Goal: Task Accomplishment & Management: Manage account settings

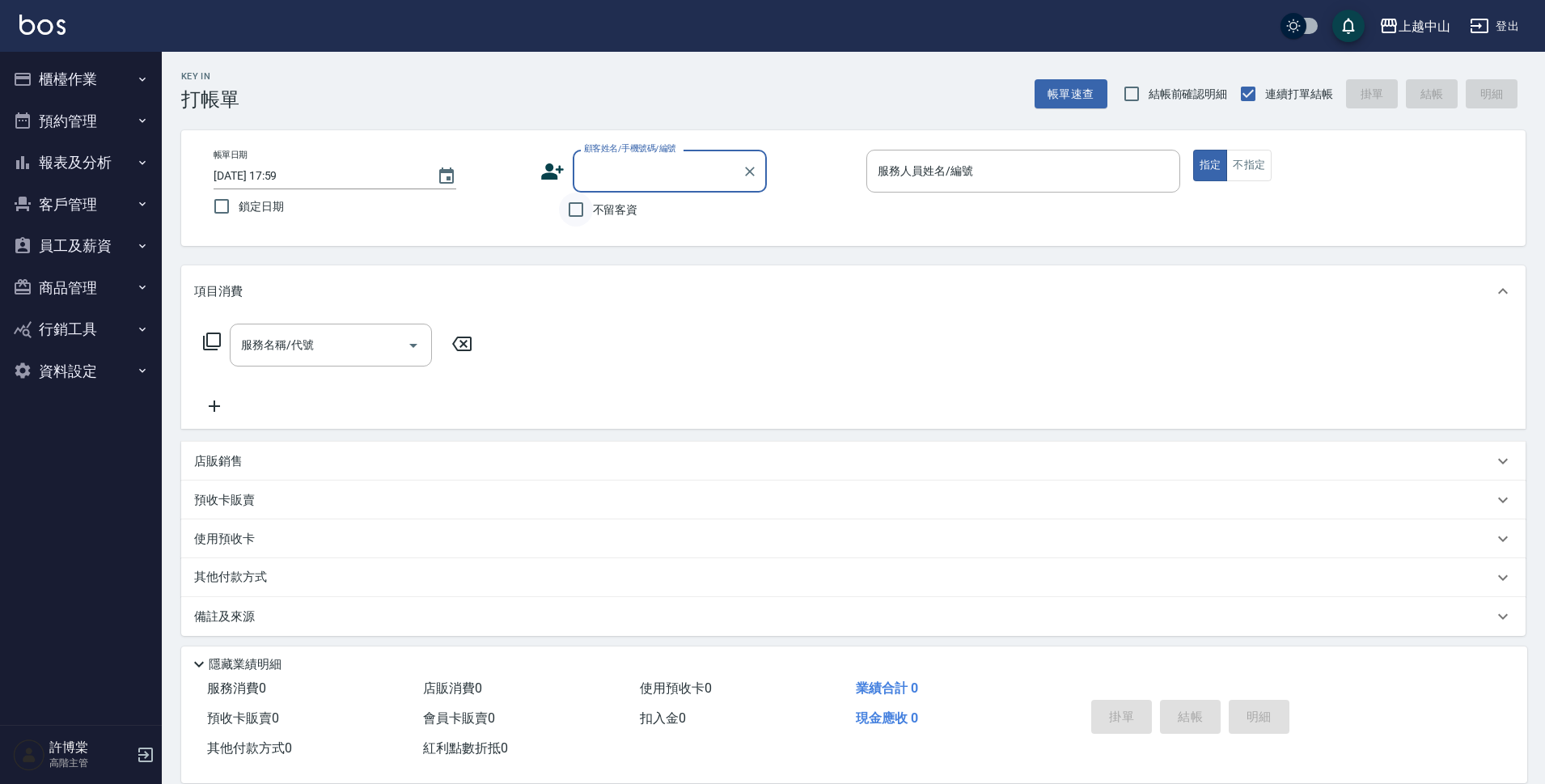
click at [579, 226] on input "不留客資" at bounding box center [576, 209] width 34 height 34
checkbox input "true"
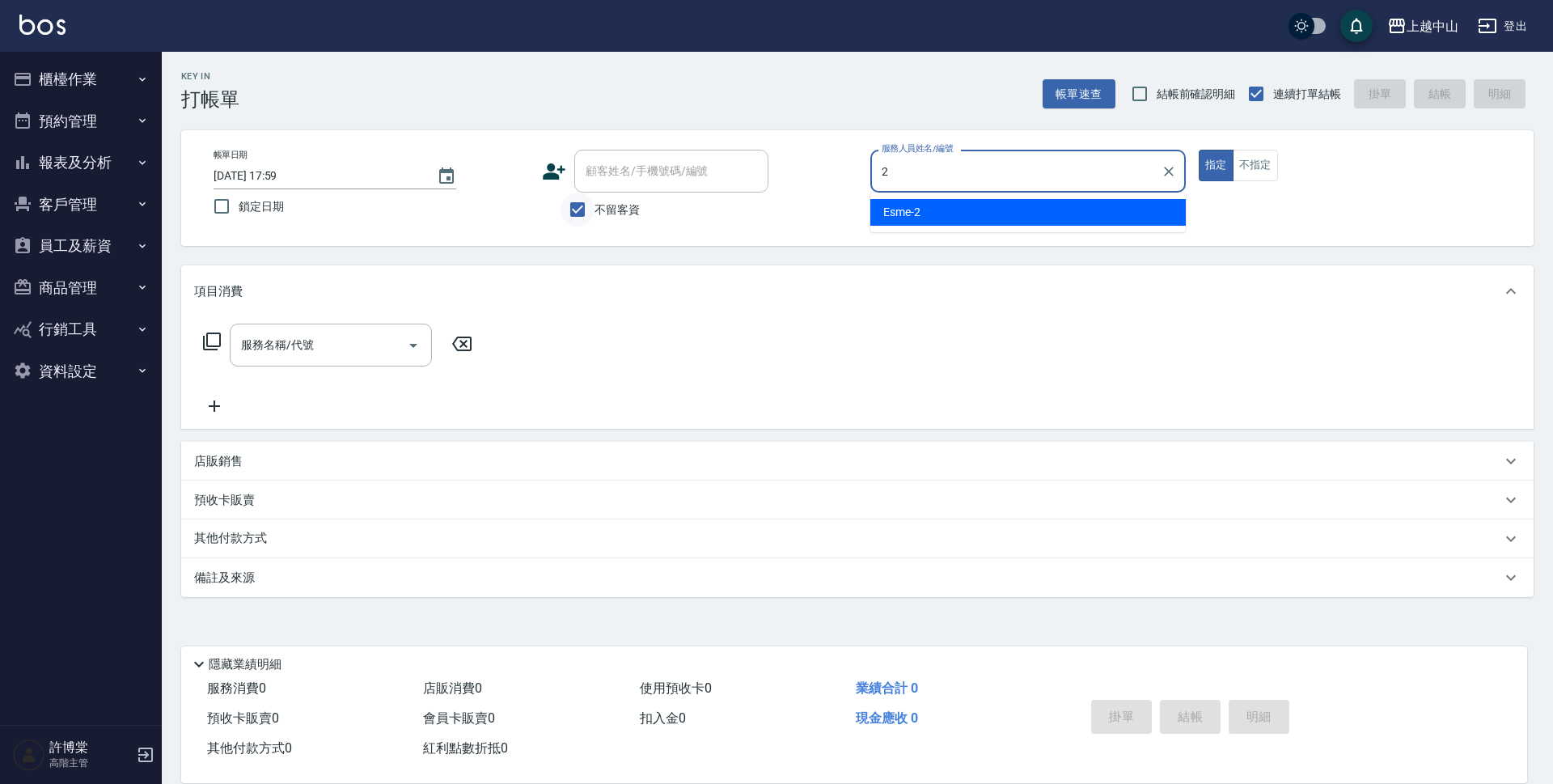
type input "Esme-2"
type button "true"
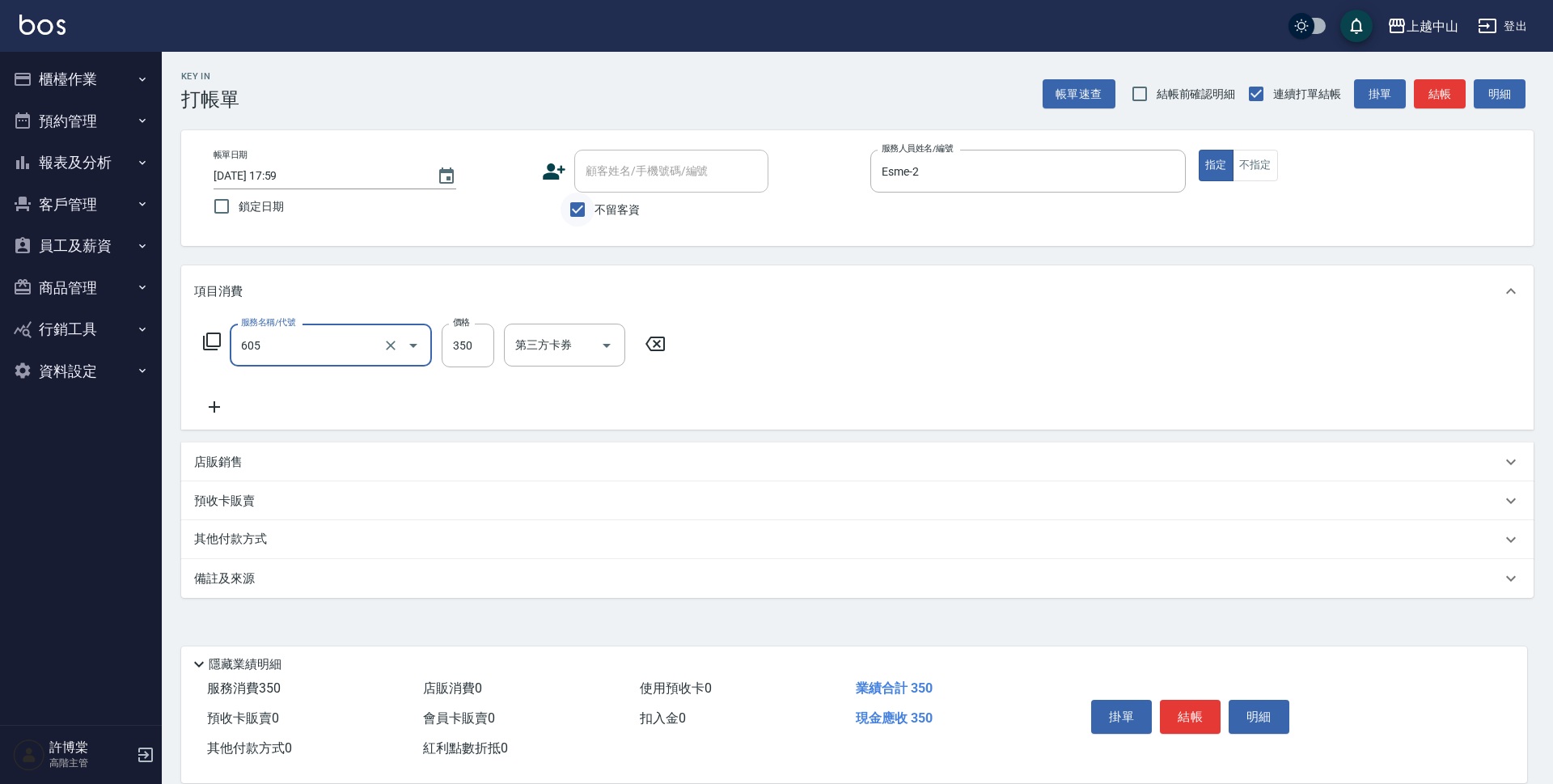
type input "洗髮 (女)(605)"
type input "400"
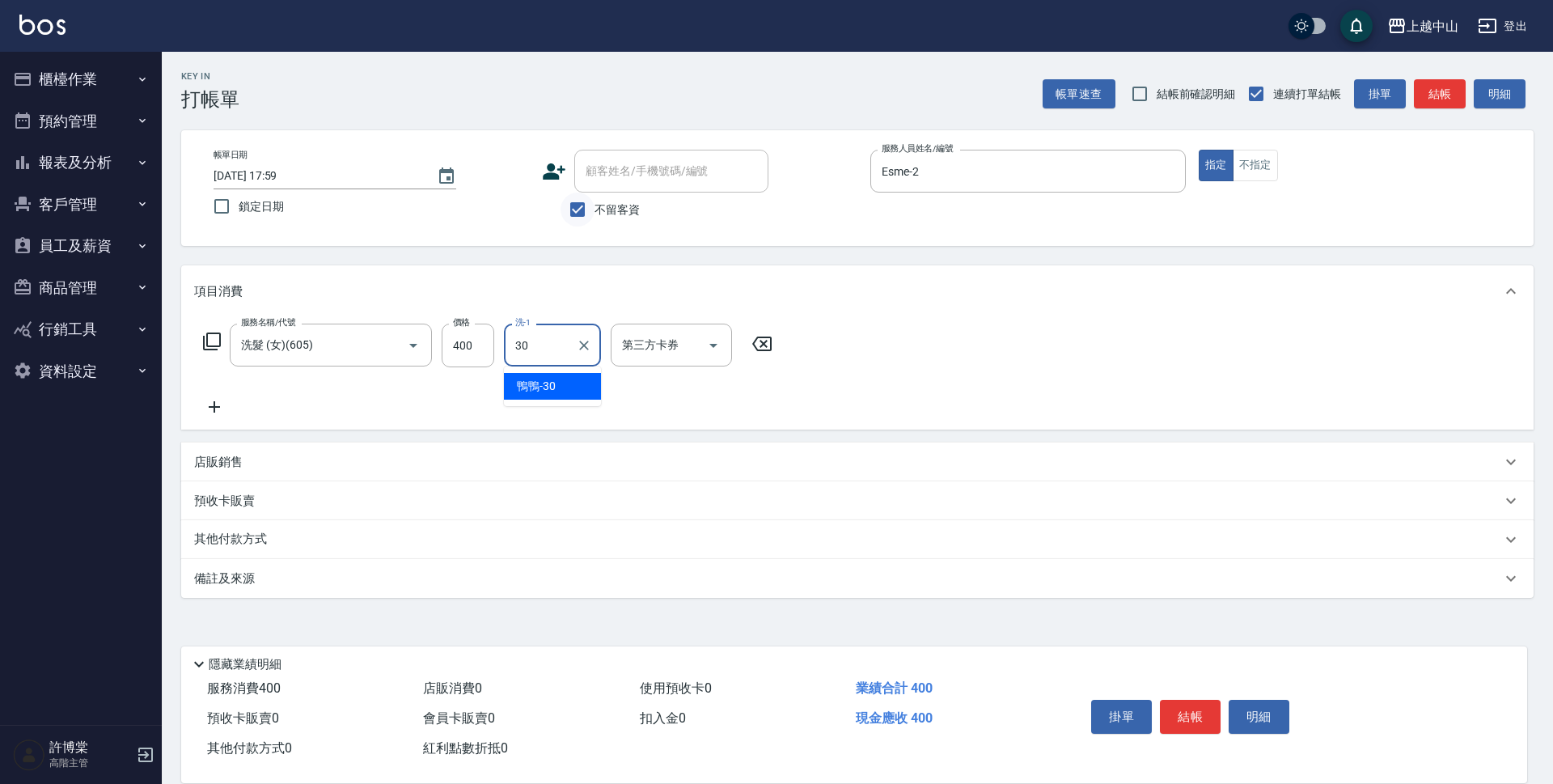
type input "鴨鴨-30"
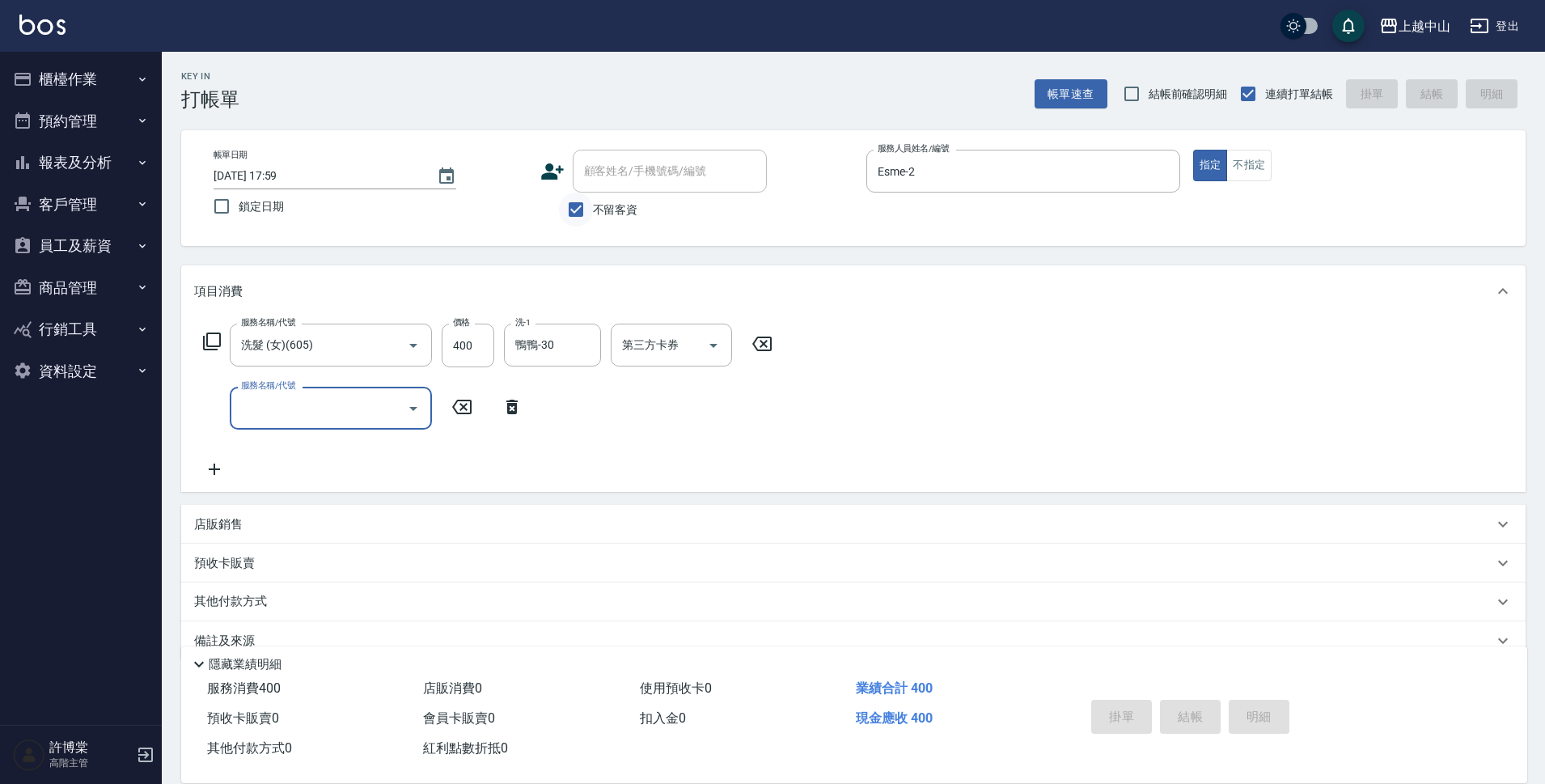
type input "2025/09/12 18:01"
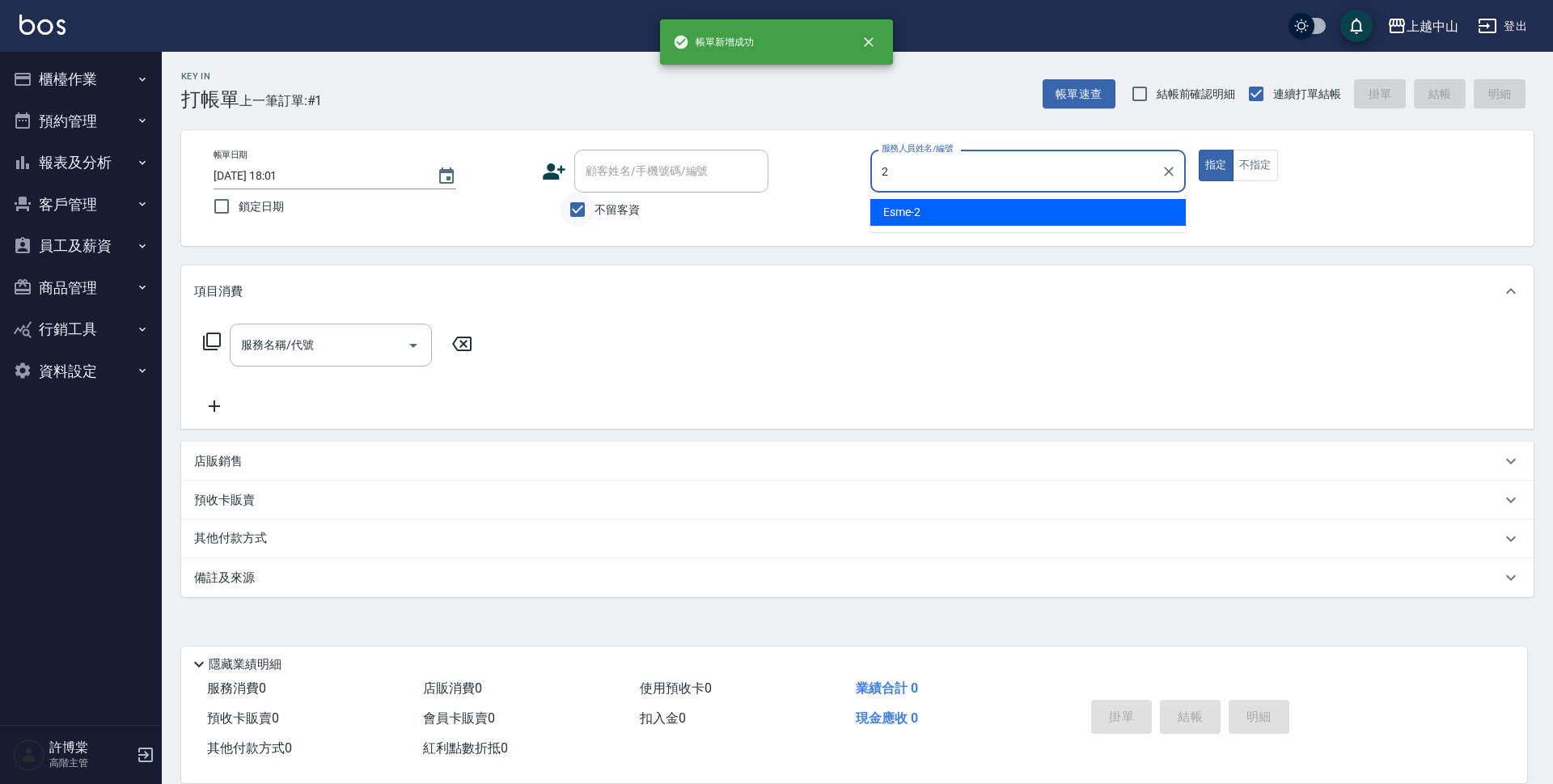
type input "Esme-2"
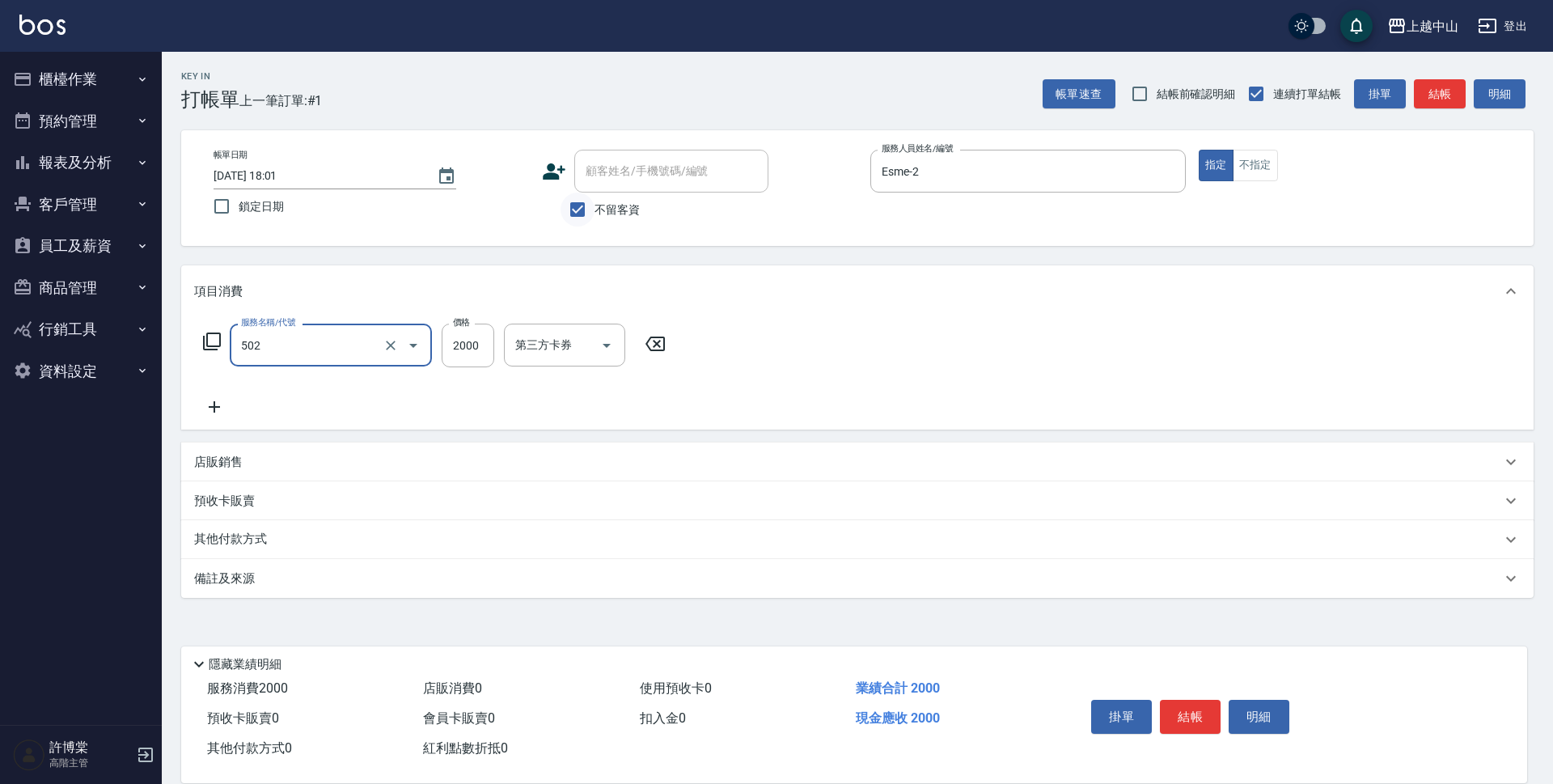
type input "染髮2000以上(502)"
type input "2200"
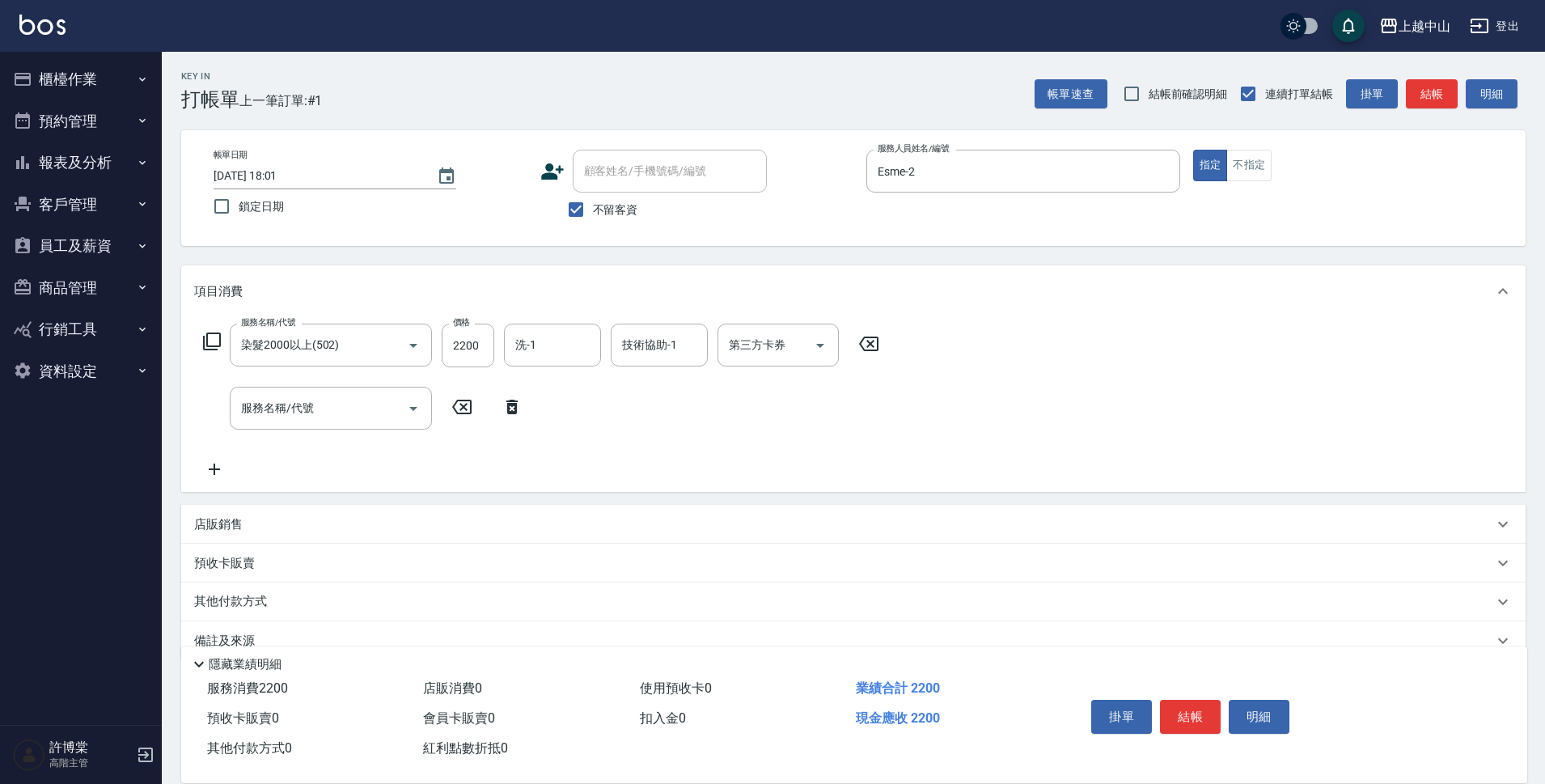
click at [344, 521] on div "店販銷售" at bounding box center [843, 524] width 1299 height 17
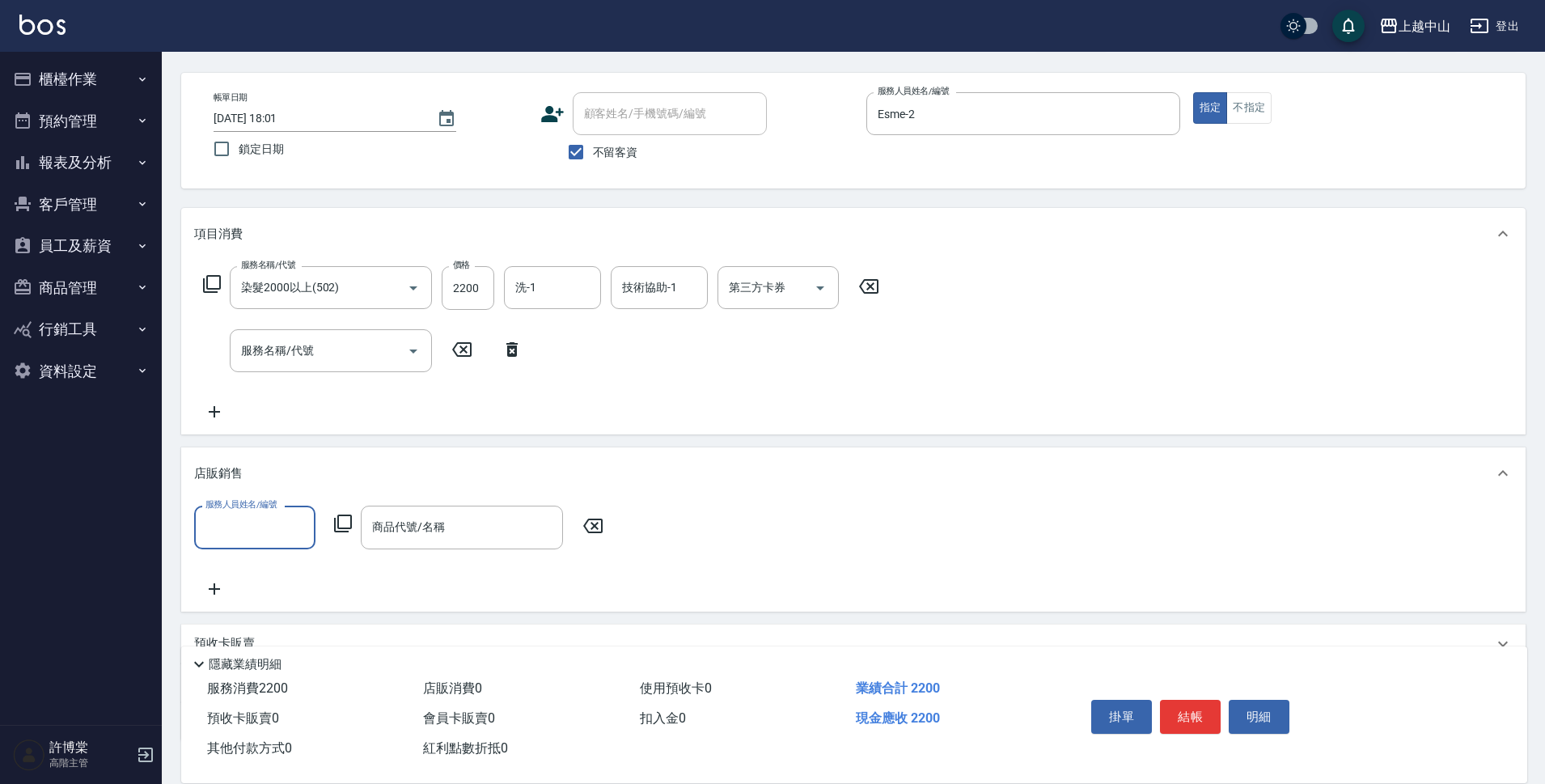
scroll to position [88, 0]
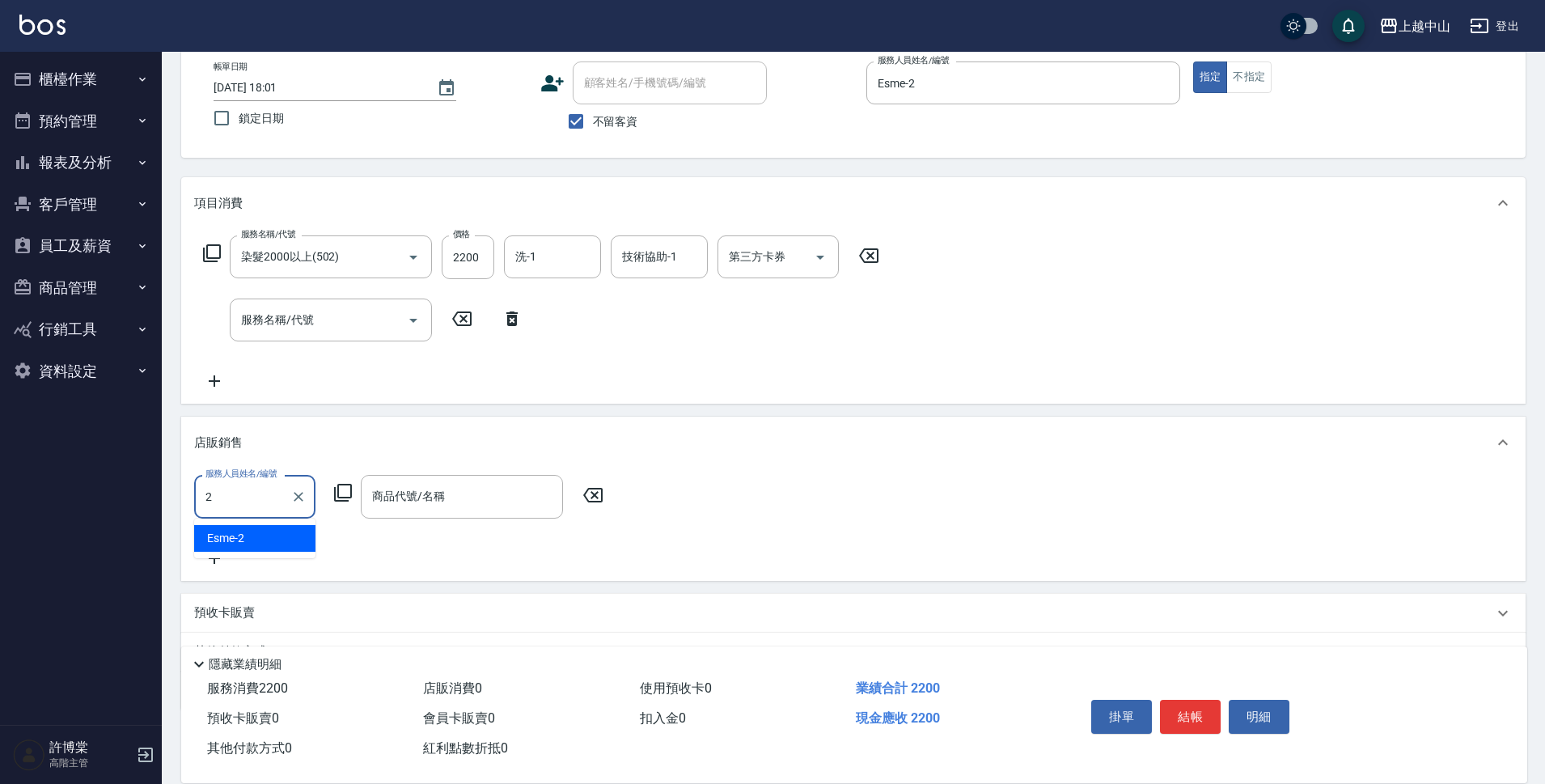
type input "Esme-2"
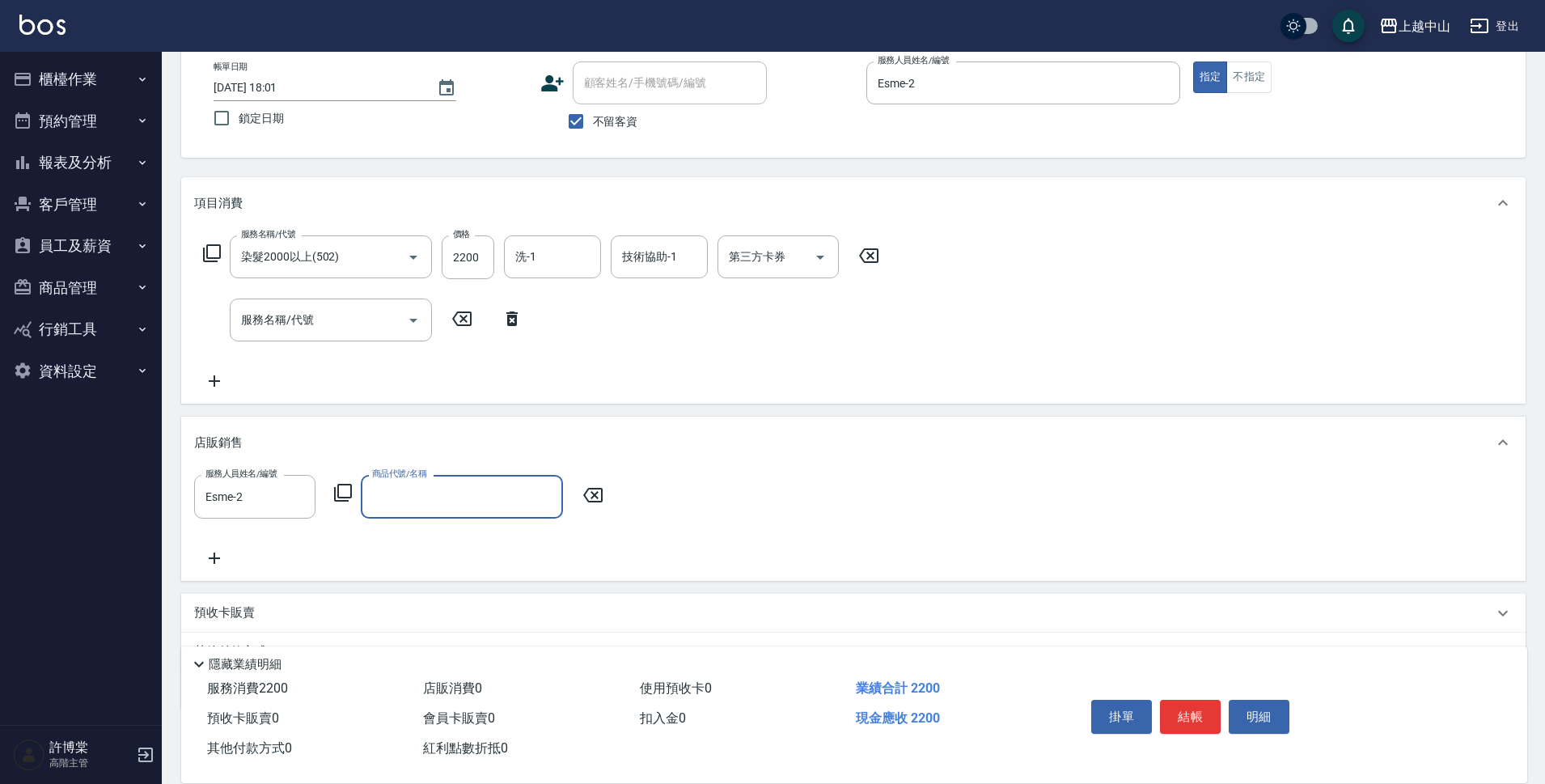
type input "＿"
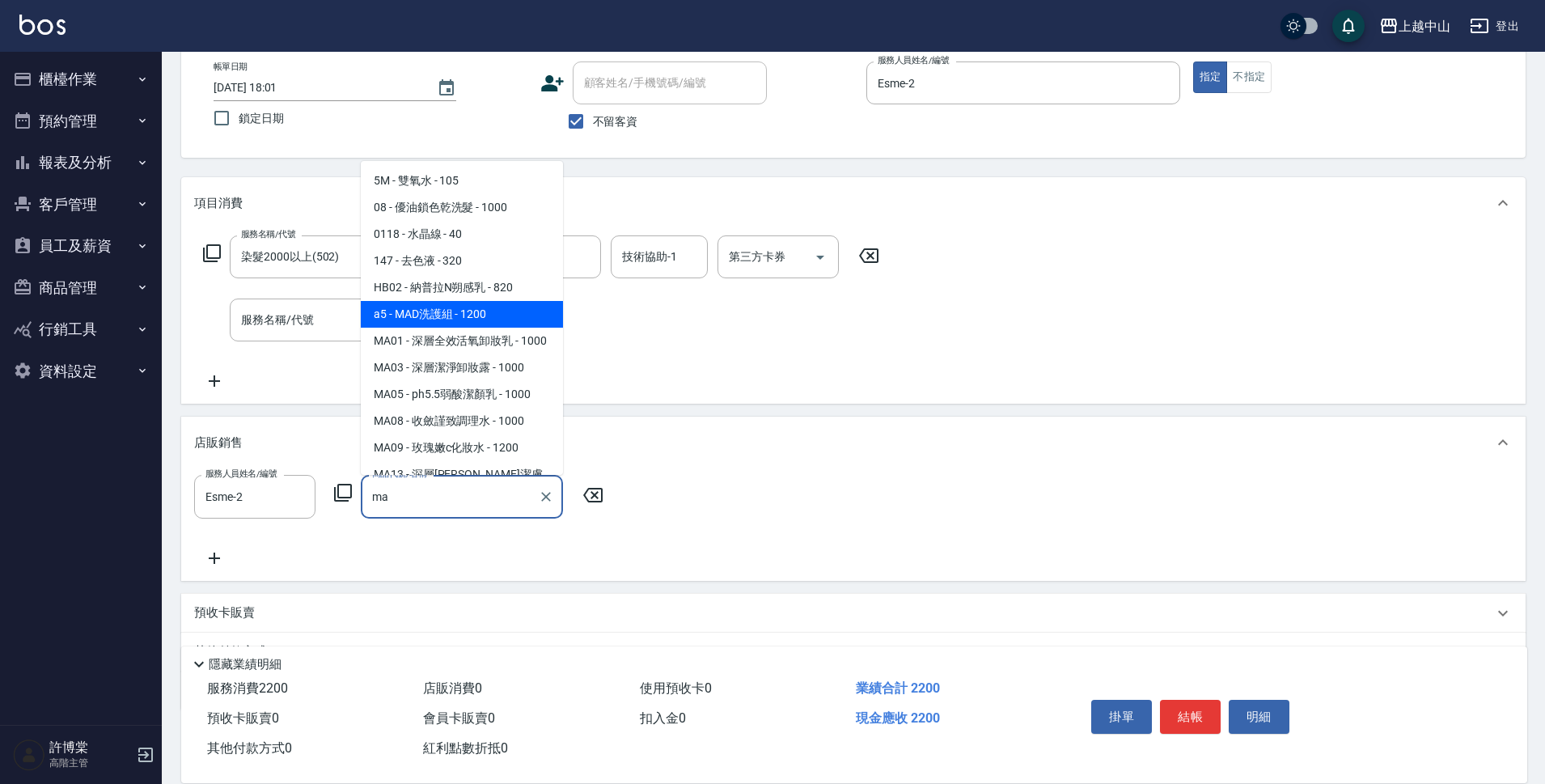
click at [499, 313] on span "a5 - MAD洗護組 - 1200" at bounding box center [461, 314] width 203 height 27
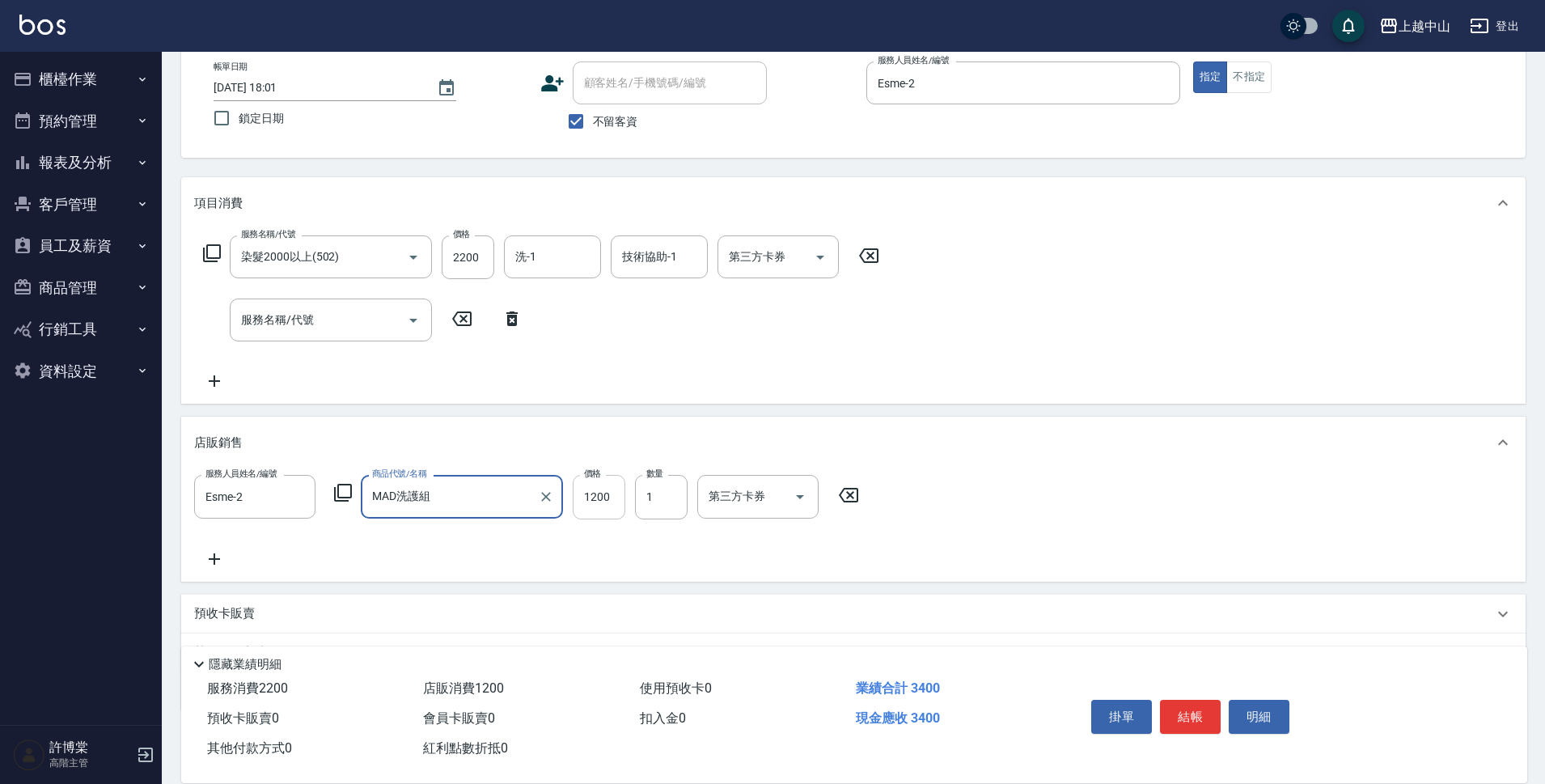
type input "MAD洗護組"
click at [615, 506] on input "1200" at bounding box center [599, 496] width 52 height 44
type input "1000"
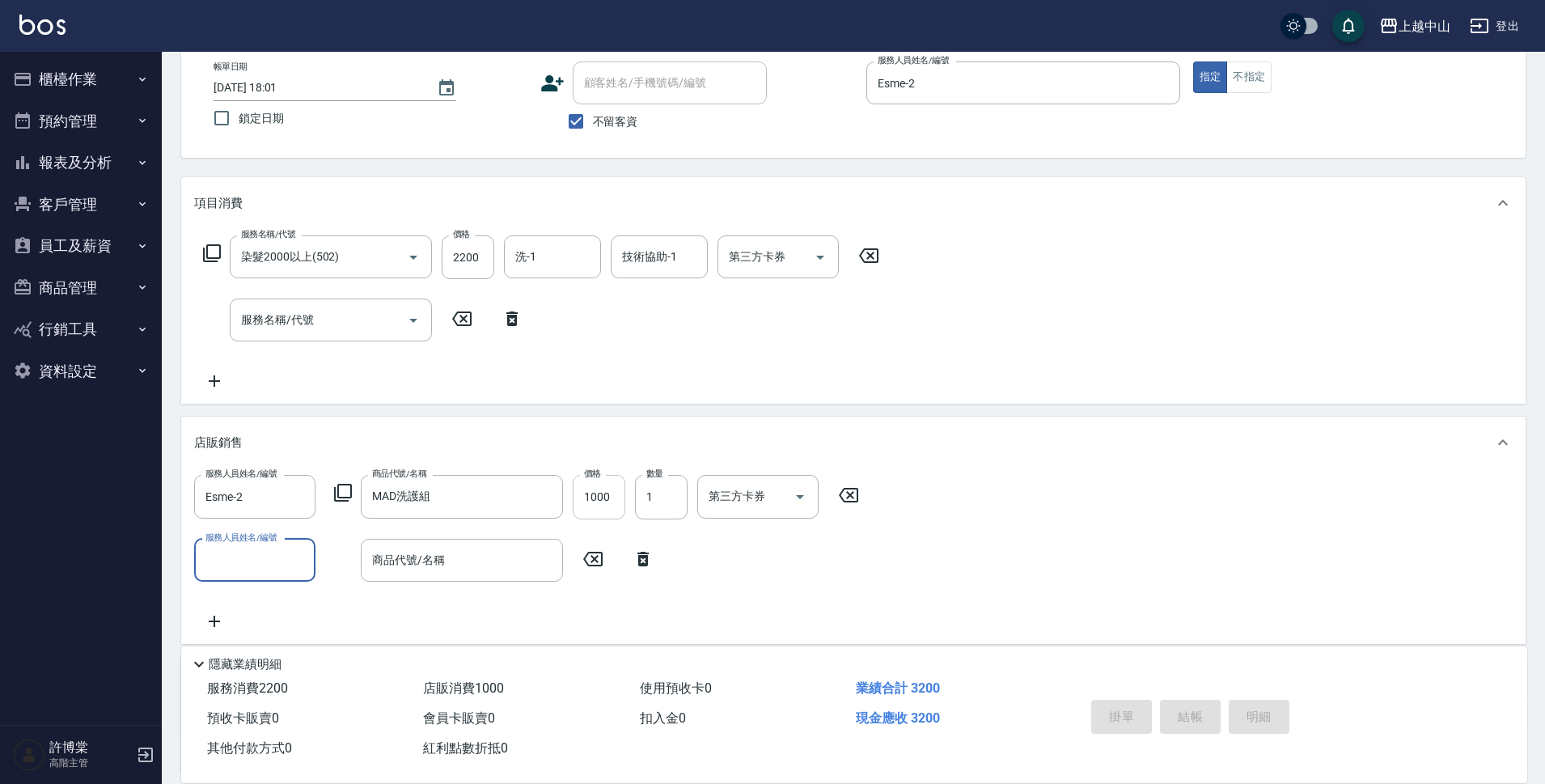
type input "2025/09/12 18:02"
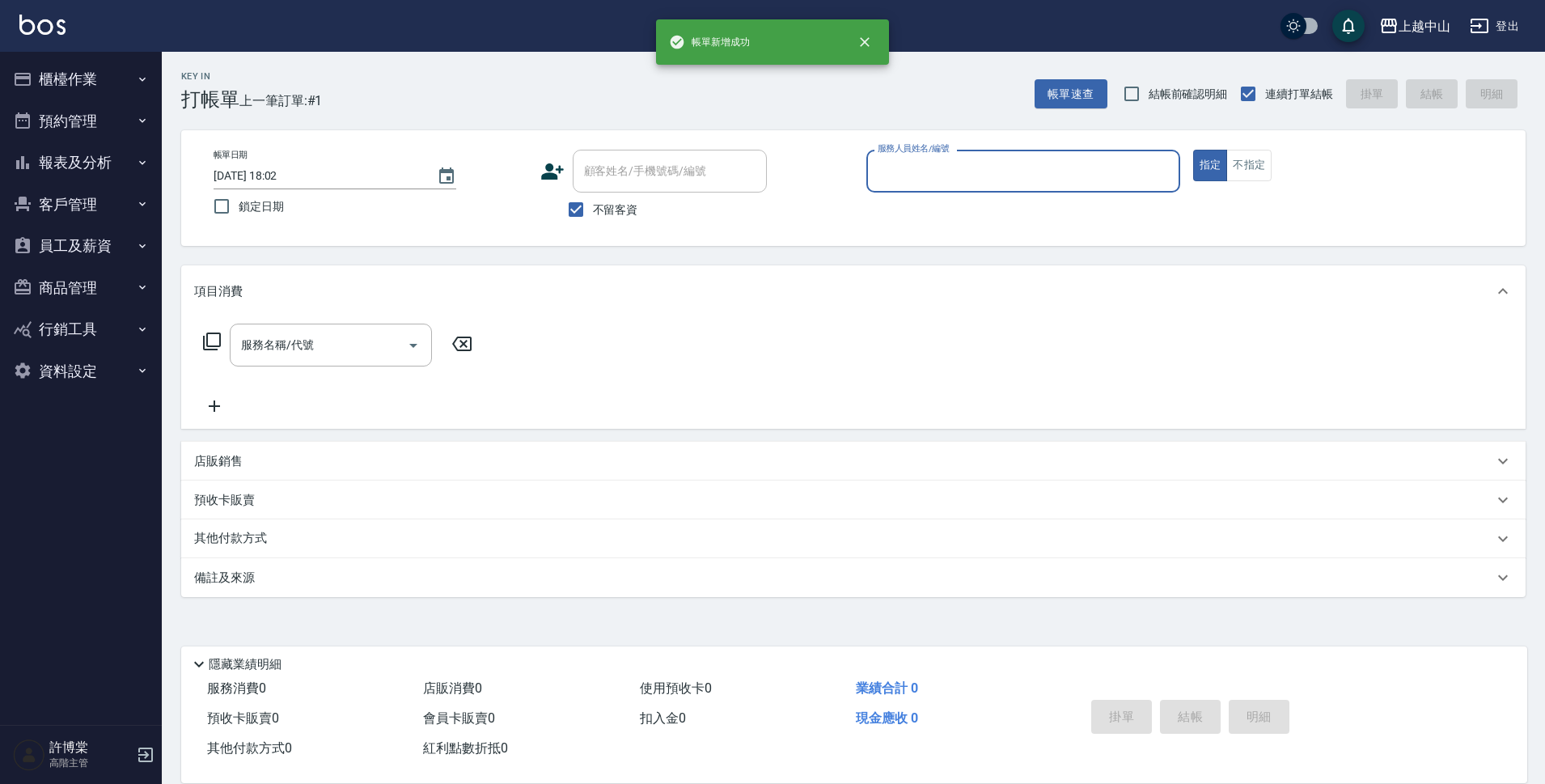
scroll to position [0, 0]
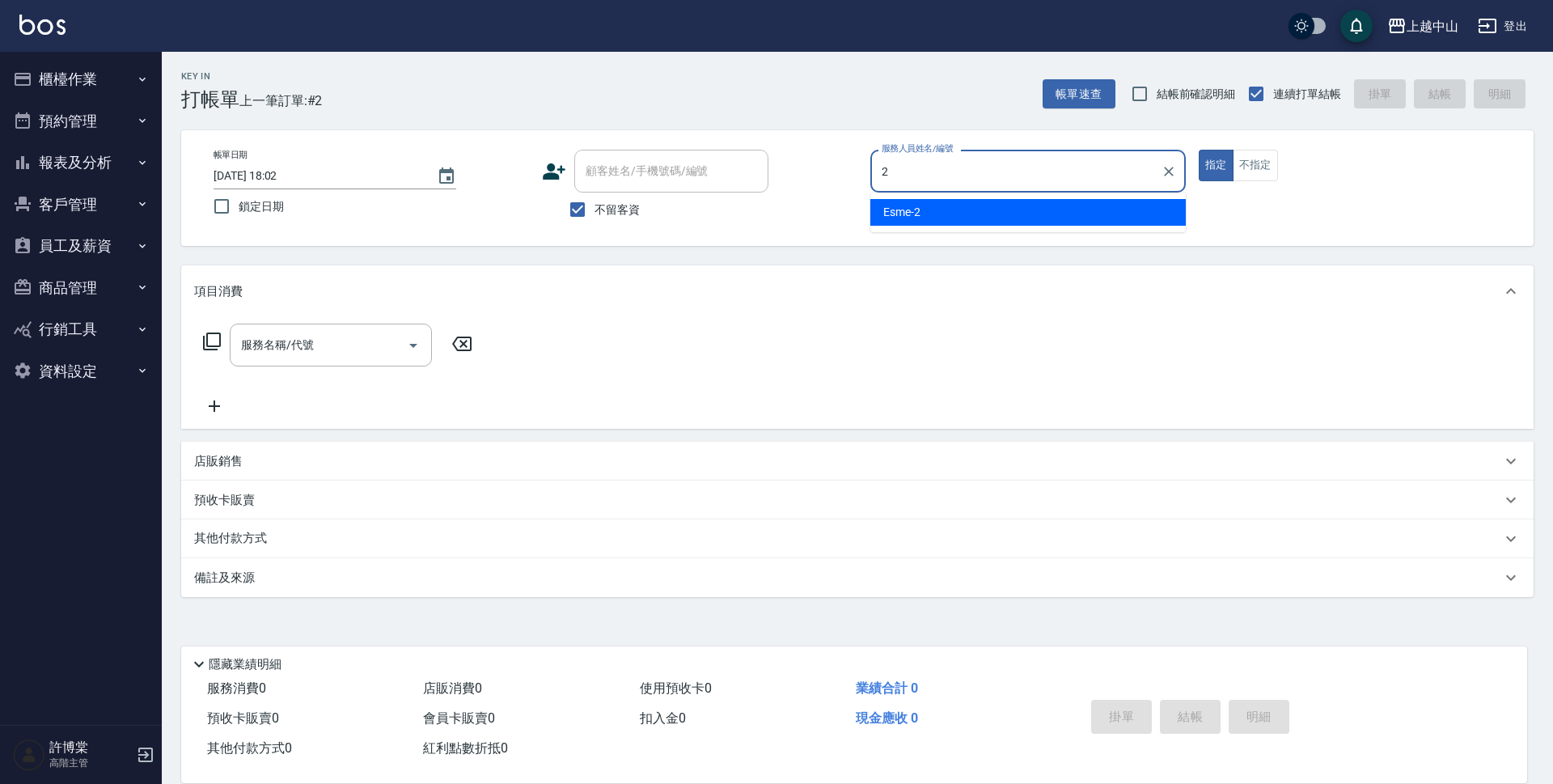
type input "Esme-2"
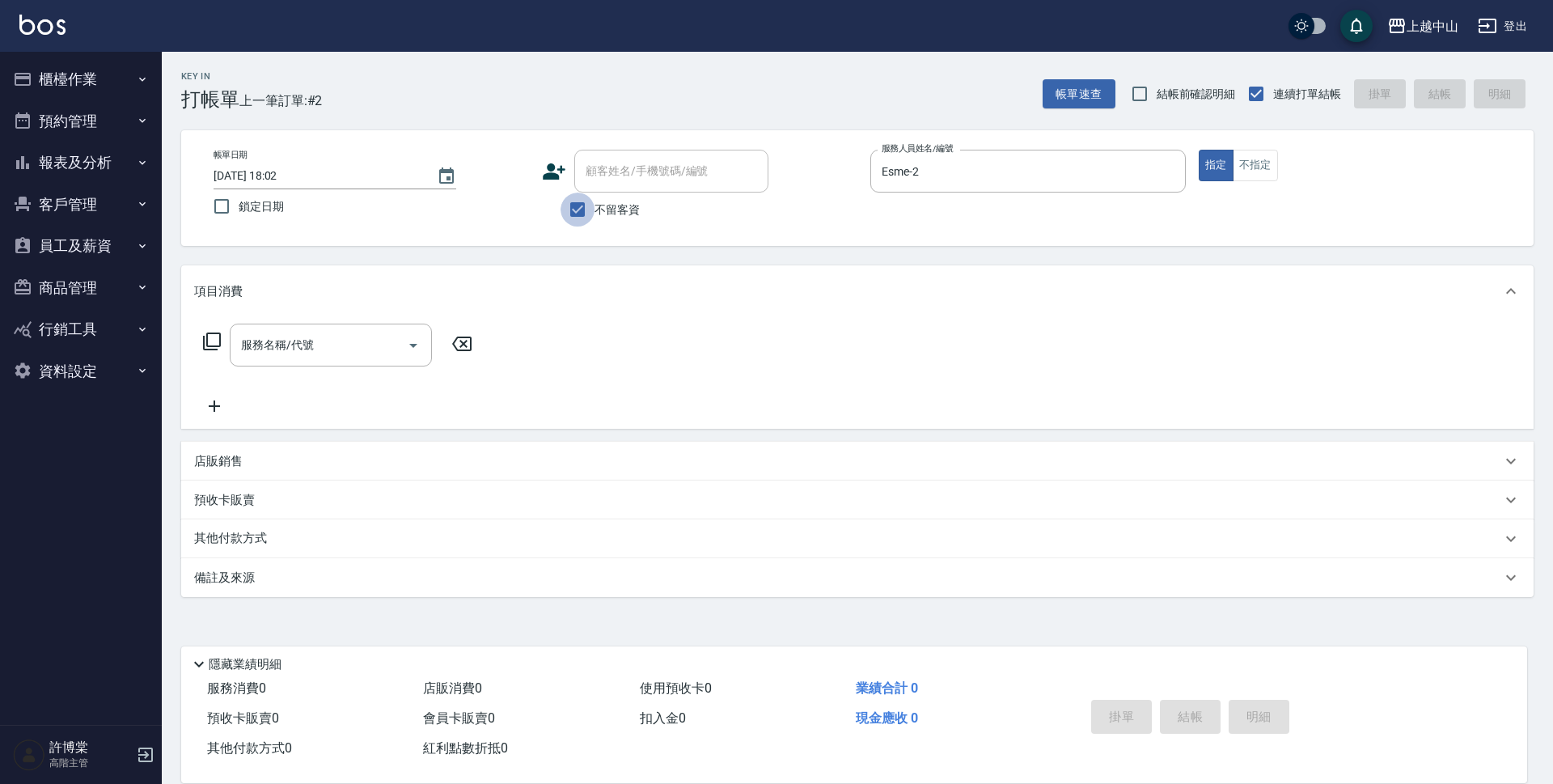
click at [575, 201] on input "不留客資" at bounding box center [577, 209] width 34 height 34
checkbox input "false"
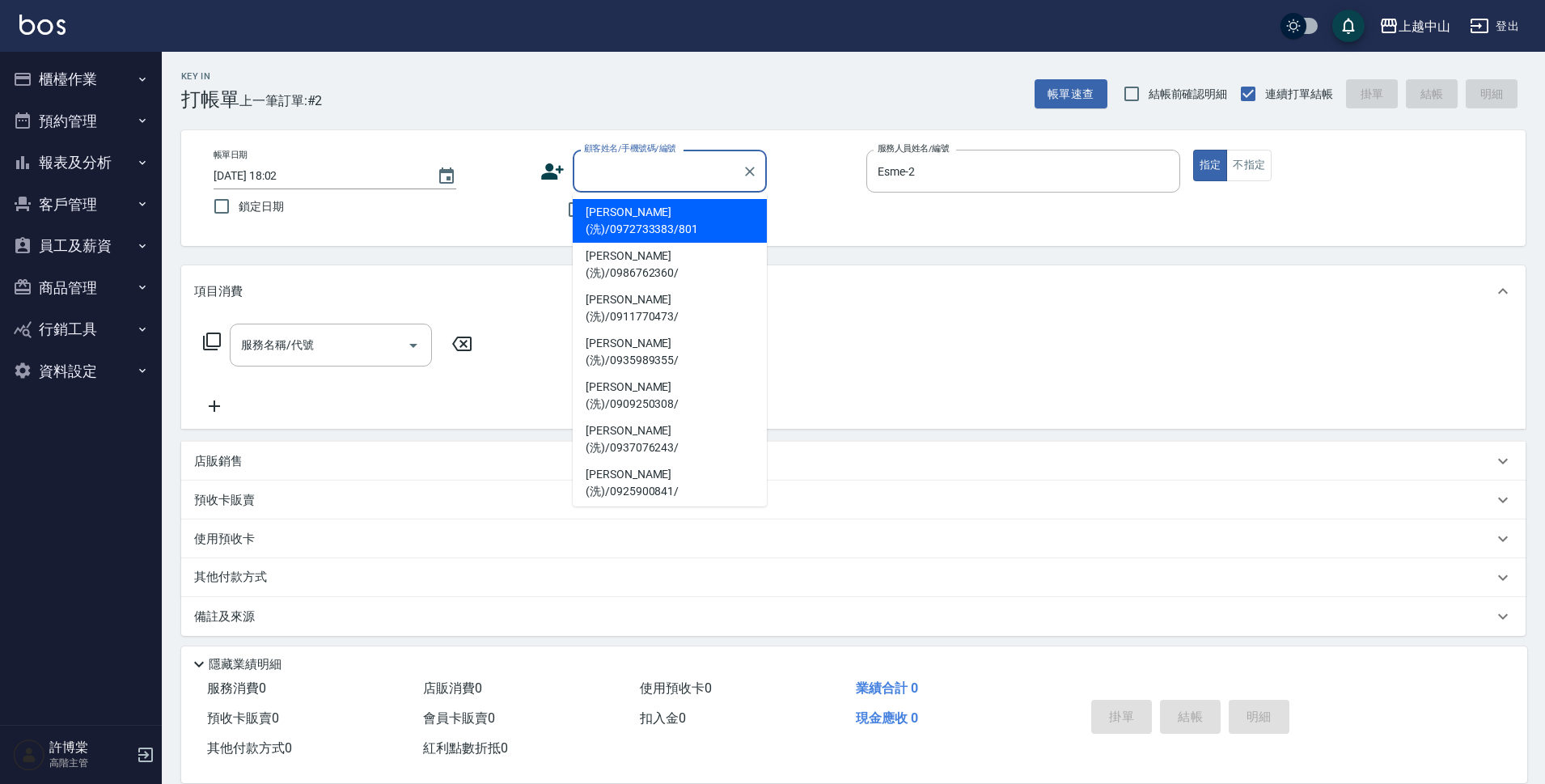
click at [615, 179] on input "顧客姓名/手機號碼/編號" at bounding box center [657, 171] width 155 height 28
type input "t"
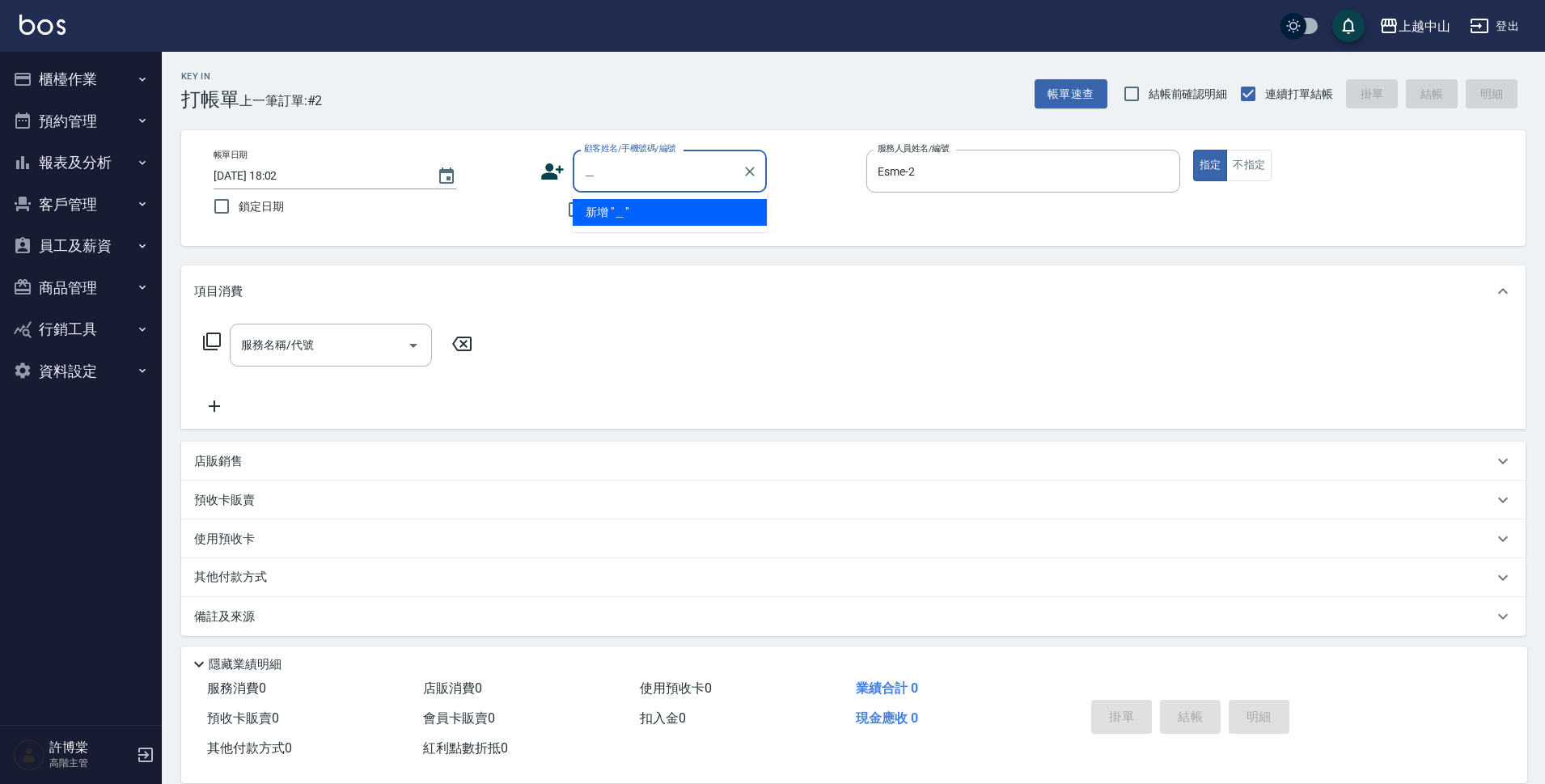
type input "伧"
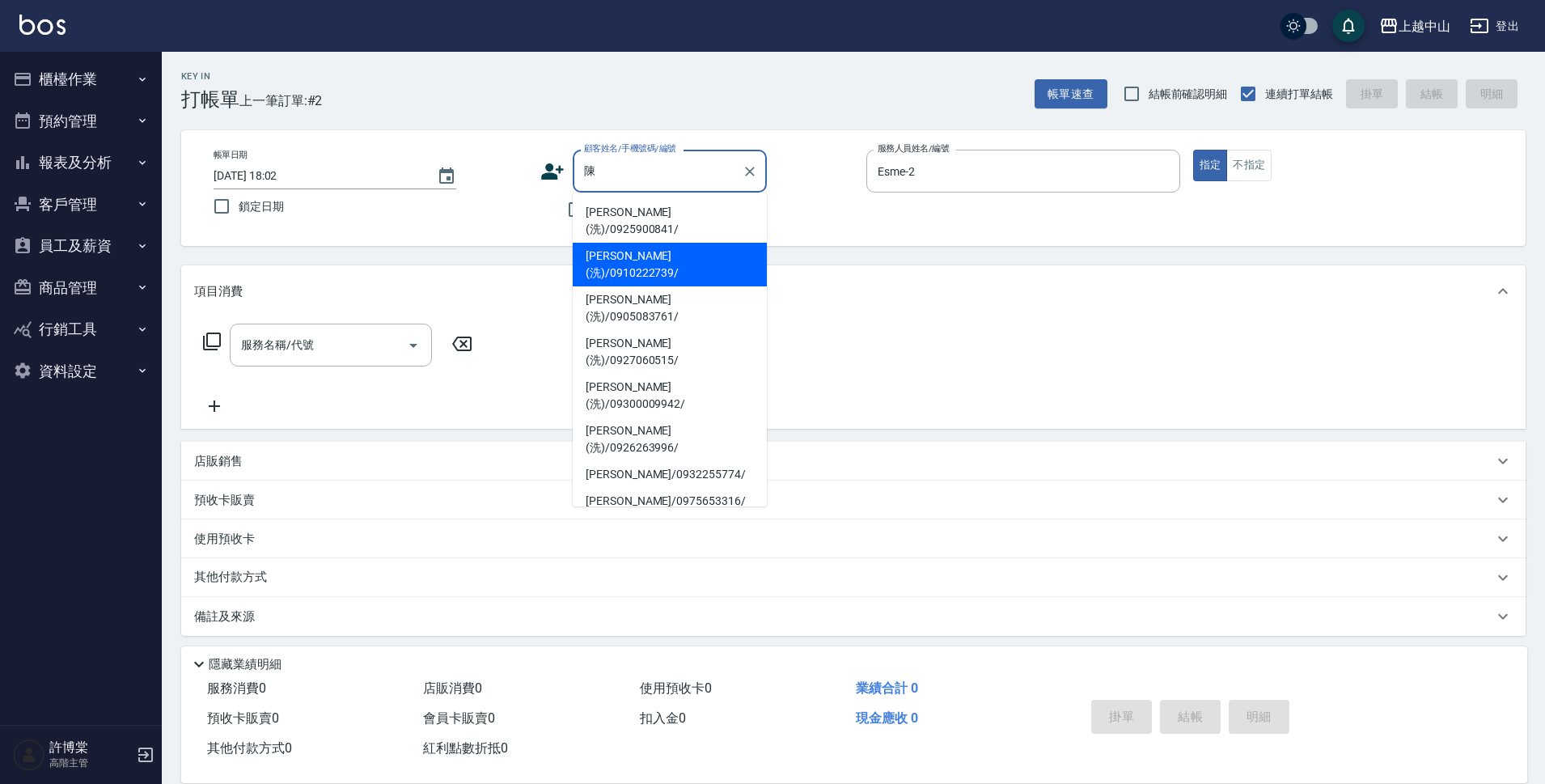
click at [620, 242] on li "陳冠蓓(洗)/0910222739/" at bounding box center [670, 264] width 194 height 44
type input "陳冠蓓(洗)/0910222739/"
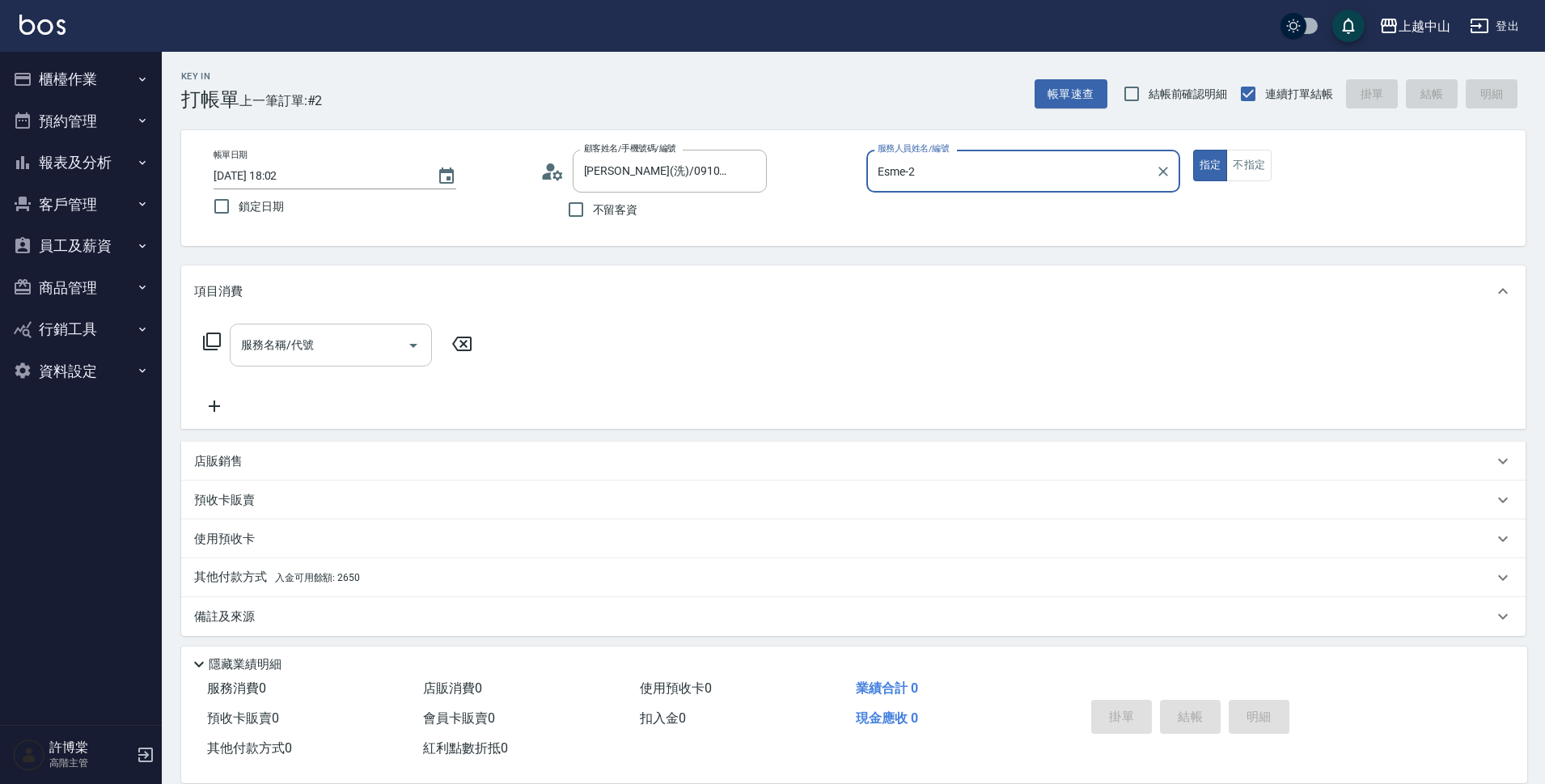
click at [346, 327] on div "服務名稱/代號" at bounding box center [331, 345] width 203 height 43
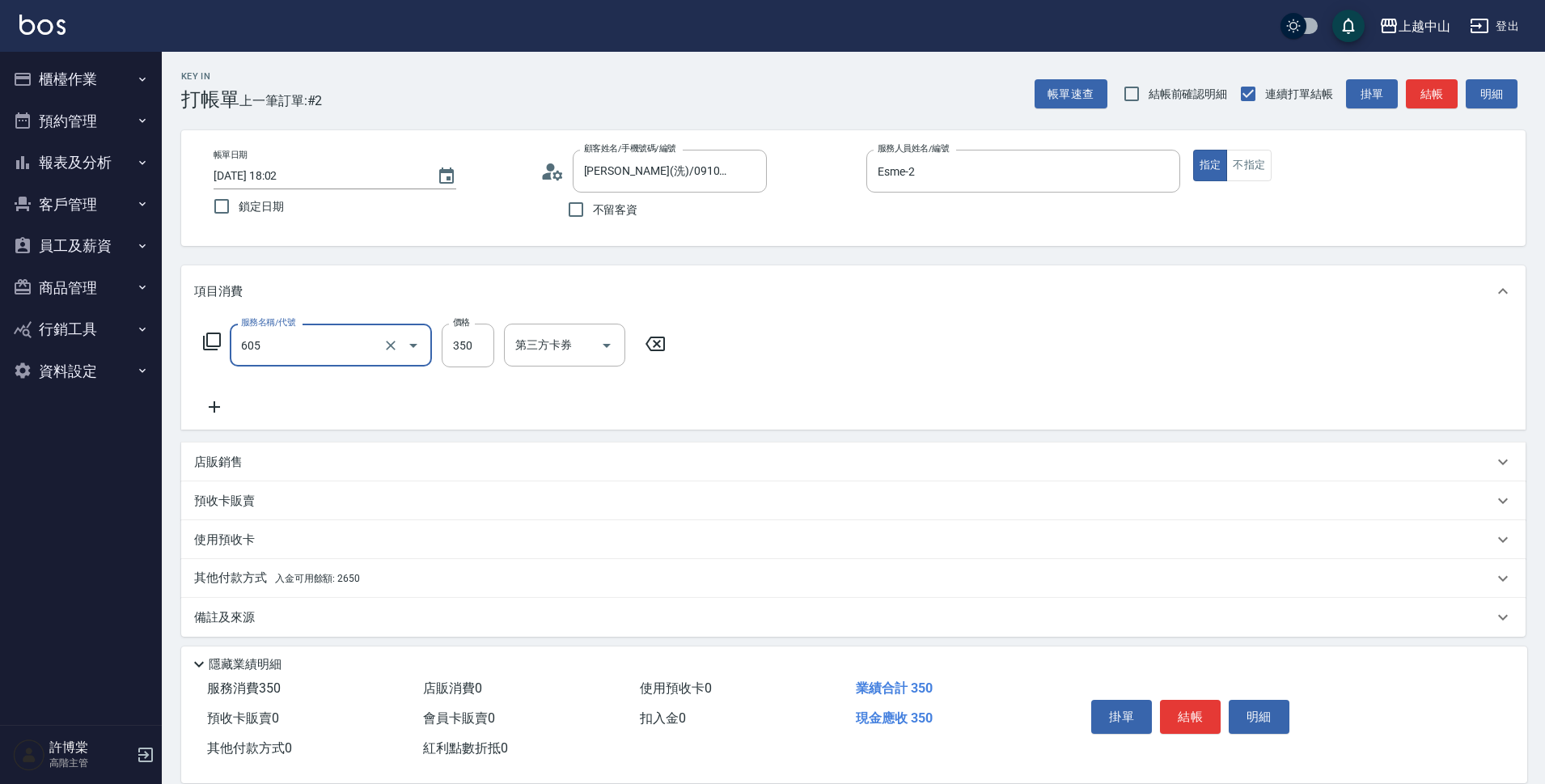
type input "洗髮 (女)(605)"
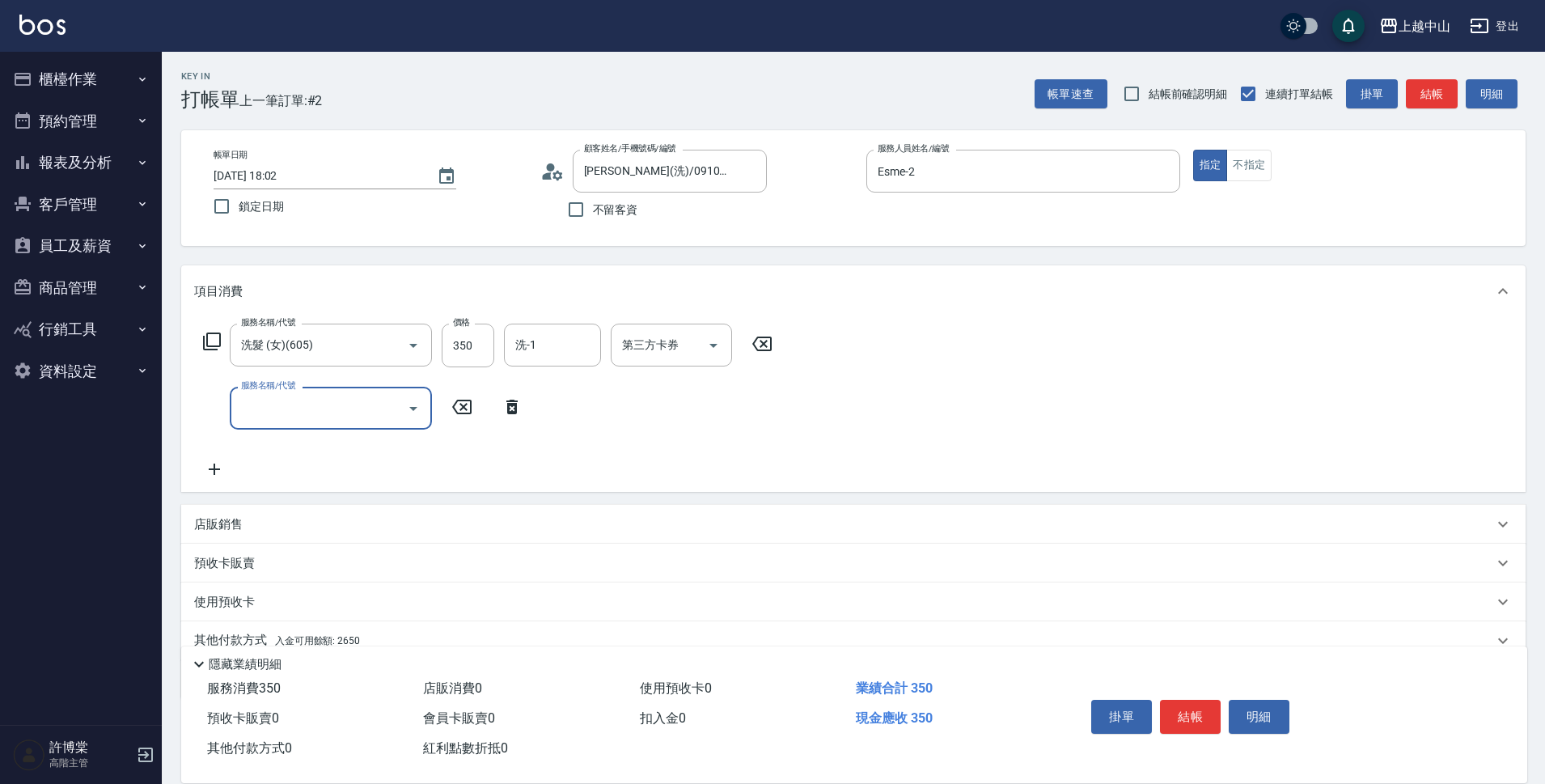
drag, startPoint x: 332, startPoint y: 518, endPoint x: 343, endPoint y: 518, distance: 11.0
click at [333, 518] on div "店販銷售" at bounding box center [843, 524] width 1299 height 17
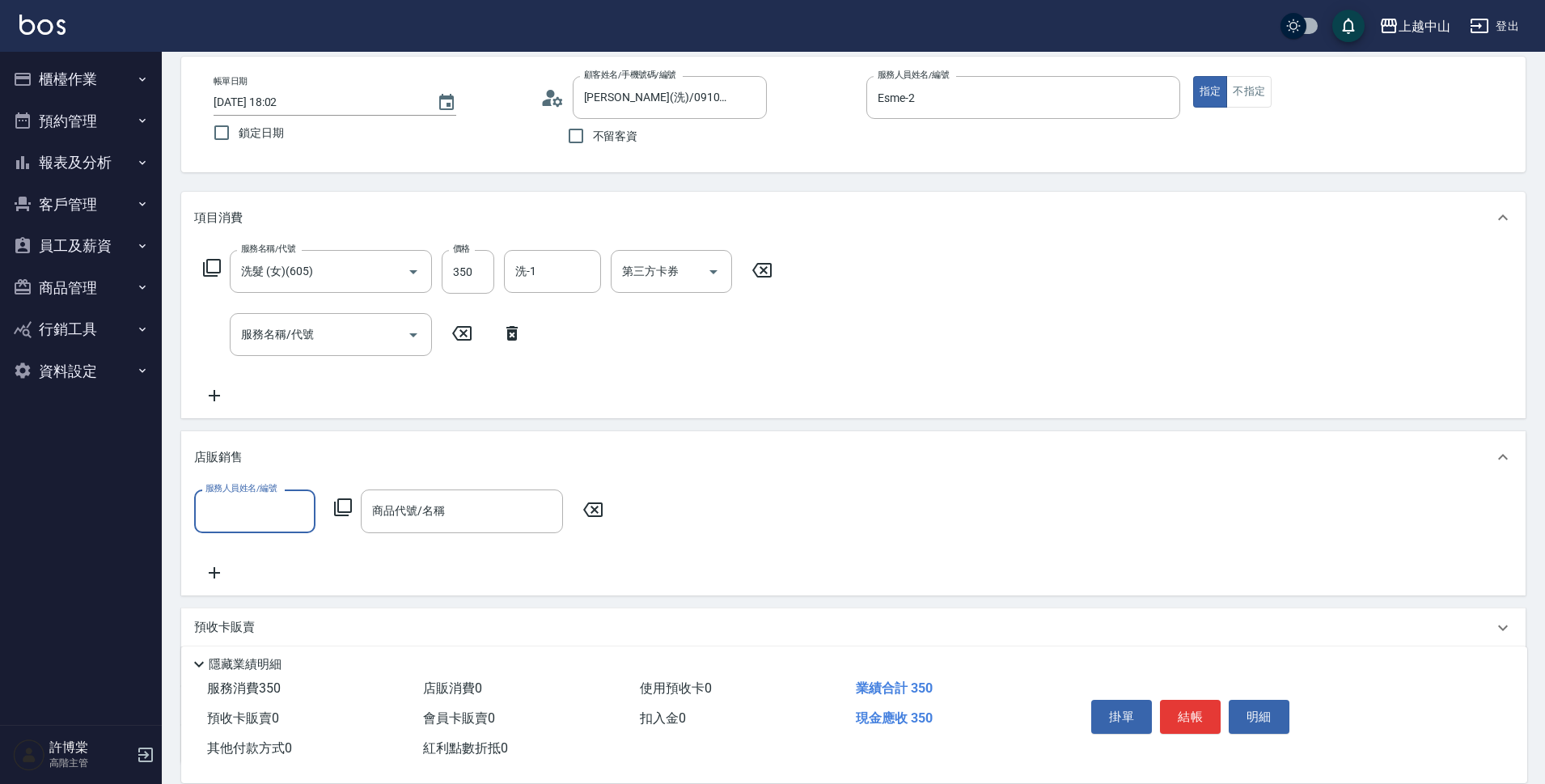
scroll to position [127, 0]
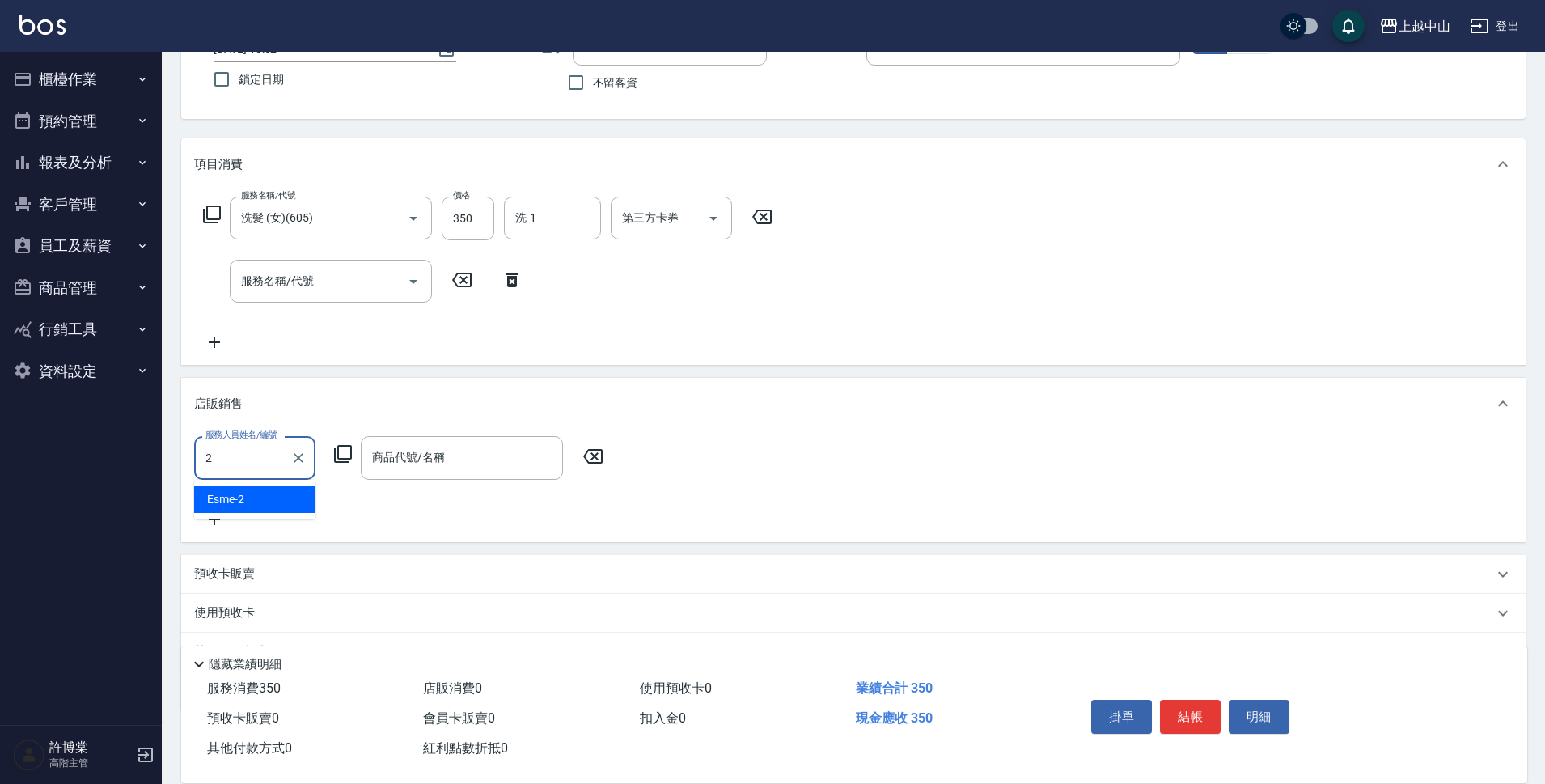
type input "Esme-2"
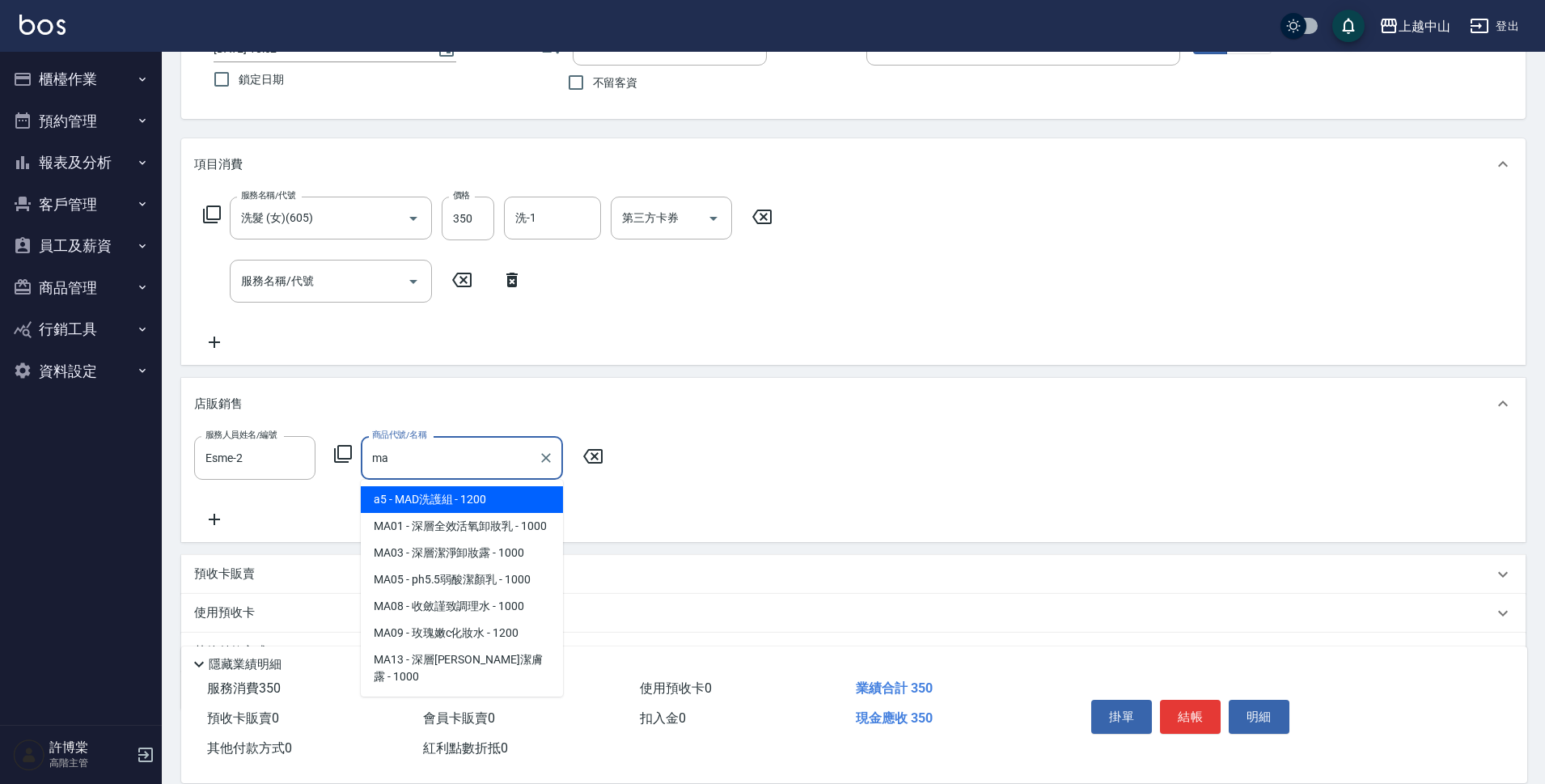
click at [467, 500] on span "a5 - MAD洗護組 - 1200" at bounding box center [461, 499] width 203 height 27
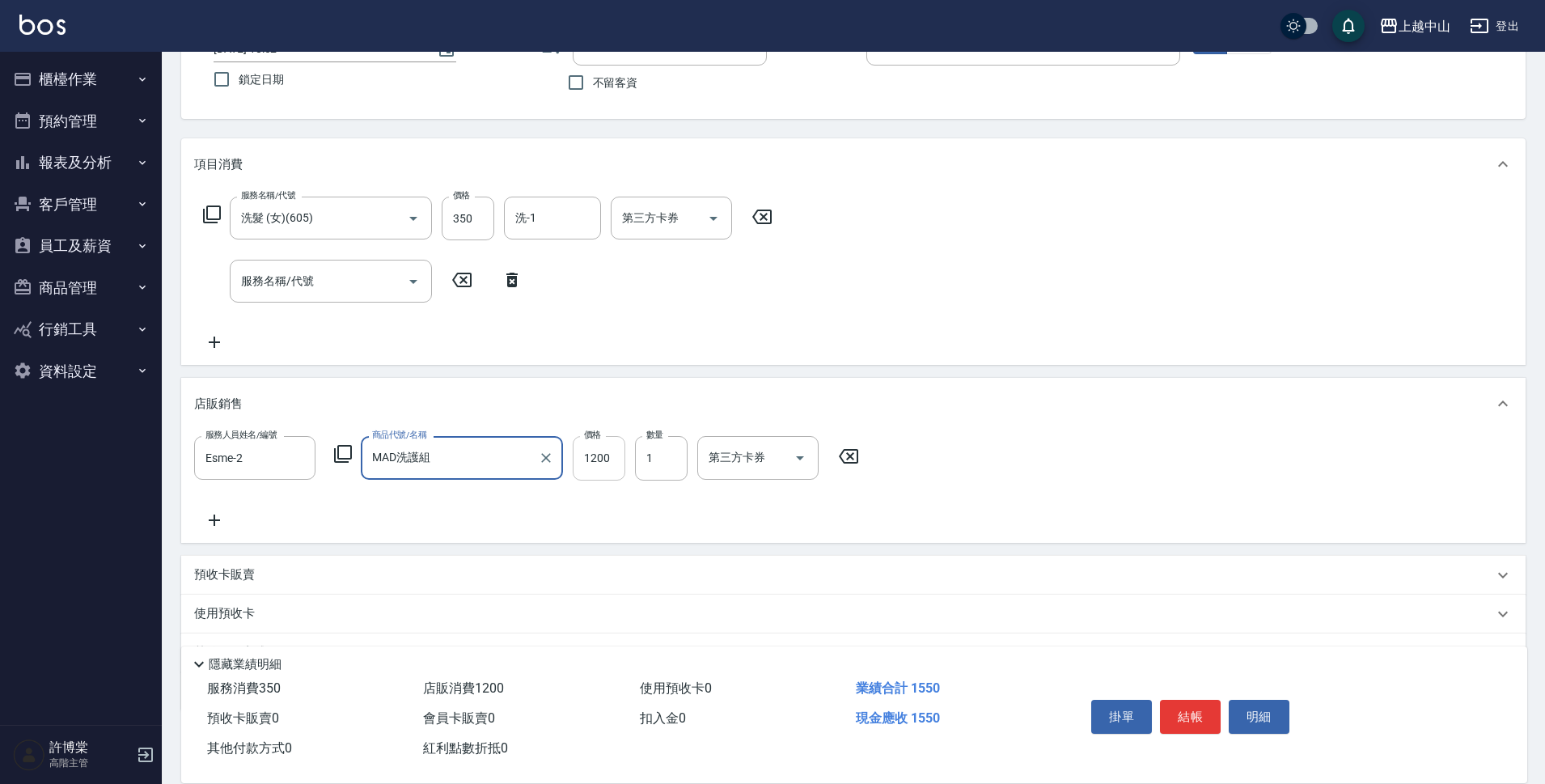
type input "MAD洗護組"
click at [623, 466] on input "1200" at bounding box center [599, 457] width 52 height 44
type input "999"
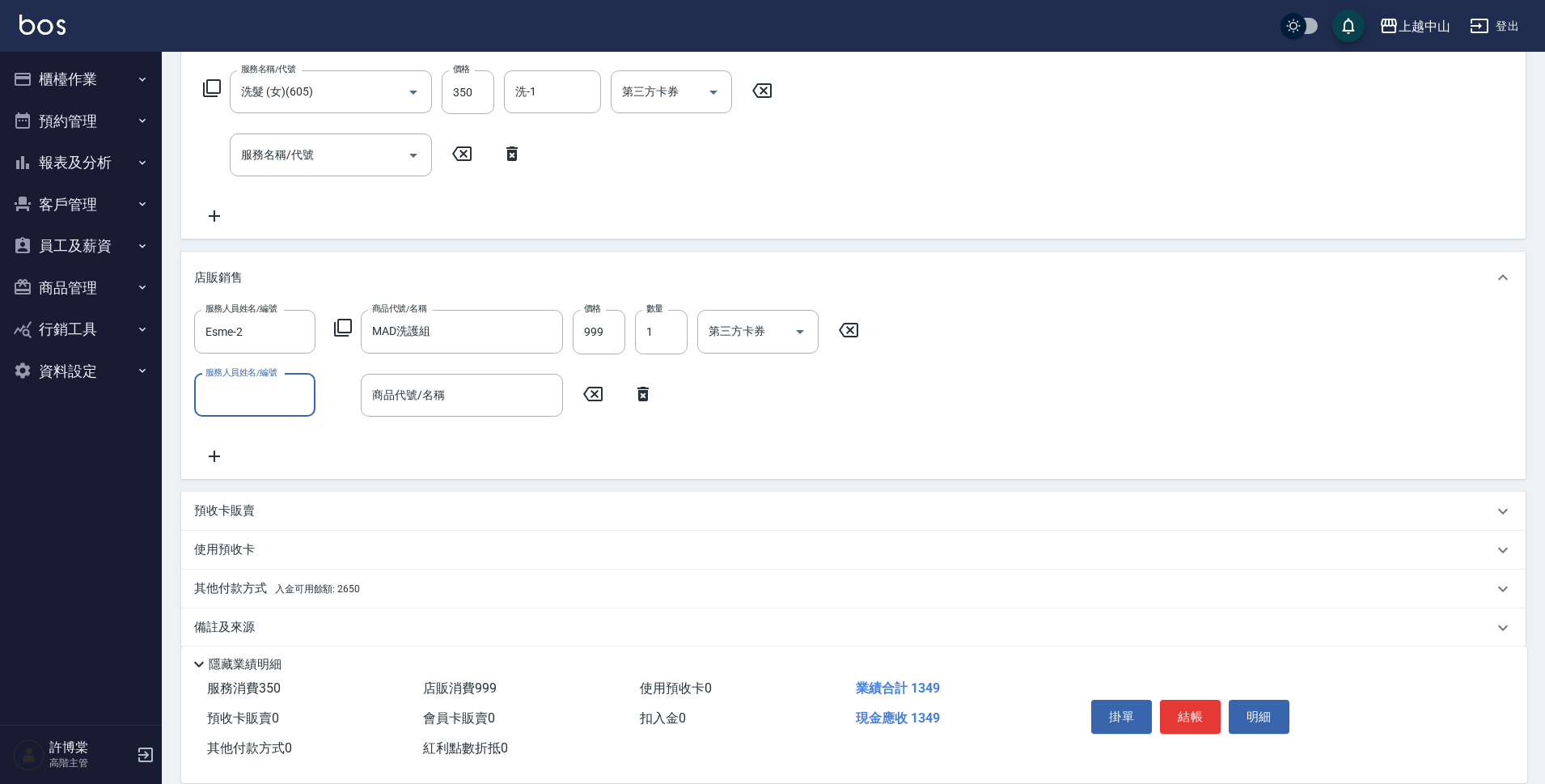
scroll to position [271, 0]
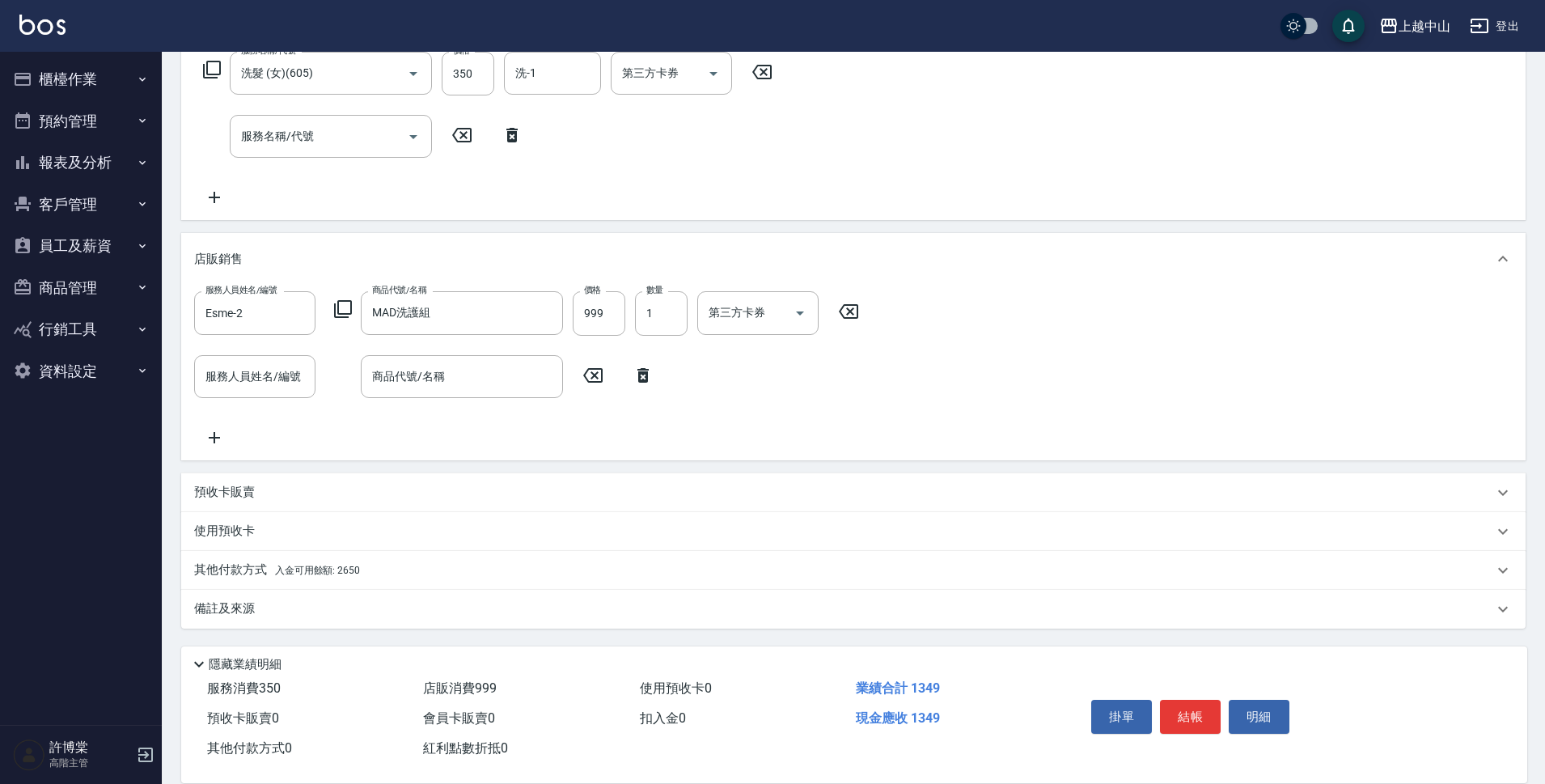
click at [422, 570] on div "其他付款方式 入金可用餘額: 2650" at bounding box center [843, 570] width 1299 height 17
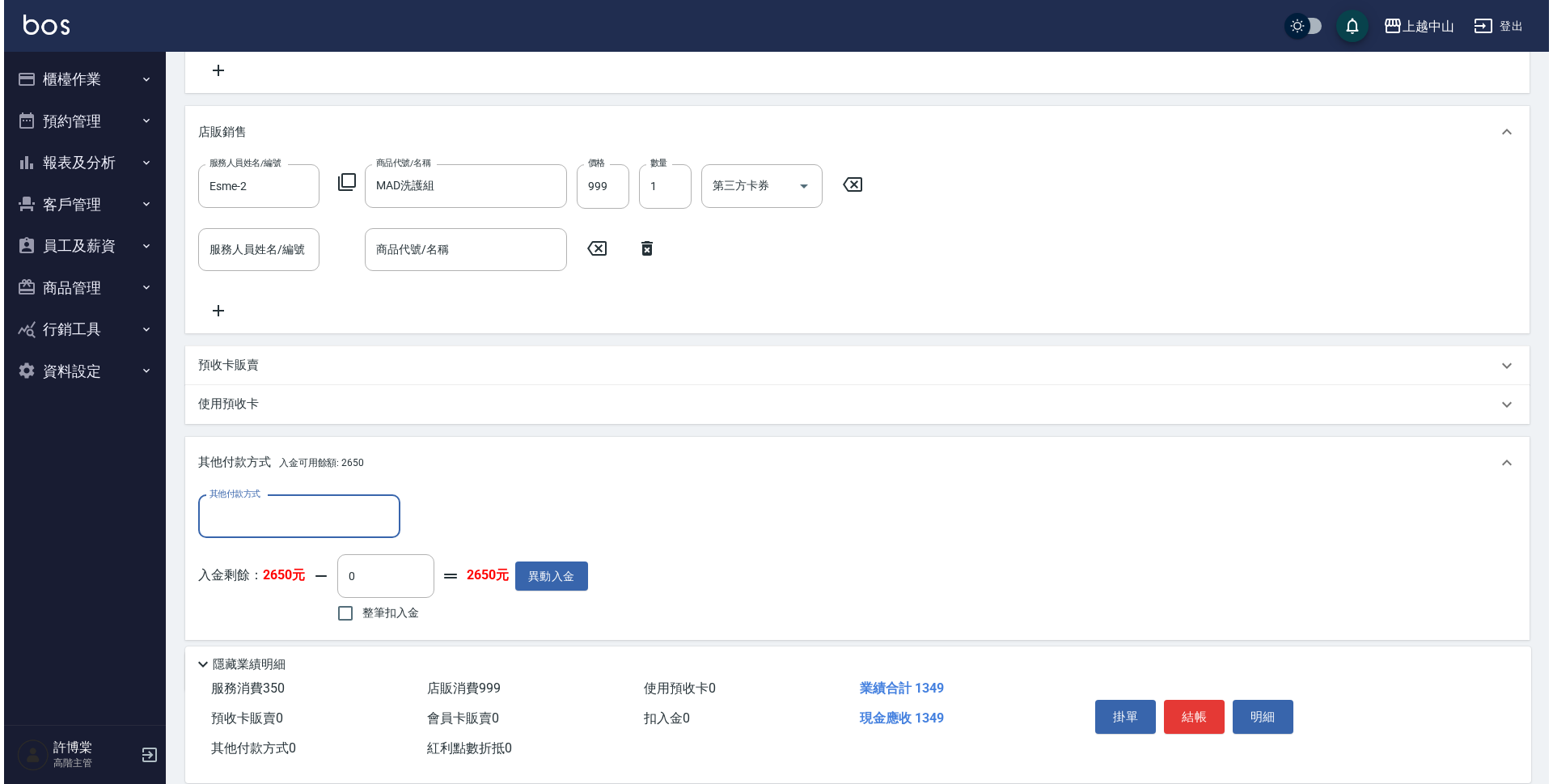
scroll to position [461, 0]
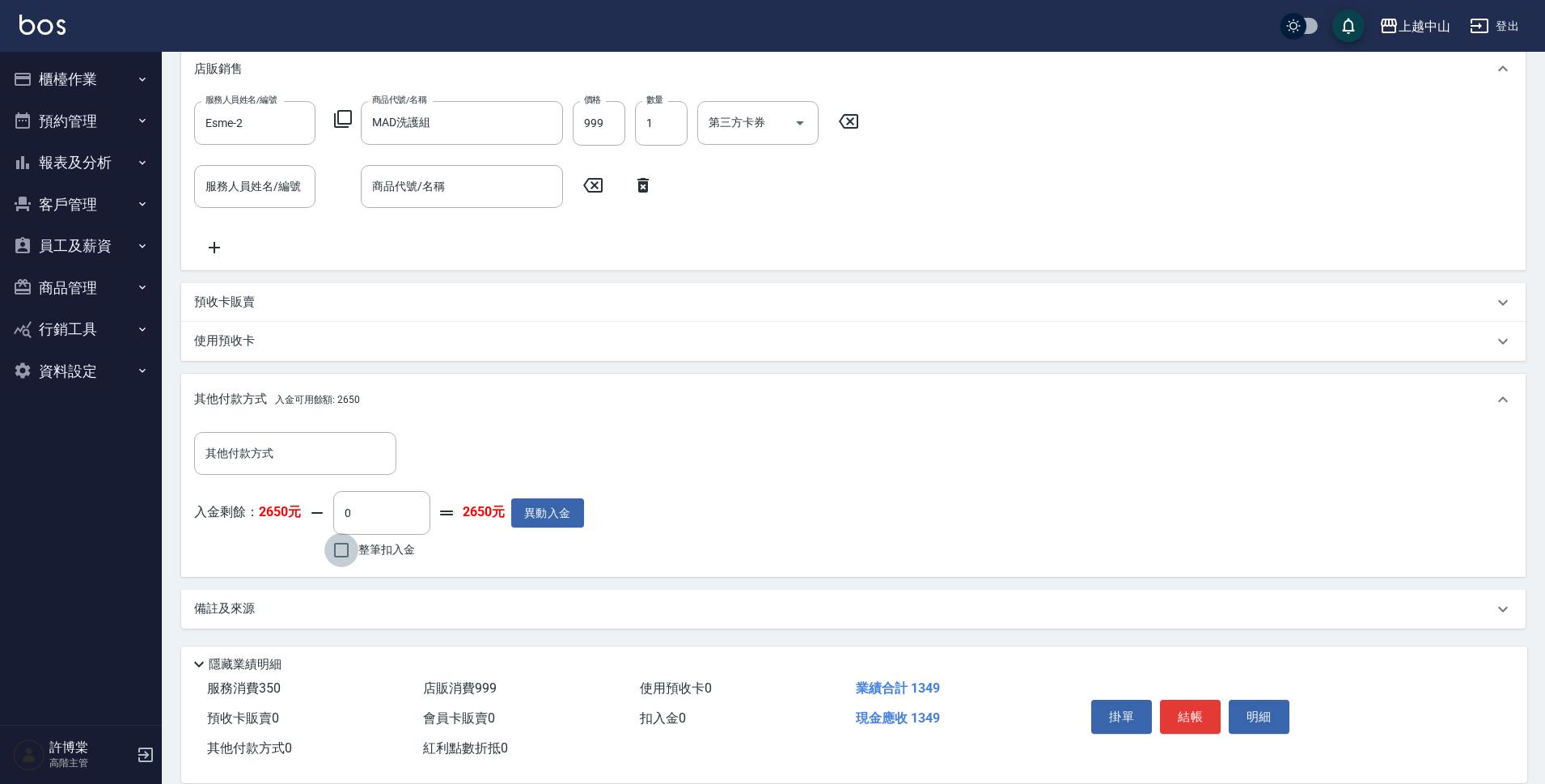
click at [339, 547] on input "整筆扣入金" at bounding box center [341, 549] width 34 height 34
checkbox input "true"
click at [389, 510] on input "1349" at bounding box center [382, 512] width 97 height 44
type input "350"
click at [1263, 710] on button "明細" at bounding box center [1258, 716] width 61 height 34
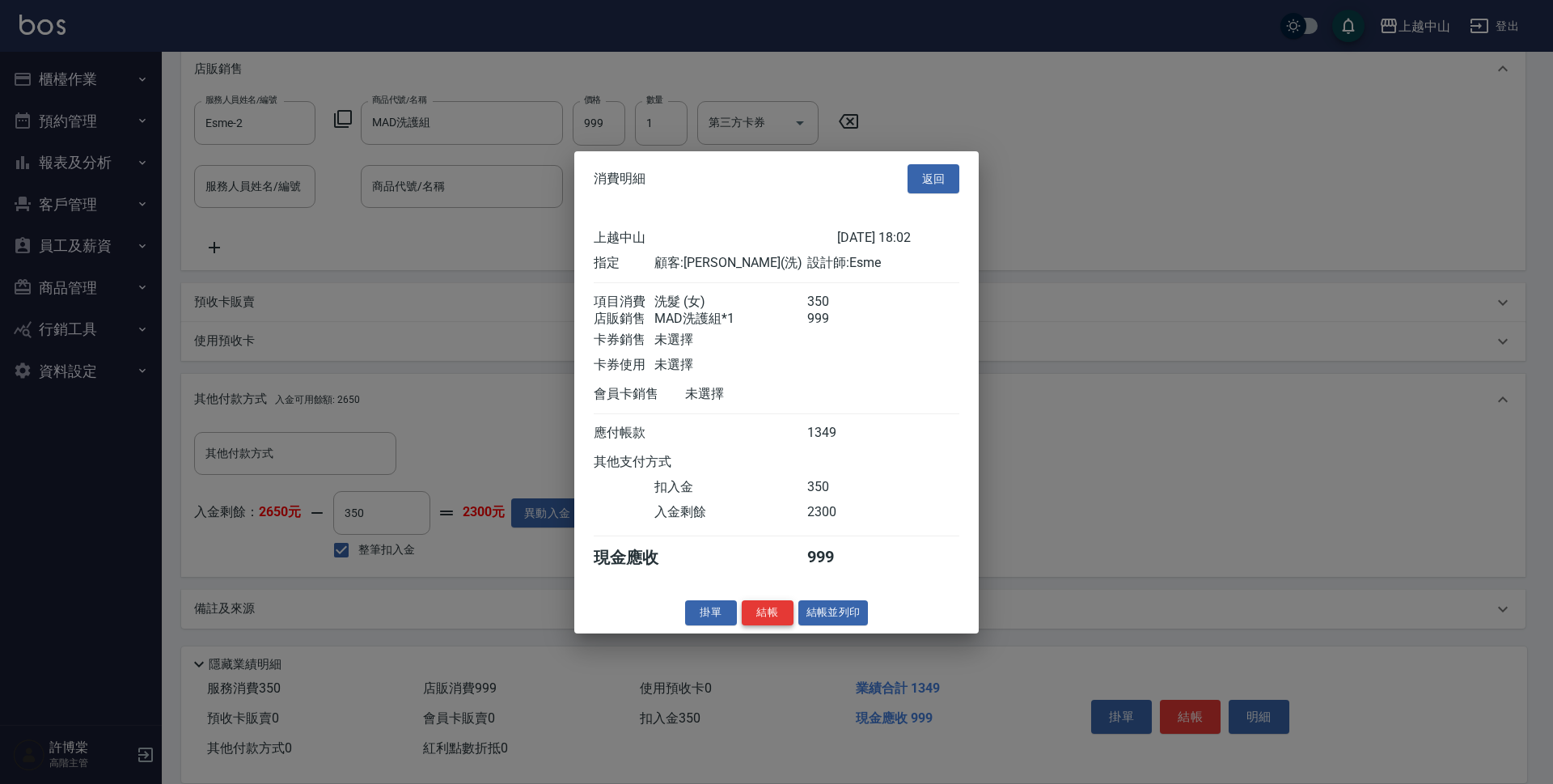
click at [775, 620] on button "結帳" at bounding box center [767, 612] width 51 height 25
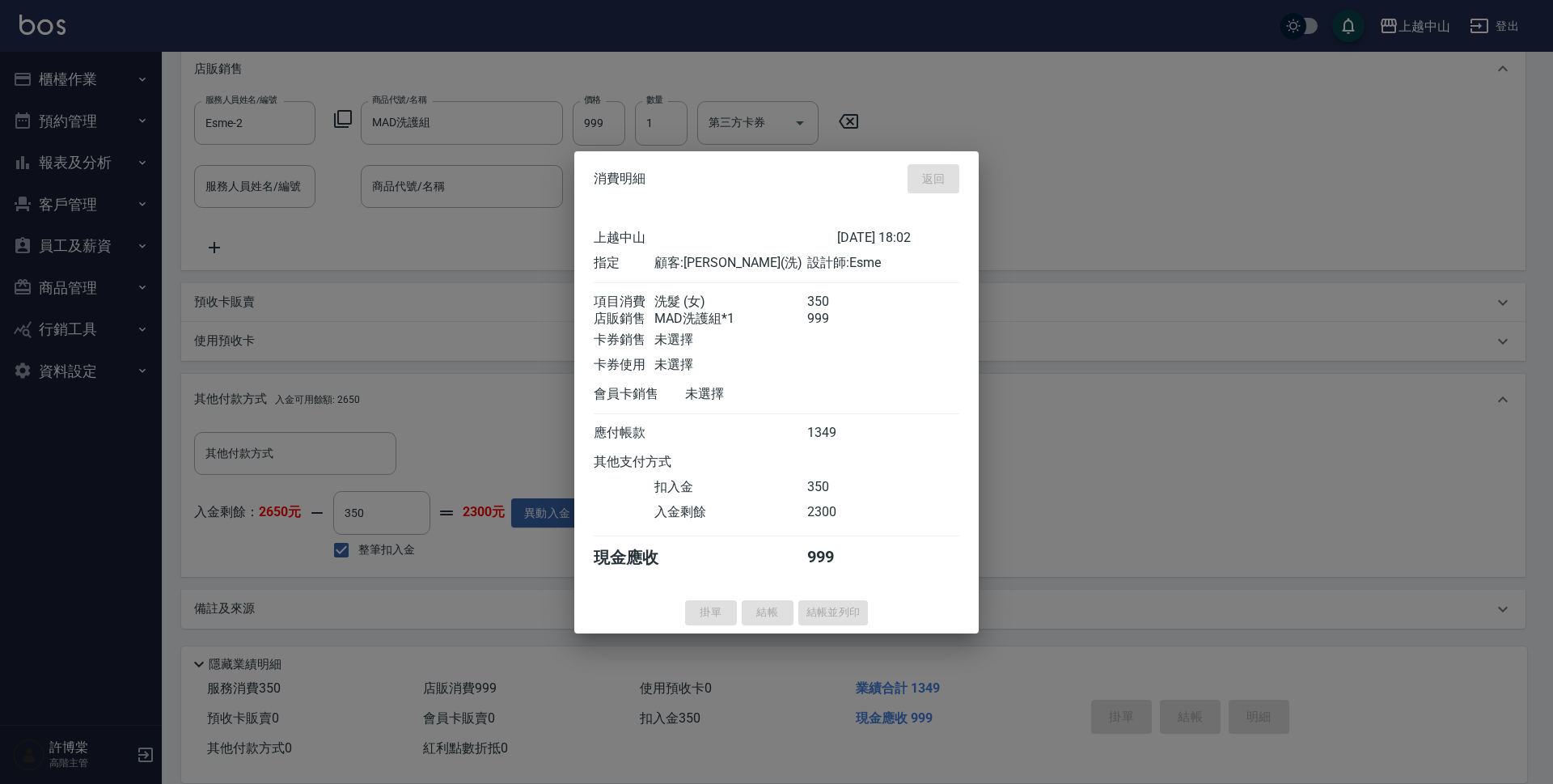
type input "2025/09/12 18:03"
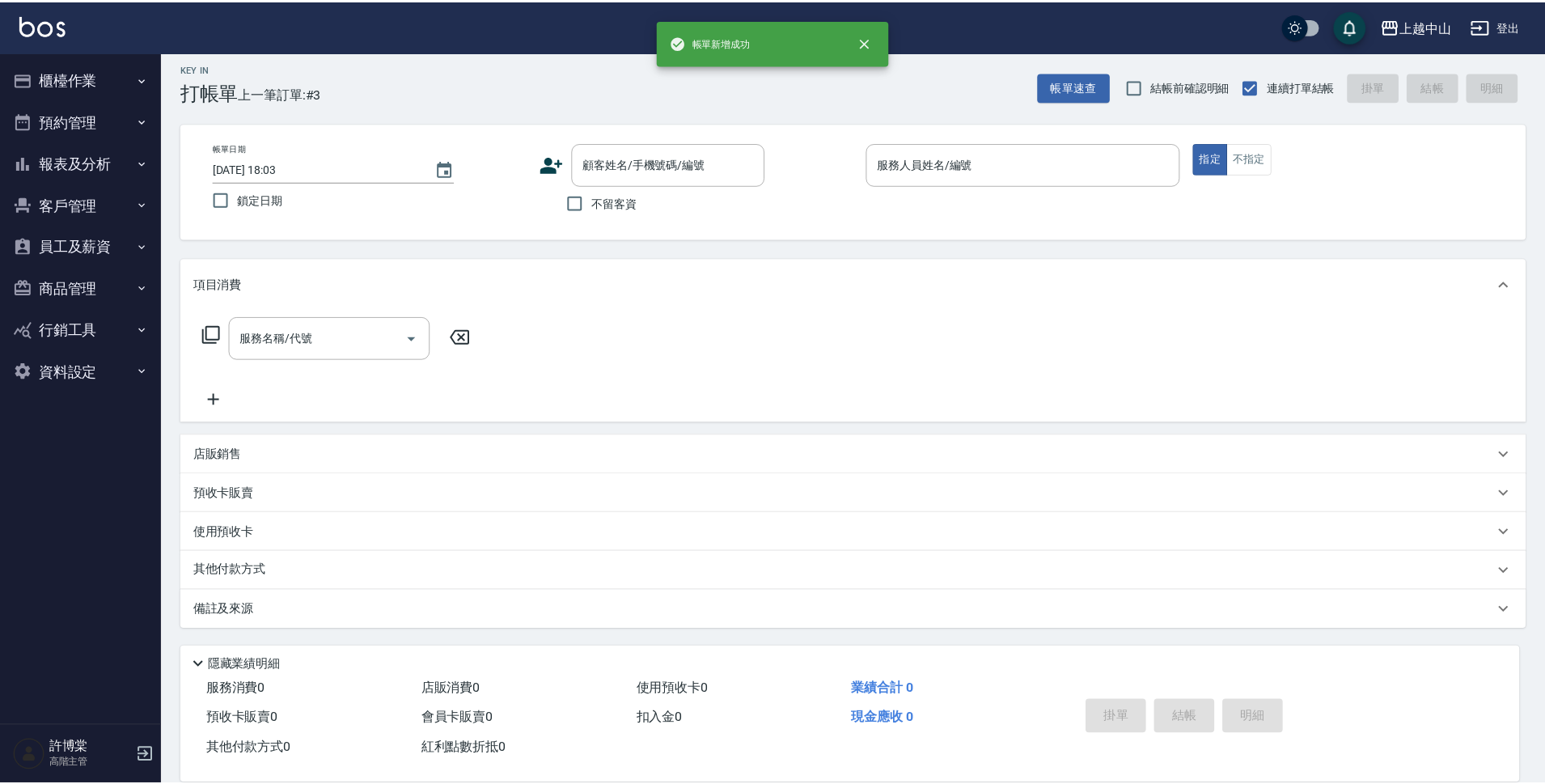
scroll to position [0, 0]
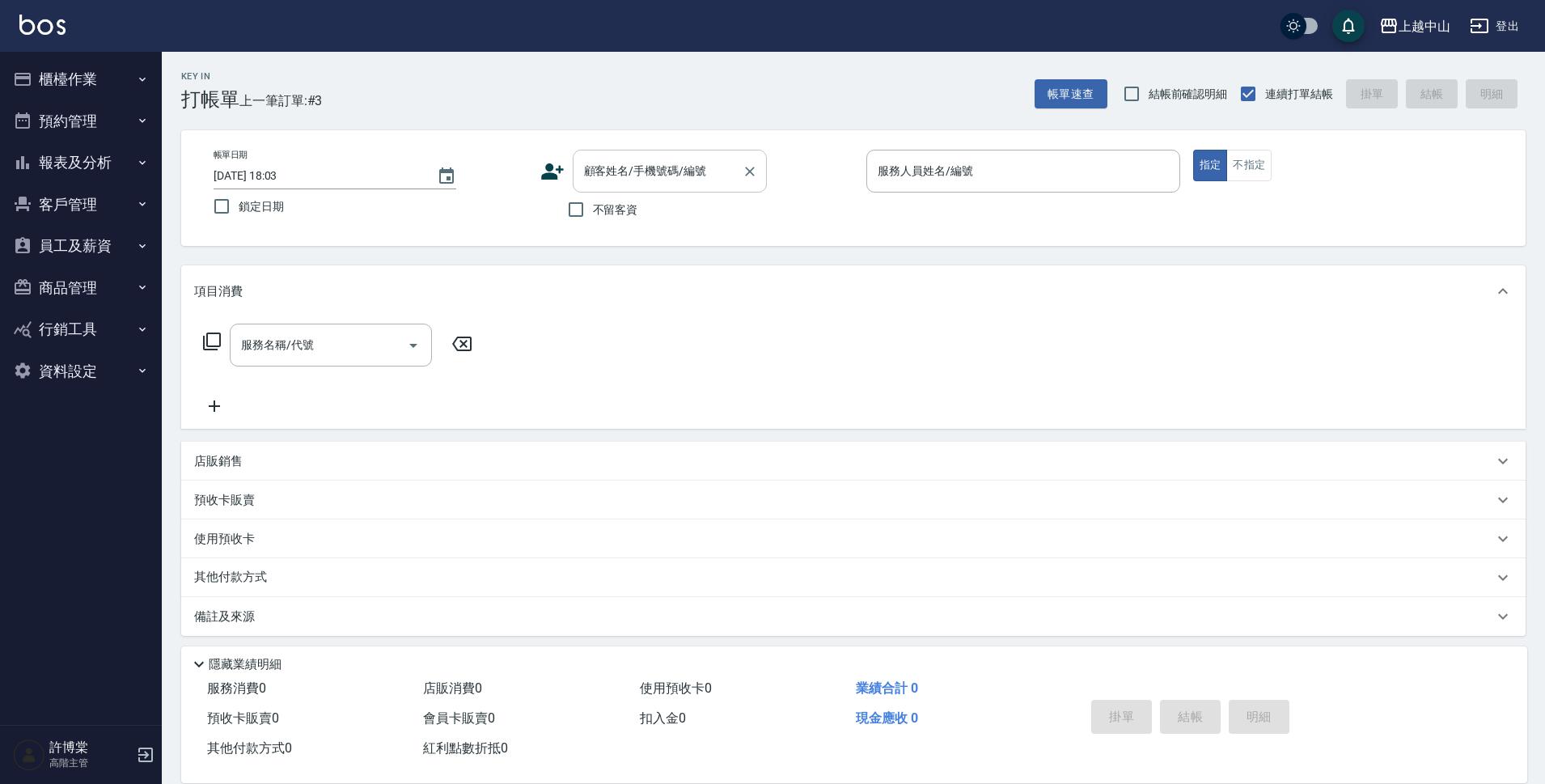
click at [651, 186] on div "顧客姓名/手機號碼/編號" at bounding box center [670, 171] width 194 height 43
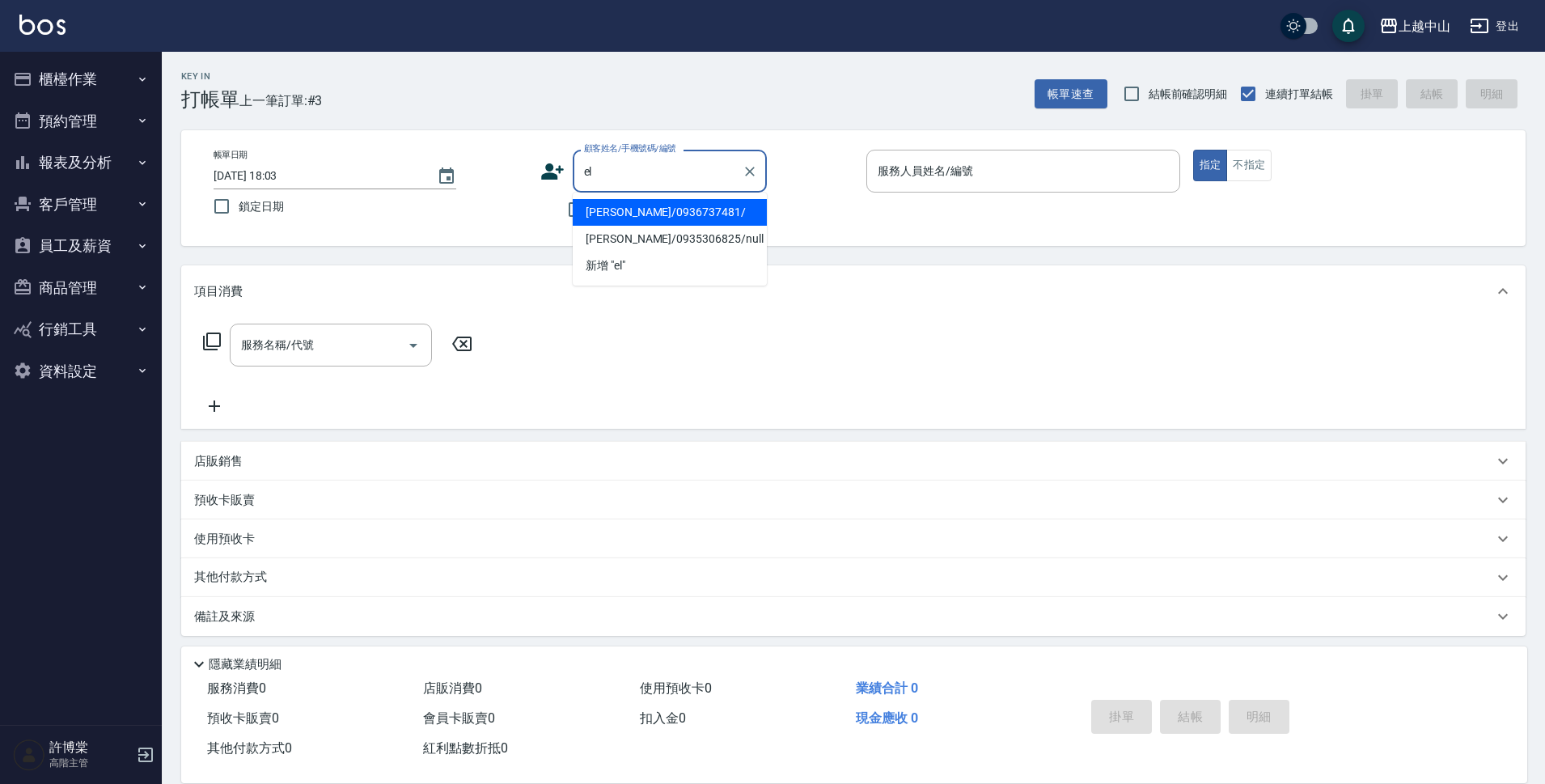
type input "e"
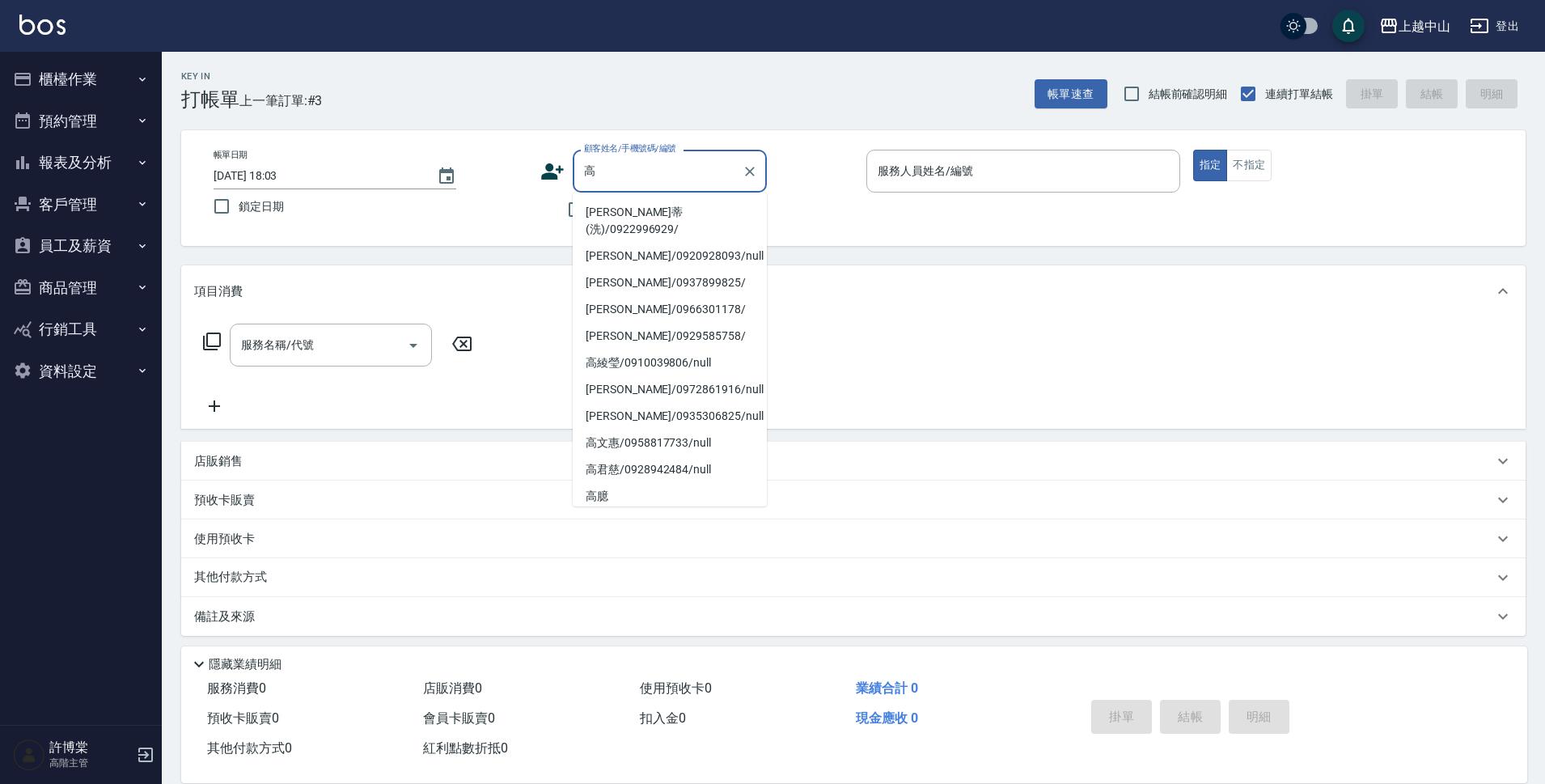
click at [645, 212] on li "高心蒂(洗)/0922996929/" at bounding box center [670, 220] width 194 height 44
type input "高心蒂(洗)/0922996929/"
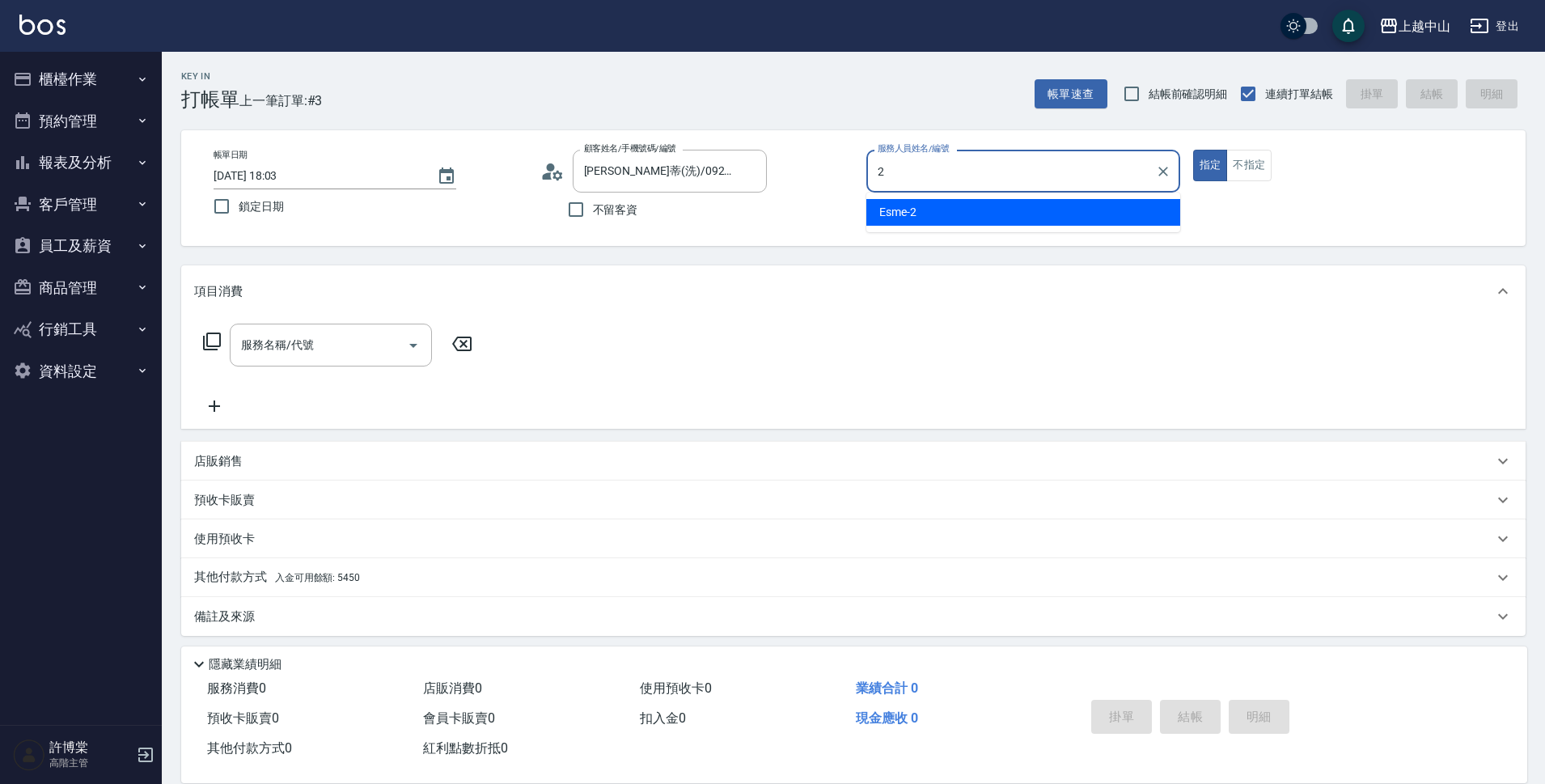
type input "Esme-2"
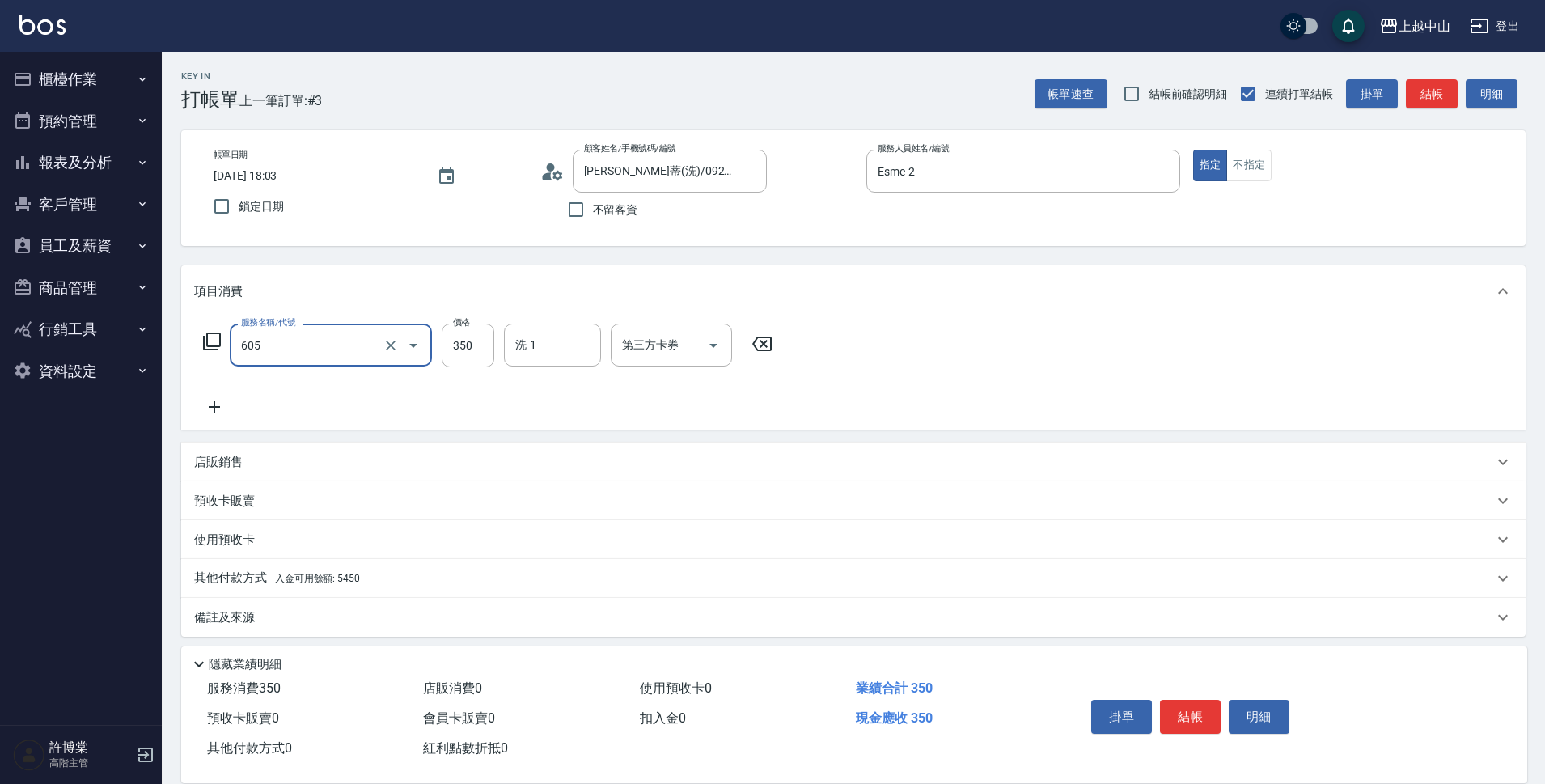
type input "洗髮 (女)(605)"
type input "350"
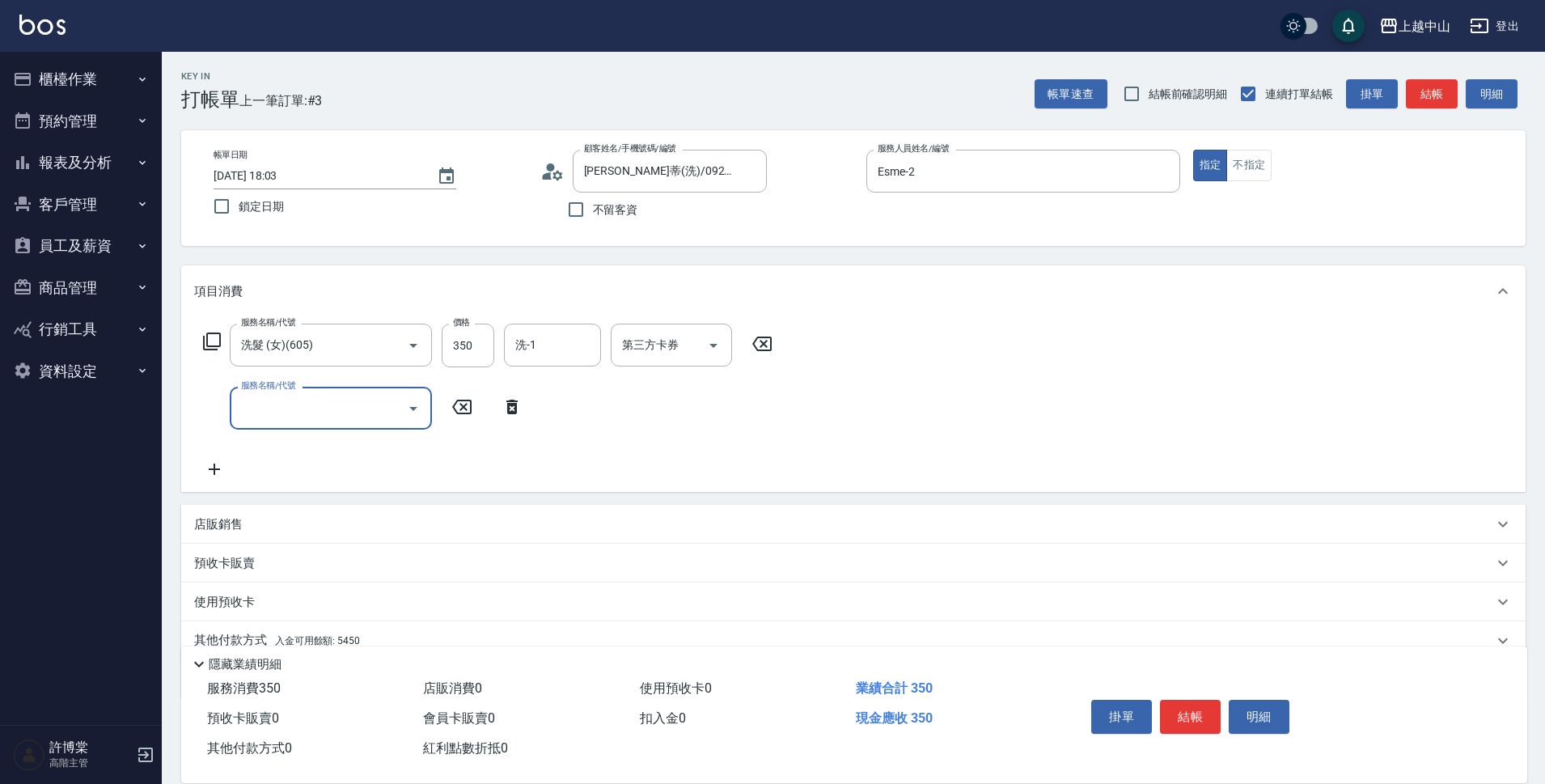
scroll to position [71, 0]
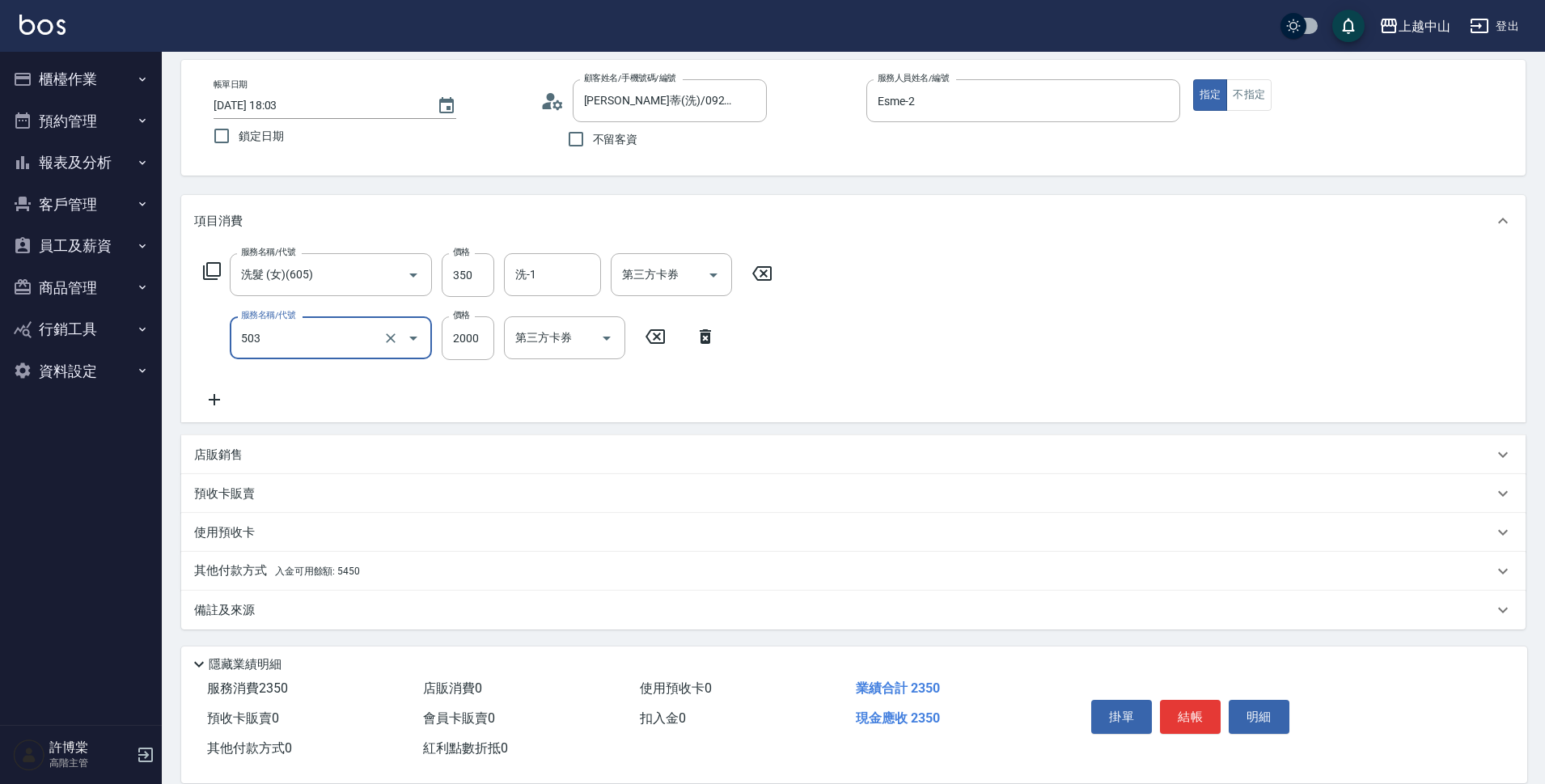
type input "染髮2000以下(503)"
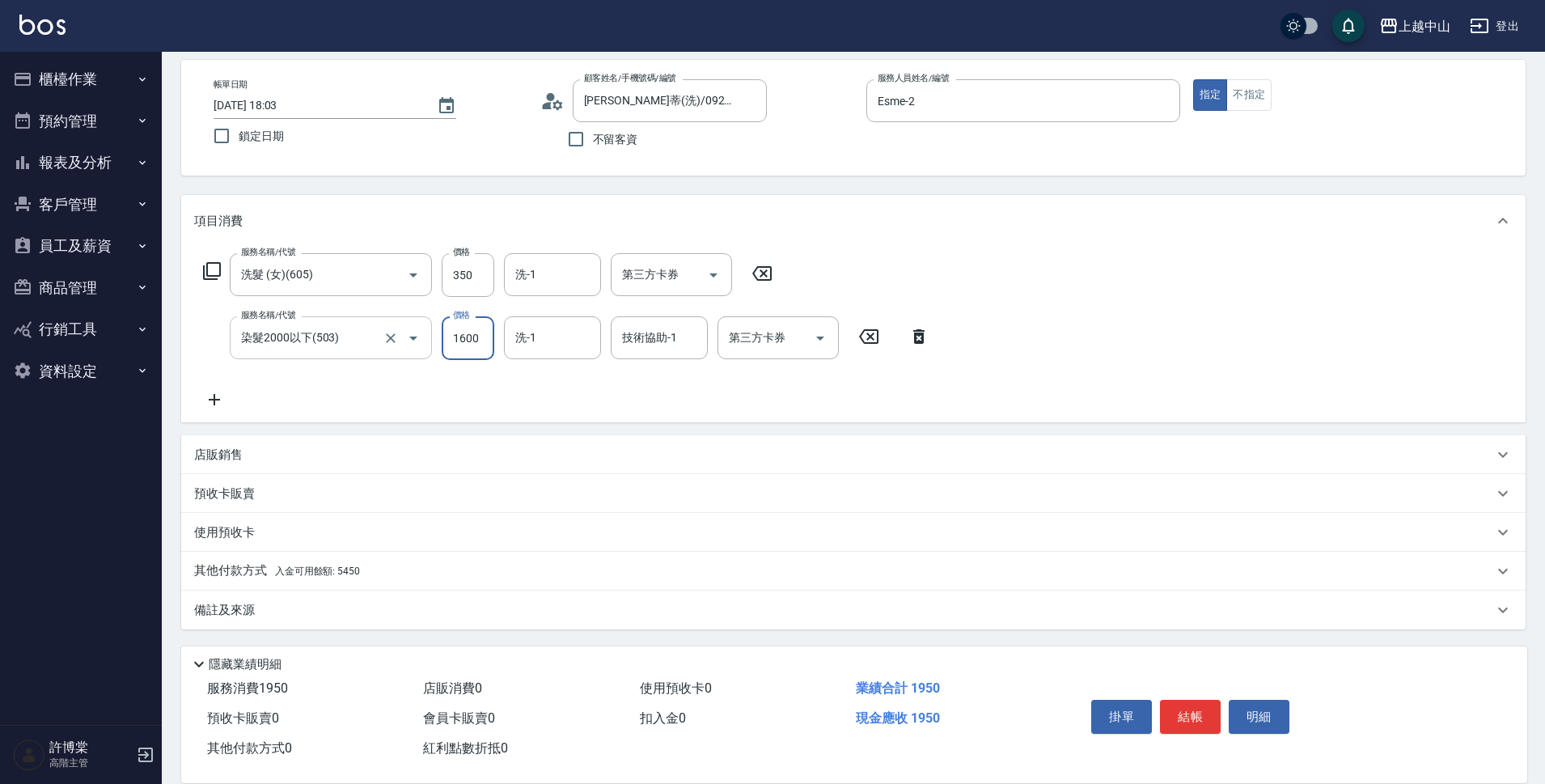
type input "1600"
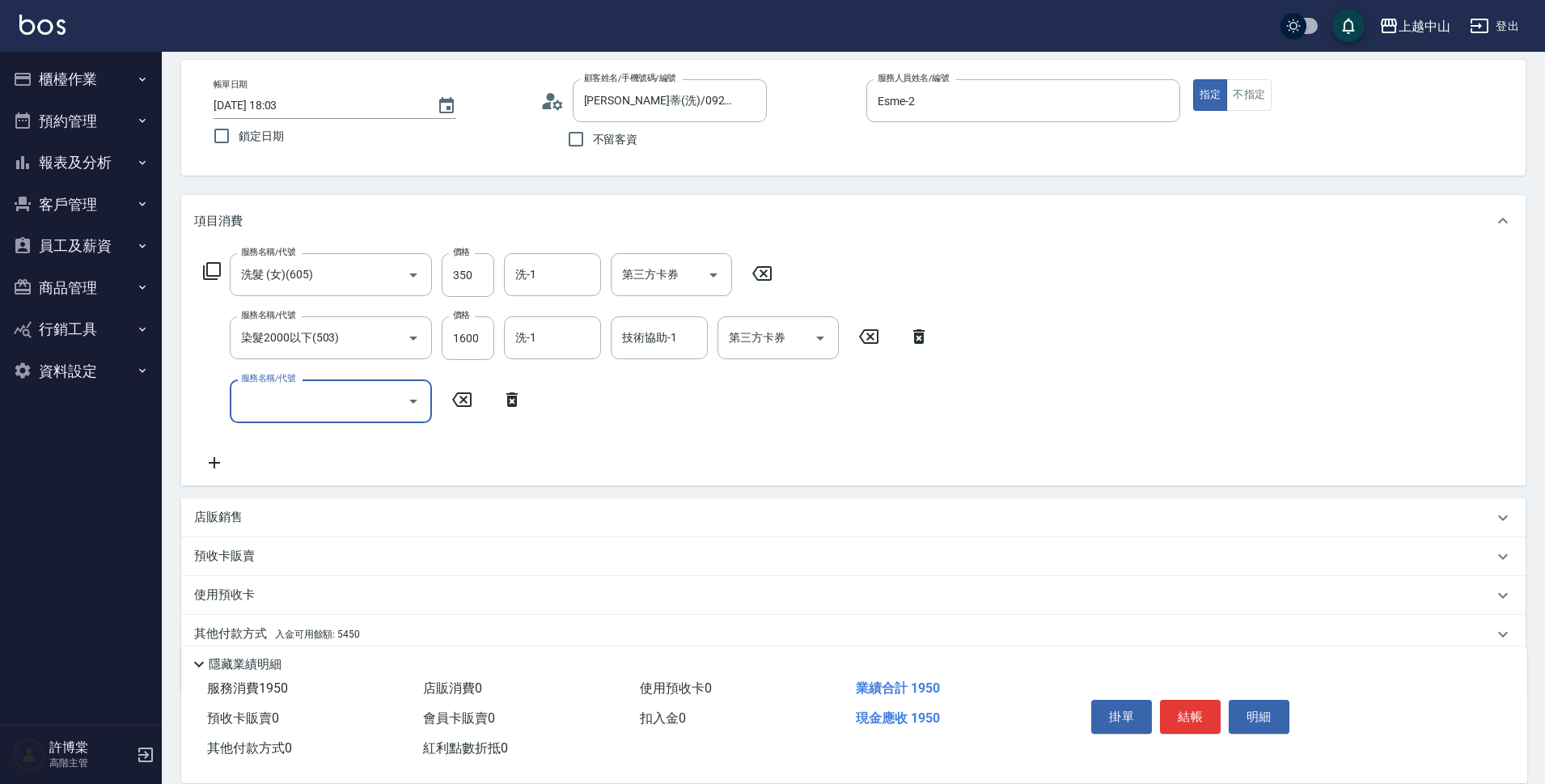
scroll to position [135, 0]
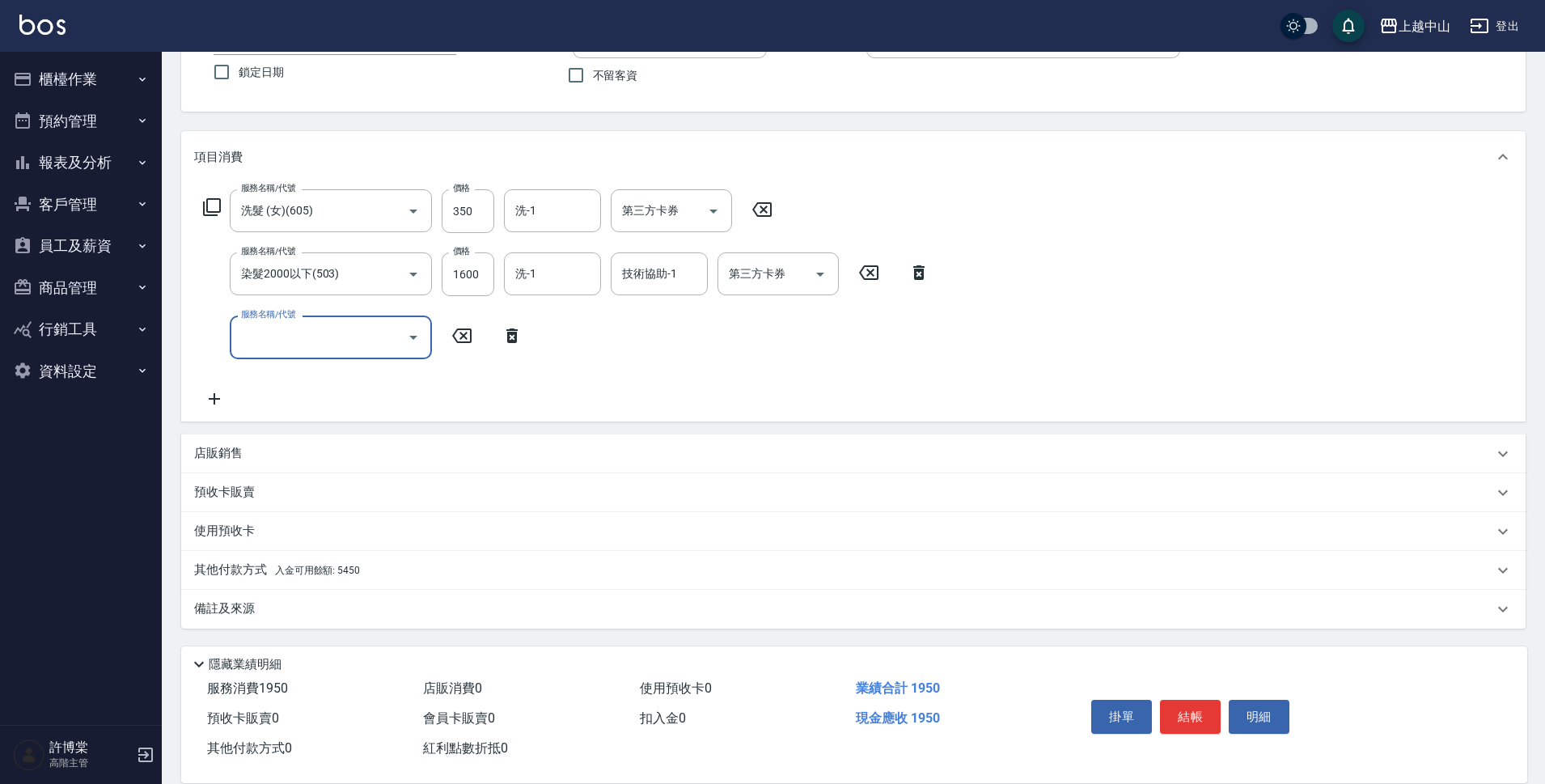
click at [350, 570] on span "入金可用餘額: 5450" at bounding box center [318, 570] width 85 height 12
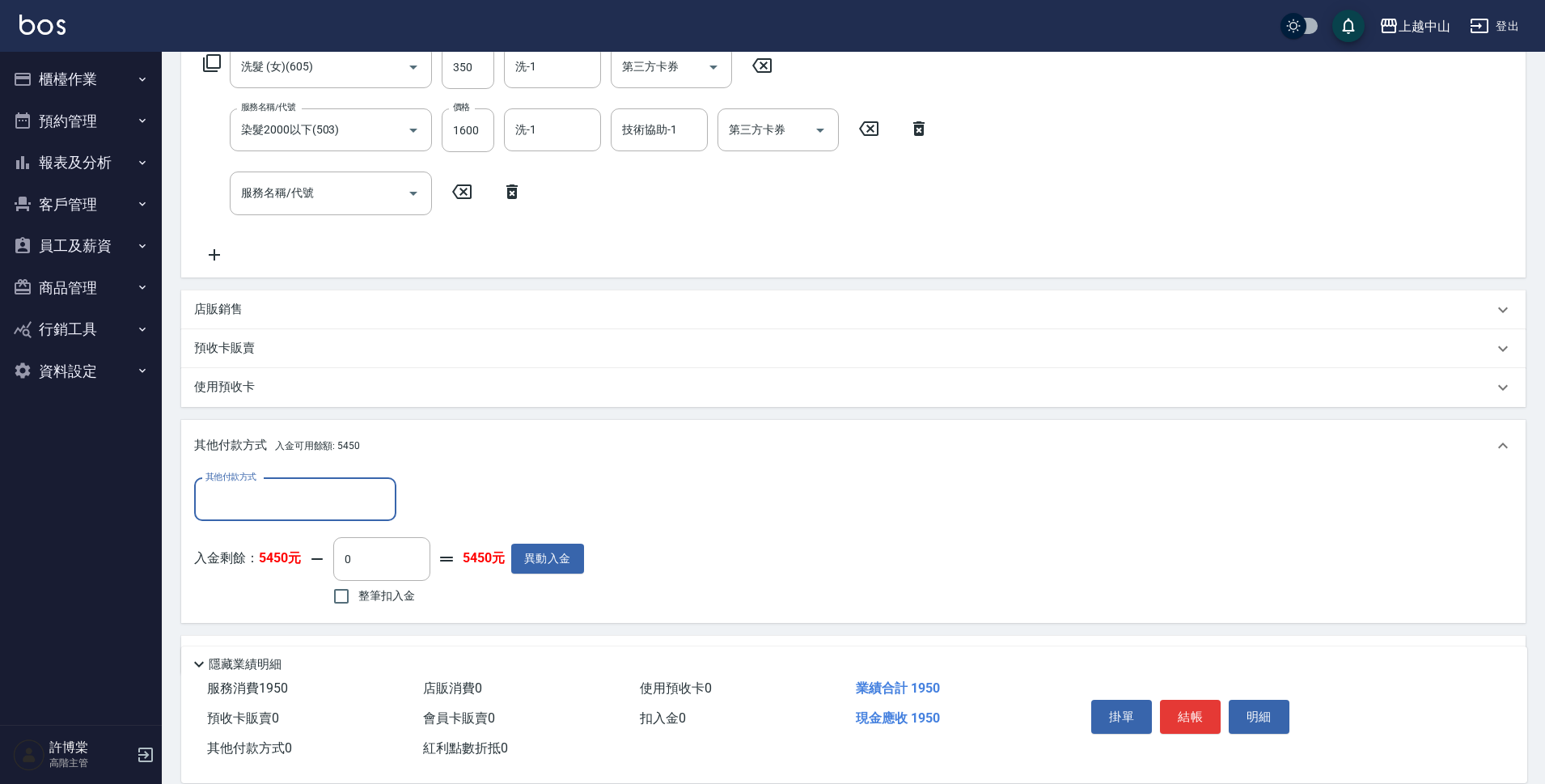
scroll to position [325, 0]
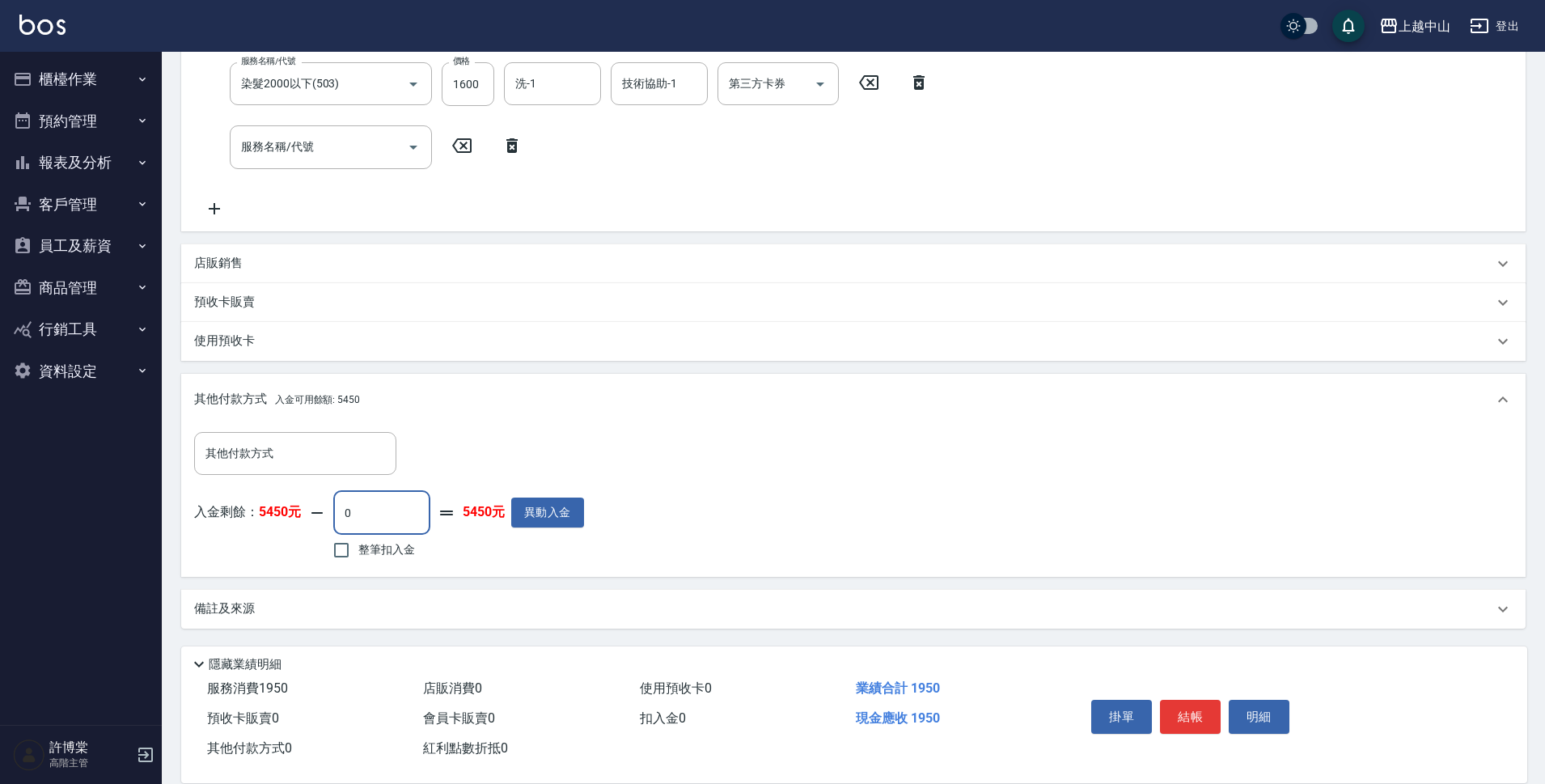
click at [416, 527] on input "0" at bounding box center [382, 512] width 97 height 44
type input "350"
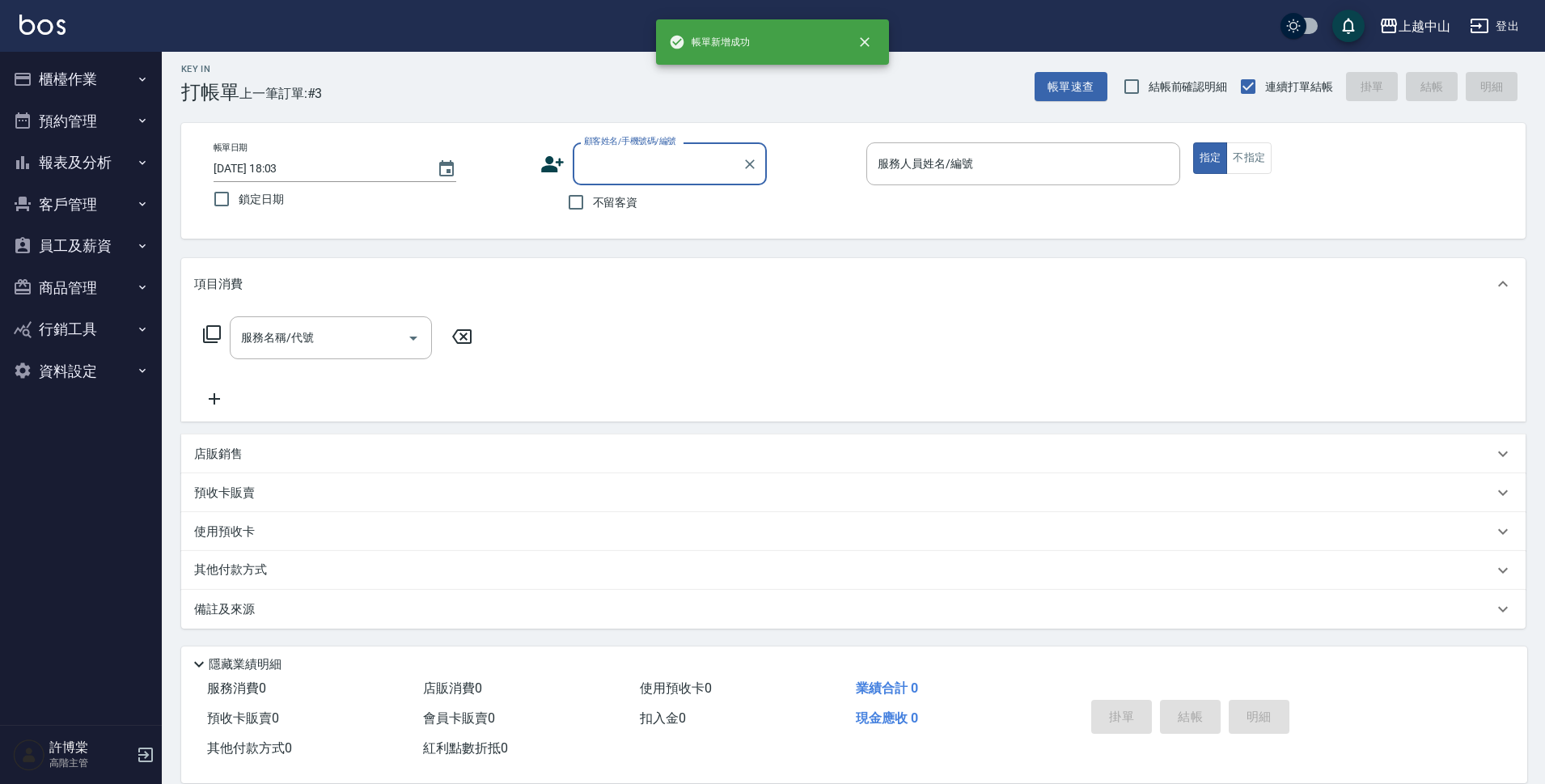
scroll to position [0, 0]
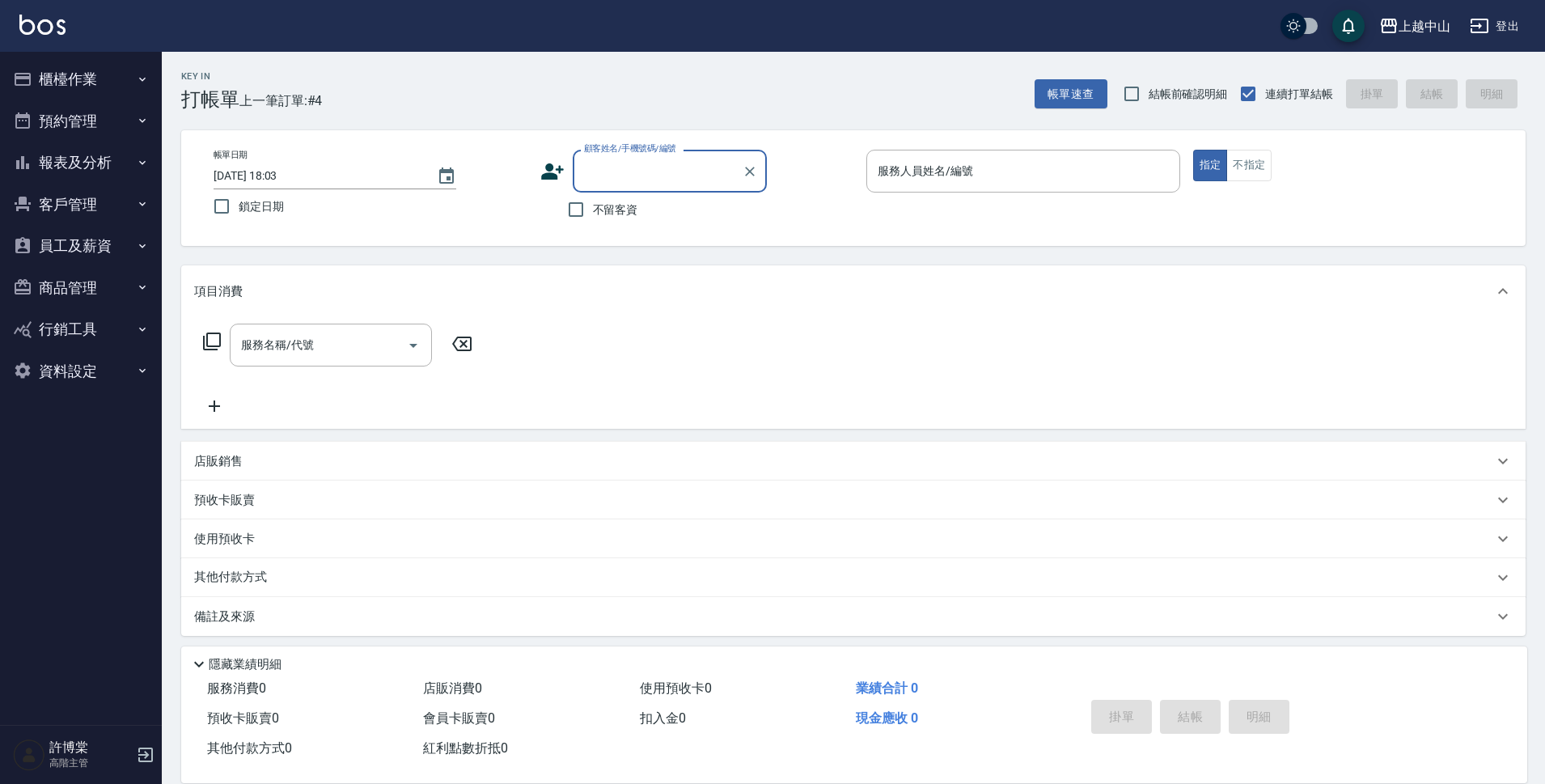
click at [100, 81] on button "櫃檯作業" at bounding box center [81, 78] width 149 height 42
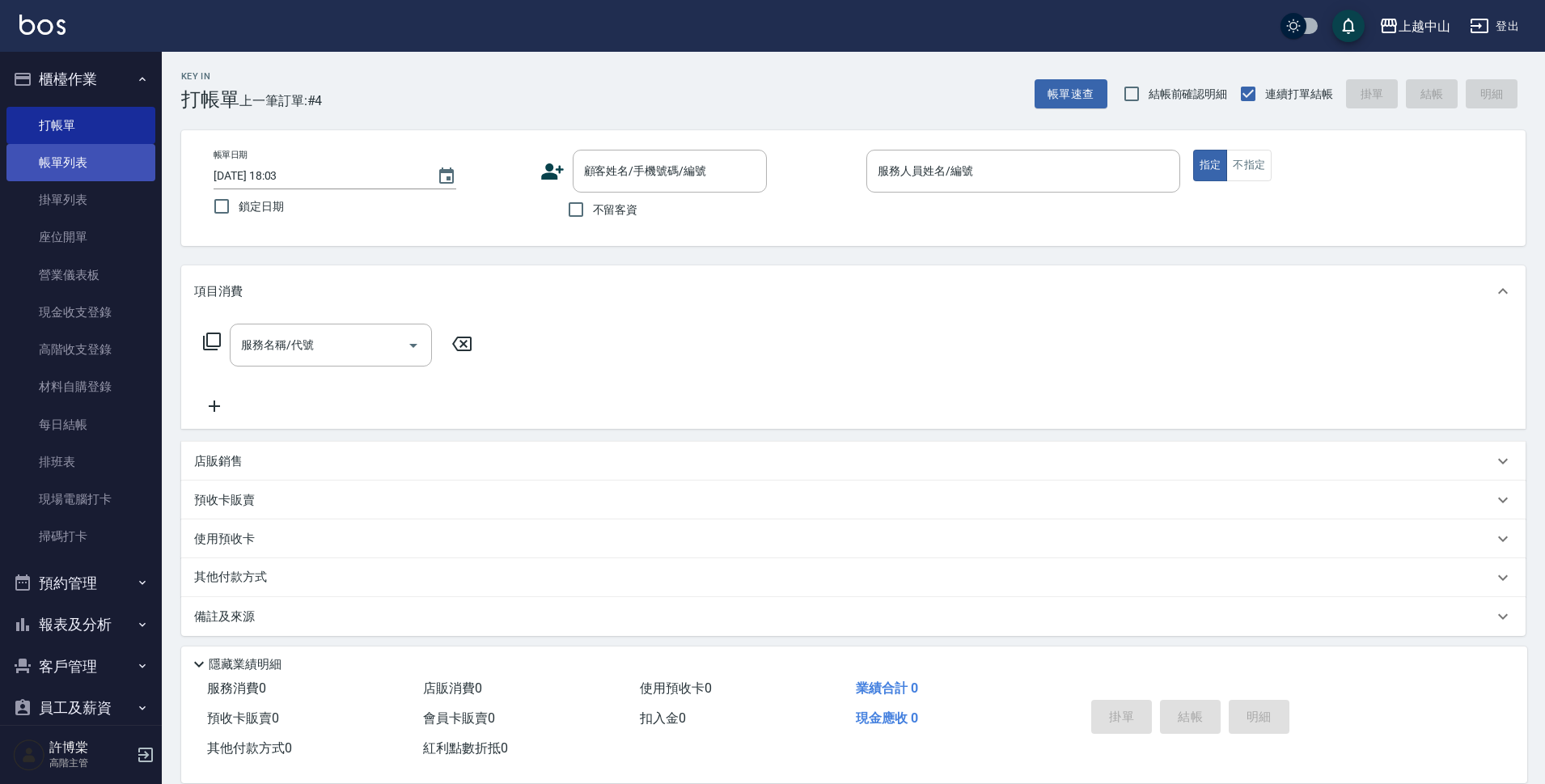
click at [98, 165] on link "帳單列表" at bounding box center [81, 163] width 149 height 37
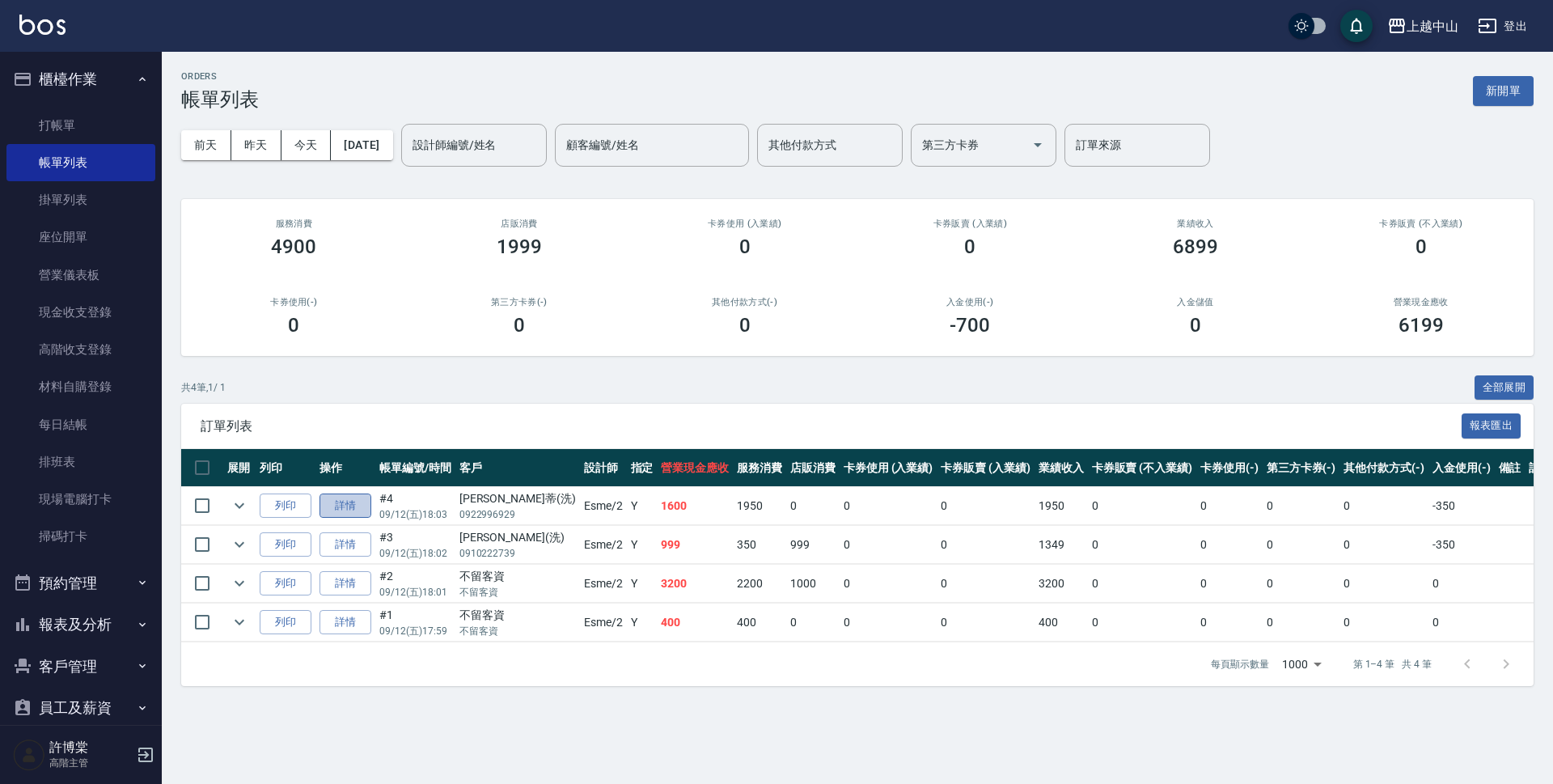
click at [359, 511] on link "詳情" at bounding box center [345, 506] width 51 height 25
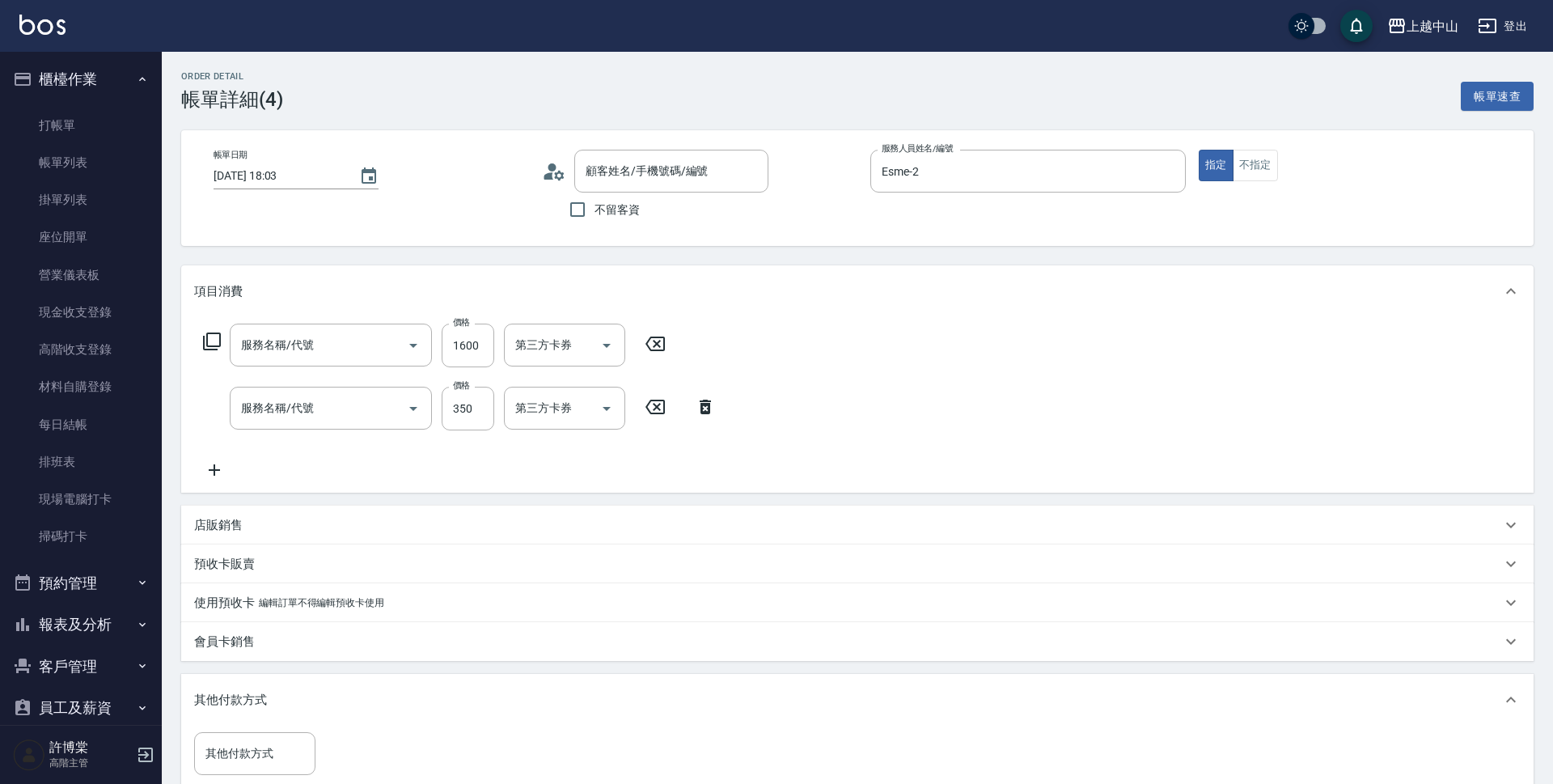
type input "2025/09/12 18:03"
type input "Esme-2"
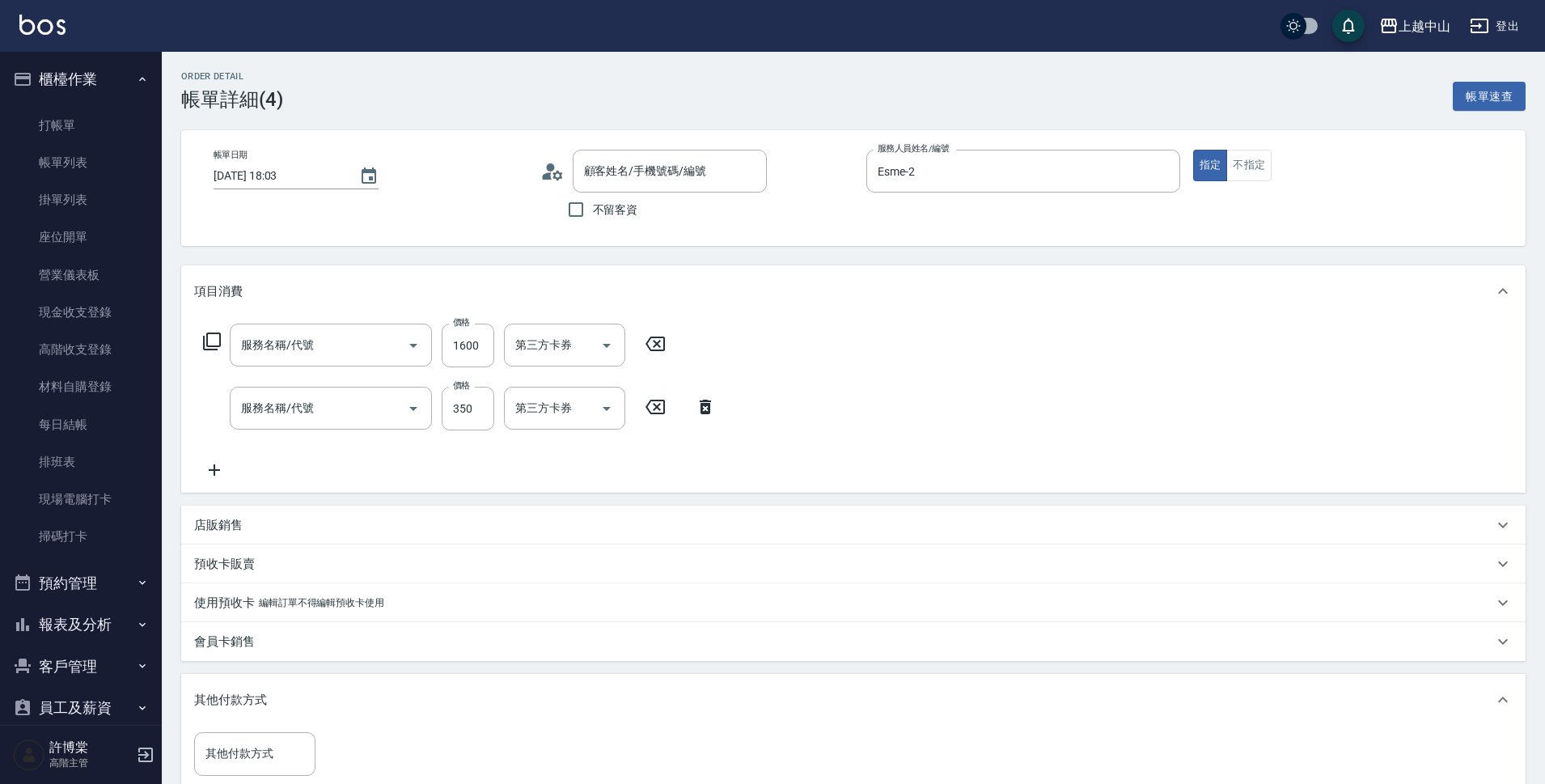
type input "染髮2000以下(503)"
type input "洗髮 (女)(605)"
type input "高心蒂(洗)/0922996929/"
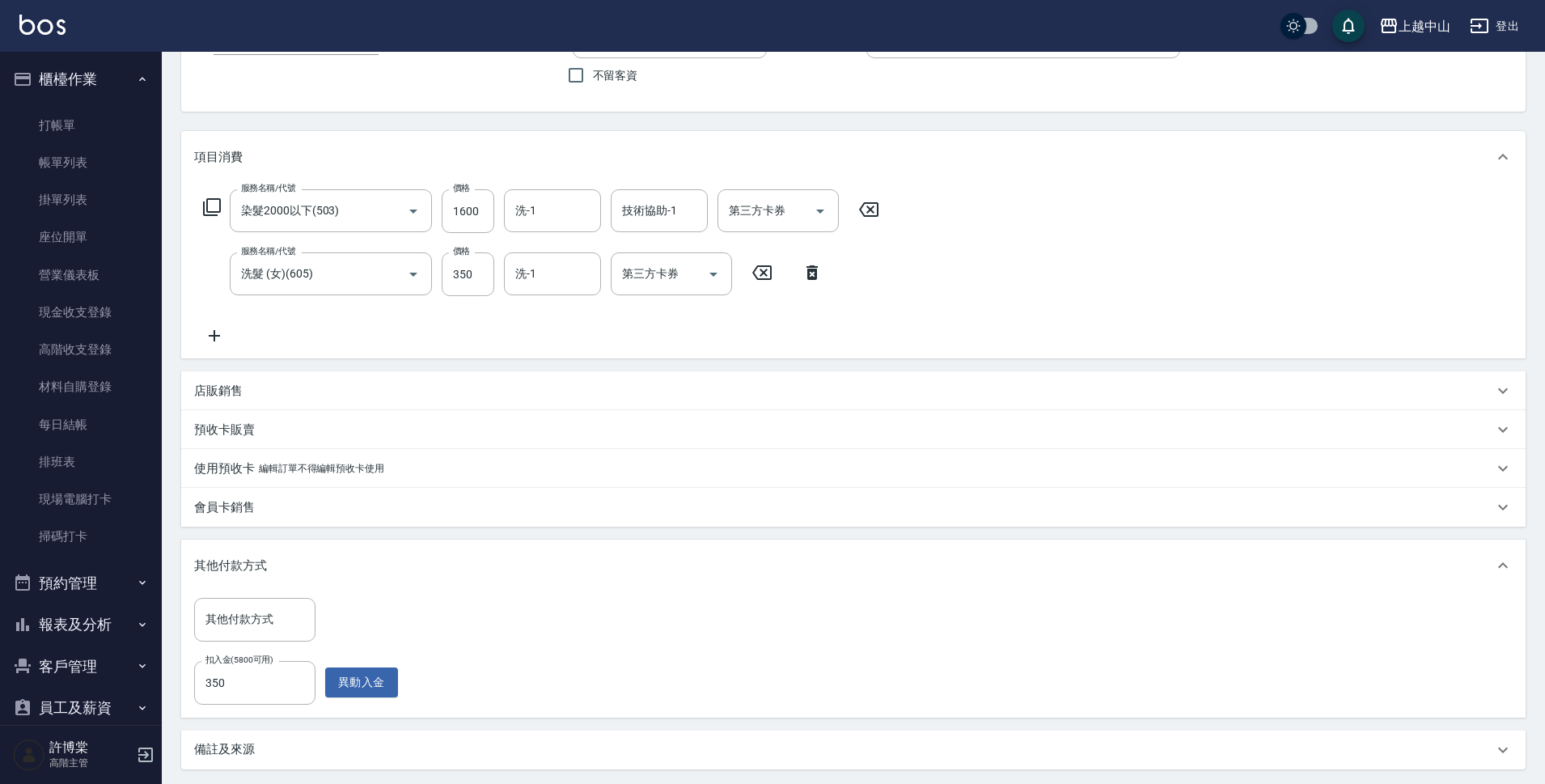
scroll to position [295, 0]
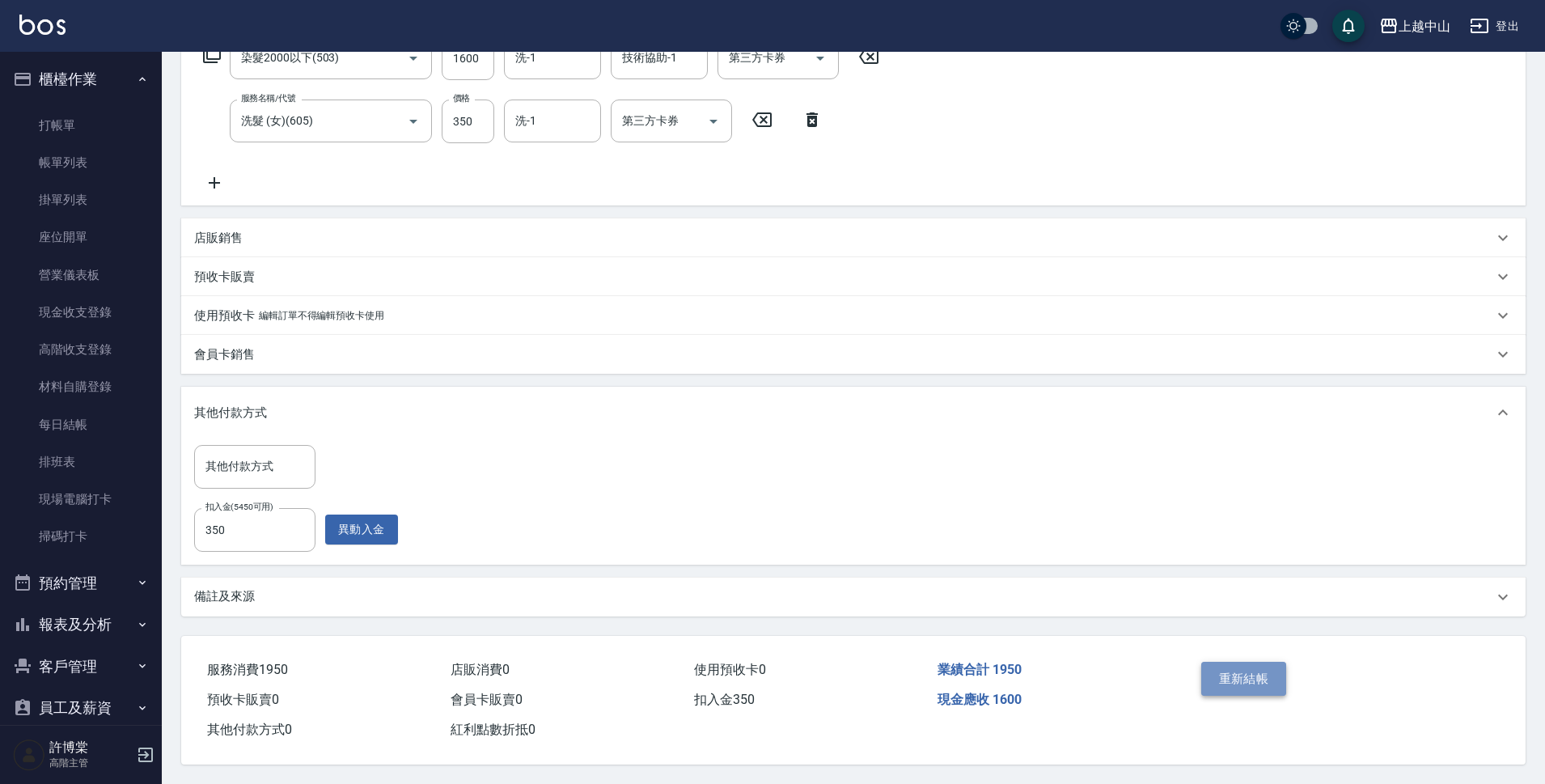
click at [1238, 680] on button "重新結帳" at bounding box center [1244, 678] width 85 height 34
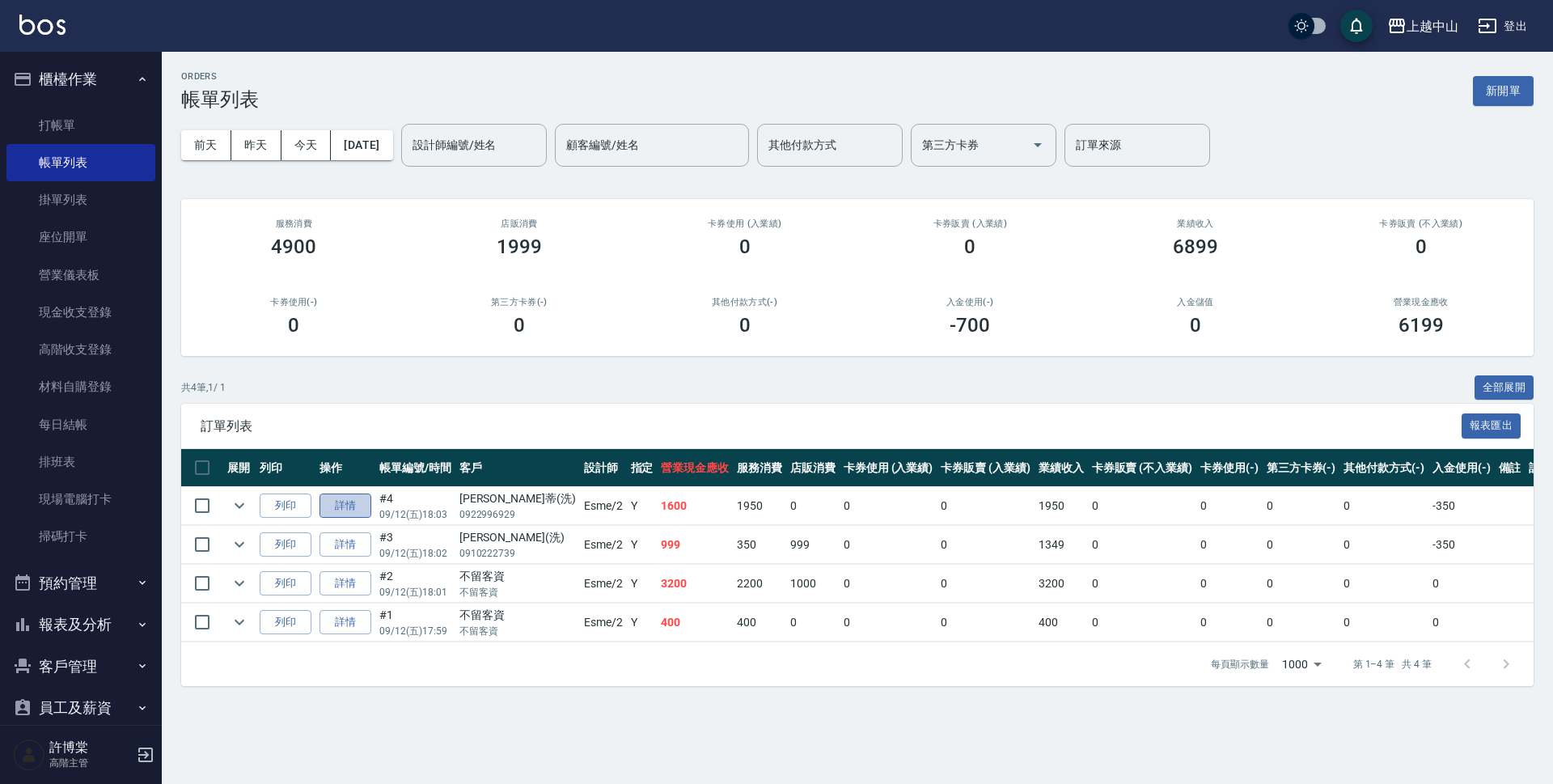
click at [342, 501] on link "詳情" at bounding box center [345, 506] width 51 height 25
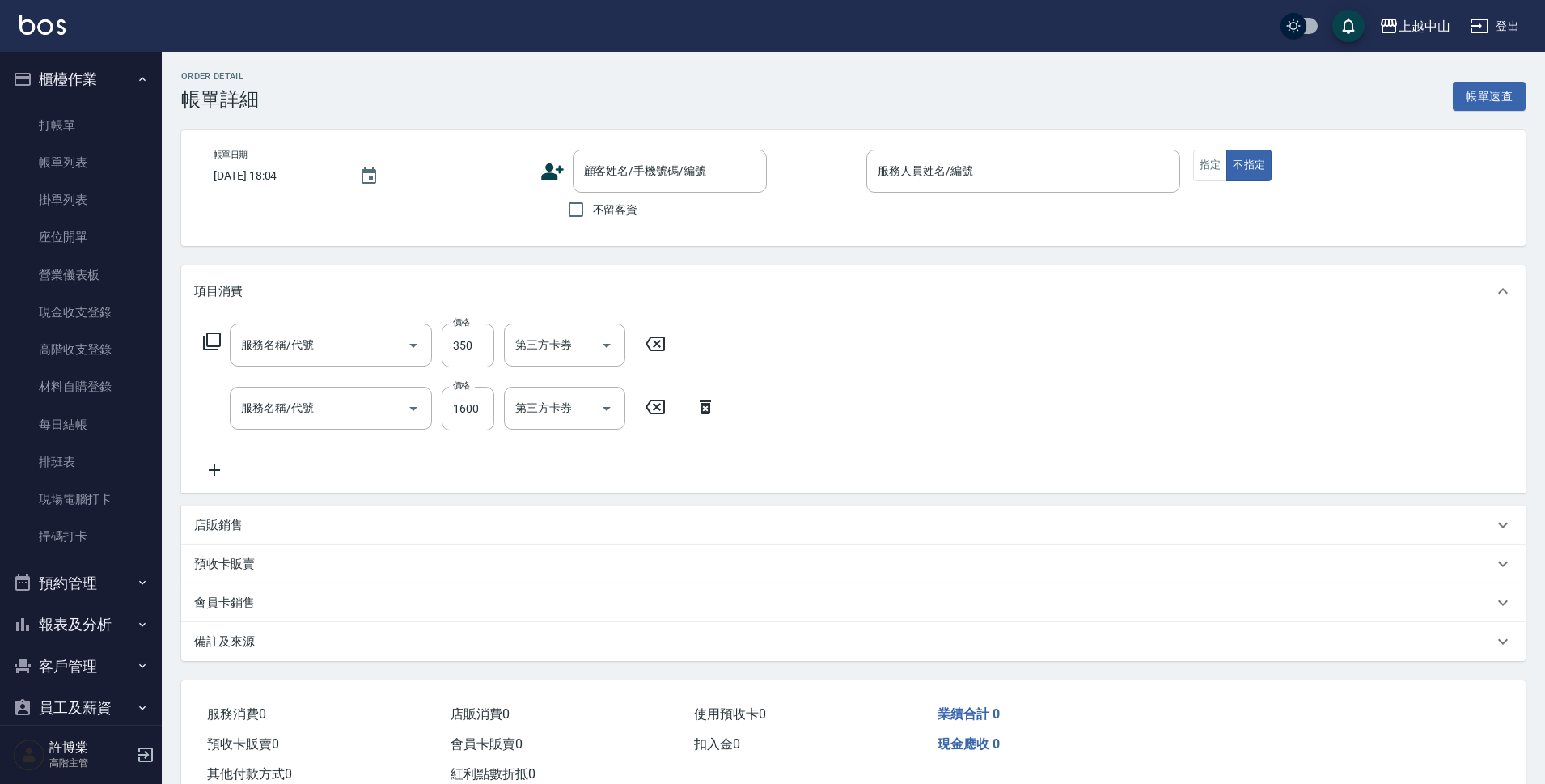
type input "2025/09/12 18:03"
type input "Esme-2"
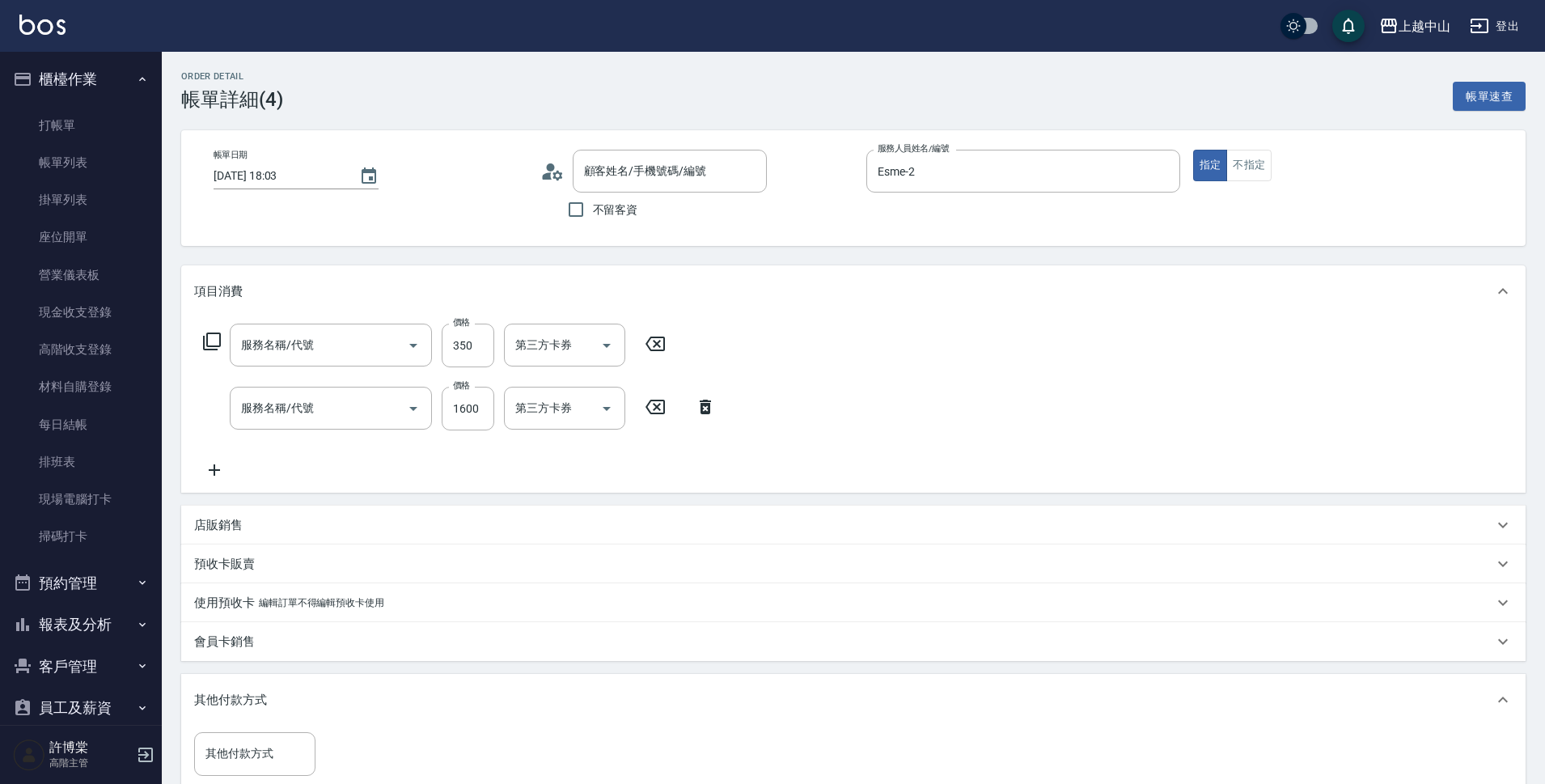
type input "洗髮 (女)(605)"
type input "染髮2000以下(503)"
type input "高心蒂(洗)/0922996929/"
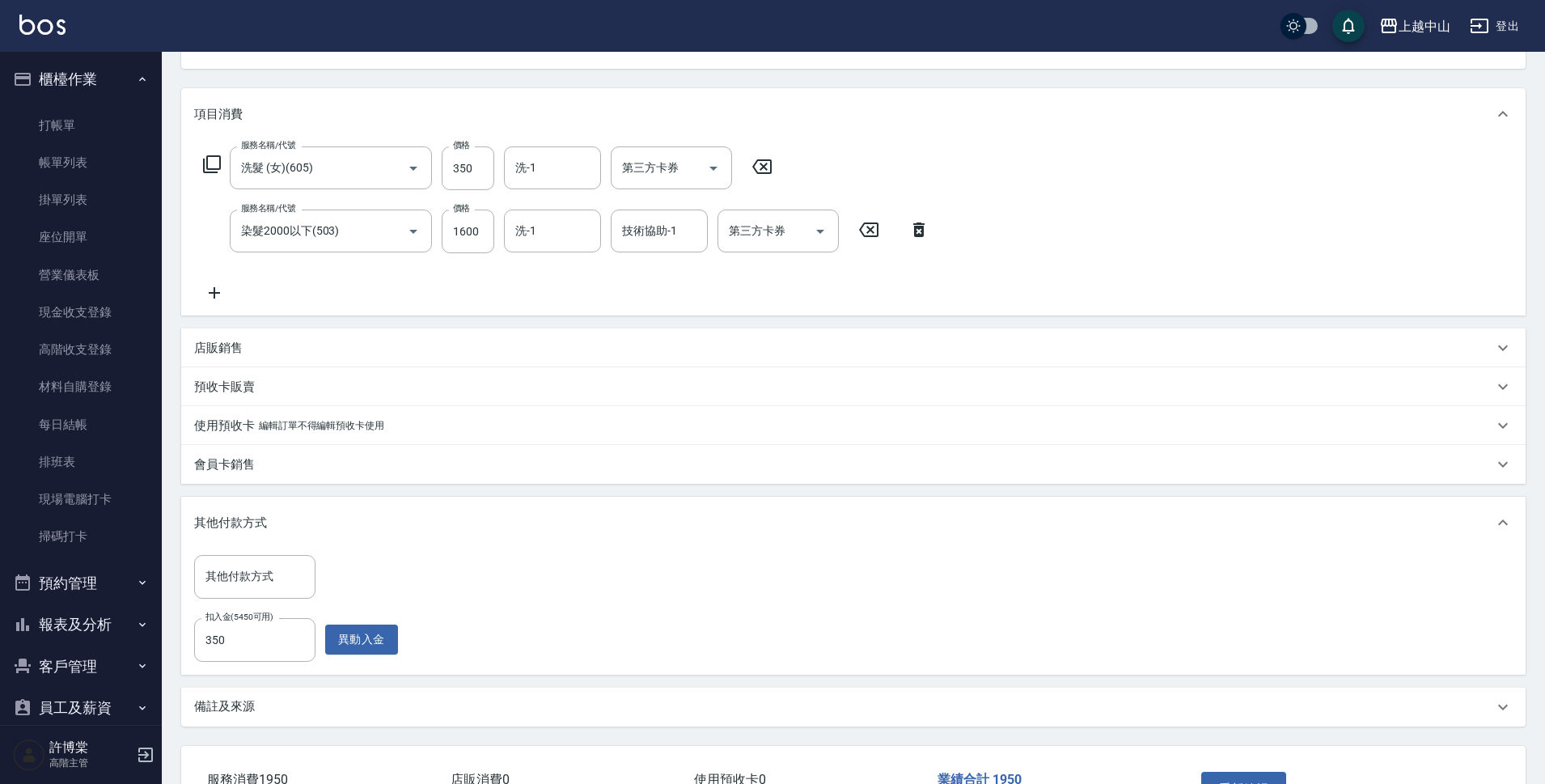
scroll to position [295, 0]
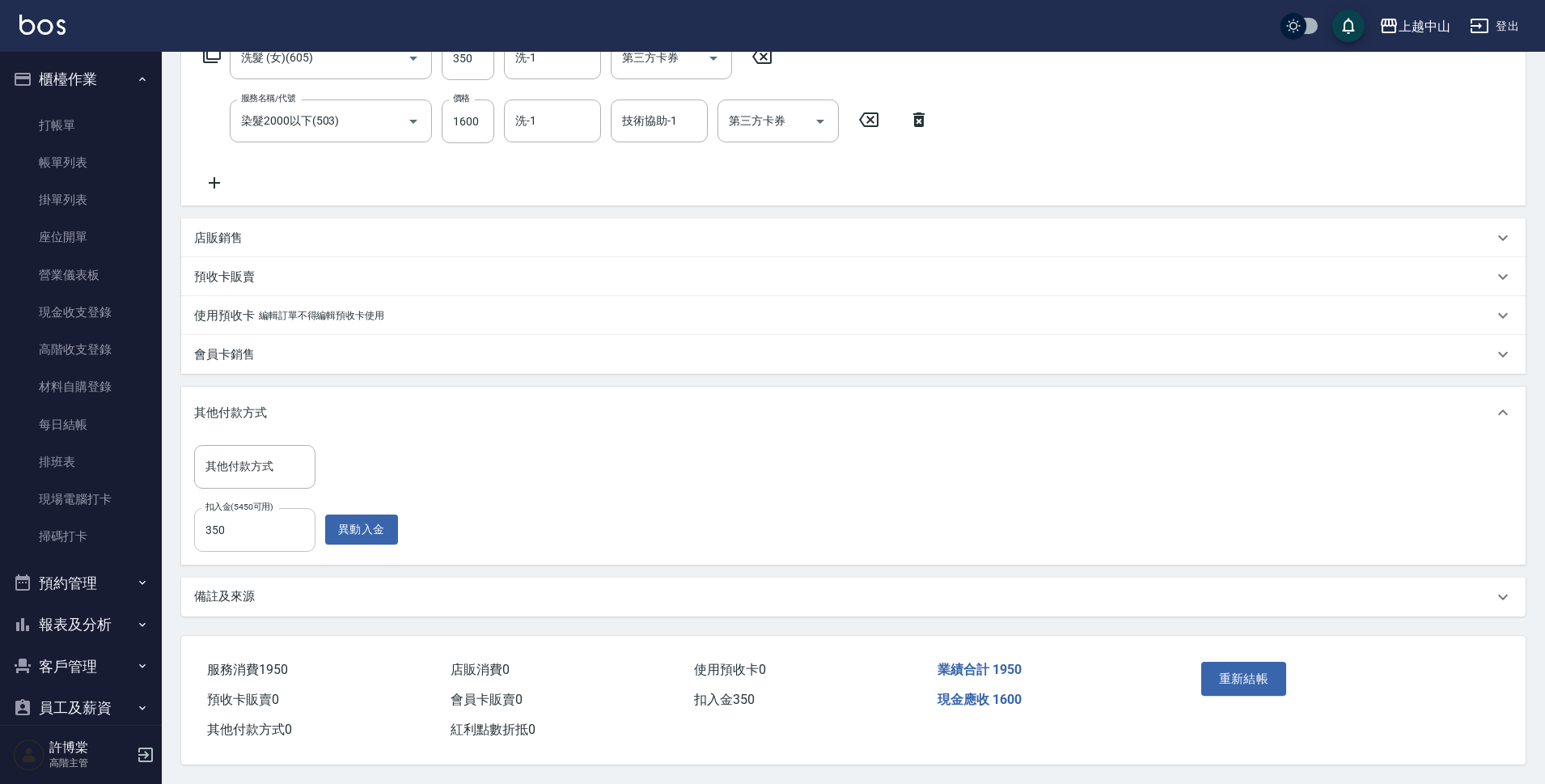
click at [236, 523] on input "350" at bounding box center [254, 529] width 121 height 44
click at [241, 523] on input "350" at bounding box center [254, 529] width 121 height 44
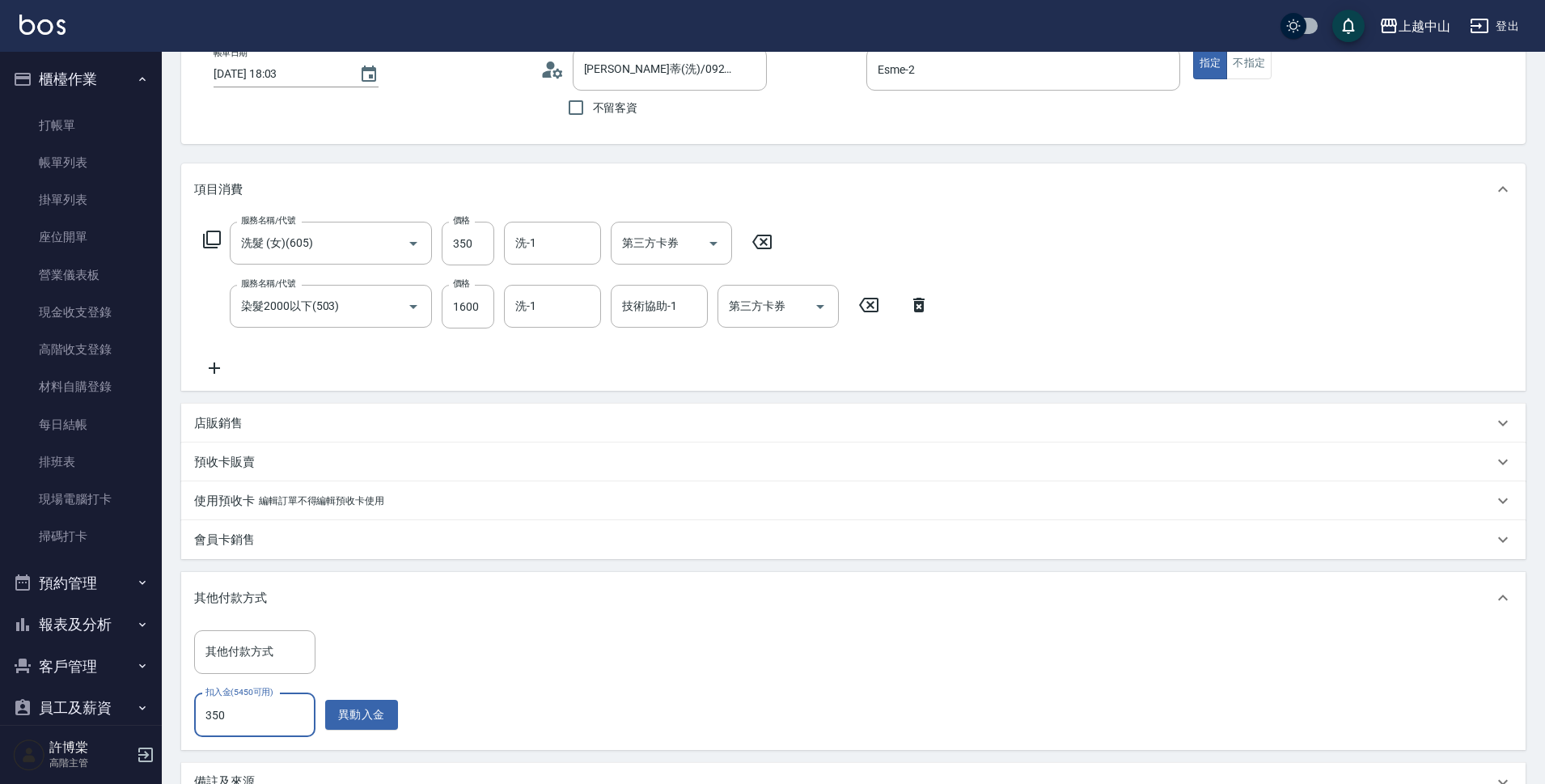
scroll to position [98, 0]
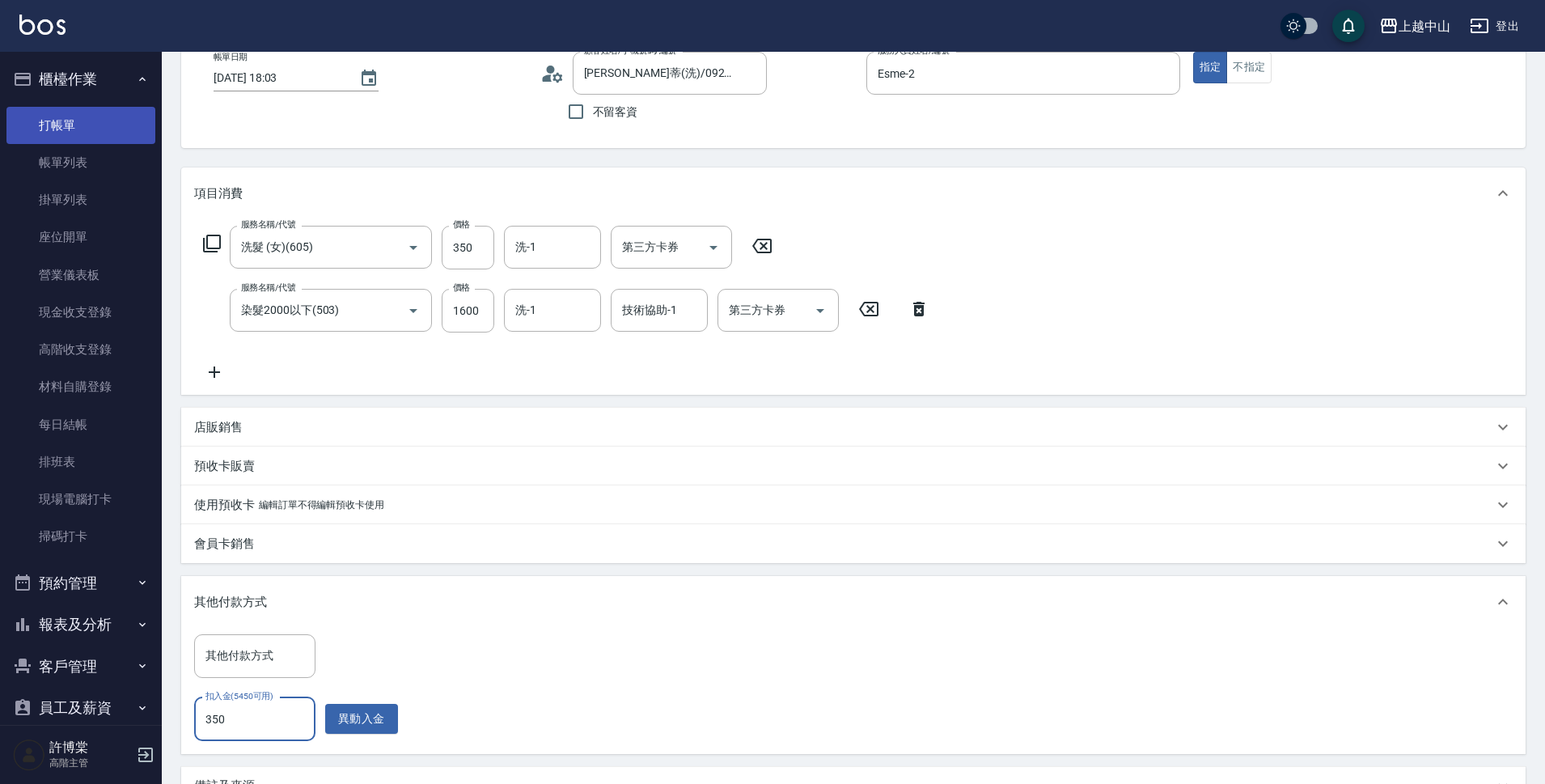
click at [70, 110] on link "打帳單" at bounding box center [81, 125] width 149 height 37
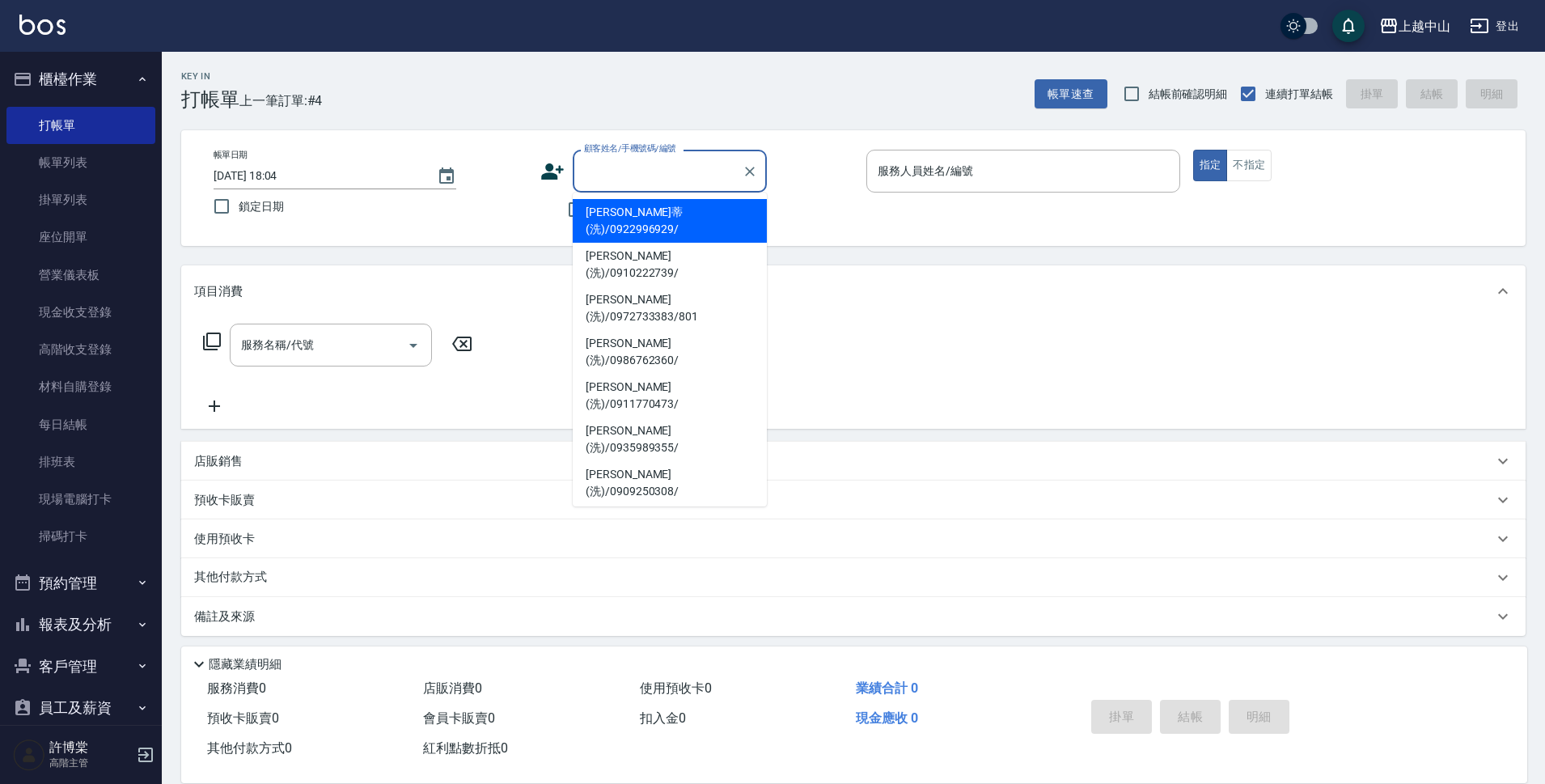
click at [668, 181] on input "顧客姓名/手機號碼/編號" at bounding box center [657, 171] width 155 height 28
click at [652, 222] on li "高心蒂(洗)/0922996929/" at bounding box center [670, 220] width 194 height 44
type input "高心蒂(洗)/0922996929/"
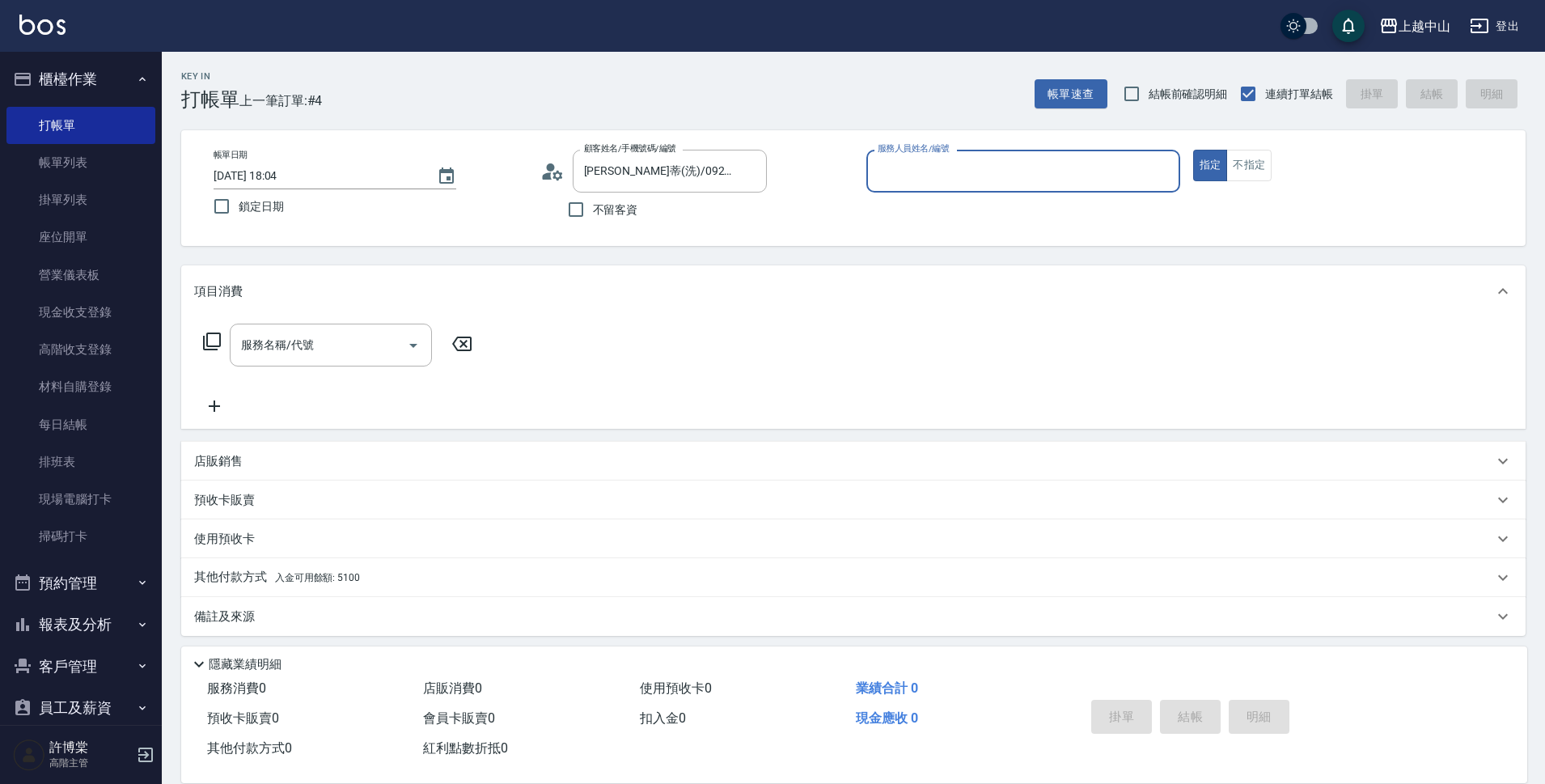
click at [414, 574] on div "其他付款方式 入金可用餘額: 5100" at bounding box center [843, 578] width 1299 height 17
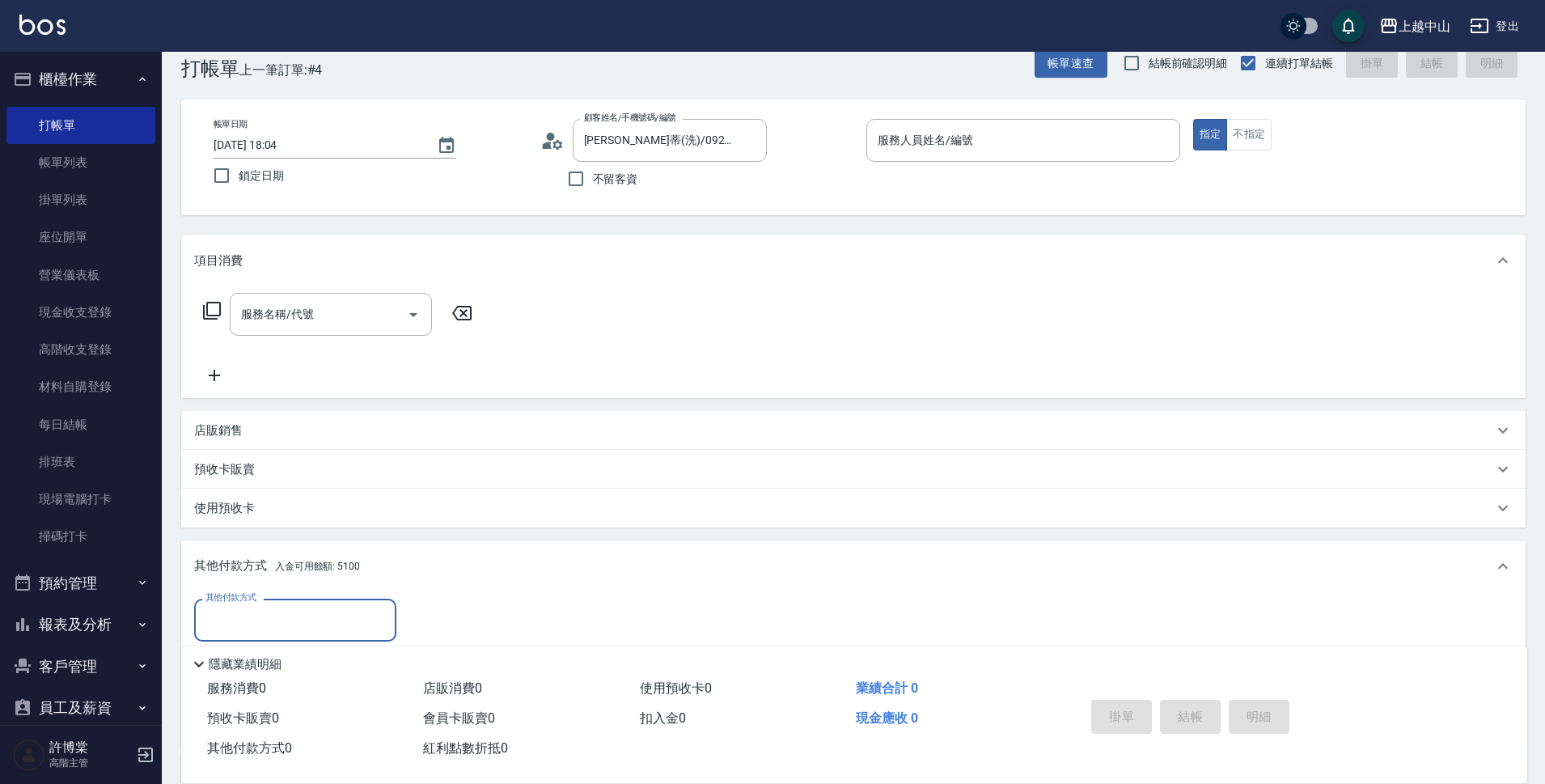
scroll to position [142, 0]
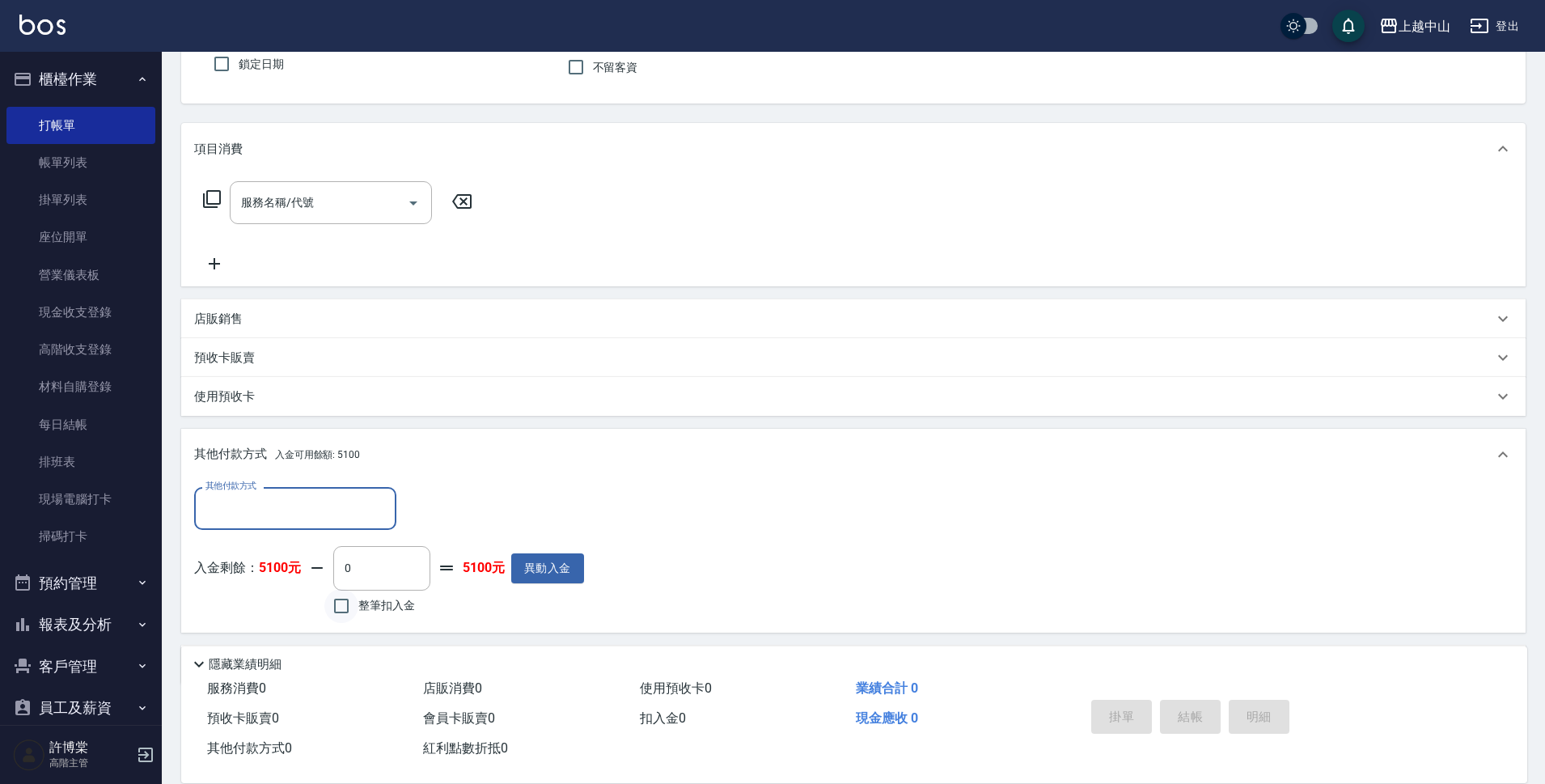
click at [351, 603] on input "整筆扣入金" at bounding box center [341, 605] width 34 height 34
checkbox input "false"
click at [1247, 716] on div "掛單 結帳 明細" at bounding box center [1190, 718] width 211 height 51
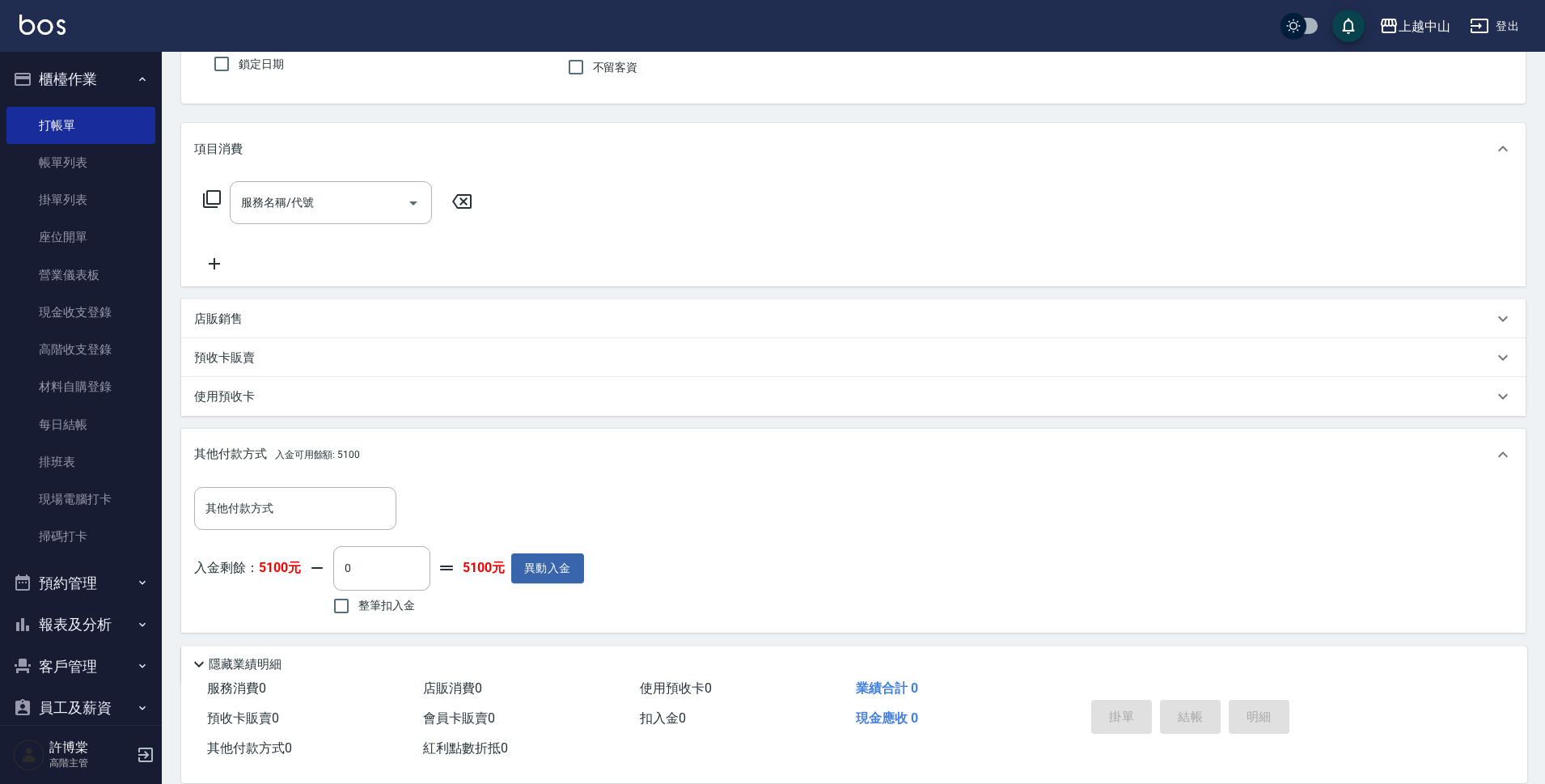
click at [1241, 708] on div "掛單 結帳 明細" at bounding box center [1190, 718] width 211 height 51
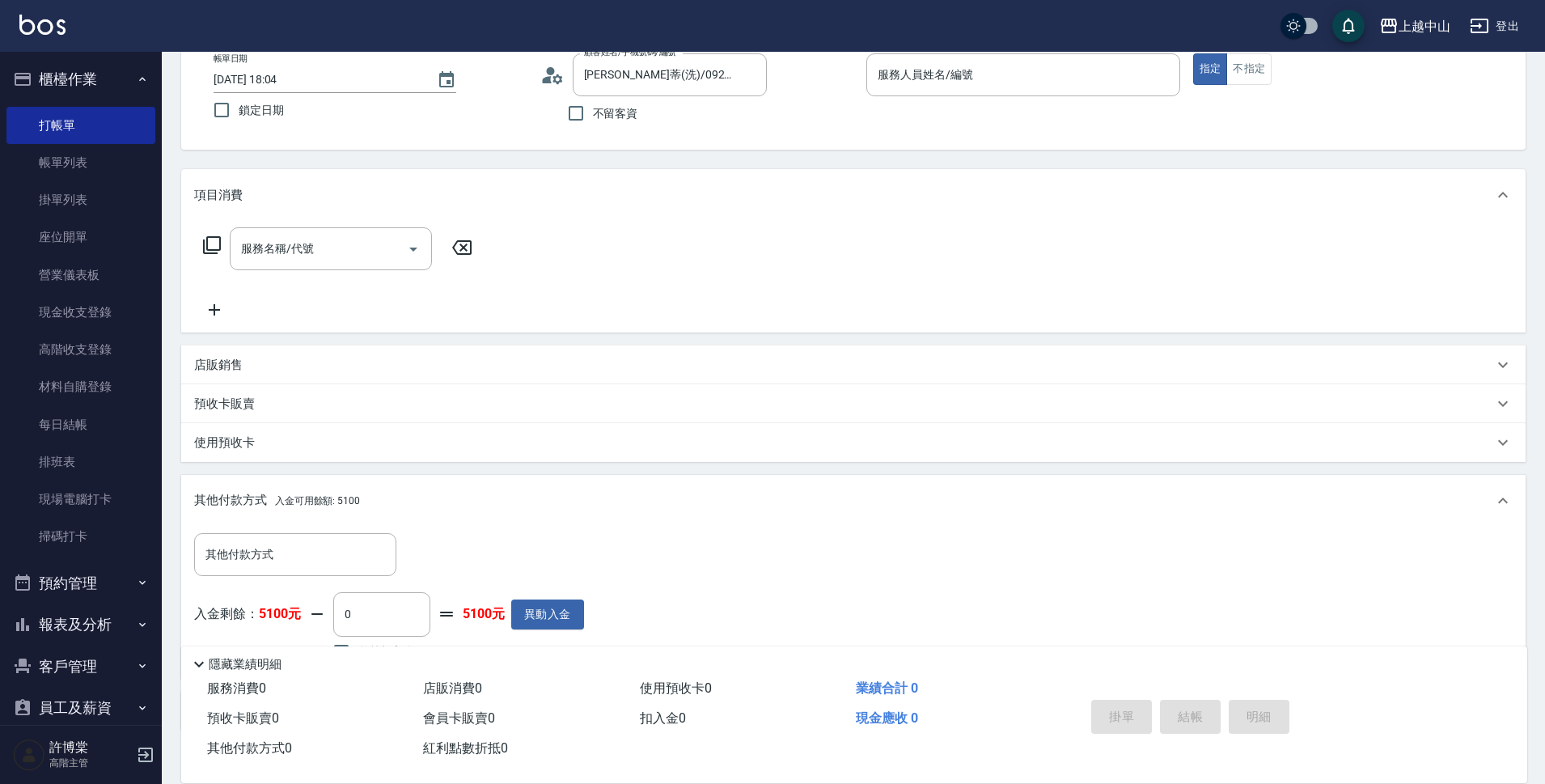
scroll to position [95, 0]
click at [1545, 368] on html "上越中山 登出 櫃檯作業 打帳單 帳單列表 掛單列表 座位開單 營業儀表板 現金收支登錄 高階收支登錄 材料自購登錄 每日結帳 排班表 現場電腦打卡 掃碼打卡…" at bounding box center [772, 395] width 1545 height 982
click at [261, 662] on p "隱藏業績明細" at bounding box center [244, 665] width 73 height 17
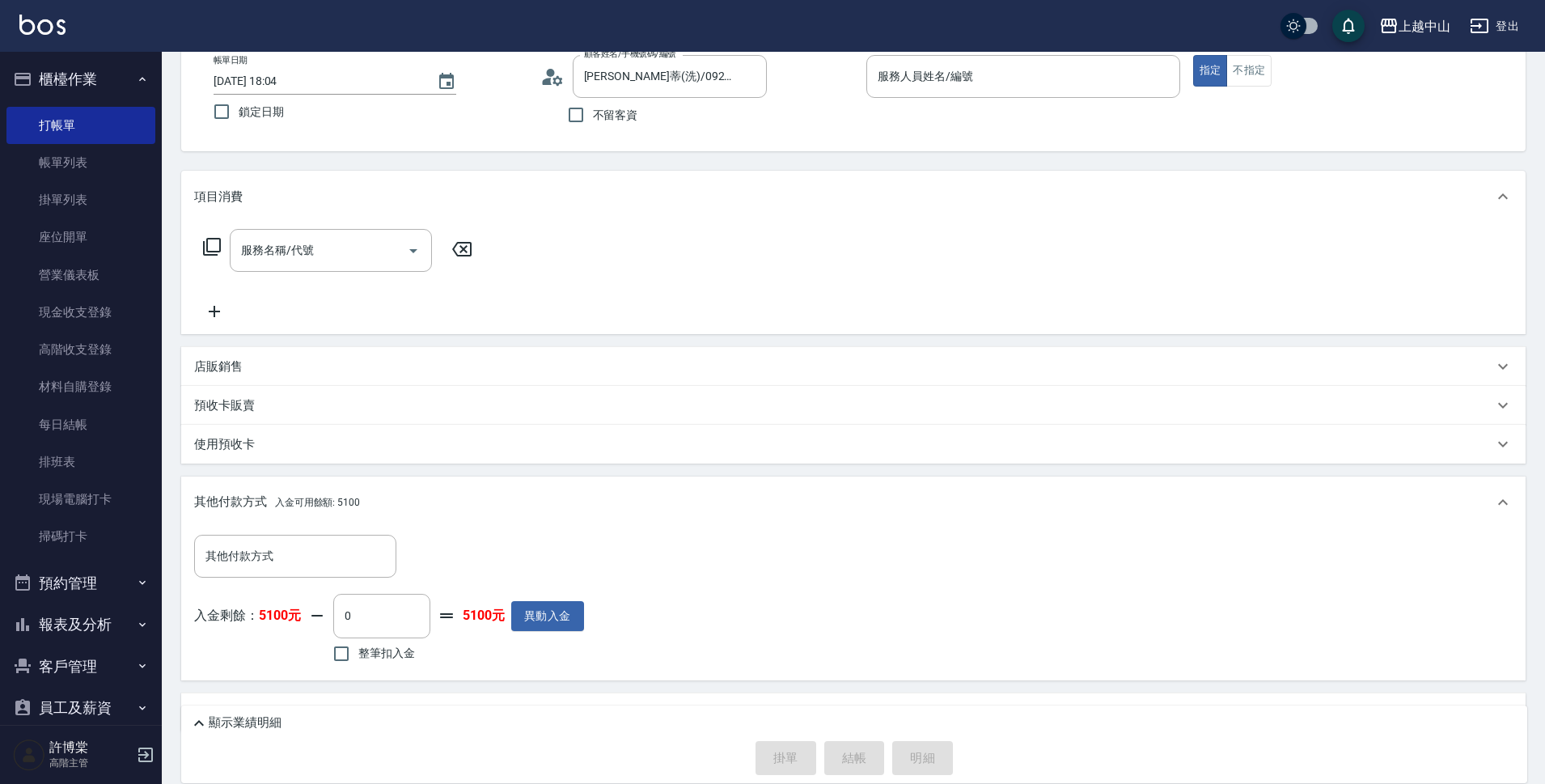
click at [221, 759] on div "掛單 結帳 明細" at bounding box center [854, 757] width 1330 height 34
click at [226, 727] on p "顯示業績明細" at bounding box center [244, 723] width 73 height 17
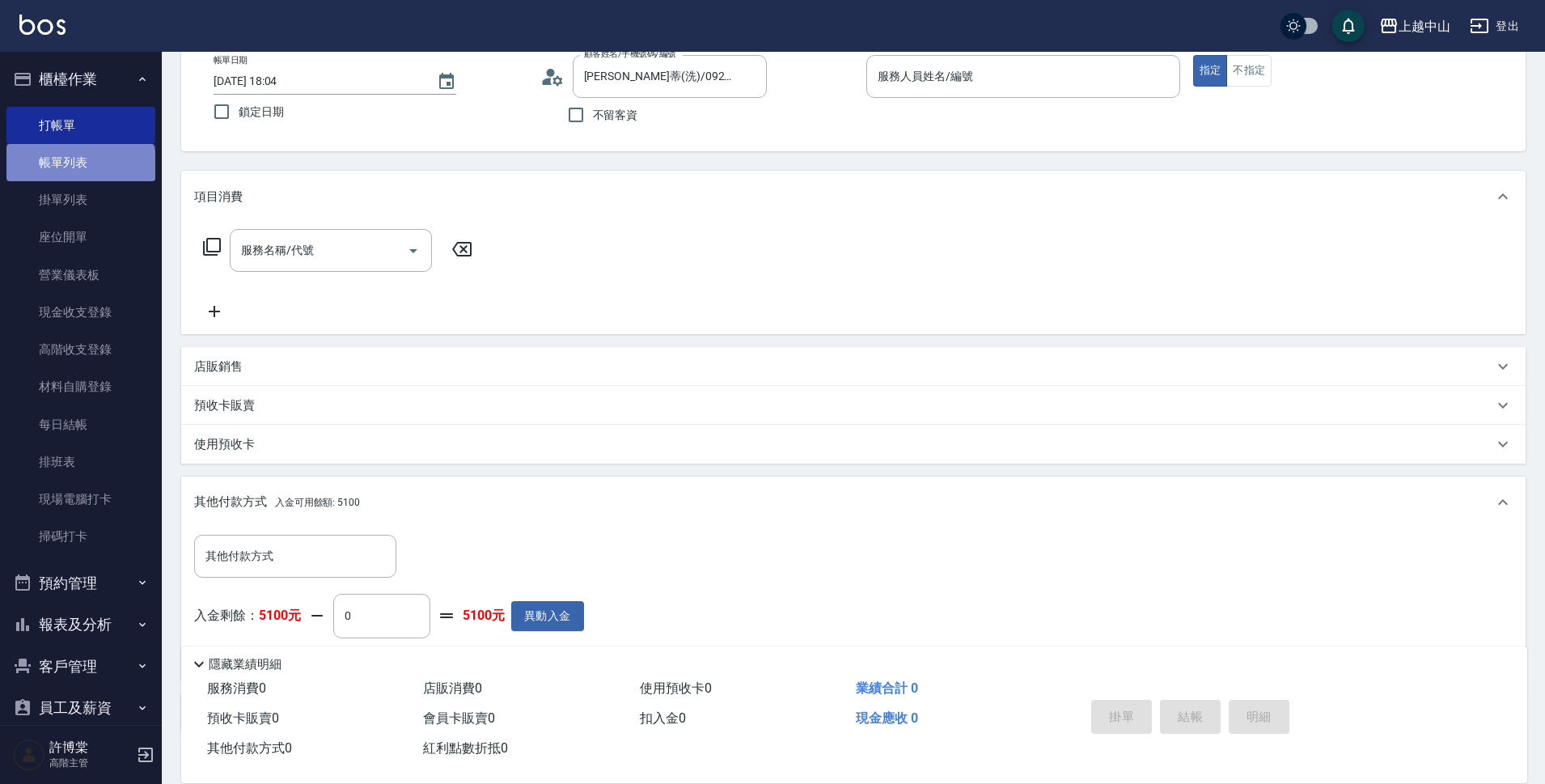
click at [79, 171] on link "帳單列表" at bounding box center [81, 163] width 149 height 37
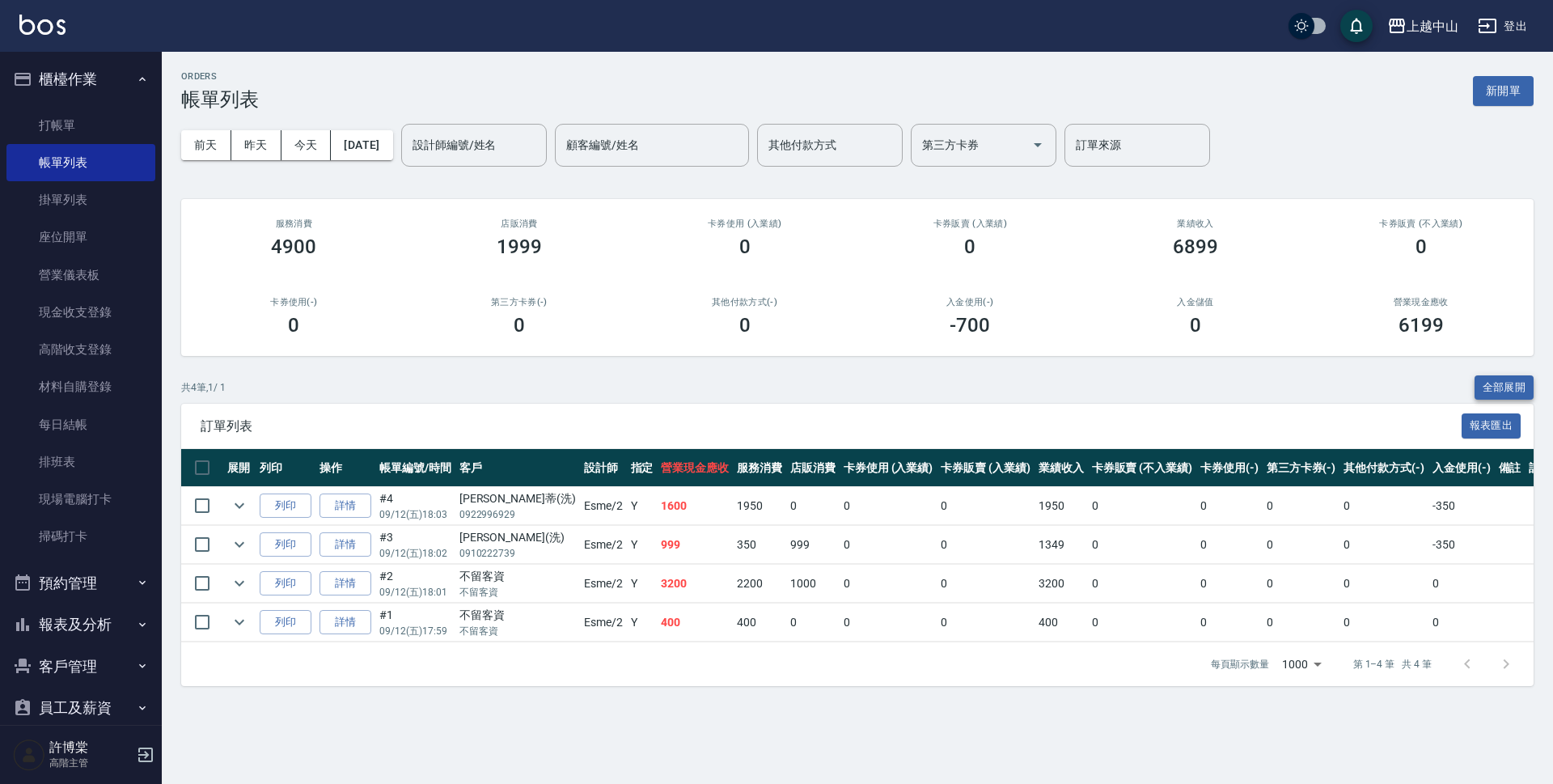
click at [1503, 379] on button "全部展開" at bounding box center [1505, 388] width 60 height 25
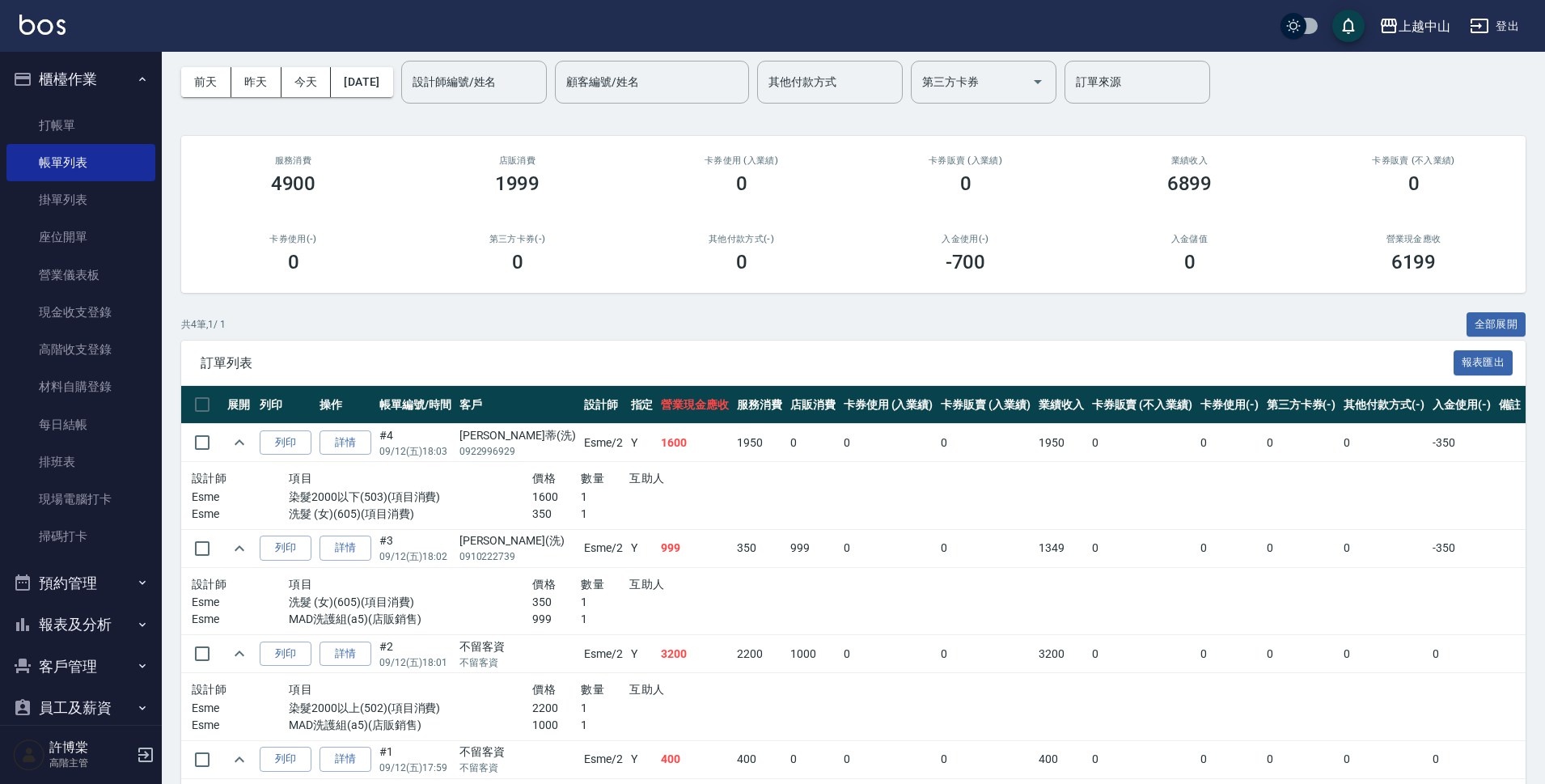
scroll to position [75, 0]
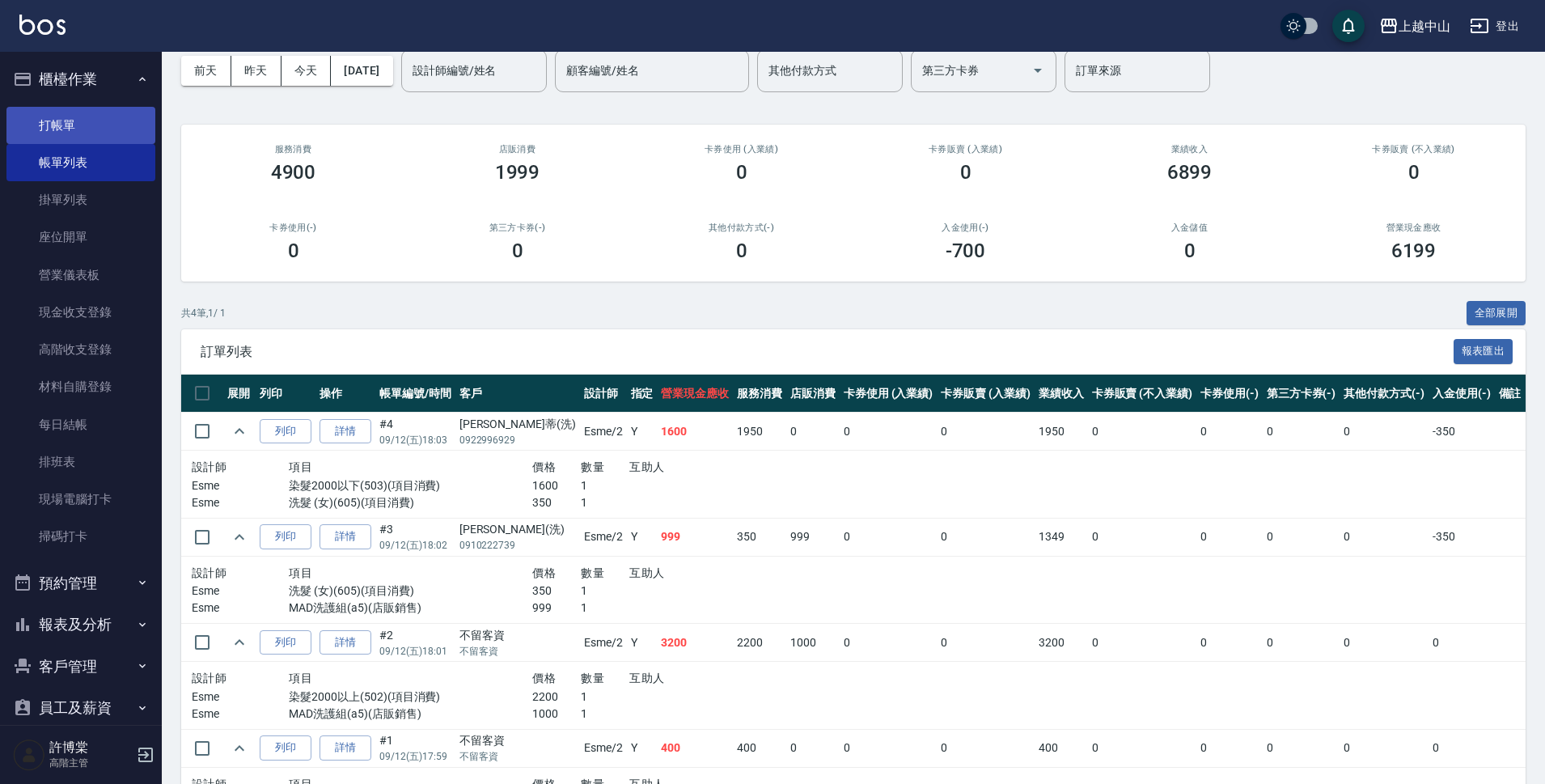
click at [115, 126] on link "打帳單" at bounding box center [81, 125] width 149 height 37
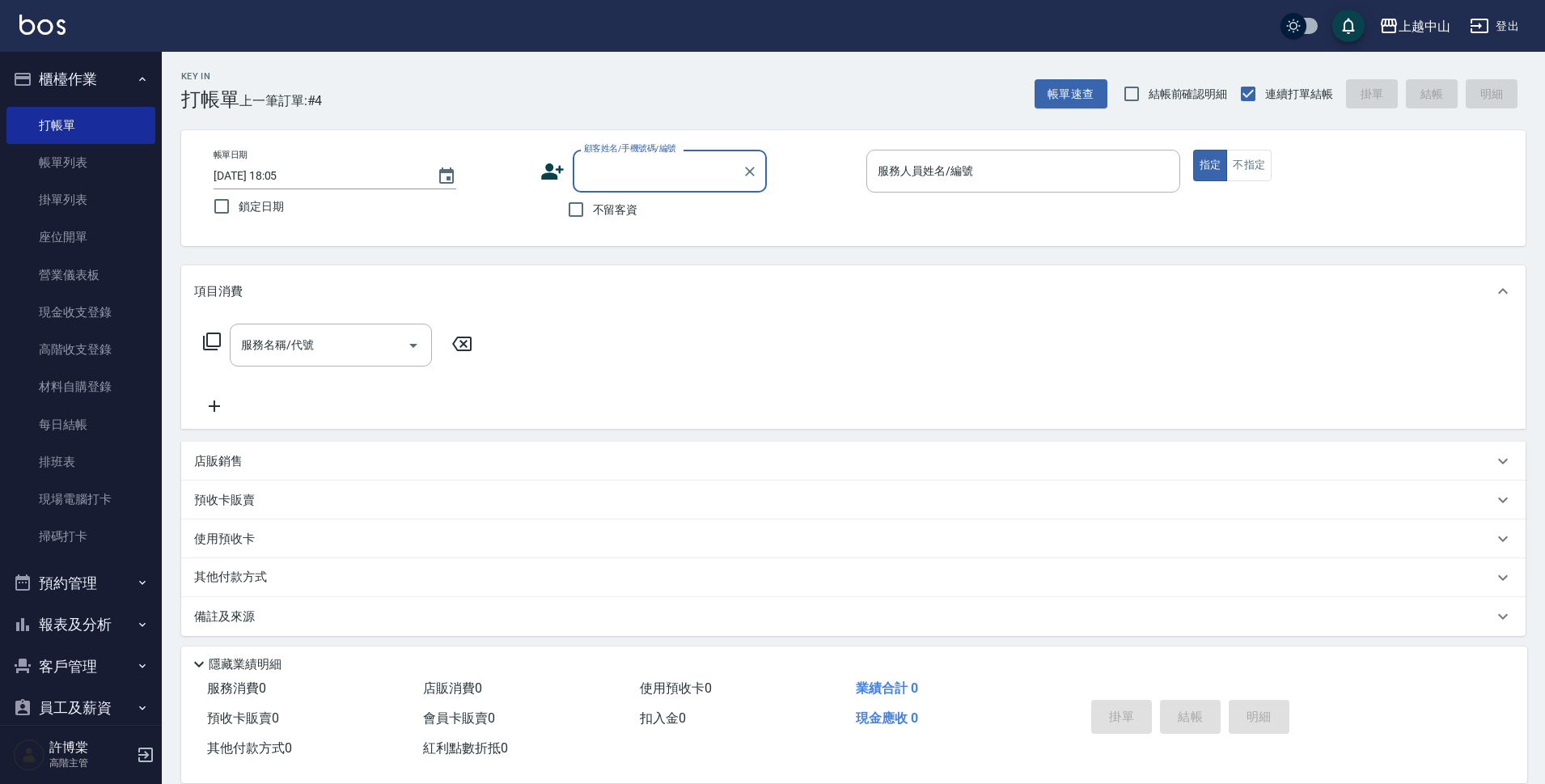
click at [653, 152] on label "顧客姓名/手機號碼/編號" at bounding box center [629, 148] width 92 height 13
click at [653, 157] on input "顧客姓名/手機號碼/編號" at bounding box center [657, 171] width 155 height 28
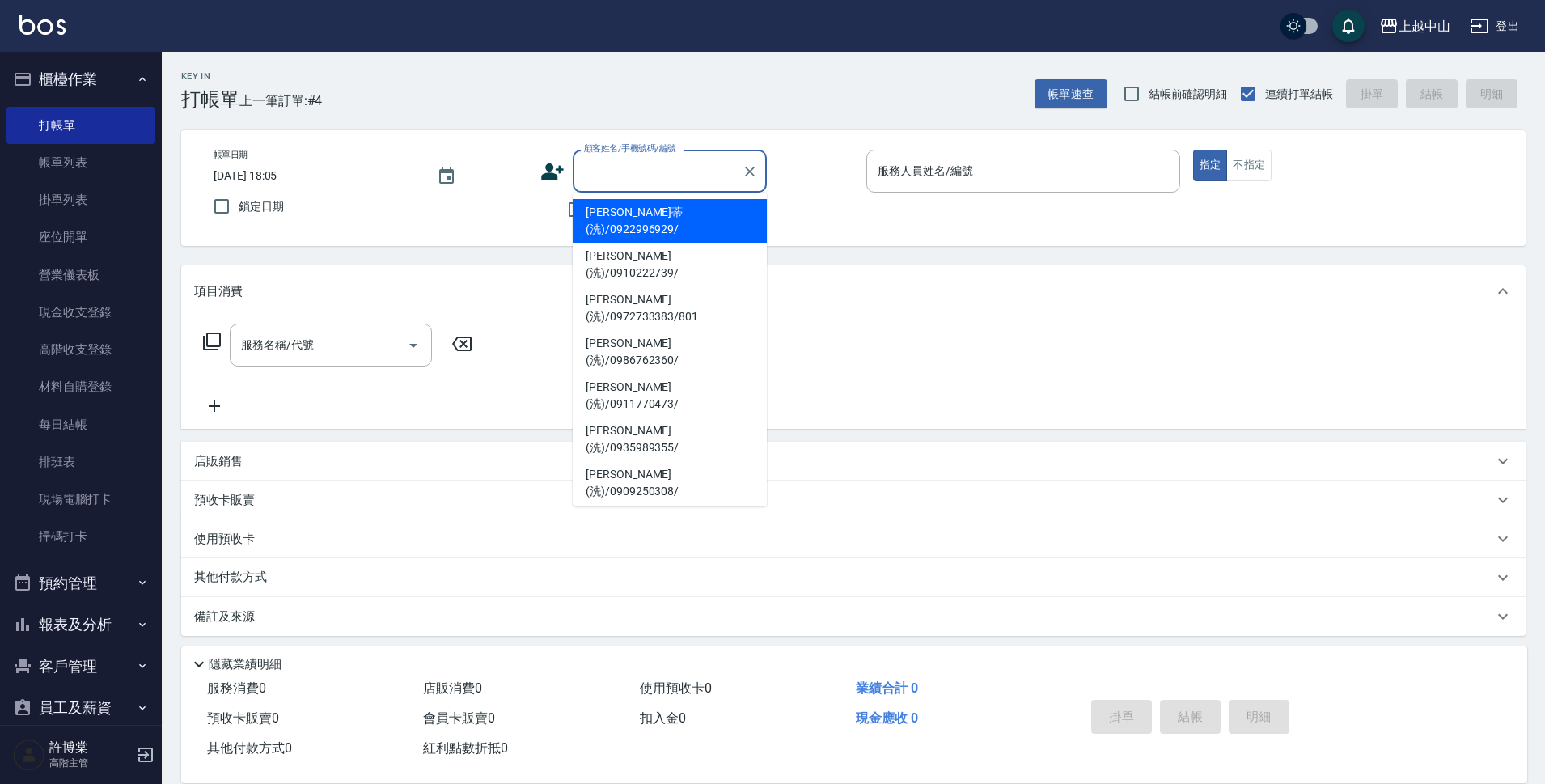
click at [647, 169] on input "顧客姓名/手機號碼/編號" at bounding box center [657, 171] width 155 height 28
click at [638, 204] on li "高心蒂(洗)/0922996929/" at bounding box center [670, 220] width 194 height 44
type input "高心蒂(洗)/0922996929/"
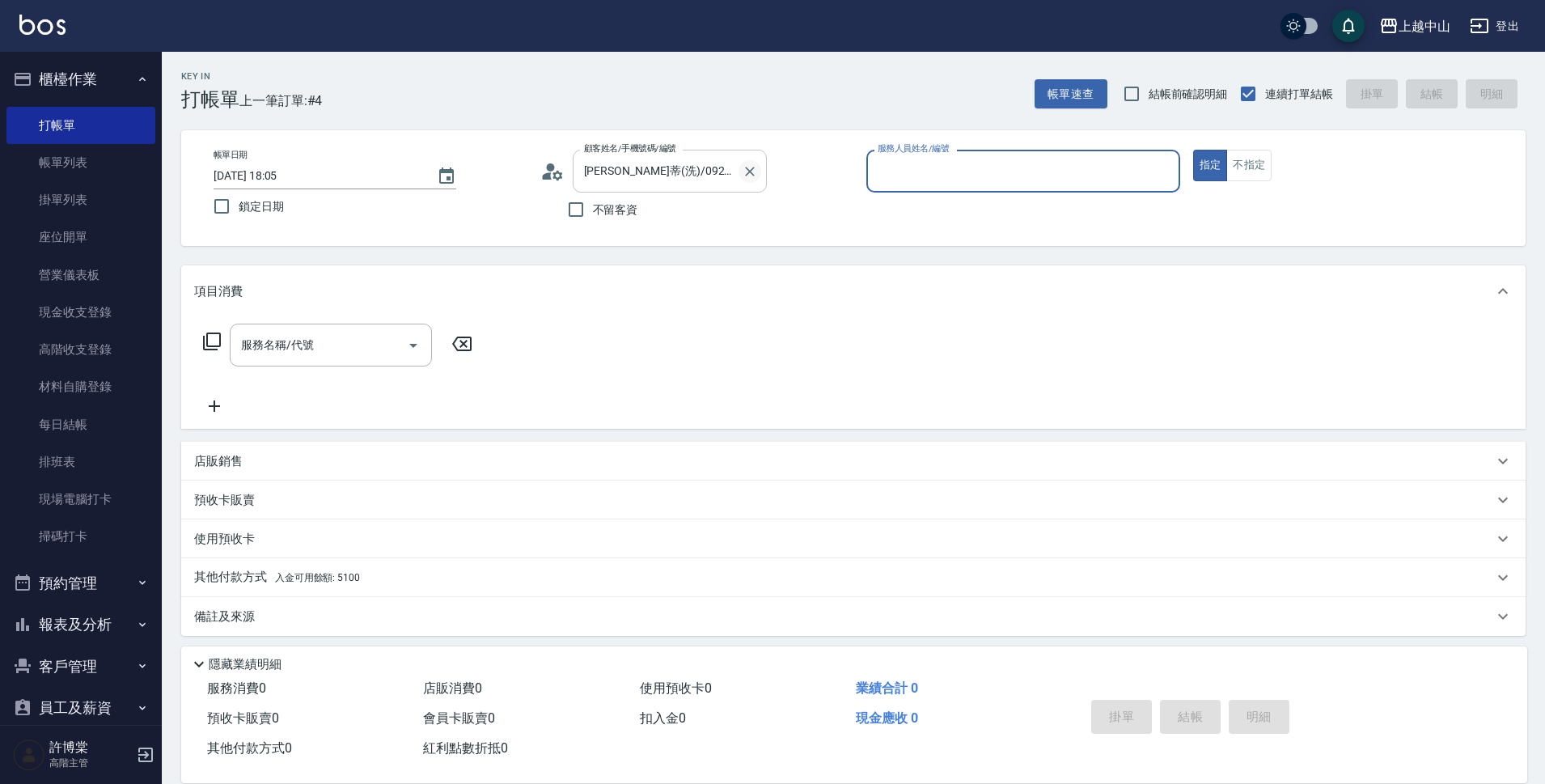
click at [740, 170] on button "Clear" at bounding box center [749, 171] width 22 height 22
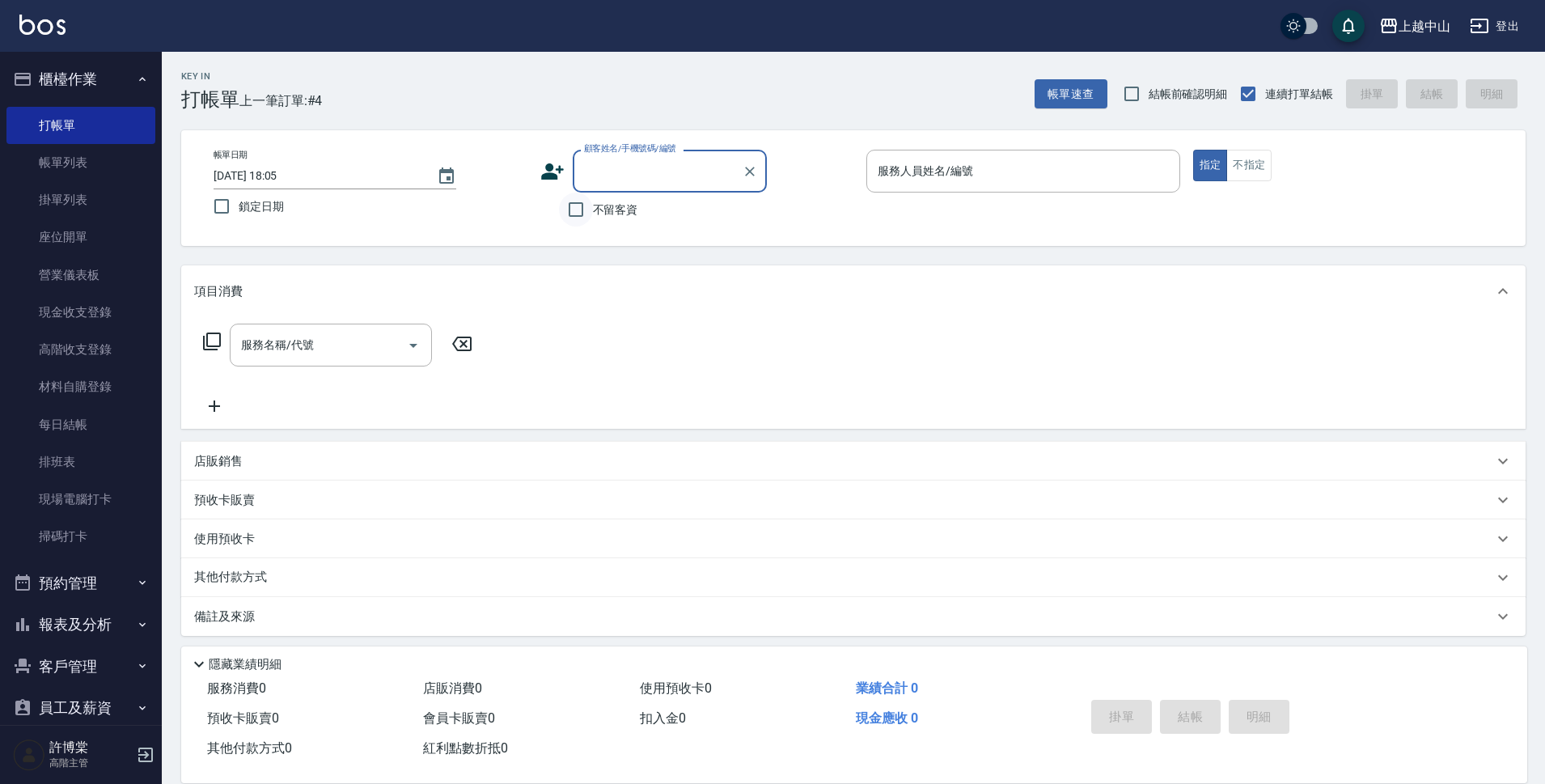
click at [577, 212] on input "不留客資" at bounding box center [576, 209] width 34 height 34
checkbox input "true"
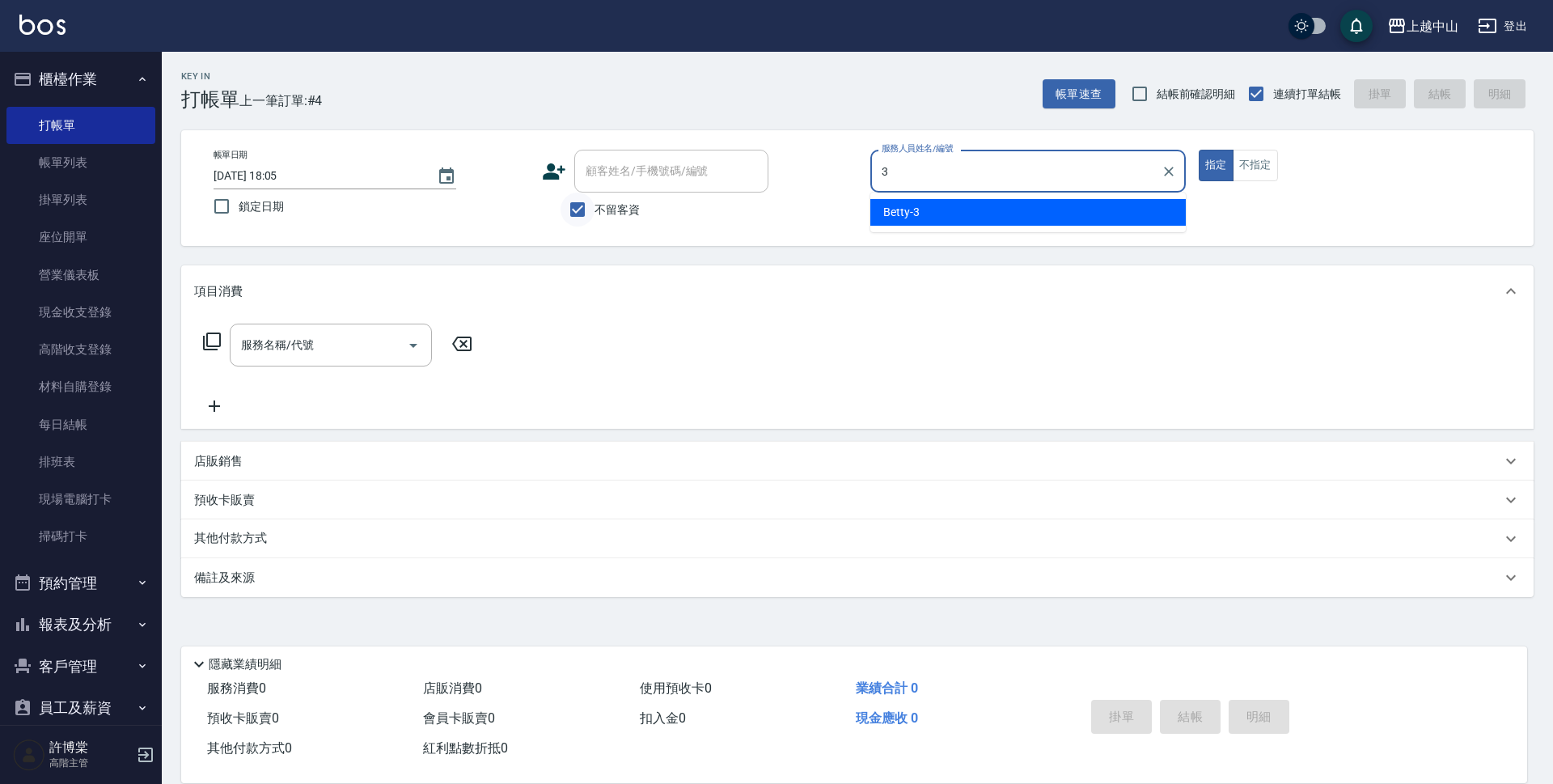
type input "Betty-3"
type button "true"
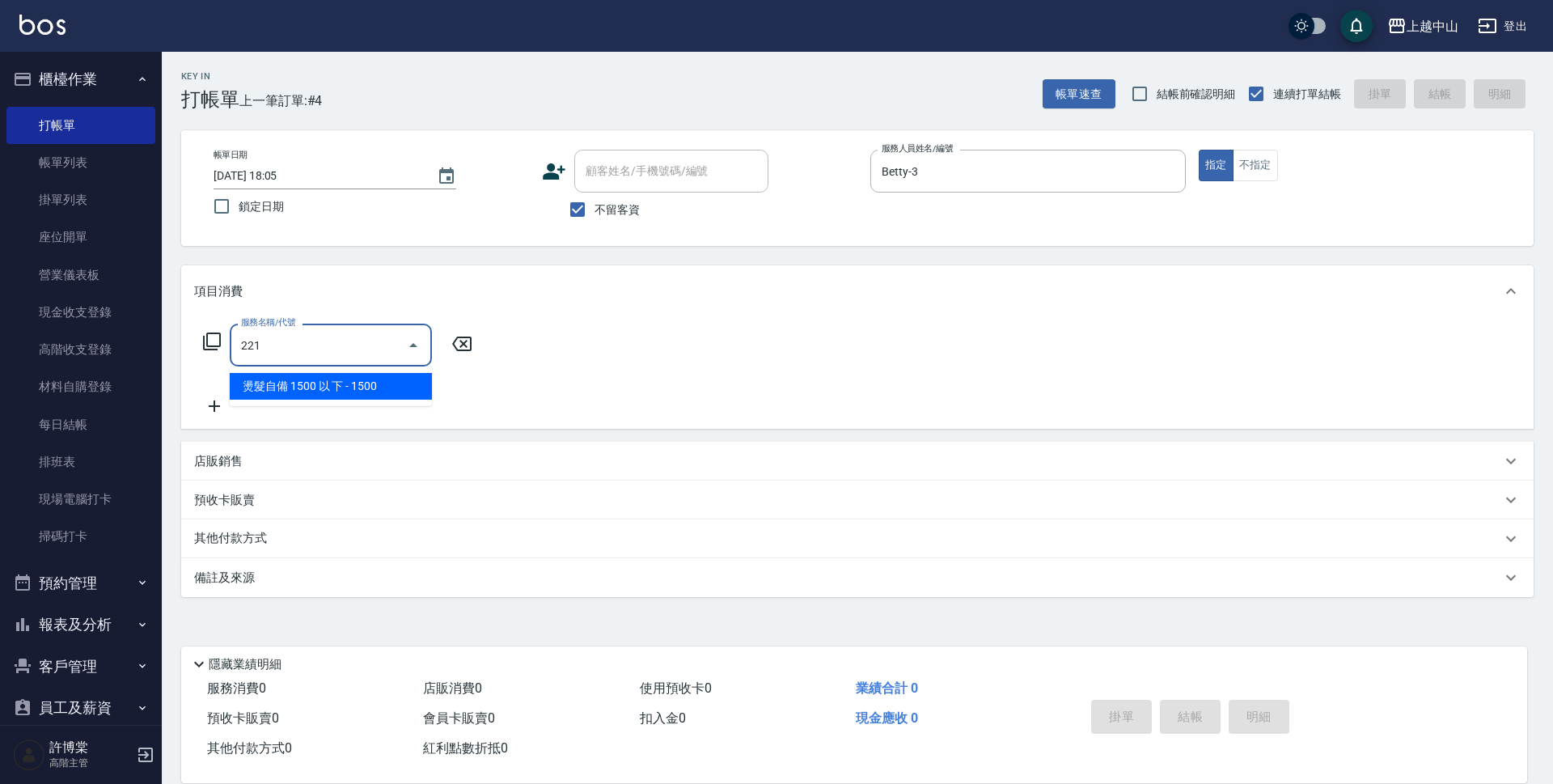
type input "221"
click at [470, 339] on icon at bounding box center [461, 343] width 19 height 15
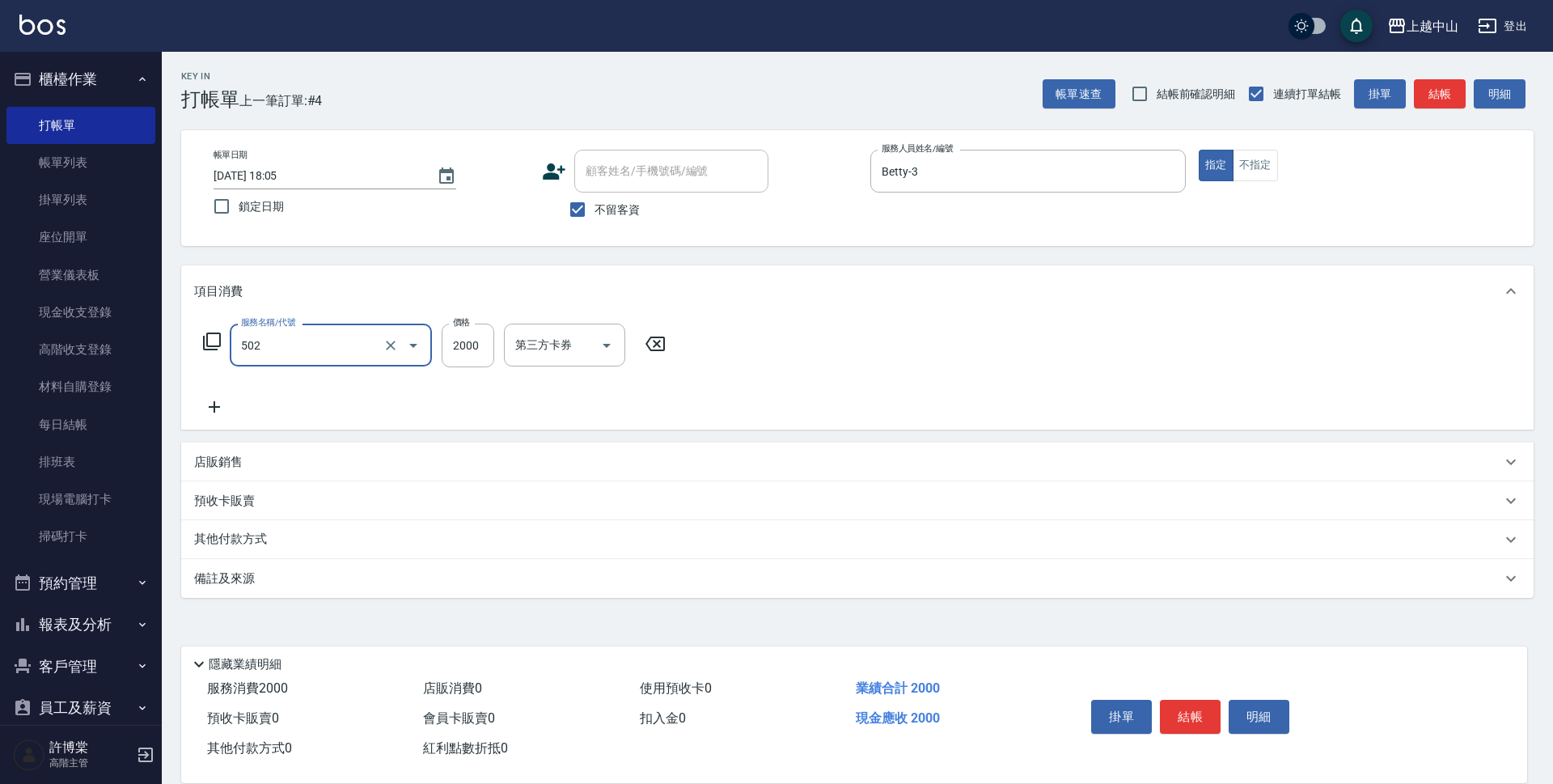
type input "染髮2000以上(502)"
type input "5400"
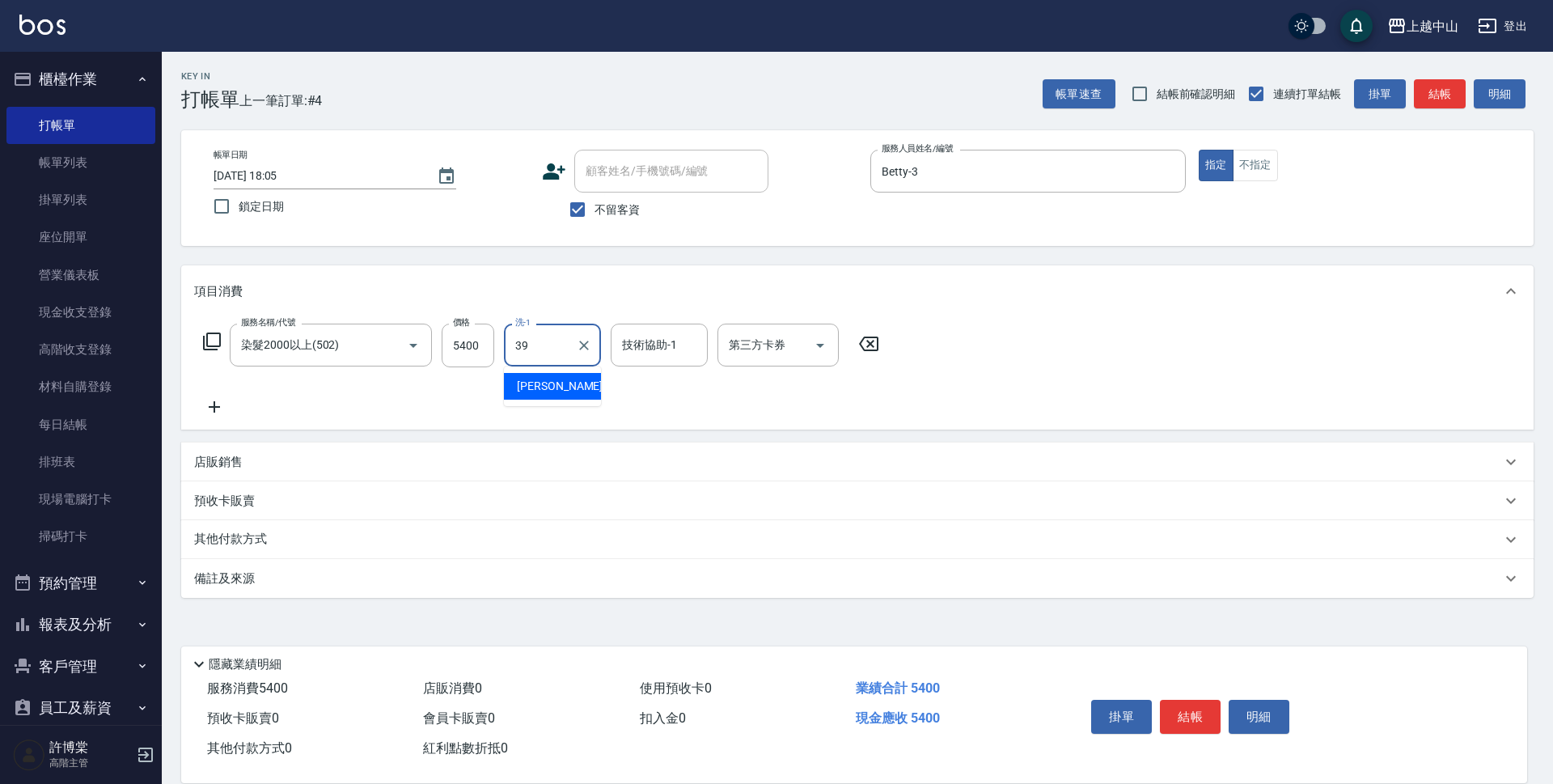
type input "俊彥-39"
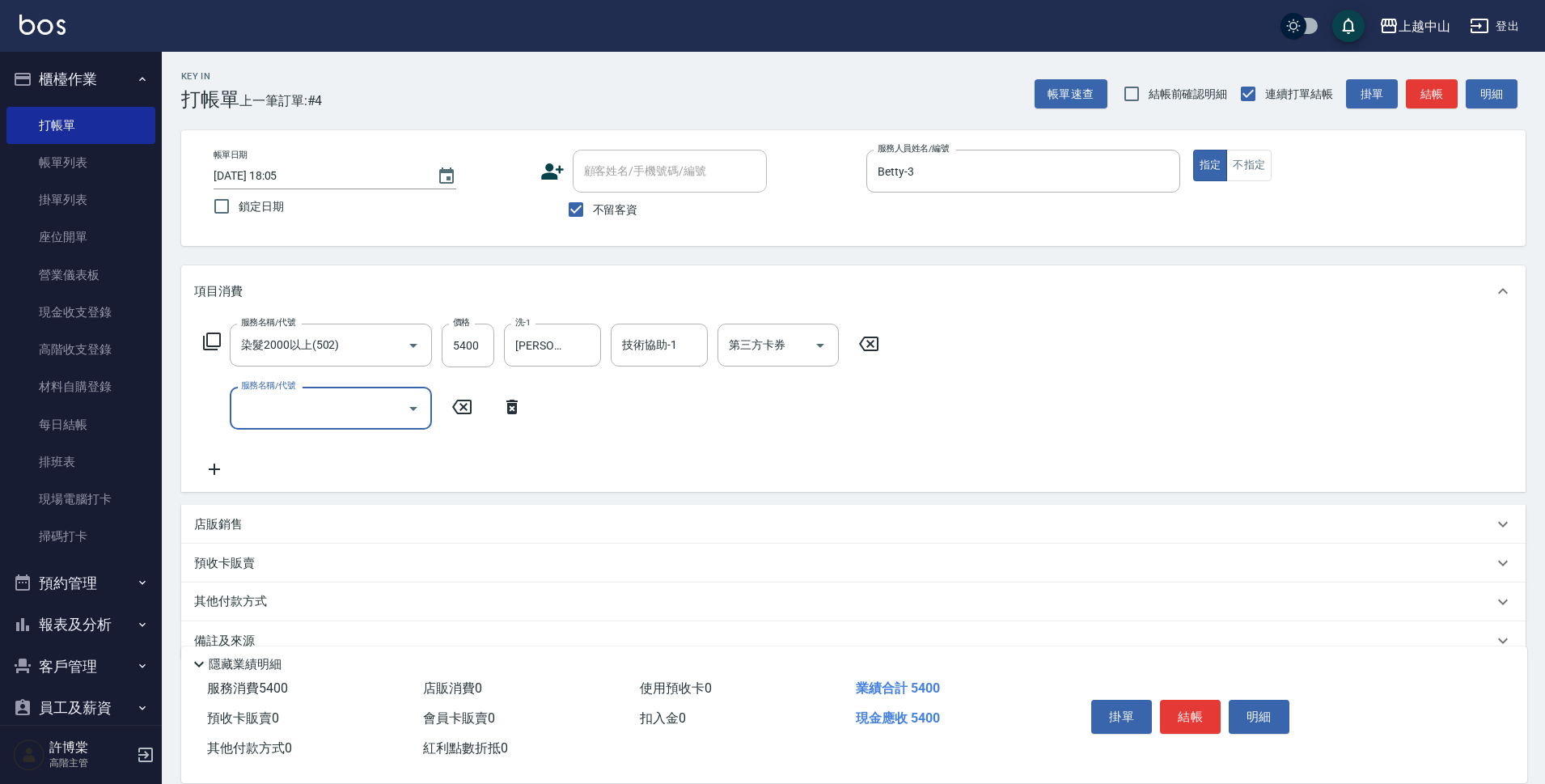
scroll to position [32, 0]
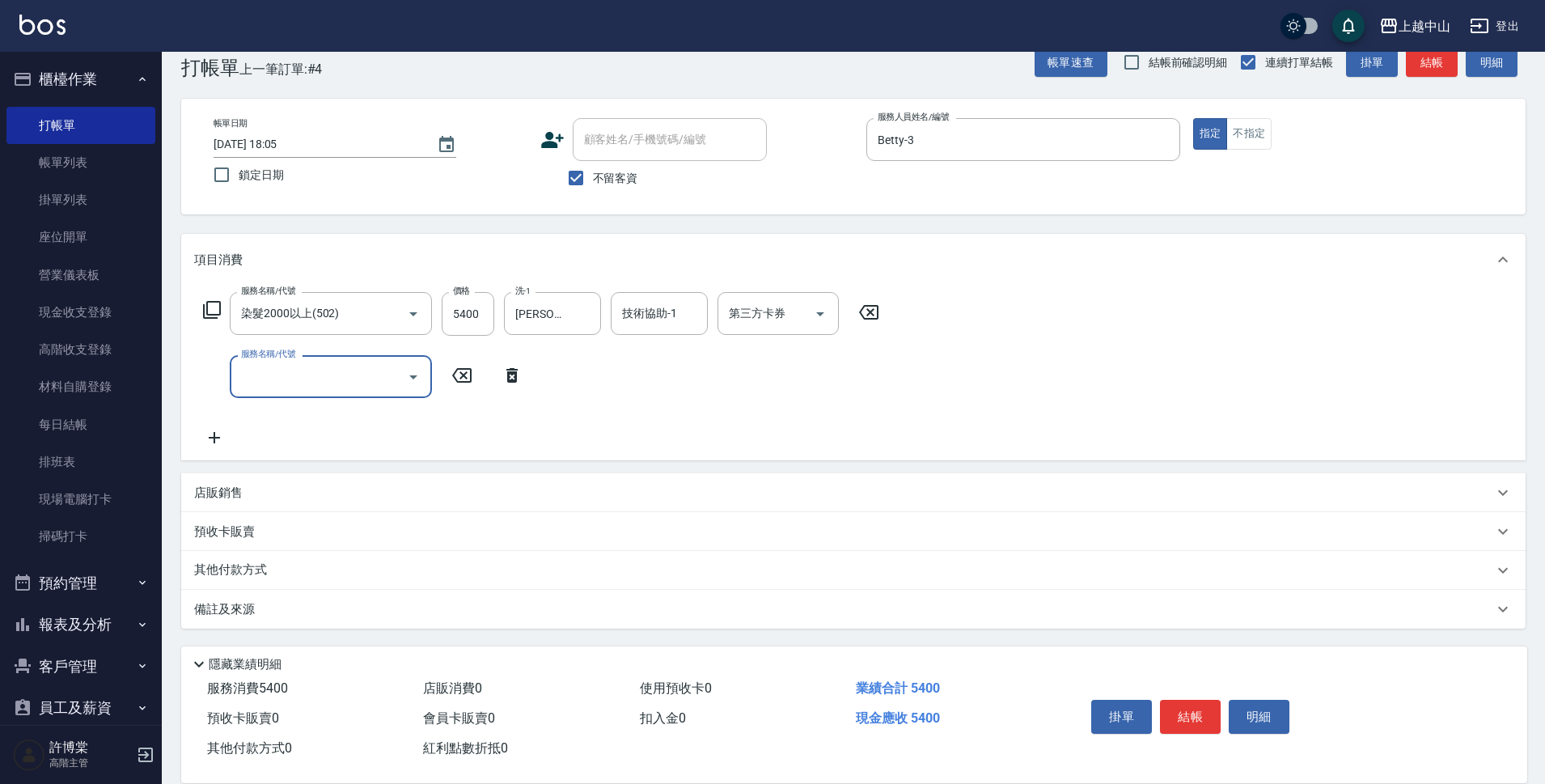
click at [340, 579] on div "其他付款方式" at bounding box center [843, 570] width 1299 height 17
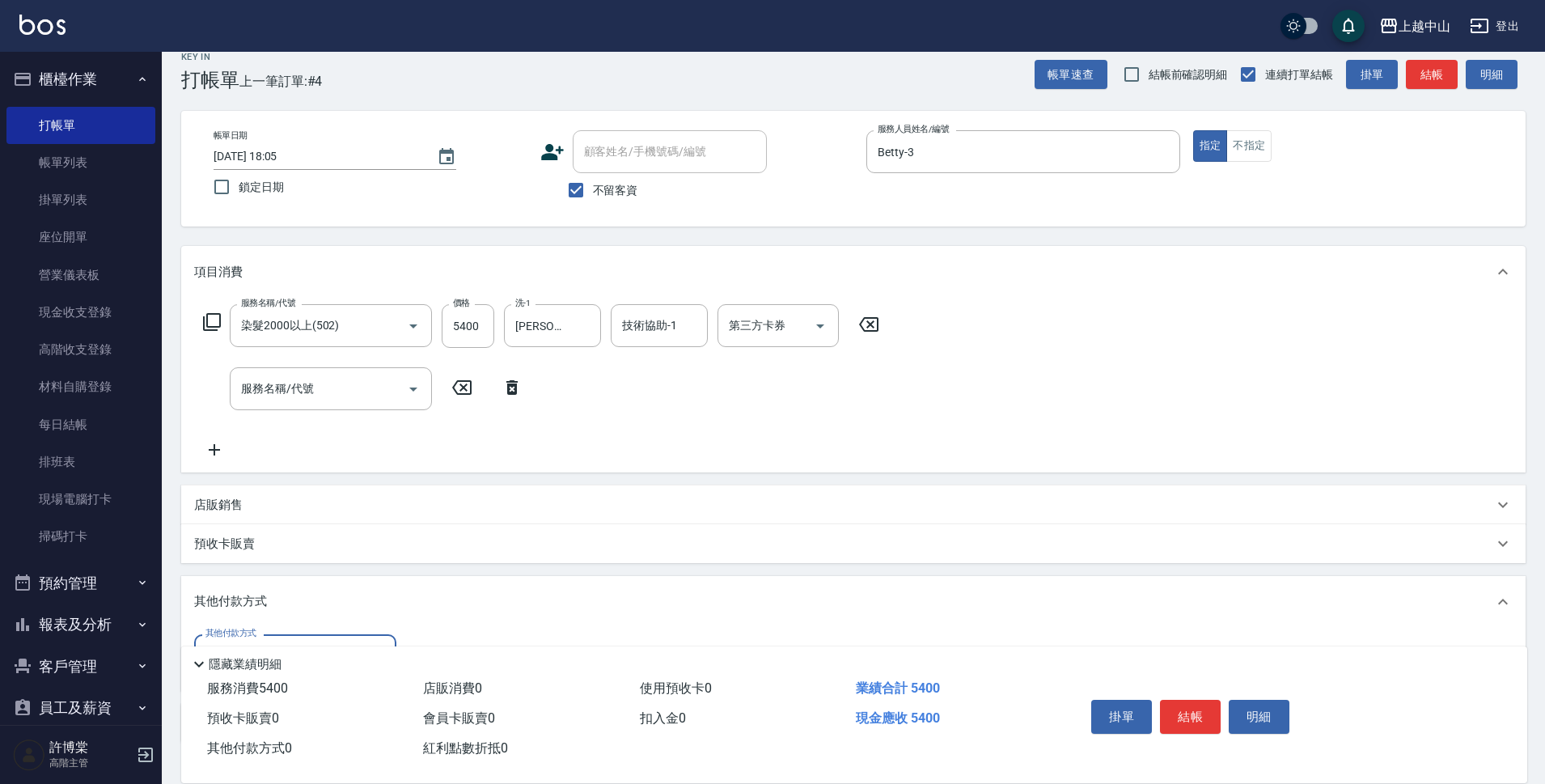
scroll to position [0, 0]
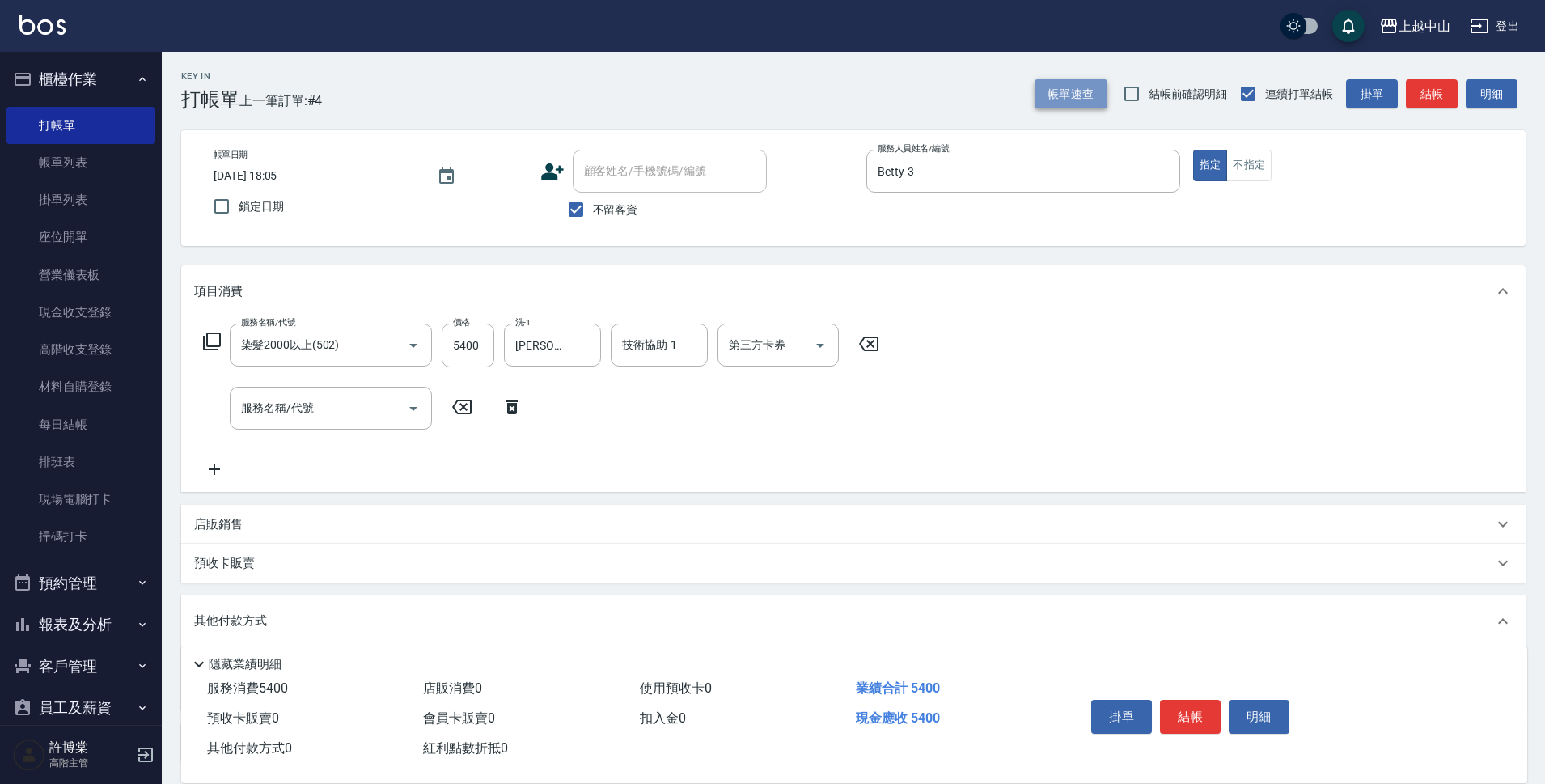
click at [1099, 91] on button "帳單速查" at bounding box center [1070, 94] width 73 height 30
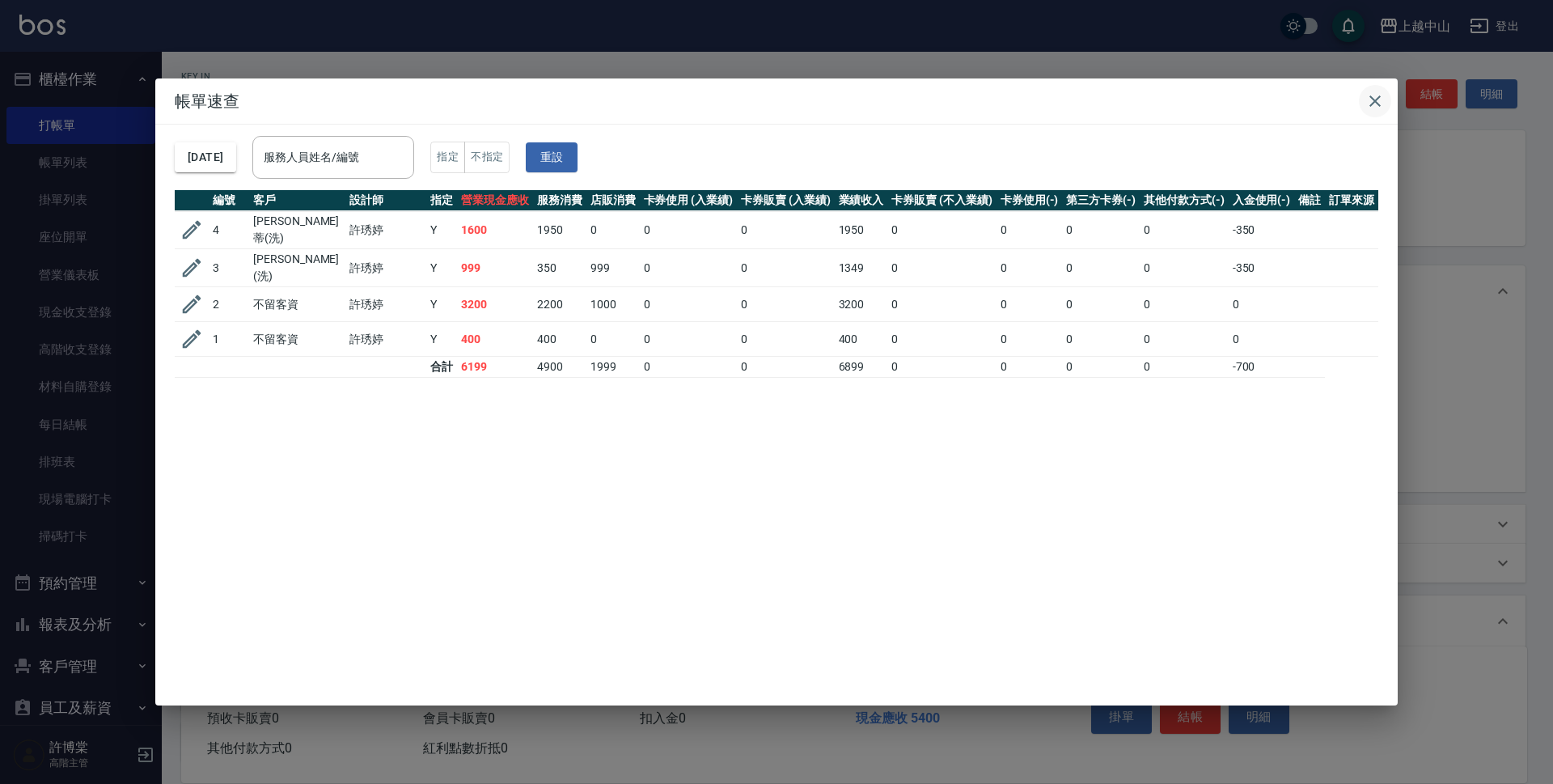
click at [1382, 104] on icon "button" at bounding box center [1375, 101] width 19 height 19
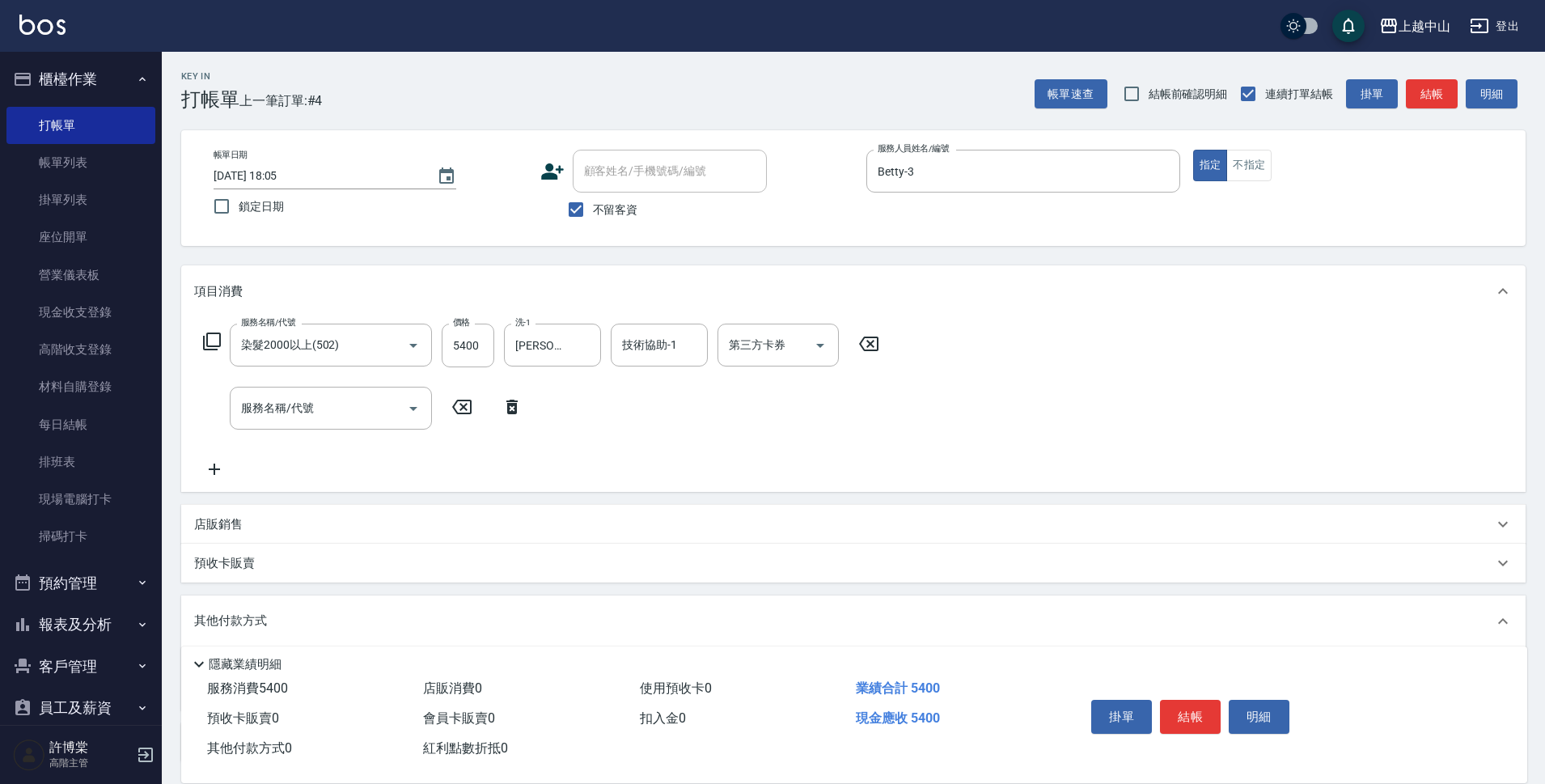
click at [512, 408] on icon at bounding box center [512, 407] width 41 height 19
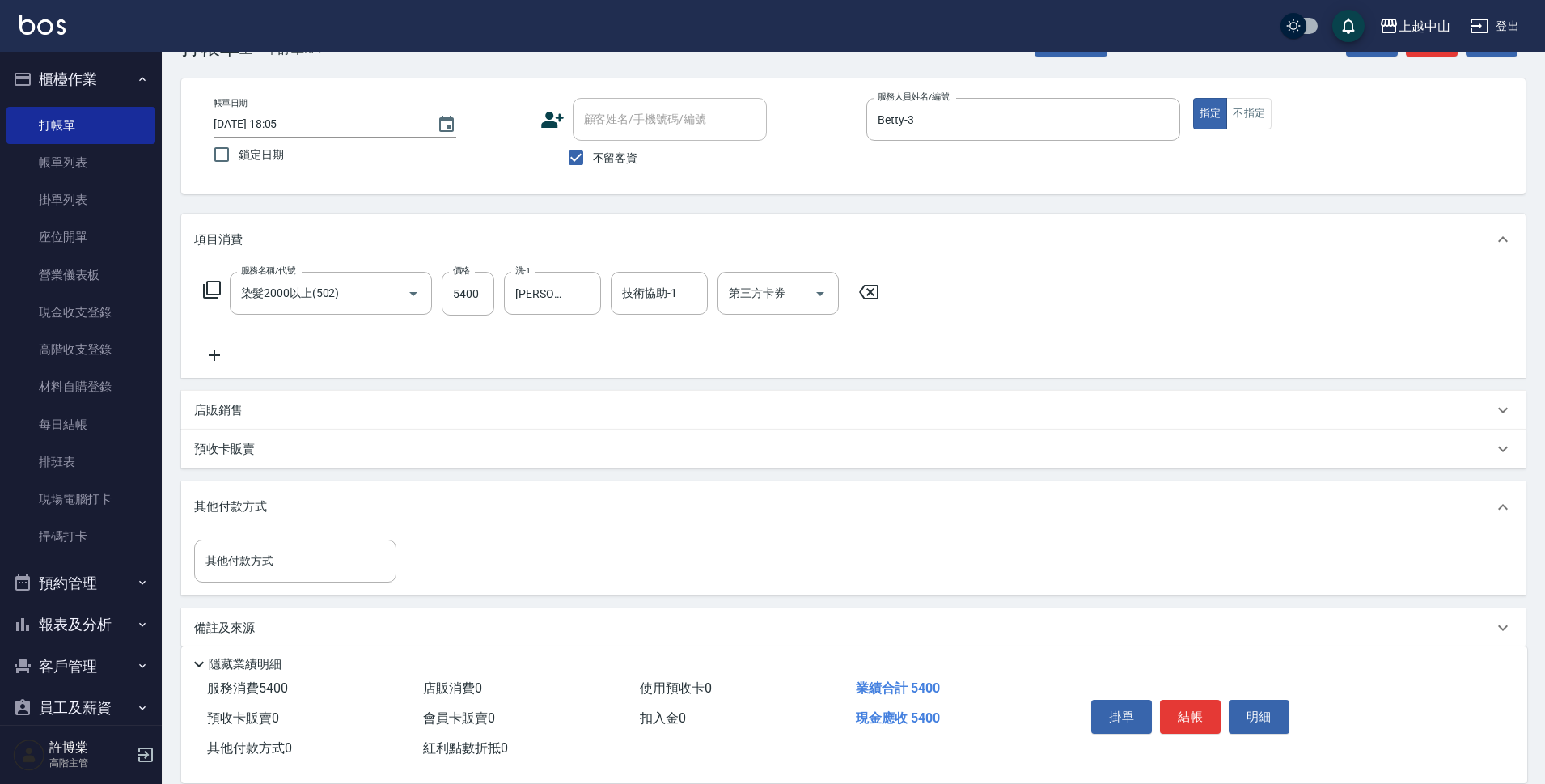
scroll to position [71, 0]
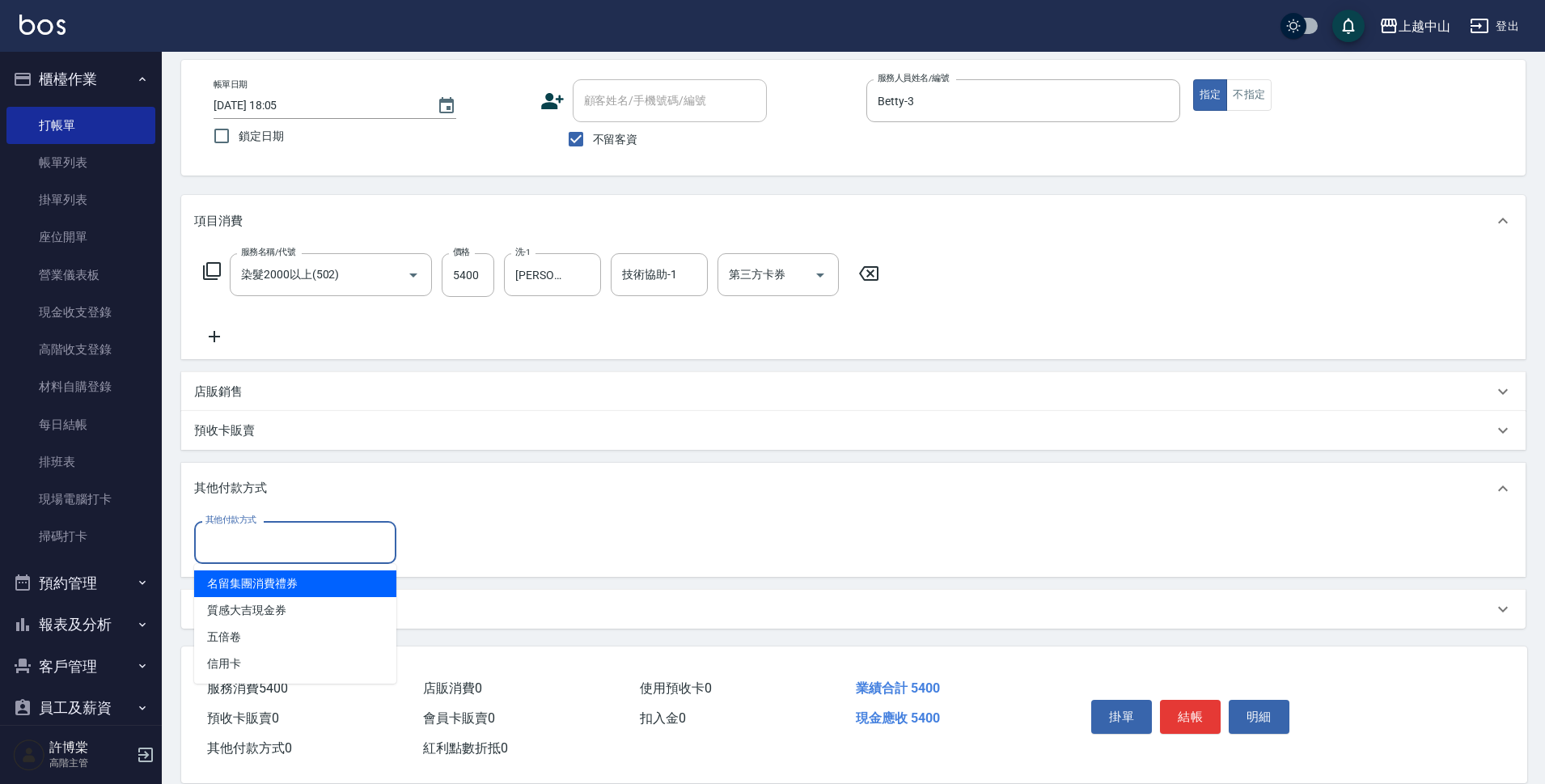
click at [309, 550] on input "其他付款方式" at bounding box center [296, 542] width 188 height 28
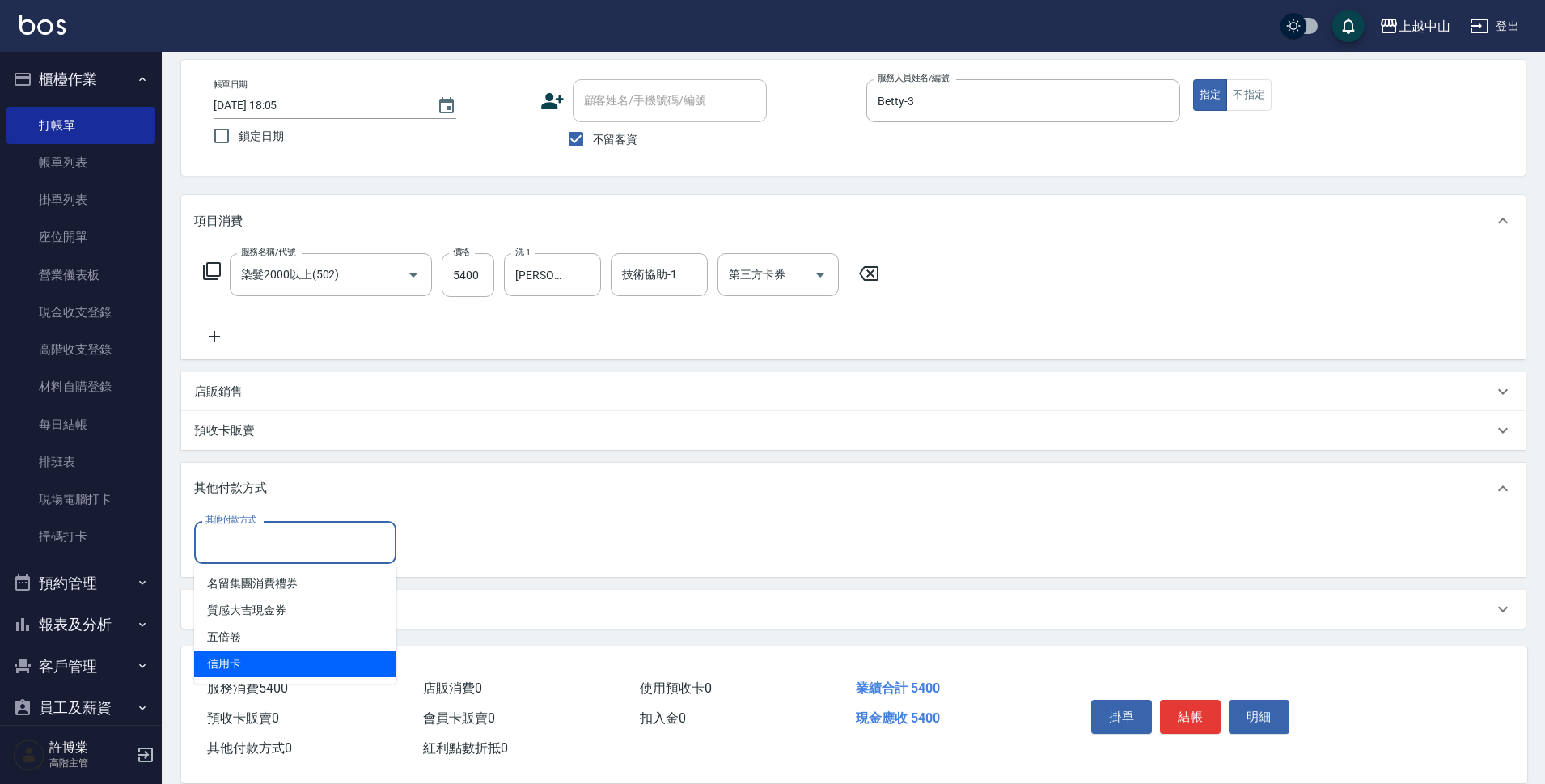
click at [344, 660] on span "信用卡" at bounding box center [295, 664] width 203 height 27
type input "信用卡"
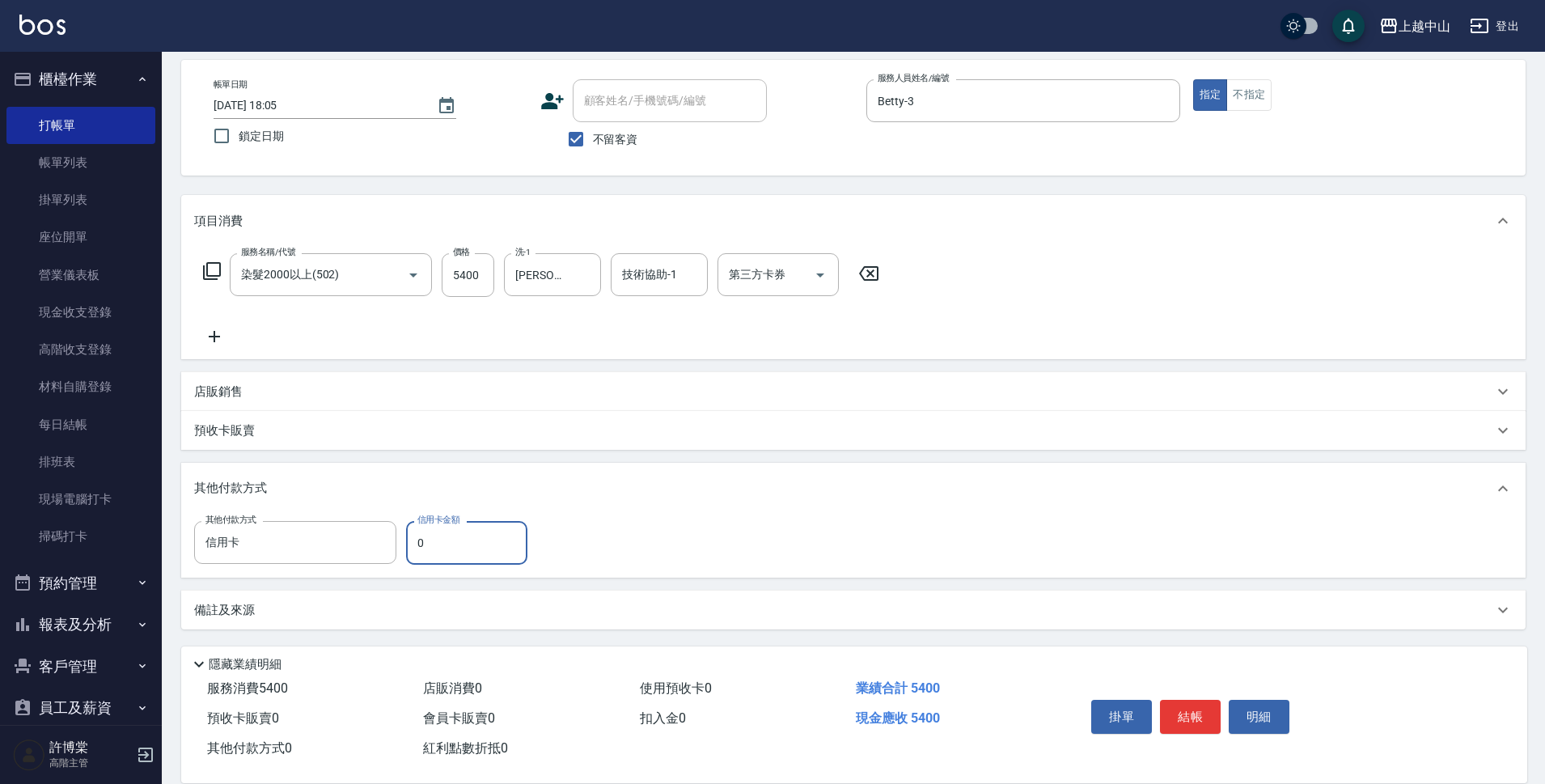
click at [420, 541] on input "0" at bounding box center [466, 542] width 121 height 44
type input "5400"
type input "2025/09/12 18:36"
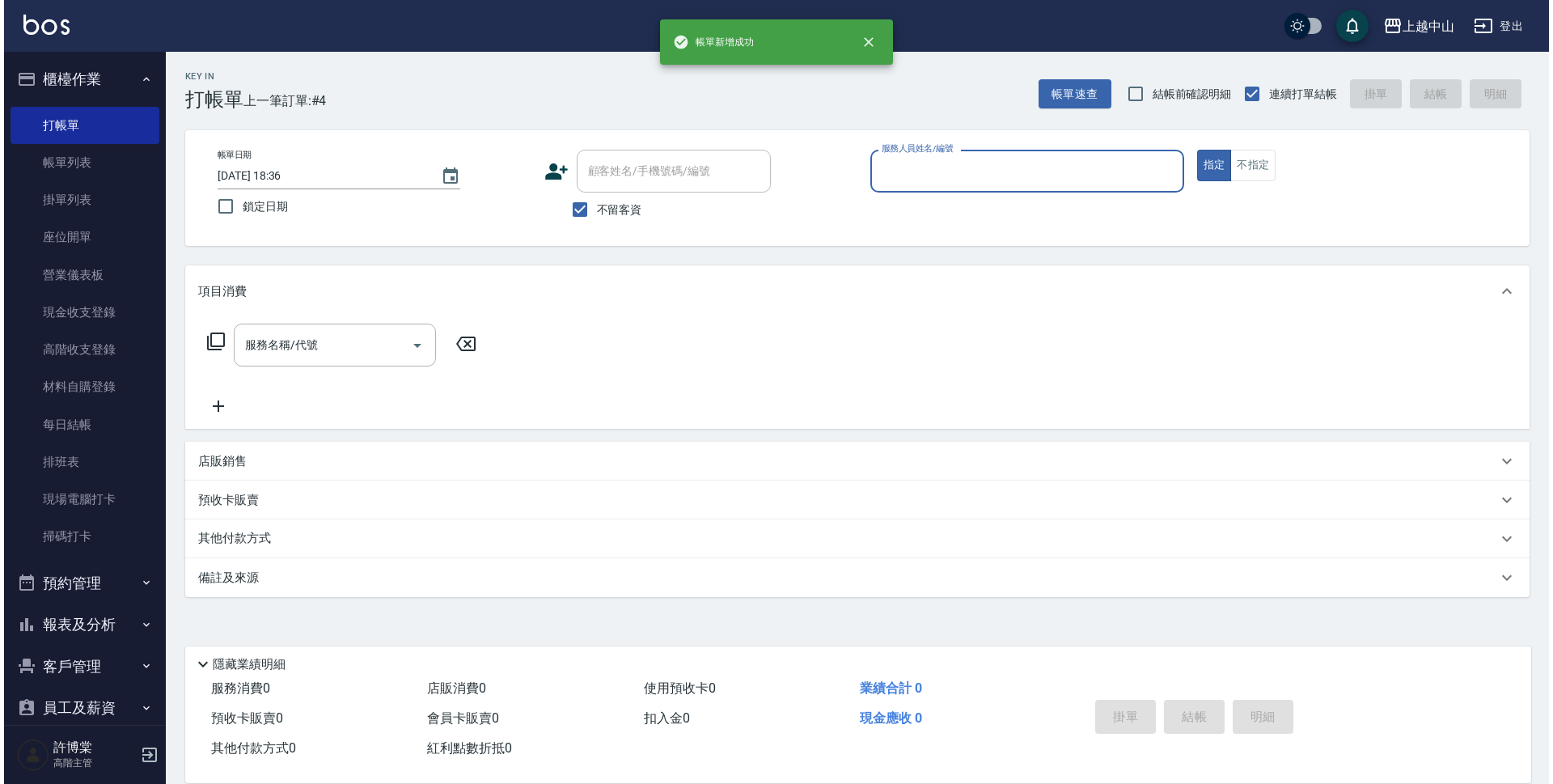
scroll to position [0, 0]
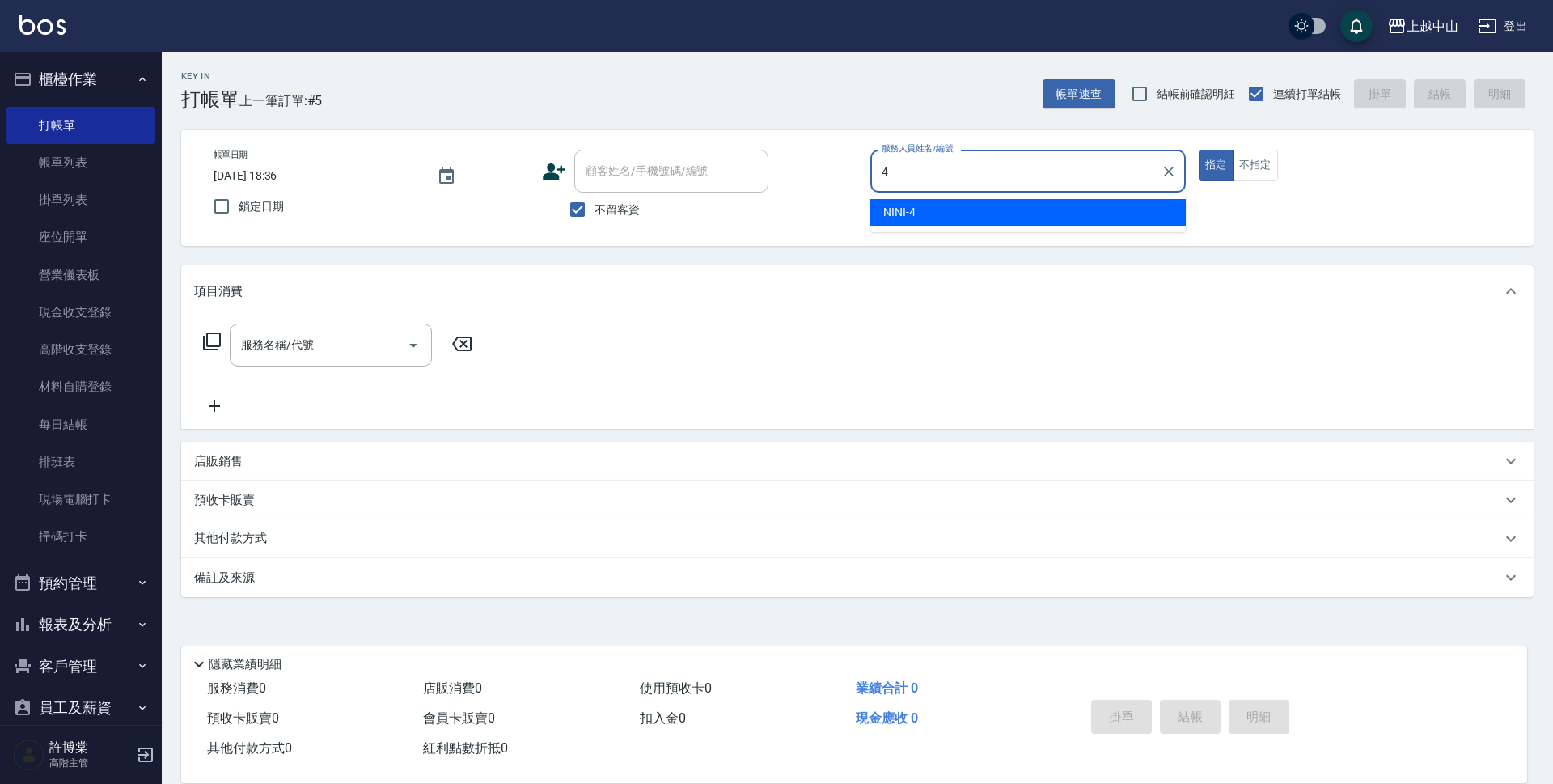
type input "NINI-4"
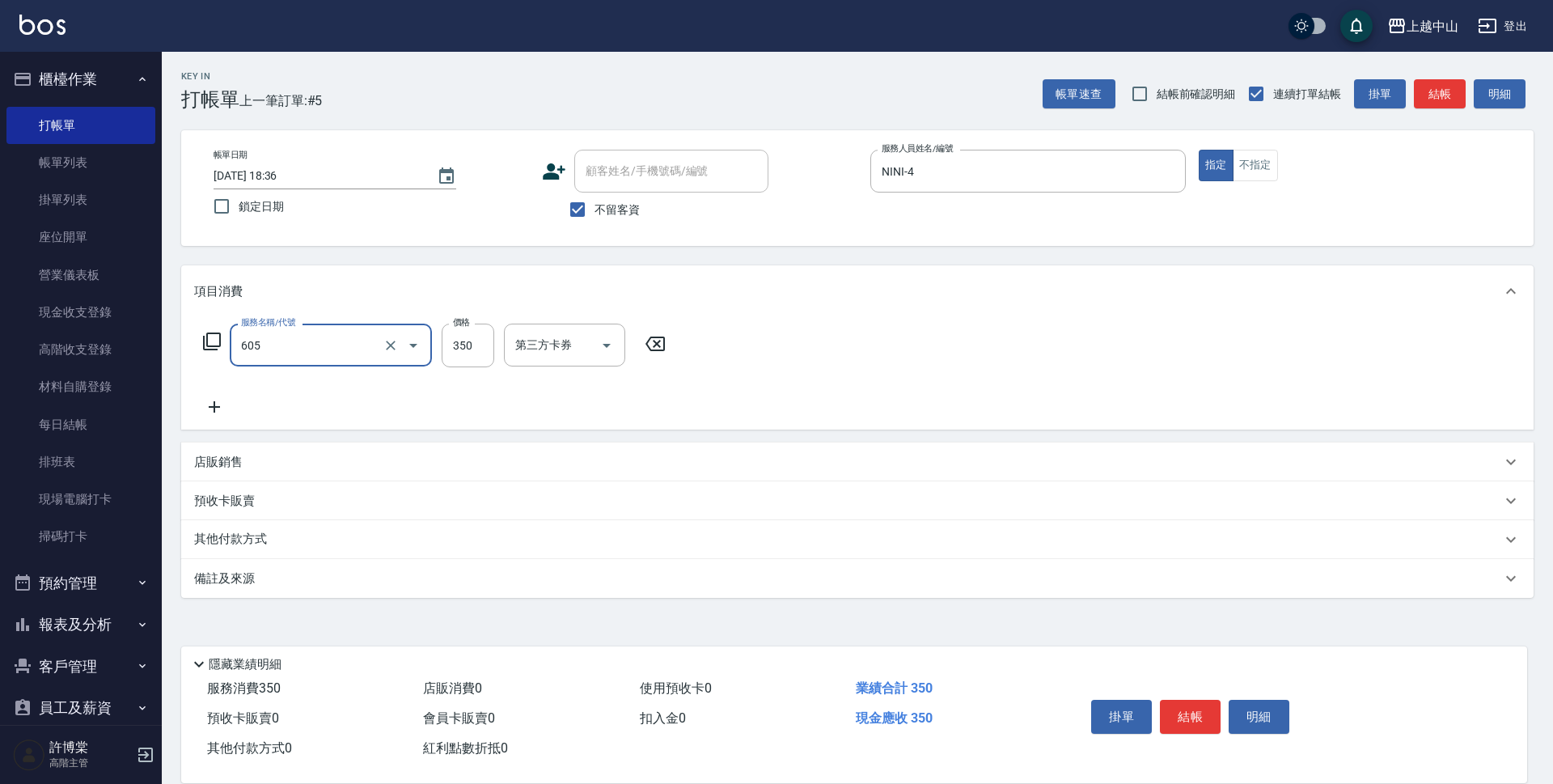
type input "洗髮 (女)(605)"
type input "510"
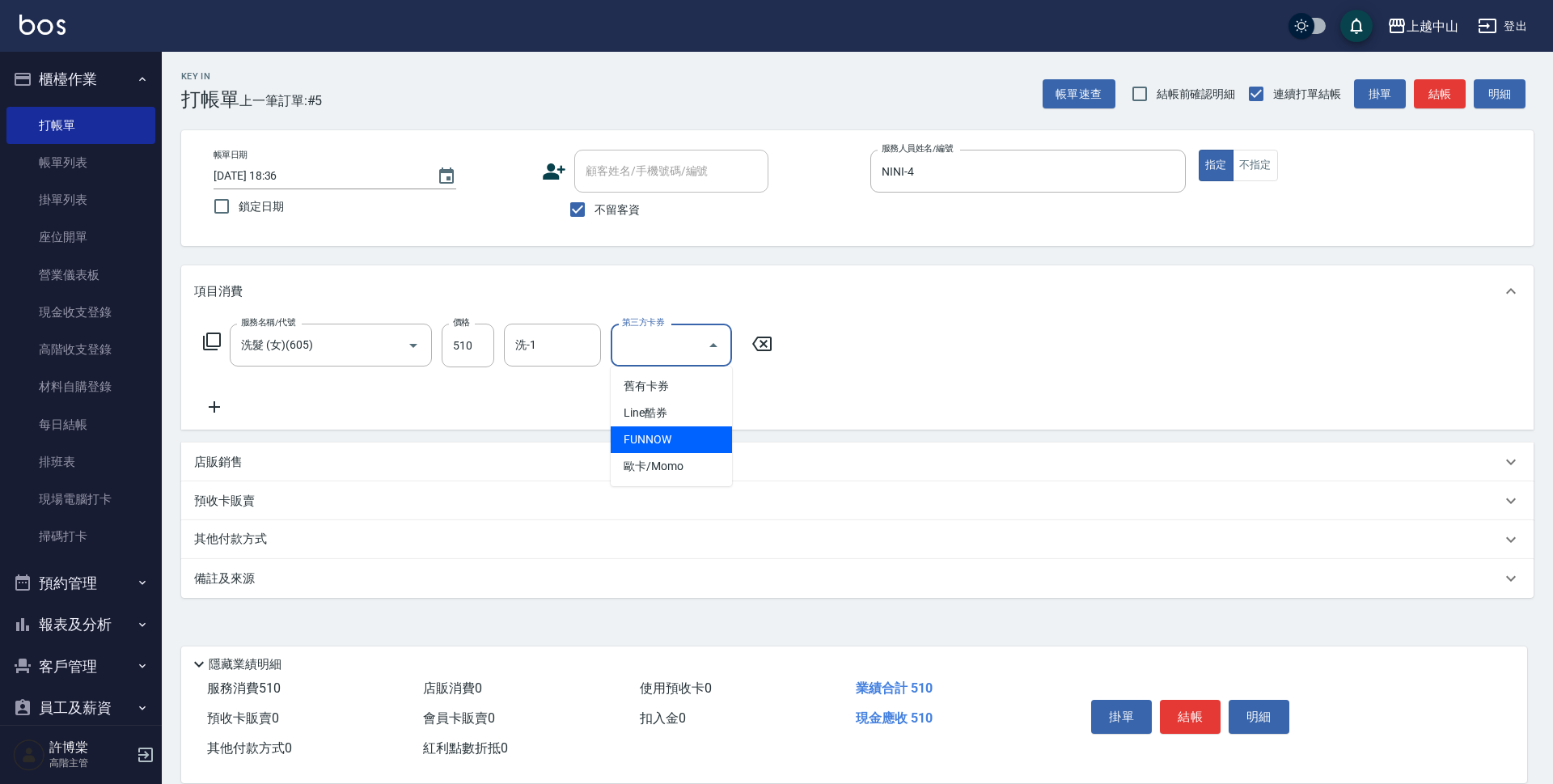
type input "FUNNOW"
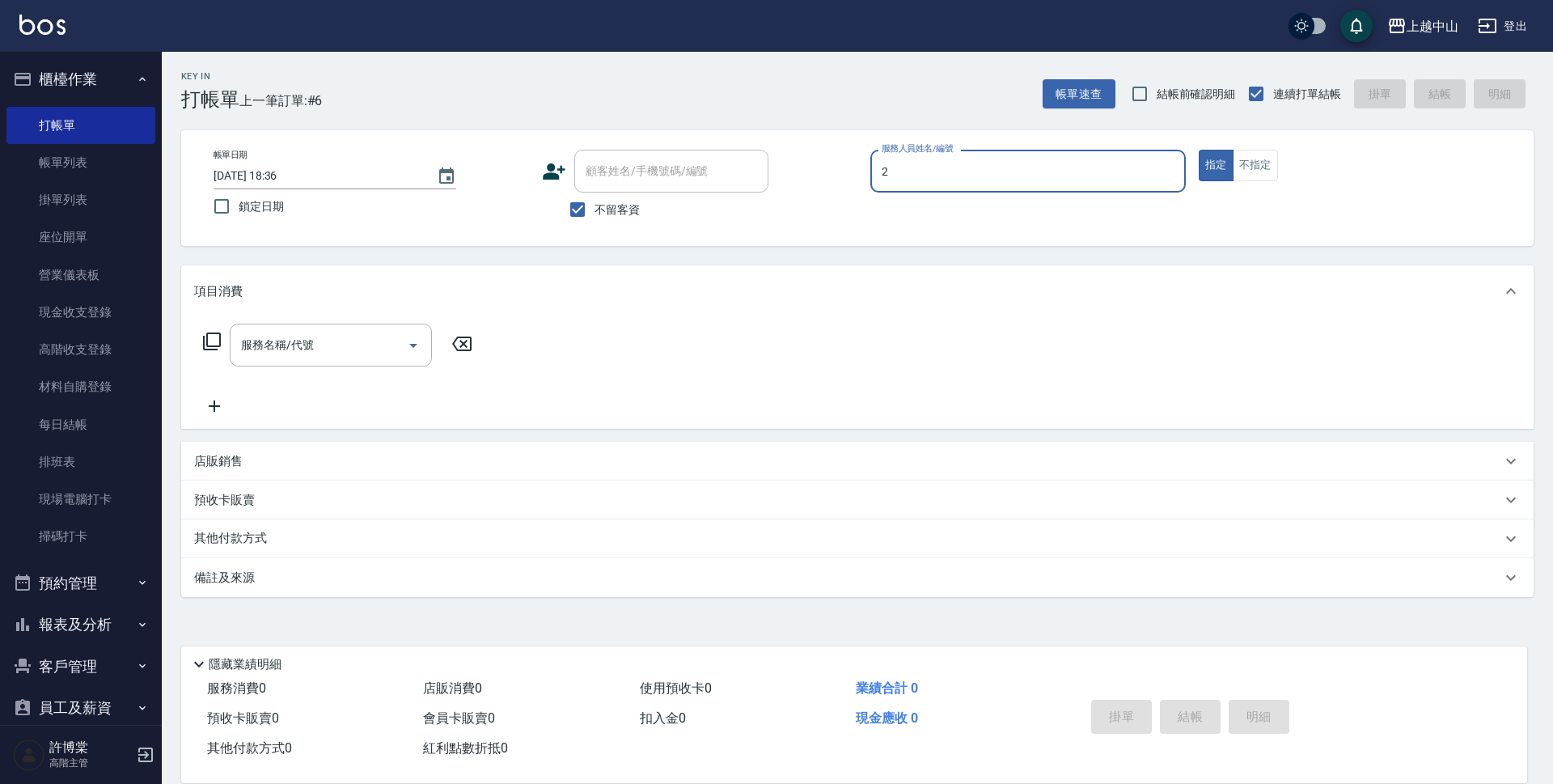
type input "Esme-2"
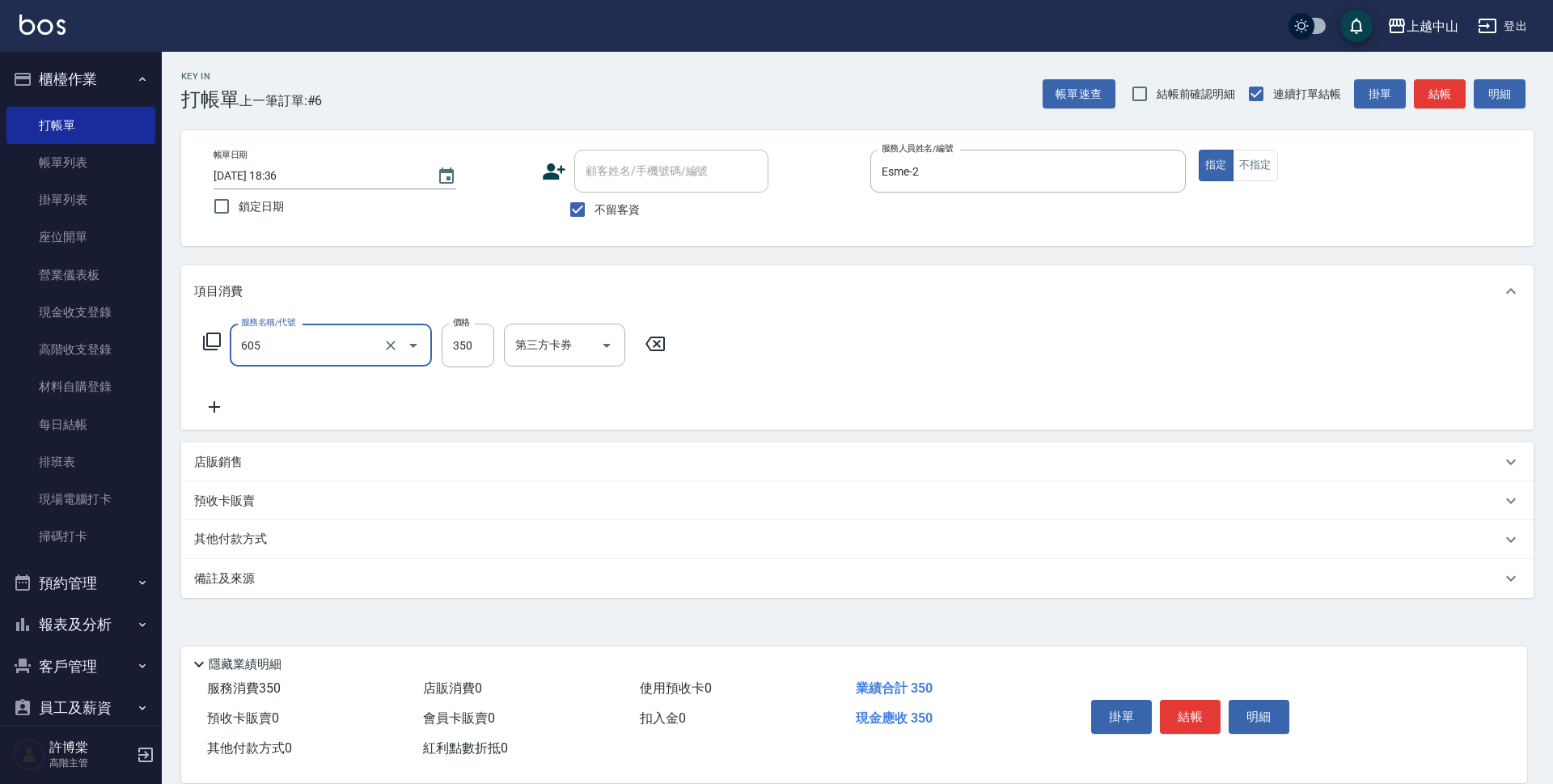
type input "洗髮 (女)(605)"
type input "510"
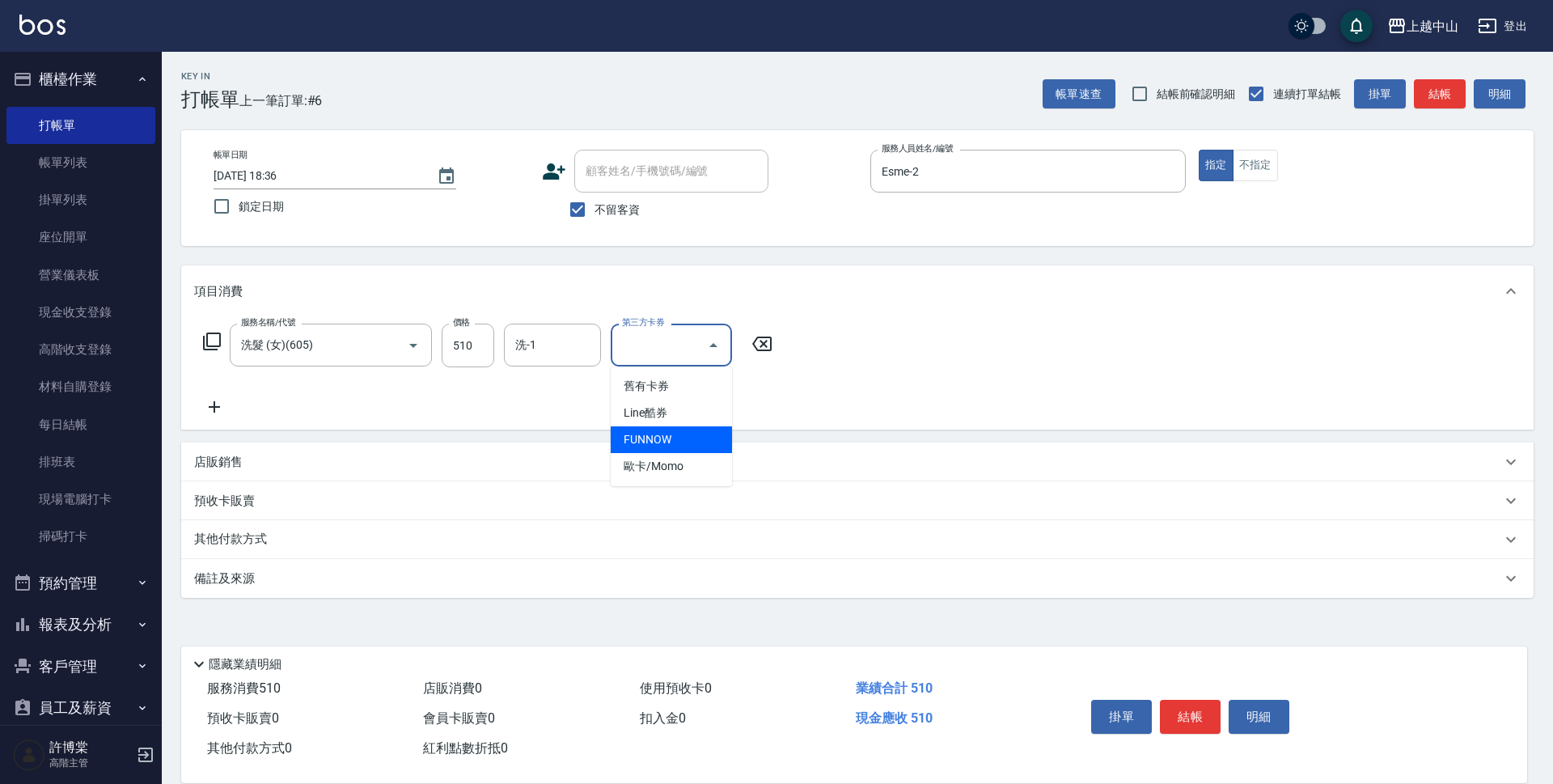
type input "FUNNOW"
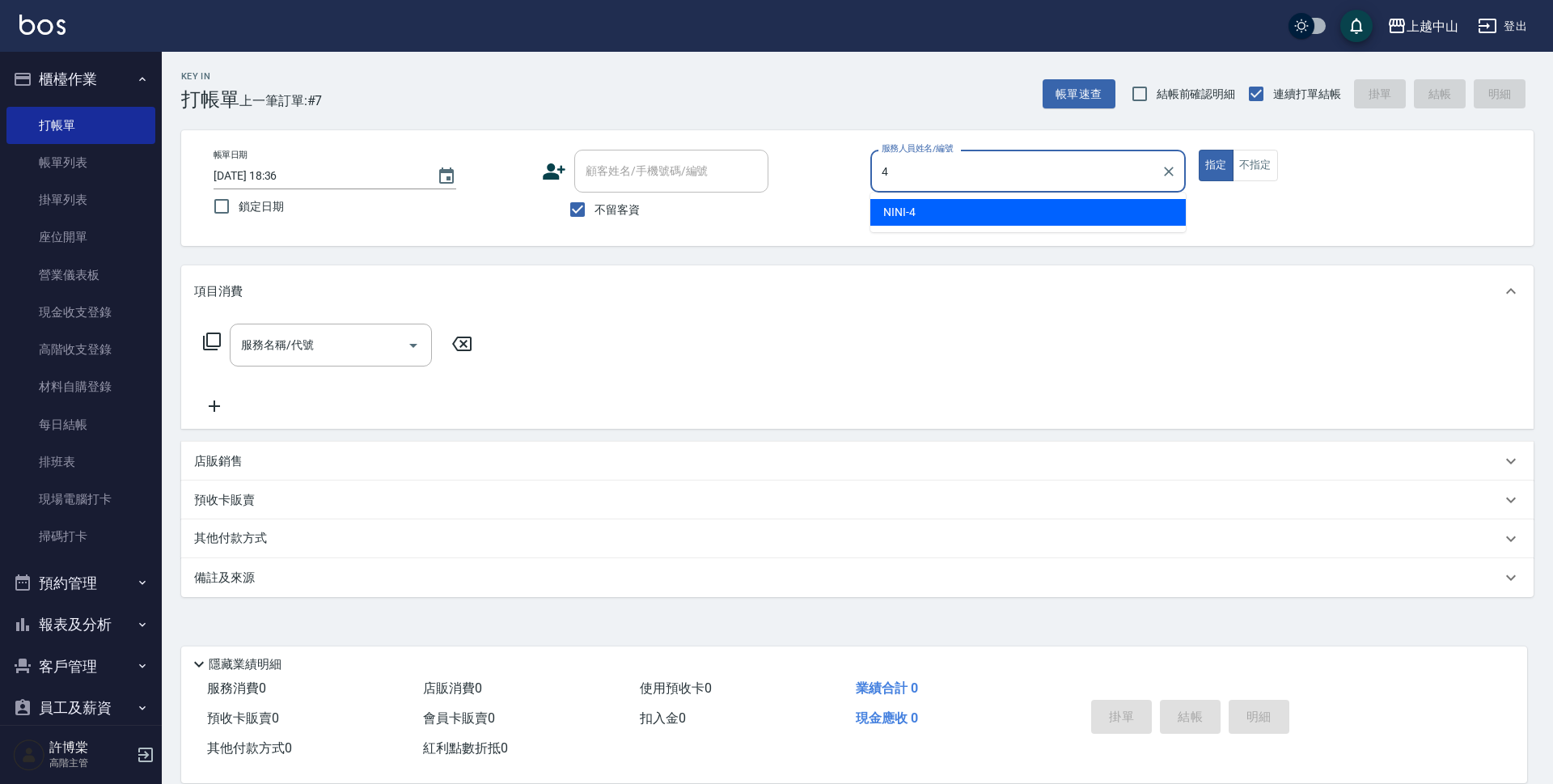
type input "NINI-4"
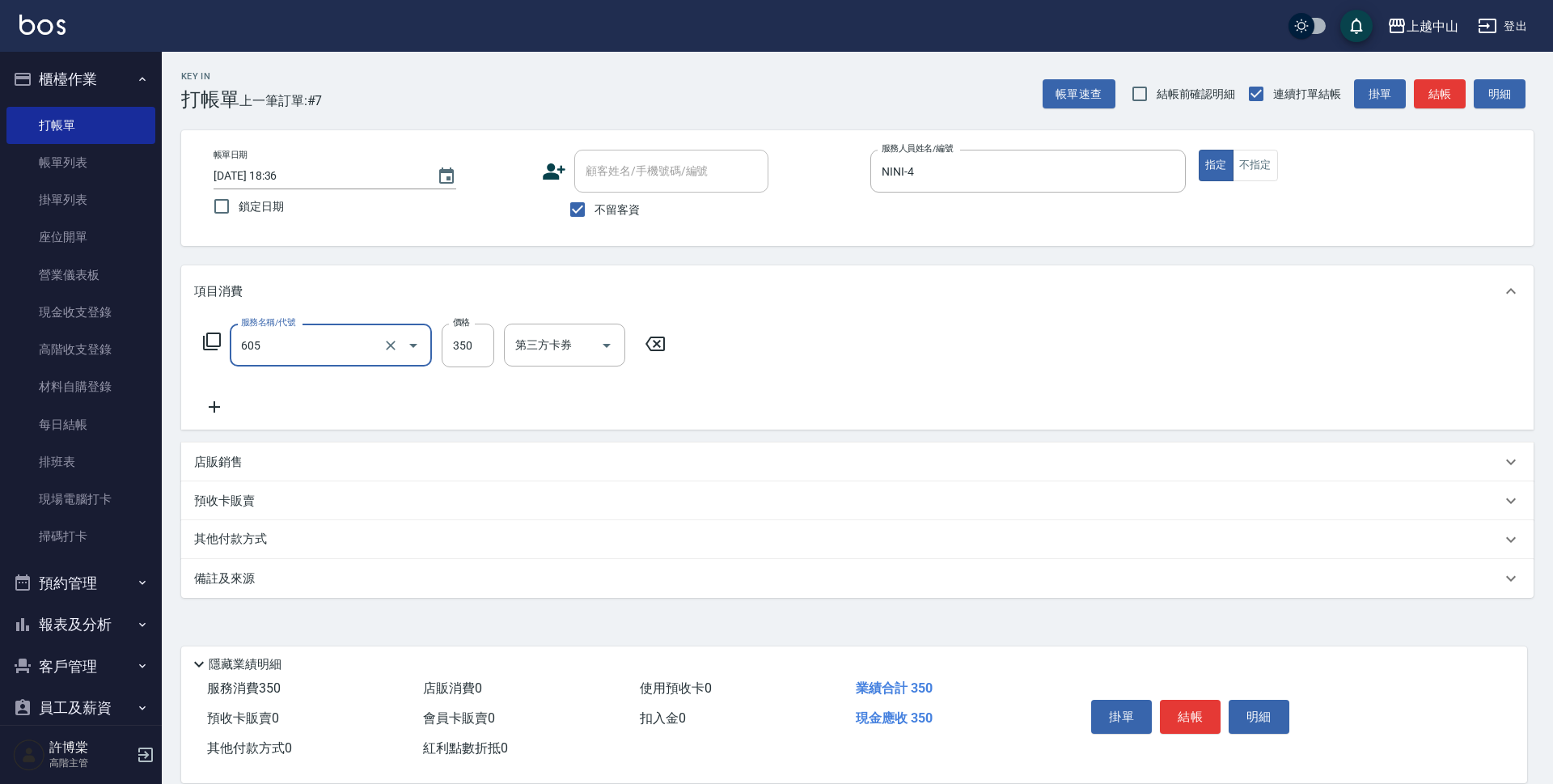
type input "洗髮 (女)(605)"
type input "400"
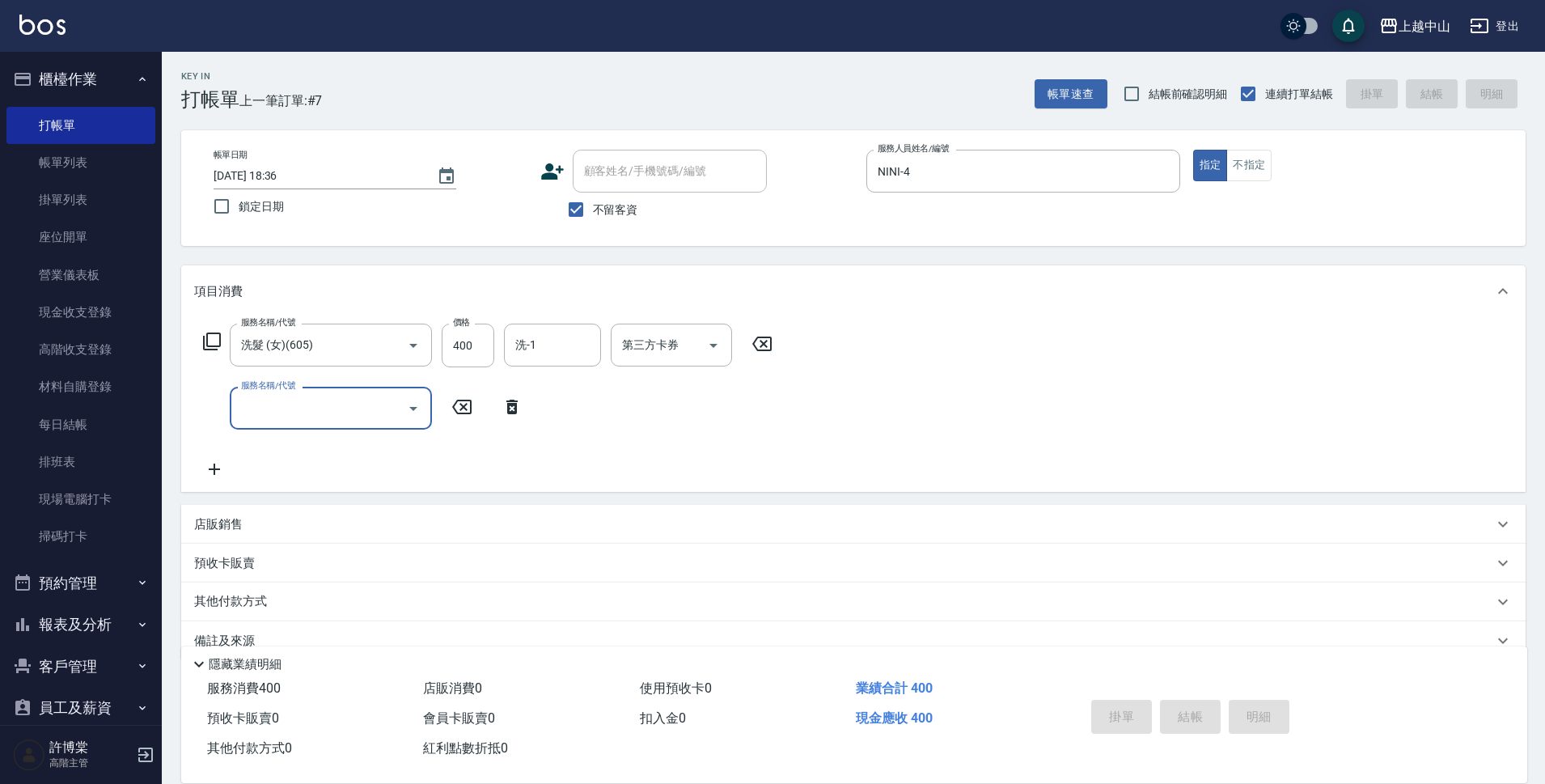
type input "2025/09/12 18:37"
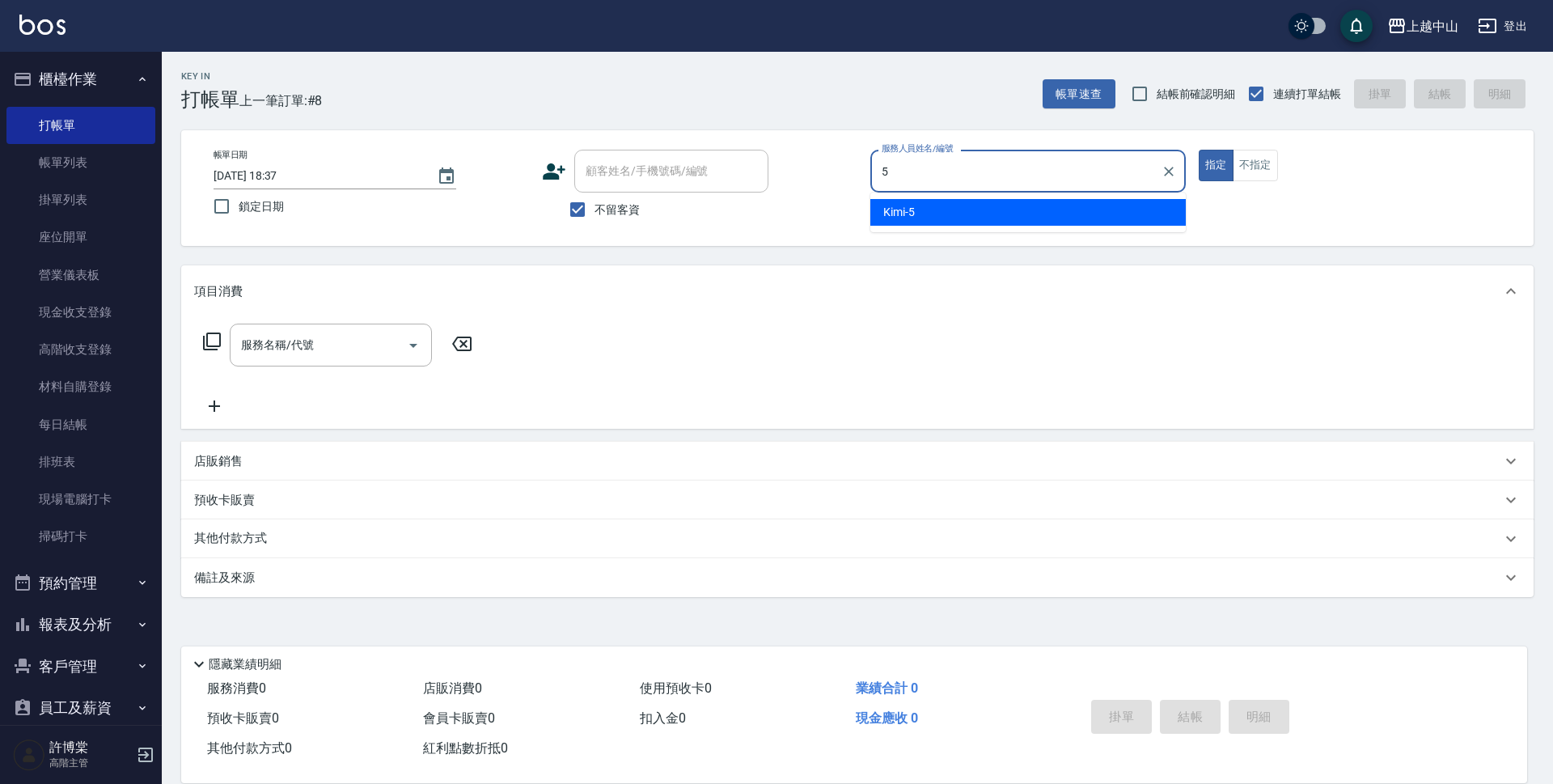
type input "Kimi-5"
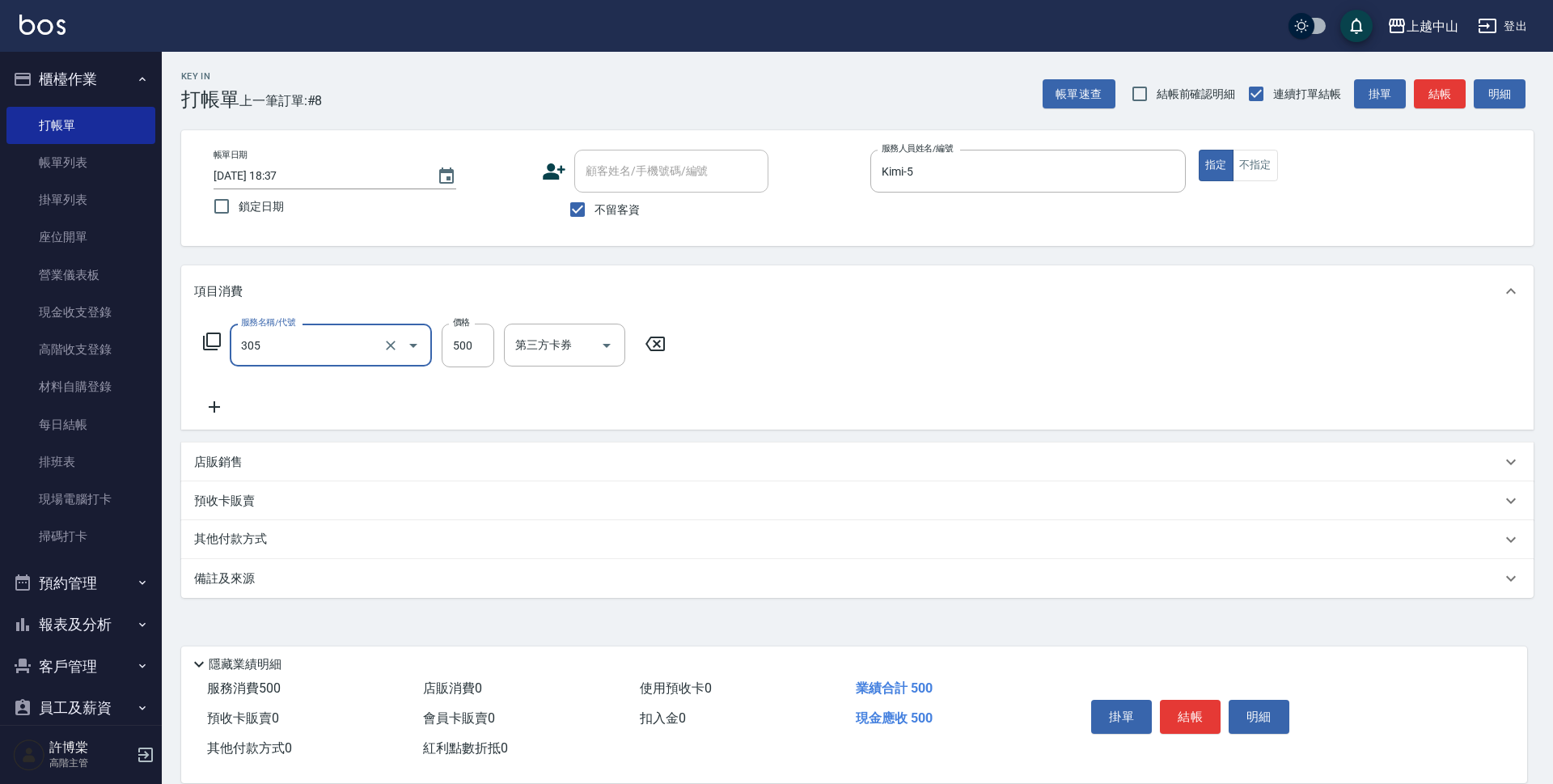
type input "剪髮(305)"
type input "500"
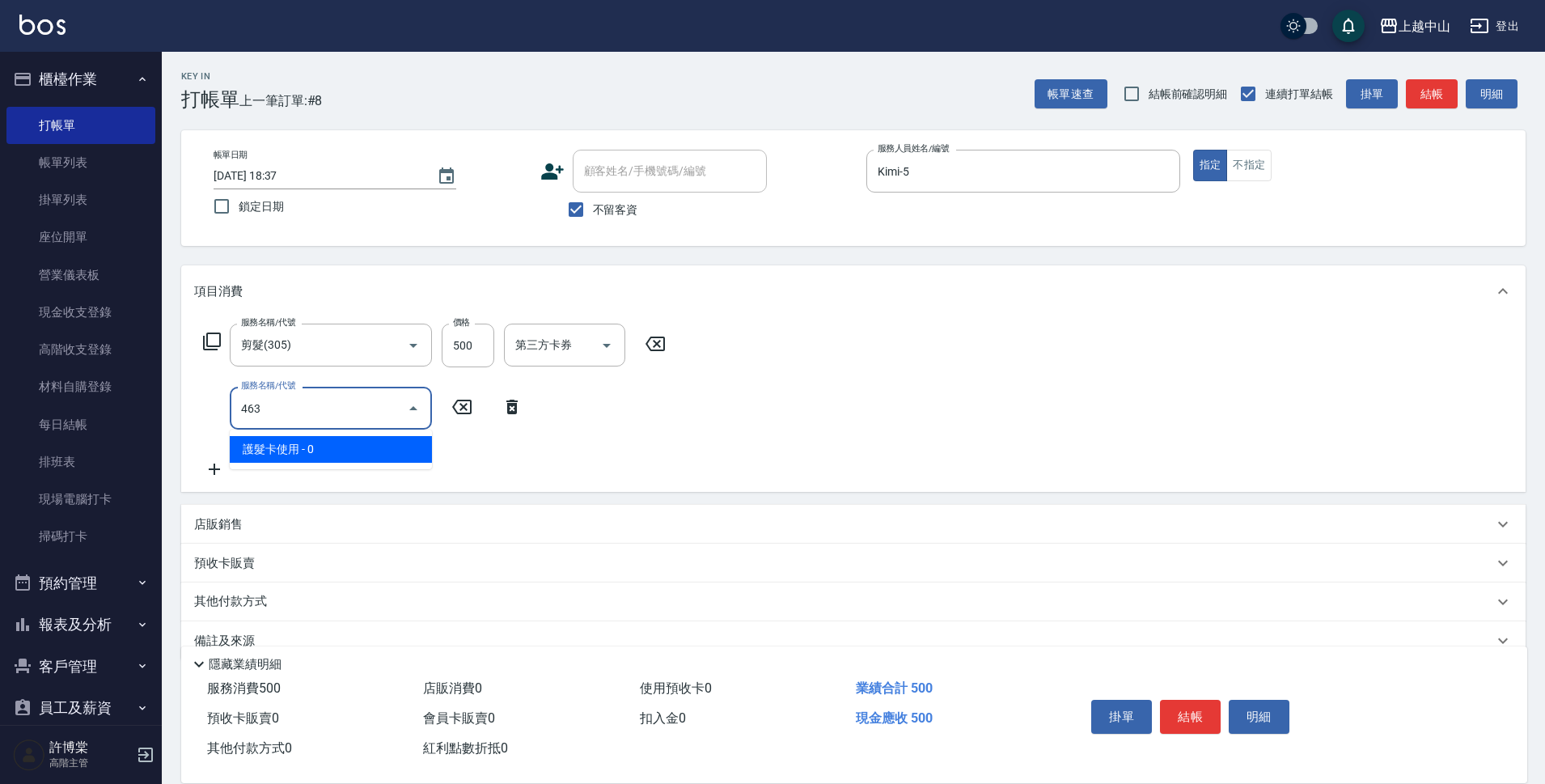
type input "護髮卡使用(463)"
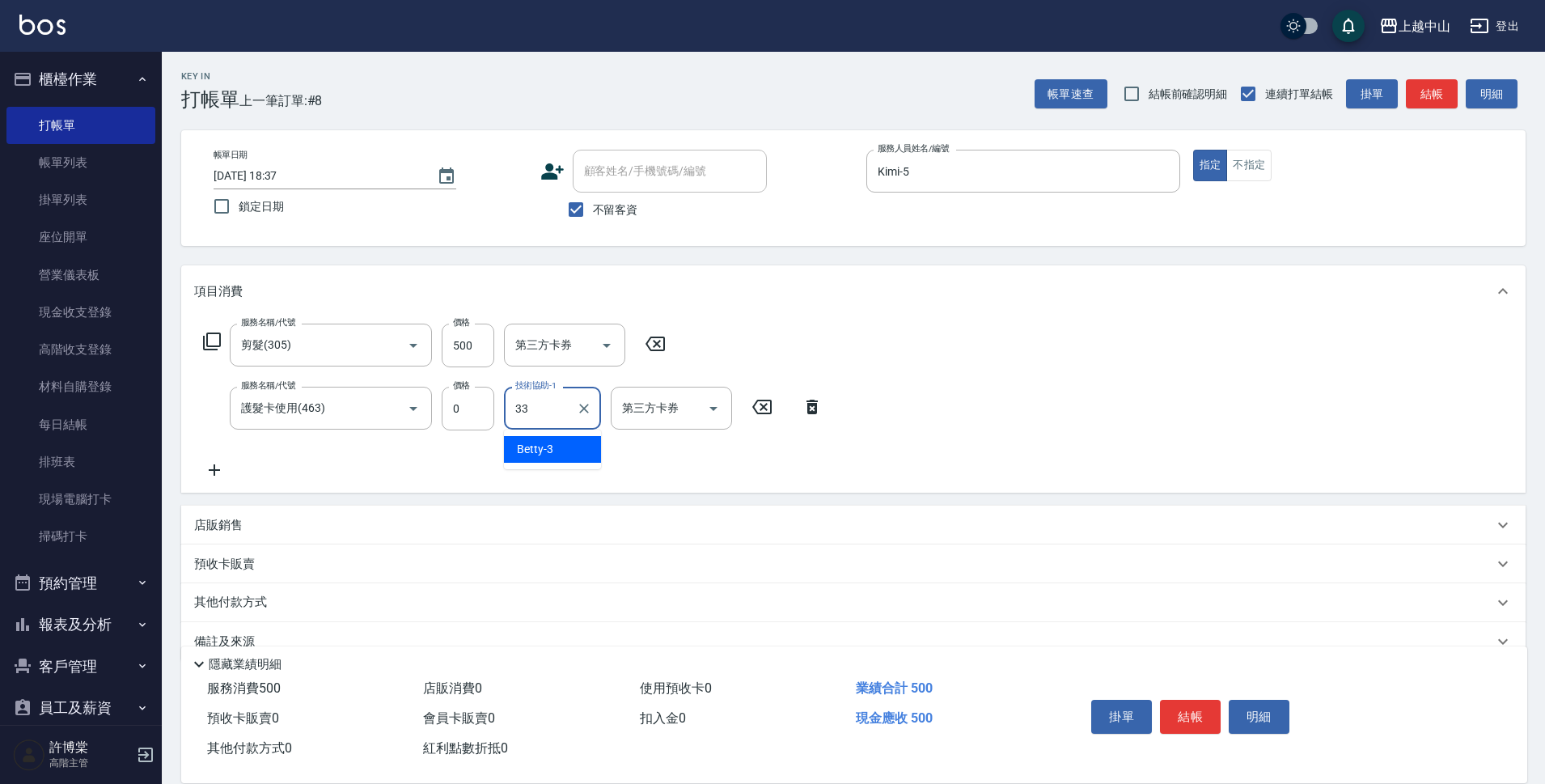
type input "立妍-33"
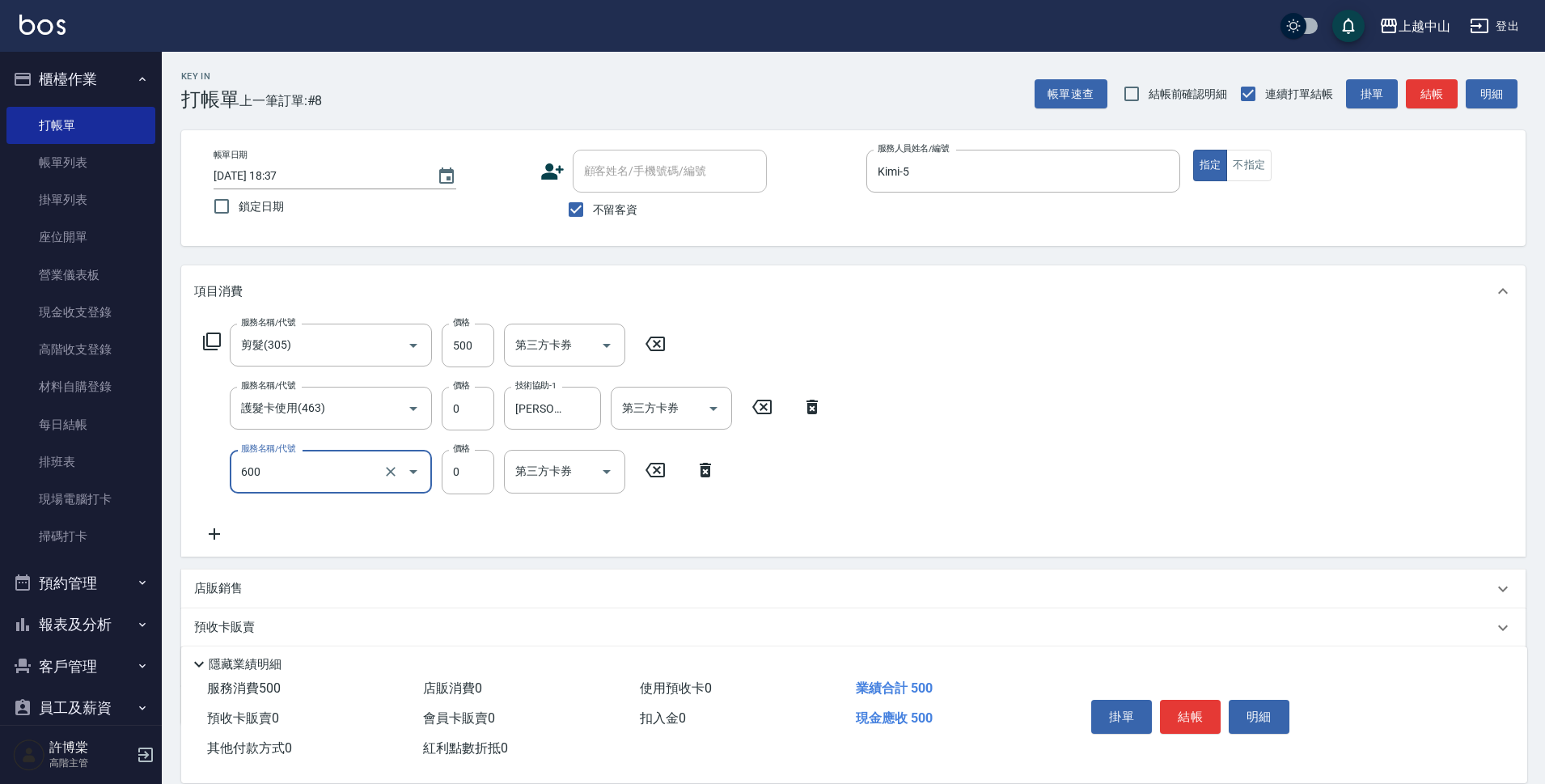
type input "洗髮(免費)(600)"
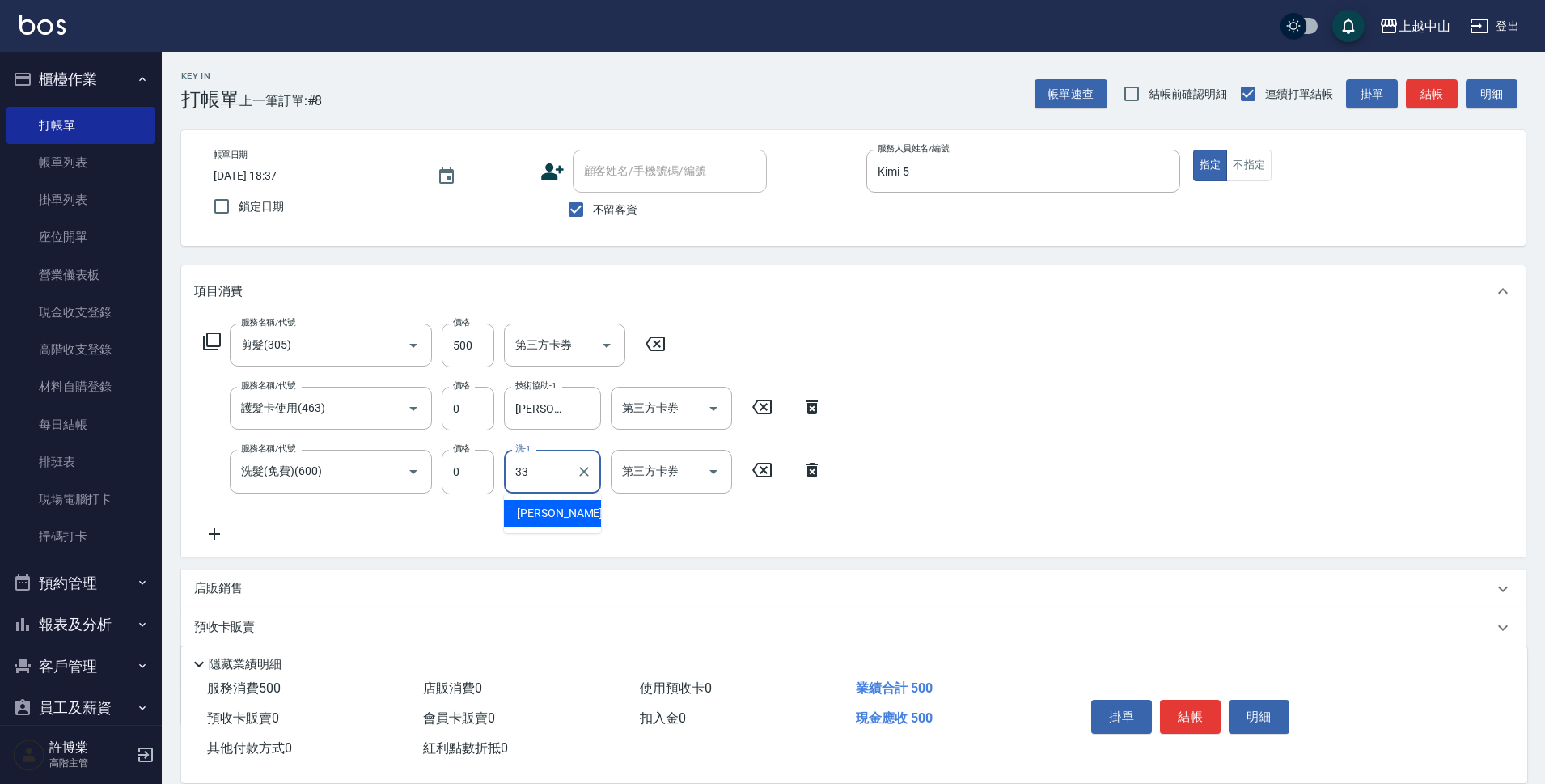
type input "立妍-33"
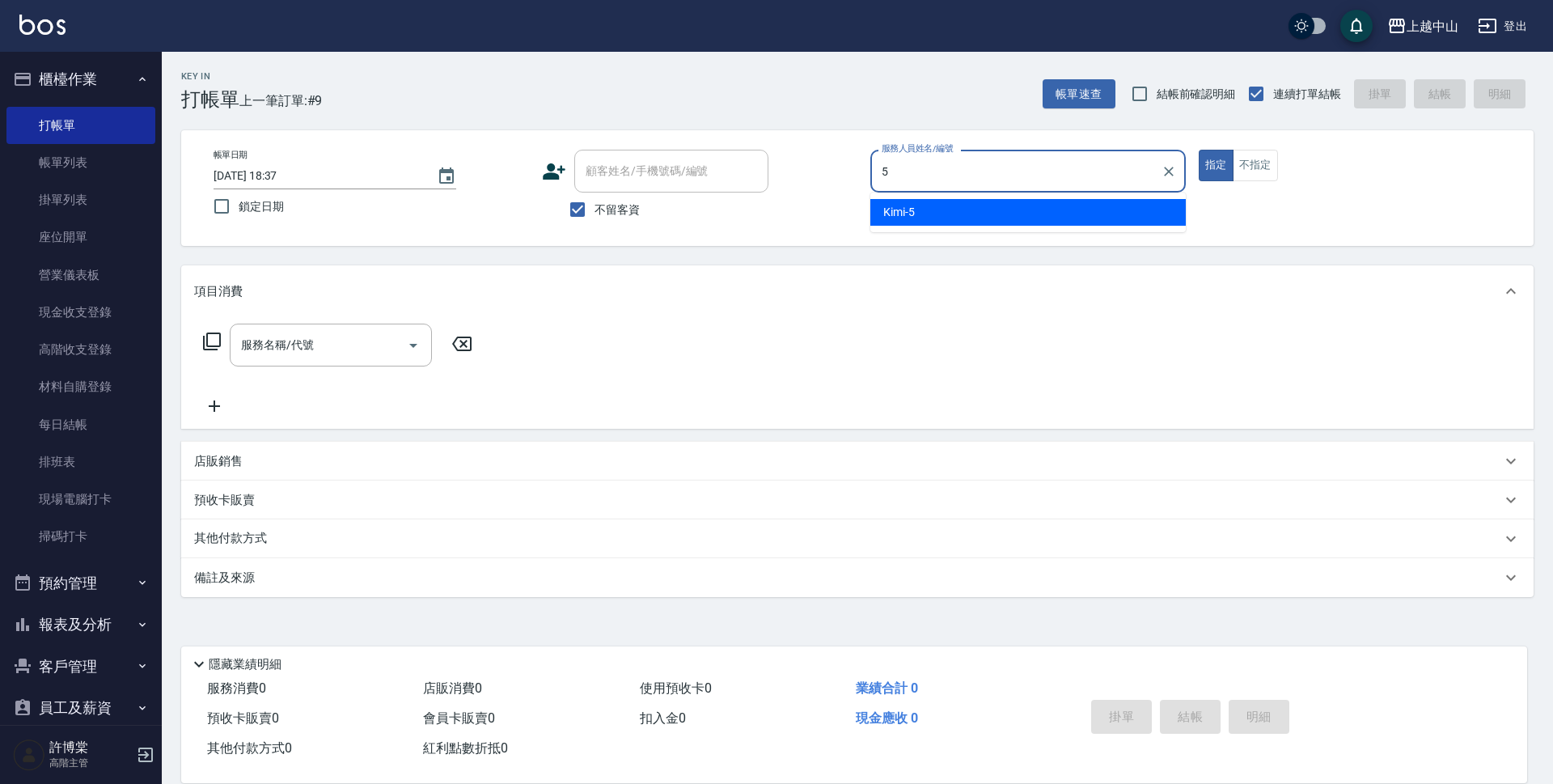
type input "Kimi-5"
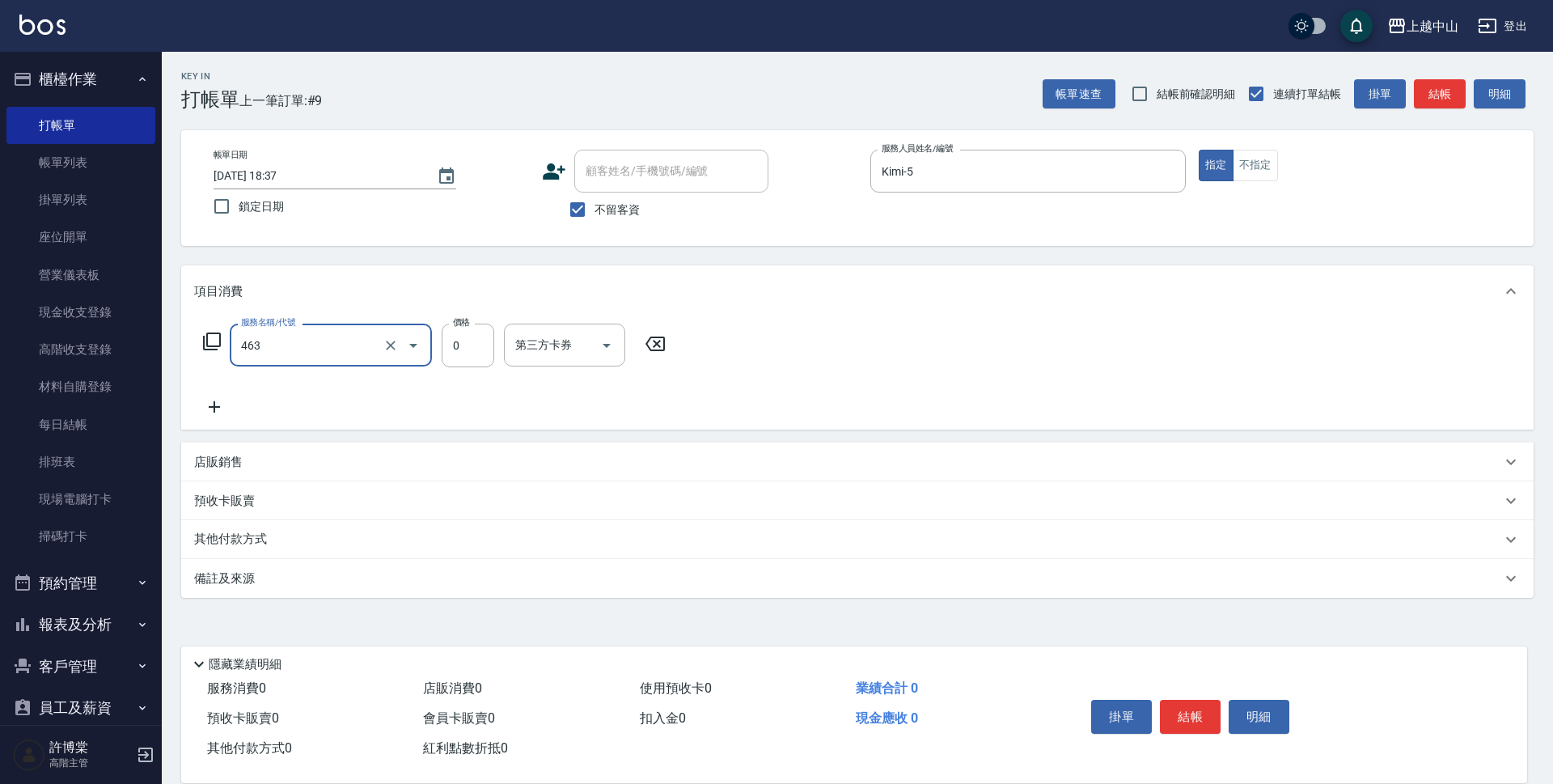
type input "護髮卡使用(463)"
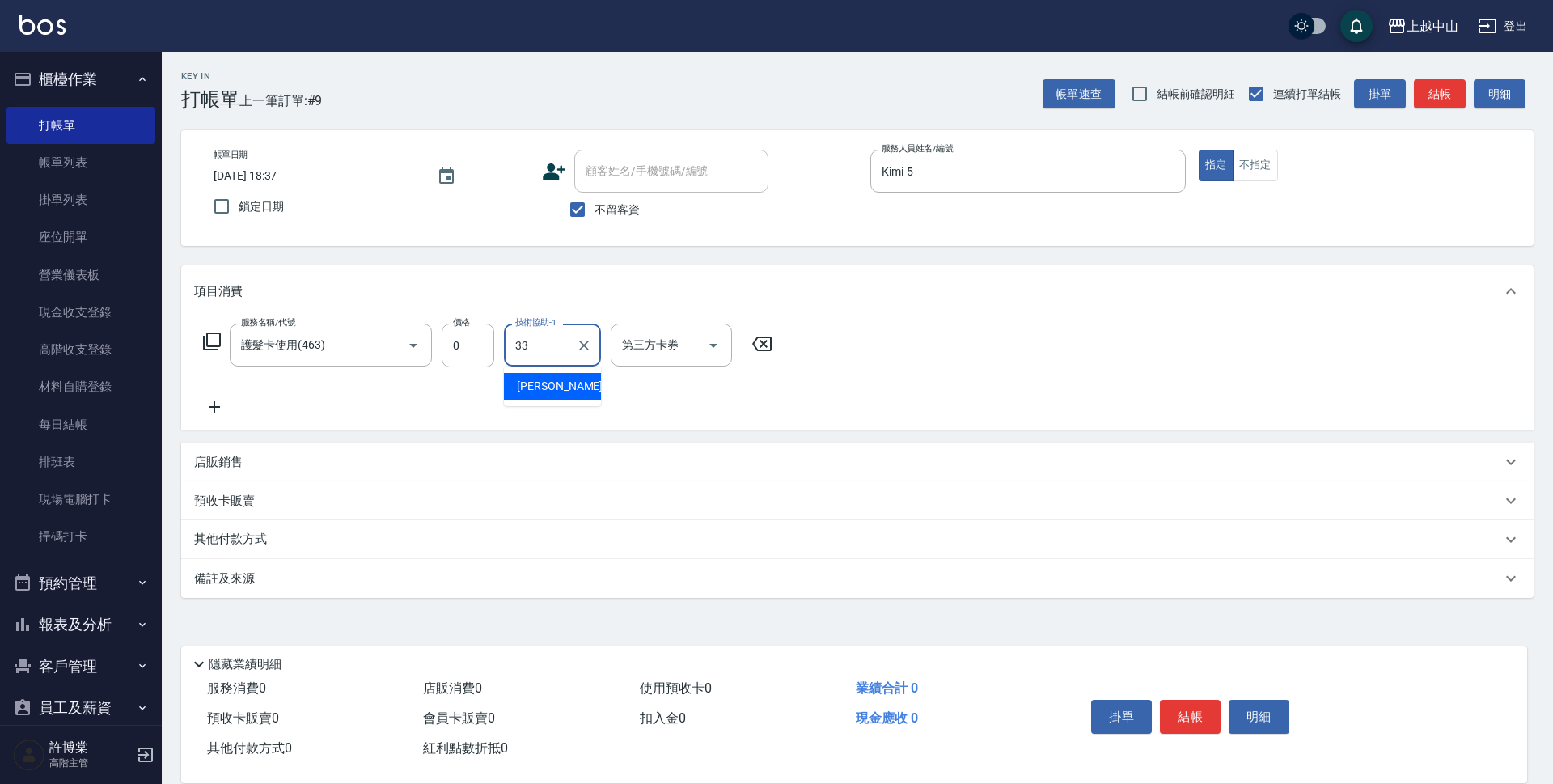
type input "立妍-33"
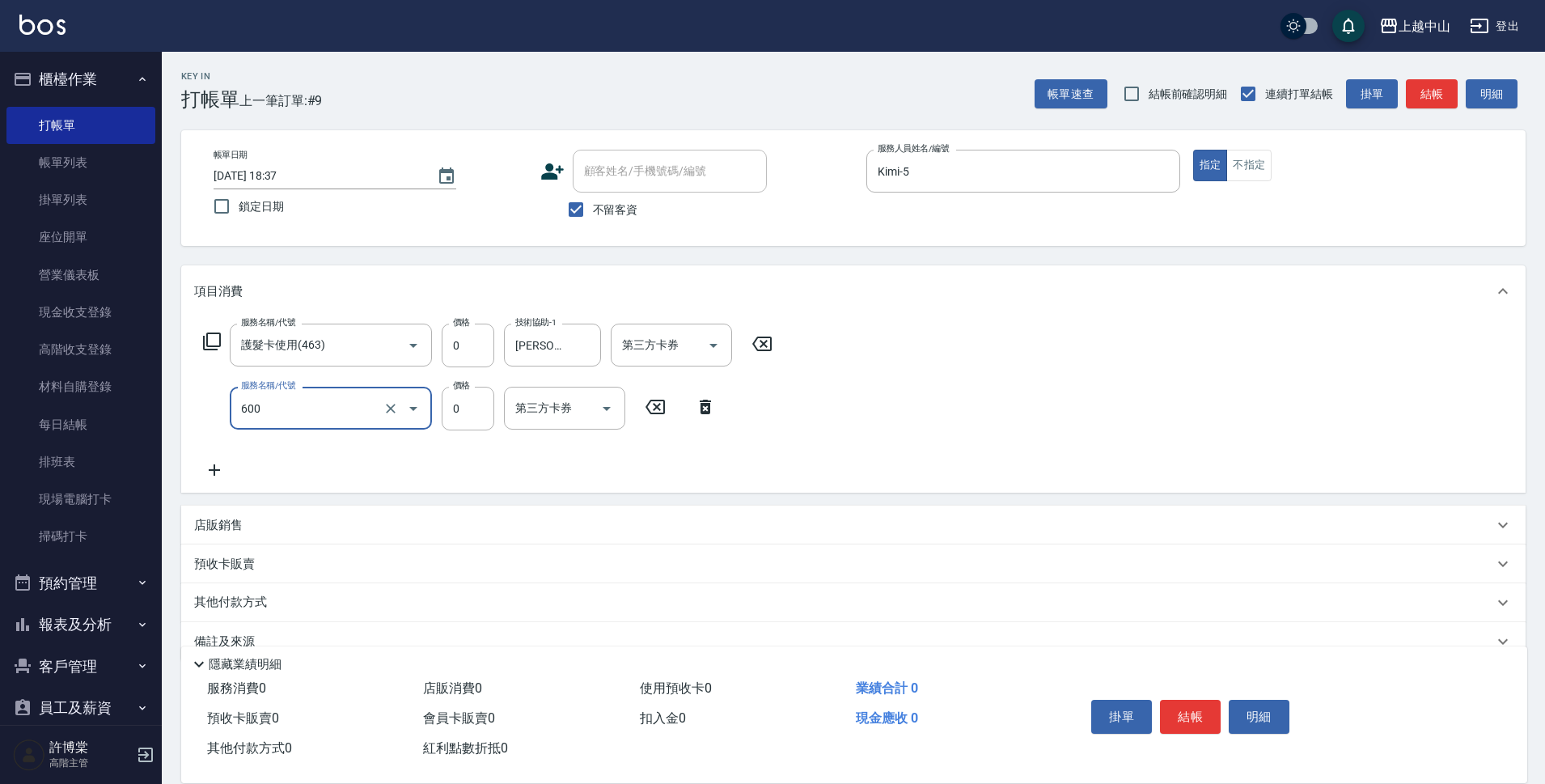
type input "洗髮(免費)(600)"
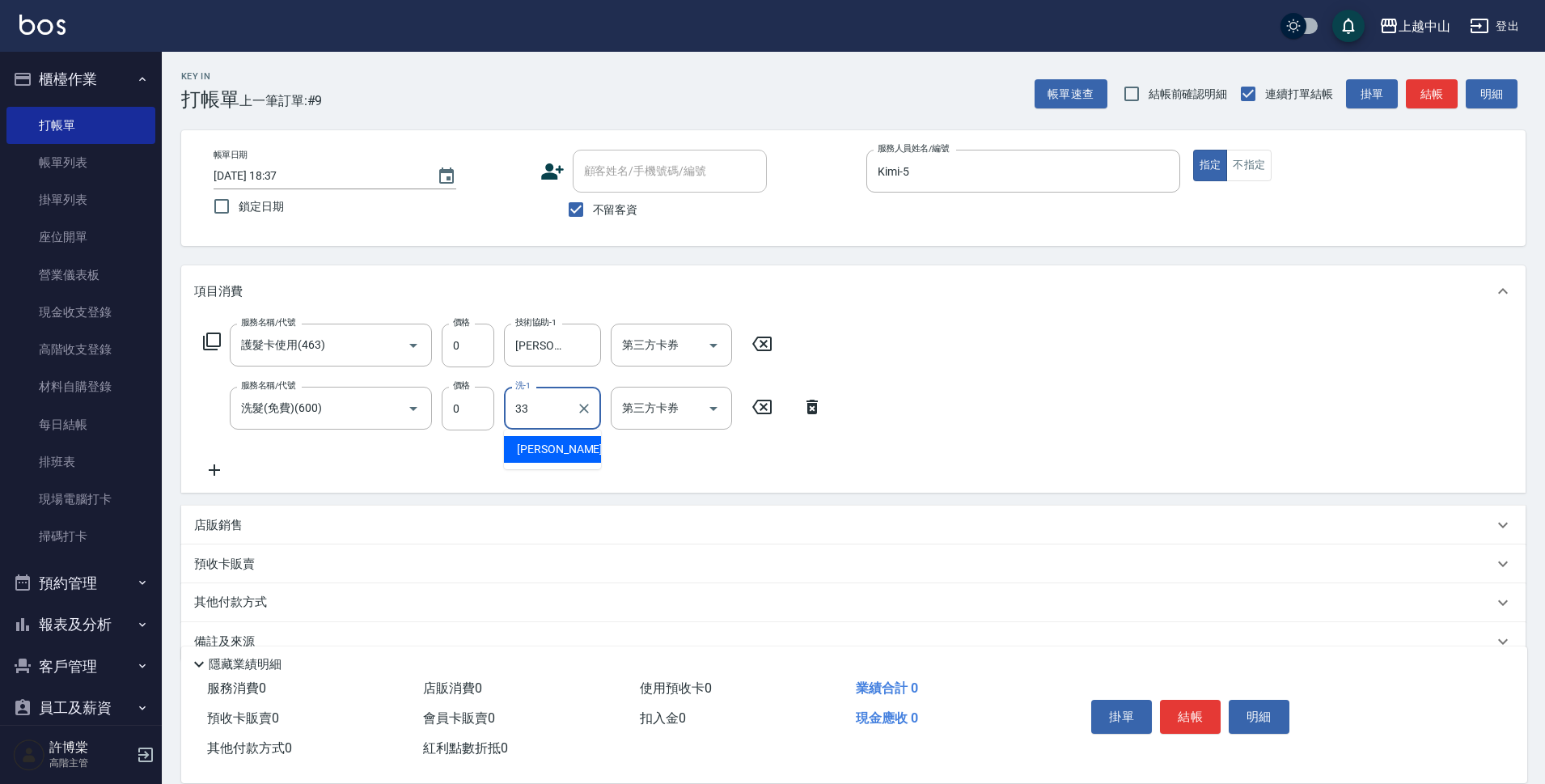
type input "立妍-33"
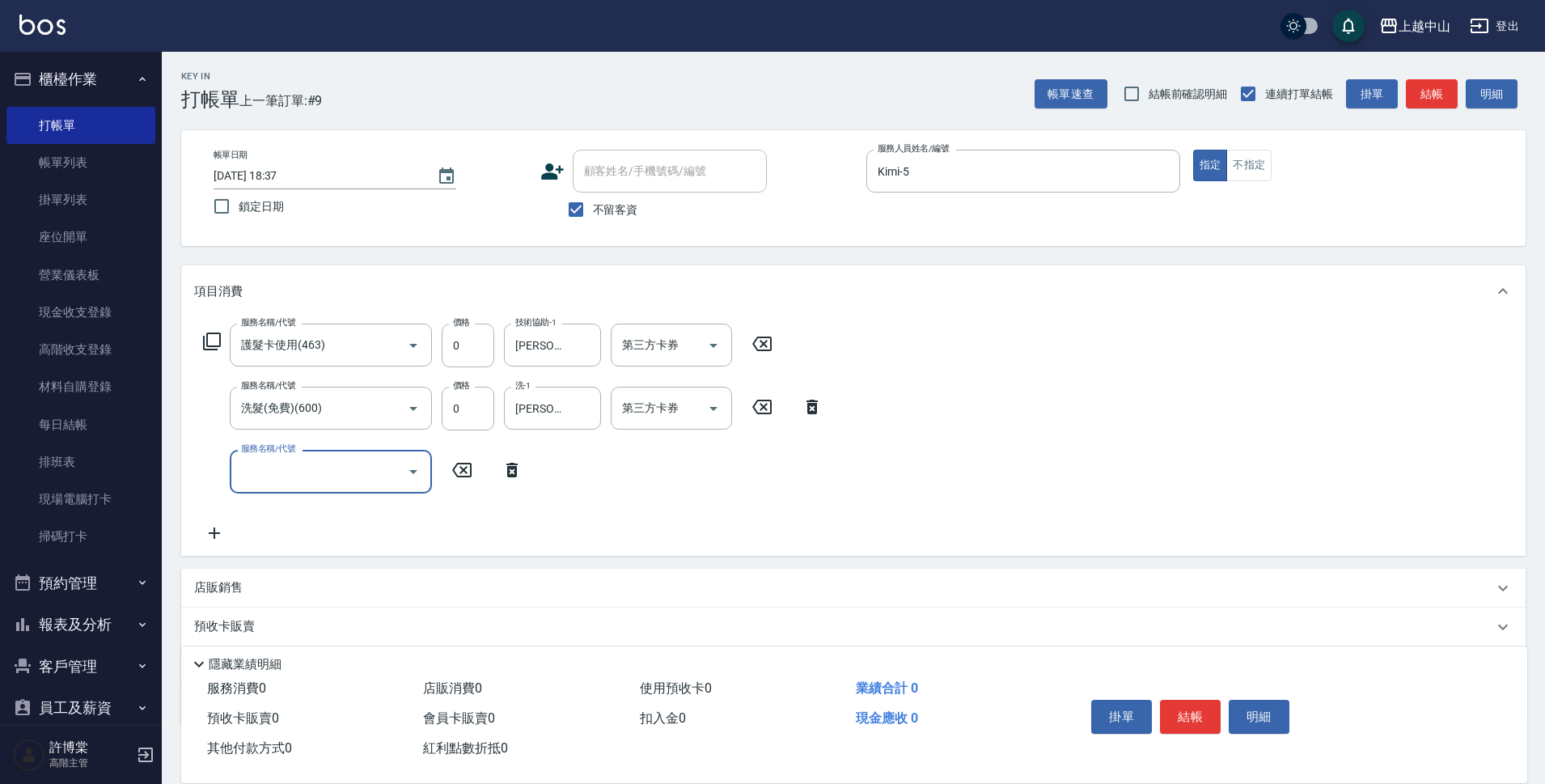
scroll to position [95, 0]
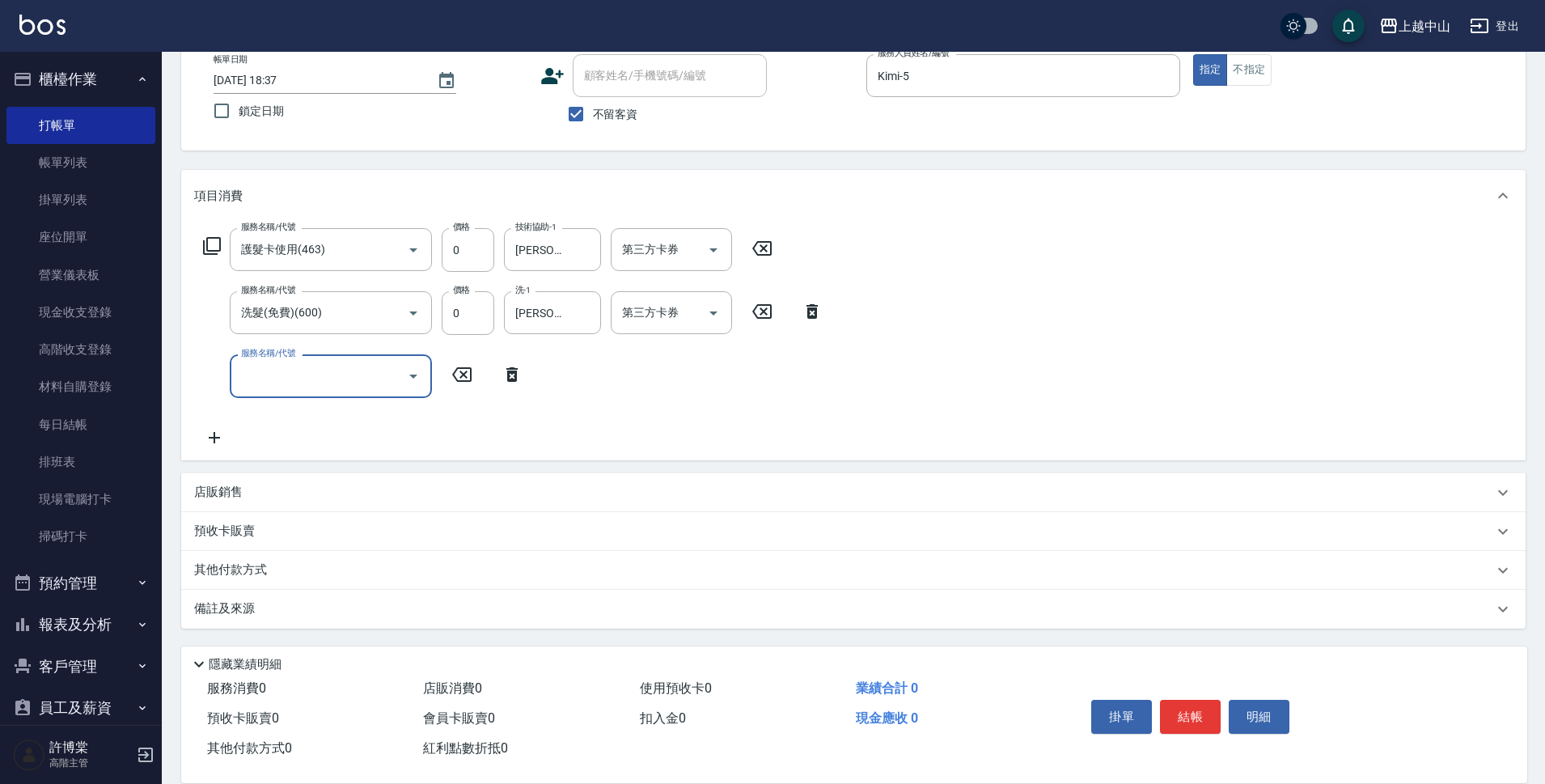
click at [241, 495] on p "店販銷售" at bounding box center [218, 492] width 48 height 17
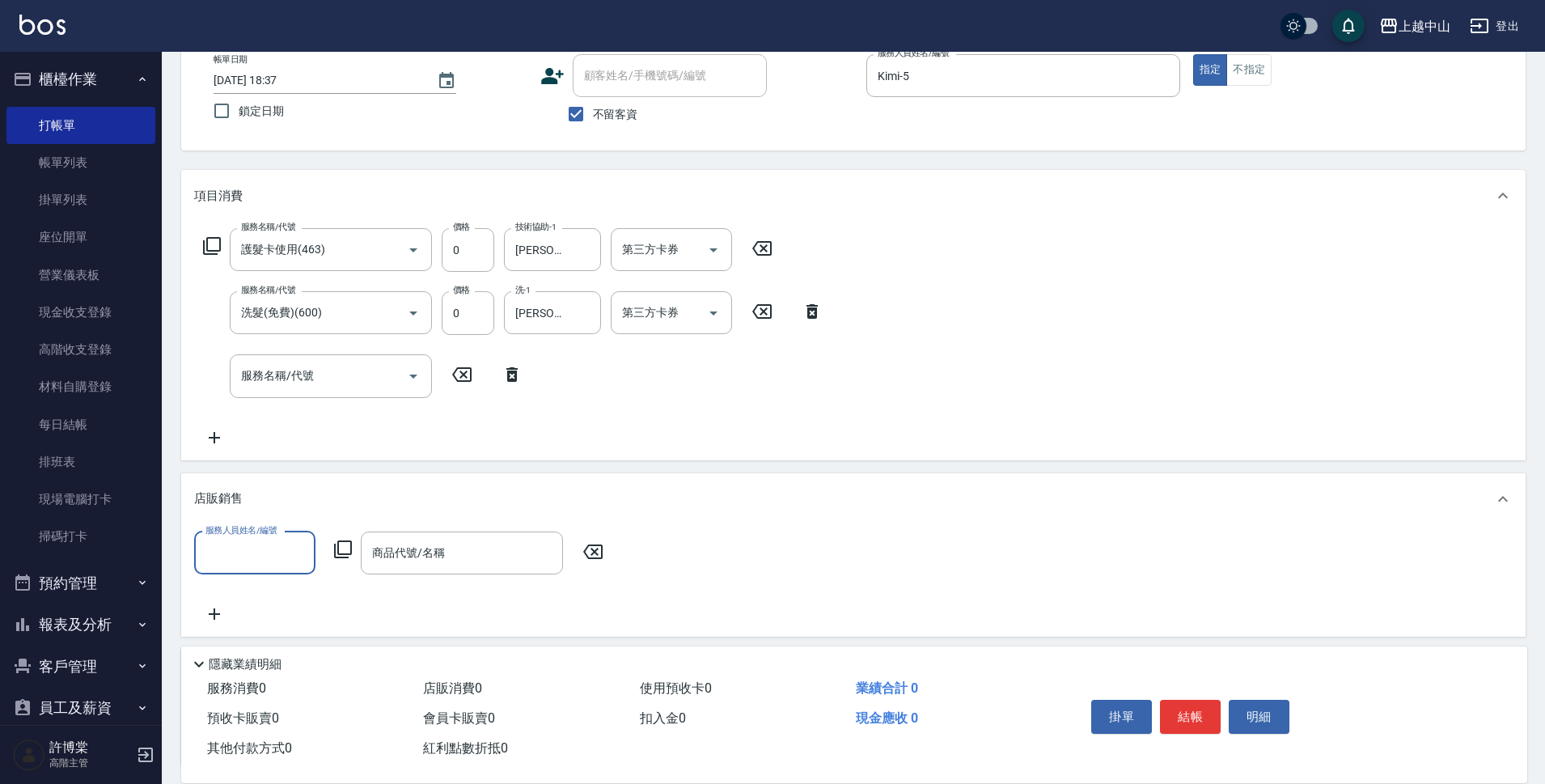
scroll to position [0, 0]
click at [268, 556] on input "服務人員姓名/編號" at bounding box center [255, 552] width 107 height 28
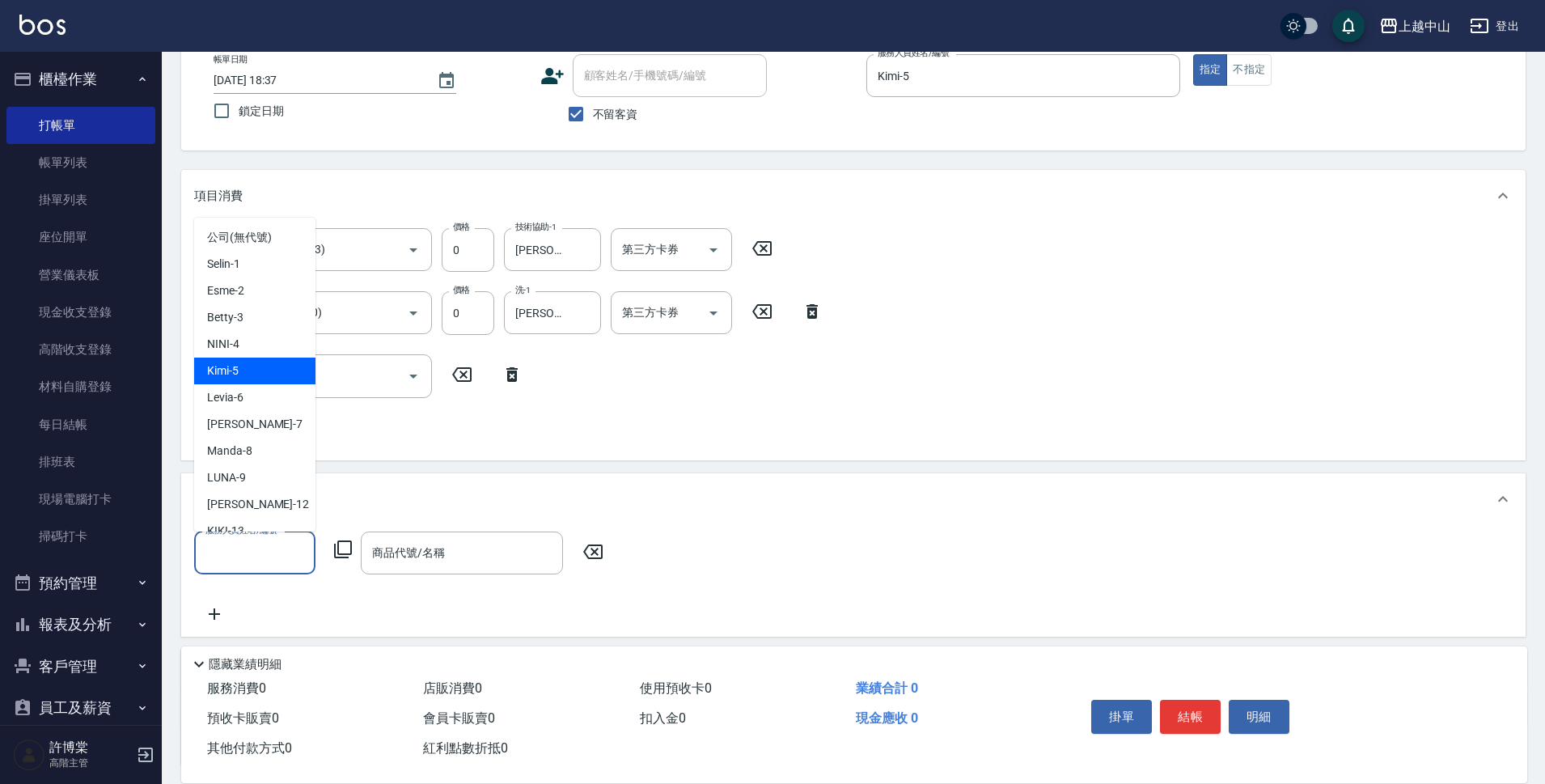
click at [251, 359] on div "Kimi -5" at bounding box center [254, 371] width 121 height 27
type input "Kimi-5"
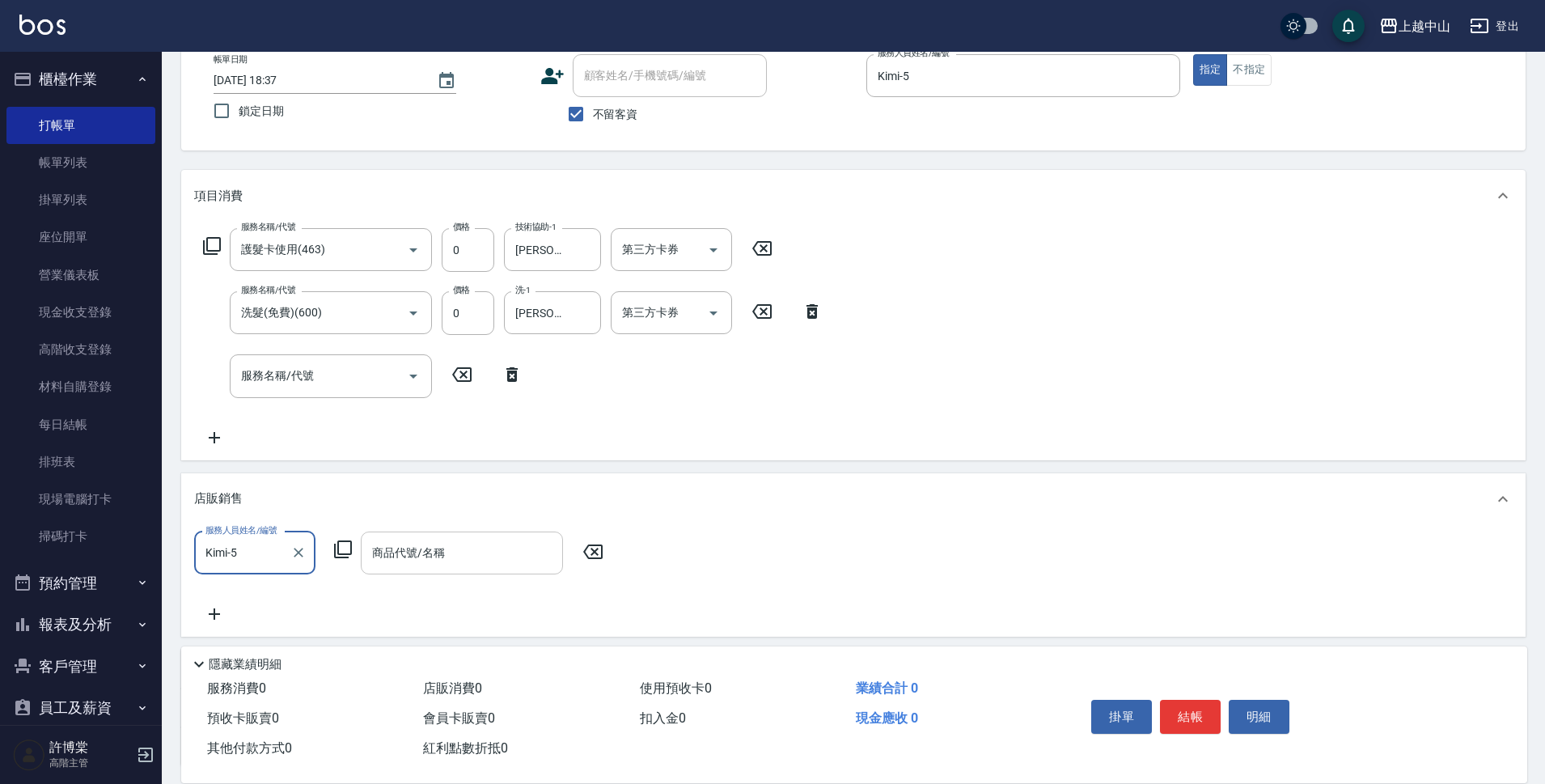
click at [410, 562] on input "商品代號/名稱" at bounding box center [462, 552] width 188 height 28
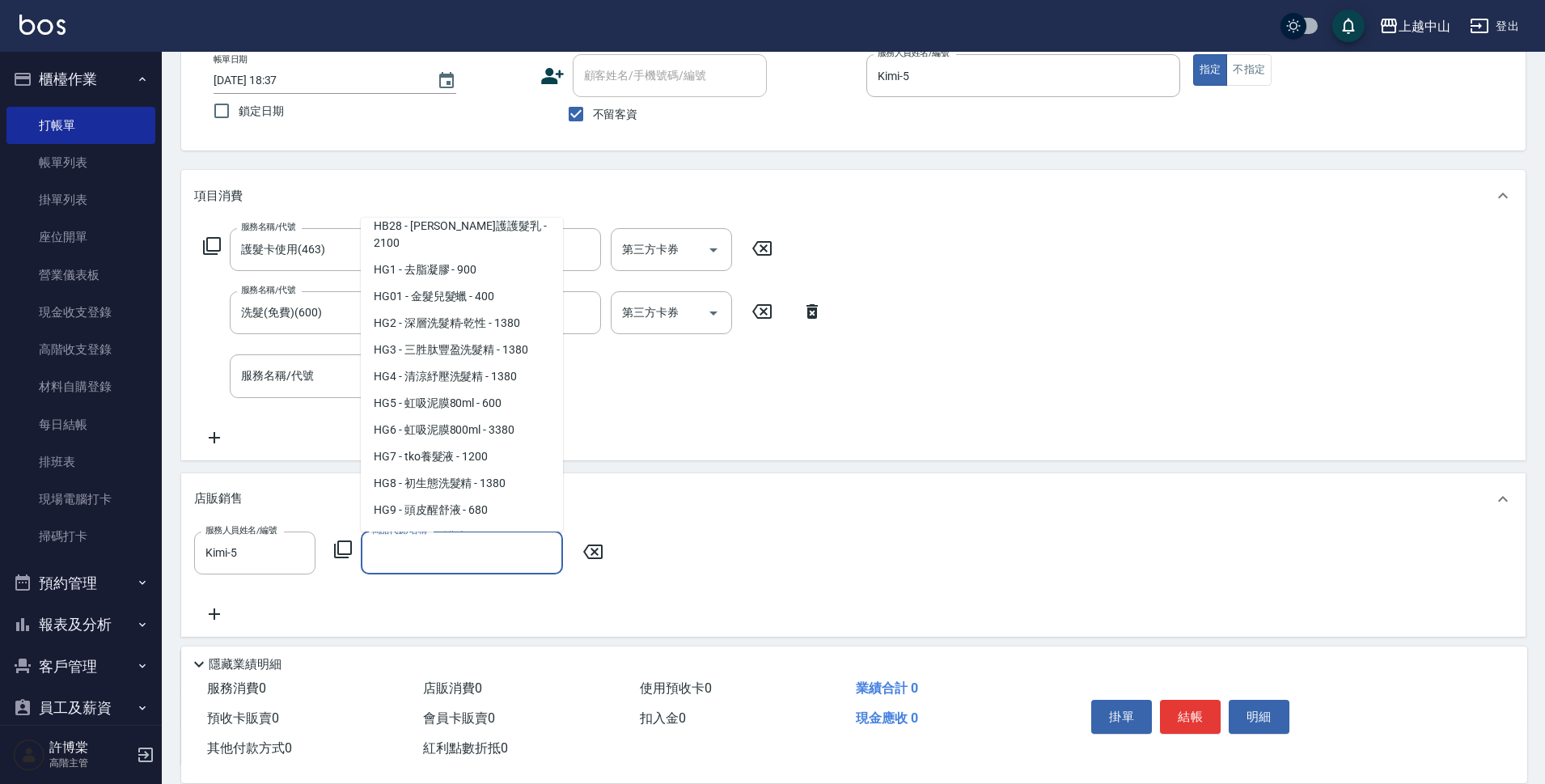
scroll to position [7101, 0]
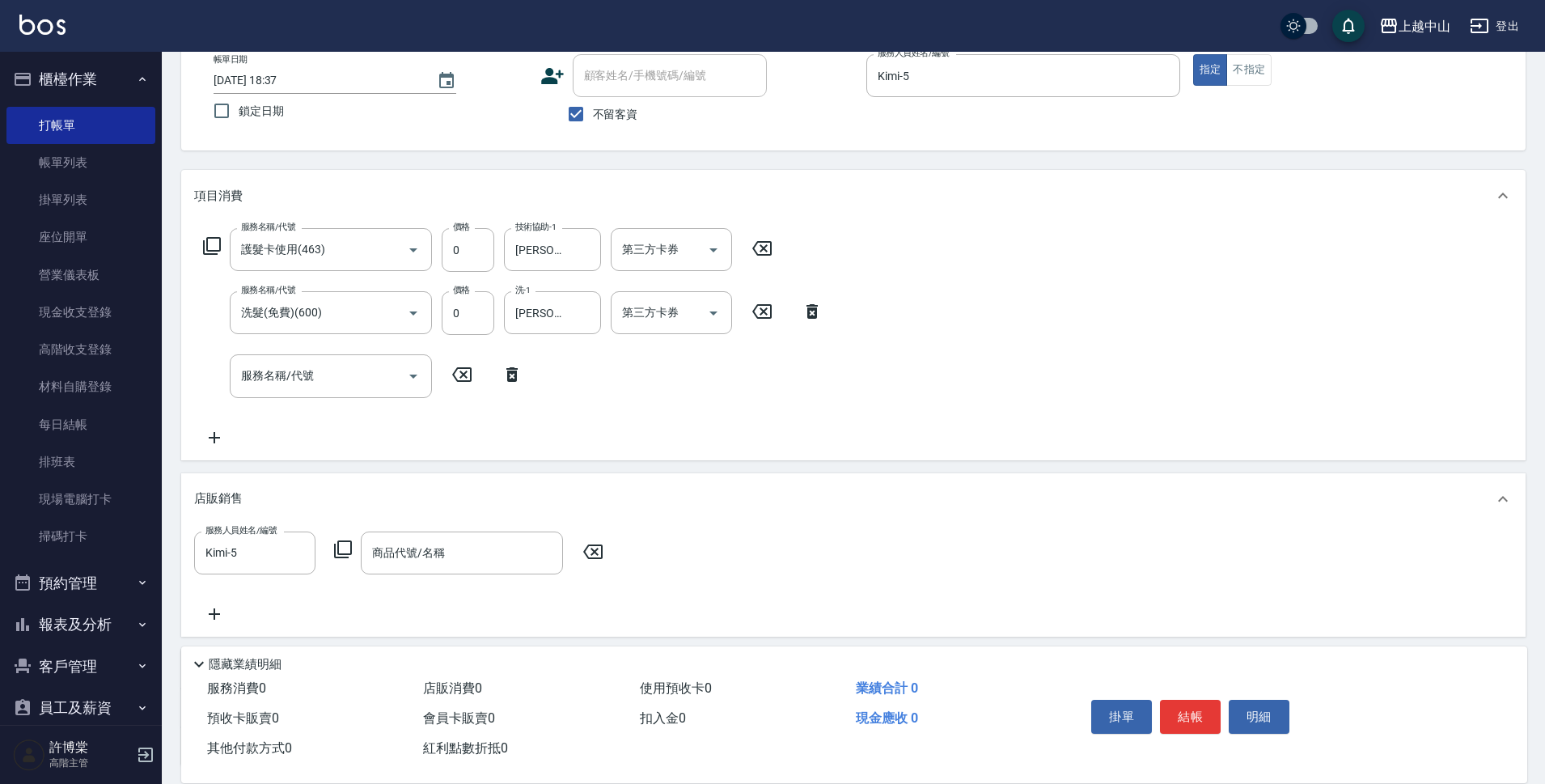
drag, startPoint x: 583, startPoint y: 353, endPoint x: 585, endPoint y: 366, distance: 13.2
click at [585, 366] on div "服務名稱/代號 護髮卡使用(463) 服務名稱/代號 價格 0 價格 技術協助-1 立妍-33 技術協助-1 第三方卡券 第三方卡券 服務名稱/代號 洗髮(免…" at bounding box center [513, 336] width 638 height 218
click at [520, 554] on input "商品代號/名稱" at bounding box center [462, 552] width 188 height 28
drag, startPoint x: 563, startPoint y: 227, endPoint x: 574, endPoint y: 296, distance: 69.9
click at [574, 296] on div "服務名稱/代號 護髮卡使用(463) 服務名稱/代號 價格 0 價格 技術協助-1 立妍-33 技術協助-1 第三方卡券 第三方卡券 服務名稱/代號 洗髮(免…" at bounding box center [853, 340] width 1344 height 237
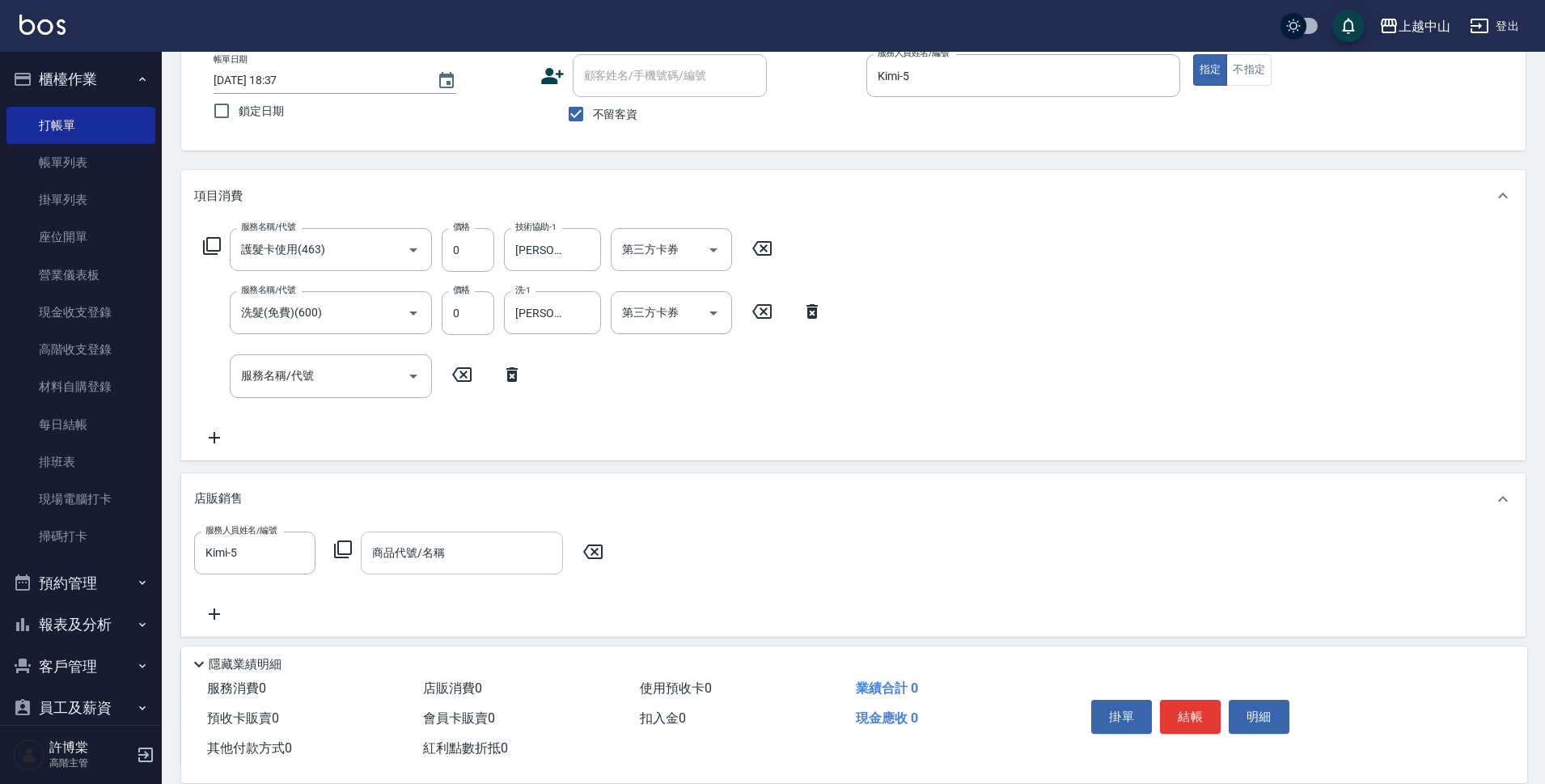
click at [521, 533] on div "服務人員姓名/編號 Kimi-5 服務人員姓名/編號 商品代號/名稱 商品代號/名稱" at bounding box center [853, 580] width 1344 height 111
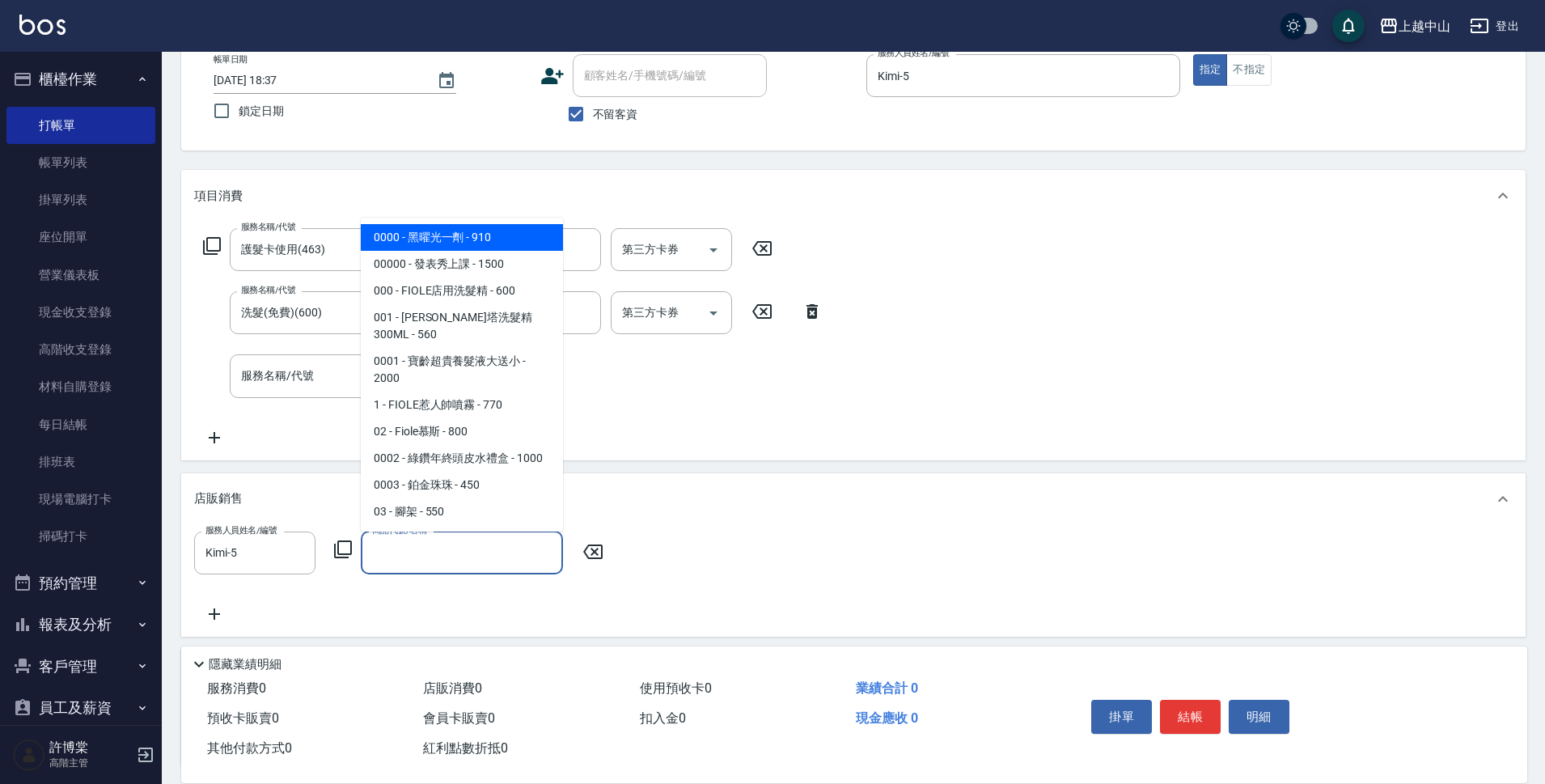
click at [516, 541] on input "商品代號/名稱" at bounding box center [462, 552] width 188 height 28
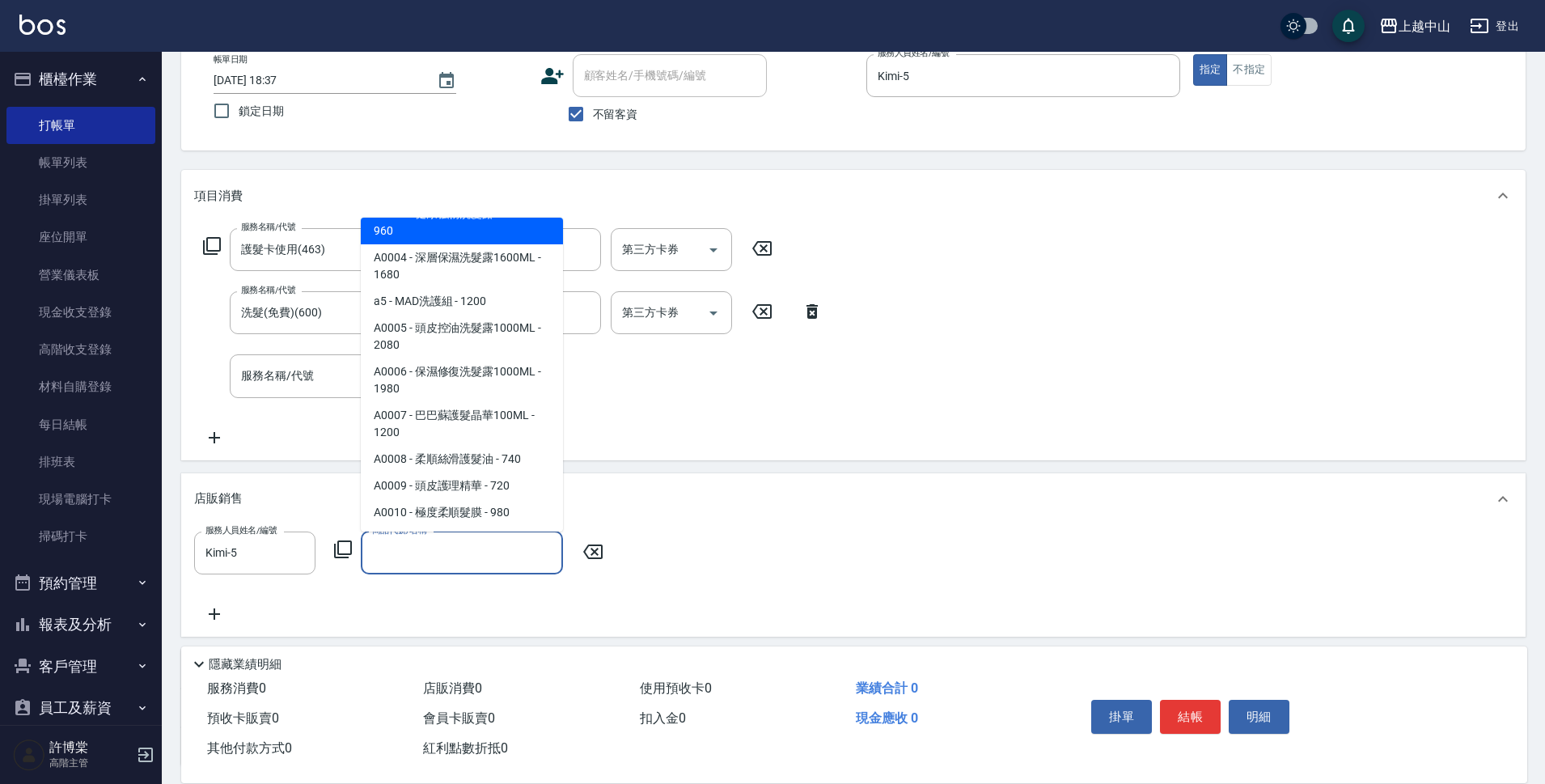
scroll to position [2815, 0]
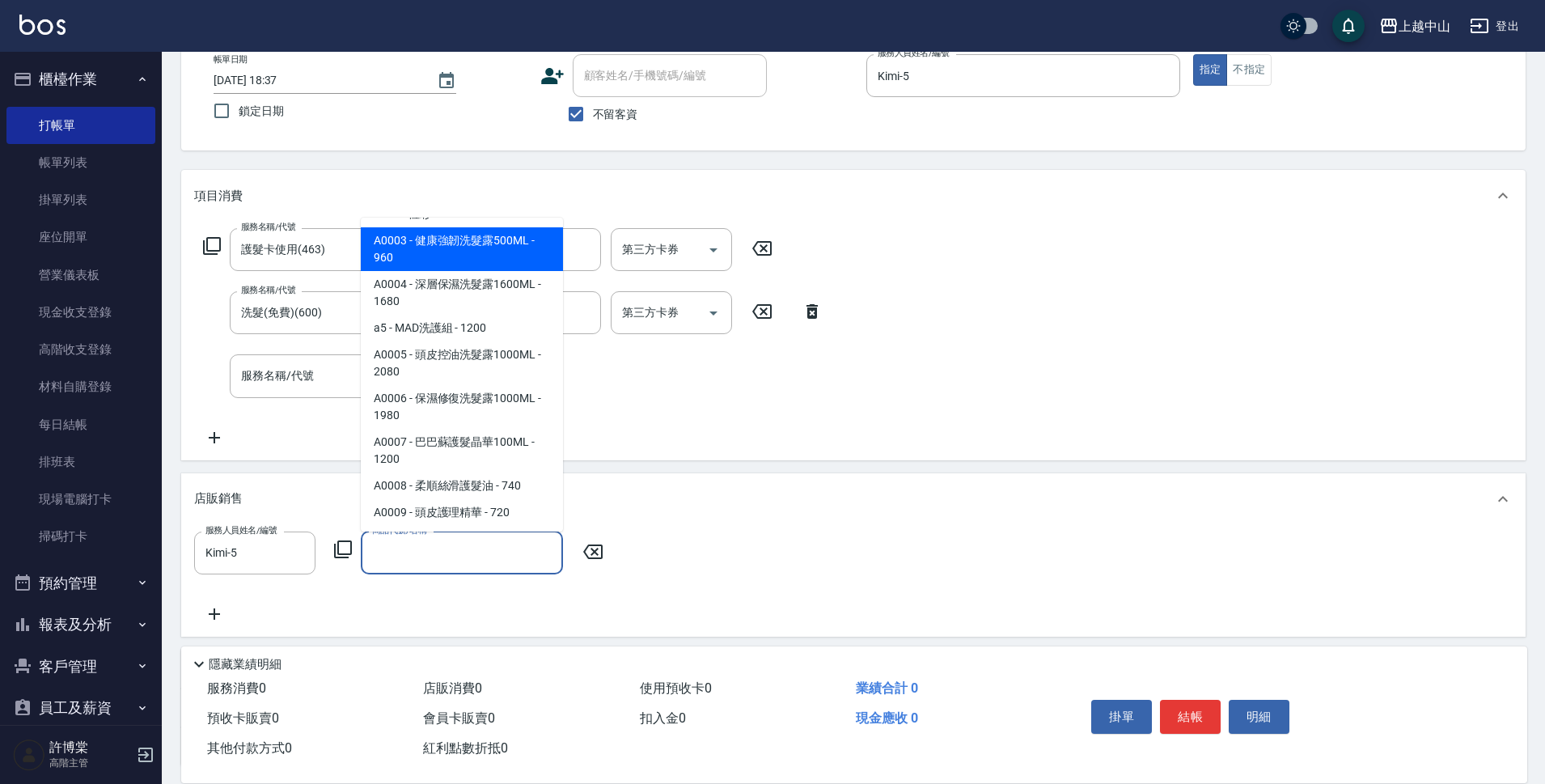
type input "健康強韌洗髮露500ML"
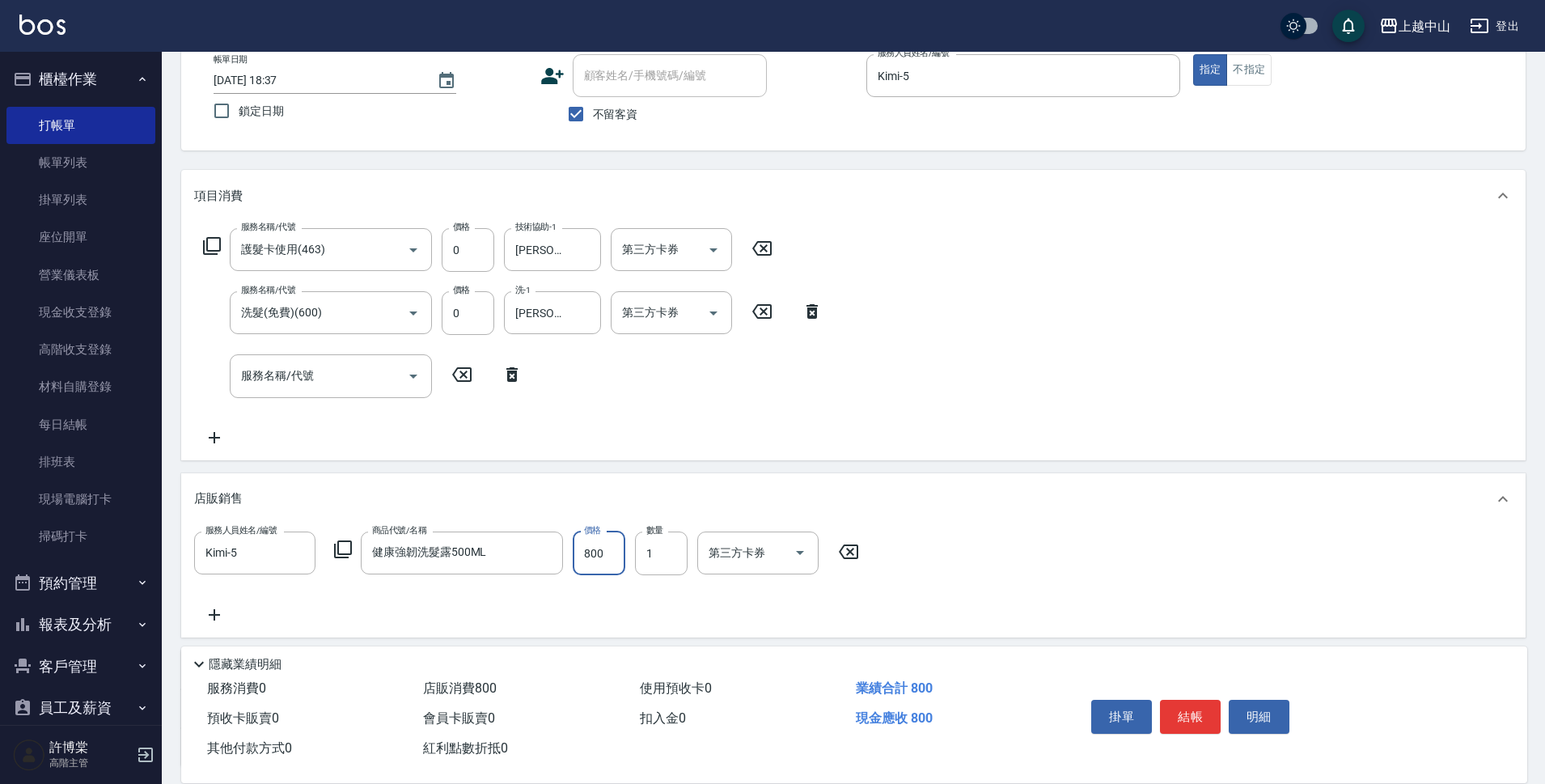
type input "800"
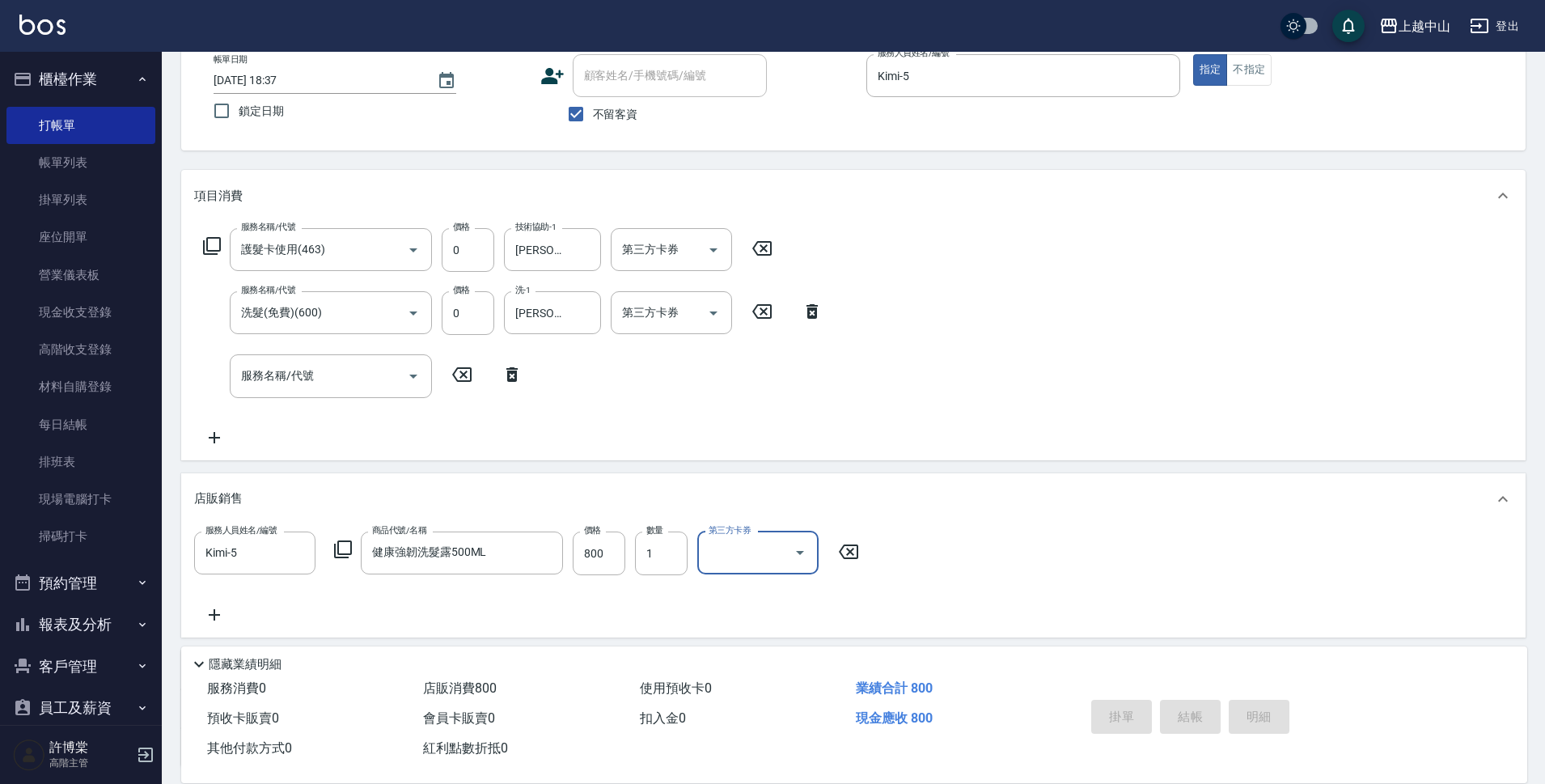
type input "2025/09/12 18:39"
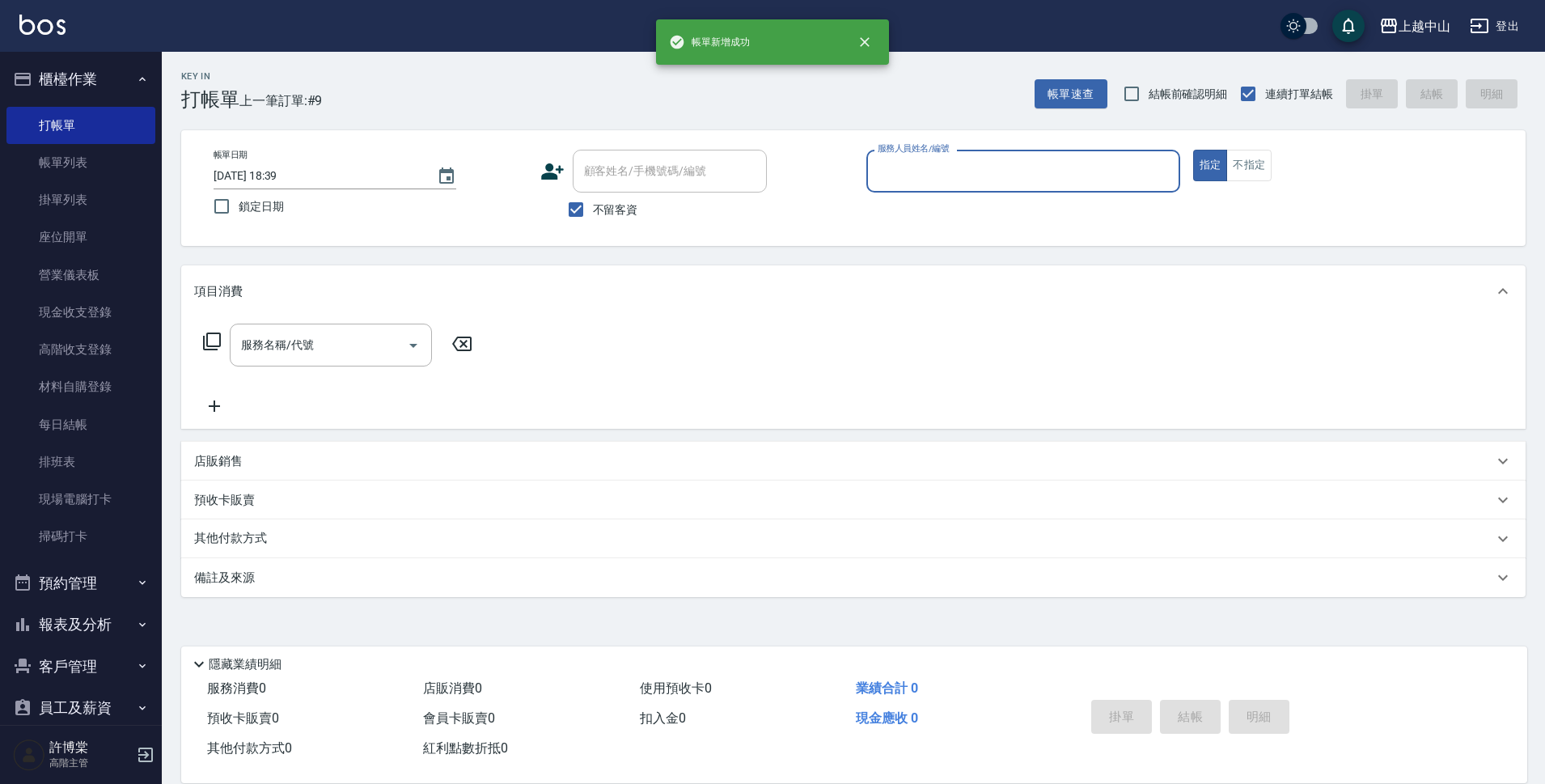
scroll to position [0, 0]
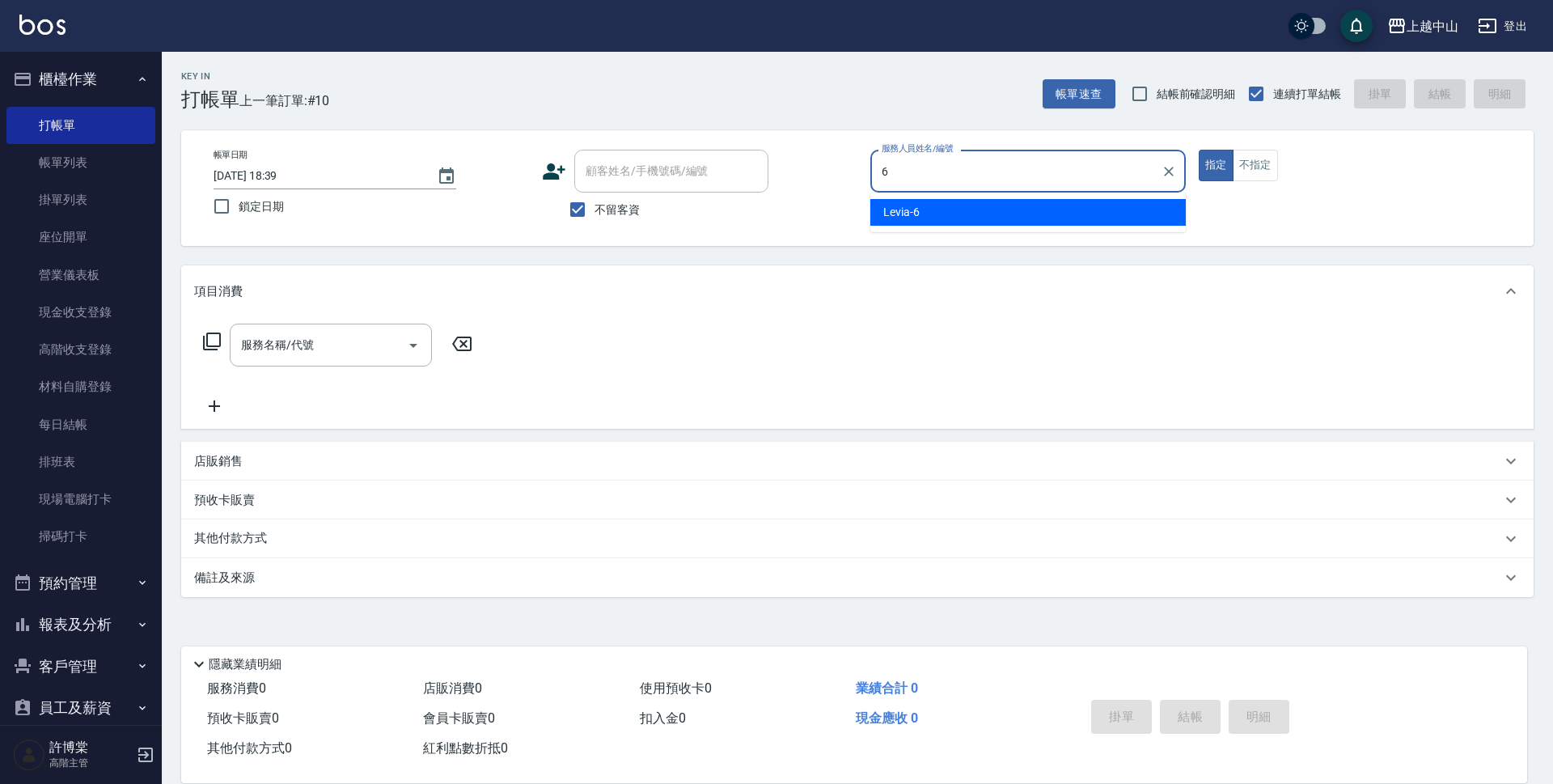
type input "Levia-6"
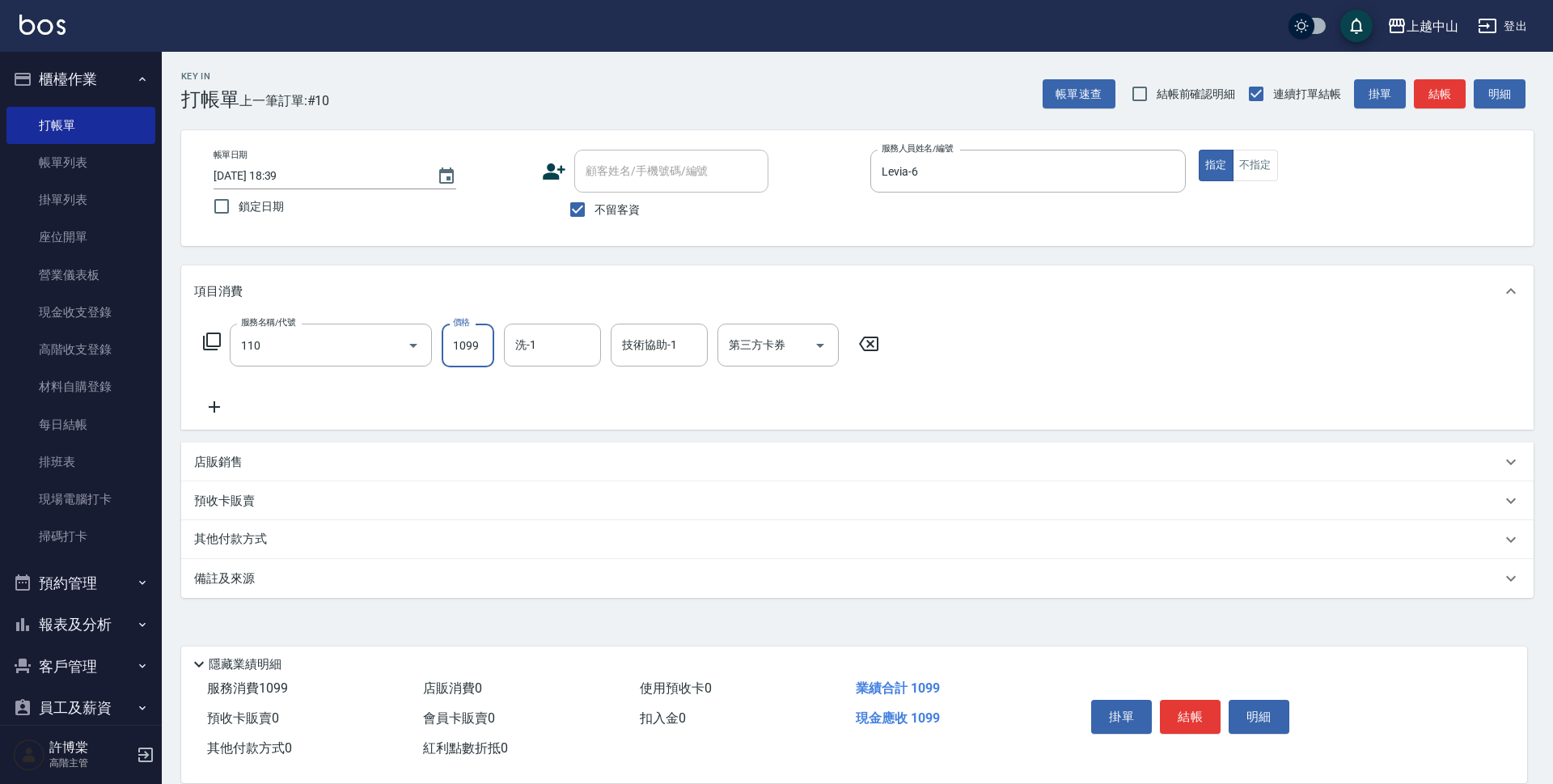
type input "洗+剪+頭皮999(110)"
type input "1200"
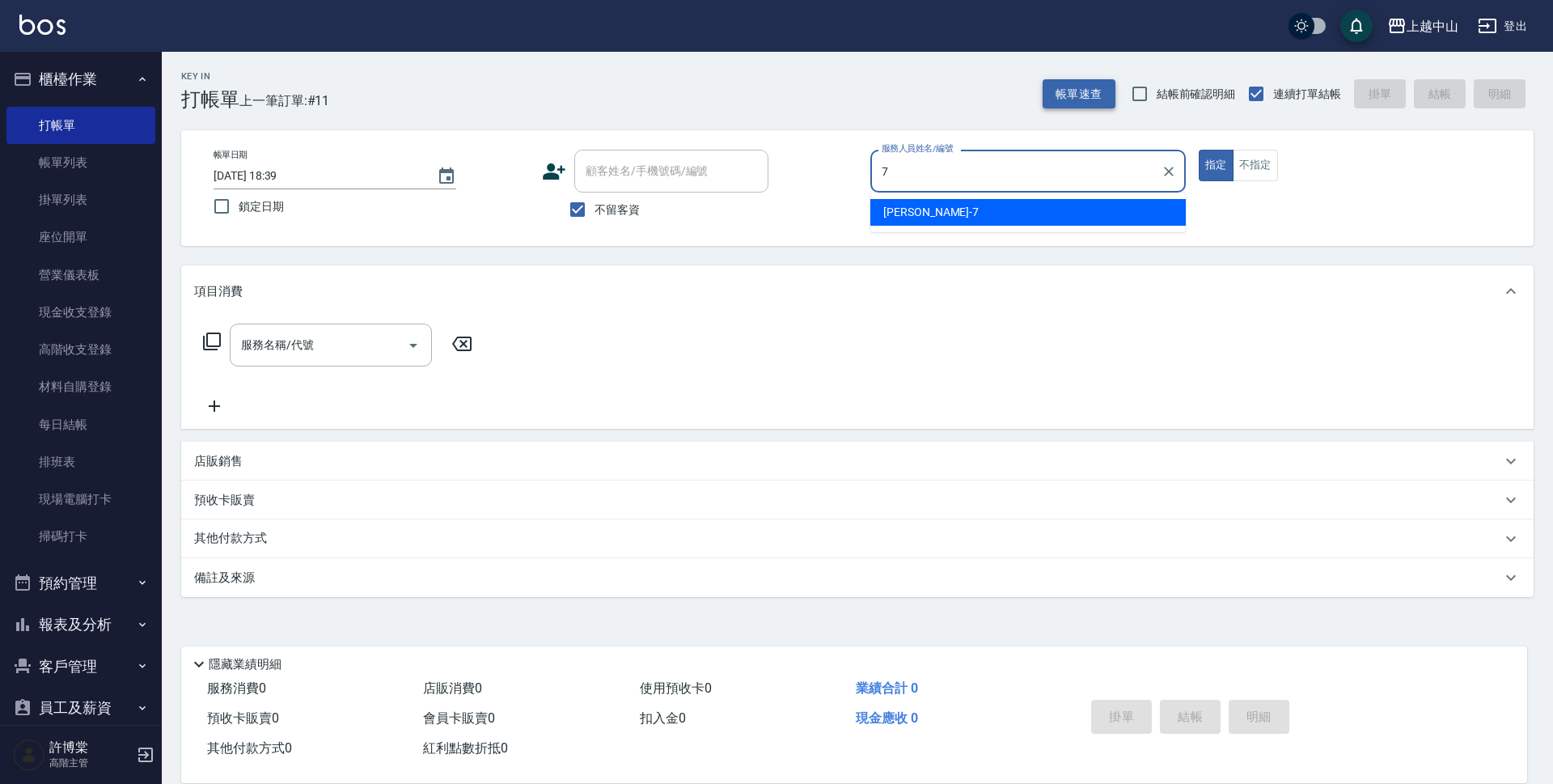
type input "Maggie-7"
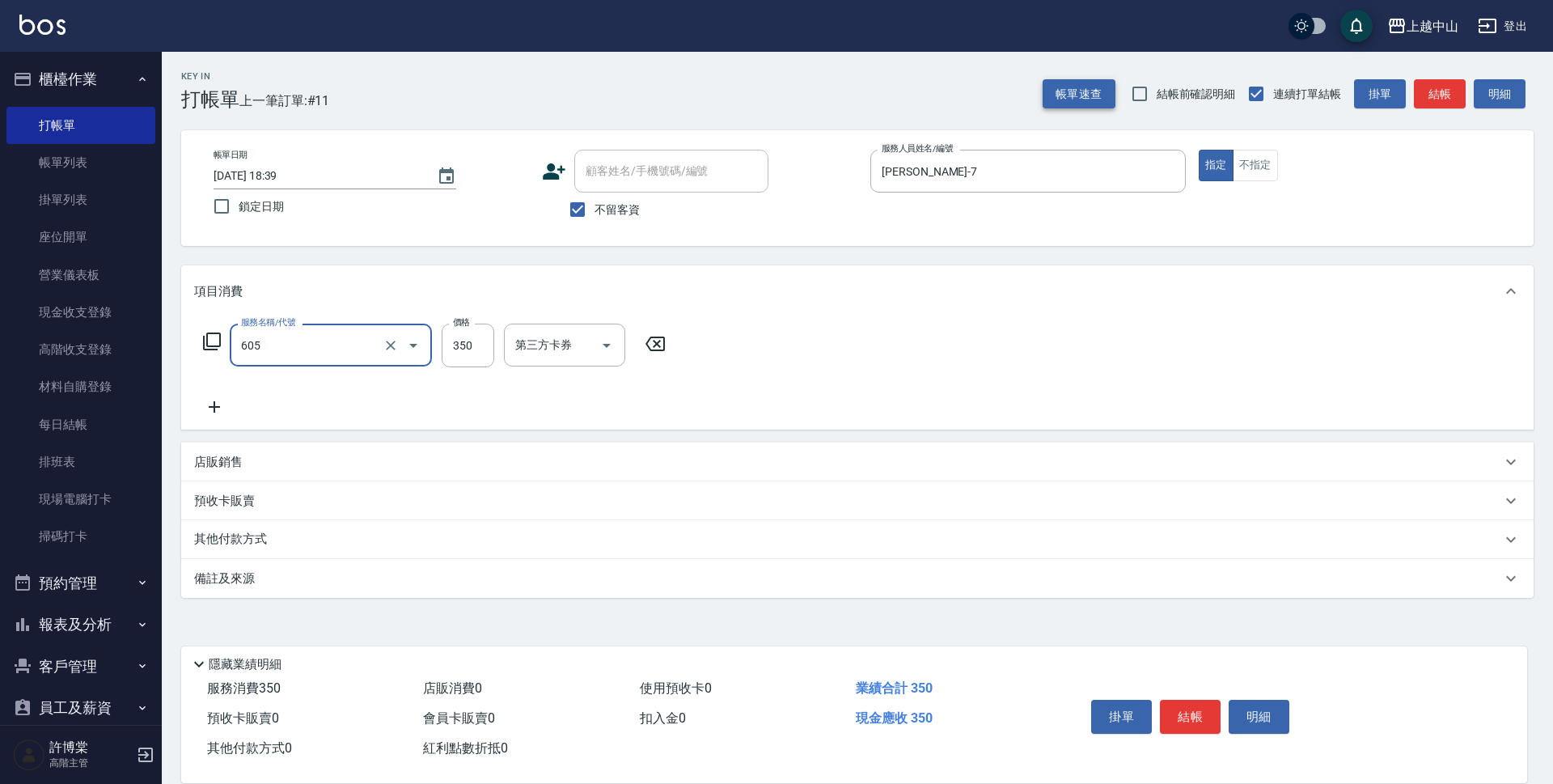
type input "洗髮 (女)(605)"
type input "400"
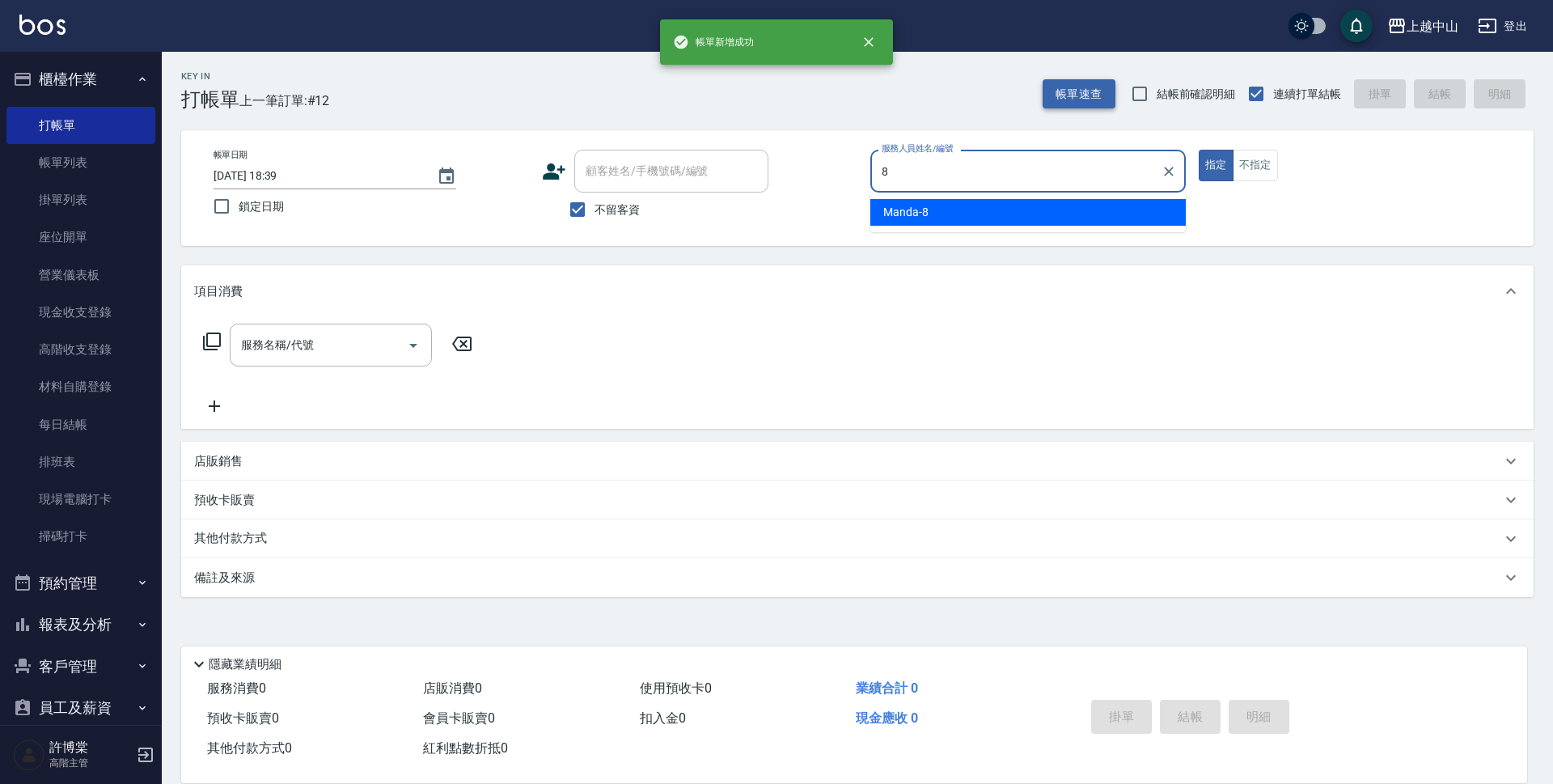
type input "Manda-8"
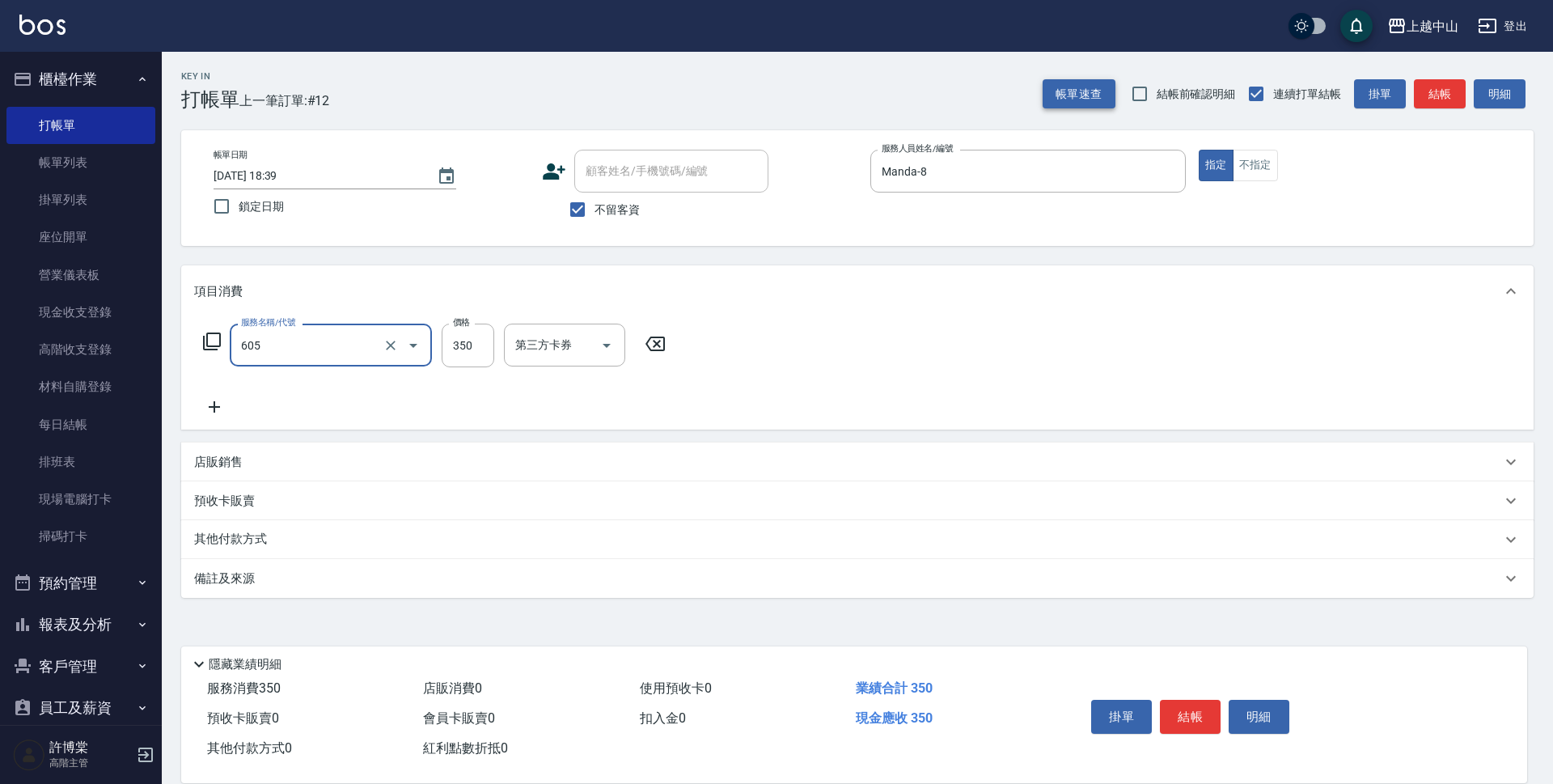
type input "洗髮 (女)(605)"
type input "500"
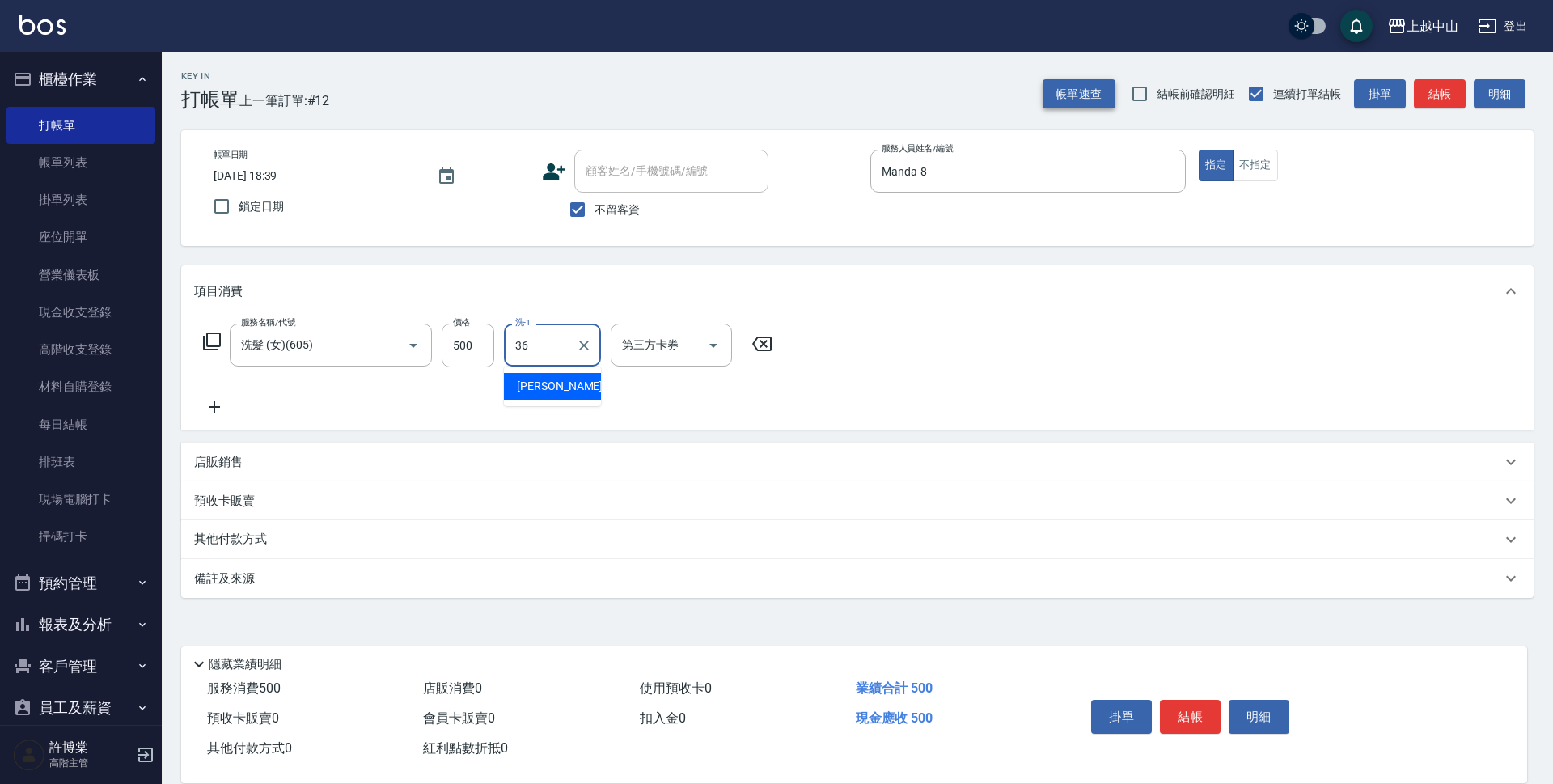
type input "薇慈-36"
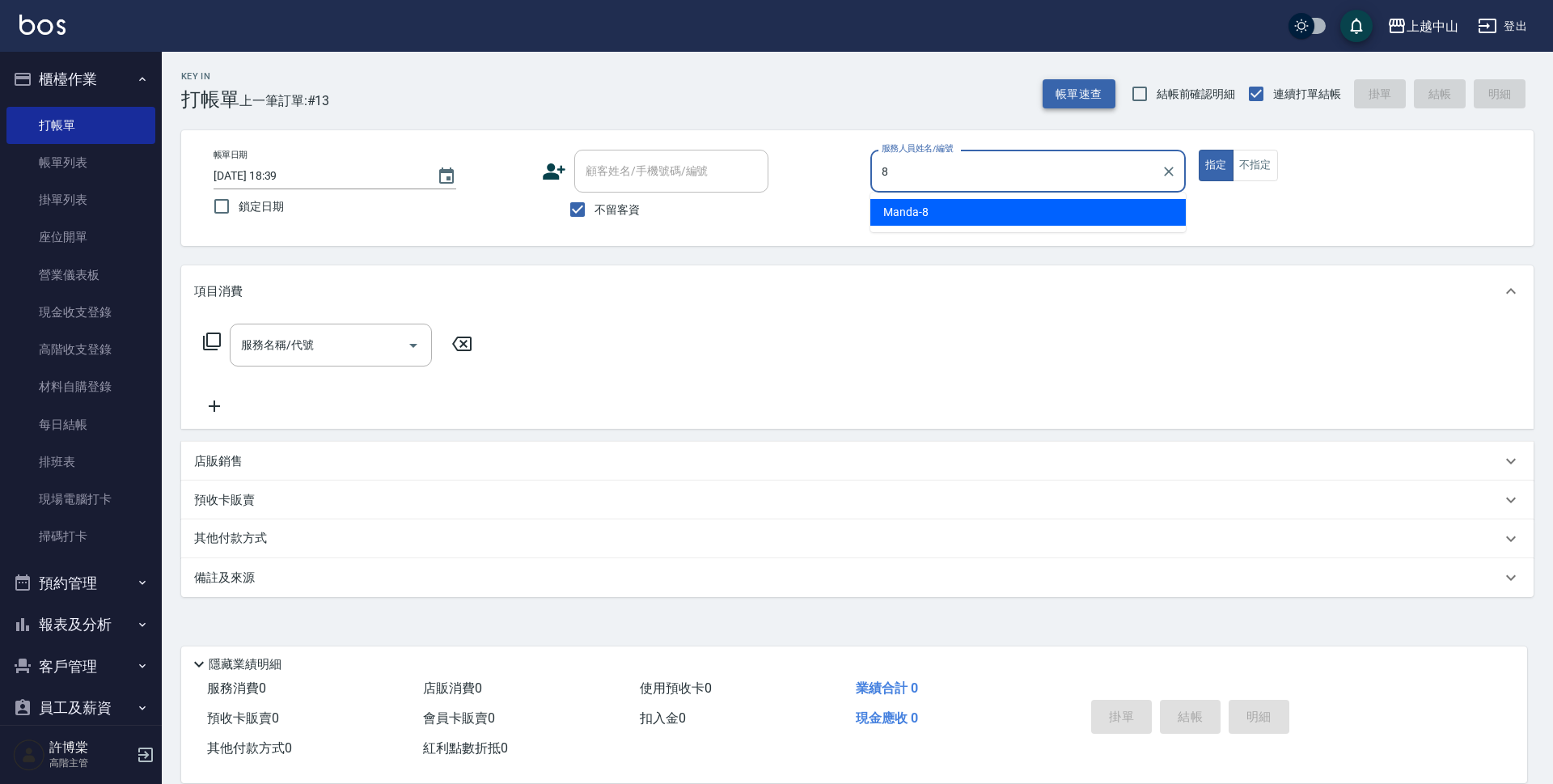
type input "Manda-8"
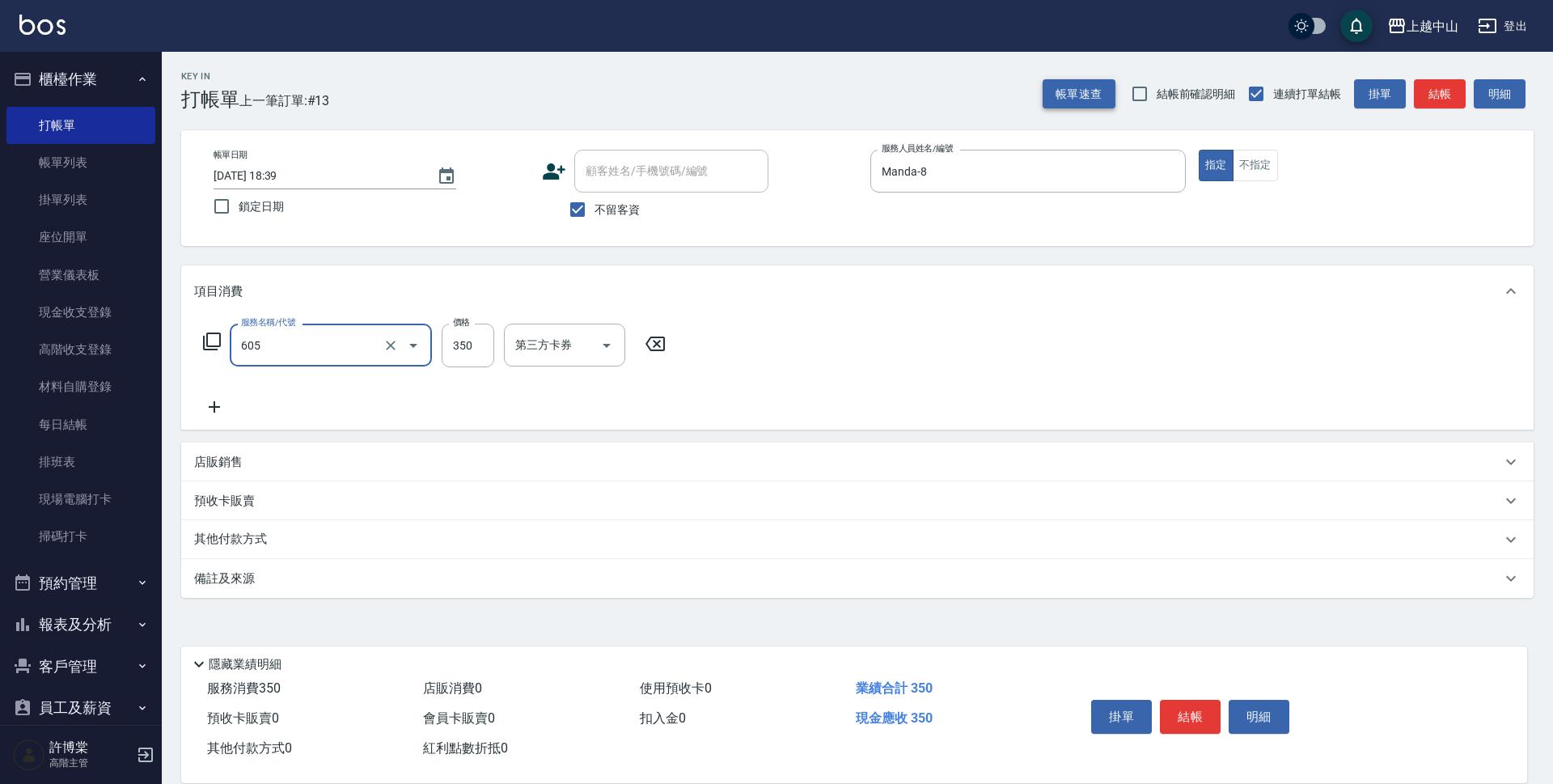
type input "洗髮 (女)(605)"
type input "400"
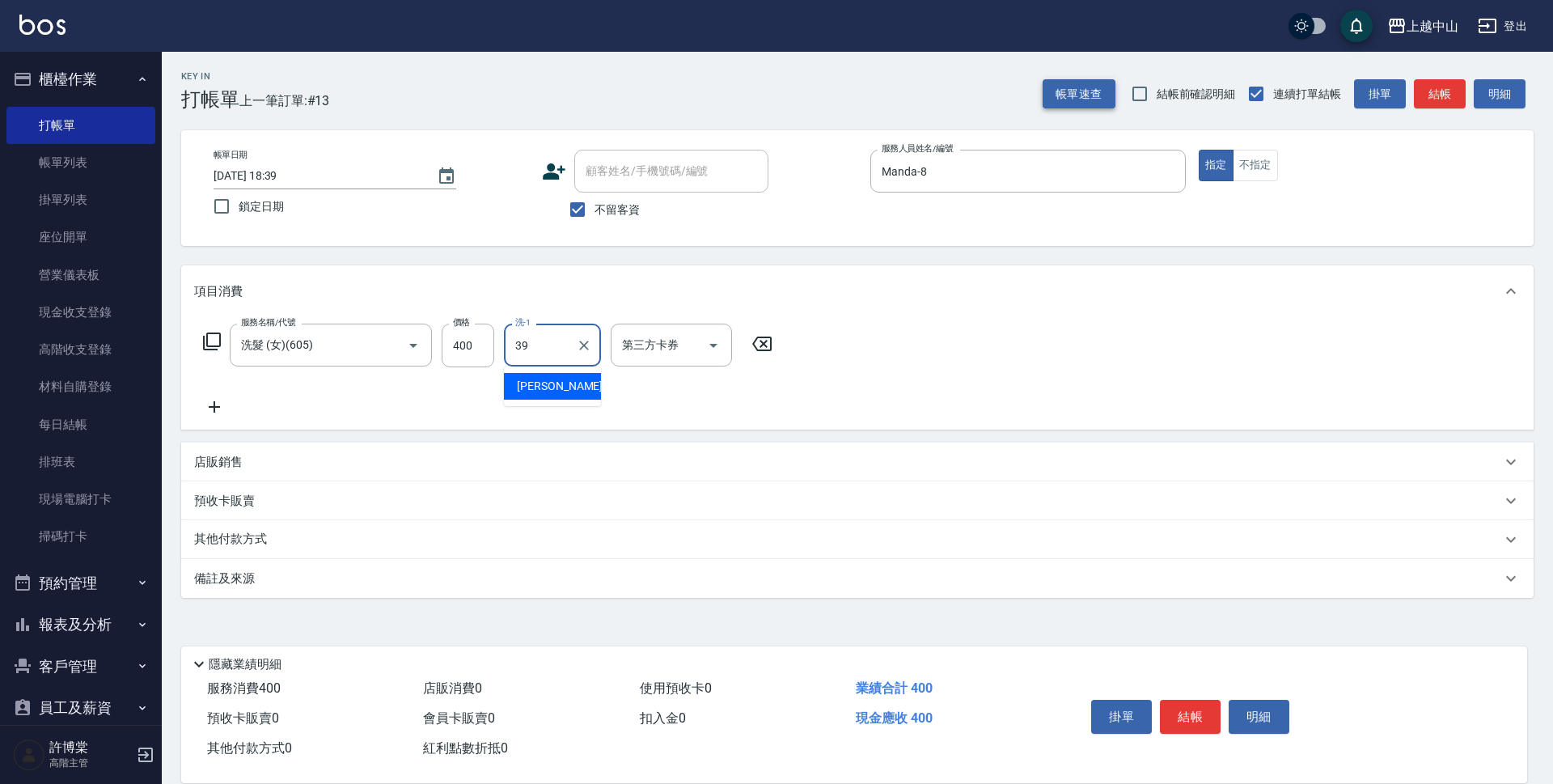
type input "俊彥-39"
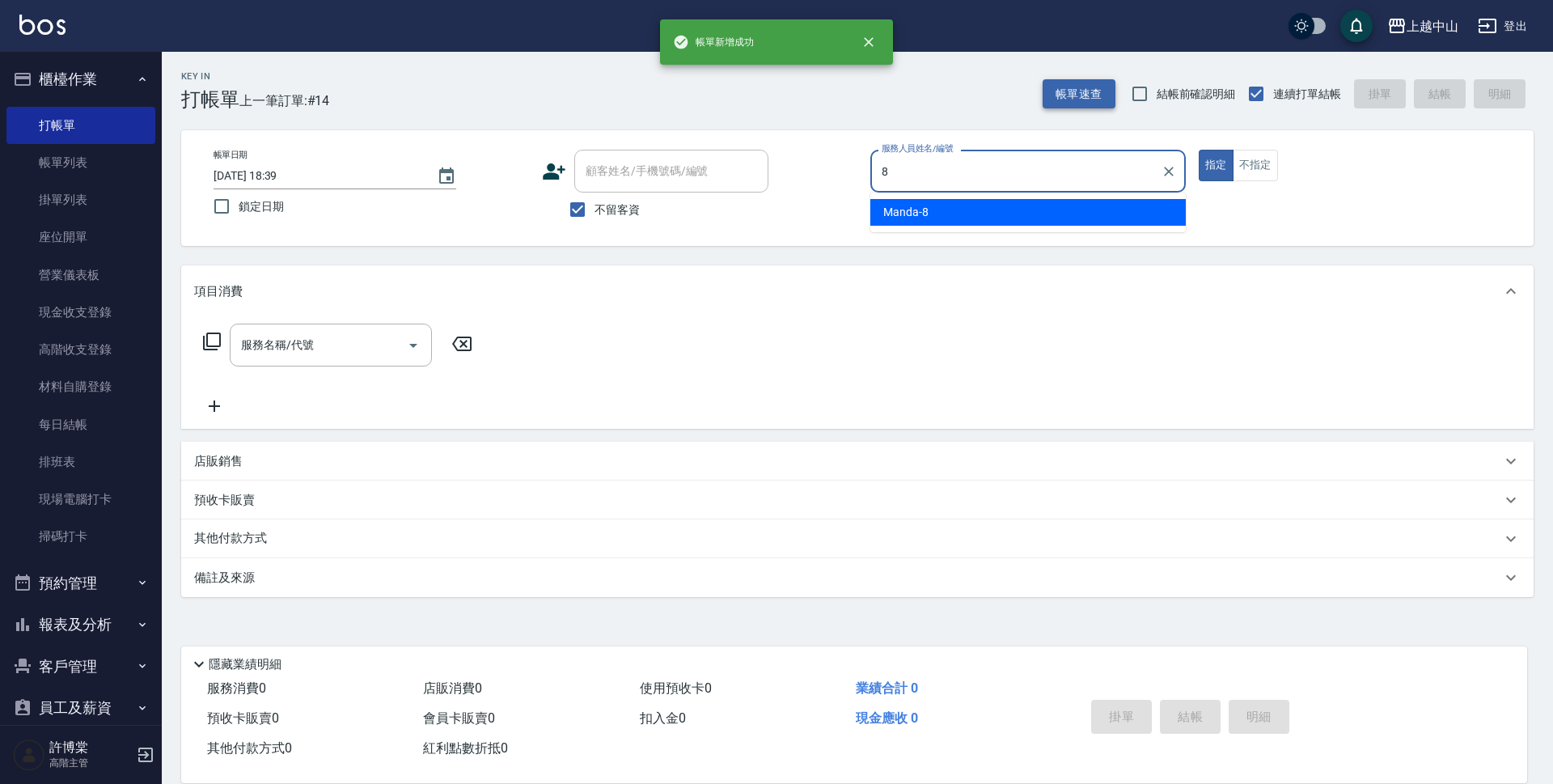
type input "Manda-8"
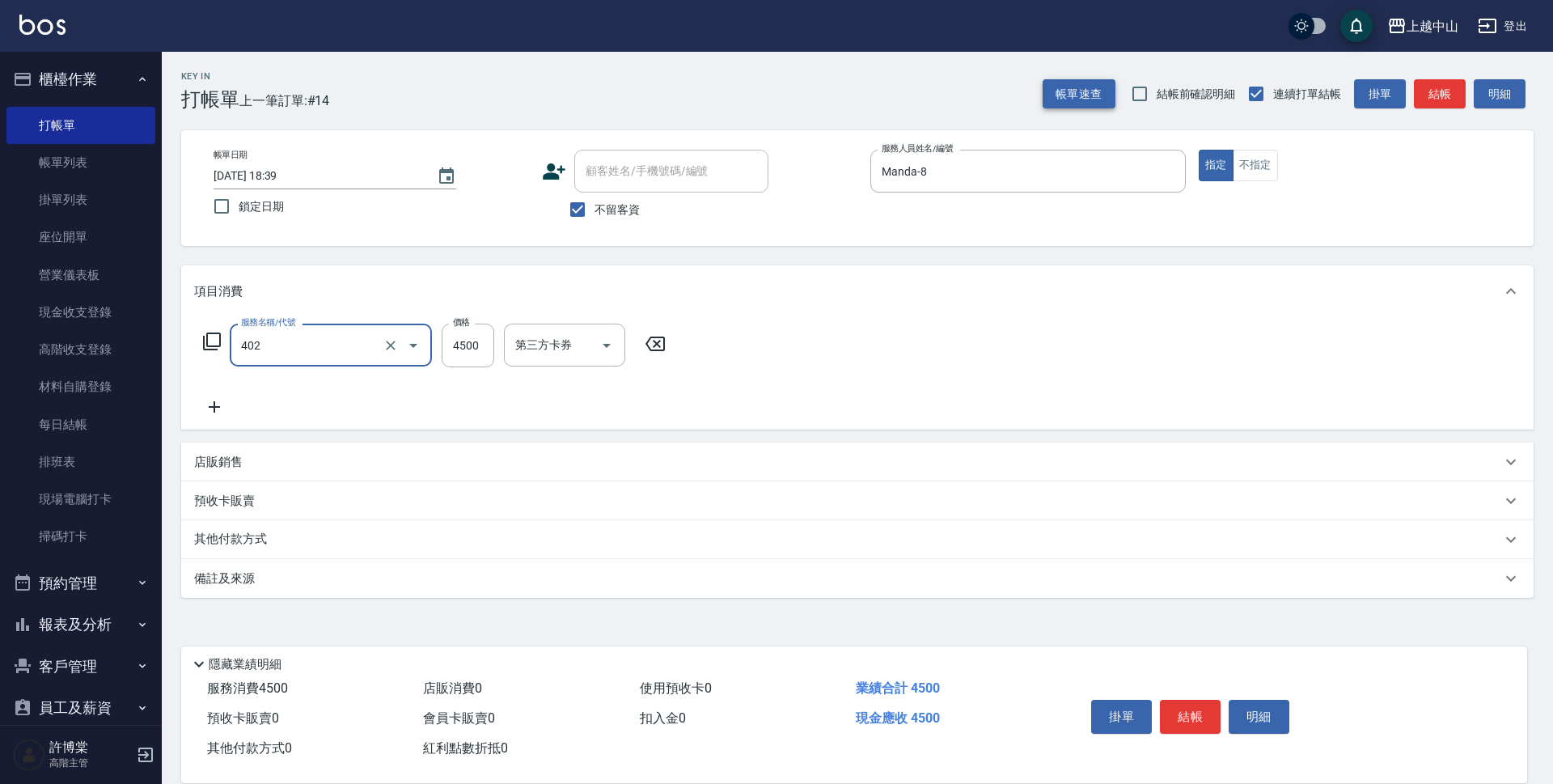
type input "2段式結構自備卡(402)"
type input "4975"
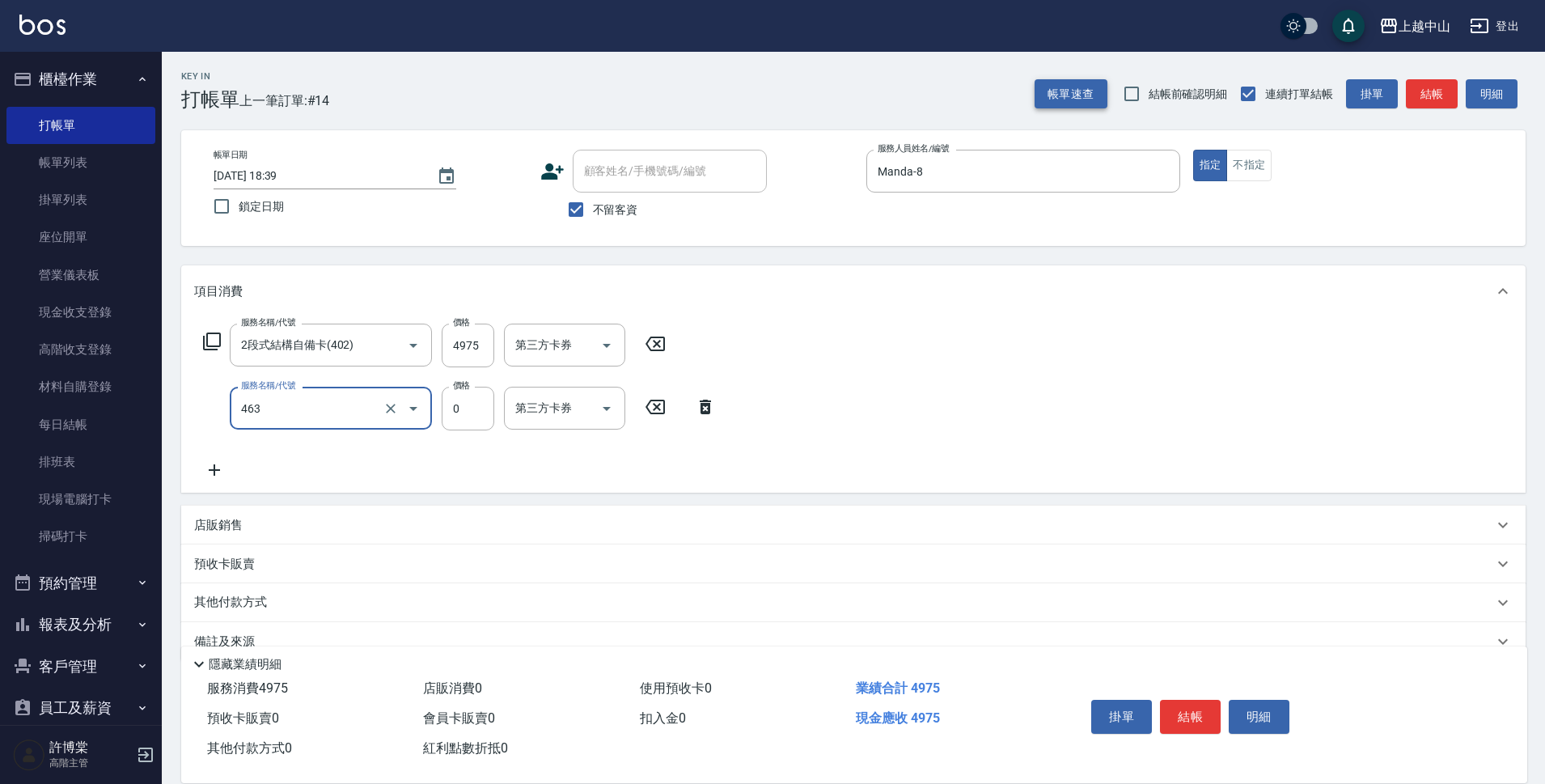
type input "護髮卡使用(463)"
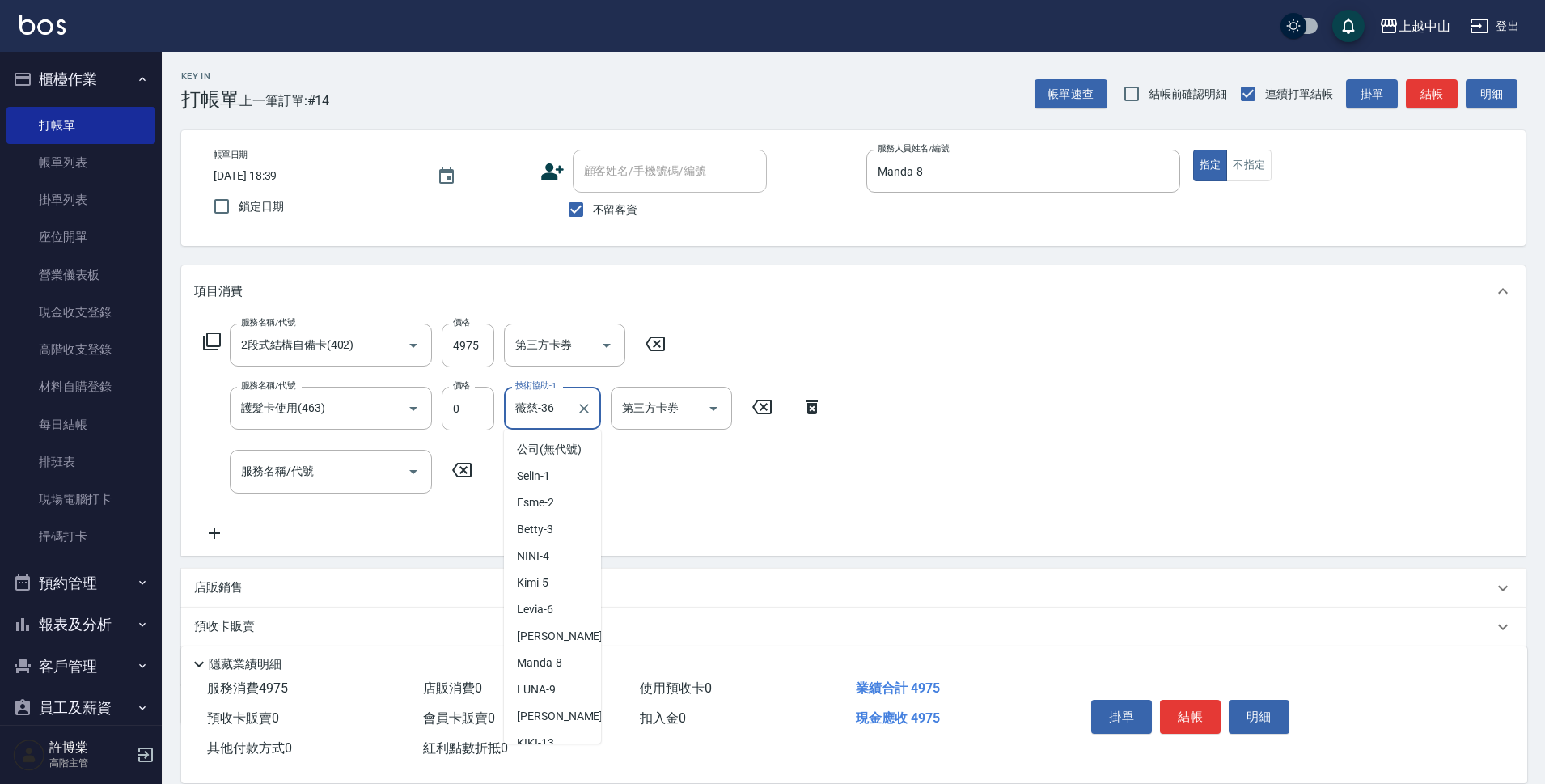
click at [564, 404] on input "薇慈-36" at bounding box center [540, 407] width 58 height 28
type input "俊彥-39"
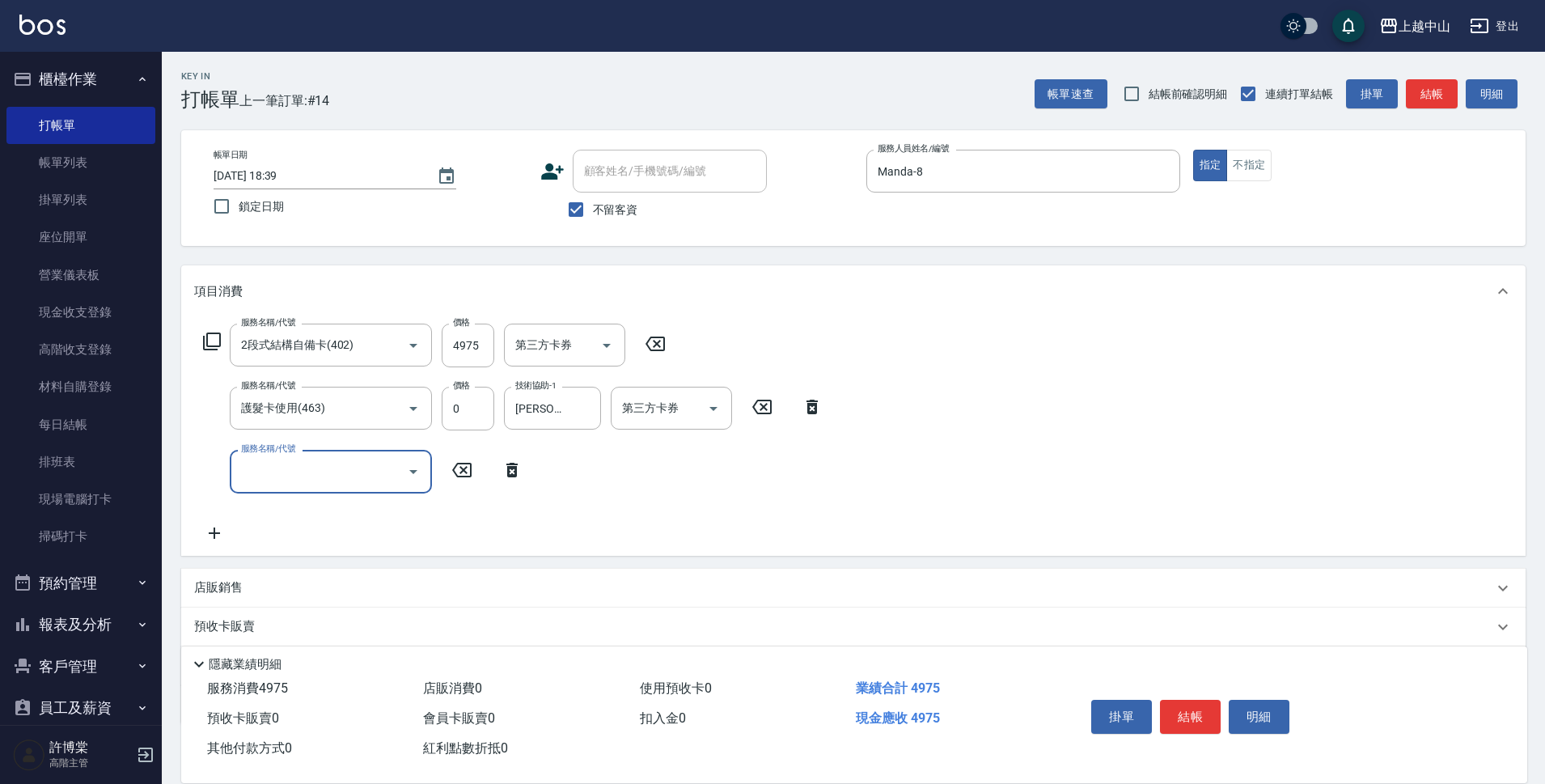
scroll to position [95, 0]
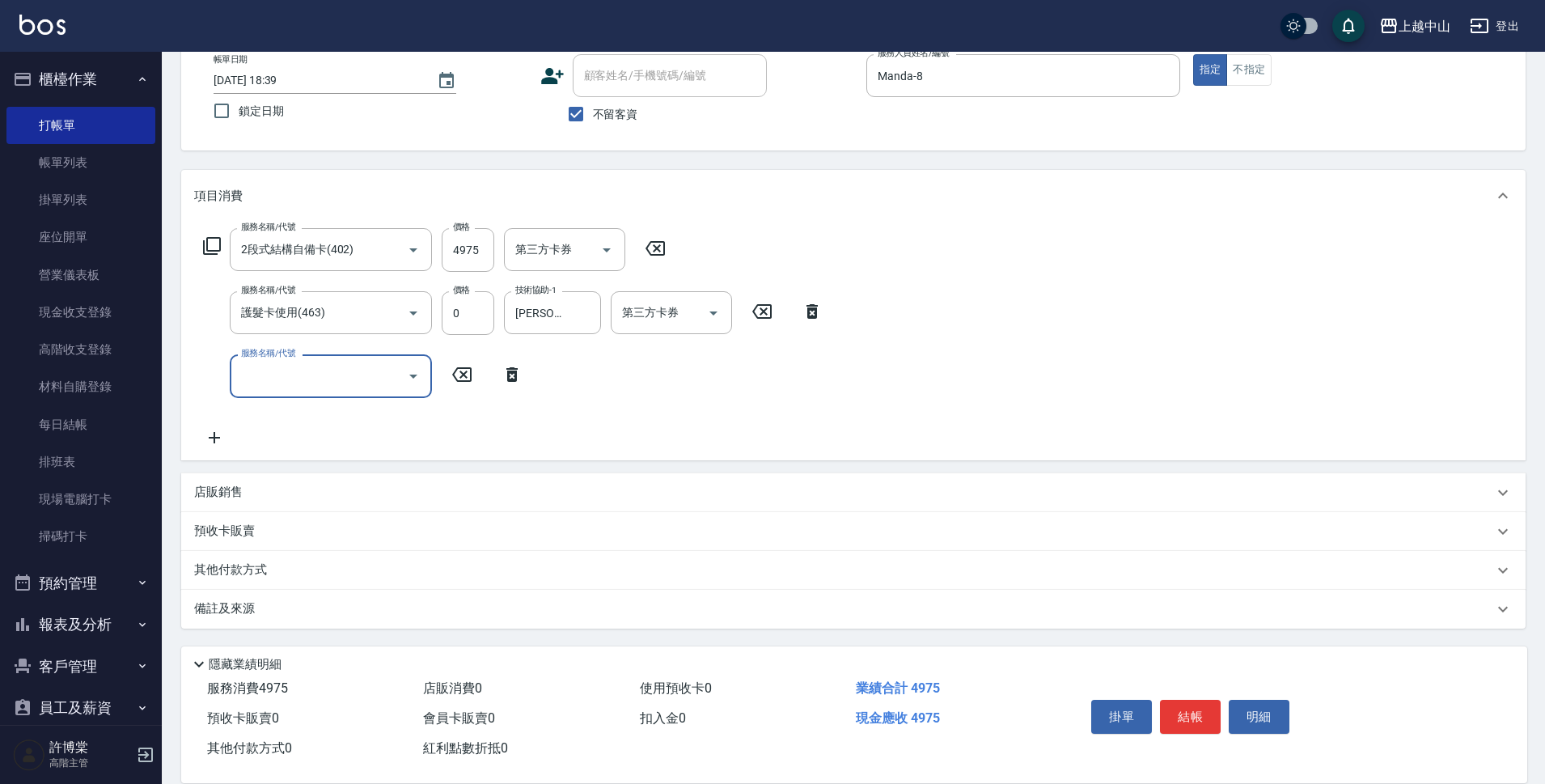
click at [231, 577] on p "其他付款方式" at bounding box center [234, 570] width 80 height 17
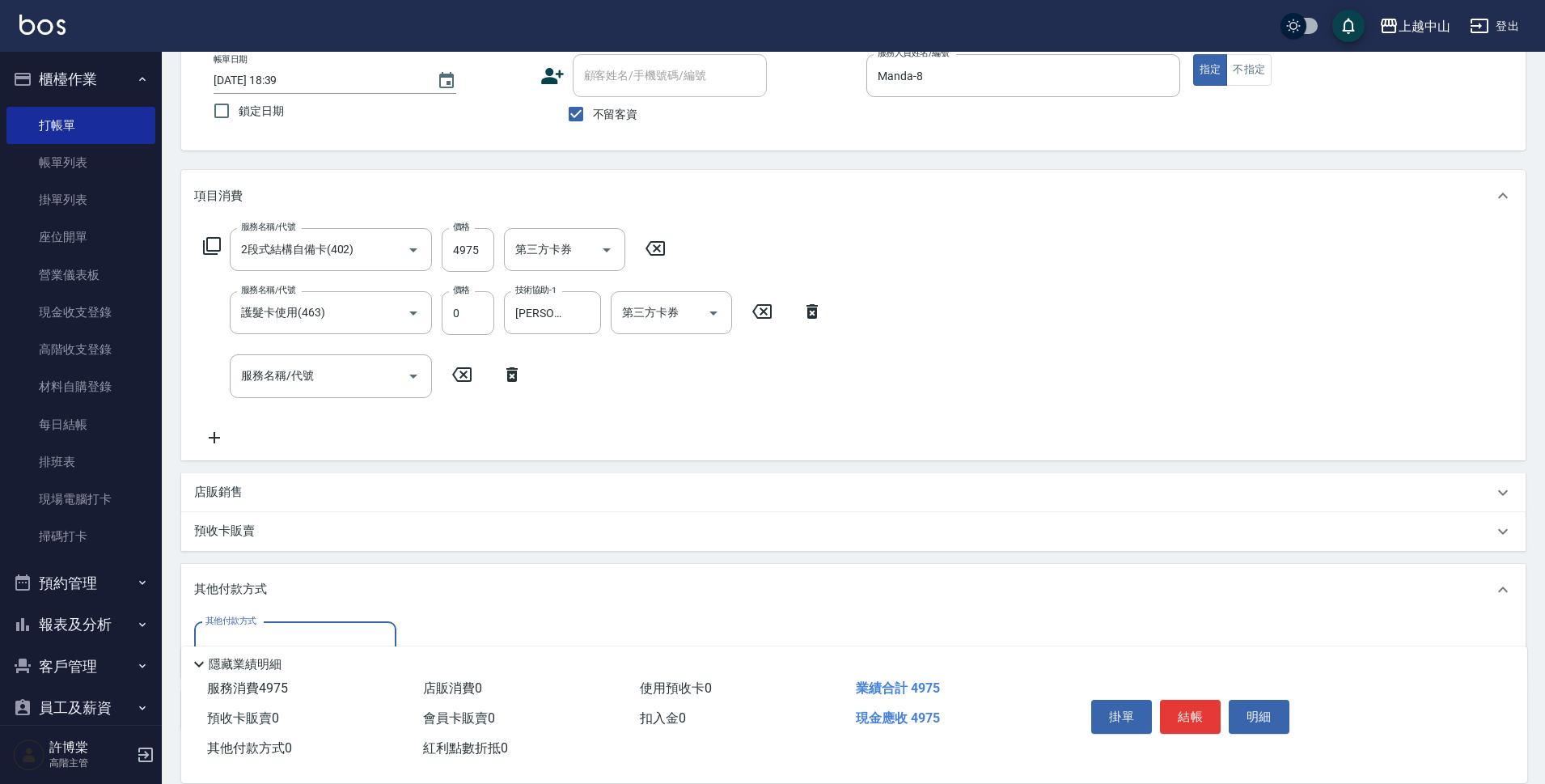
scroll to position [0, 0]
click at [260, 629] on input "其他付款方式" at bounding box center [296, 643] width 188 height 28
click at [274, 606] on span "信用卡" at bounding box center [295, 602] width 203 height 27
type input "信用卡"
type input "4975"
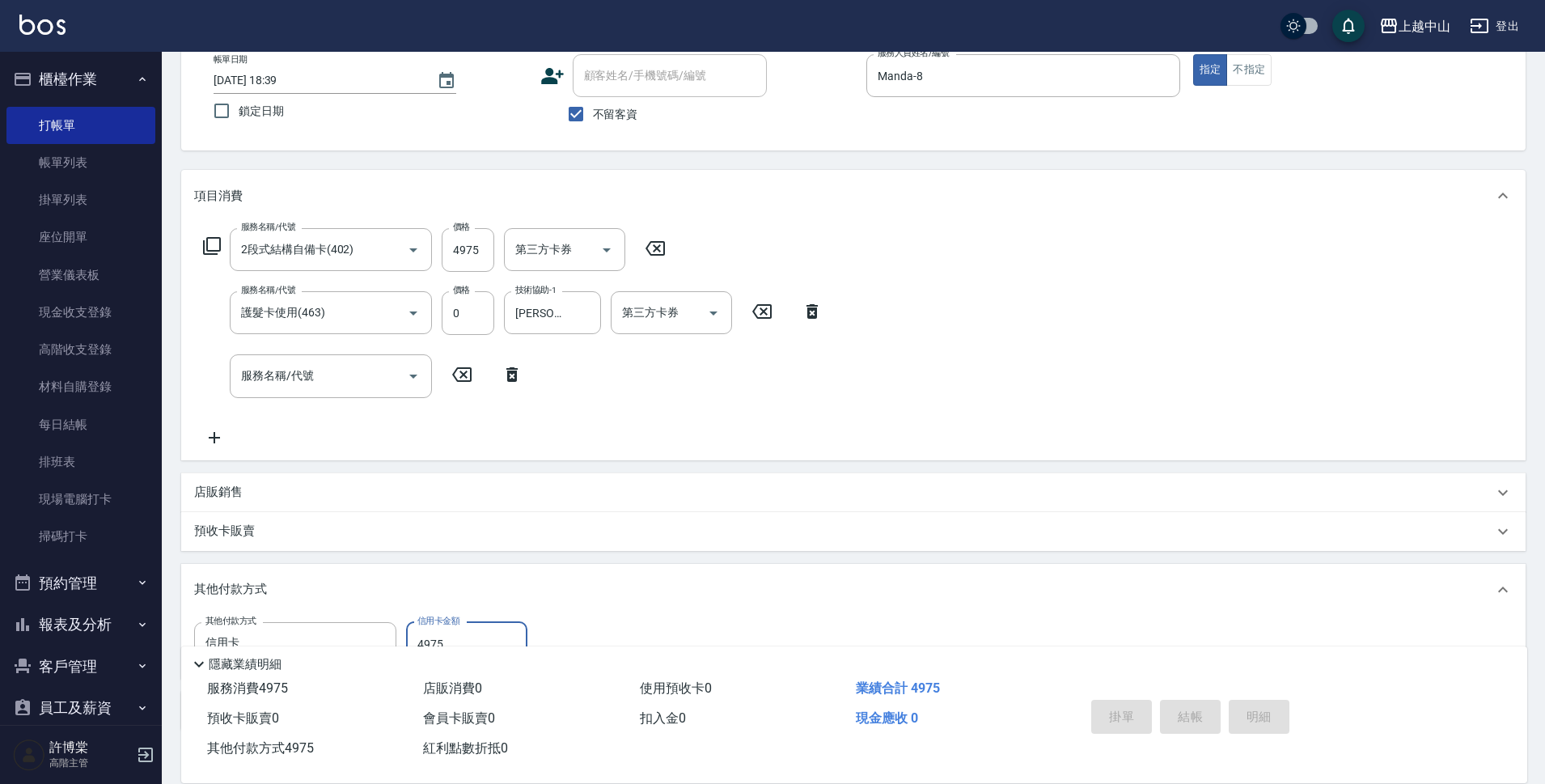
type input "2025/09/12 18:40"
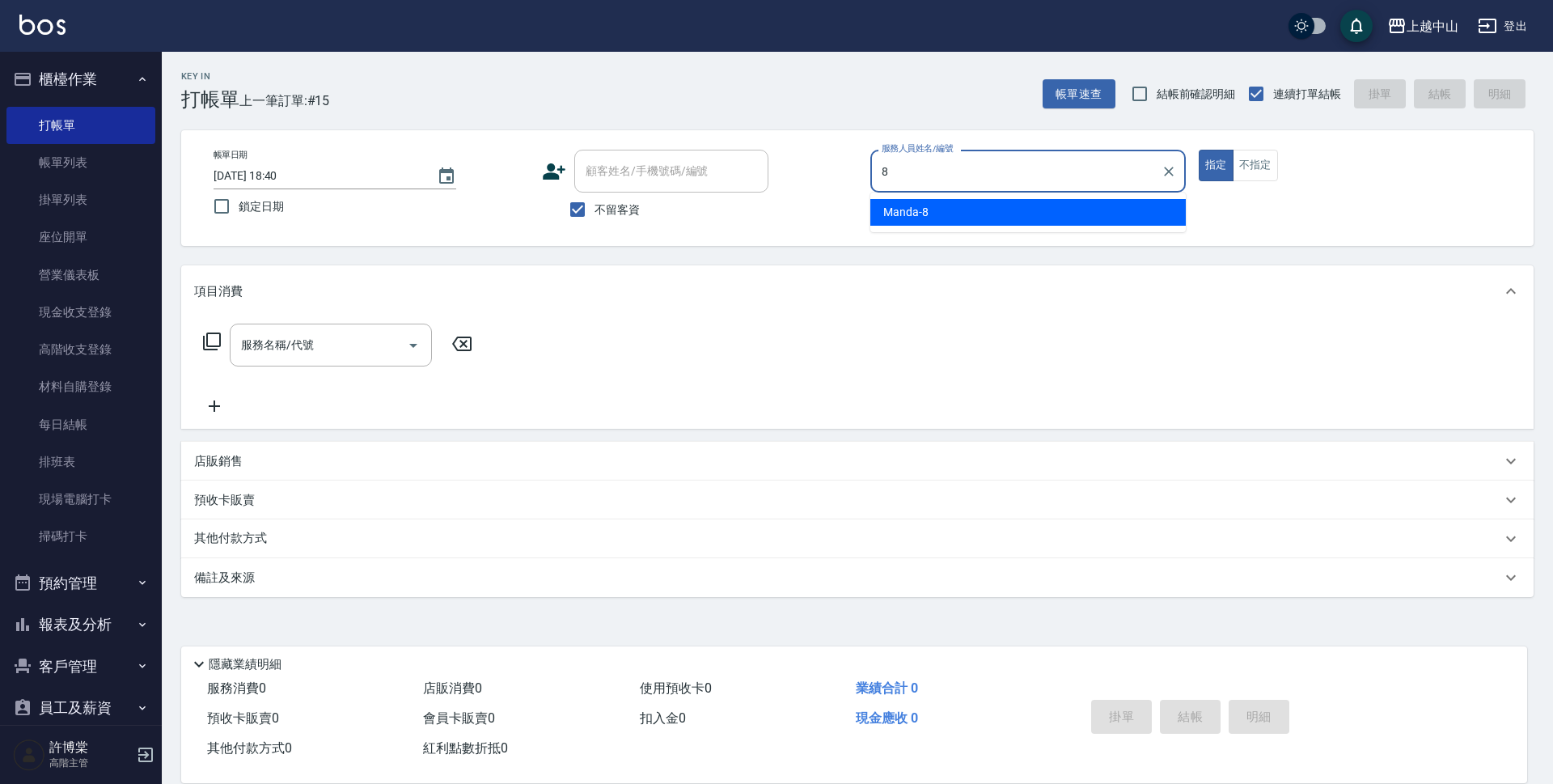
type input "Manda-8"
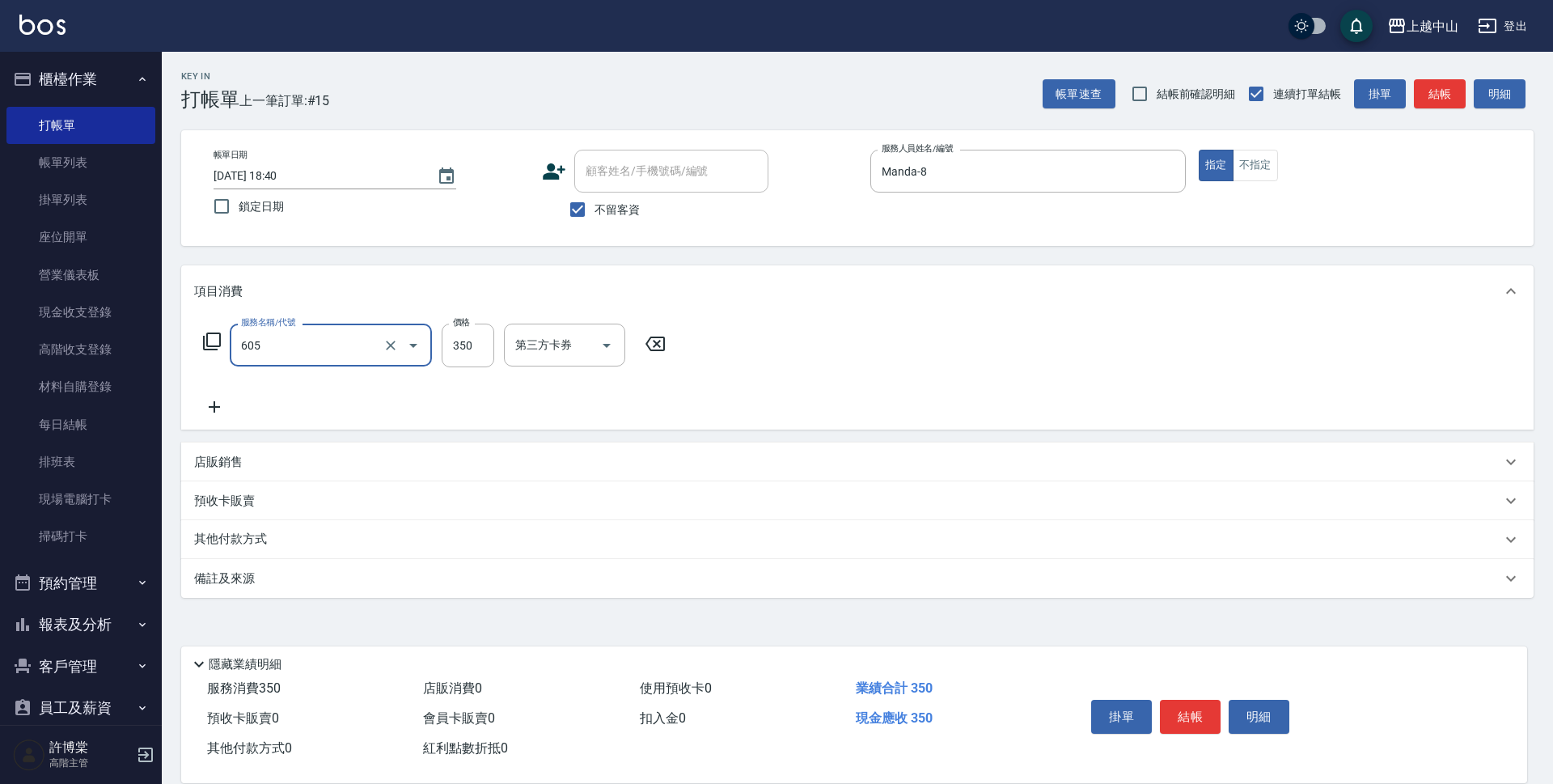
type input "洗髮 (女)(605)"
type input "500"
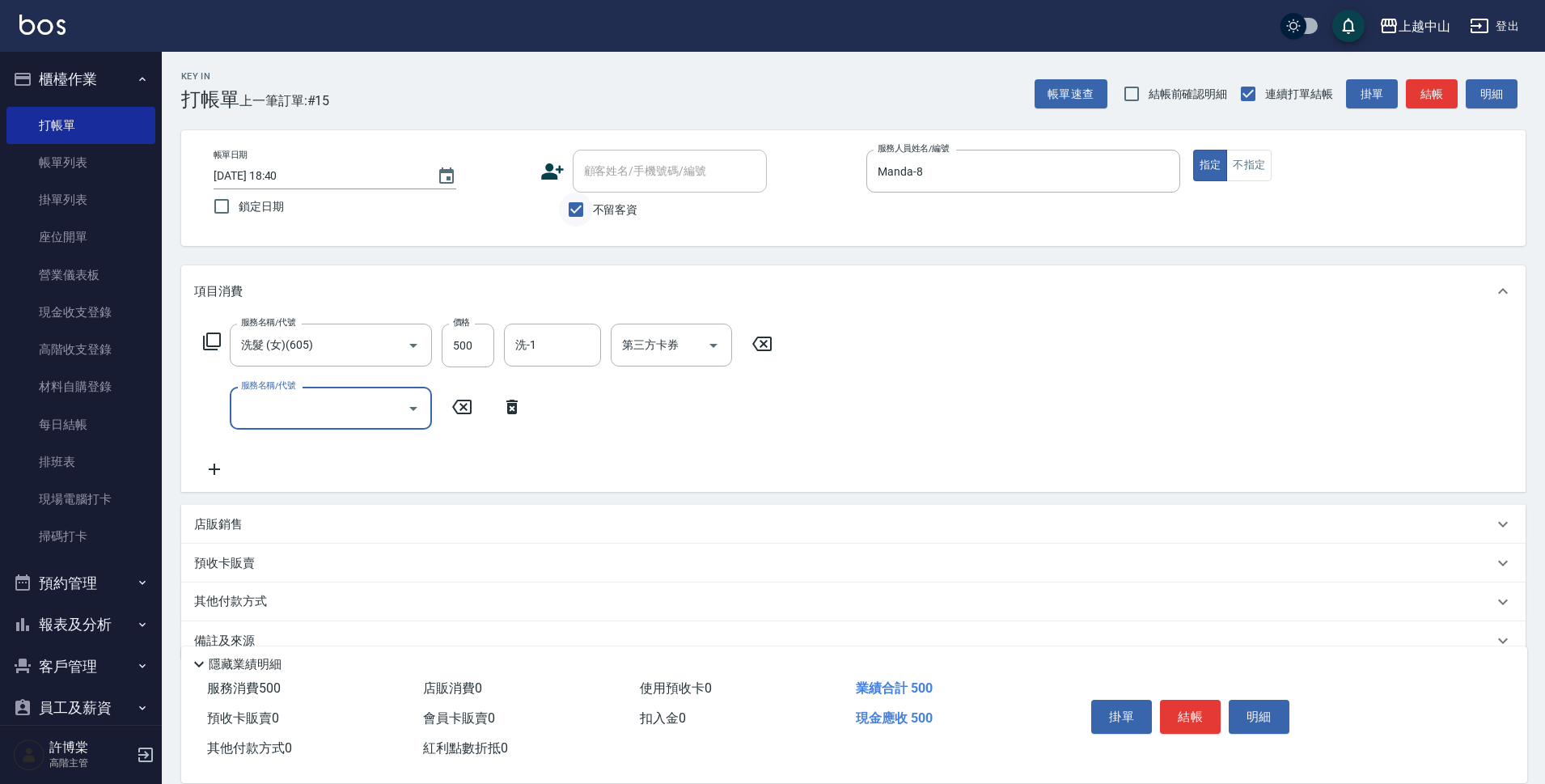
click at [579, 206] on input "不留客資" at bounding box center [576, 209] width 34 height 34
checkbox input "false"
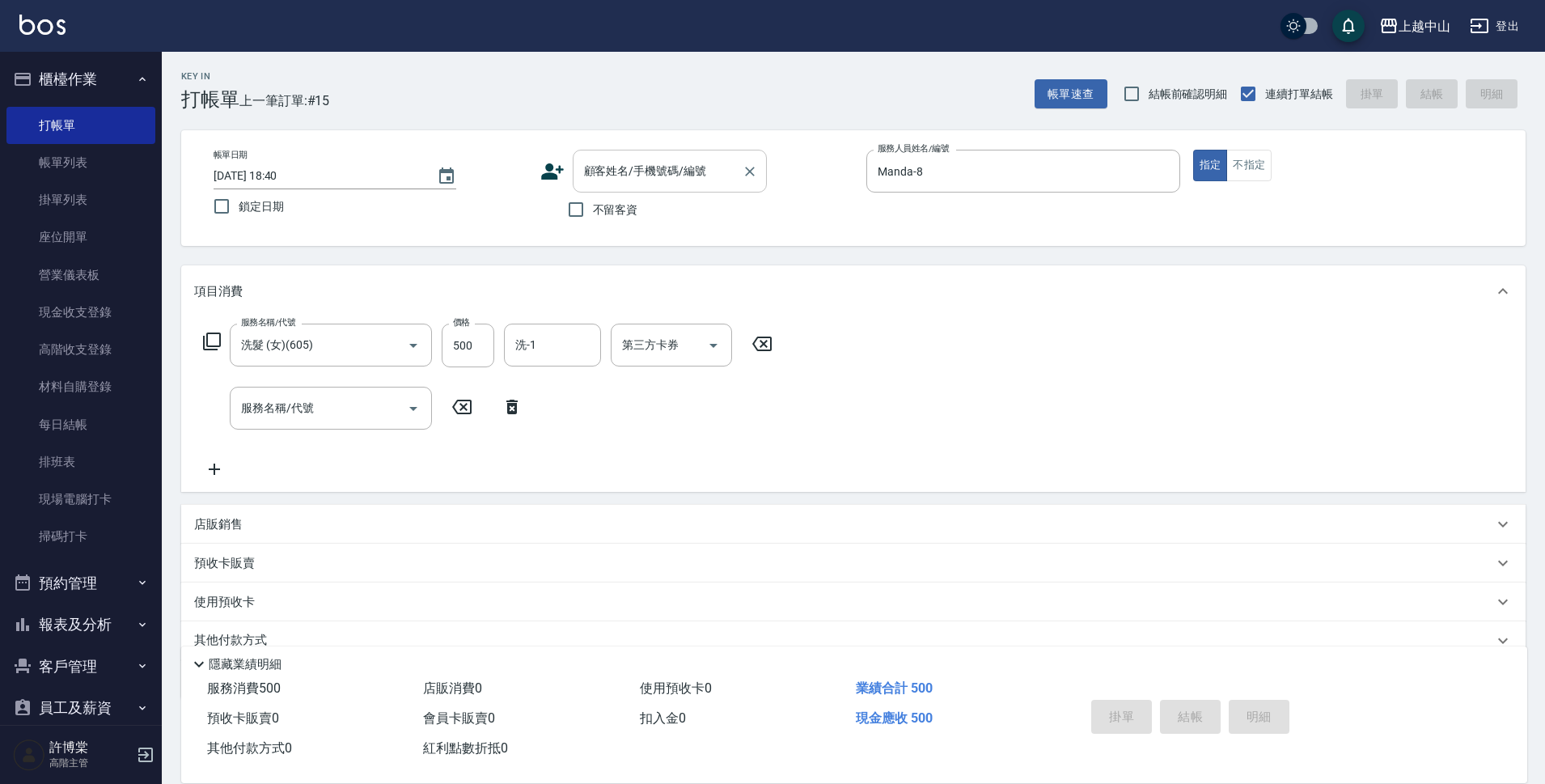
click at [614, 180] on input "顧客姓名/手機號碼/編號" at bounding box center [657, 171] width 155 height 28
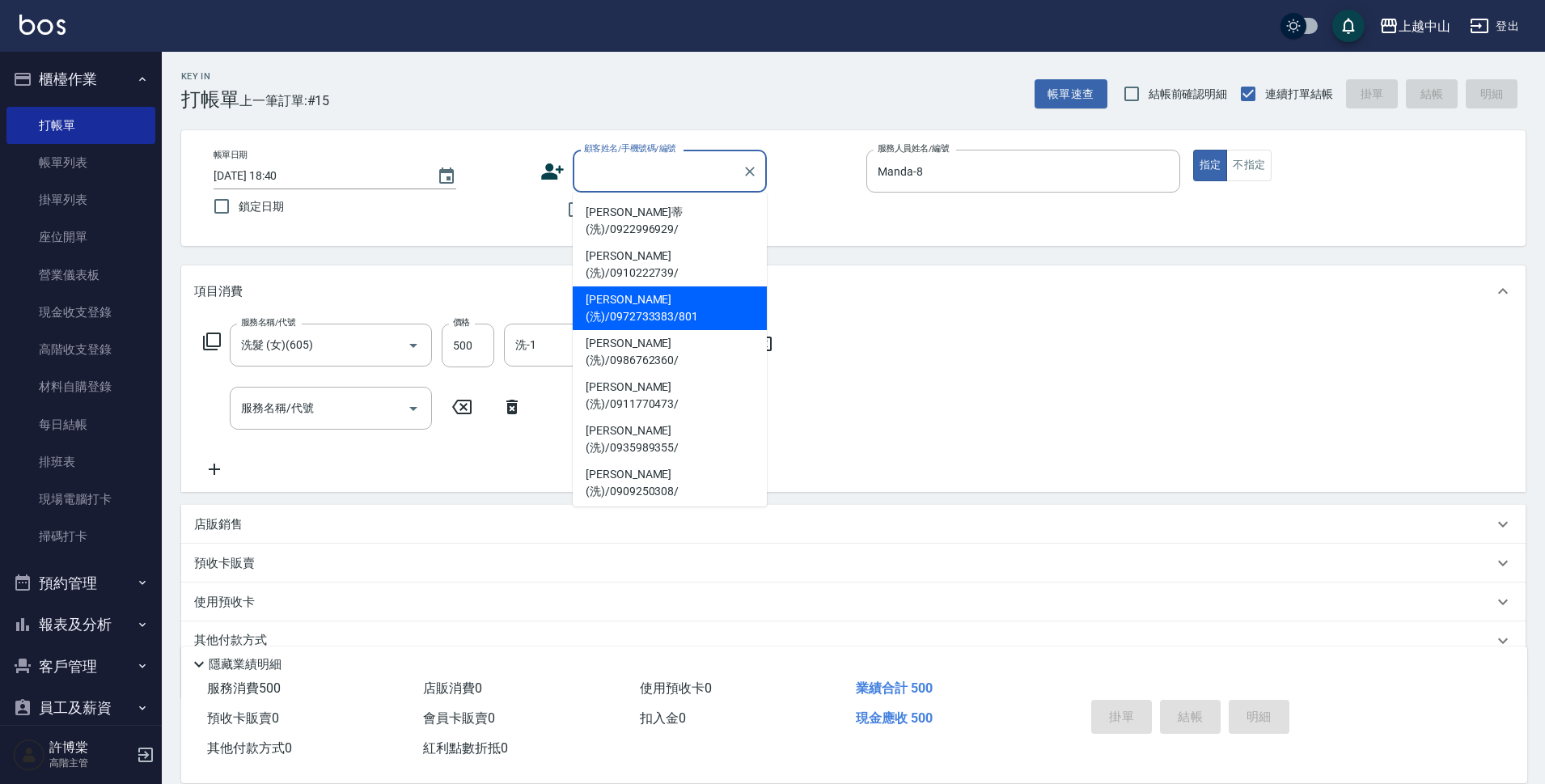
click at [732, 286] on li "朱羽玹(洗)/0972733383/801" at bounding box center [670, 307] width 194 height 44
type input "朱羽玹(洗)/0972733383/801"
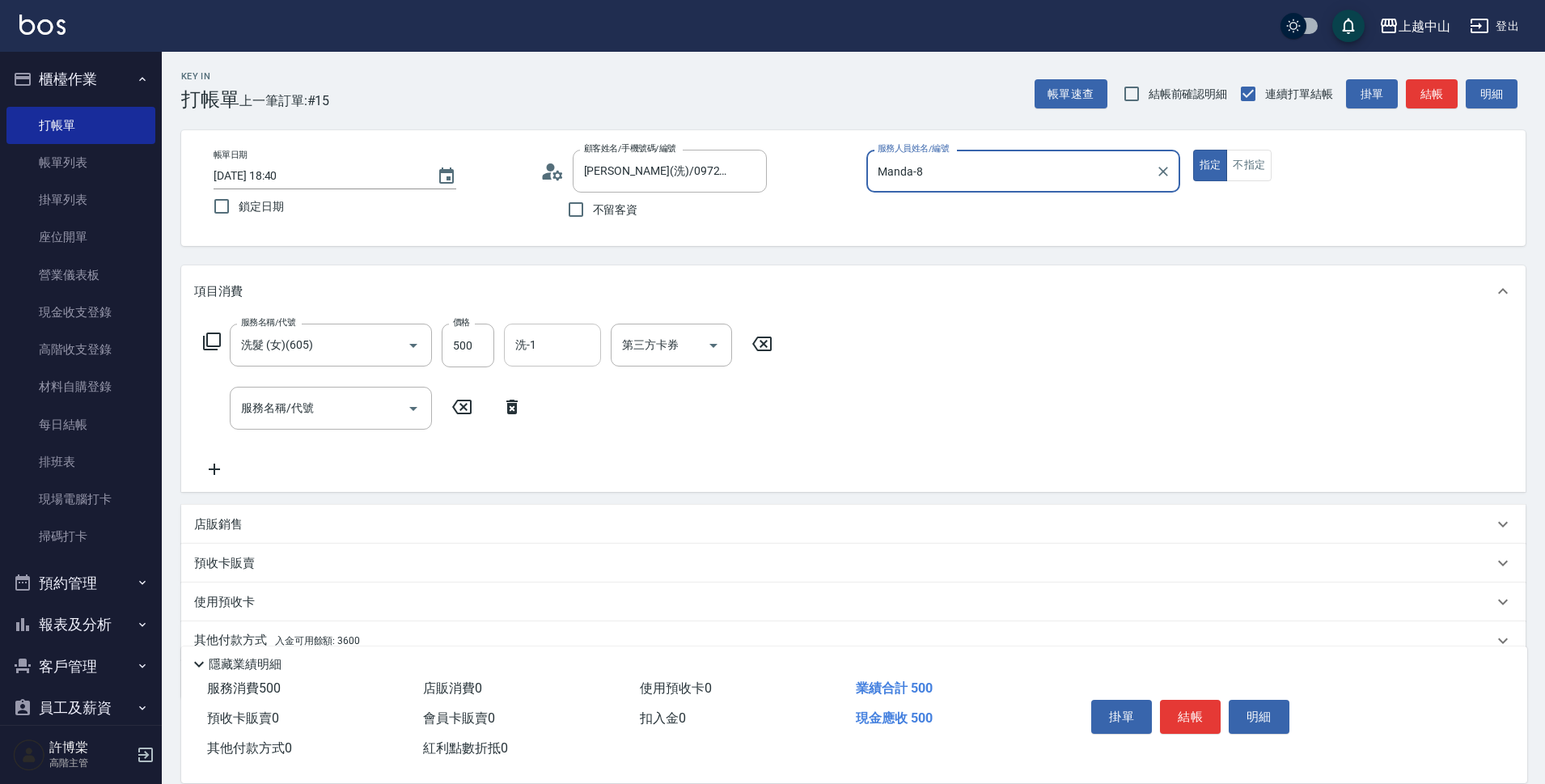
click at [571, 339] on input "洗-1" at bounding box center [552, 344] width 82 height 28
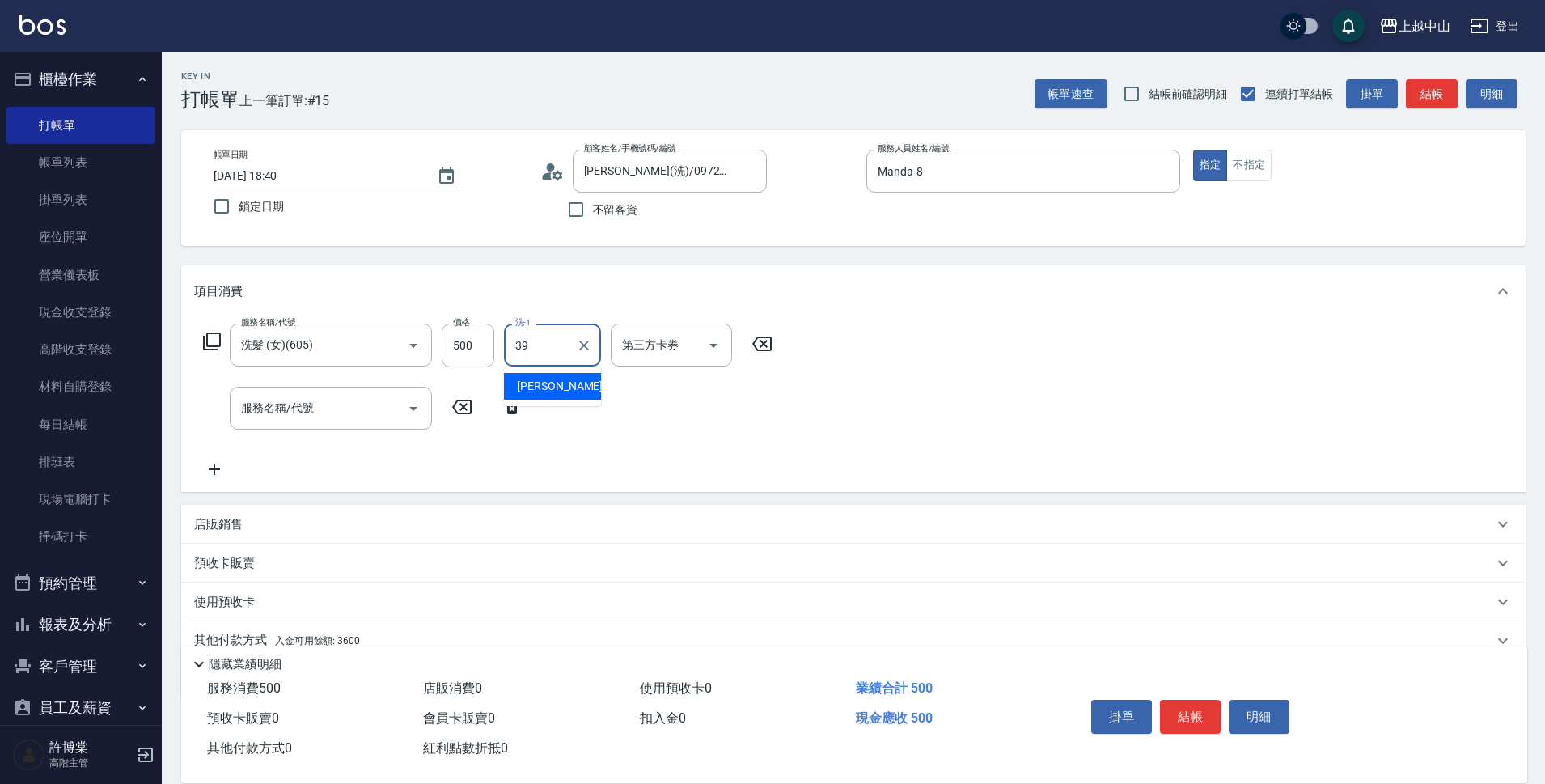
type input "俊彥-39"
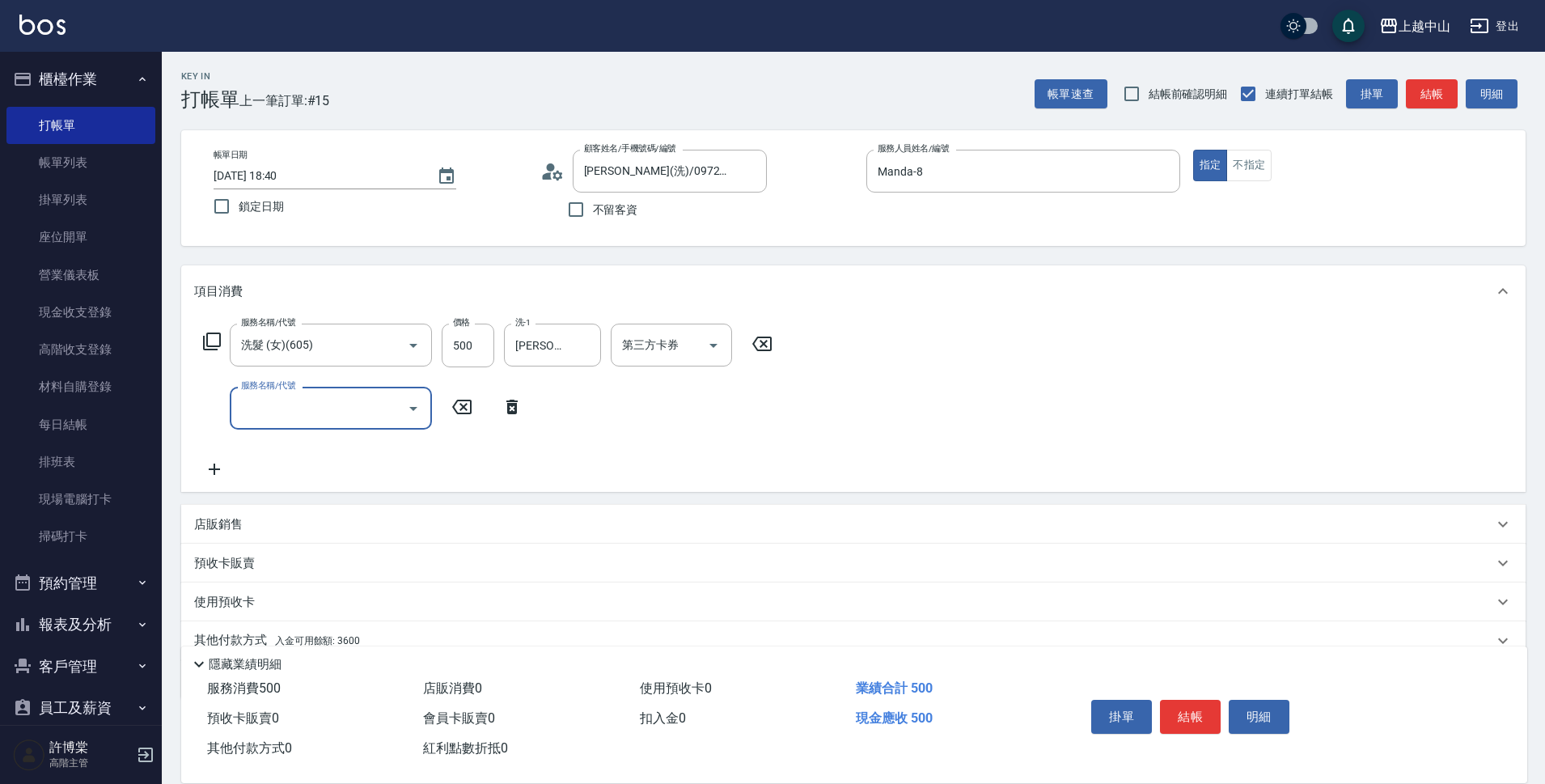
scroll to position [71, 0]
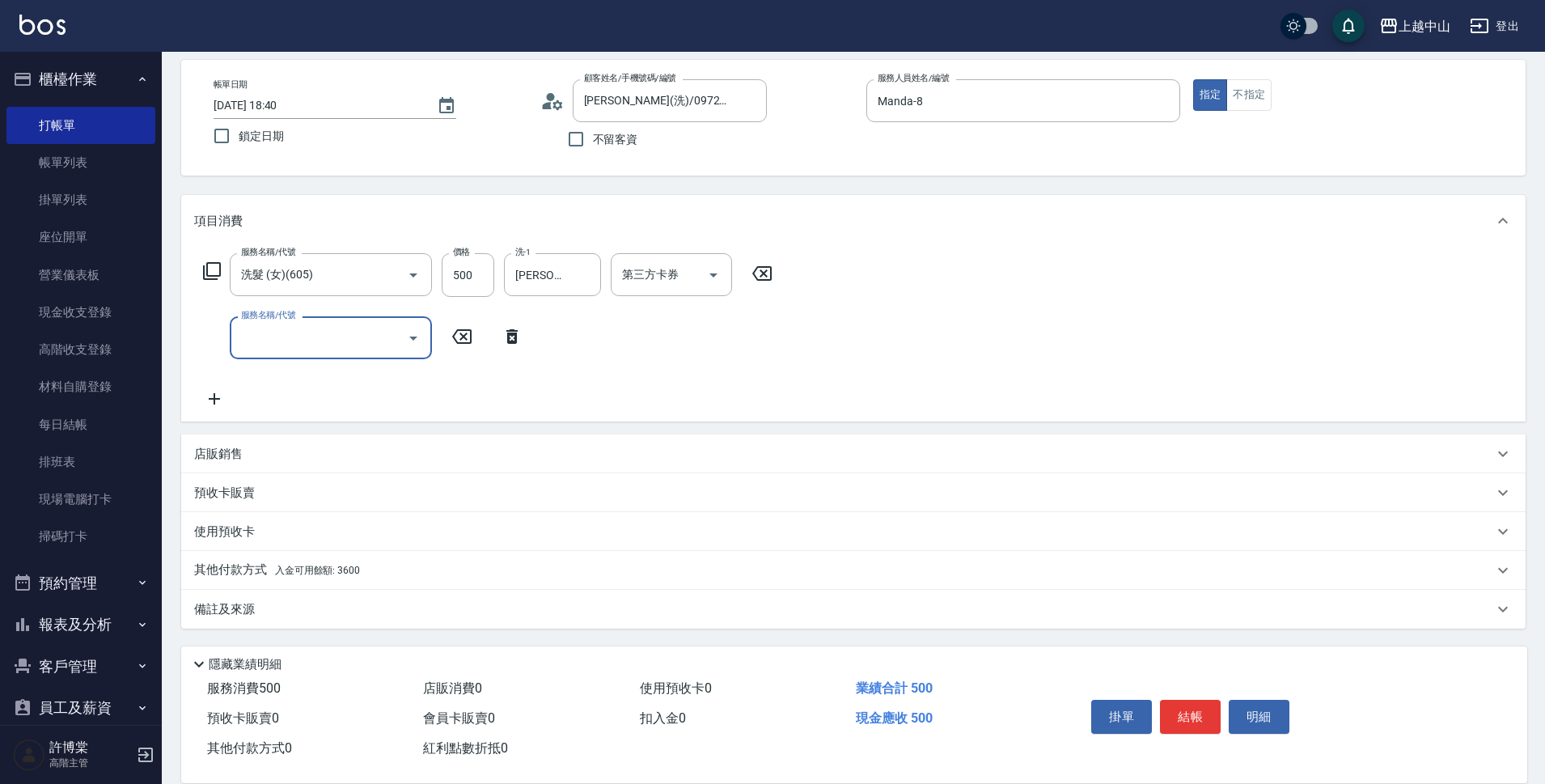
drag, startPoint x: 330, startPoint y: 578, endPoint x: 760, endPoint y: 597, distance: 430.4
click at [330, 578] on p "其他付款方式 入金可用餘額: 3600" at bounding box center [276, 570] width 166 height 17
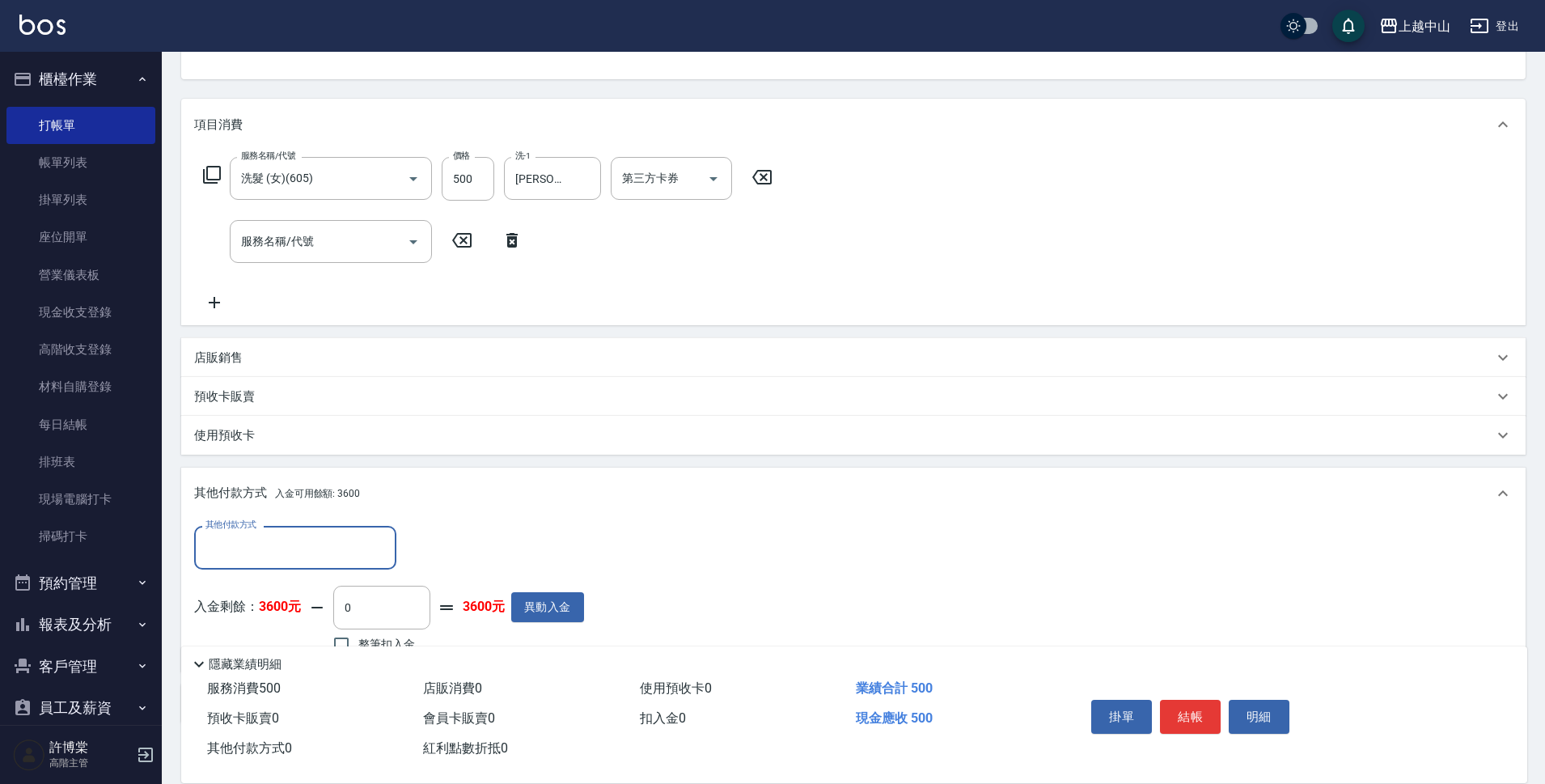
scroll to position [262, 0]
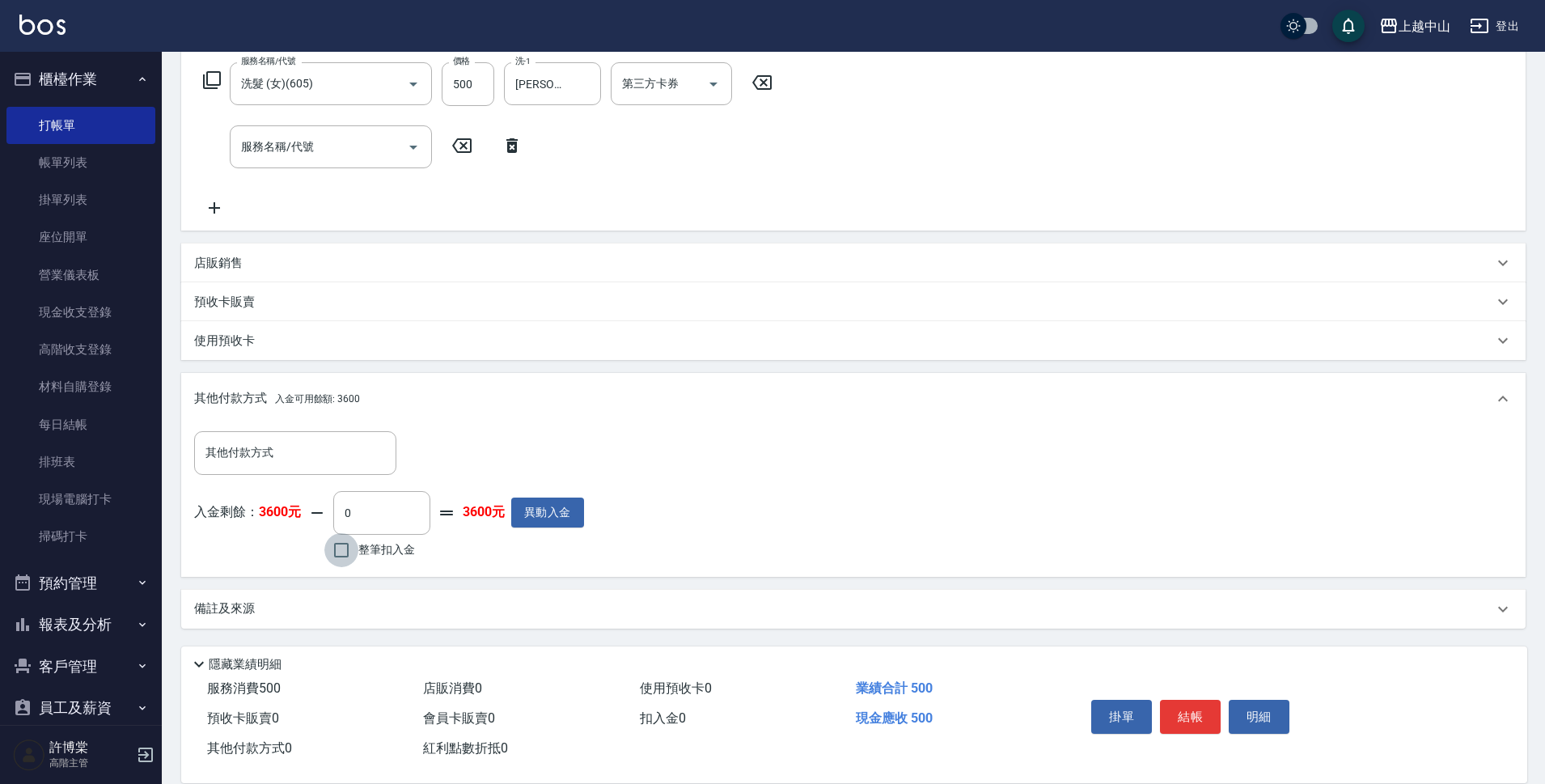
click at [353, 559] on input "整筆扣入金" at bounding box center [341, 549] width 34 height 34
checkbox input "true"
type input "500"
click at [1192, 702] on button "結帳" at bounding box center [1190, 716] width 61 height 34
type input "2025/09/12 18:42"
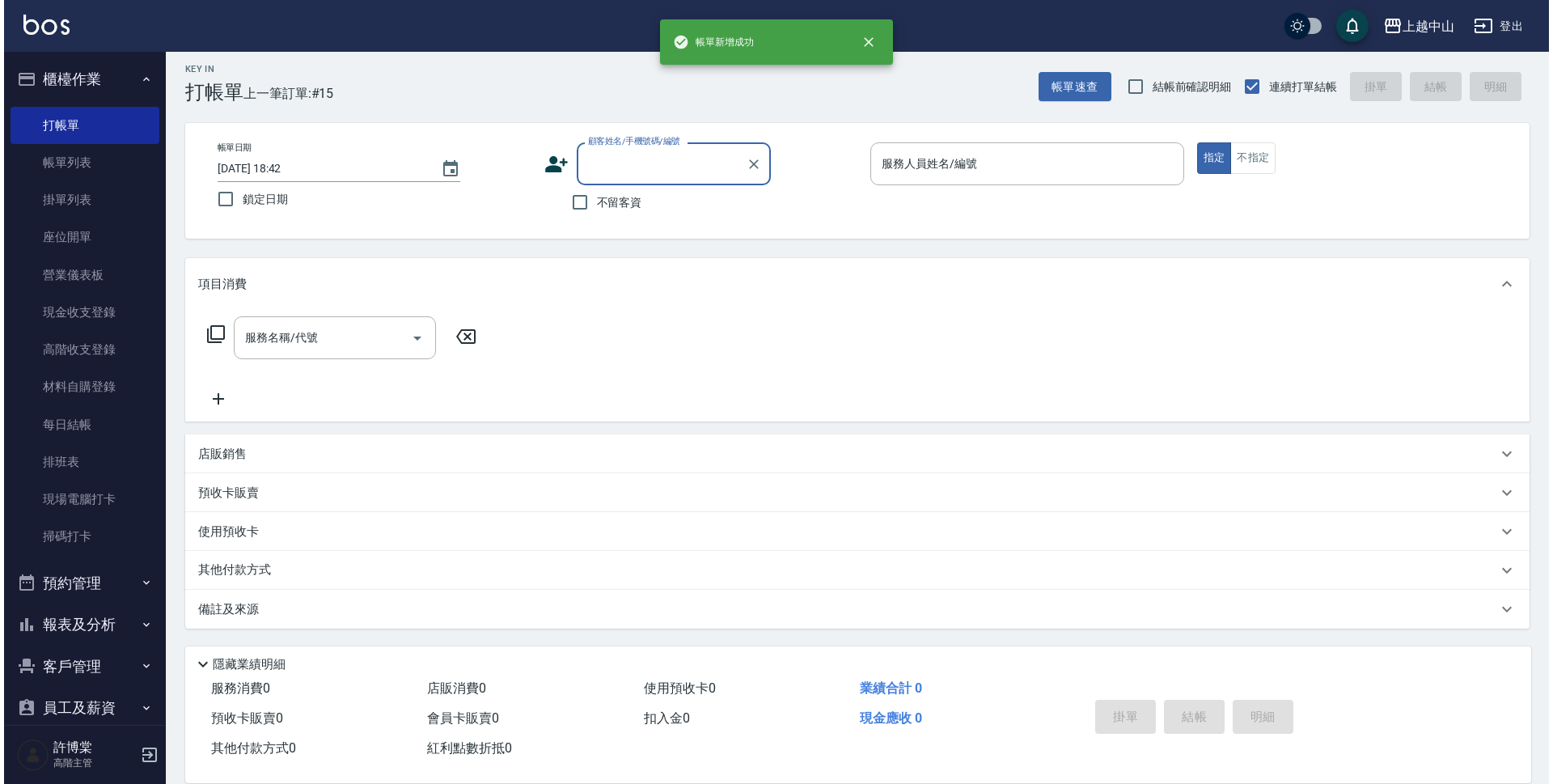
scroll to position [0, 0]
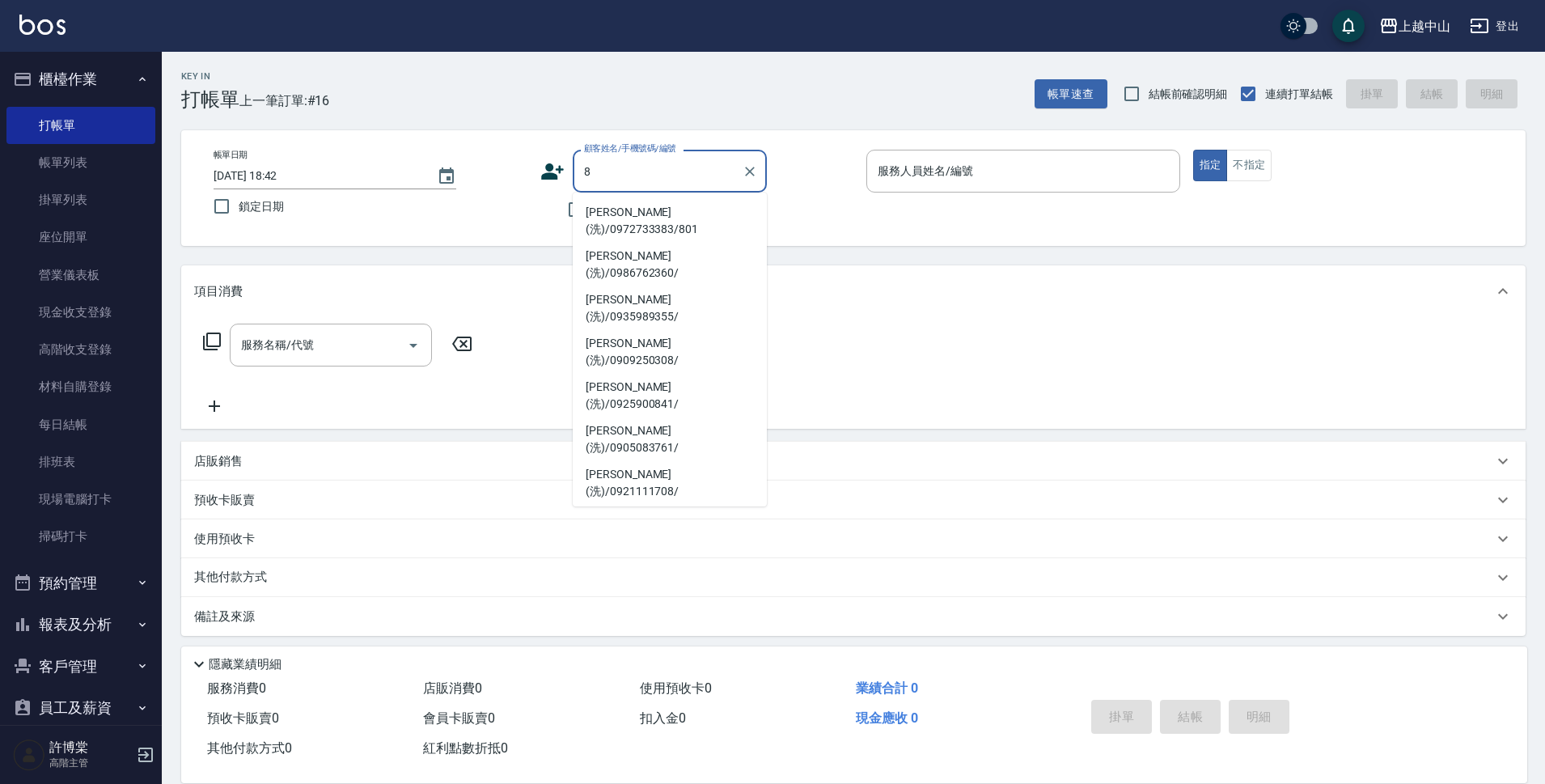
click at [575, 199] on li "朱羽玹(洗)/0972733383/801" at bounding box center [670, 220] width 194 height 44
type input "朱羽玹(洗)/0972733383/801"
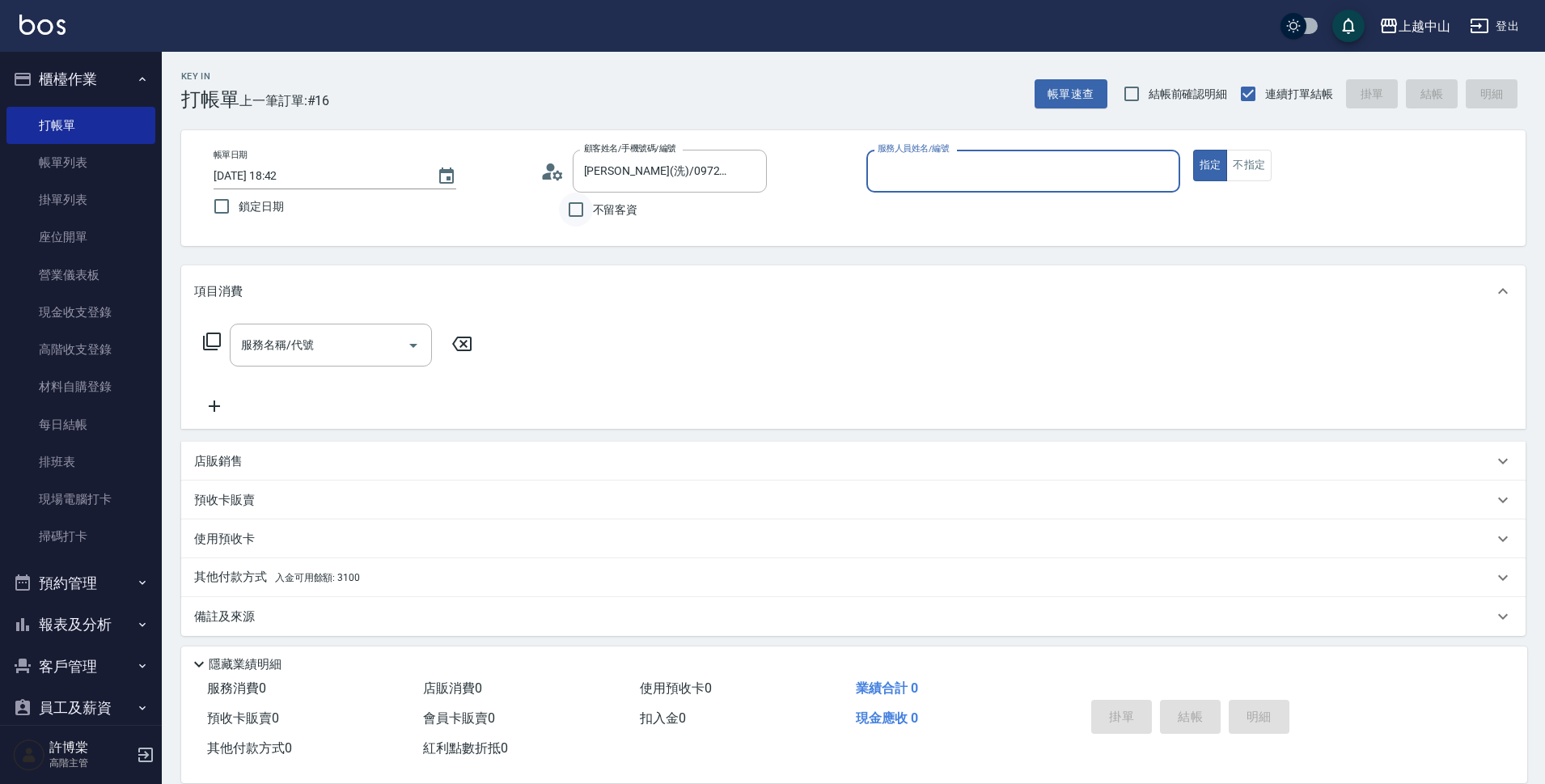
click at [572, 210] on input "不留客資" at bounding box center [576, 209] width 34 height 34
checkbox input "true"
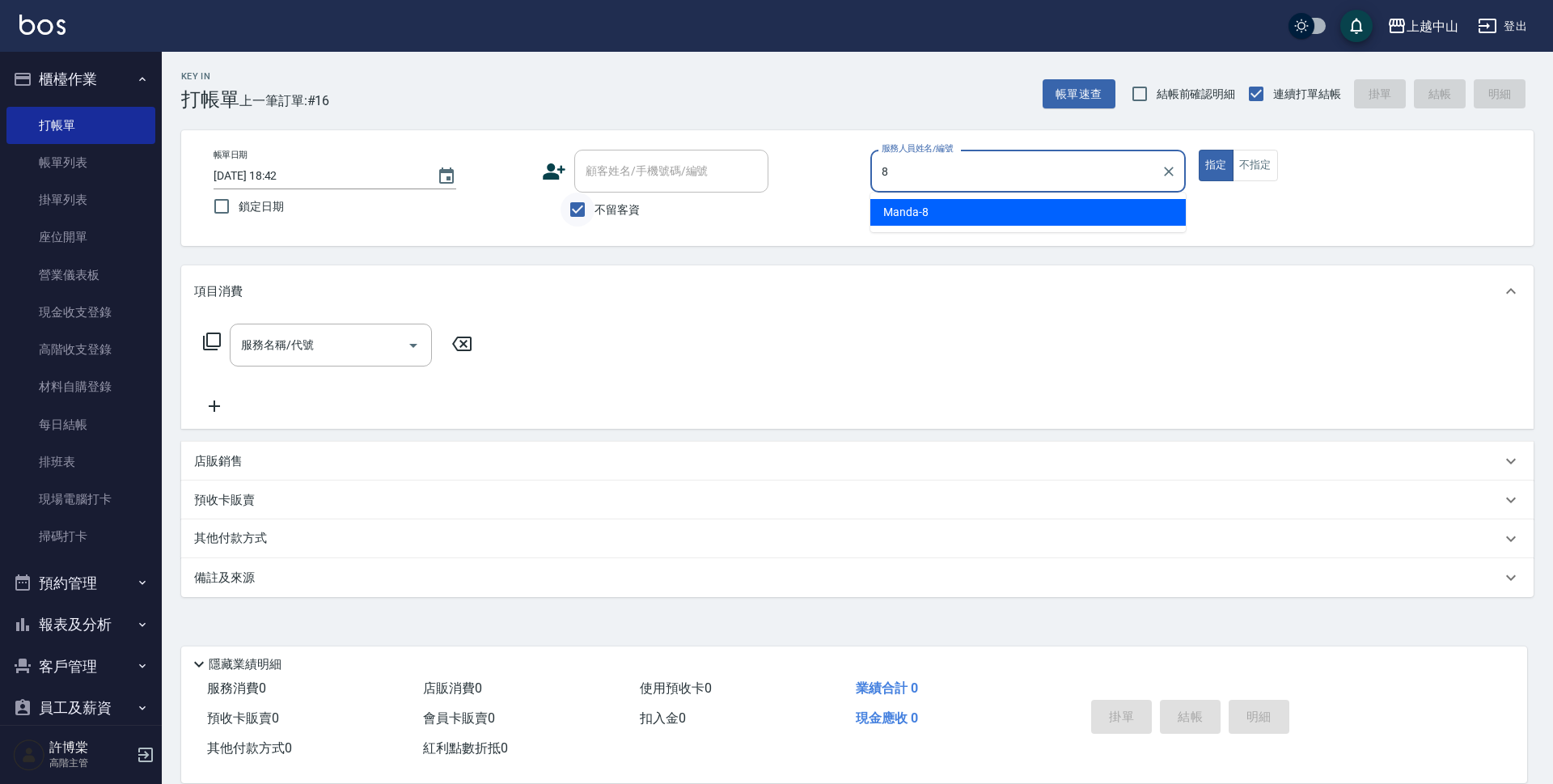
type input "Manda-8"
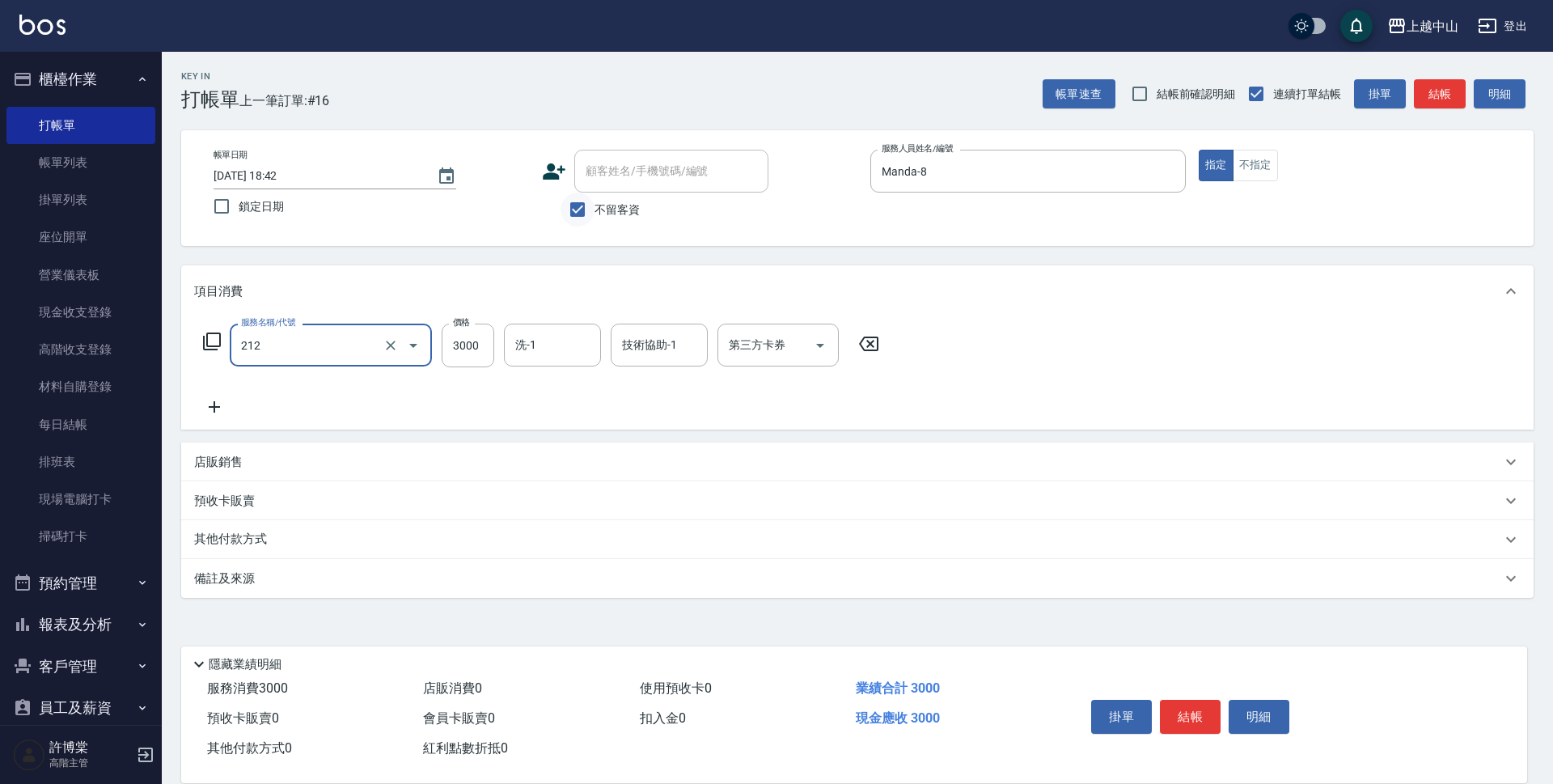
type input "溫朔燙髮3000(212)"
type input "5974"
type input "薇慈-36"
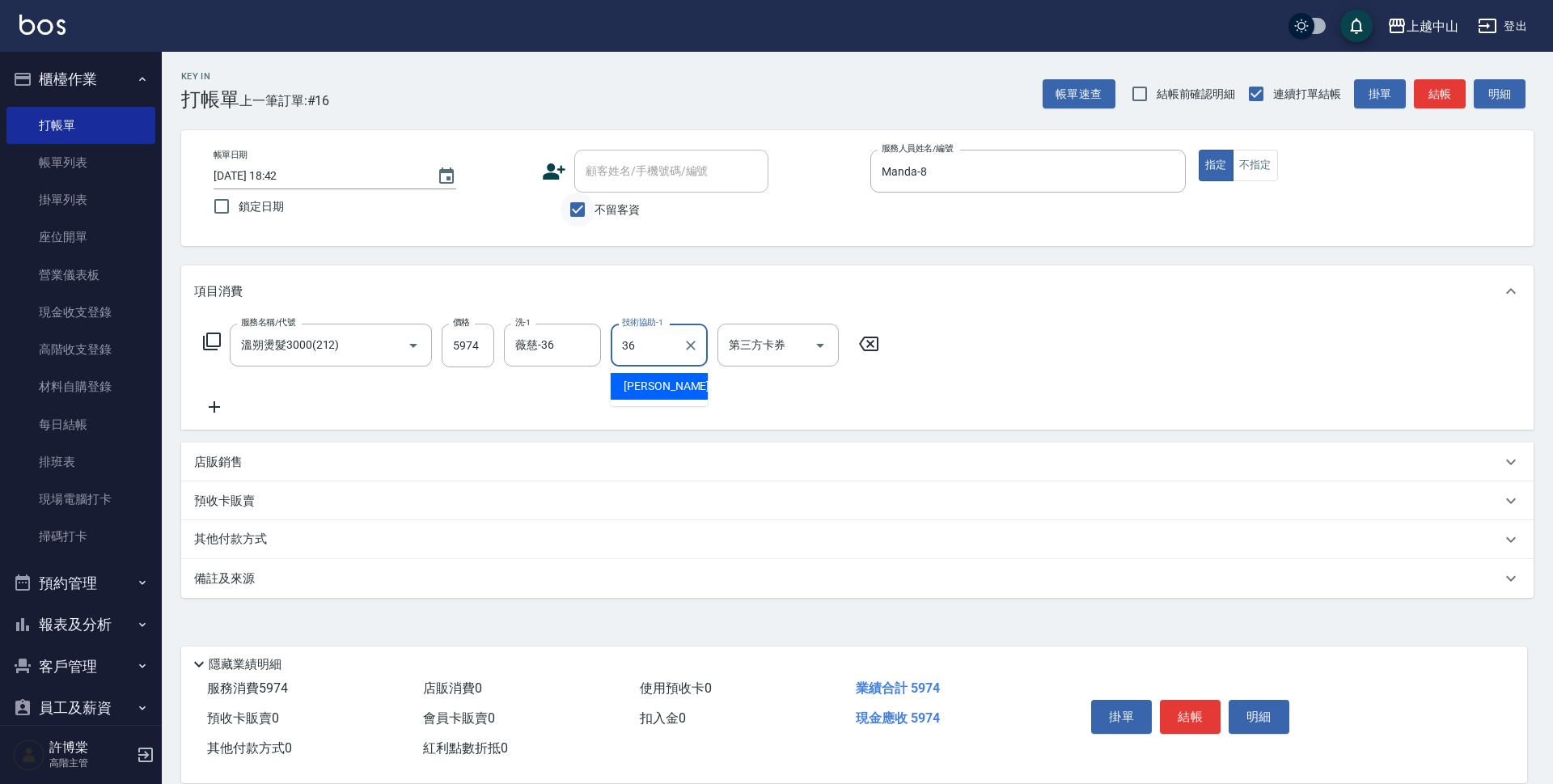
type input "薇慈-36"
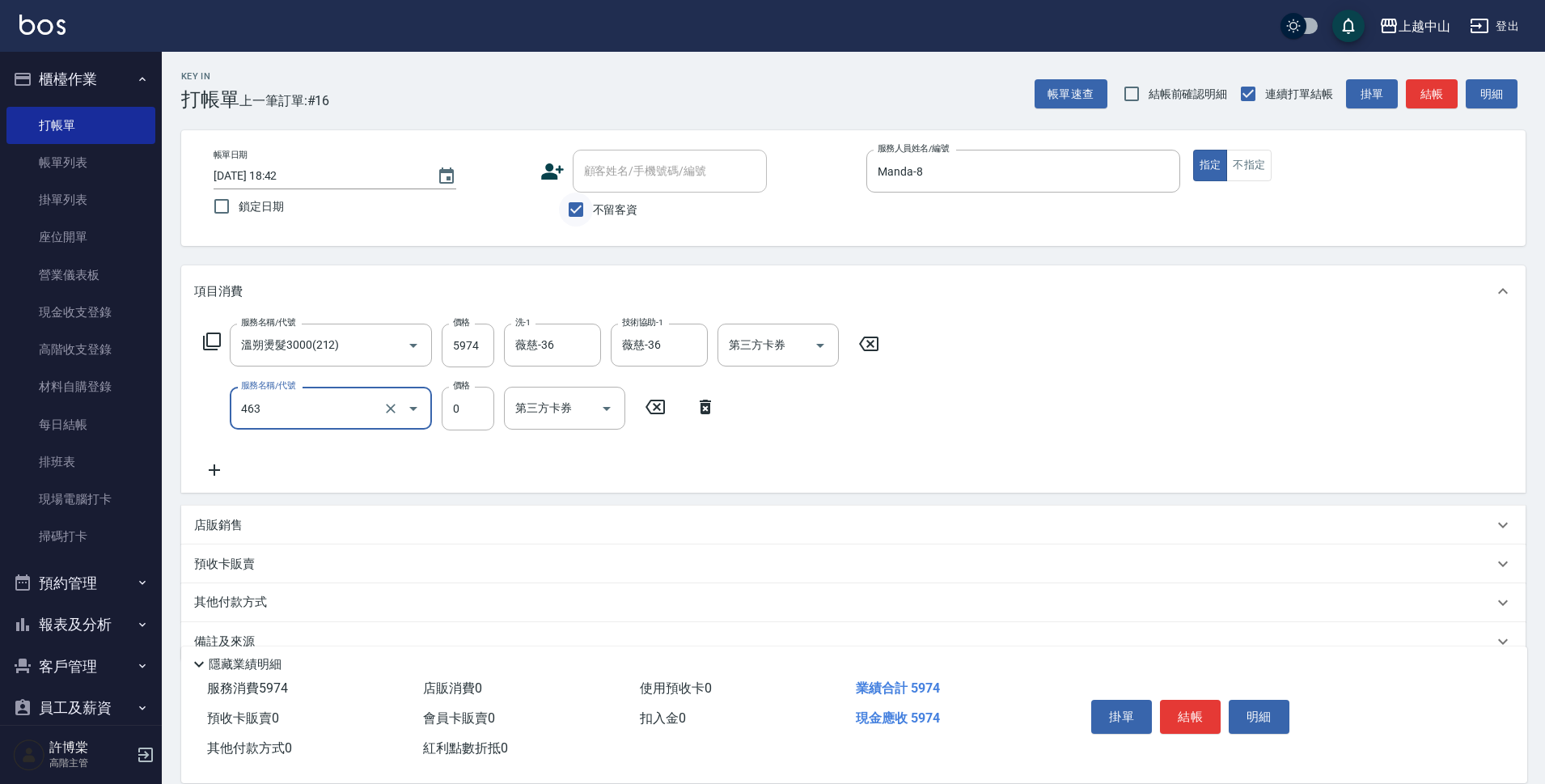
type input "護髮卡使用(463)"
type input "36"
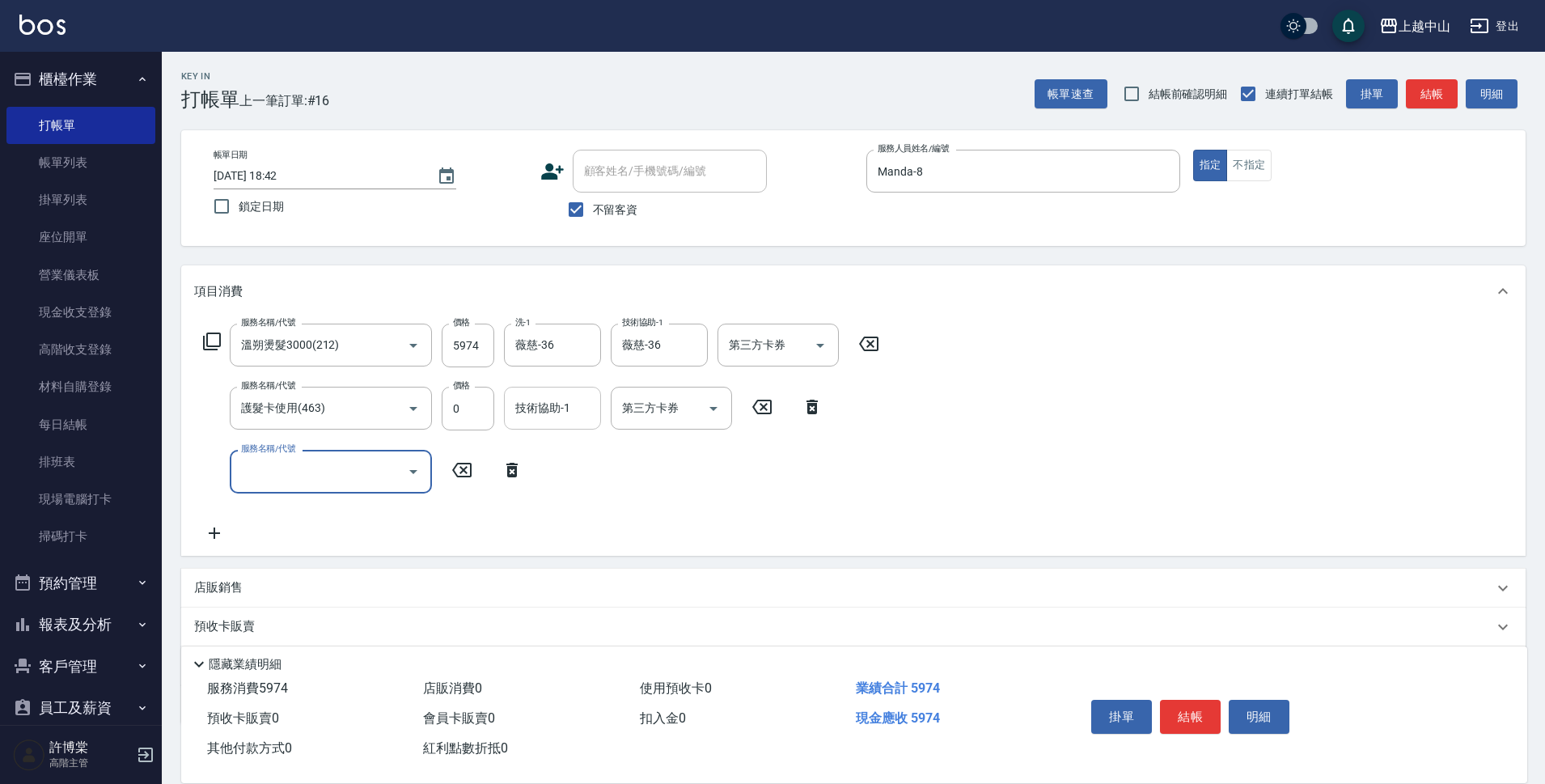
click at [577, 413] on input "技術協助-1" at bounding box center [552, 407] width 82 height 28
type input "薇慈-36"
type input "護髮卡使用(463)"
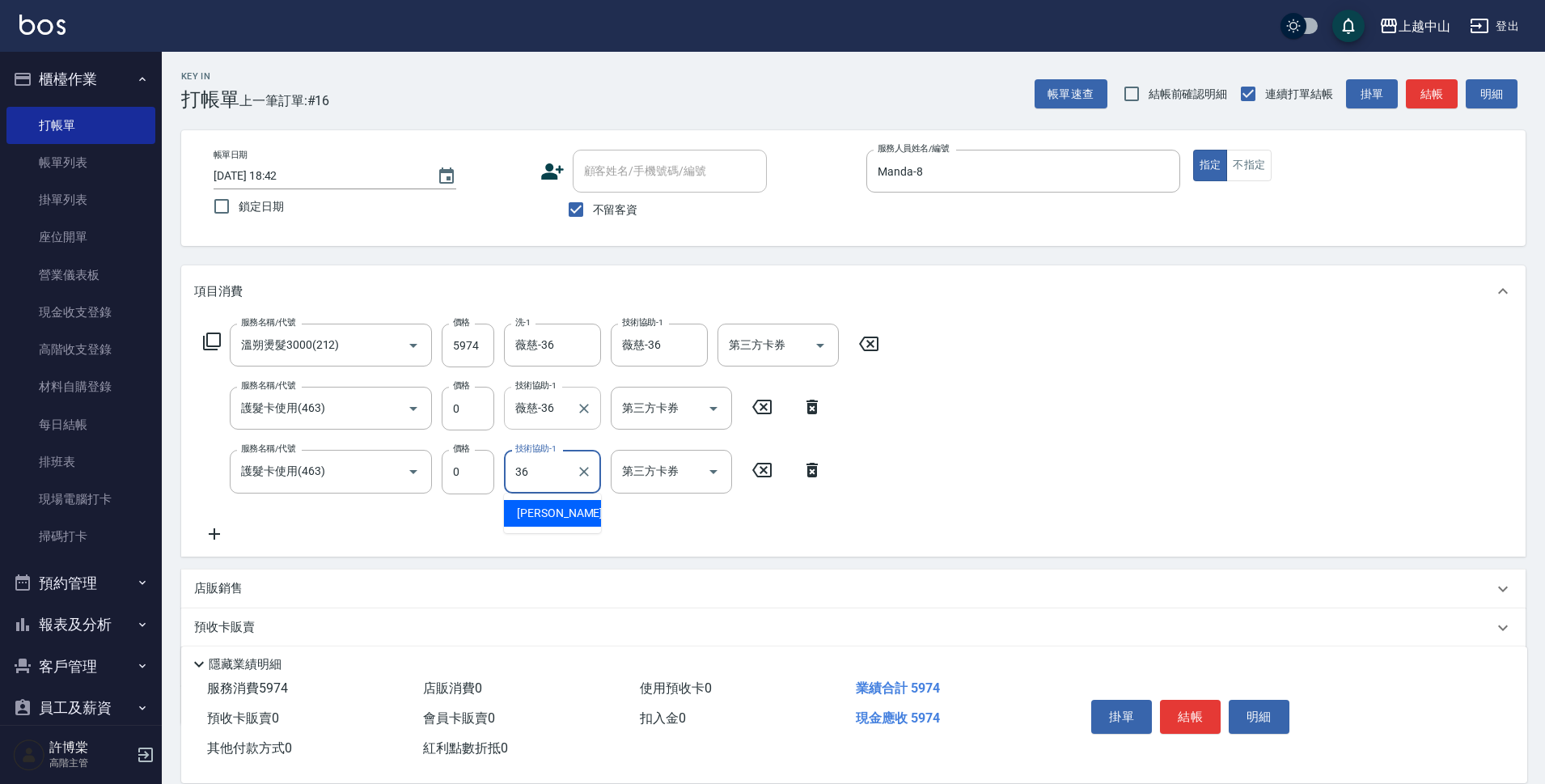
type input "薇慈-36"
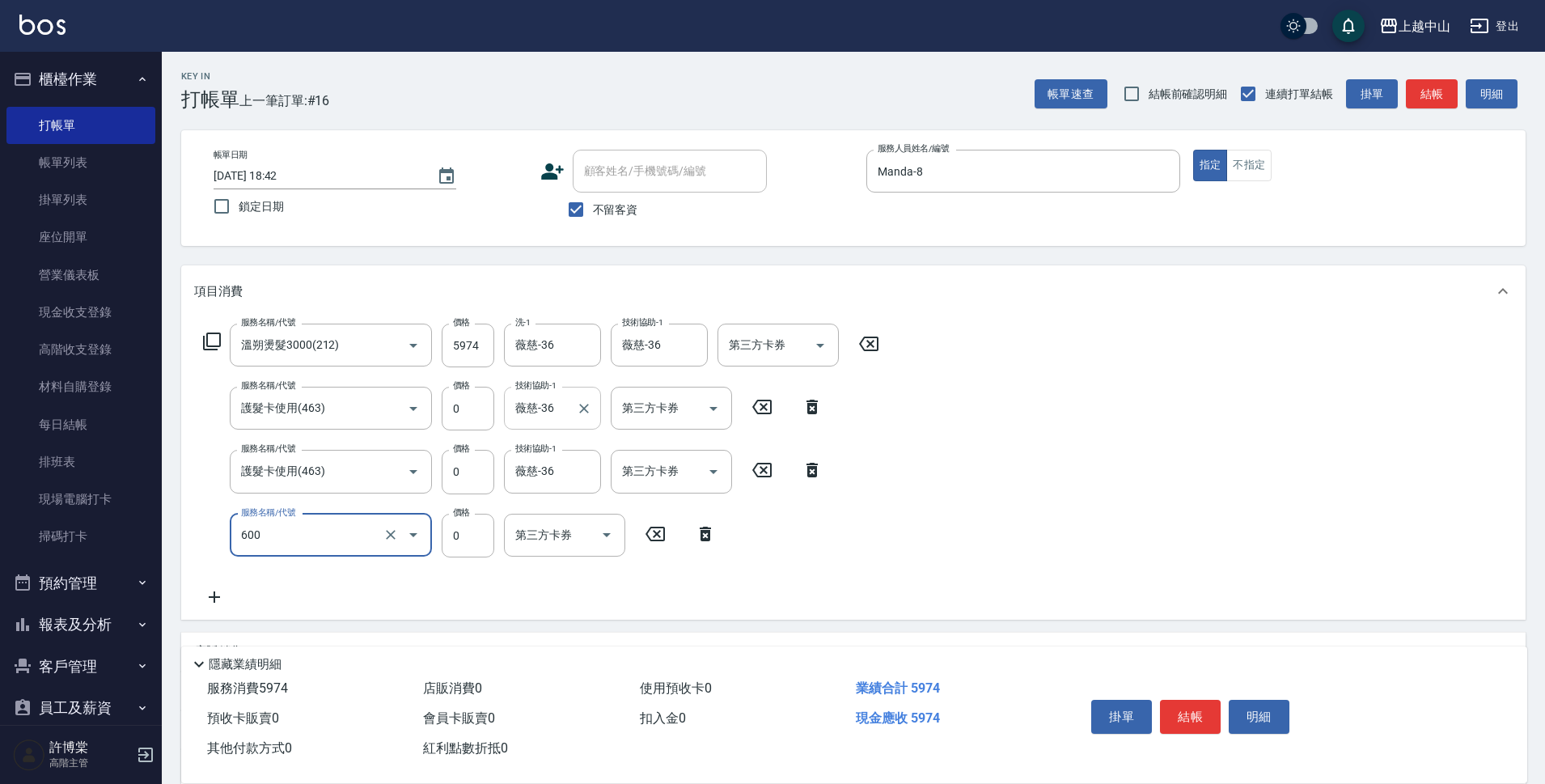
type input "洗髮(免費)(600)"
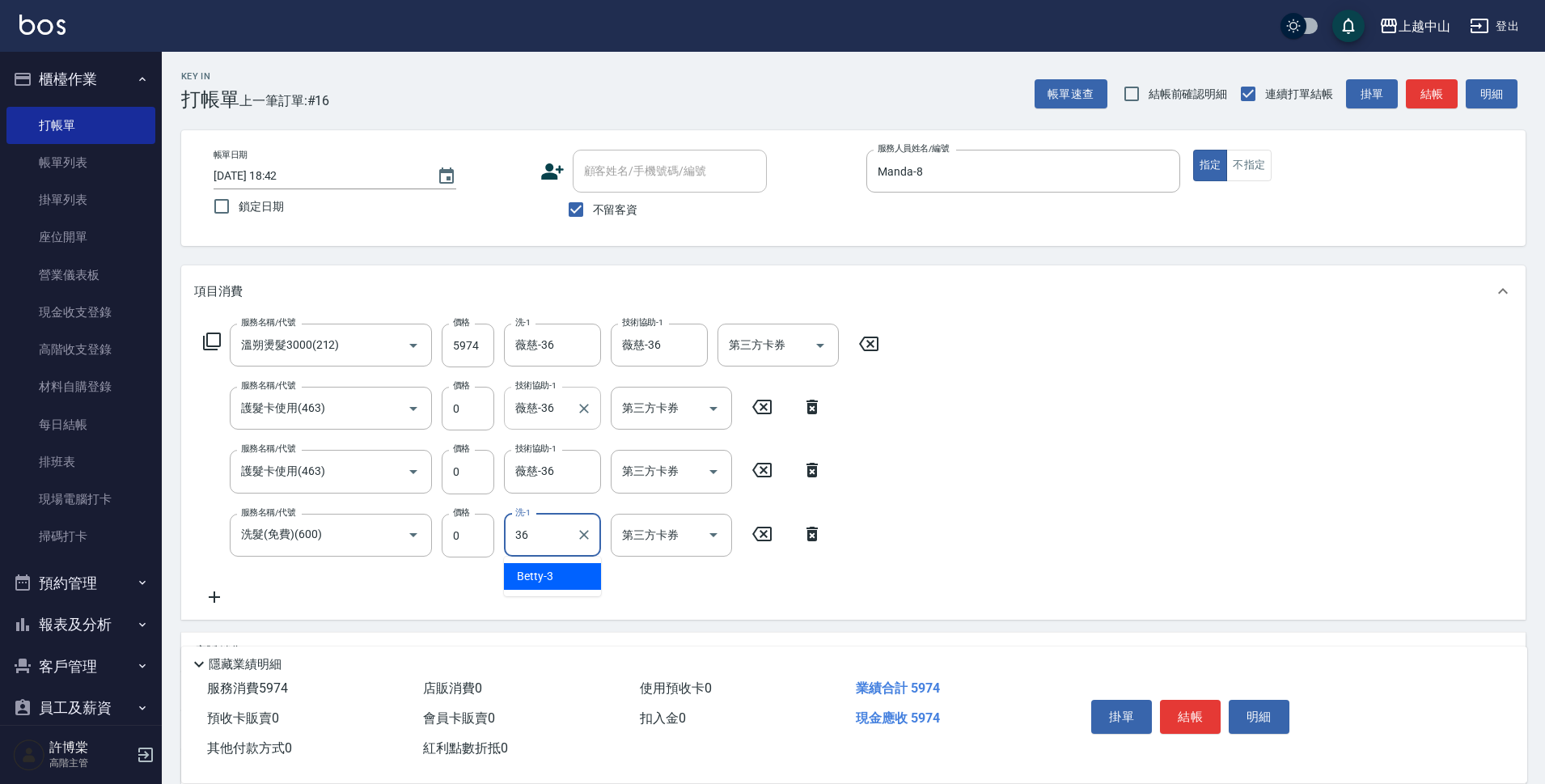
type input "薇慈-36"
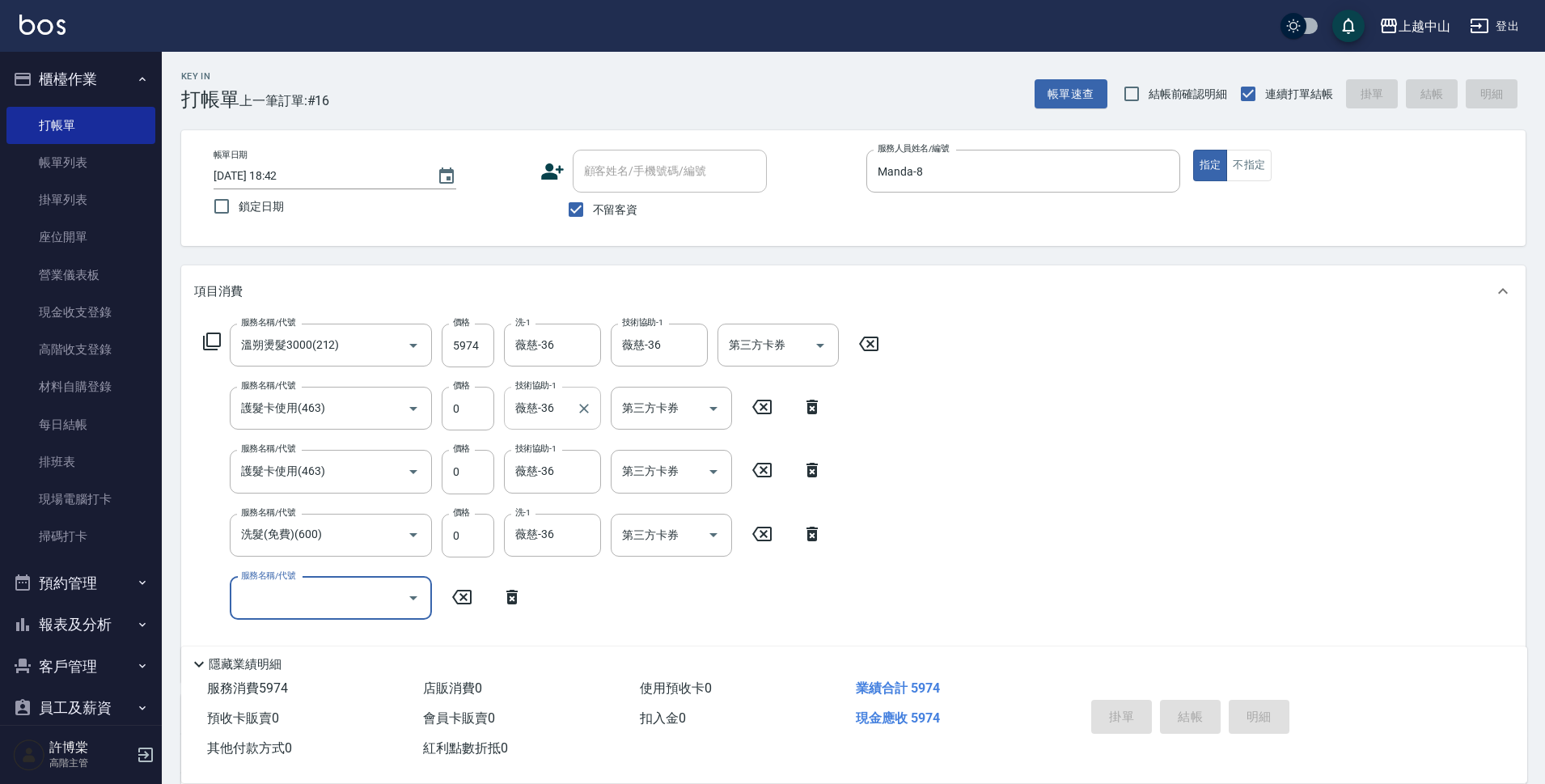
type input "2025/09/12 18:43"
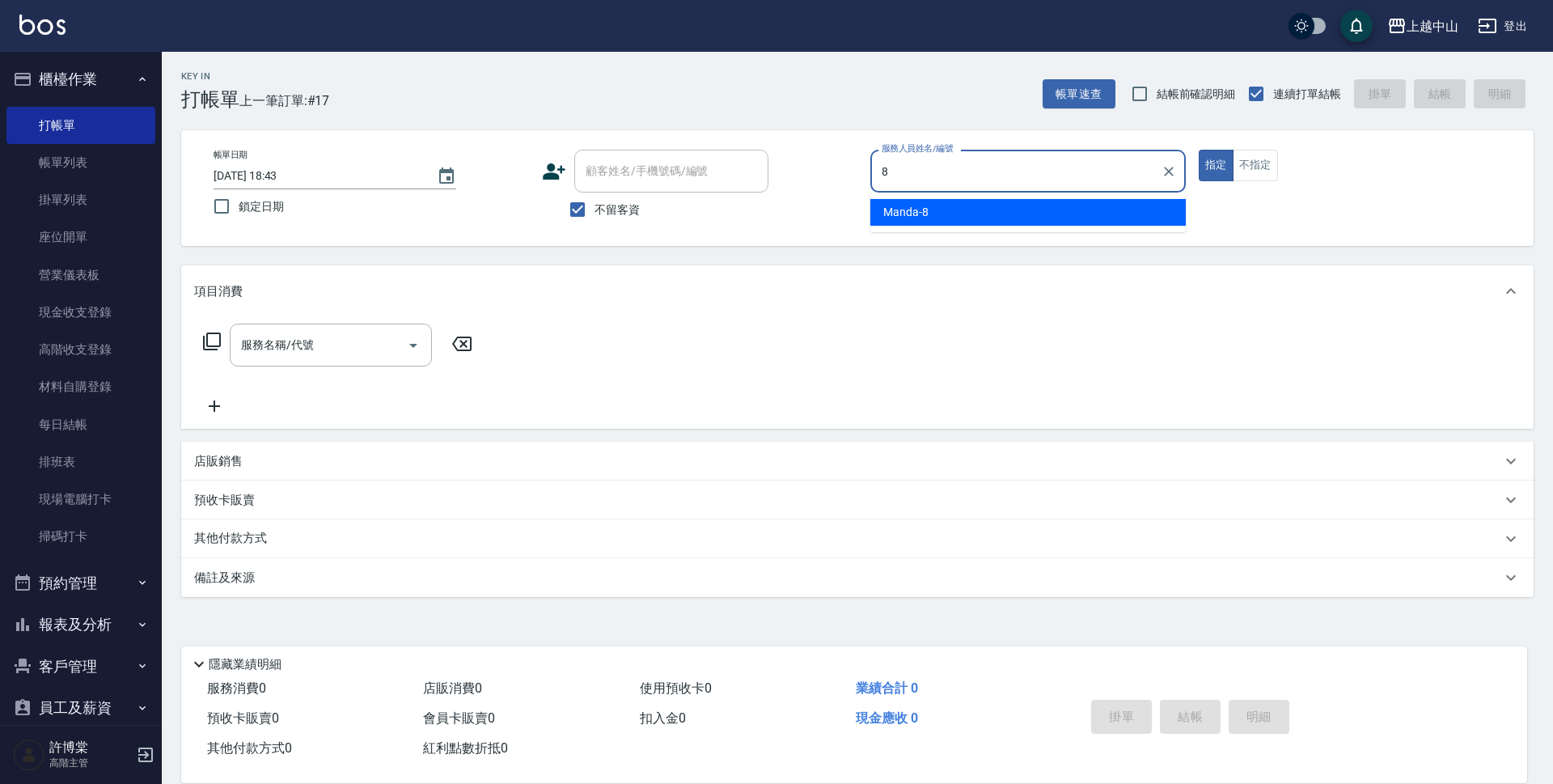
type input "Manda-8"
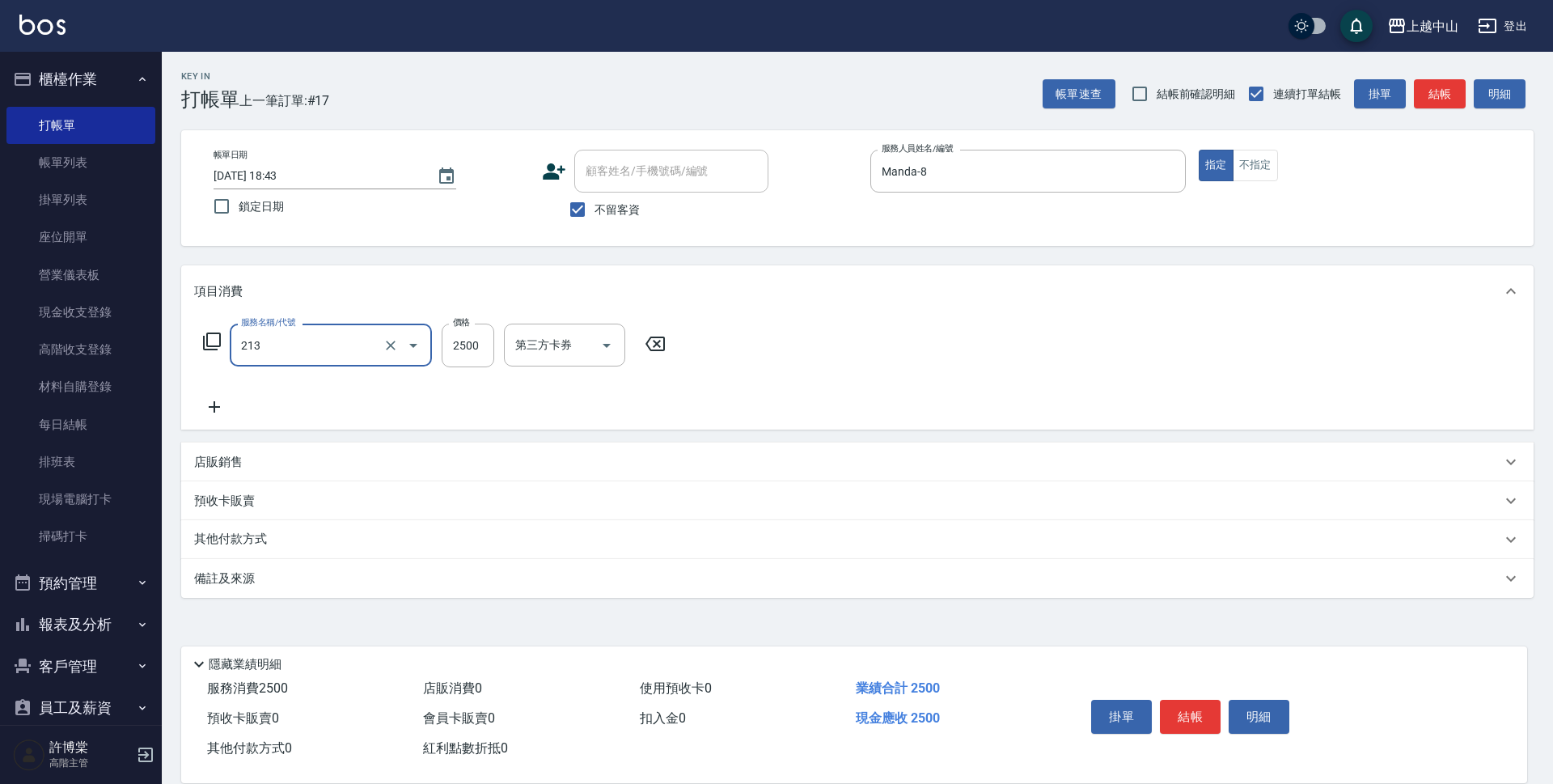
type input "溫朔燙髮2500(213)"
type input "2975"
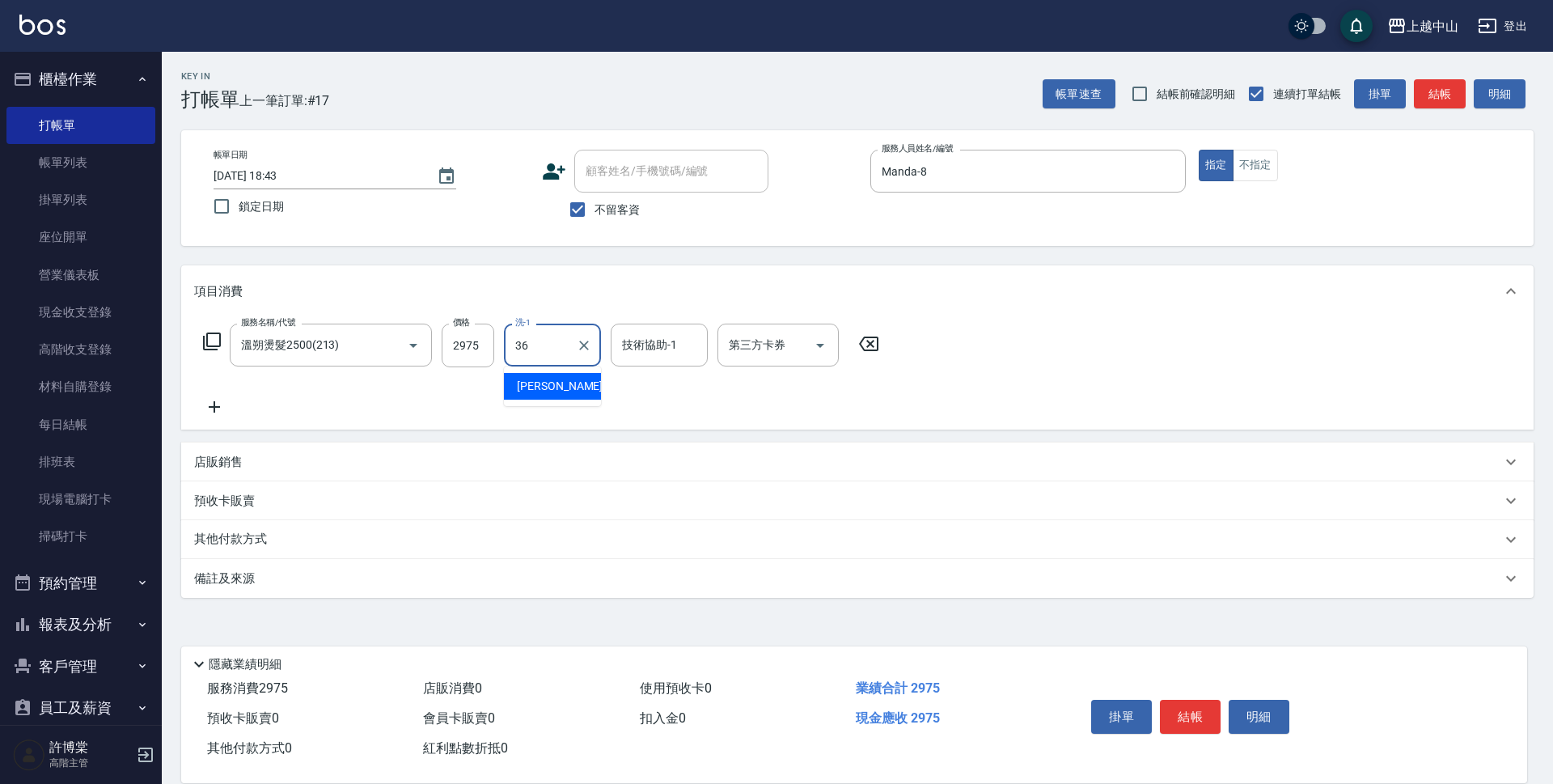
type input "薇慈-36"
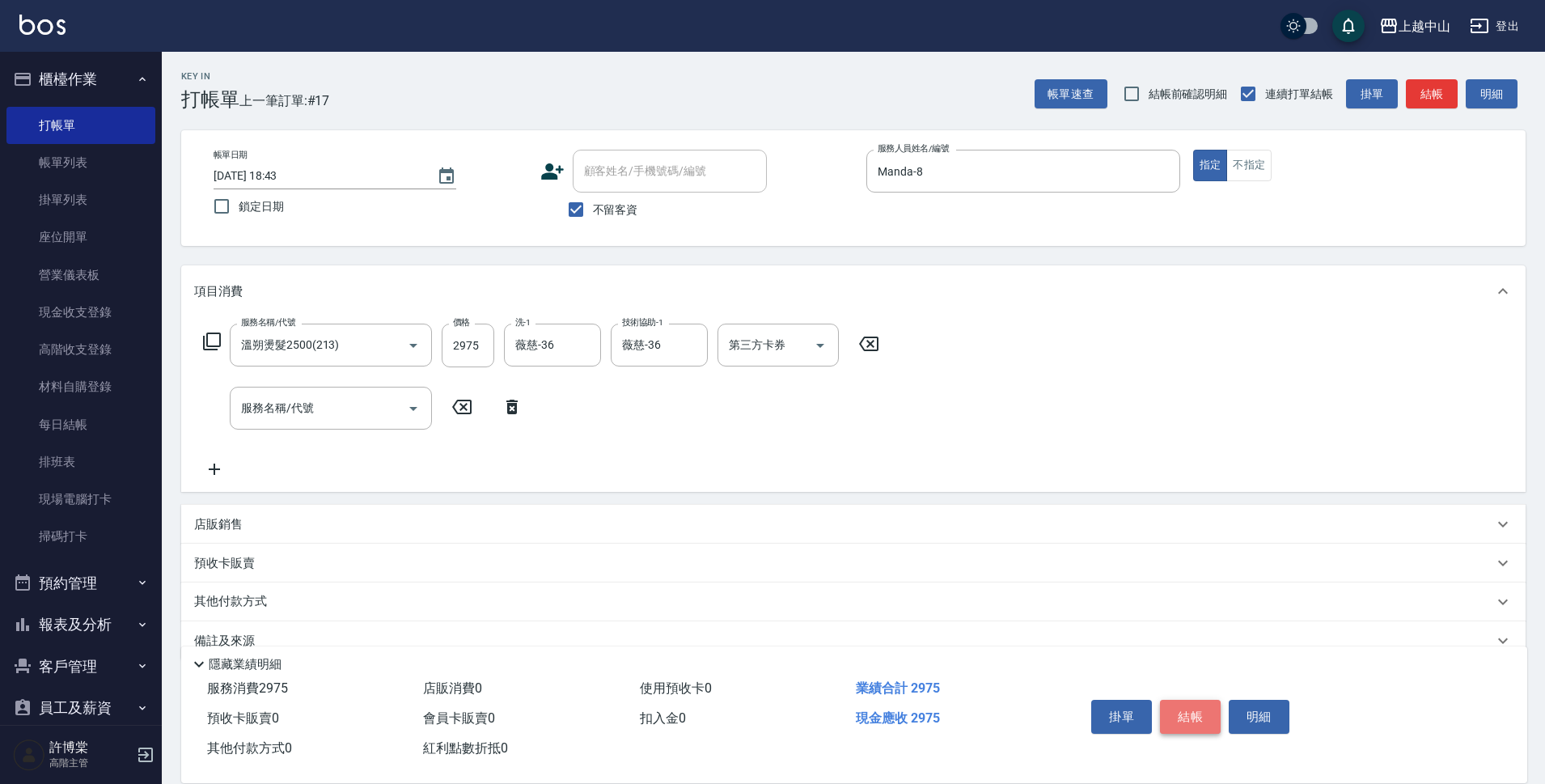
click at [1207, 710] on button "結帳" at bounding box center [1190, 716] width 61 height 34
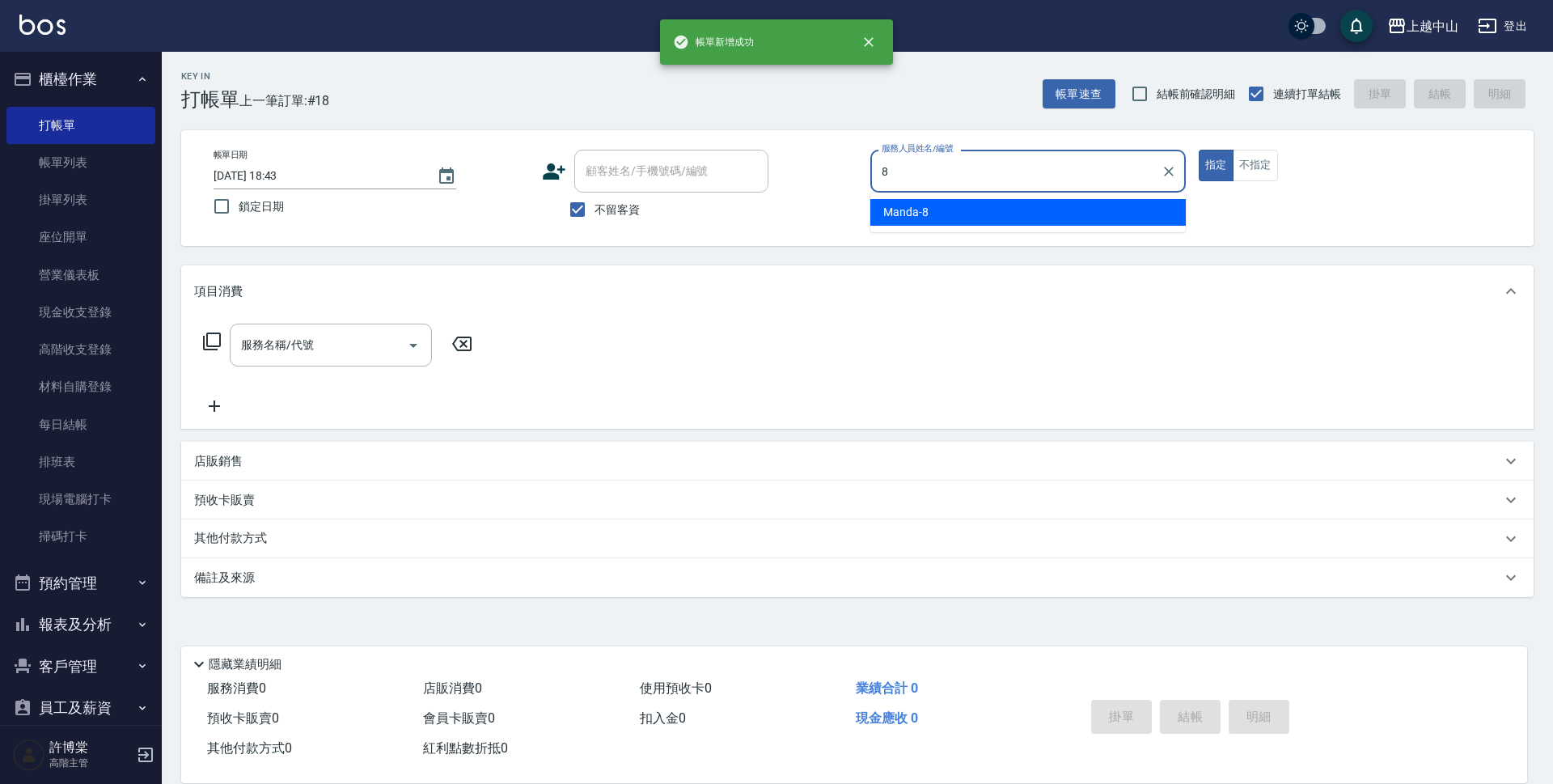
type input "Manda-8"
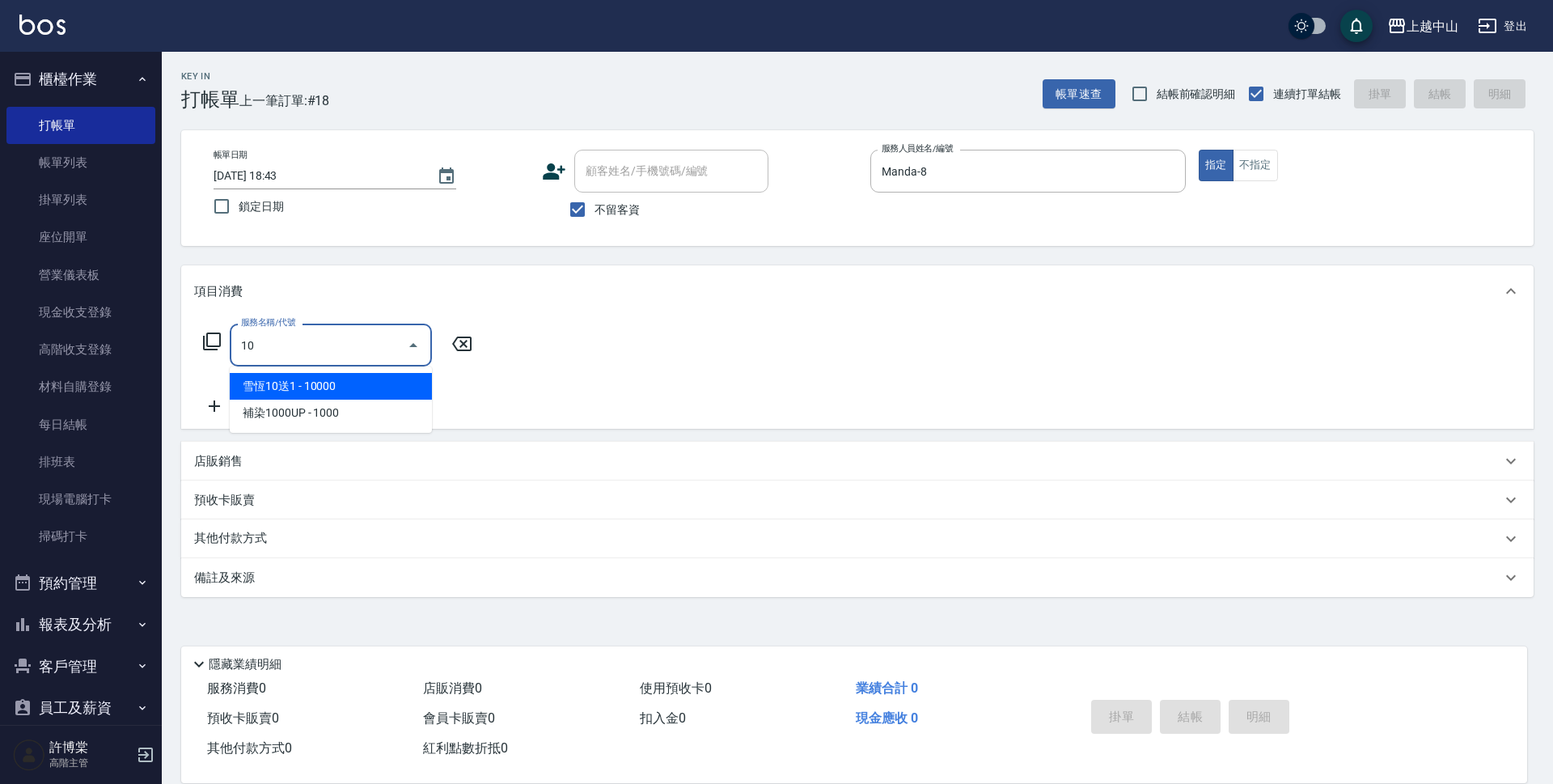
type input "1"
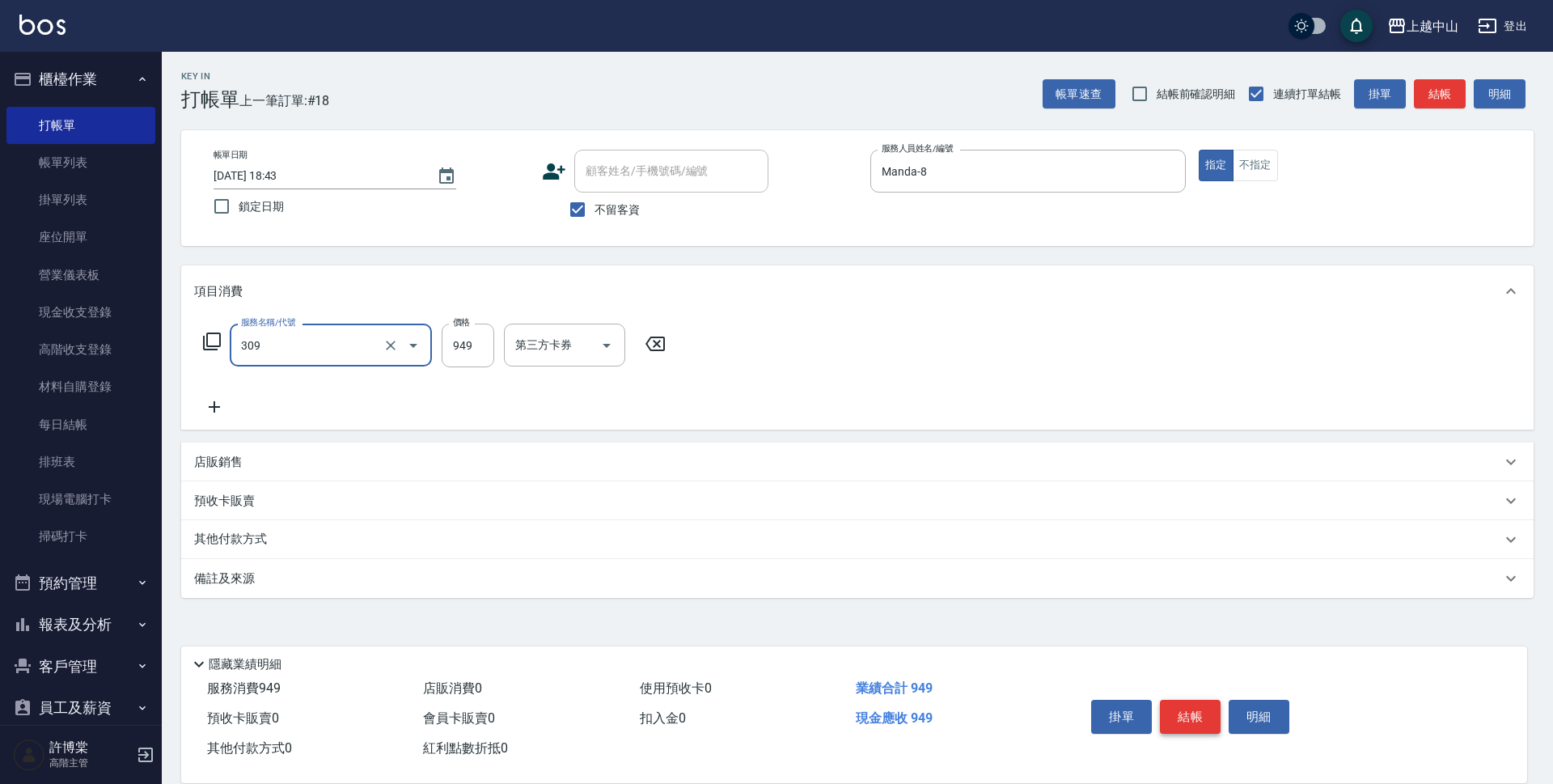
type input "森精萃舒壓調理髮浴(309)"
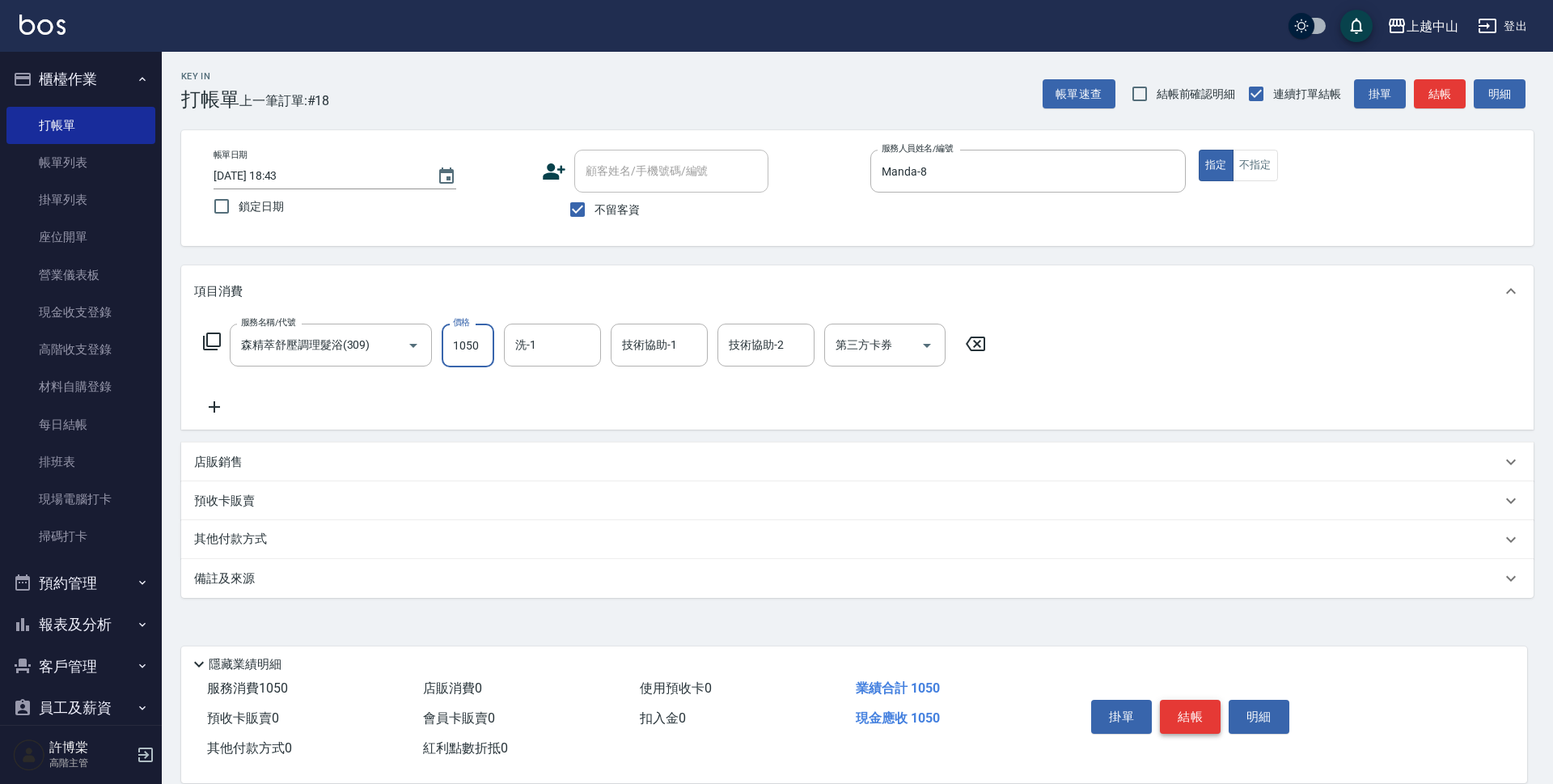
type input "1050"
type input "薇慈-36"
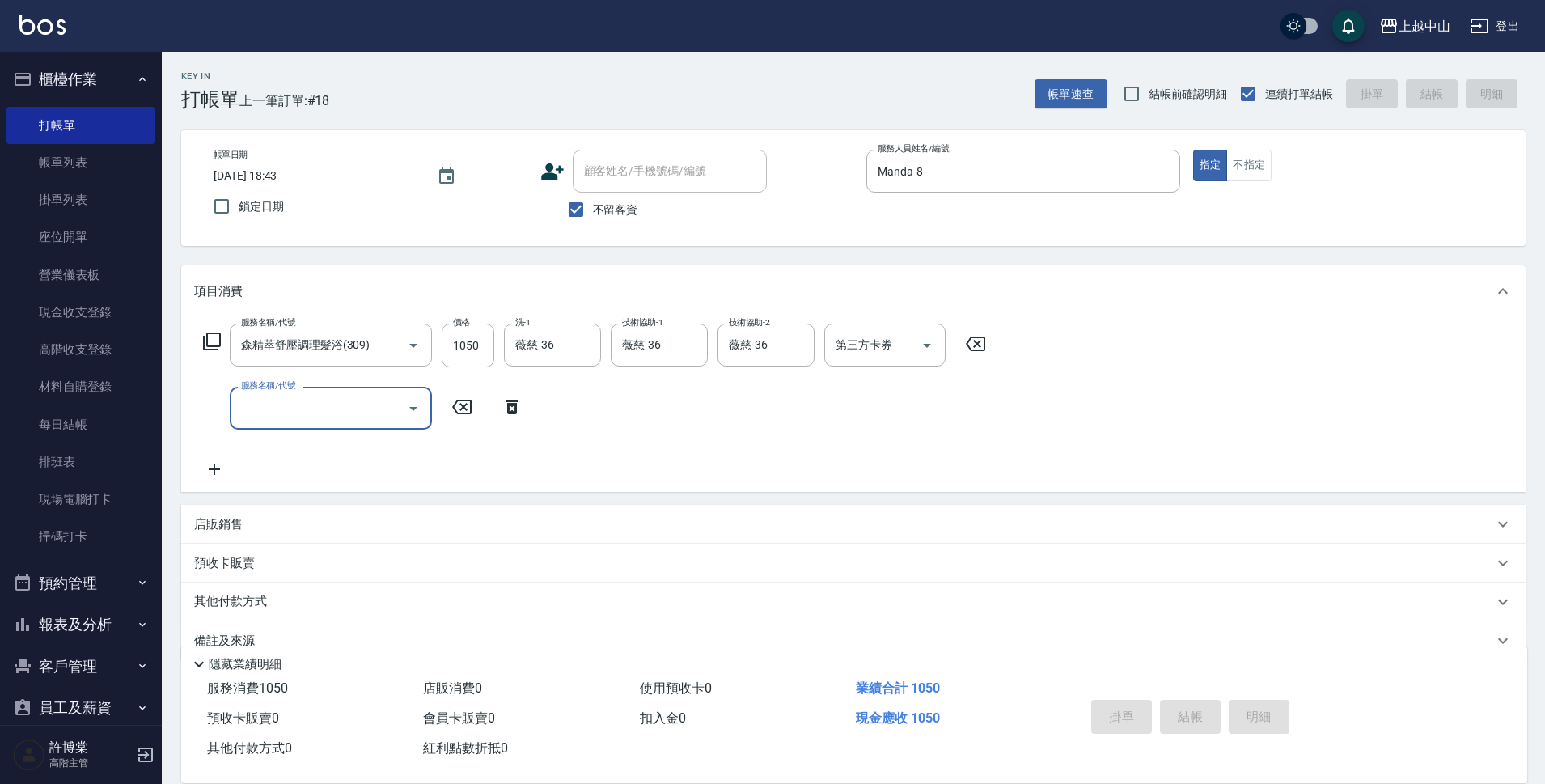
type input "2025/09/12 18:44"
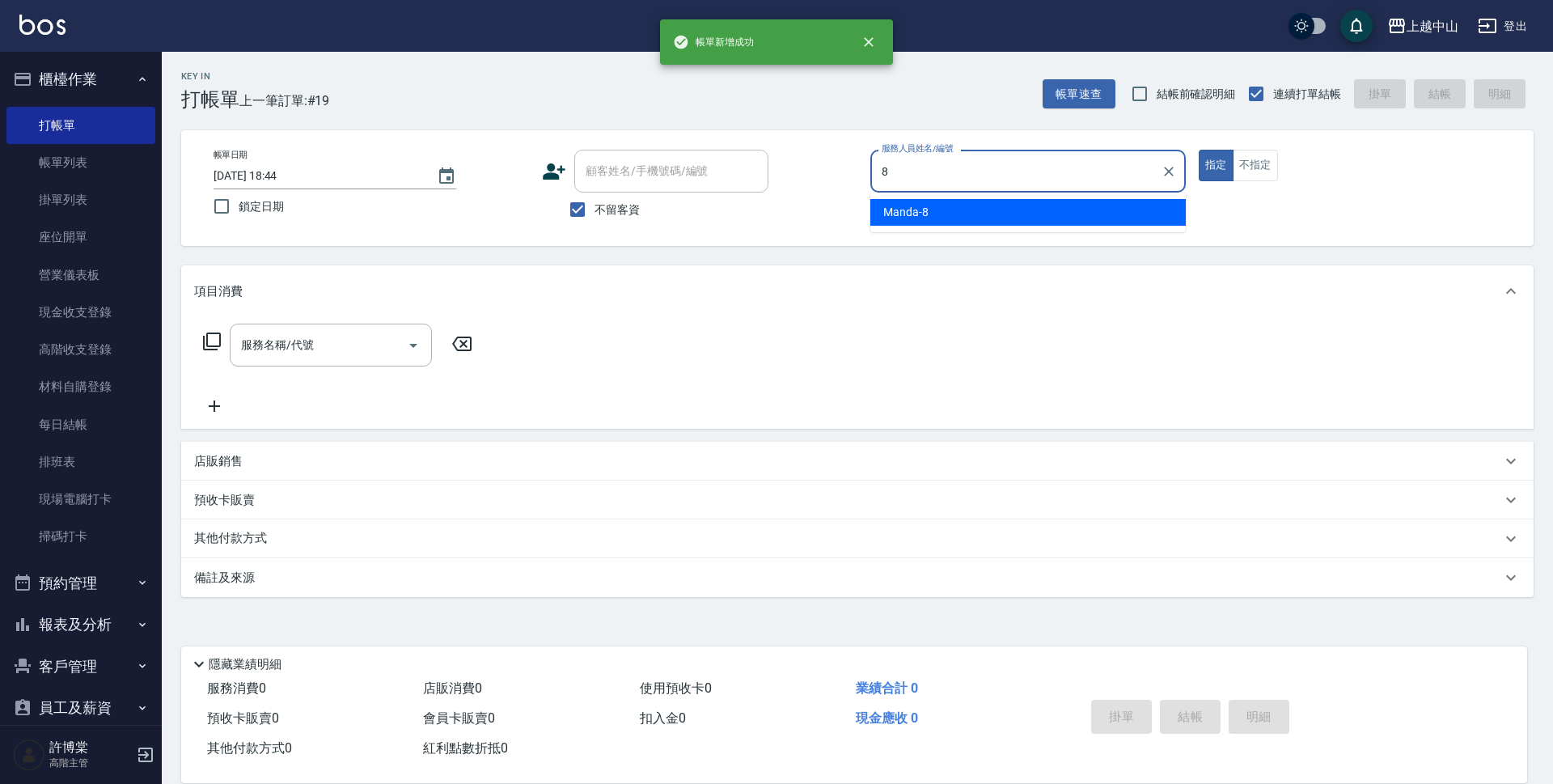
type input "Manda-8"
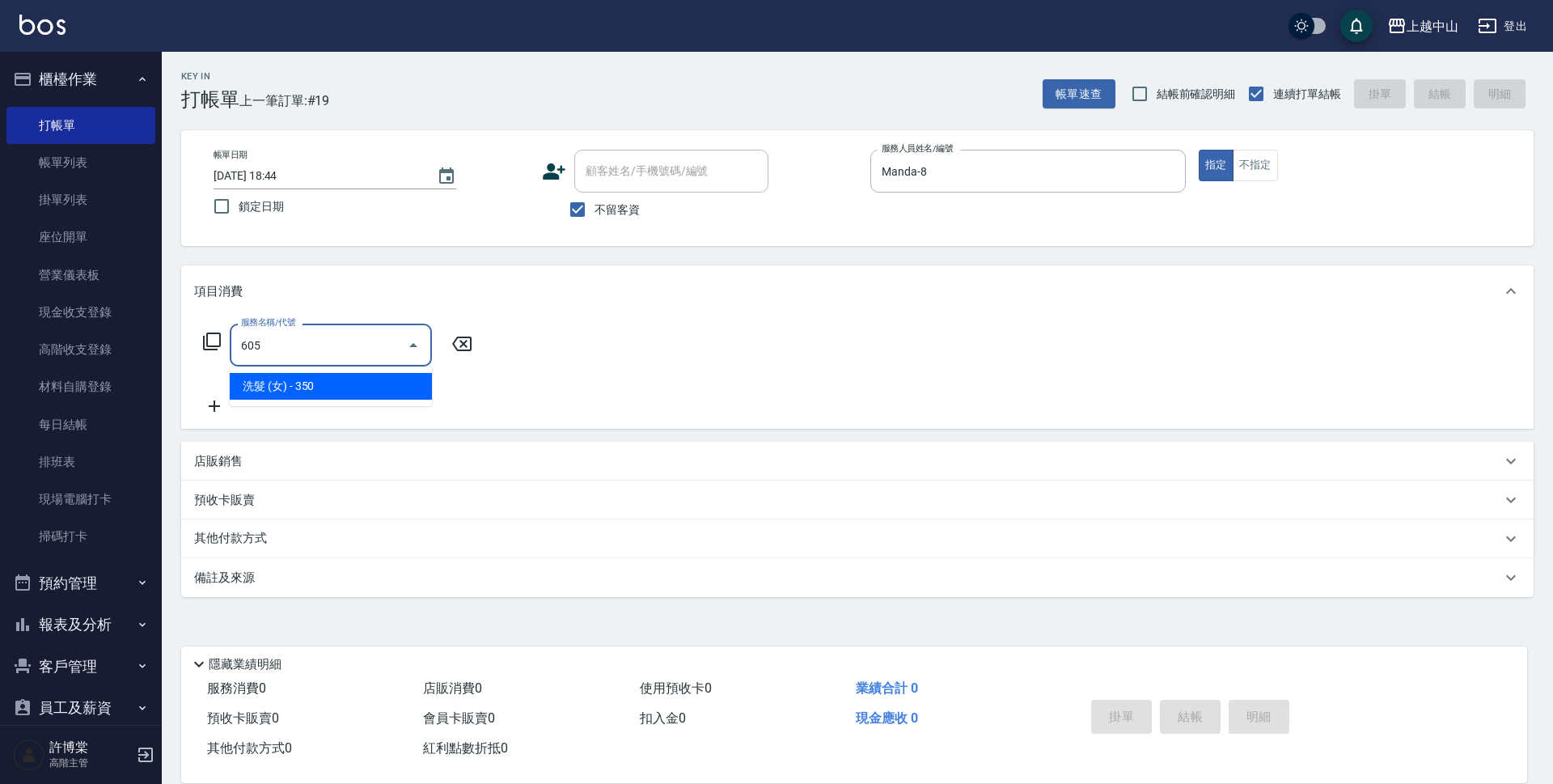
type input "洗髮 (女)(605)"
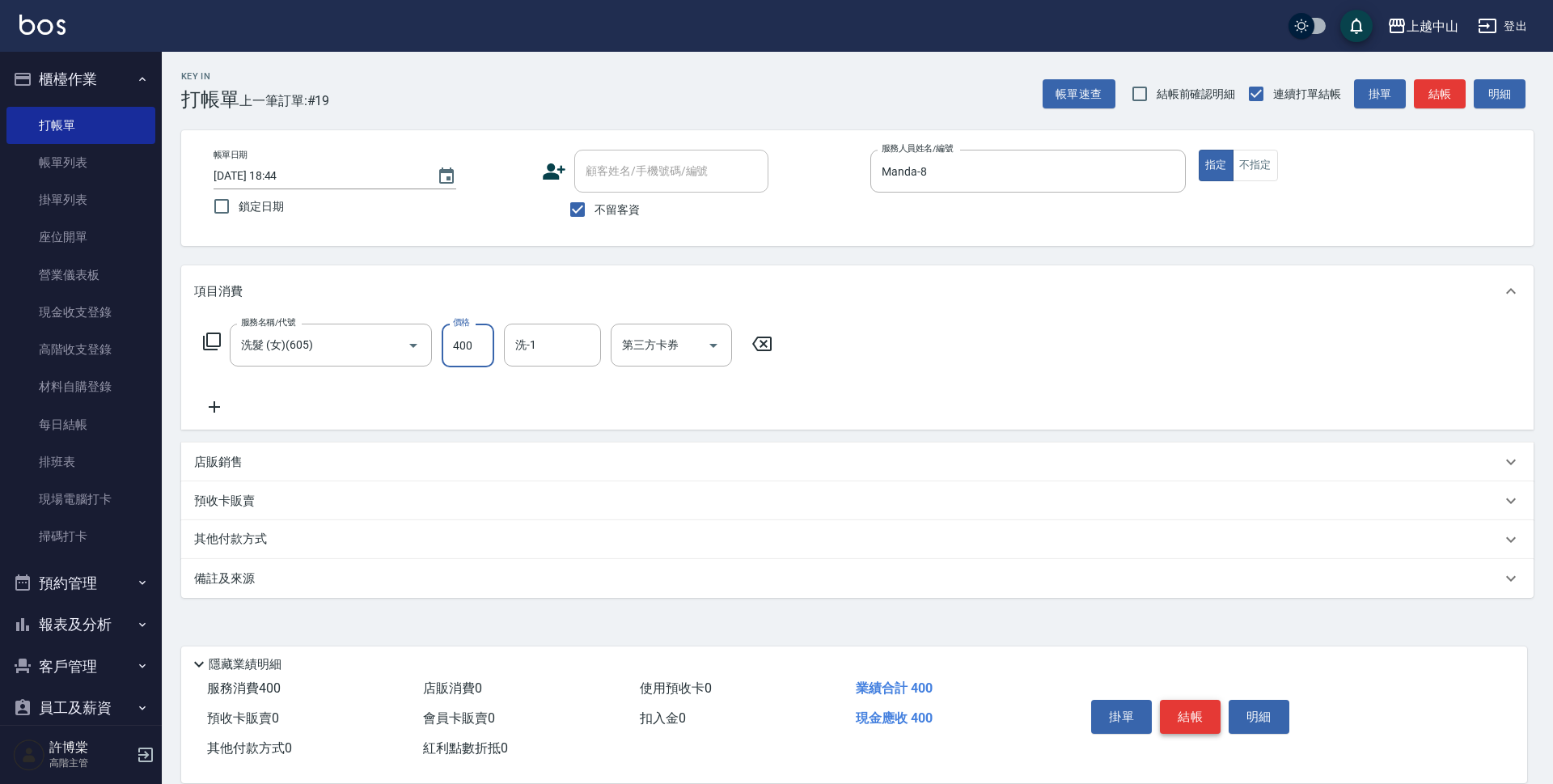
type input "400"
click at [579, 214] on input "不留客資" at bounding box center [577, 209] width 34 height 34
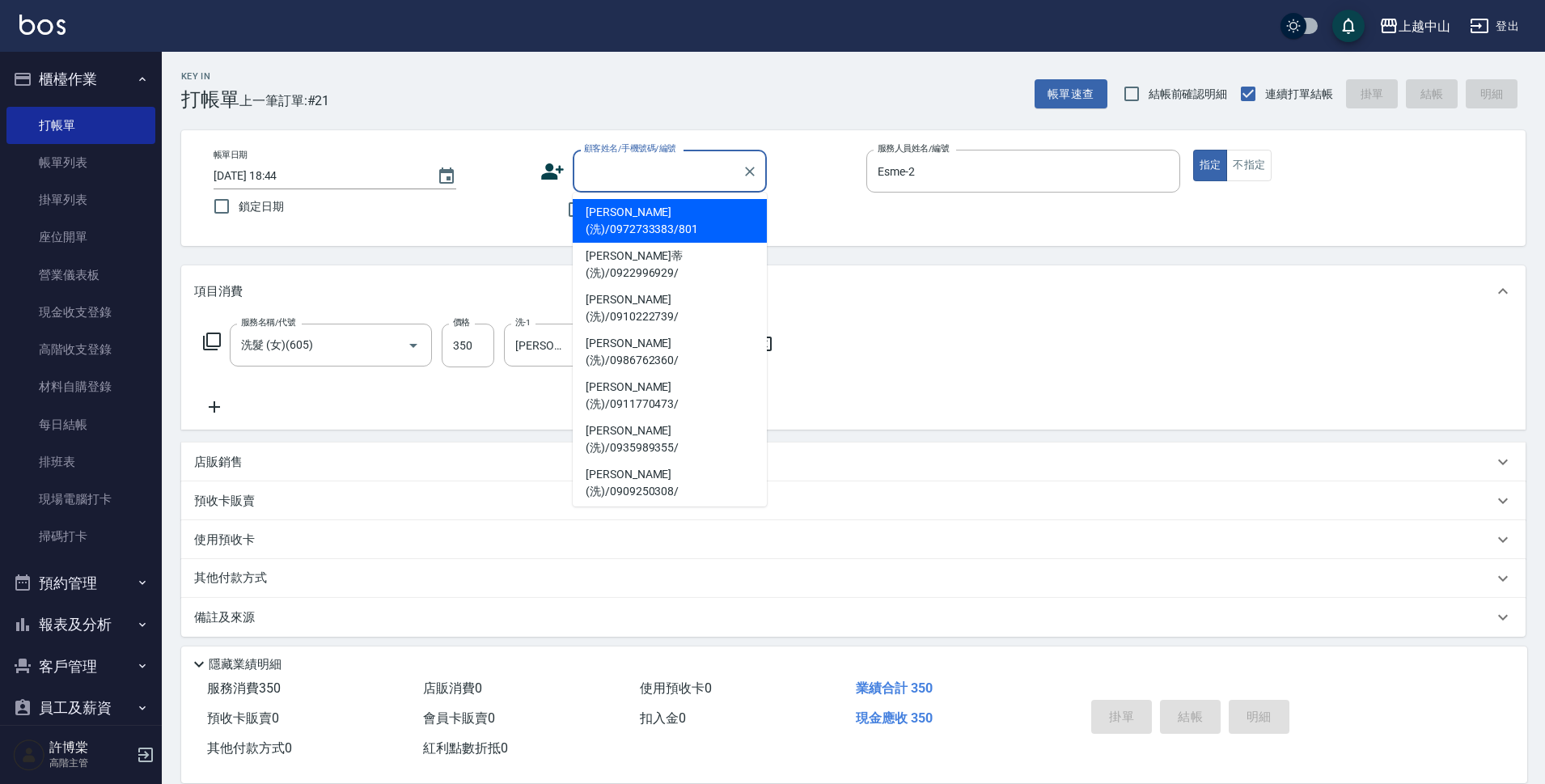
click at [593, 173] on input "顧客姓名/手機號碼/編號" at bounding box center [657, 171] width 155 height 28
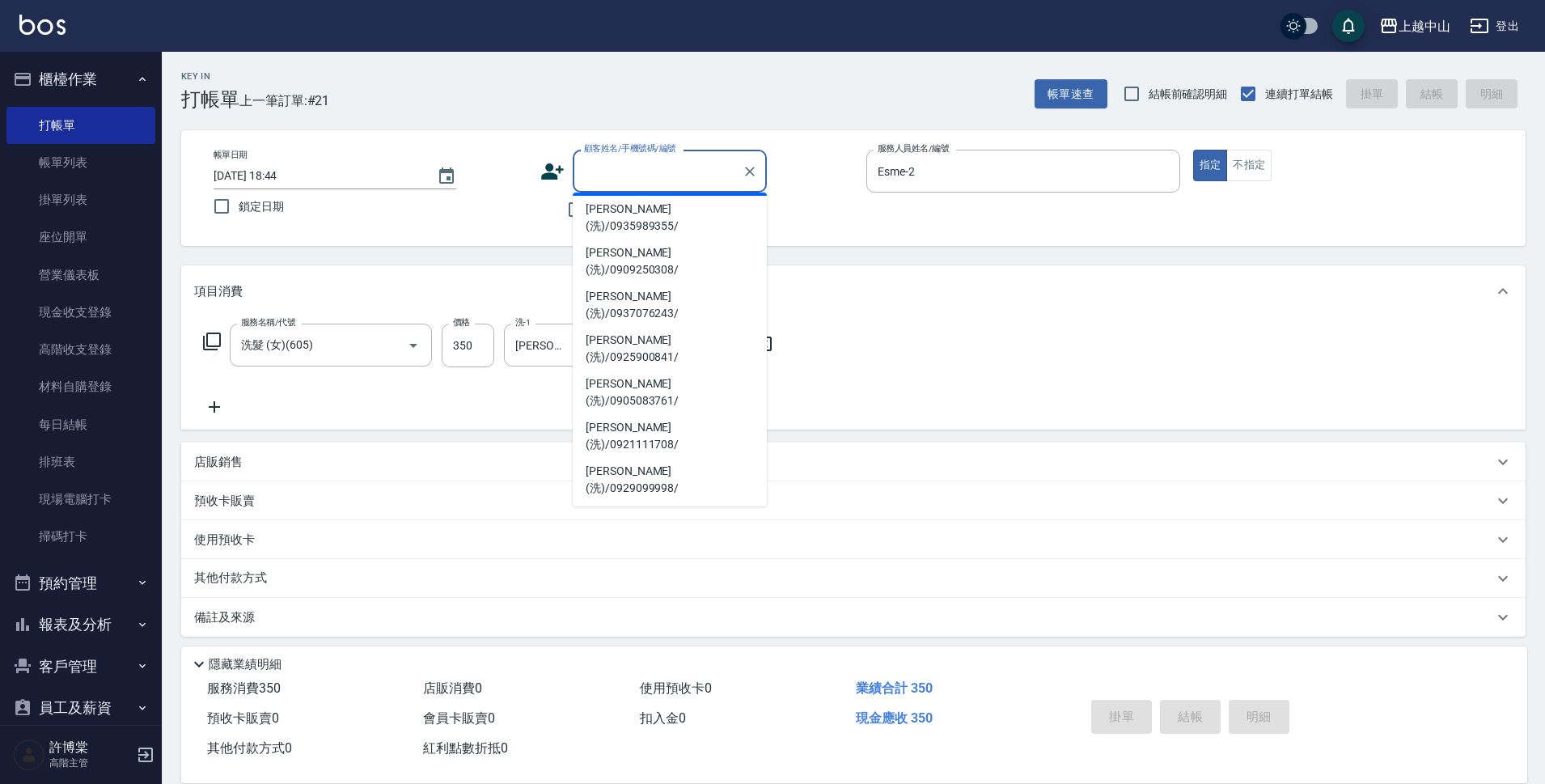
scroll to position [233, 0]
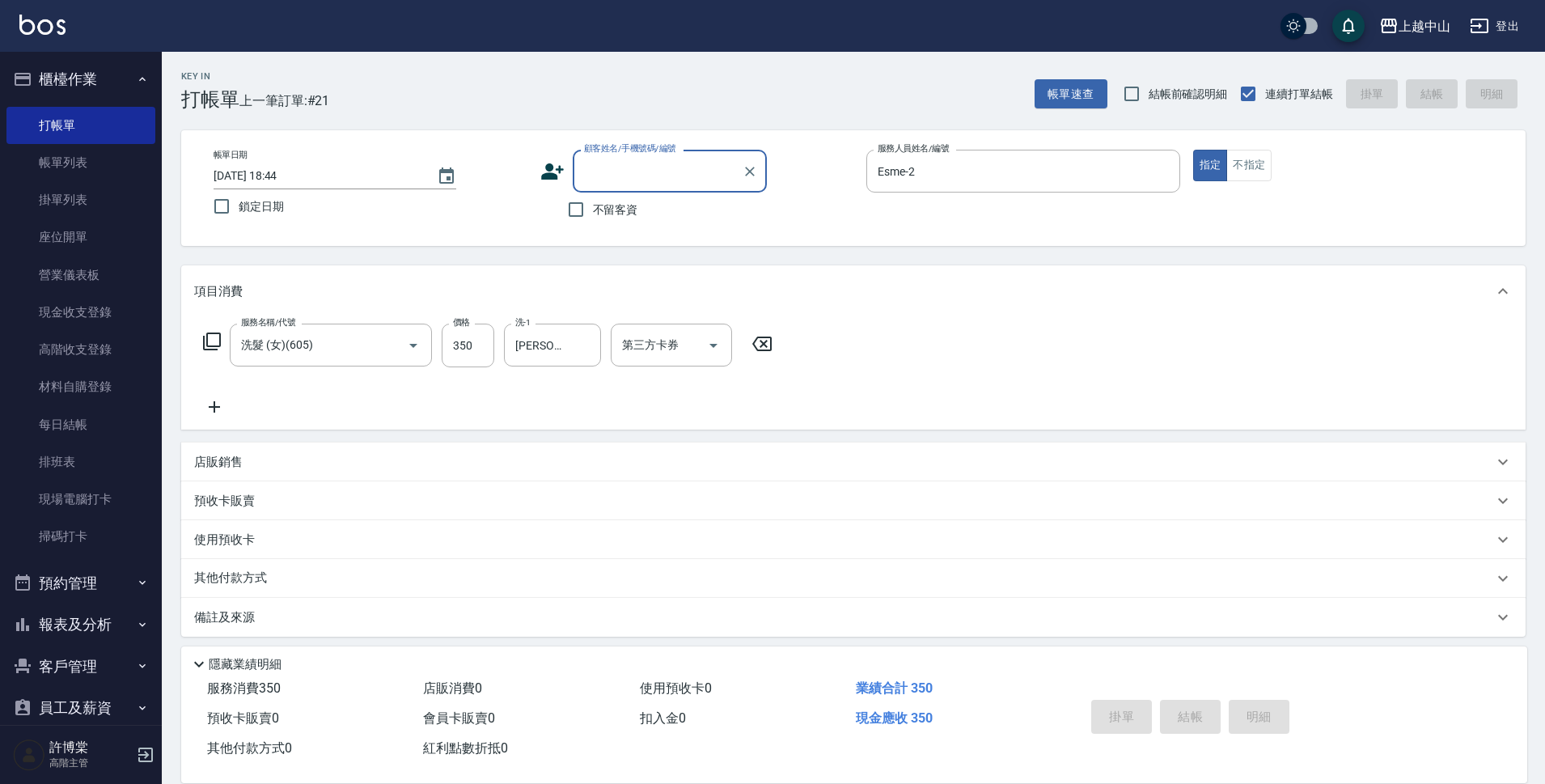
click at [658, 162] on input "顧客姓名/手機號碼/編號" at bounding box center [657, 171] width 155 height 28
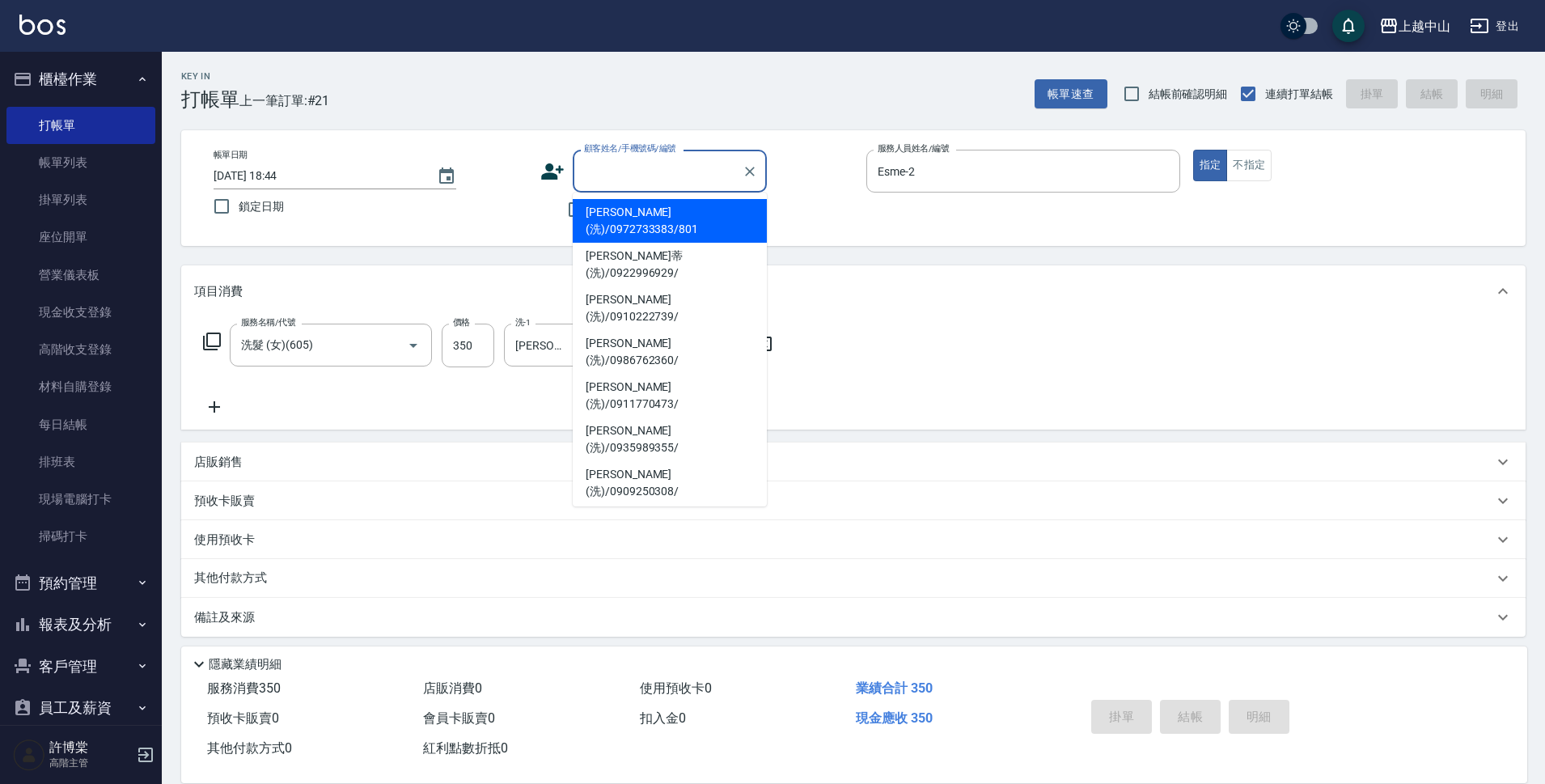
click at [658, 162] on input "顧客姓名/手機號碼/編號" at bounding box center [657, 171] width 155 height 28
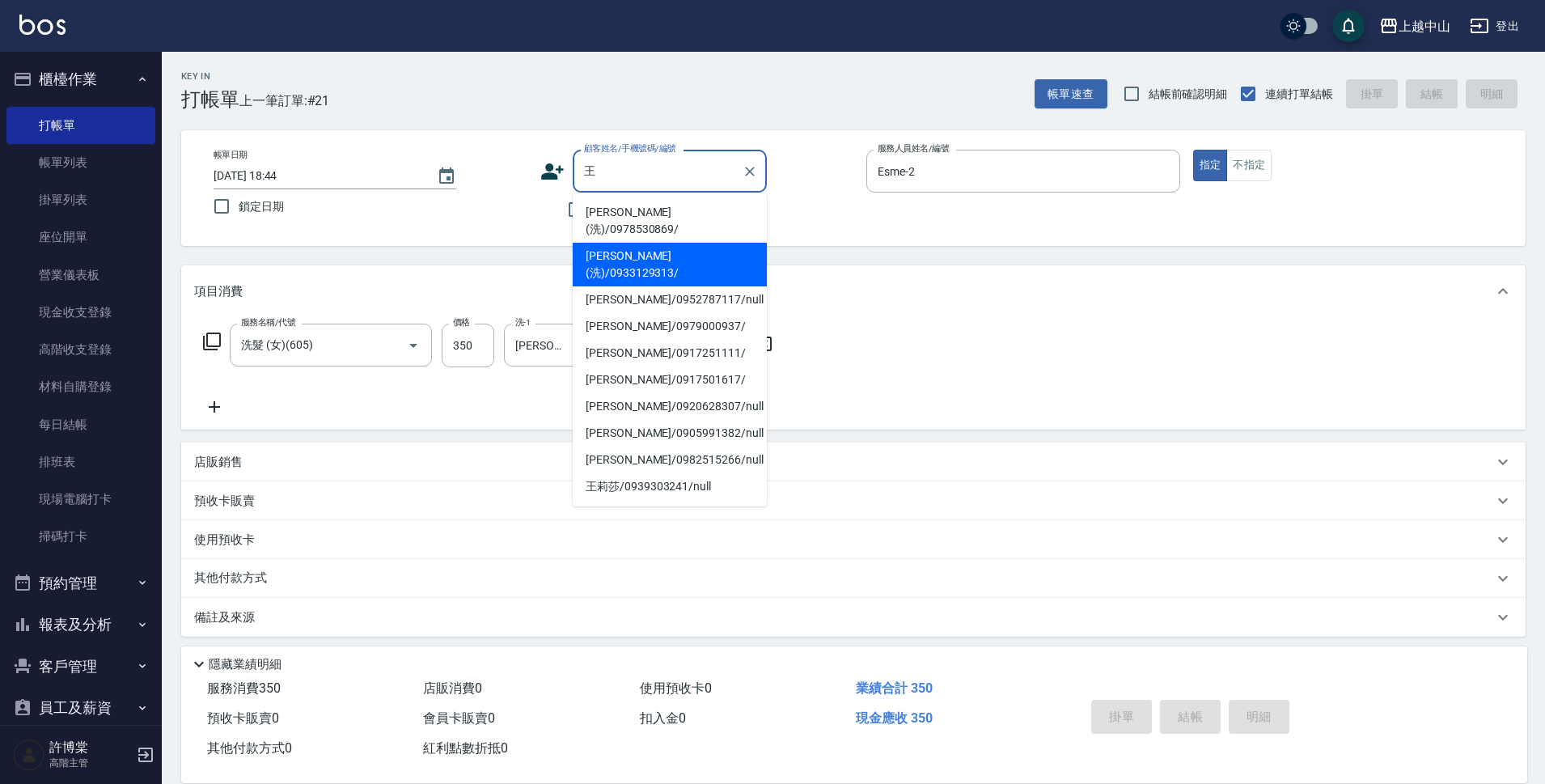
click at [637, 242] on li "王瓴臻(洗)/0933129313/" at bounding box center [670, 264] width 194 height 44
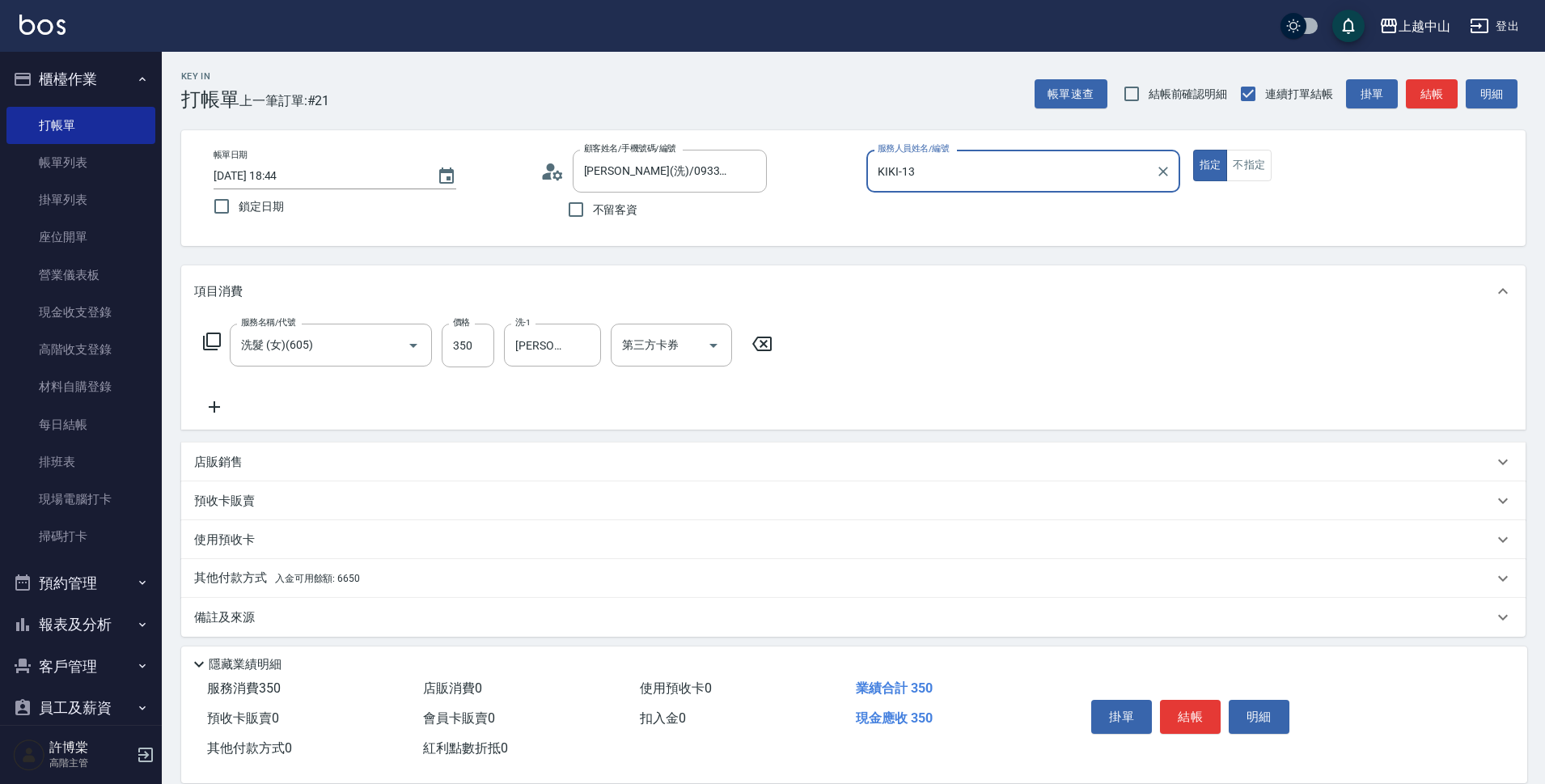
scroll to position [8, 0]
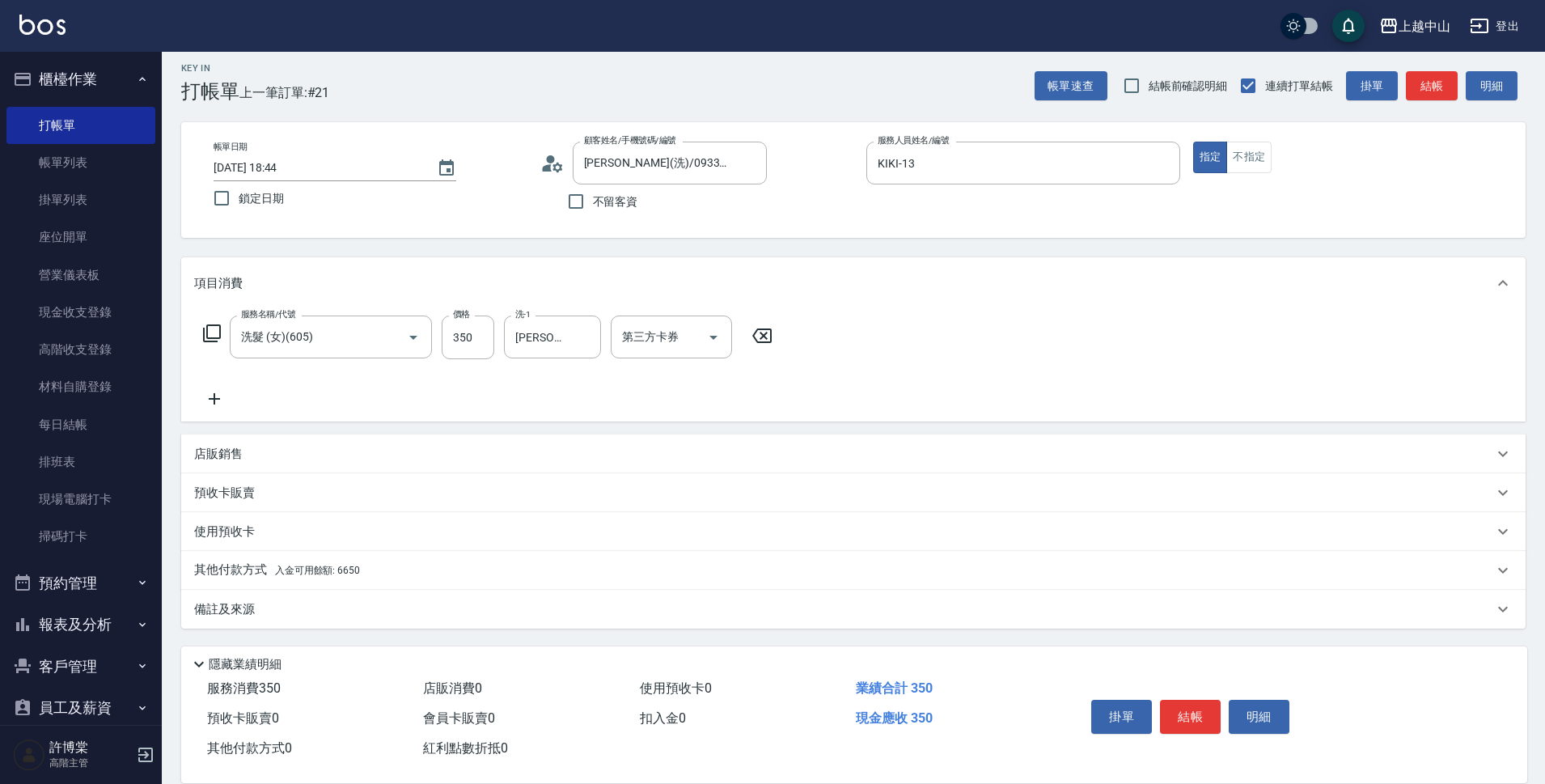
click at [309, 564] on span "入金可用餘額: 6650" at bounding box center [318, 570] width 85 height 12
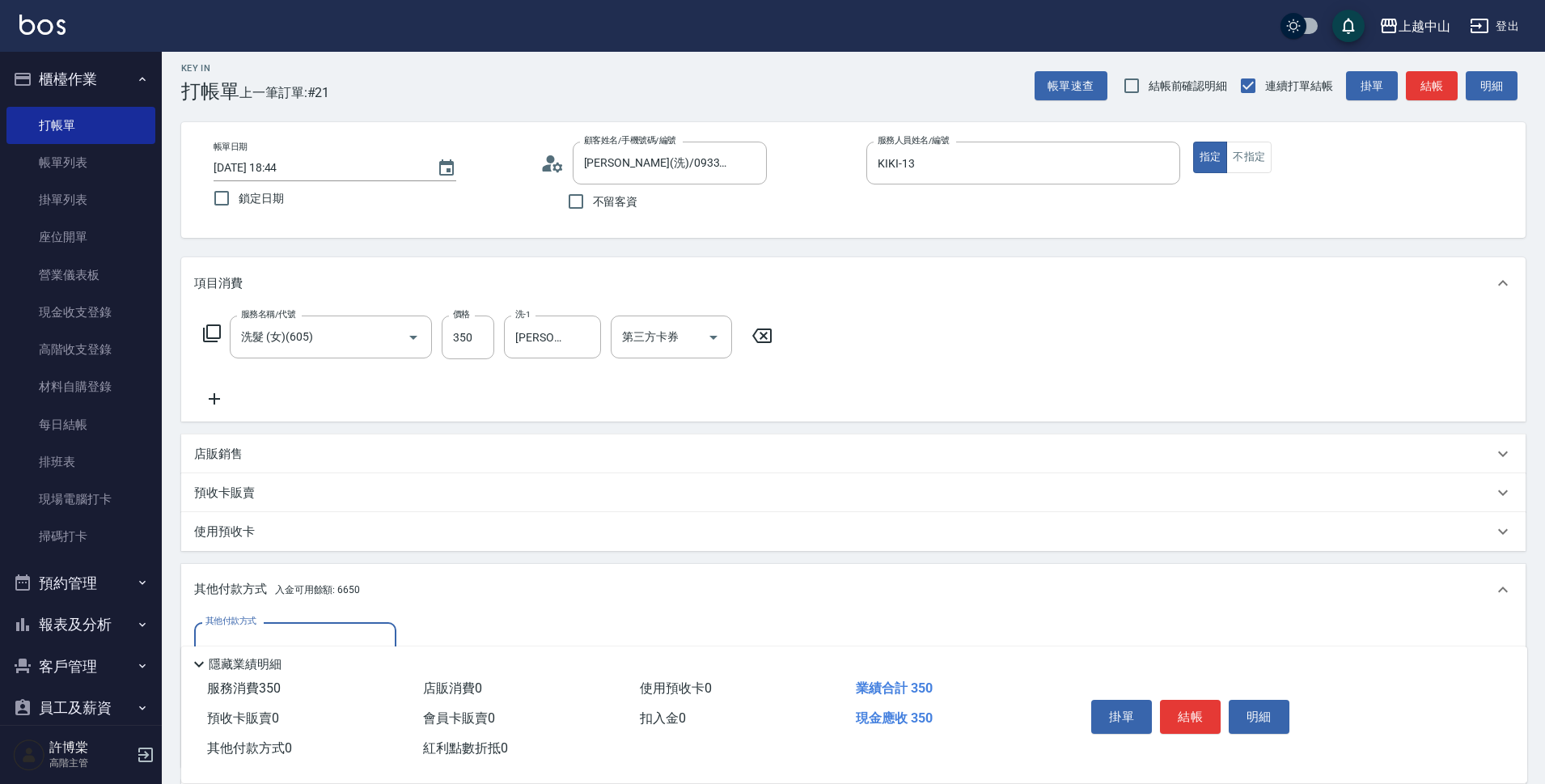
scroll to position [199, 0]
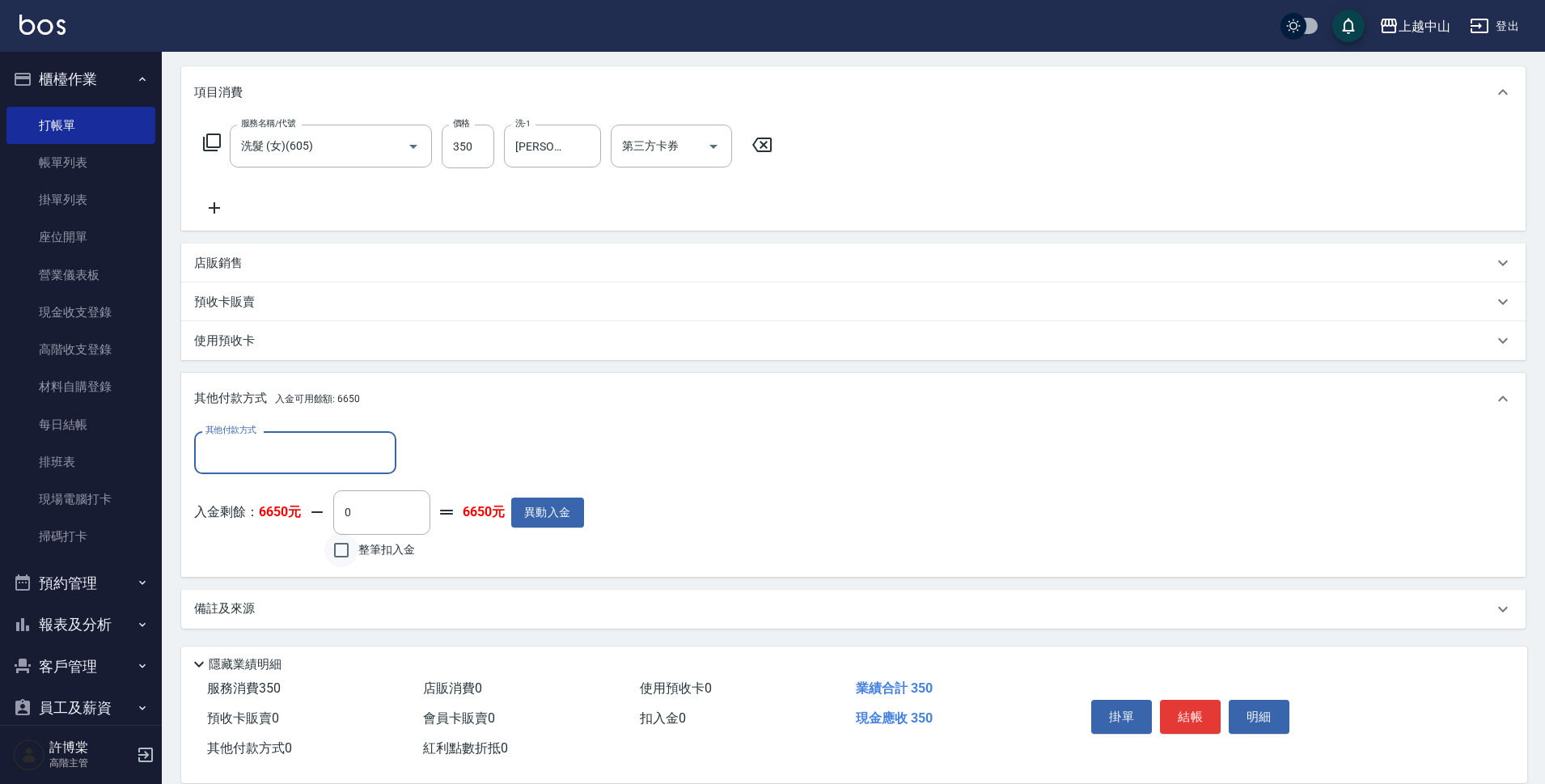
click at [335, 548] on input "整筆扣入金" at bounding box center [341, 549] width 34 height 34
click at [1258, 717] on button "明細" at bounding box center [1258, 716] width 61 height 34
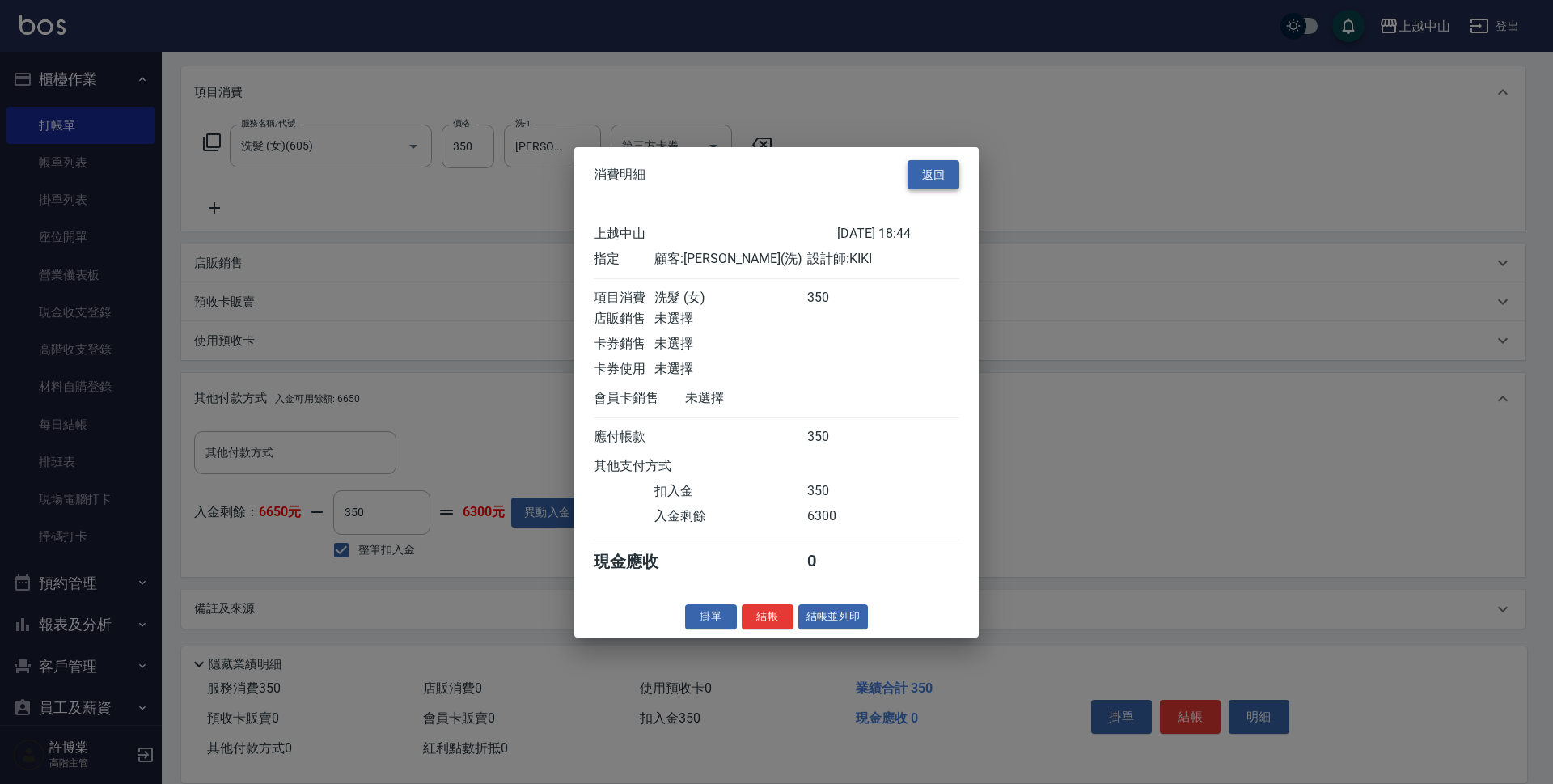
click at [940, 159] on button "返回" at bounding box center [933, 173] width 51 height 30
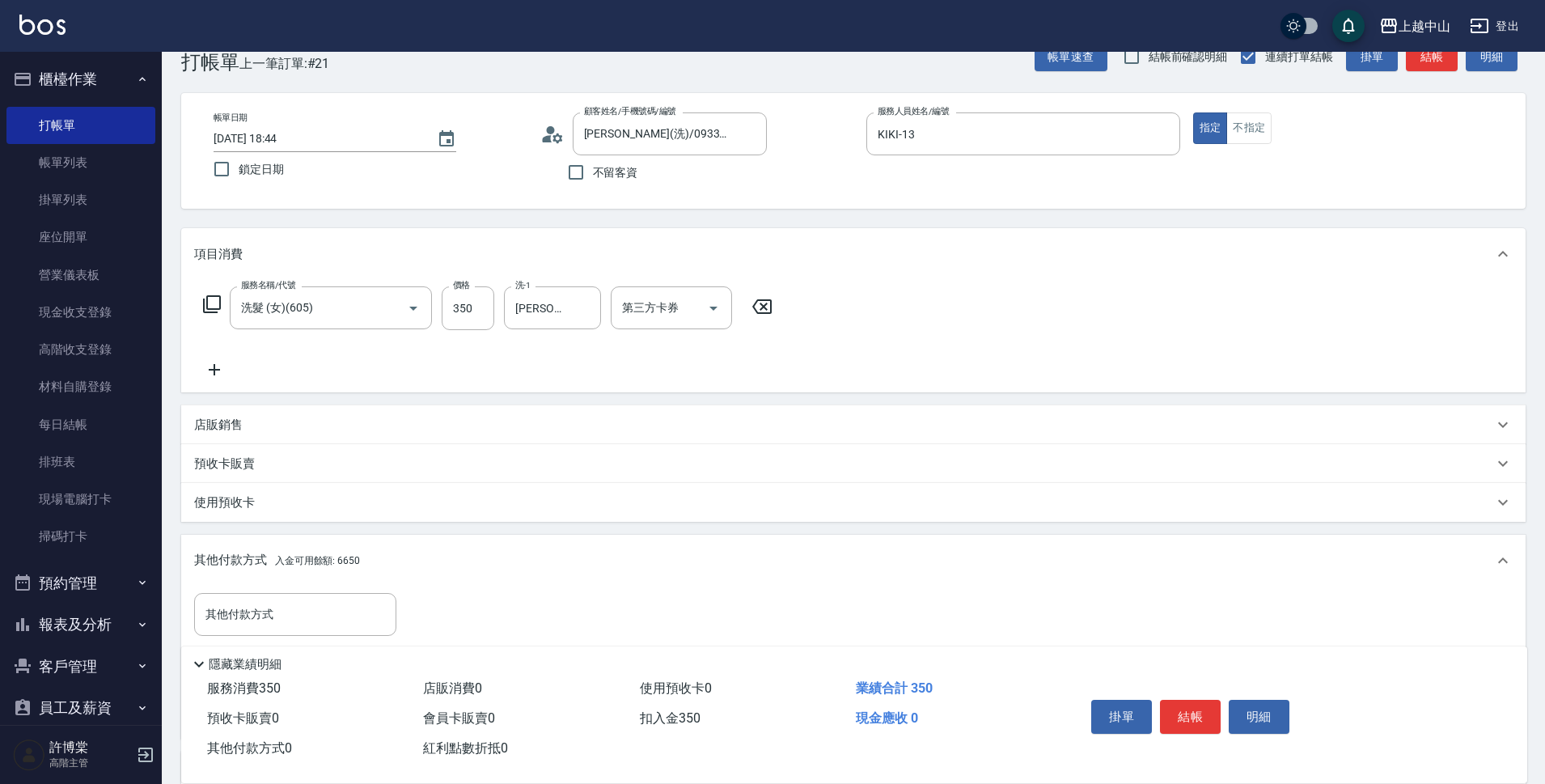
scroll to position [0, 0]
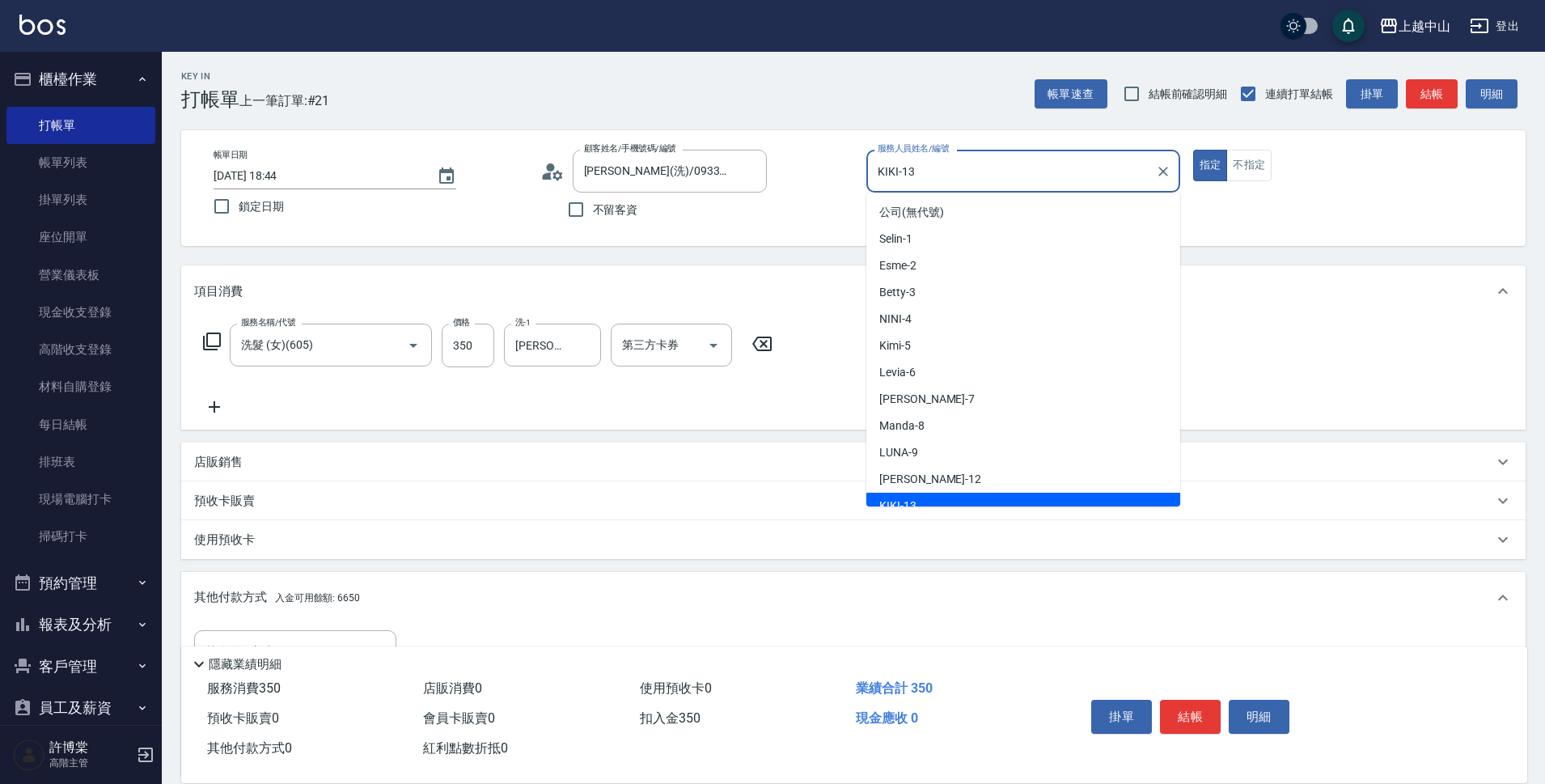
click at [989, 183] on input "KIKI-13" at bounding box center [1011, 171] width 275 height 28
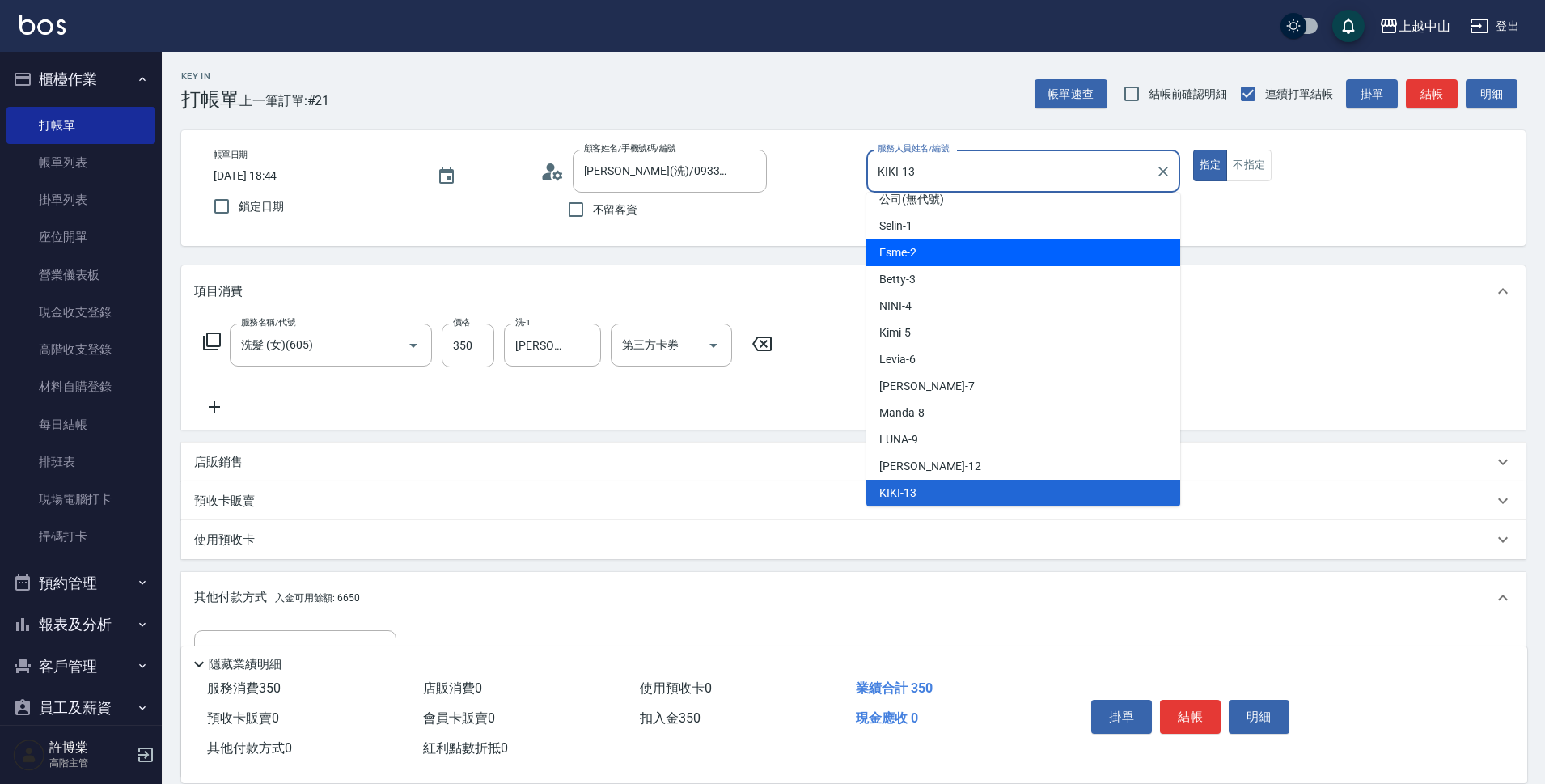
click at [935, 257] on div "Esme -2" at bounding box center [1024, 253] width 314 height 27
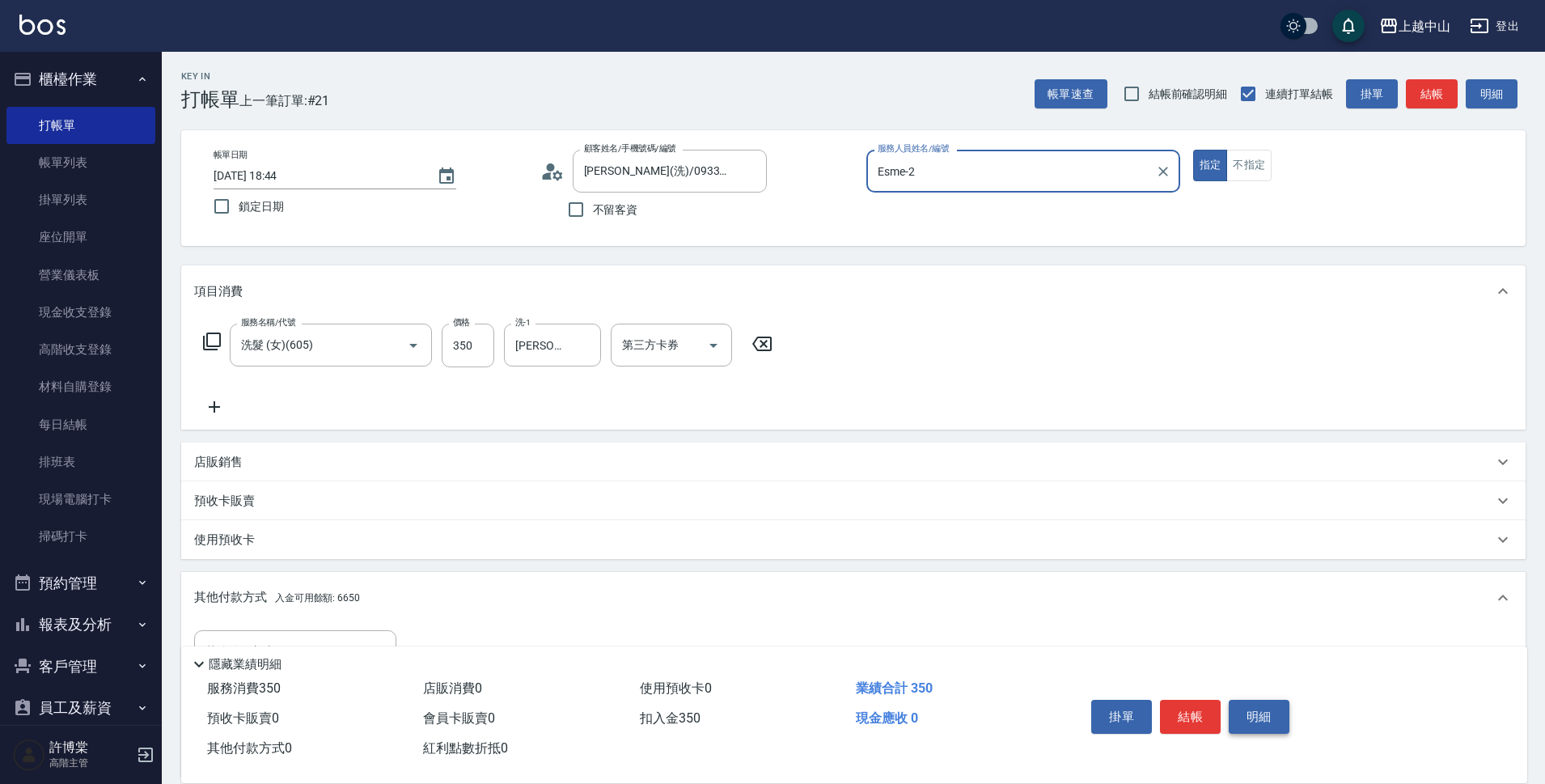
click at [1259, 701] on button "明細" at bounding box center [1258, 716] width 61 height 34
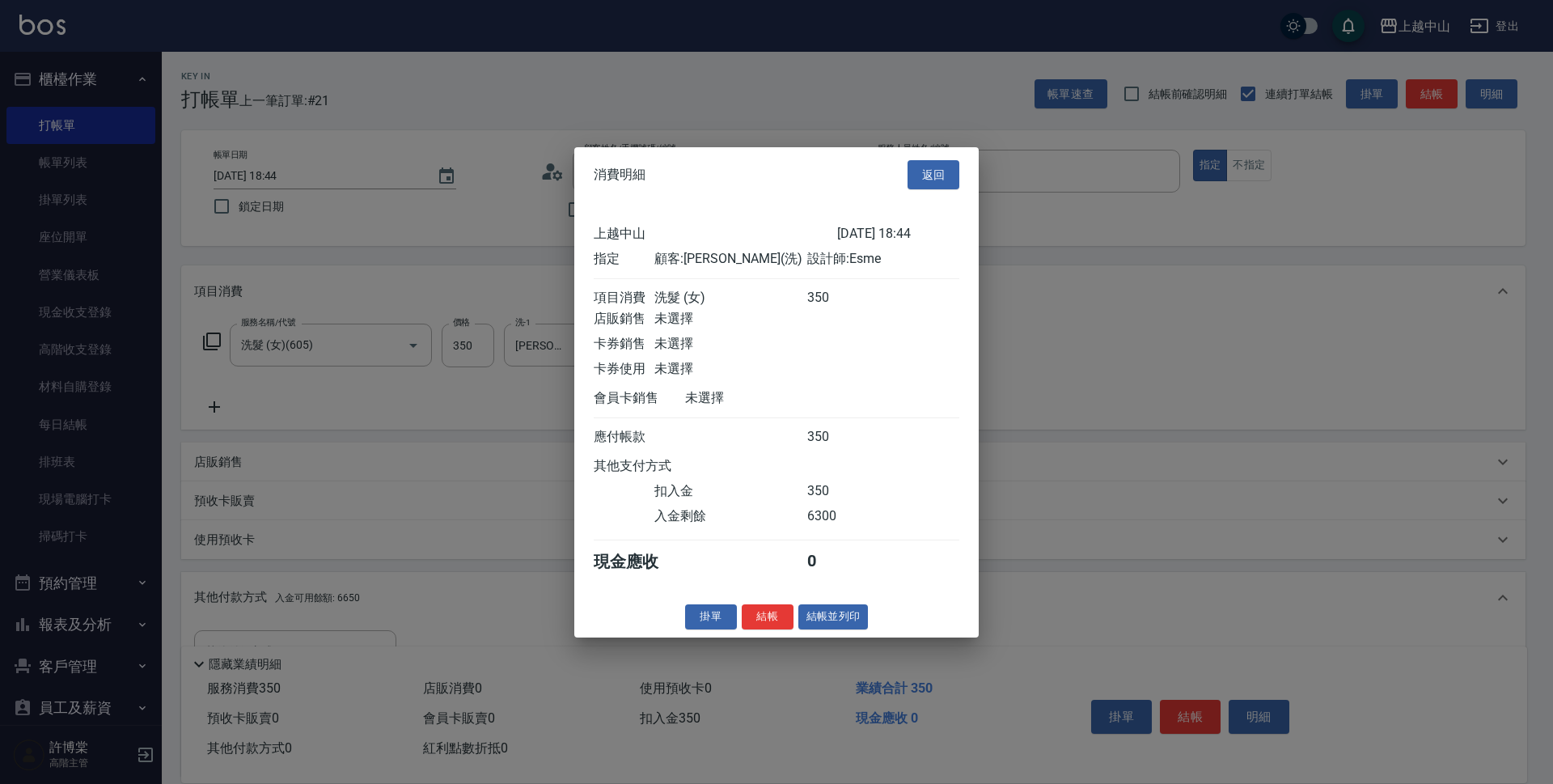
drag, startPoint x: 1552, startPoint y: 422, endPoint x: 1552, endPoint y: 431, distance: 9.0
click at [1552, 431] on div at bounding box center [776, 392] width 1553 height 784
click at [766, 629] on button "結帳" at bounding box center [767, 616] width 51 height 25
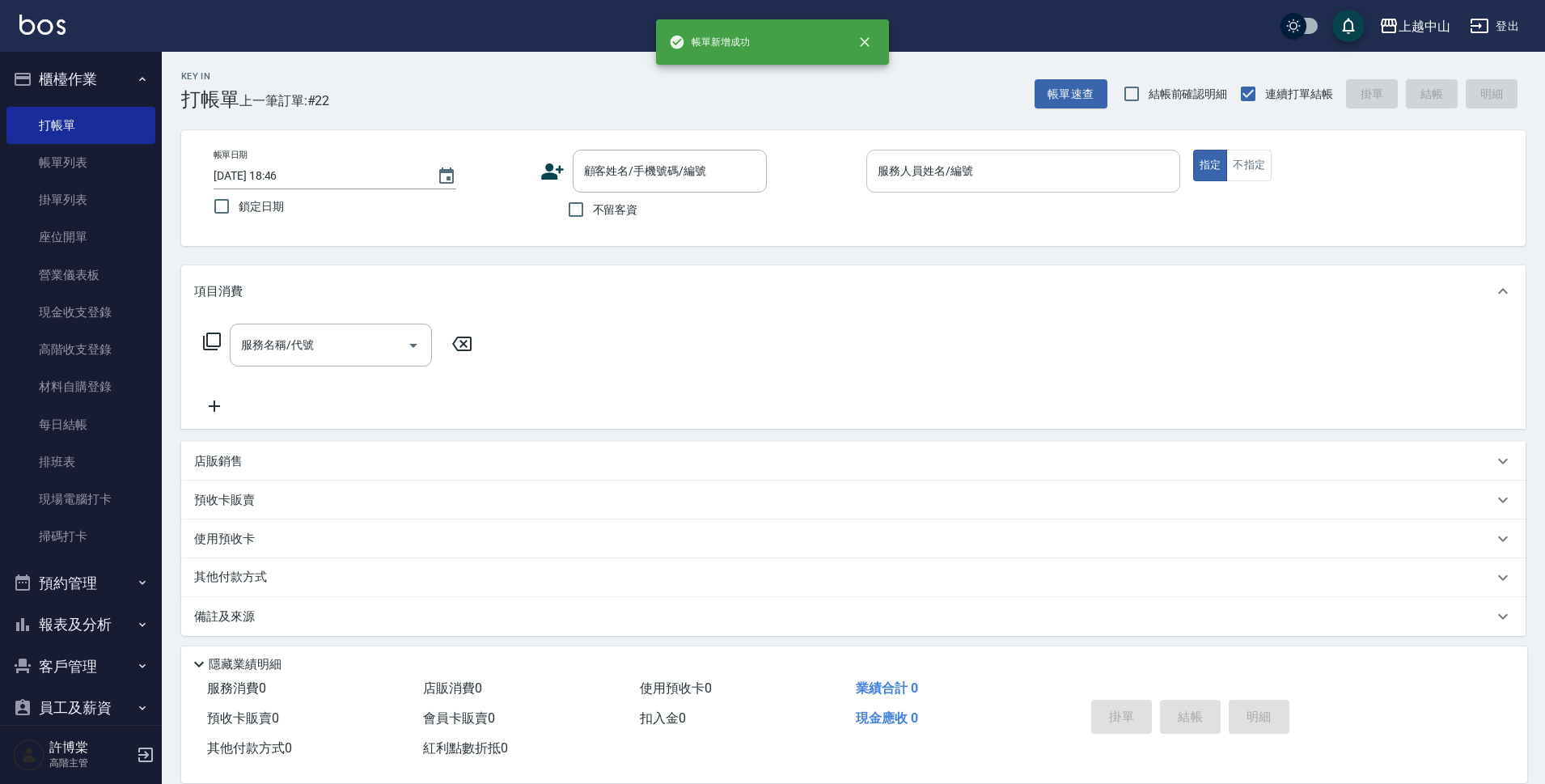
click at [1020, 188] on div "服務人員姓名/編號" at bounding box center [1024, 171] width 314 height 43
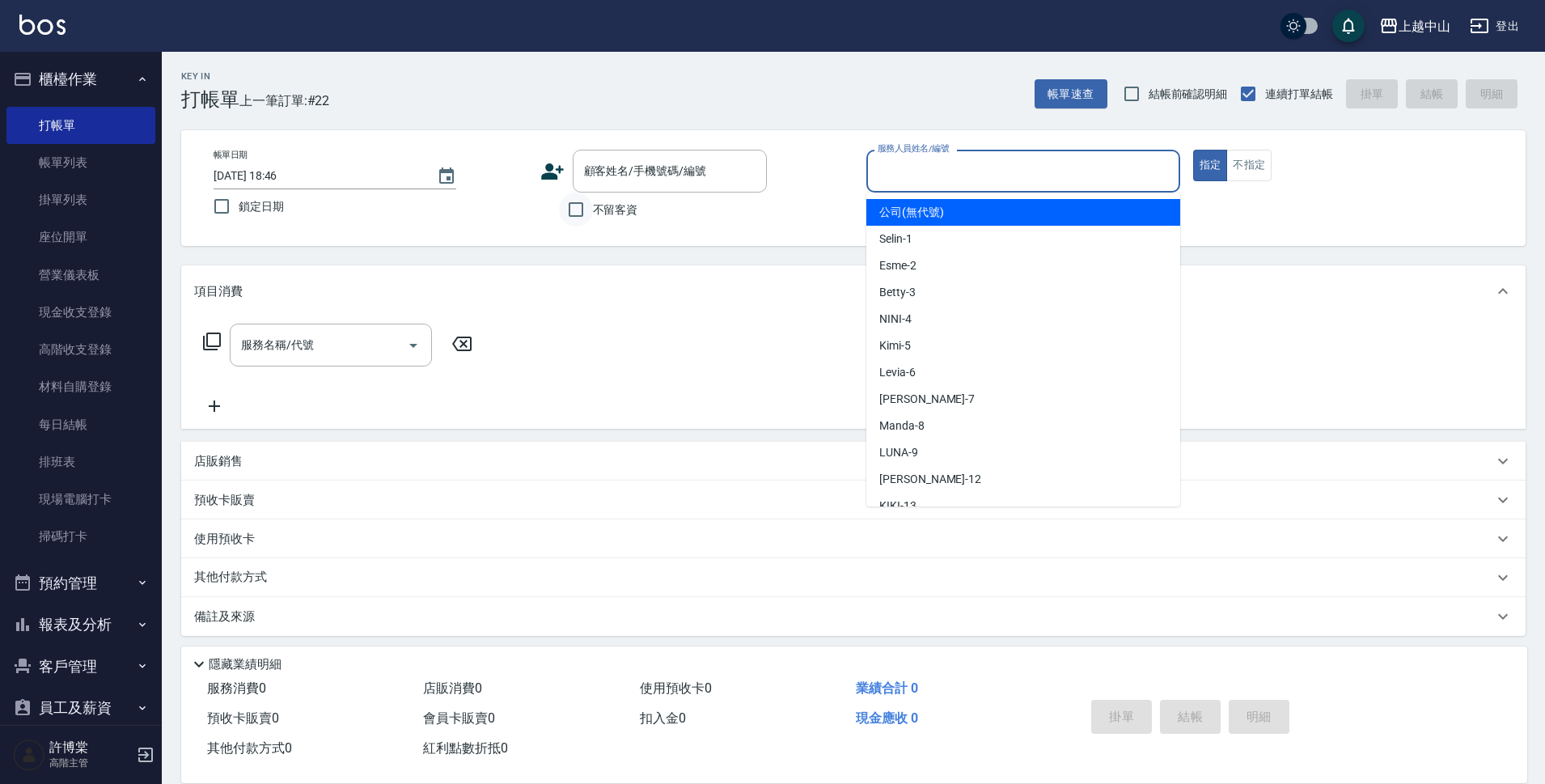
click at [575, 217] on input "不留客資" at bounding box center [576, 209] width 34 height 34
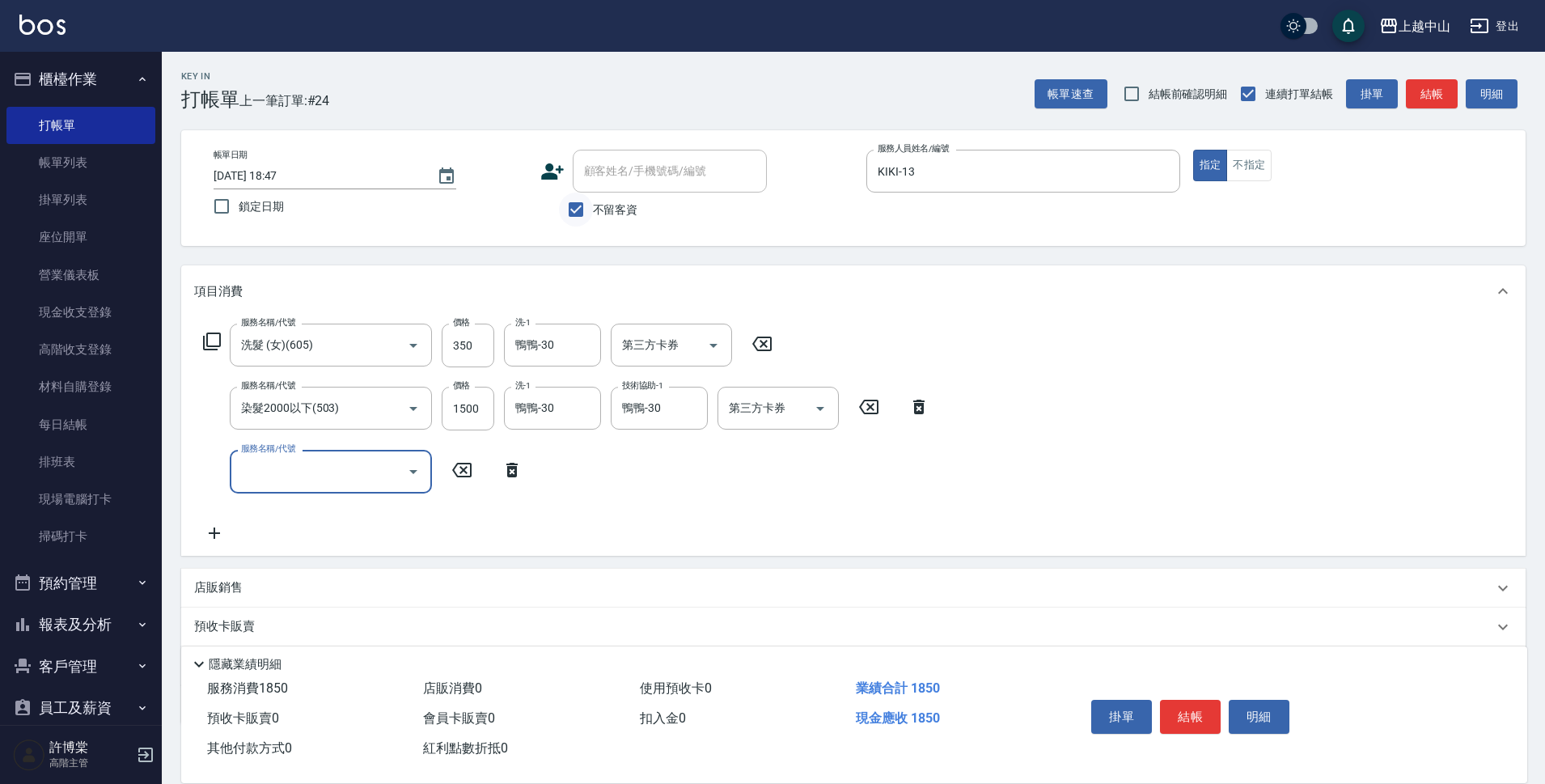
click at [579, 203] on input "不留客資" at bounding box center [576, 209] width 34 height 34
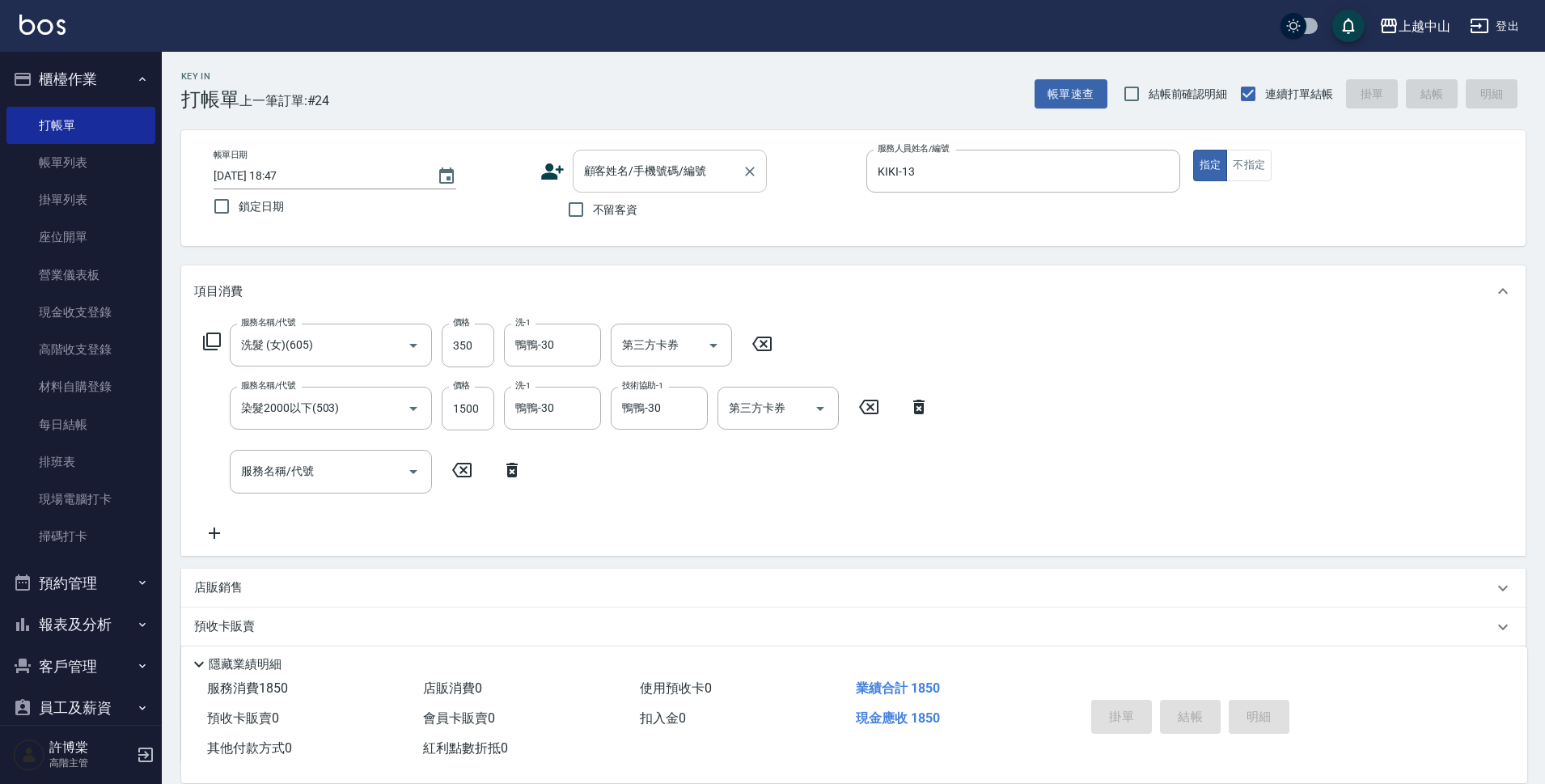
click at [590, 188] on div "顧客姓名/手機號碼/編號" at bounding box center [670, 171] width 194 height 43
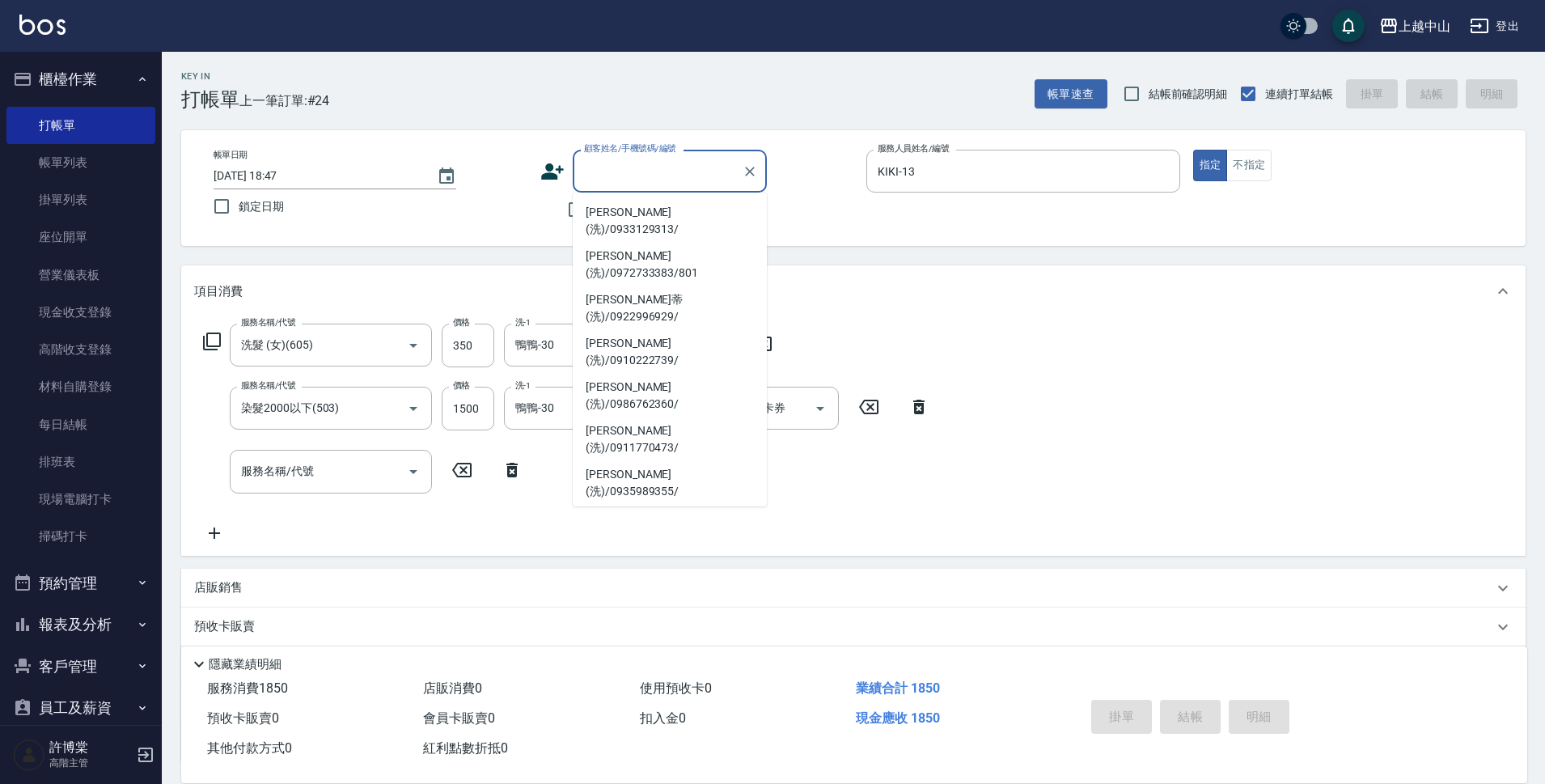
click at [738, 549] on li "徐秀鑾(洗)/0937076243/" at bounding box center [670, 570] width 194 height 44
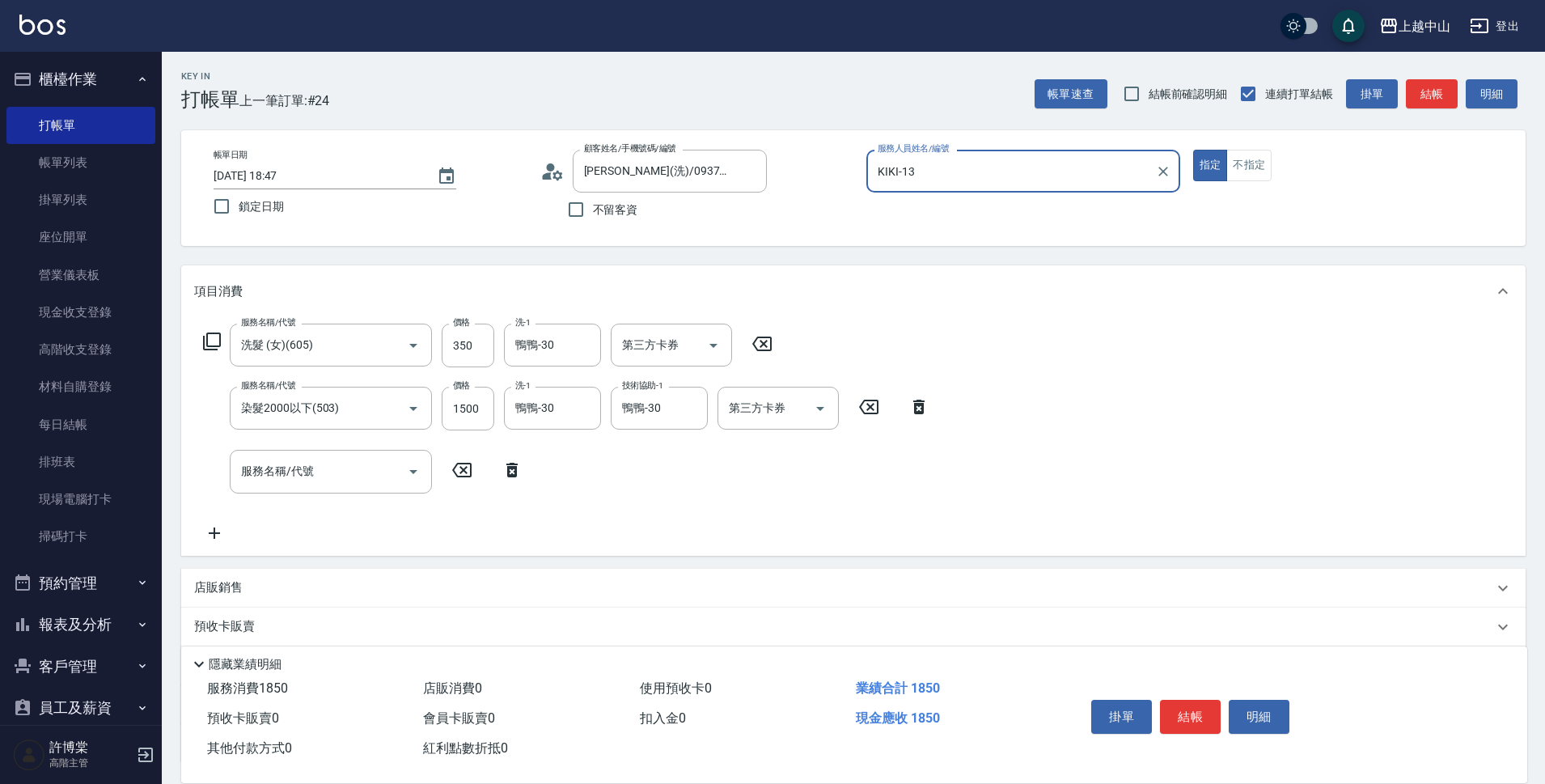
scroll to position [135, 0]
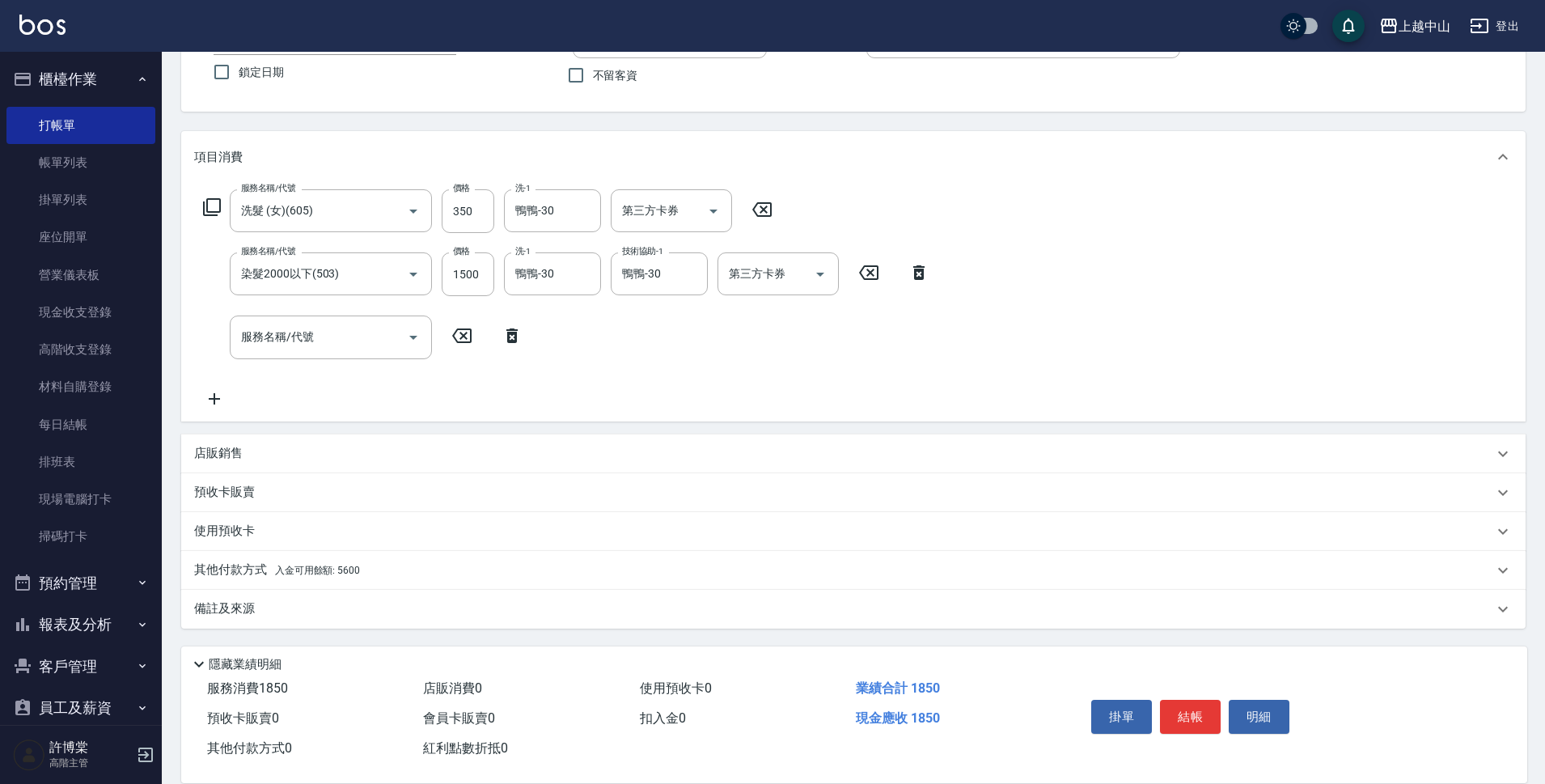
click at [391, 585] on div "其他付款方式 入金可用餘額: 5600" at bounding box center [853, 570] width 1344 height 39
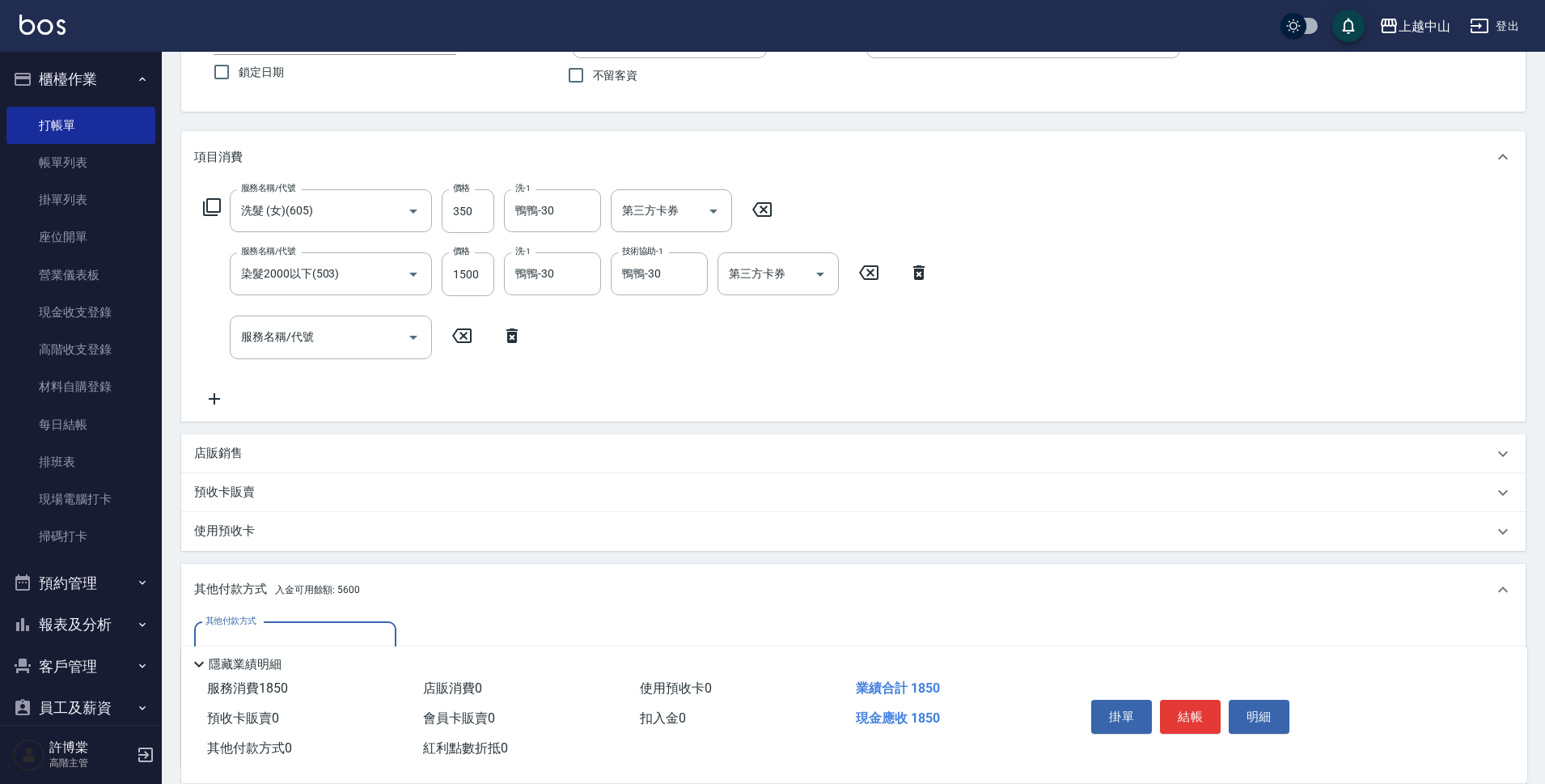
scroll to position [0, 0]
click at [381, 631] on input "其他付款方式" at bounding box center [296, 643] width 188 height 28
click at [900, 614] on div "其他付款方式 入金可用餘額: 5600" at bounding box center [853, 589] width 1344 height 51
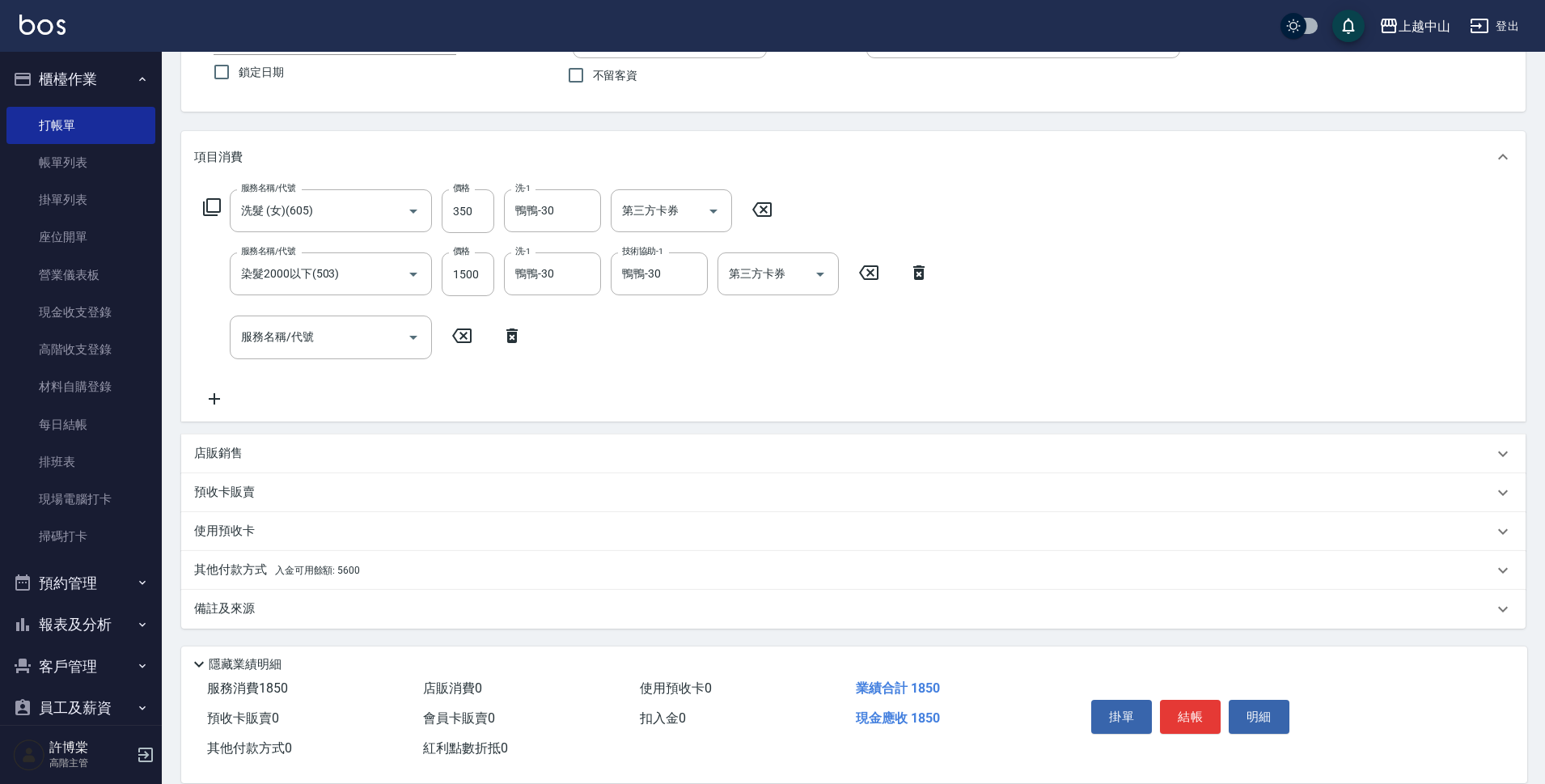
click at [311, 576] on p "其他付款方式 入金可用餘額: 5600" at bounding box center [276, 570] width 166 height 17
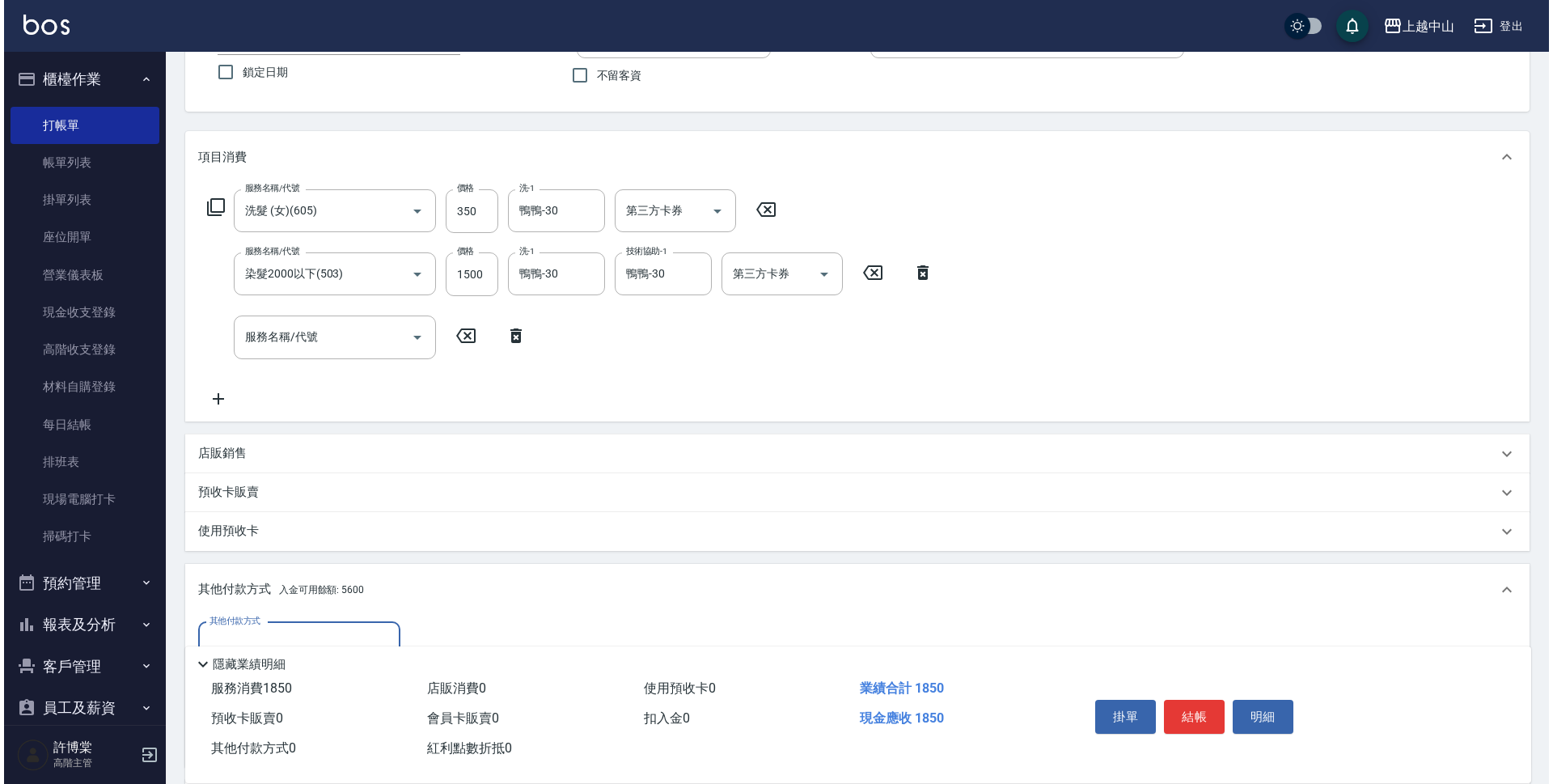
scroll to position [325, 0]
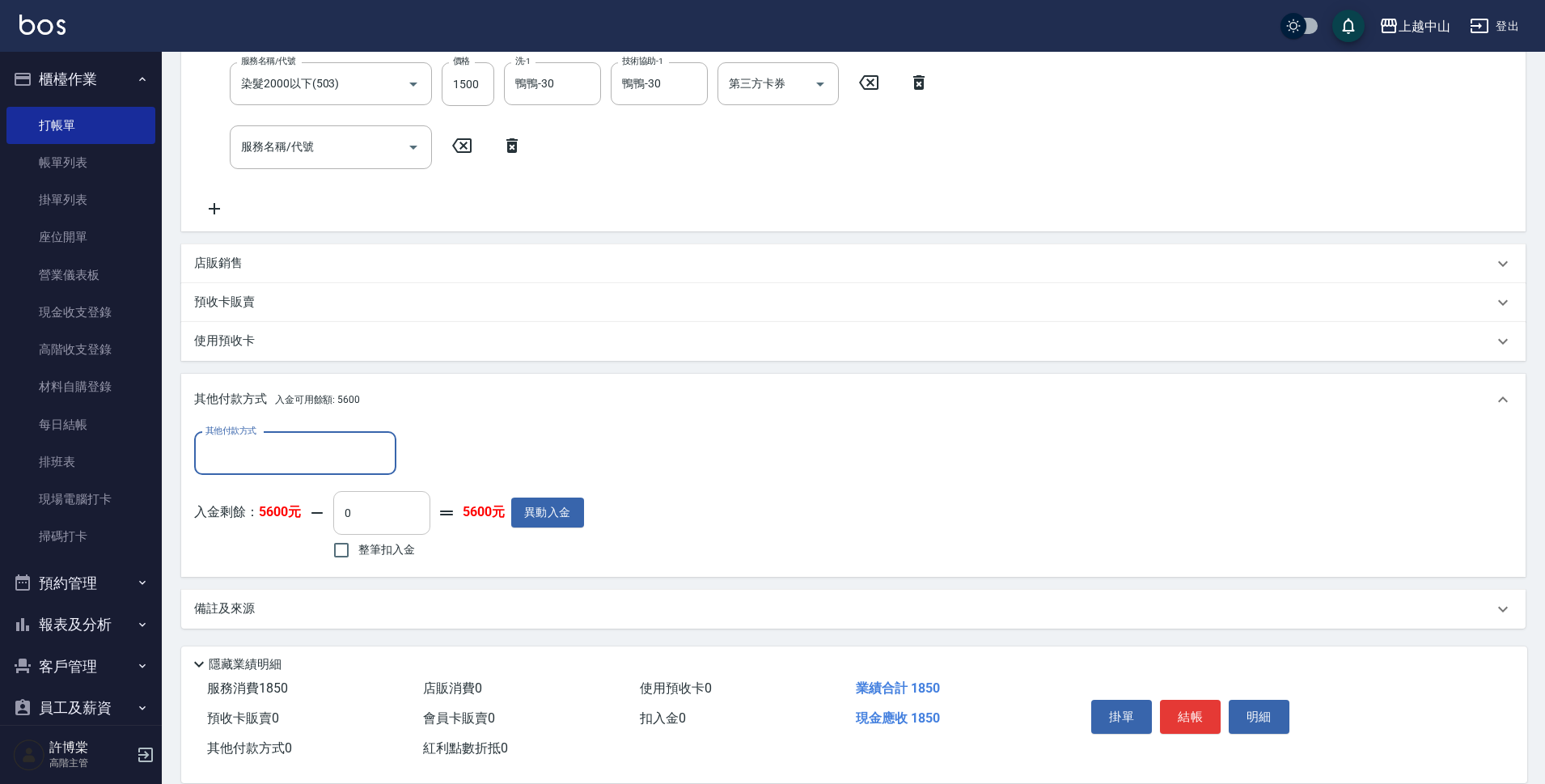
click at [372, 504] on input "0" at bounding box center [382, 512] width 97 height 44
click at [1263, 714] on button "明細" at bounding box center [1258, 716] width 61 height 34
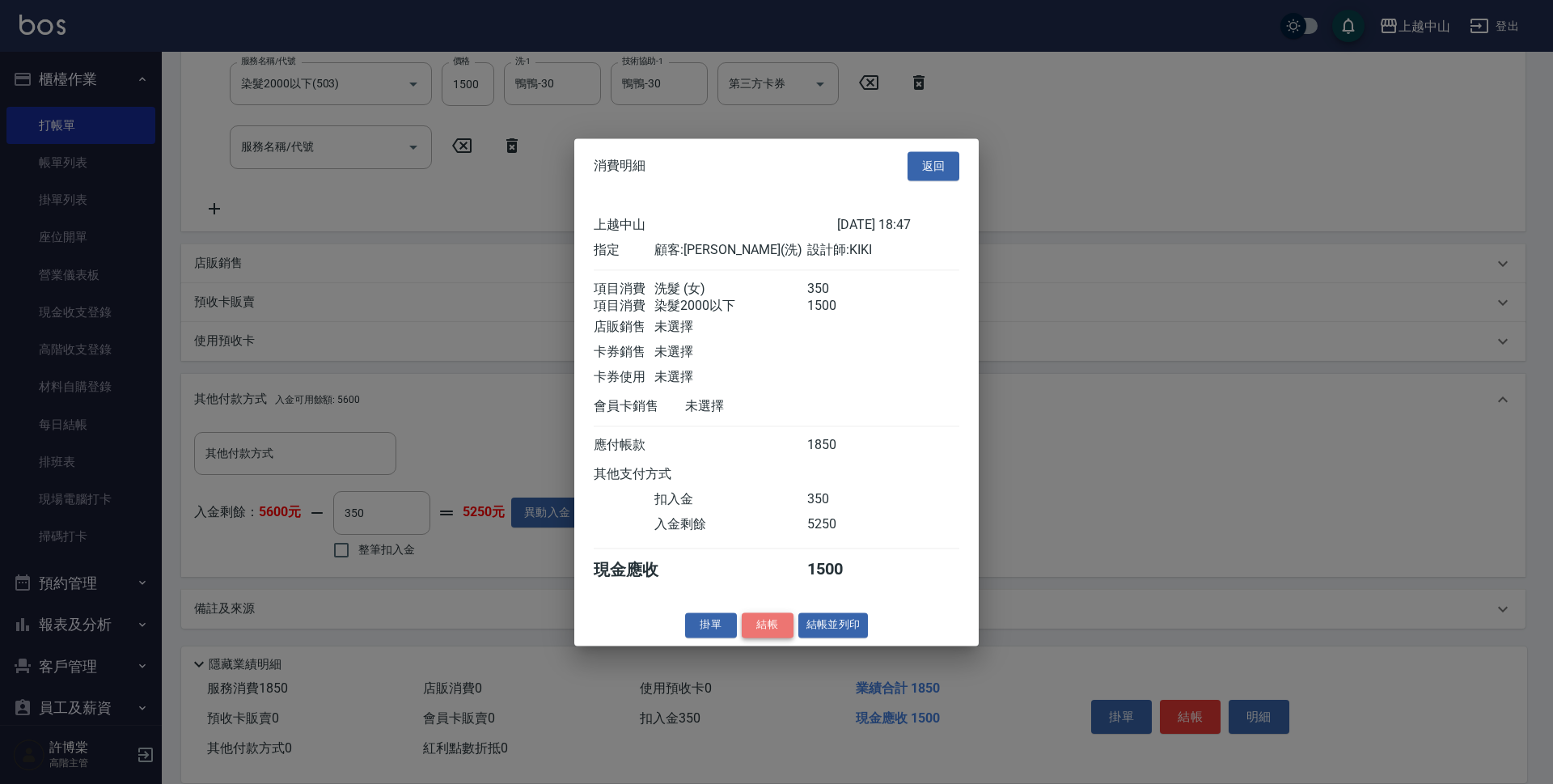
click at [768, 634] on button "結帳" at bounding box center [767, 625] width 51 height 25
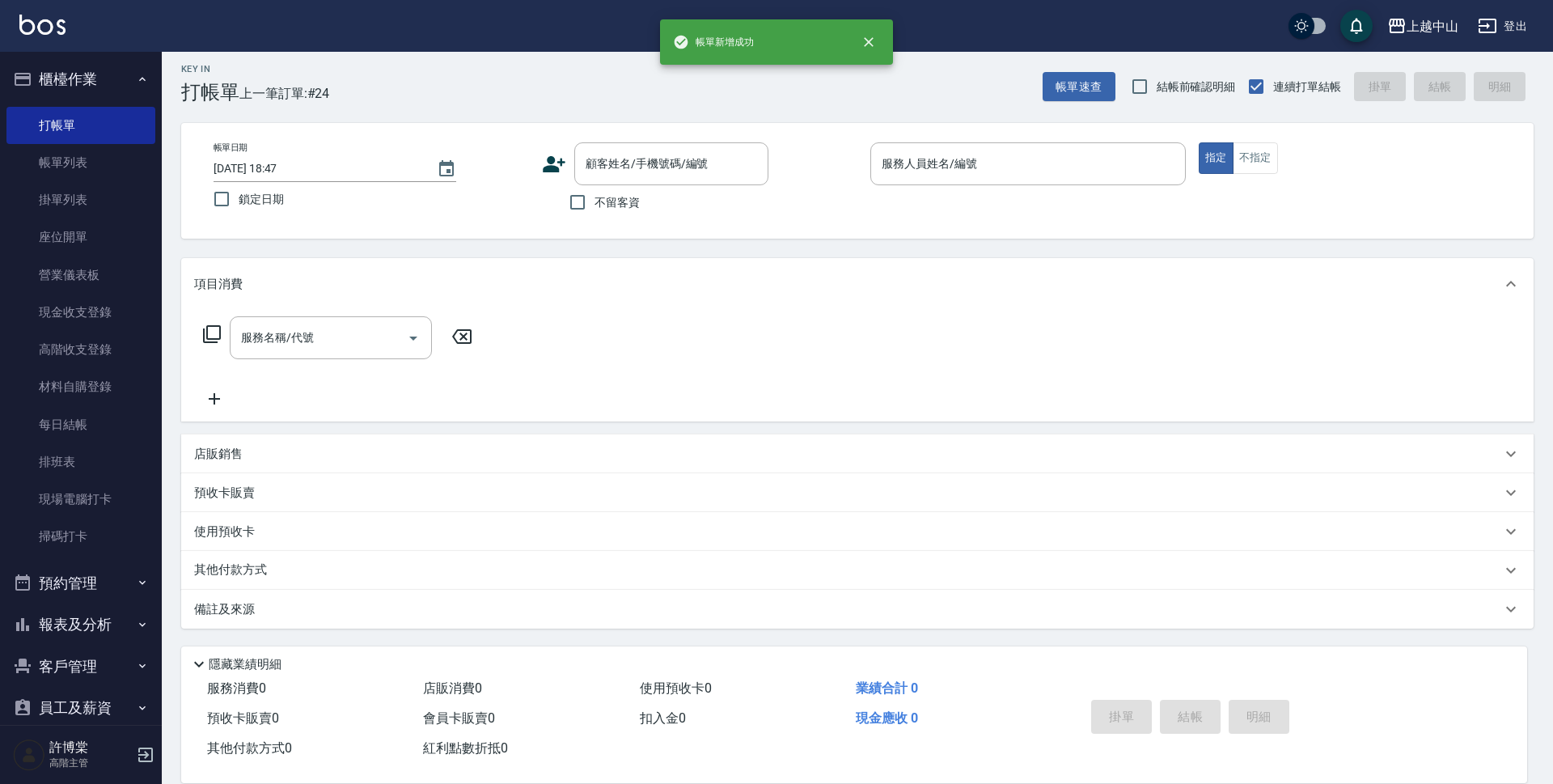
scroll to position [0, 0]
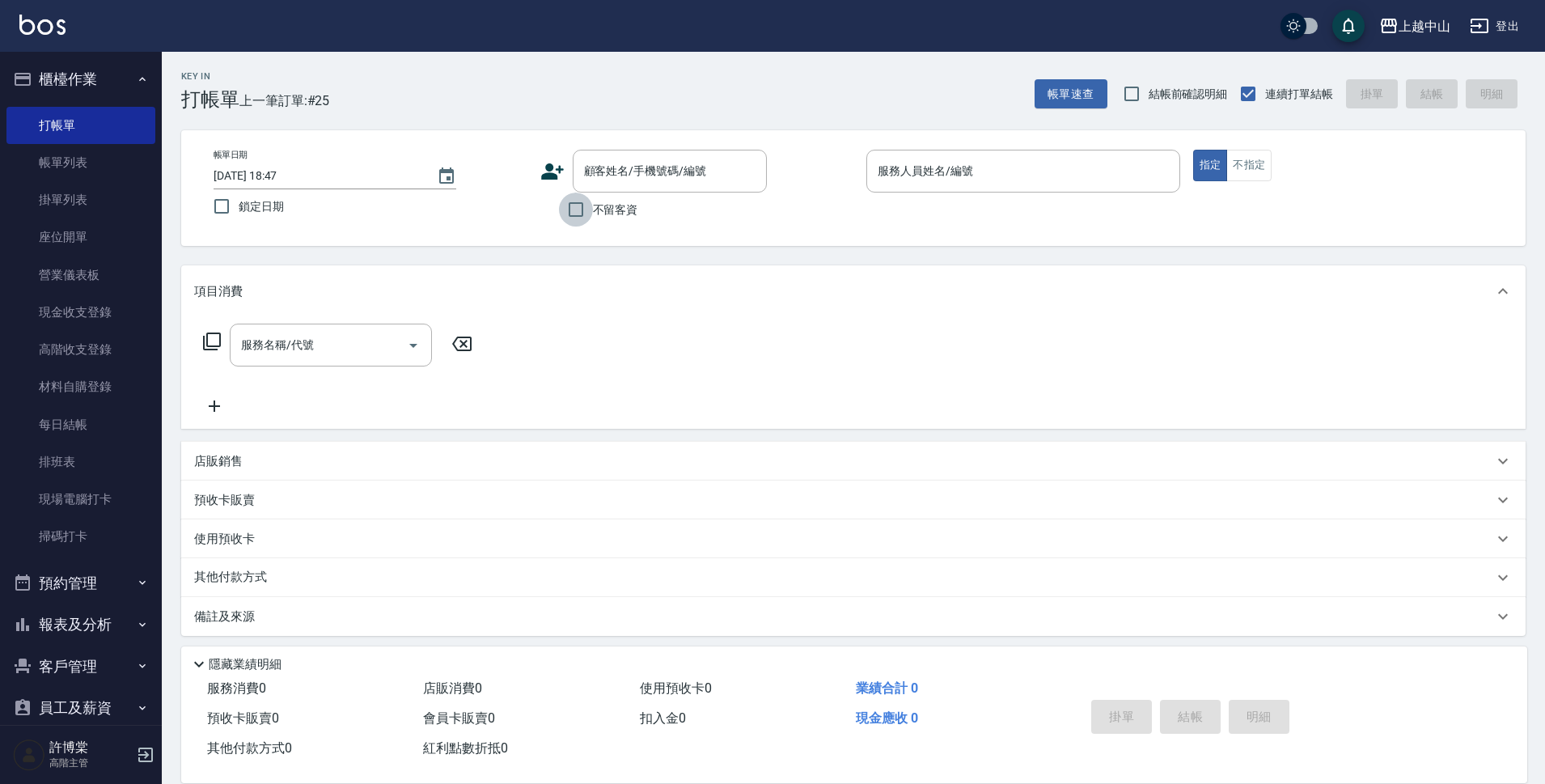
click at [590, 218] on input "不留客資" at bounding box center [576, 209] width 34 height 34
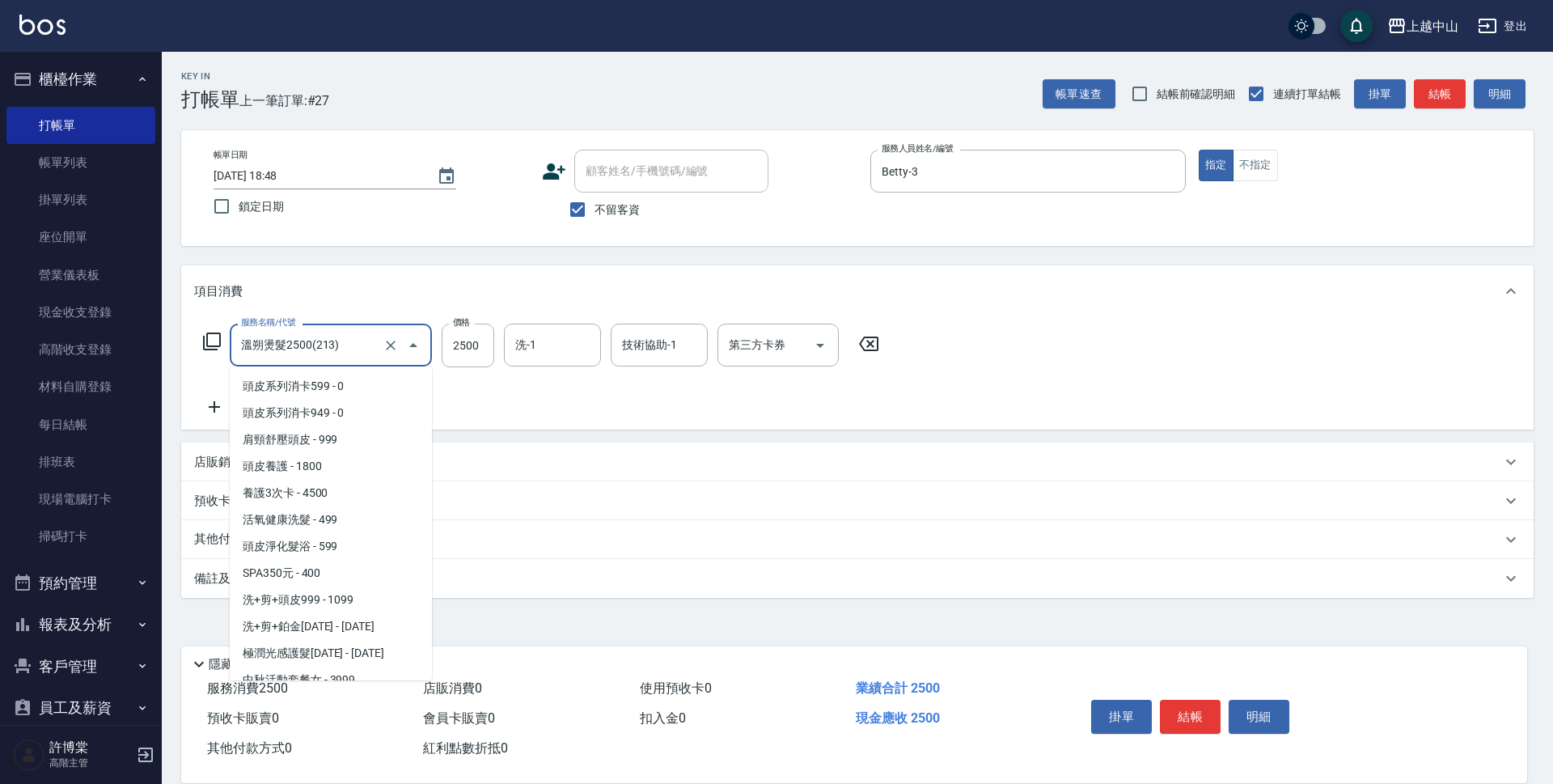
click at [307, 330] on input "溫朔燙髮2500(213)" at bounding box center [307, 344] width 143 height 28
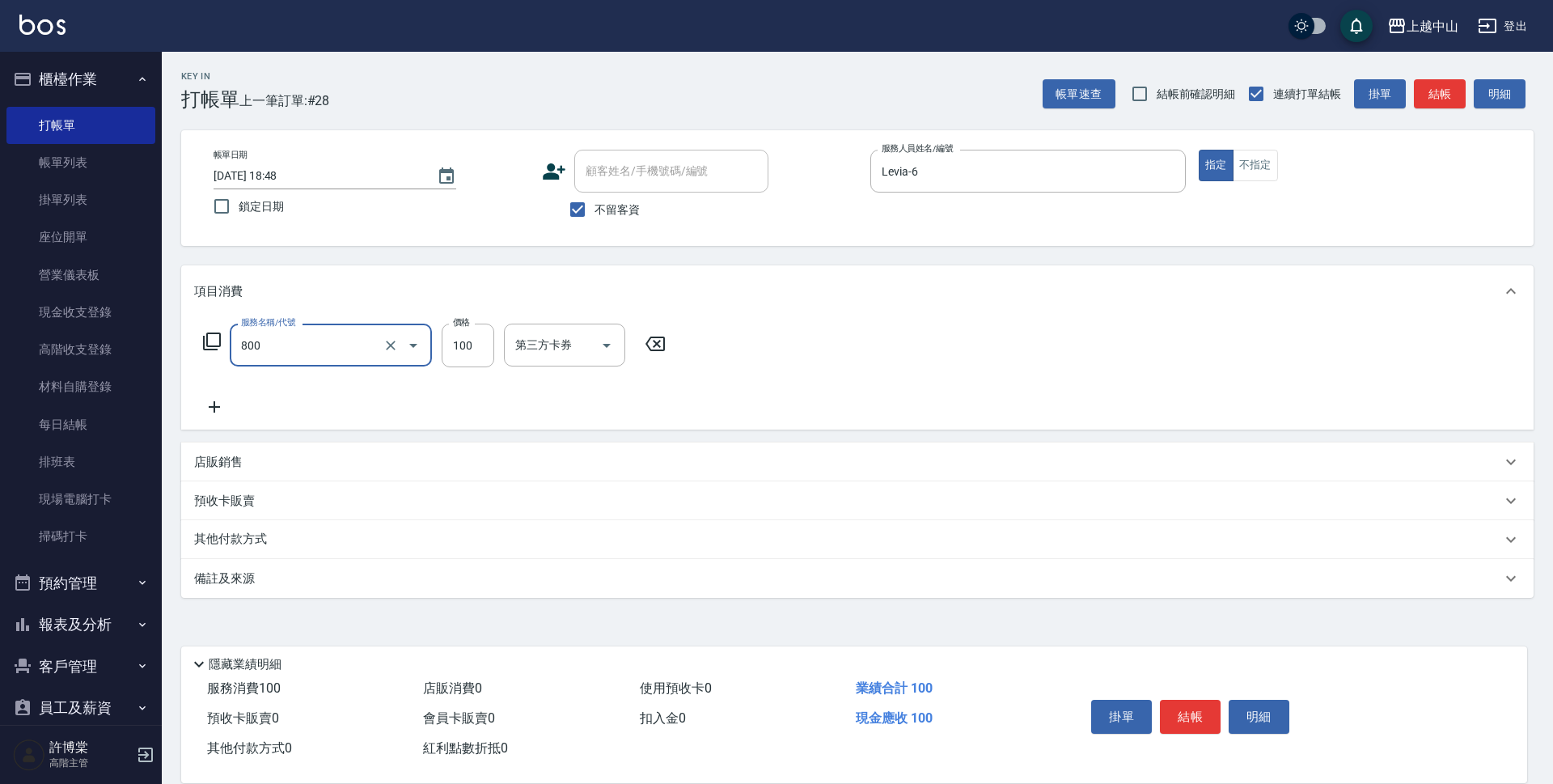
click at [307, 330] on input "800" at bounding box center [307, 344] width 143 height 28
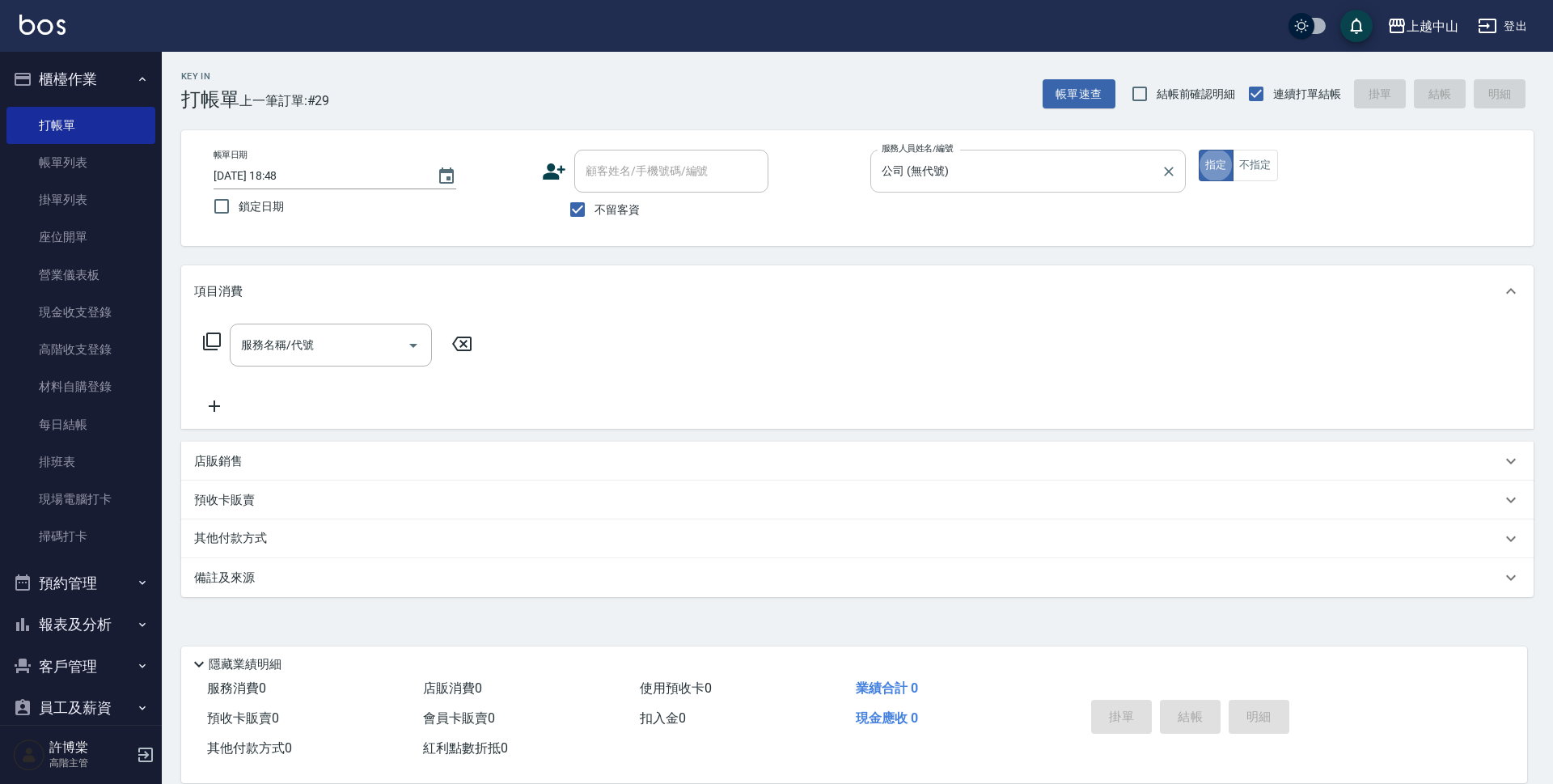
click at [924, 169] on input "公司 (無代號)" at bounding box center [1015, 171] width 276 height 28
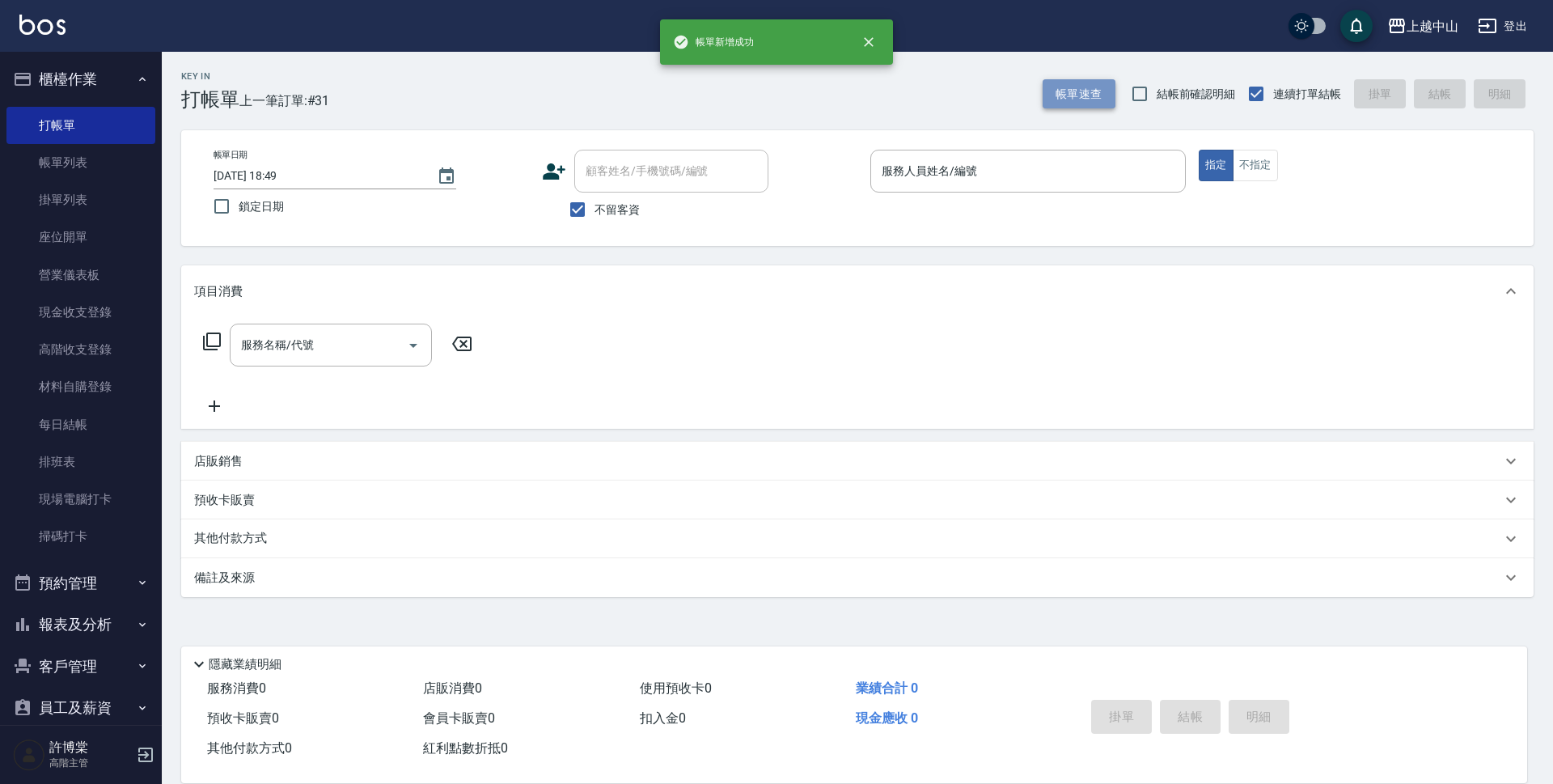
click at [1098, 85] on button "帳單速查" at bounding box center [1079, 94] width 73 height 30
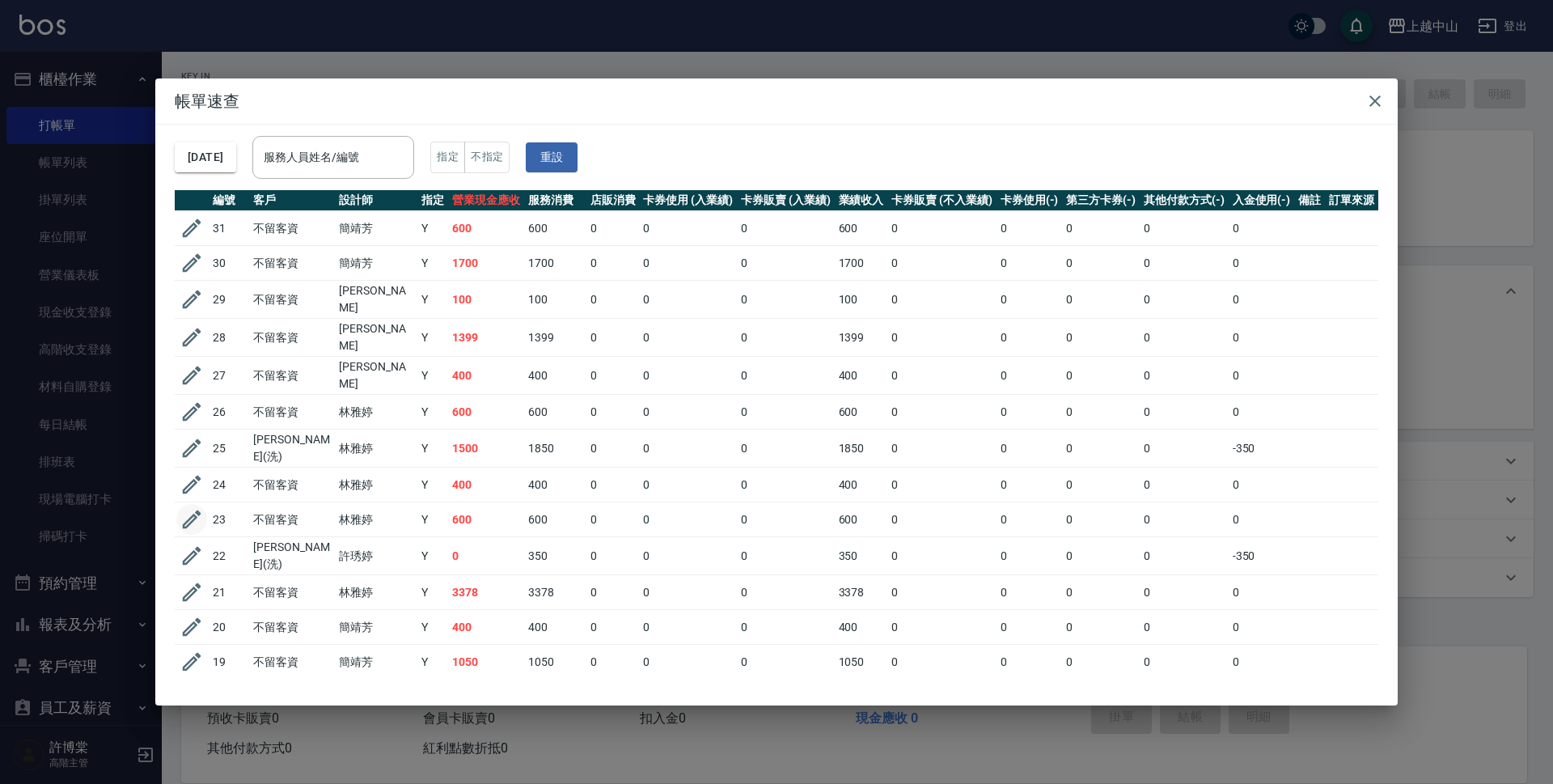
click at [193, 507] on icon "button" at bounding box center [191, 518] width 24 height 24
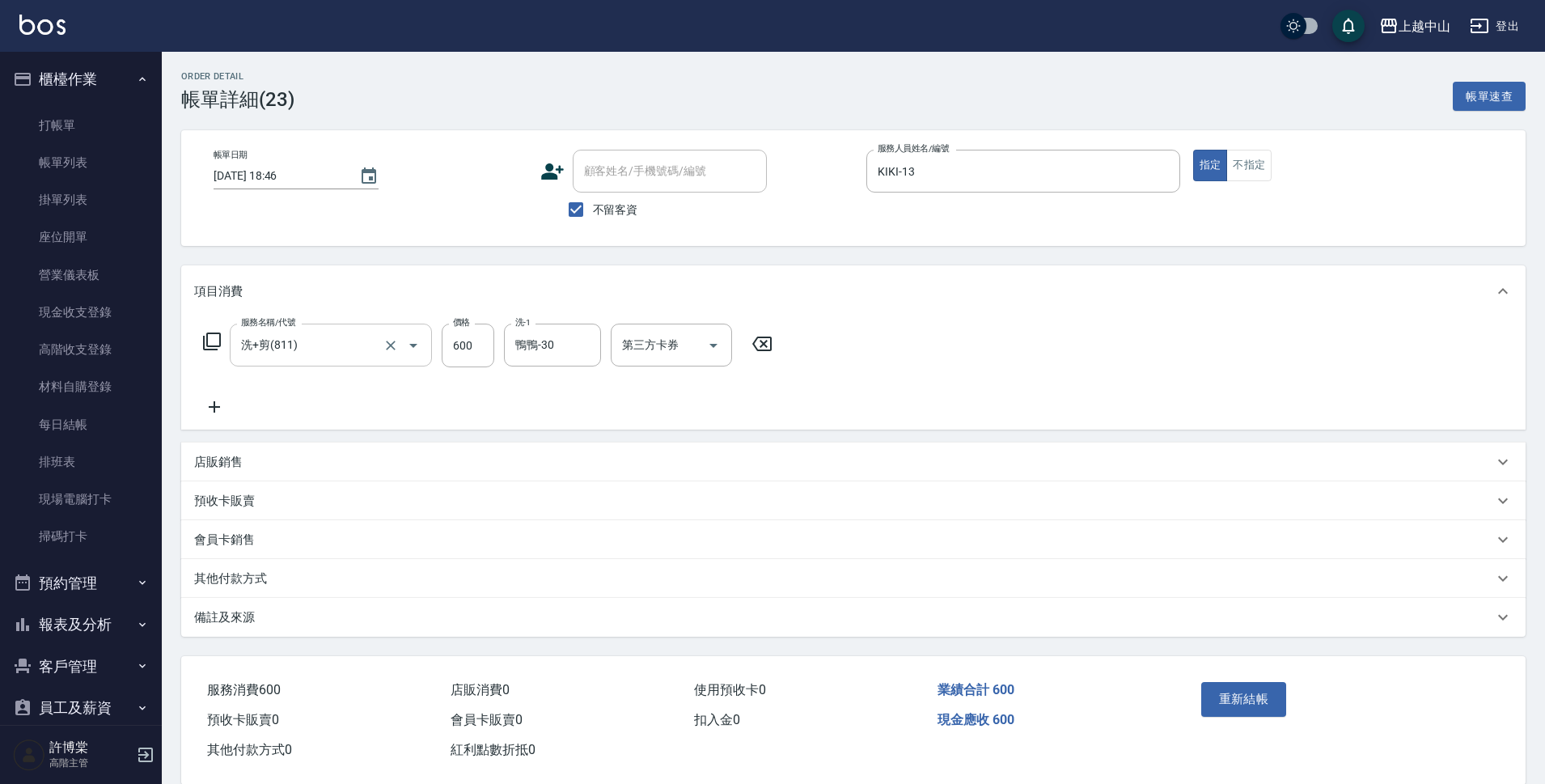
click at [352, 336] on input "洗+剪(811)" at bounding box center [307, 344] width 142 height 28
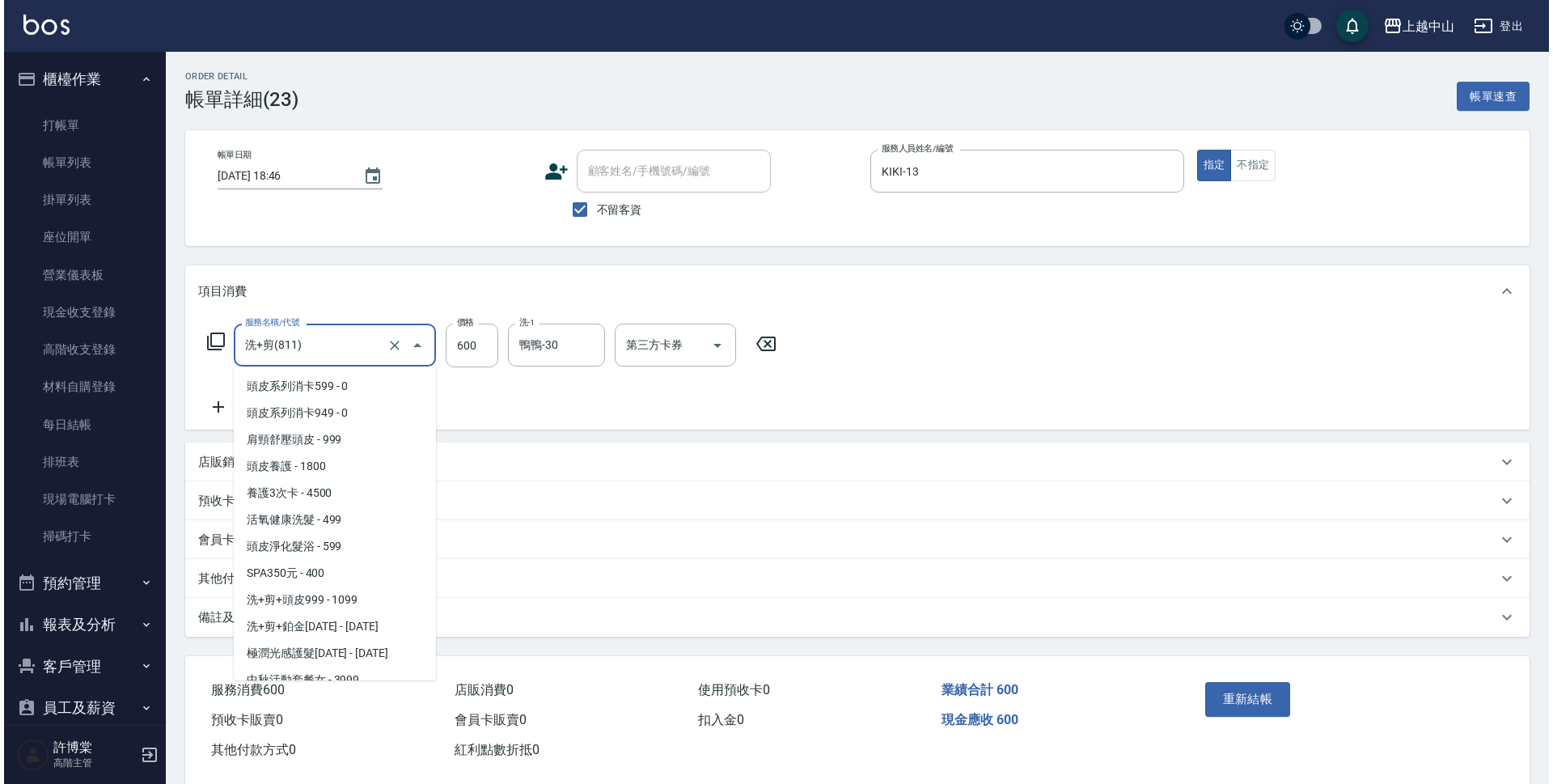
scroll to position [2869, 0]
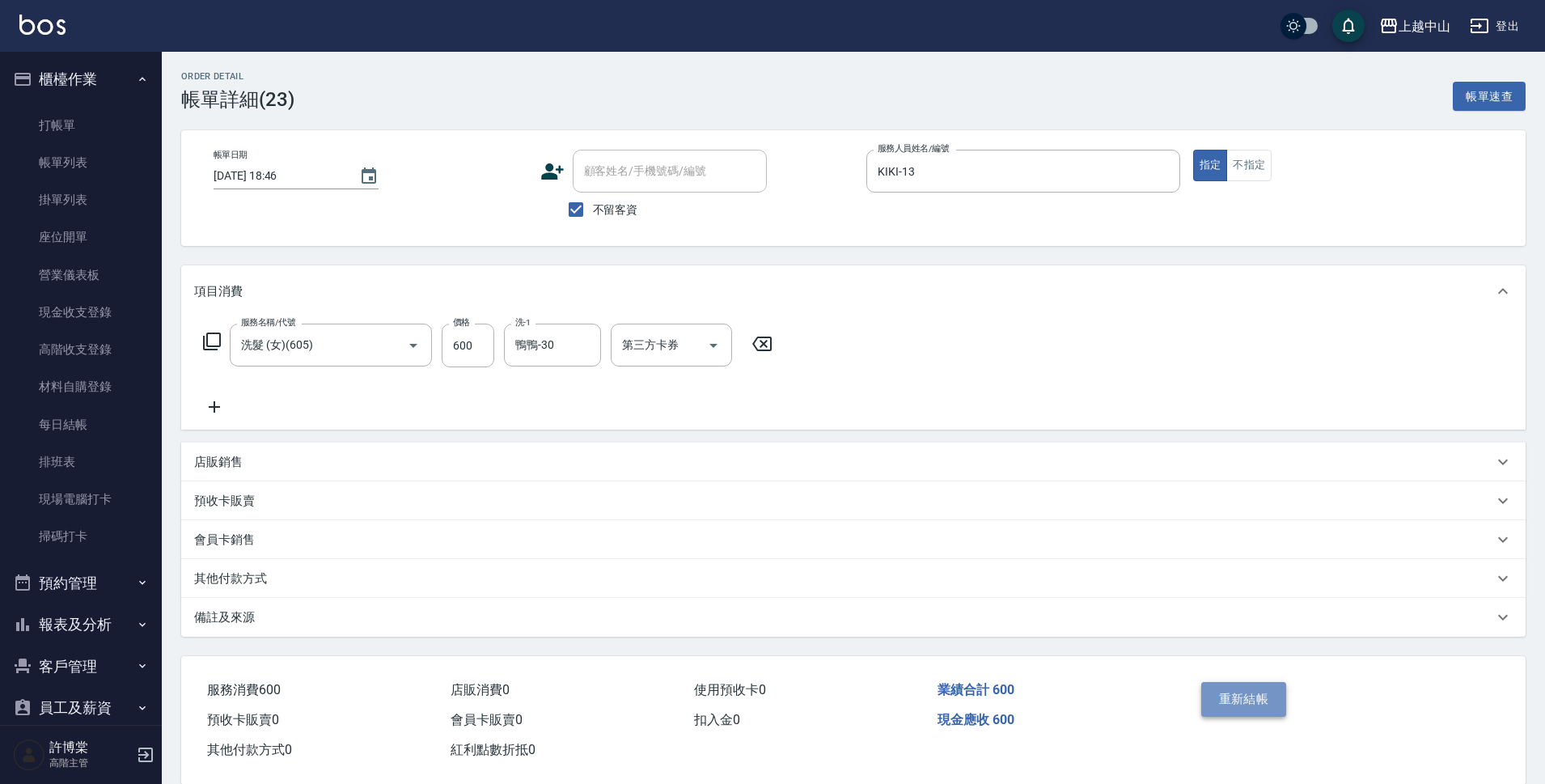
click at [1285, 699] on button "重新結帳" at bounding box center [1244, 698] width 85 height 34
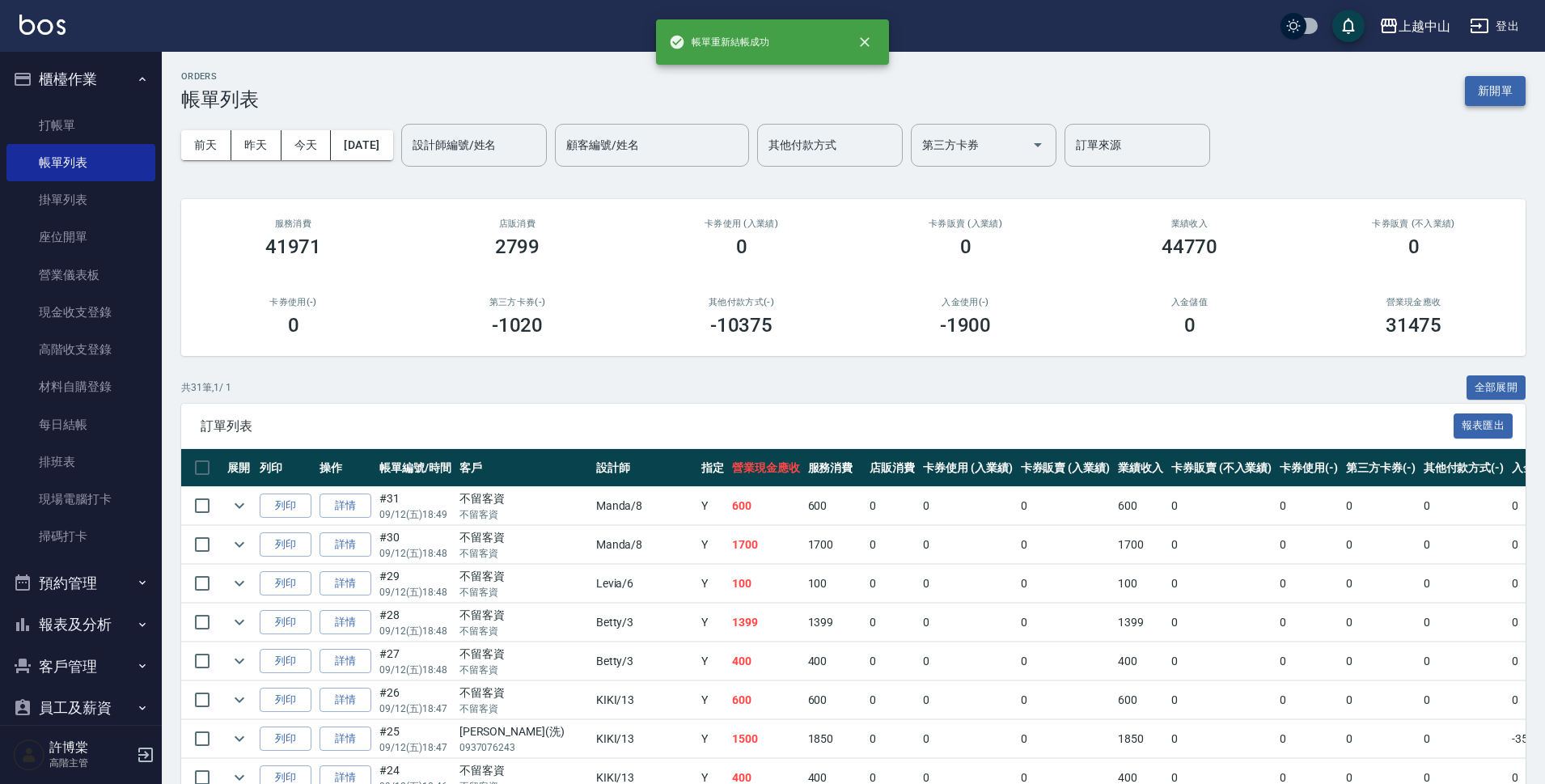
click at [1509, 90] on button "新開單" at bounding box center [1495, 90] width 61 height 30
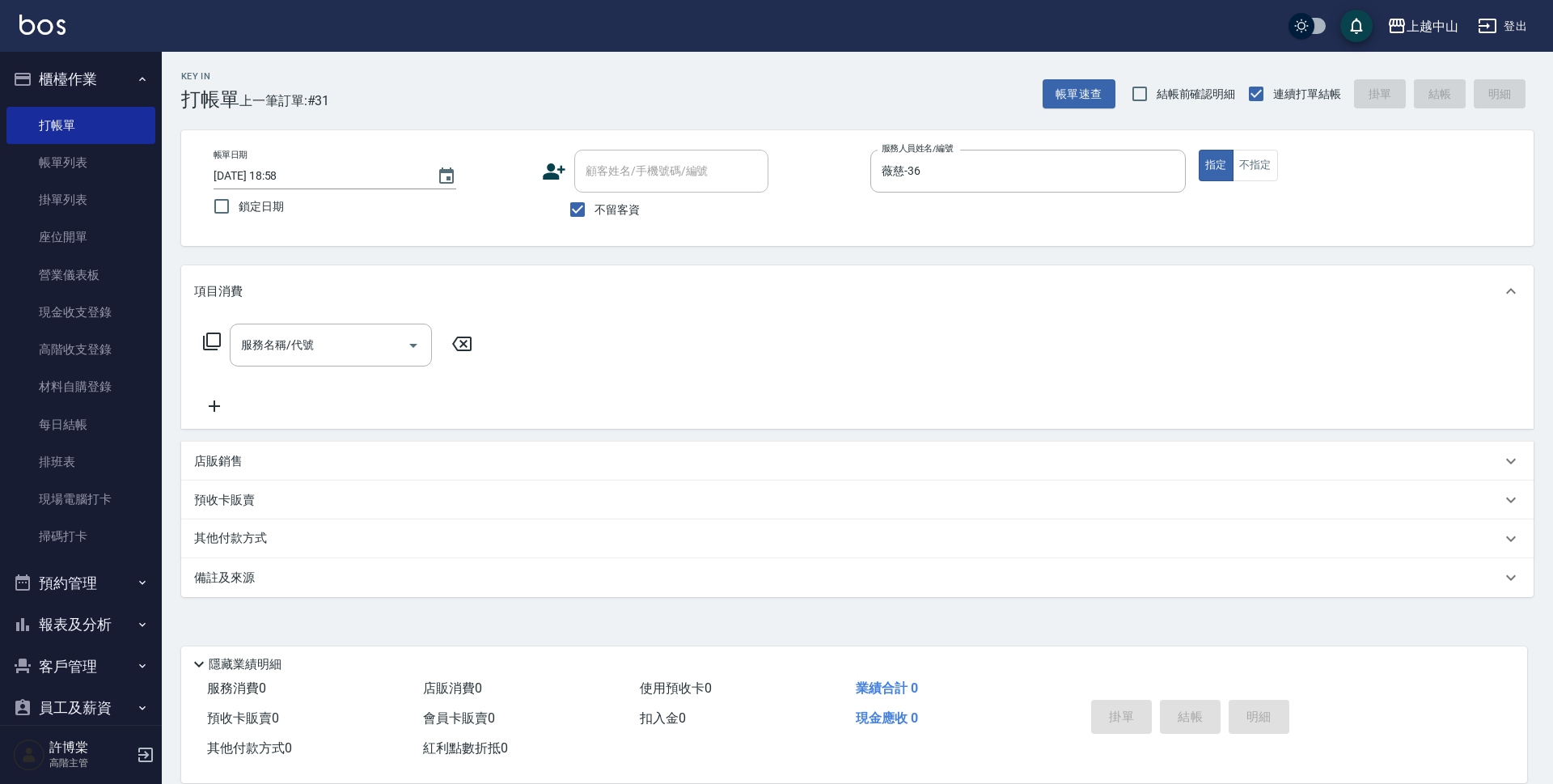
drag, startPoint x: 1552, startPoint y: 387, endPoint x: 1492, endPoint y: 549, distance: 172.8
click at [1552, 554] on div "Key In 打帳單 上一筆訂單:#31 帳單速查 結帳前確認明細 連續打單結帳 掛單 結帳 明細 帳單日期 2025/09/12 18:58 鎖定日期 顧客…" at bounding box center [857, 401] width 1391 height 701
click at [233, 459] on p "店販銷售" at bounding box center [218, 461] width 48 height 17
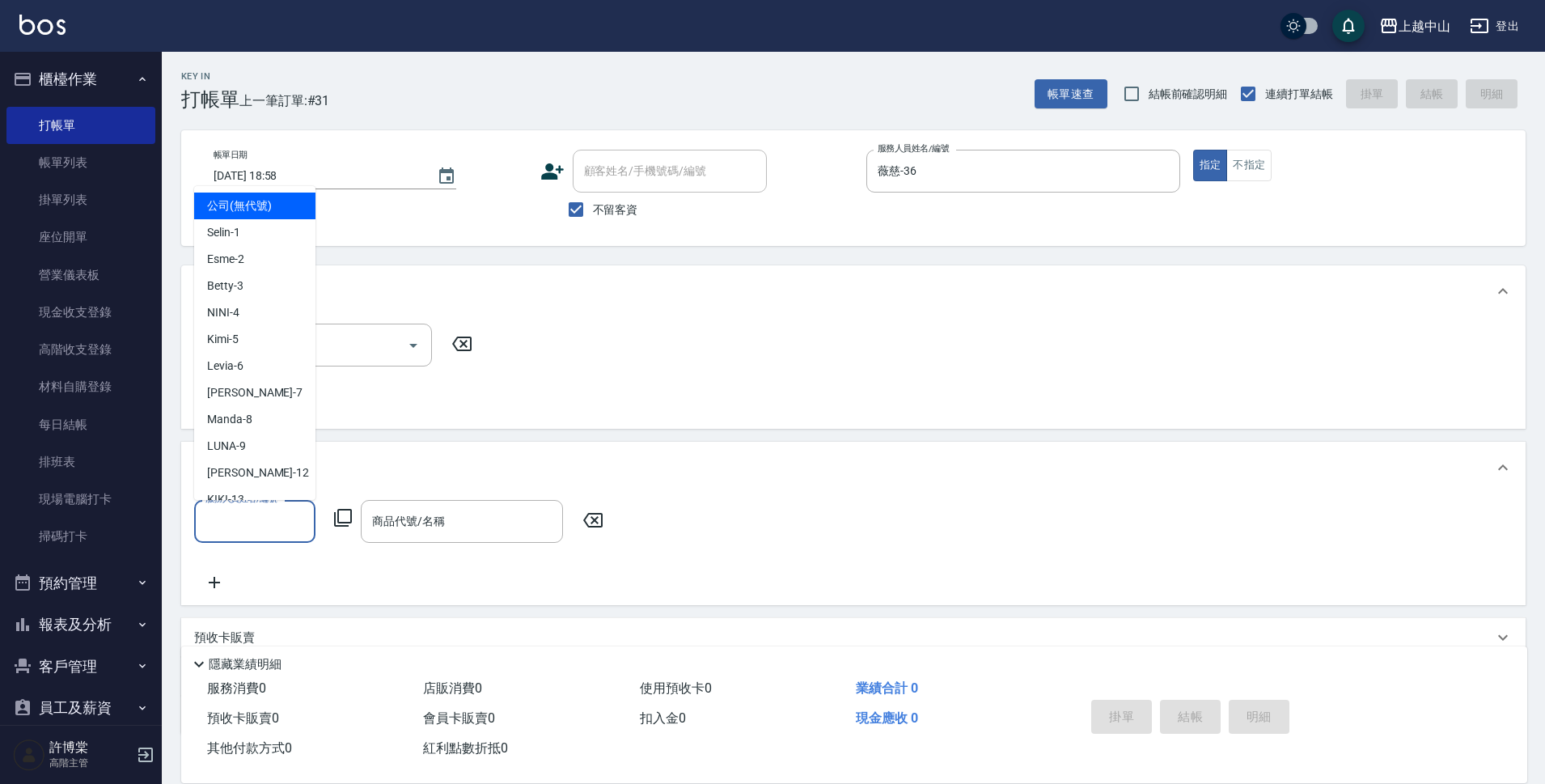
click at [256, 535] on input "服務人員姓名/編號" at bounding box center [255, 520] width 107 height 28
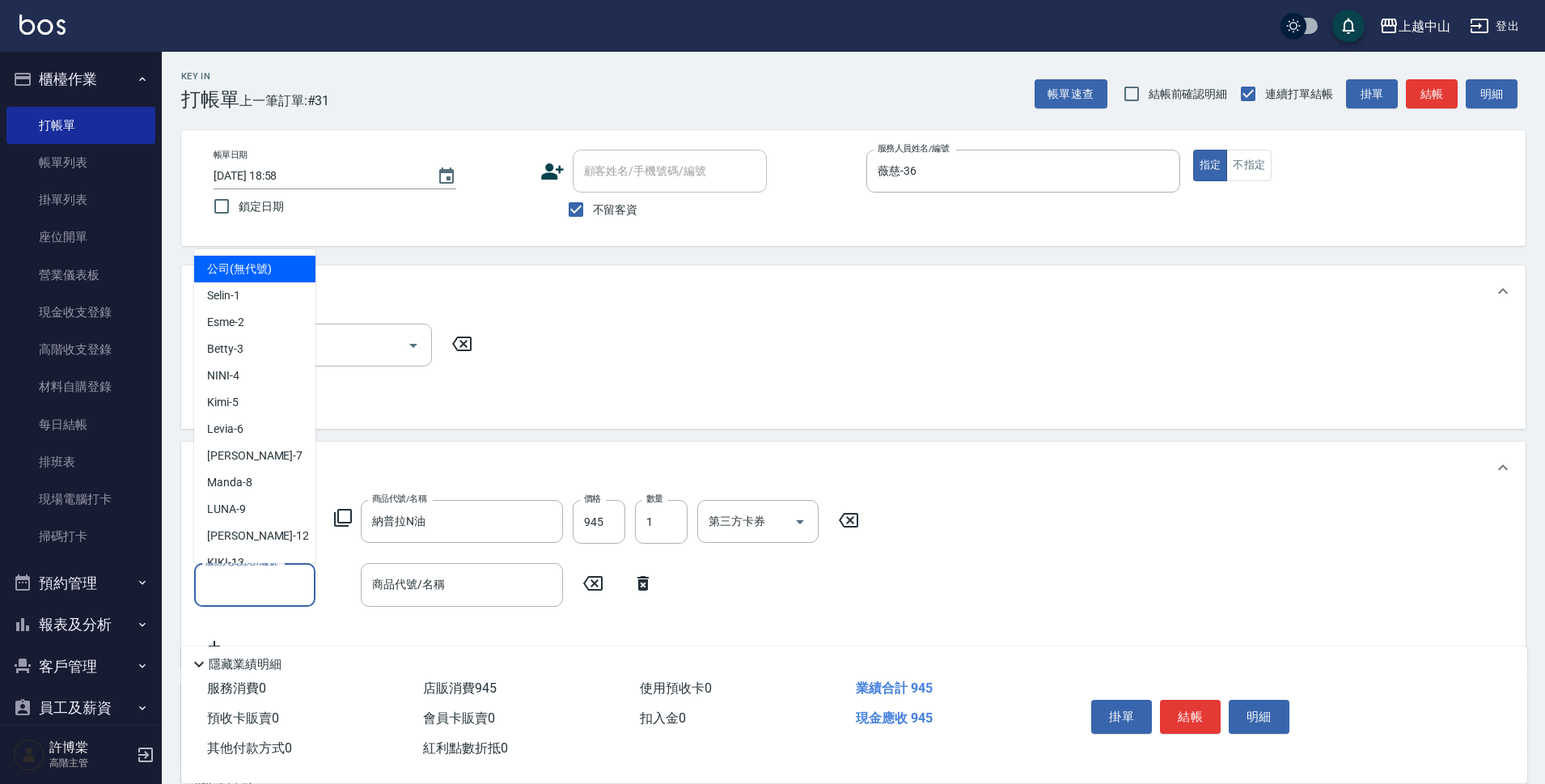
click at [227, 586] on input "服務人員姓名/編號" at bounding box center [255, 583] width 107 height 28
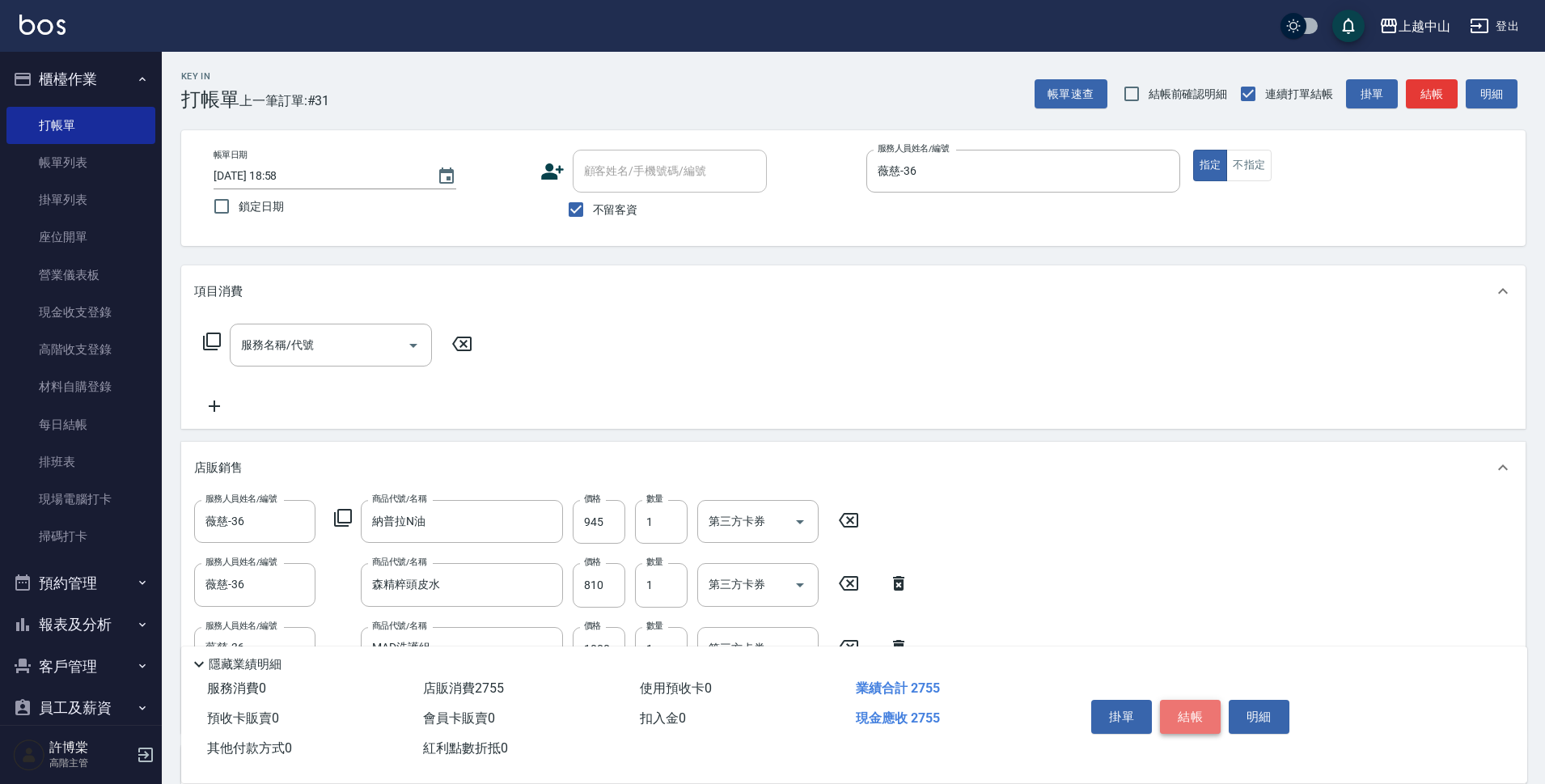
click at [1181, 700] on button "結帳" at bounding box center [1190, 716] width 61 height 34
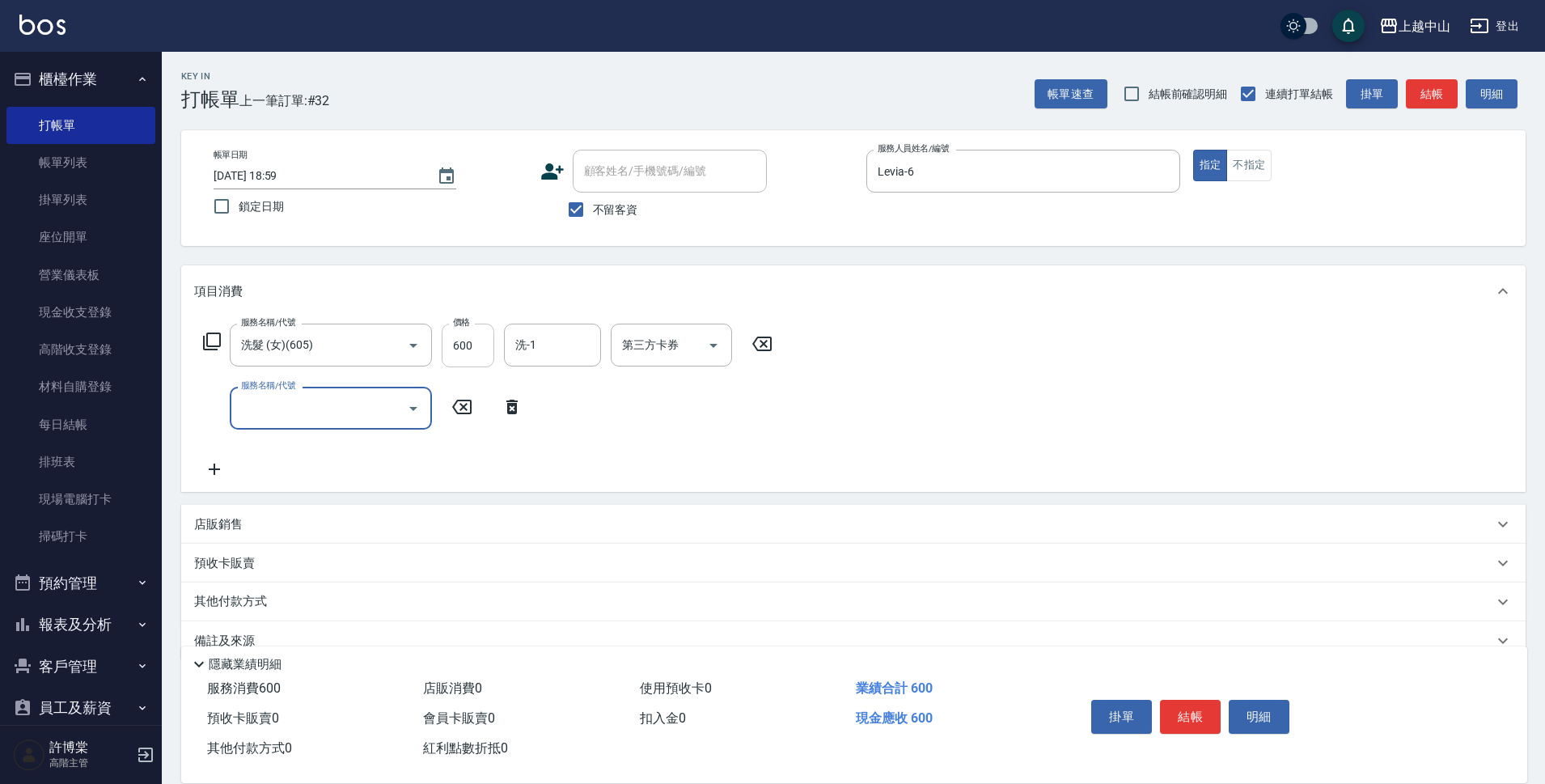
click at [481, 334] on input "600" at bounding box center [468, 345] width 52 height 44
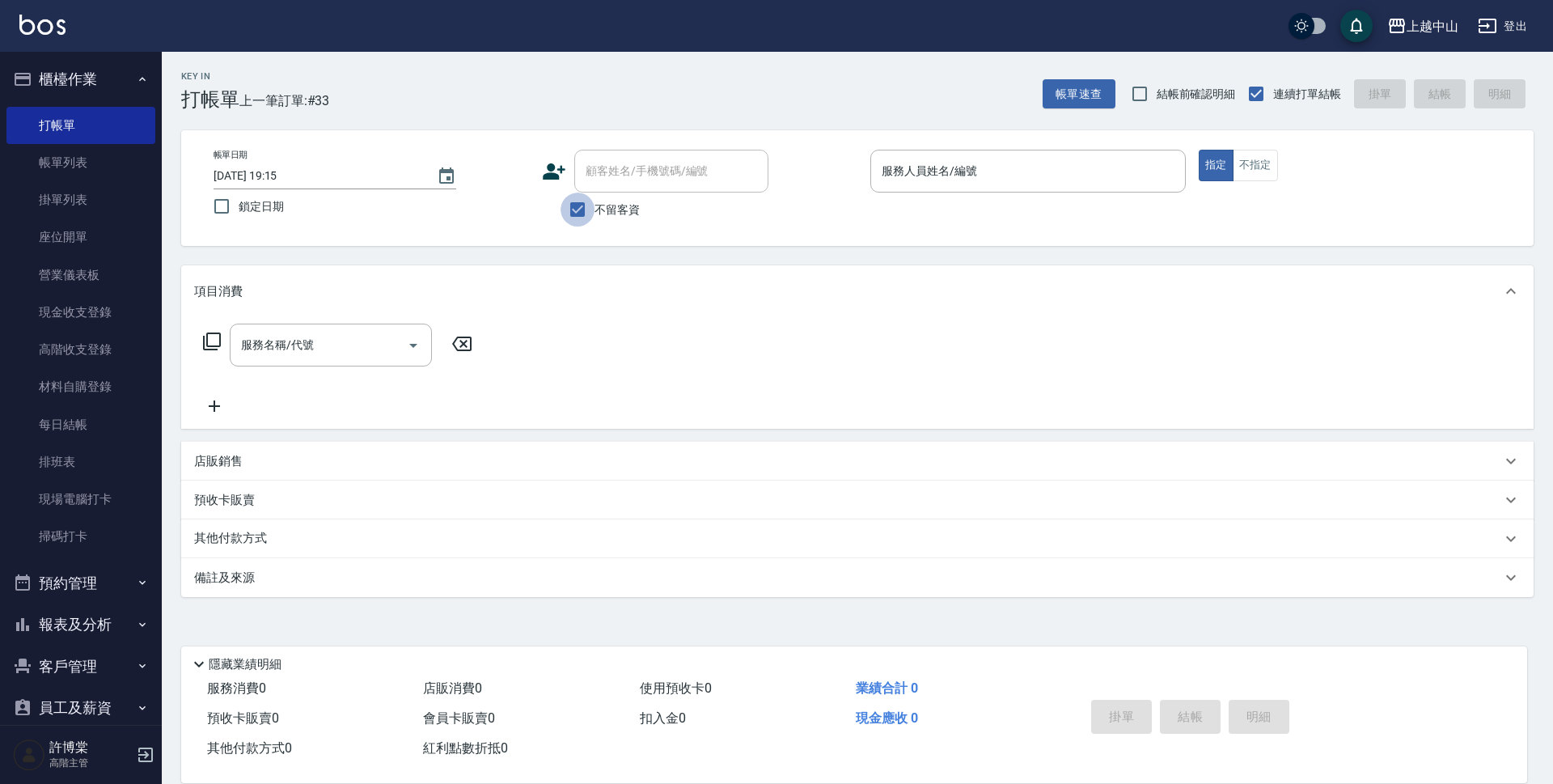
drag, startPoint x: 574, startPoint y: 199, endPoint x: 590, endPoint y: 188, distance: 19.4
click at [575, 199] on input "不留客資" at bounding box center [577, 209] width 34 height 34
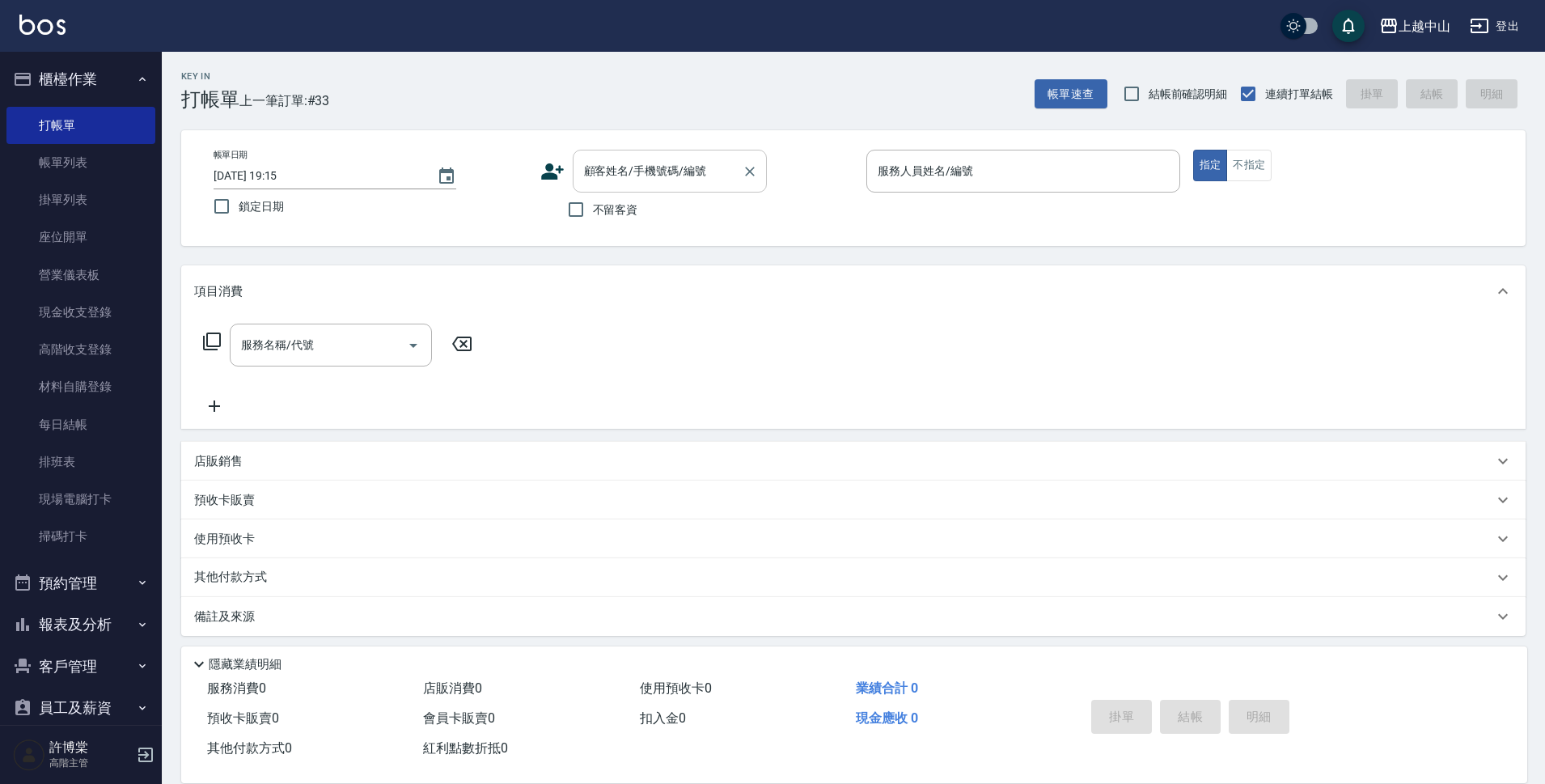
click at [593, 184] on input "顧客姓名/手機號碼/編號" at bounding box center [657, 171] width 155 height 28
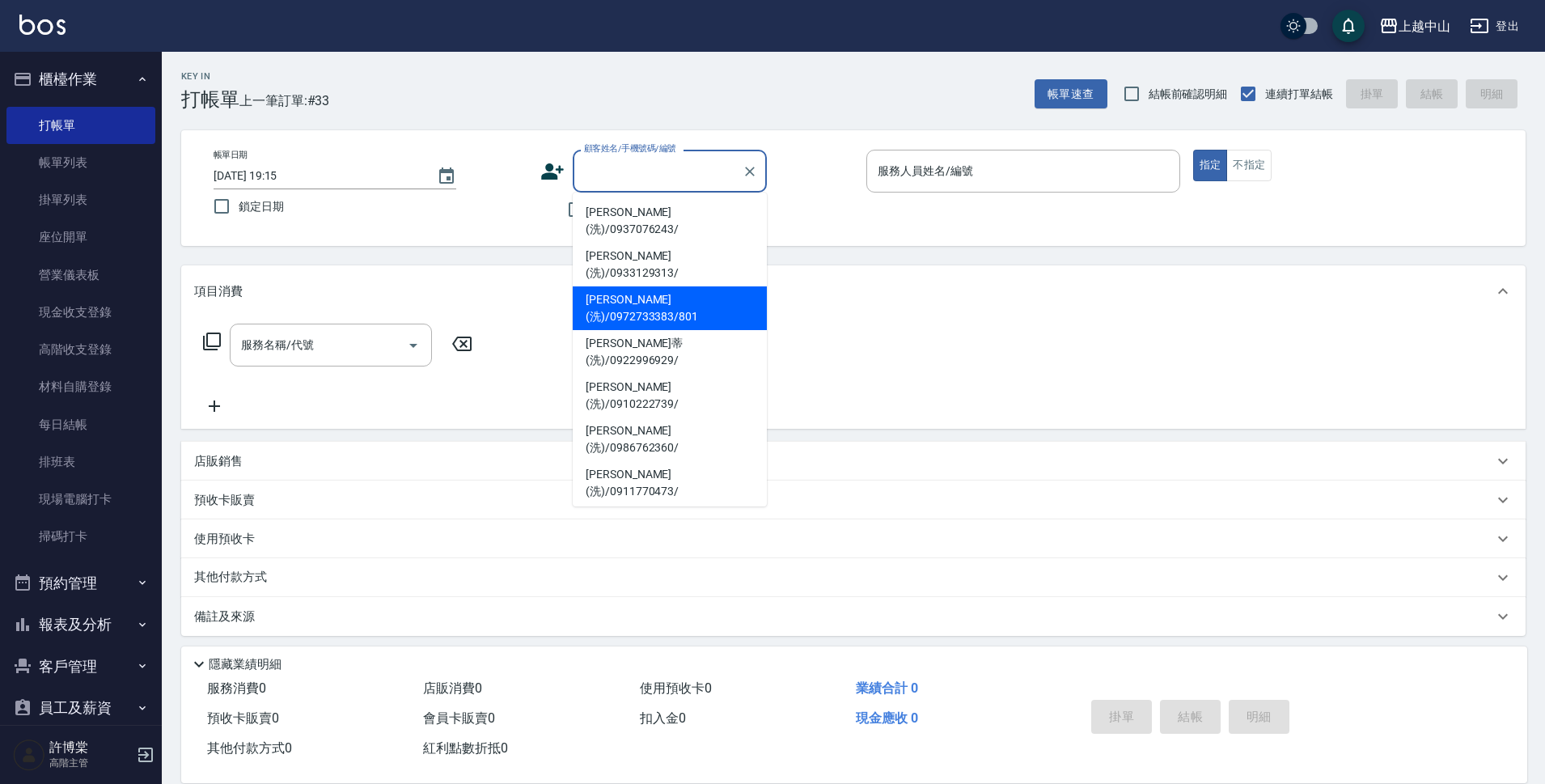
click at [710, 286] on li "朱羽玹(洗)/0972733383/801" at bounding box center [670, 307] width 194 height 44
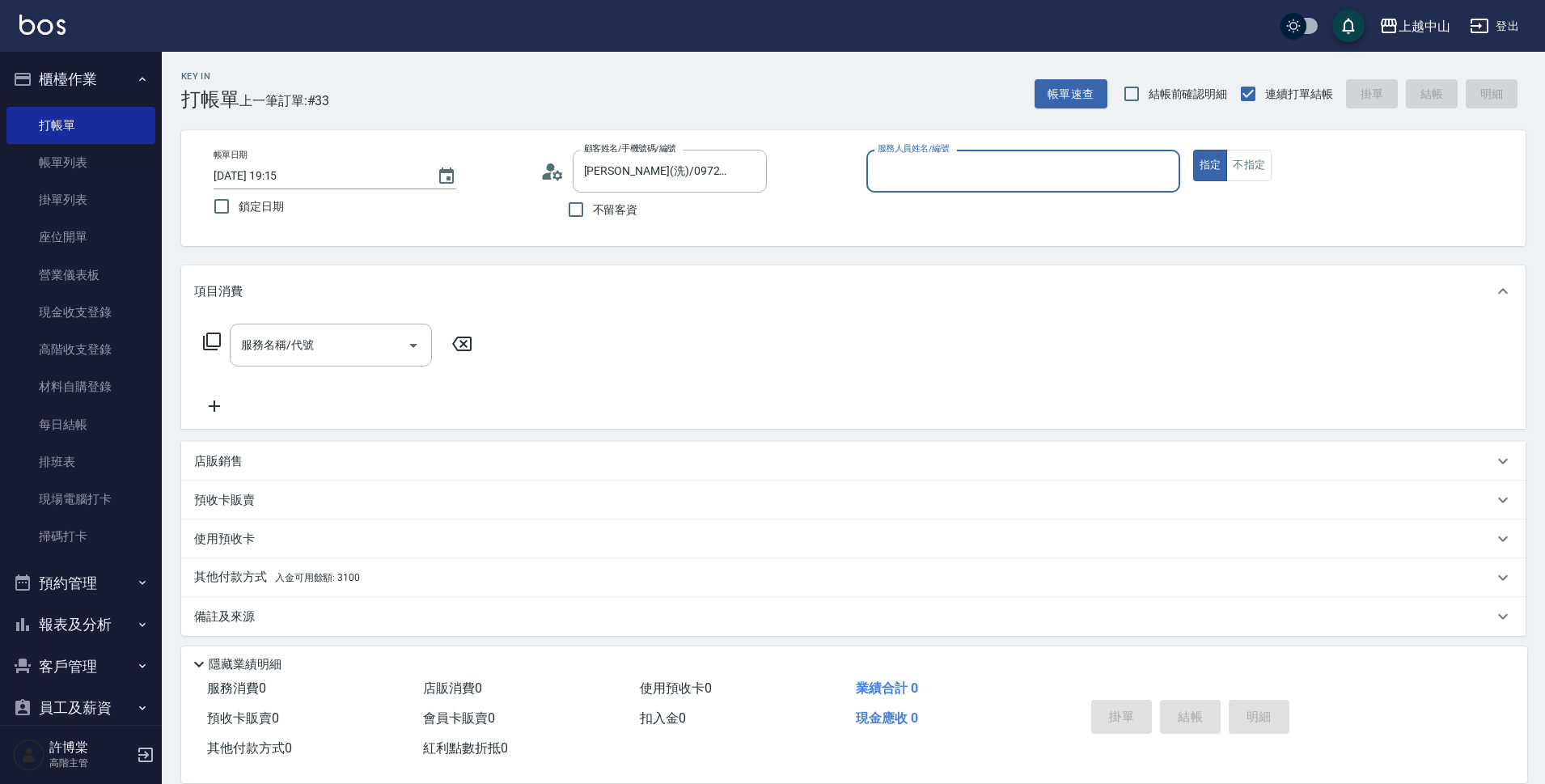
scroll to position [8, 0]
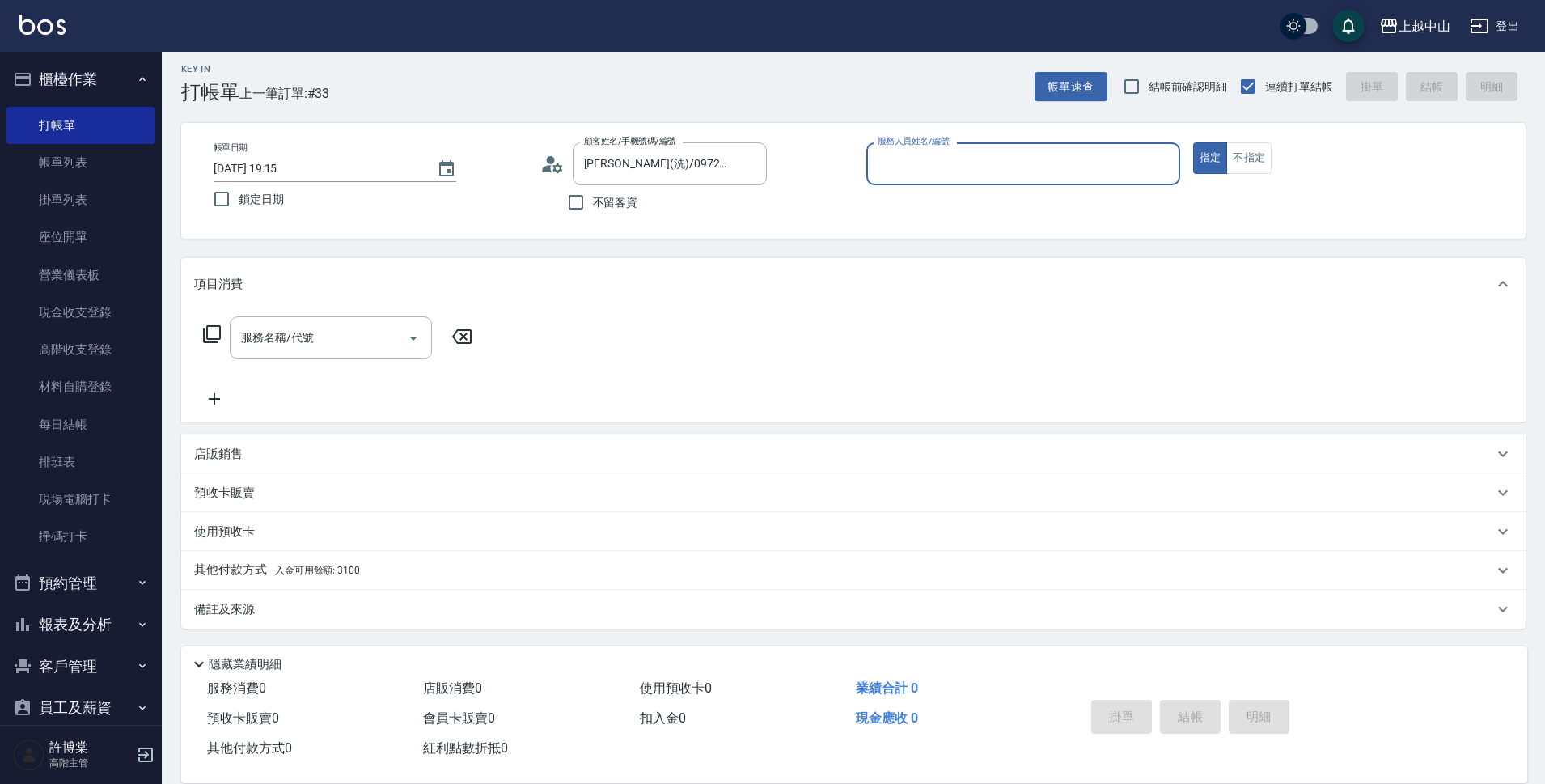
click at [348, 587] on div "其他付款方式 入金可用餘額: 3100" at bounding box center [853, 570] width 1344 height 39
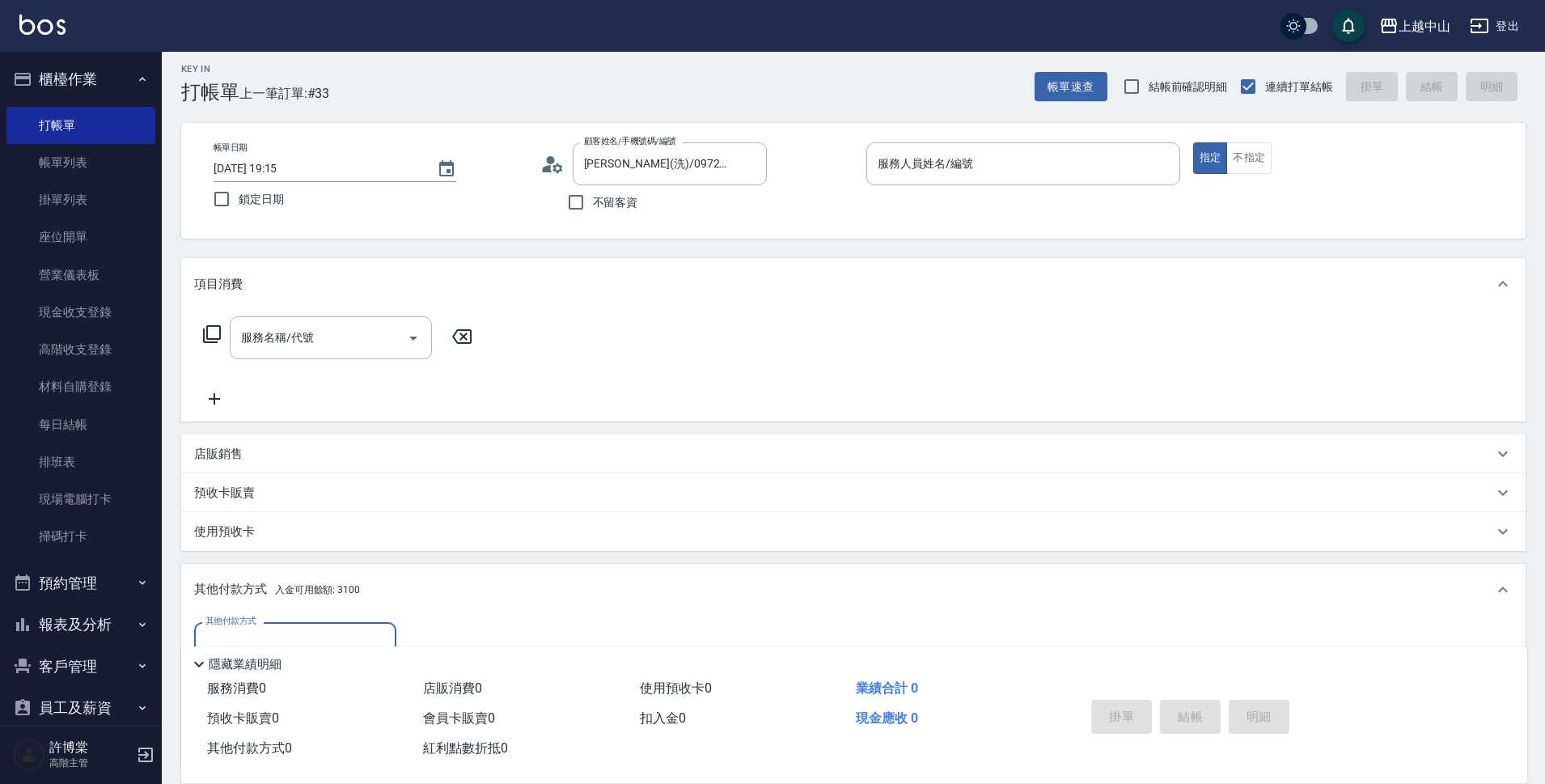
scroll to position [0, 0]
click at [362, 579] on div "其他付款方式 入金可用餘額: 3100" at bounding box center [853, 589] width 1344 height 51
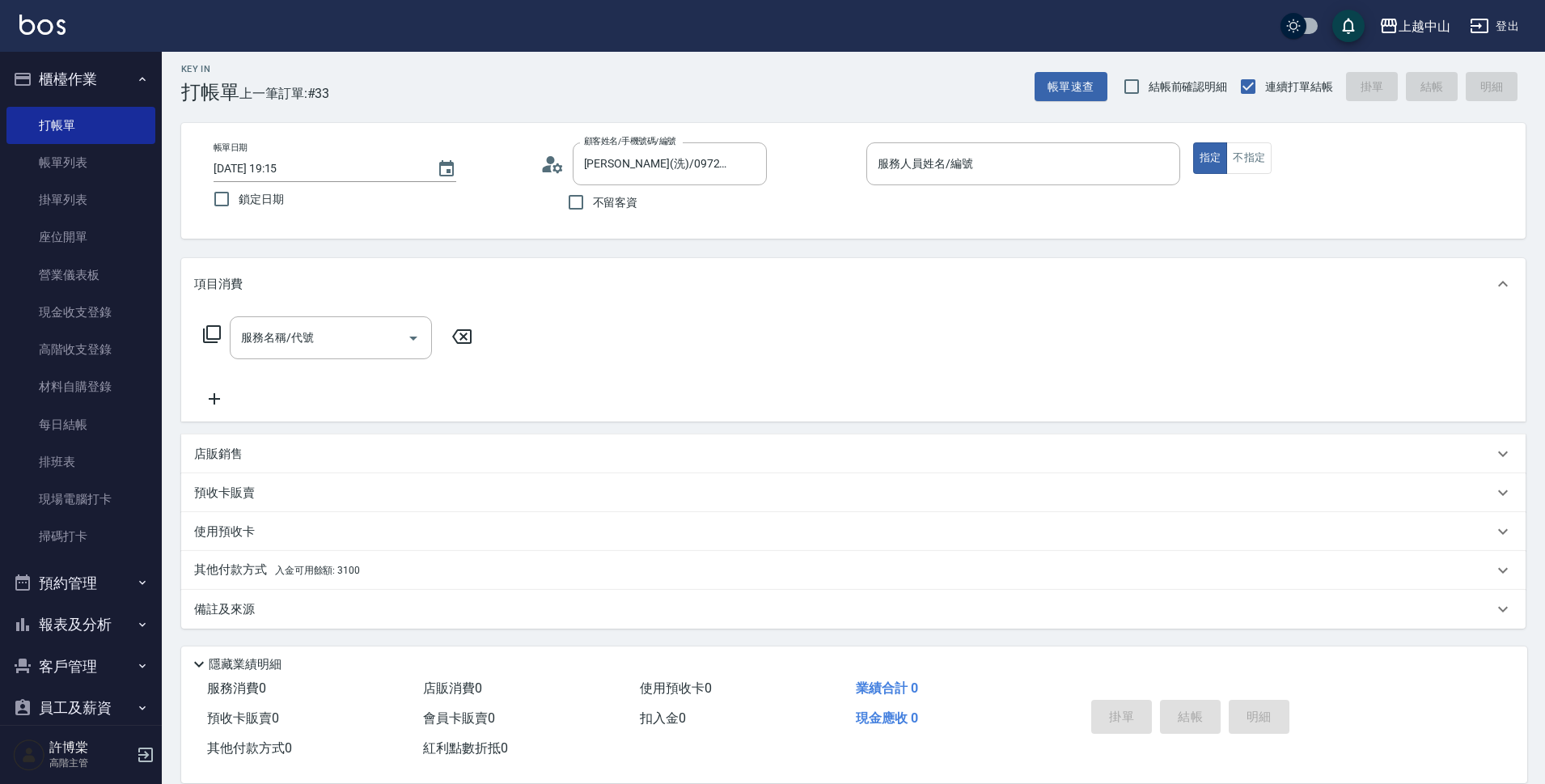
click at [779, 578] on div "其他付款方式 入金可用餘額: 3100" at bounding box center [843, 570] width 1299 height 17
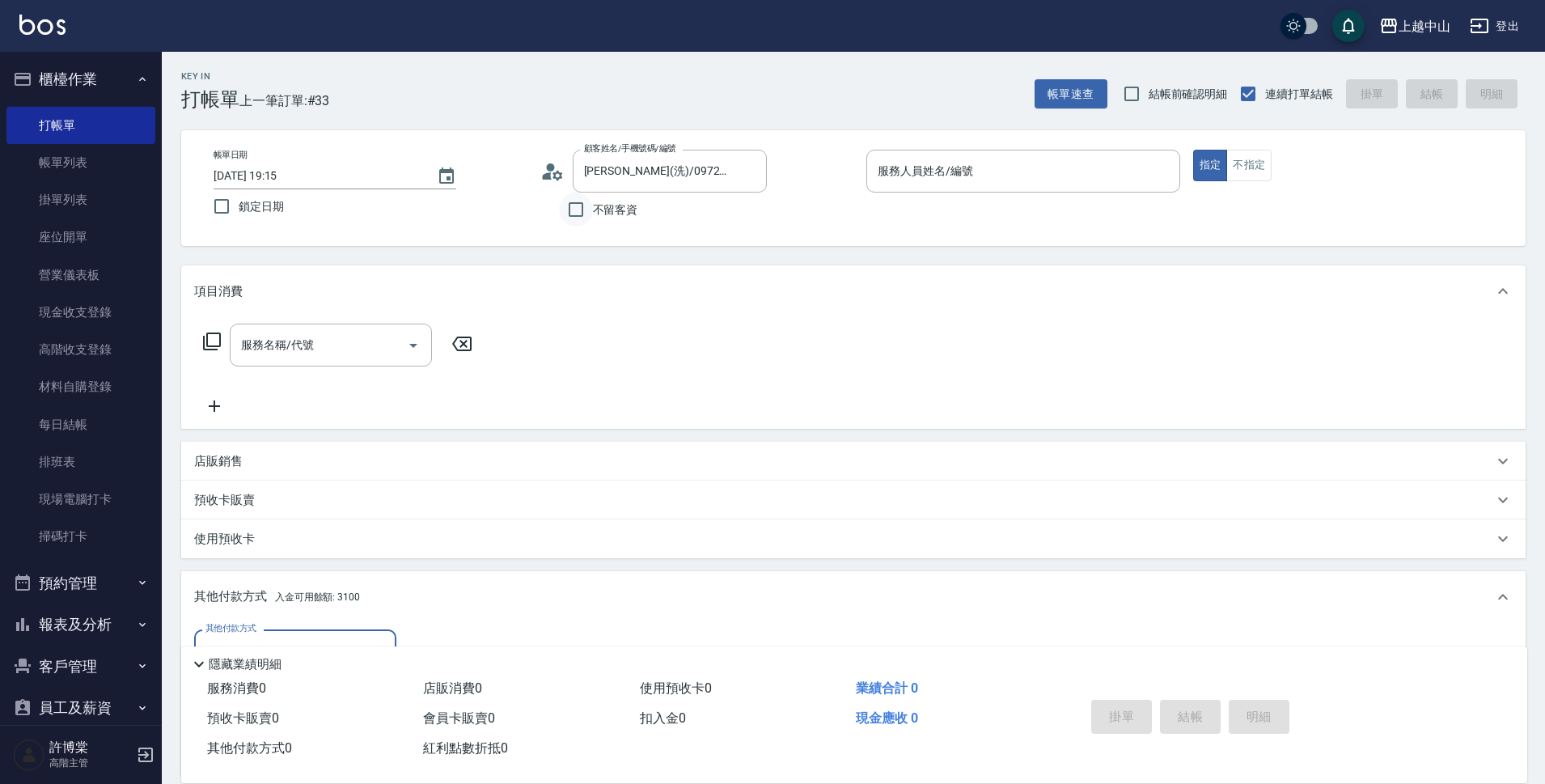
click at [579, 212] on input "不留客資" at bounding box center [576, 209] width 34 height 34
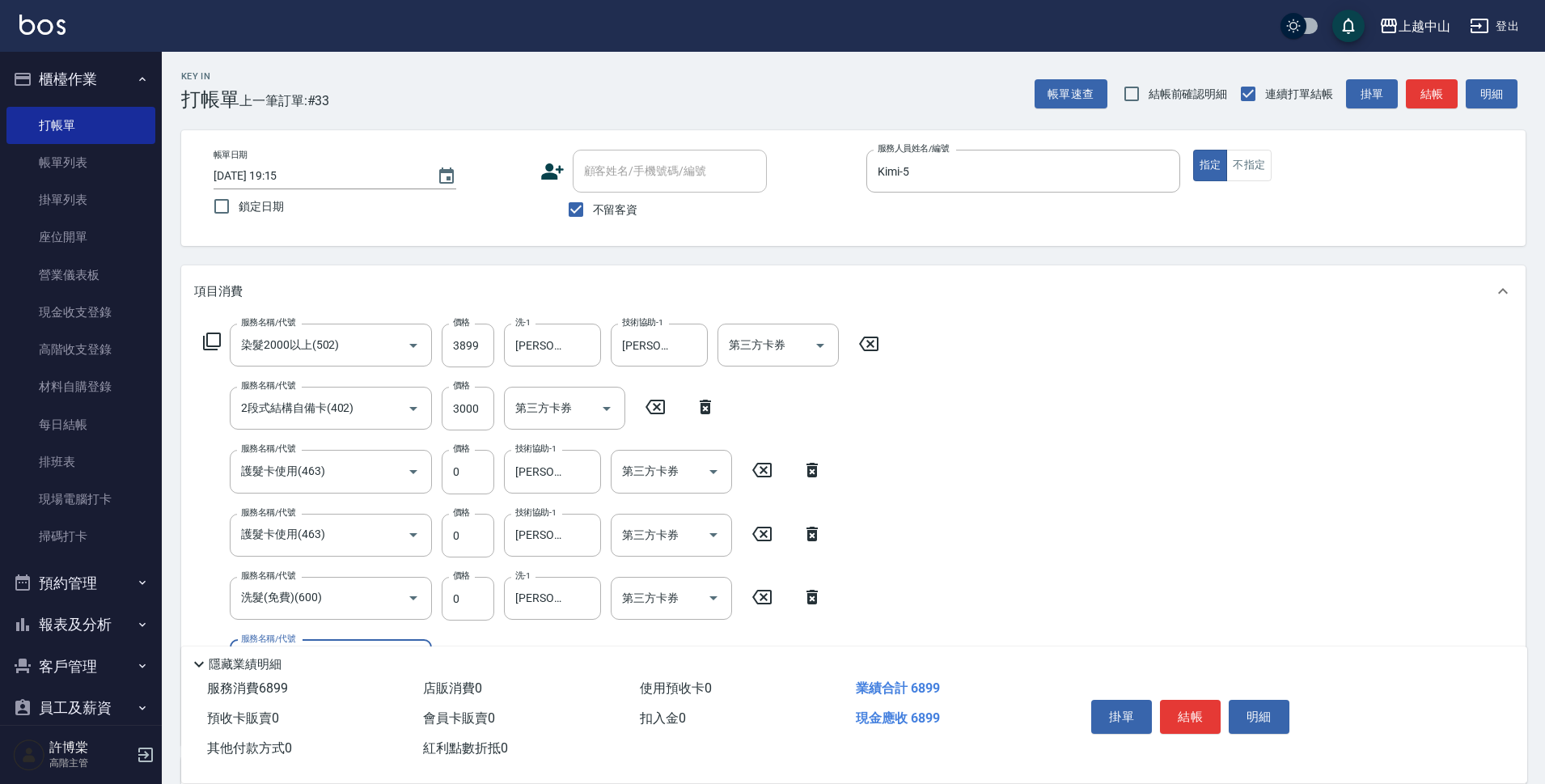
scroll to position [386, 0]
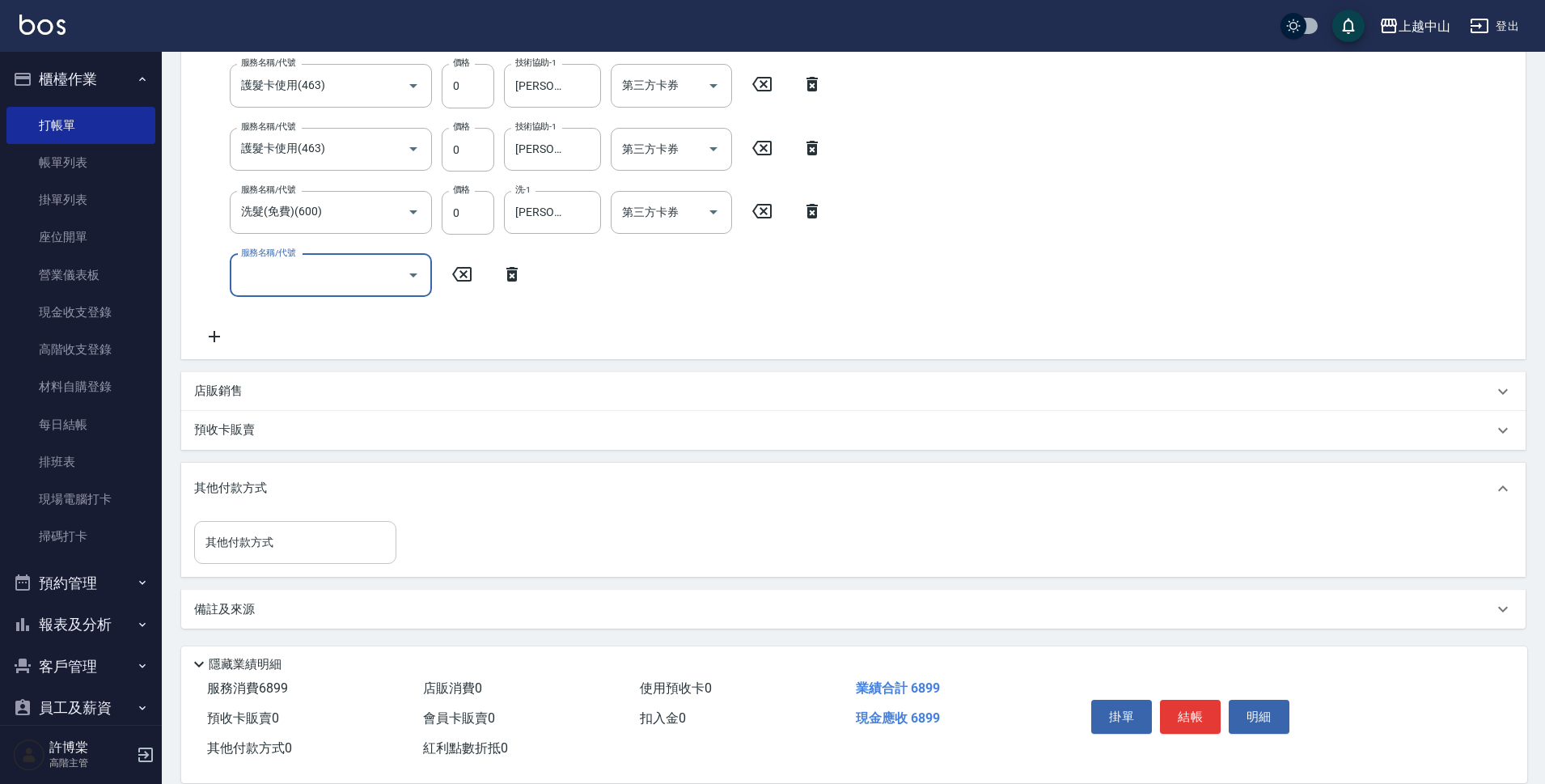
click at [320, 531] on input "其他付款方式" at bounding box center [296, 542] width 188 height 28
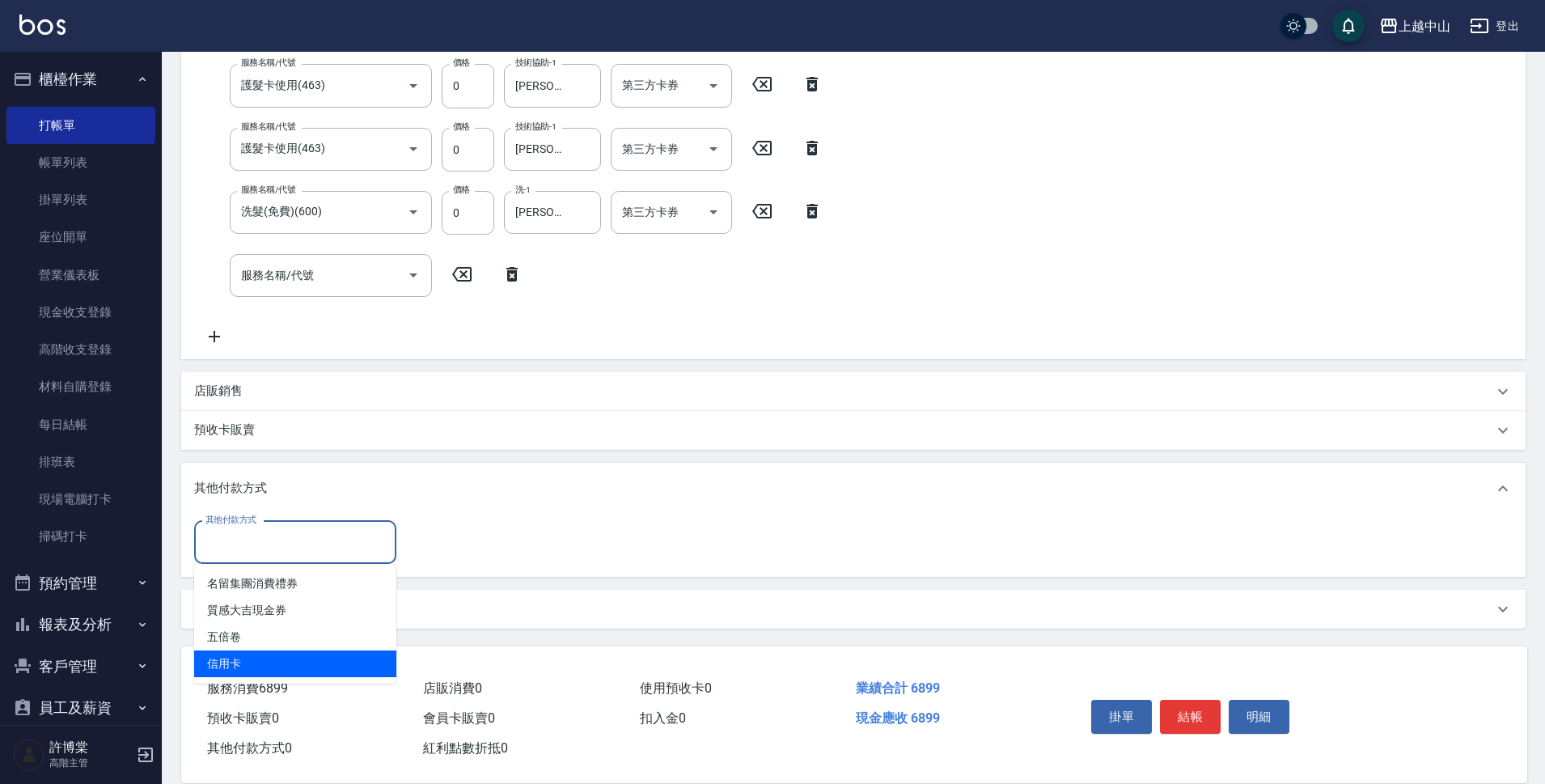
click at [268, 653] on span "信用卡" at bounding box center [295, 664] width 203 height 27
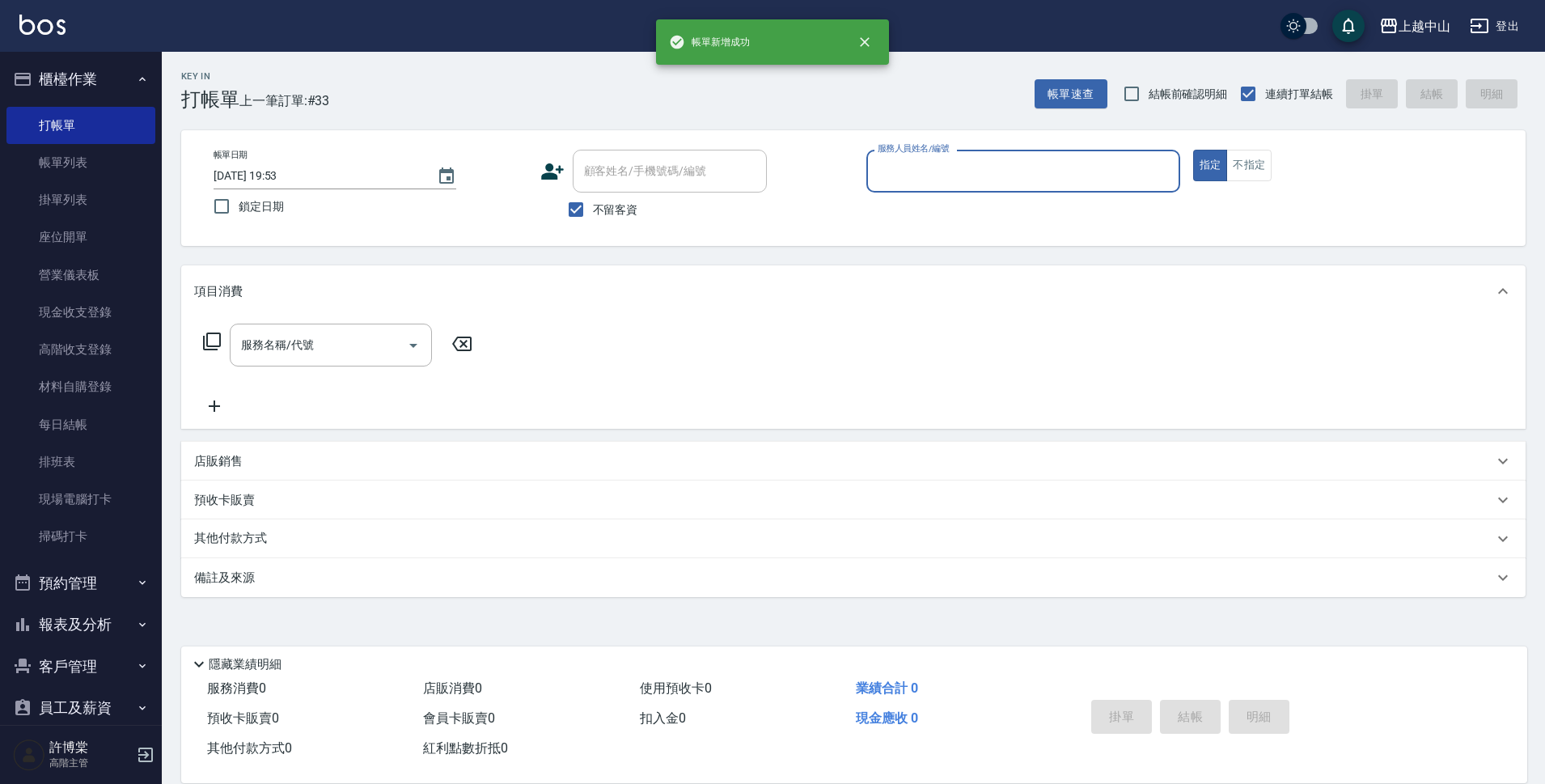
scroll to position [0, 0]
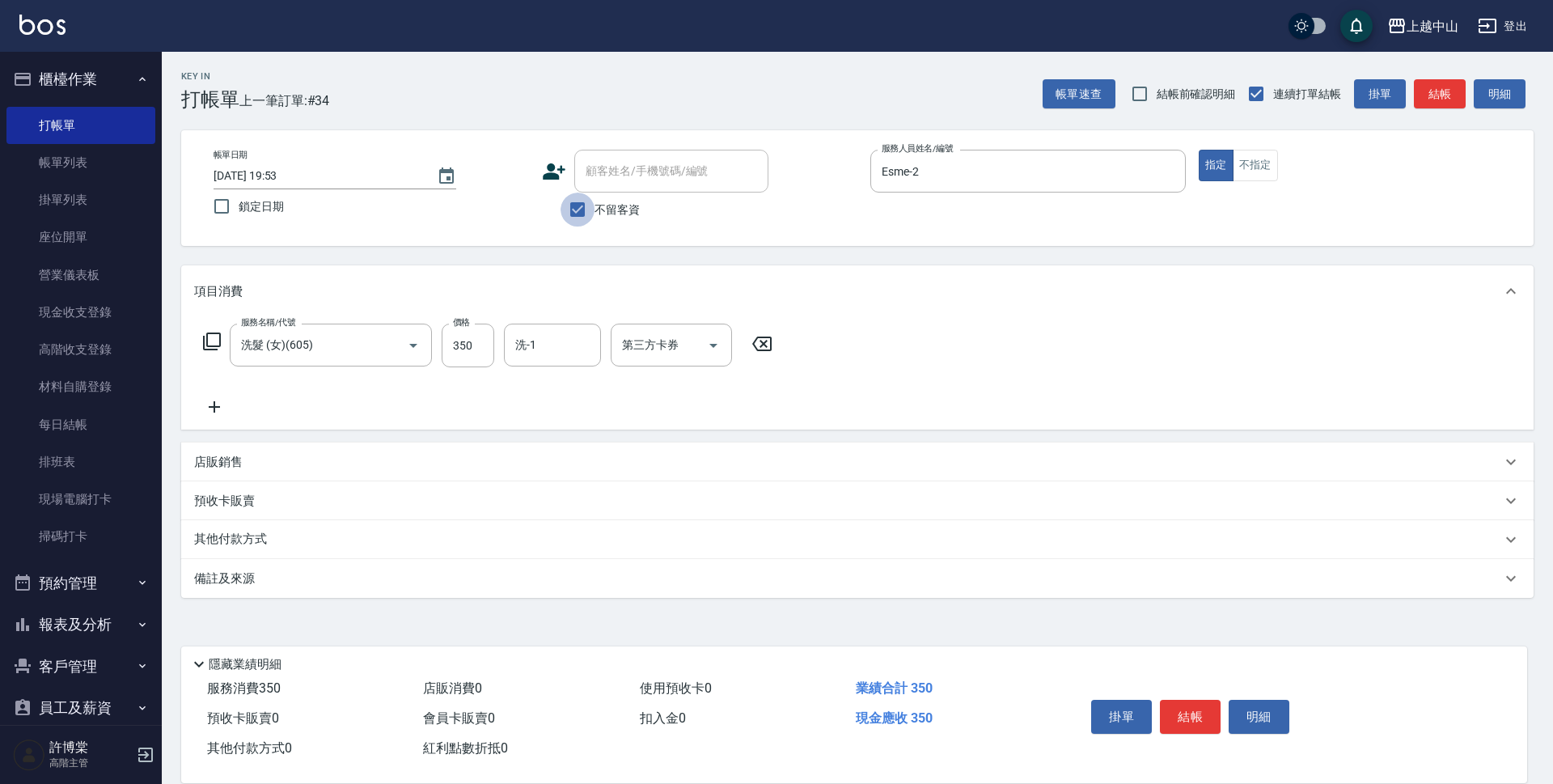
click at [574, 213] on input "不留客資" at bounding box center [577, 209] width 34 height 34
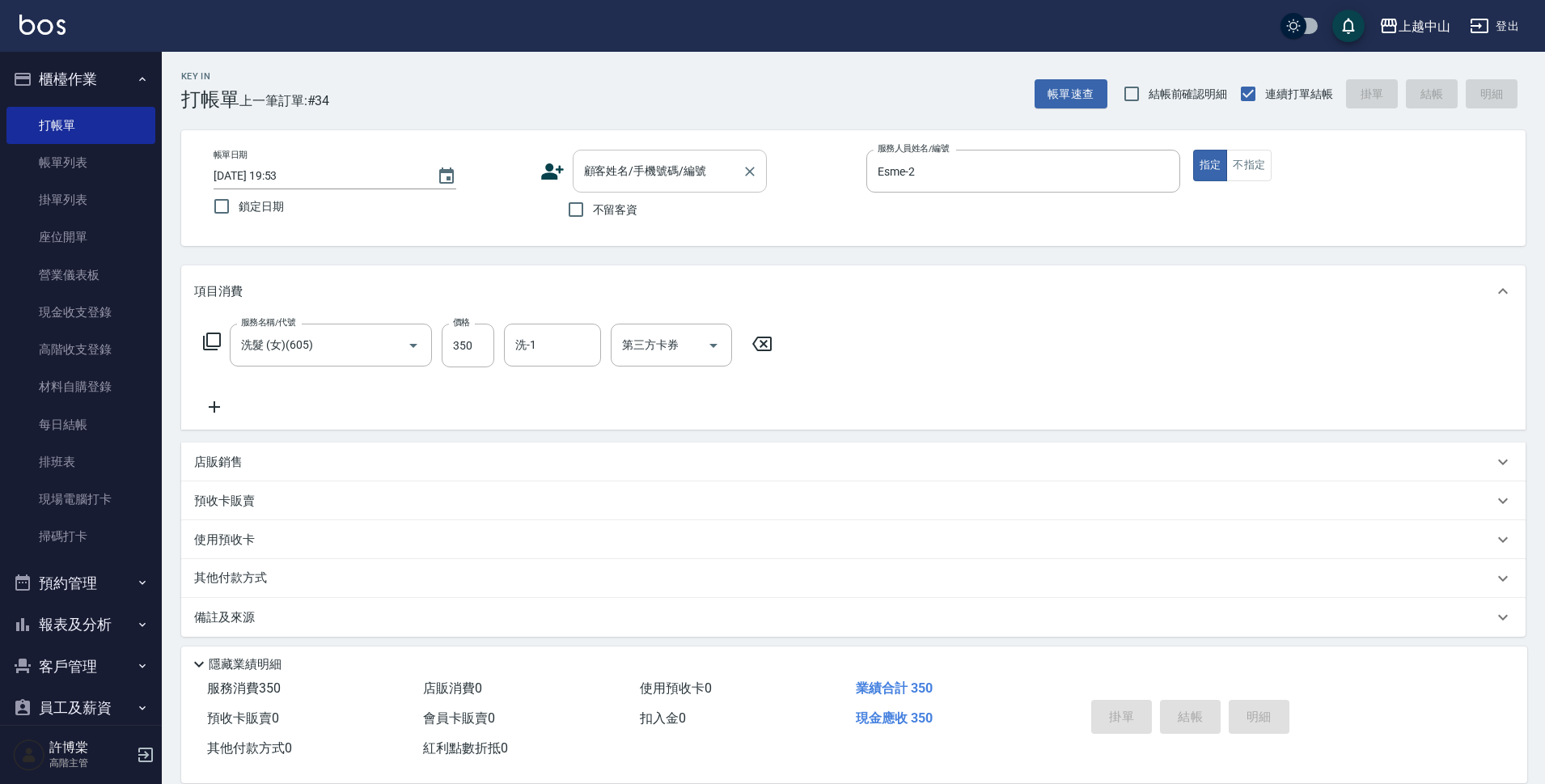
click at [605, 180] on input "顧客姓名/手機號碼/編號" at bounding box center [657, 171] width 155 height 28
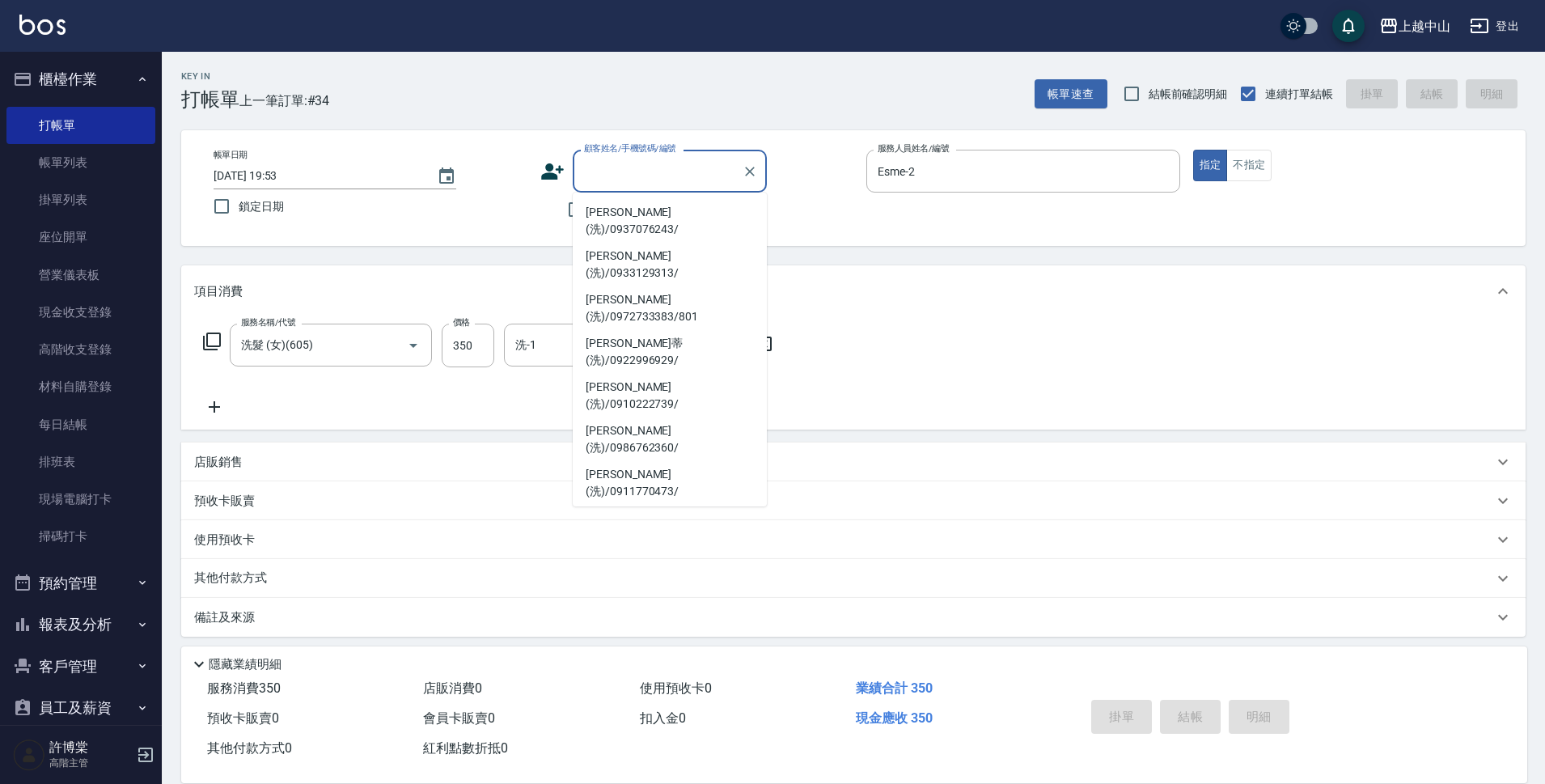
click at [686, 592] on li "陳莉雯(洗)/0925900841/" at bounding box center [670, 613] width 194 height 44
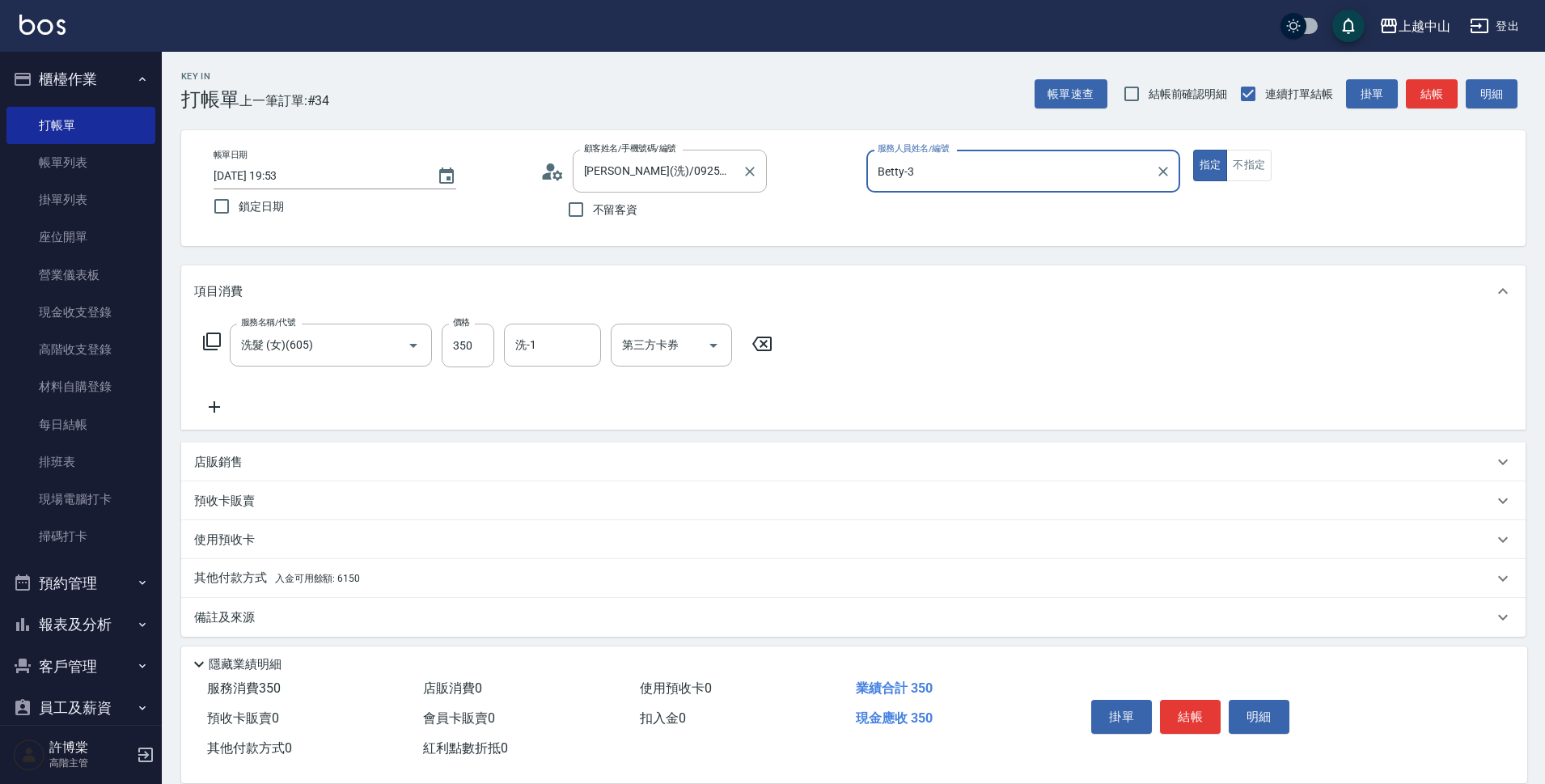
click at [638, 150] on label "顧客姓名/手機號碼/編號" at bounding box center [629, 148] width 92 height 13
click at [638, 157] on input "陳莉雯(洗)/0925900841/" at bounding box center [657, 171] width 155 height 28
click at [686, 154] on div "陳莉雯(洗)/0925900841/ 顧客姓名/手機號碼/編號" at bounding box center [670, 171] width 194 height 43
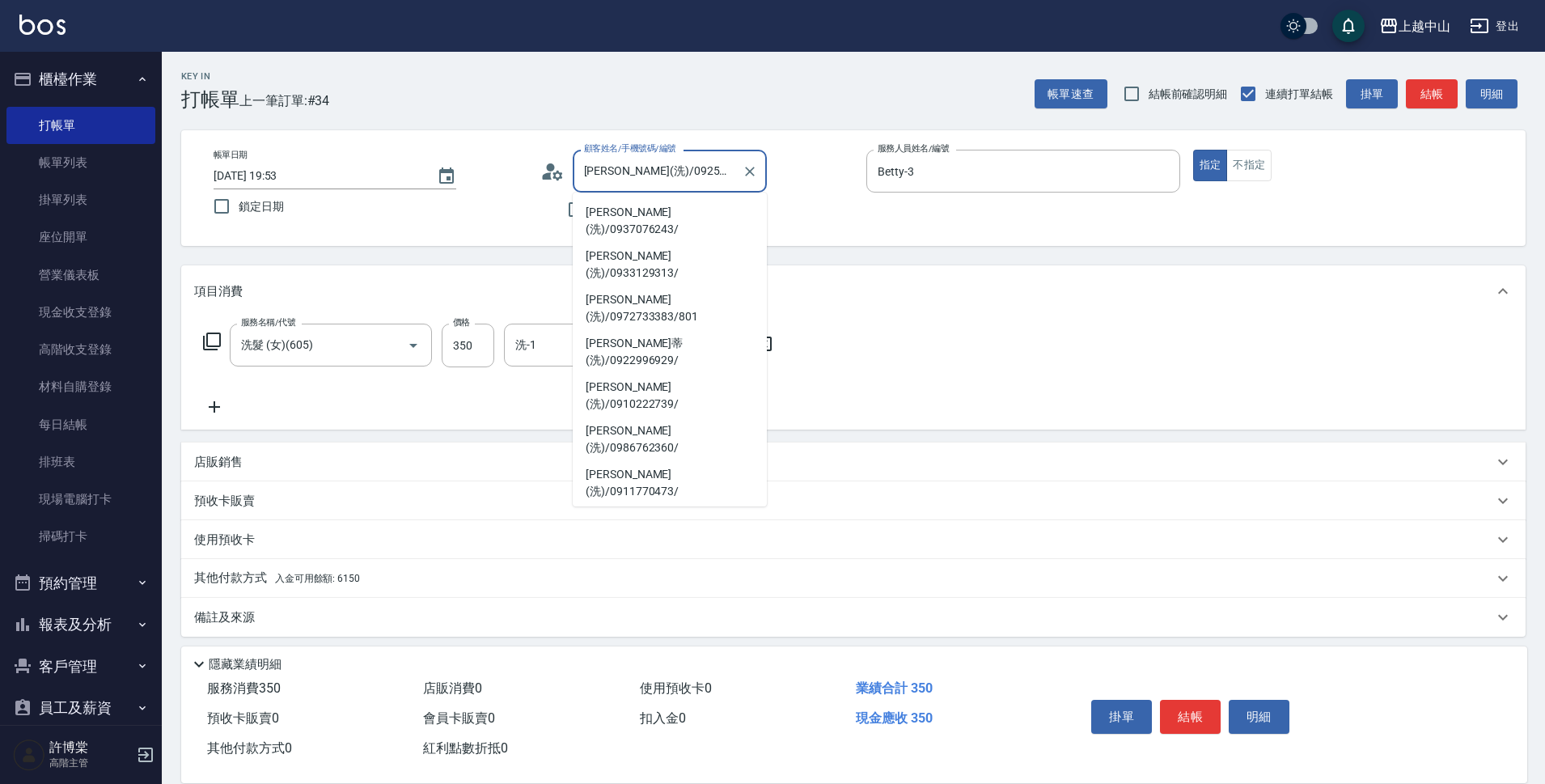
click at [698, 549] on li "施昀沄(洗)/0909250308/" at bounding box center [670, 570] width 194 height 44
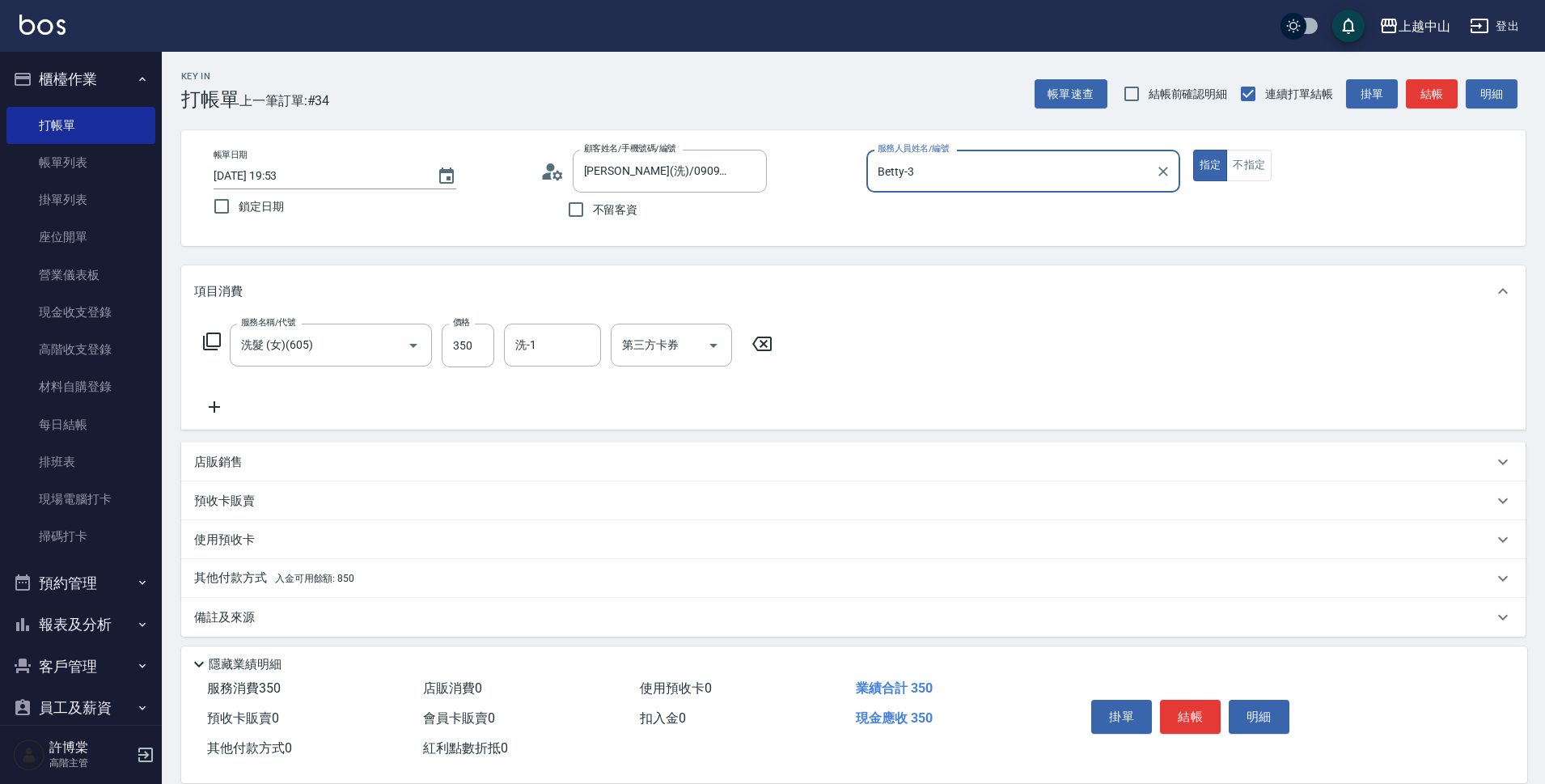
click at [924, 160] on input "Betty-3" at bounding box center [1011, 171] width 275 height 28
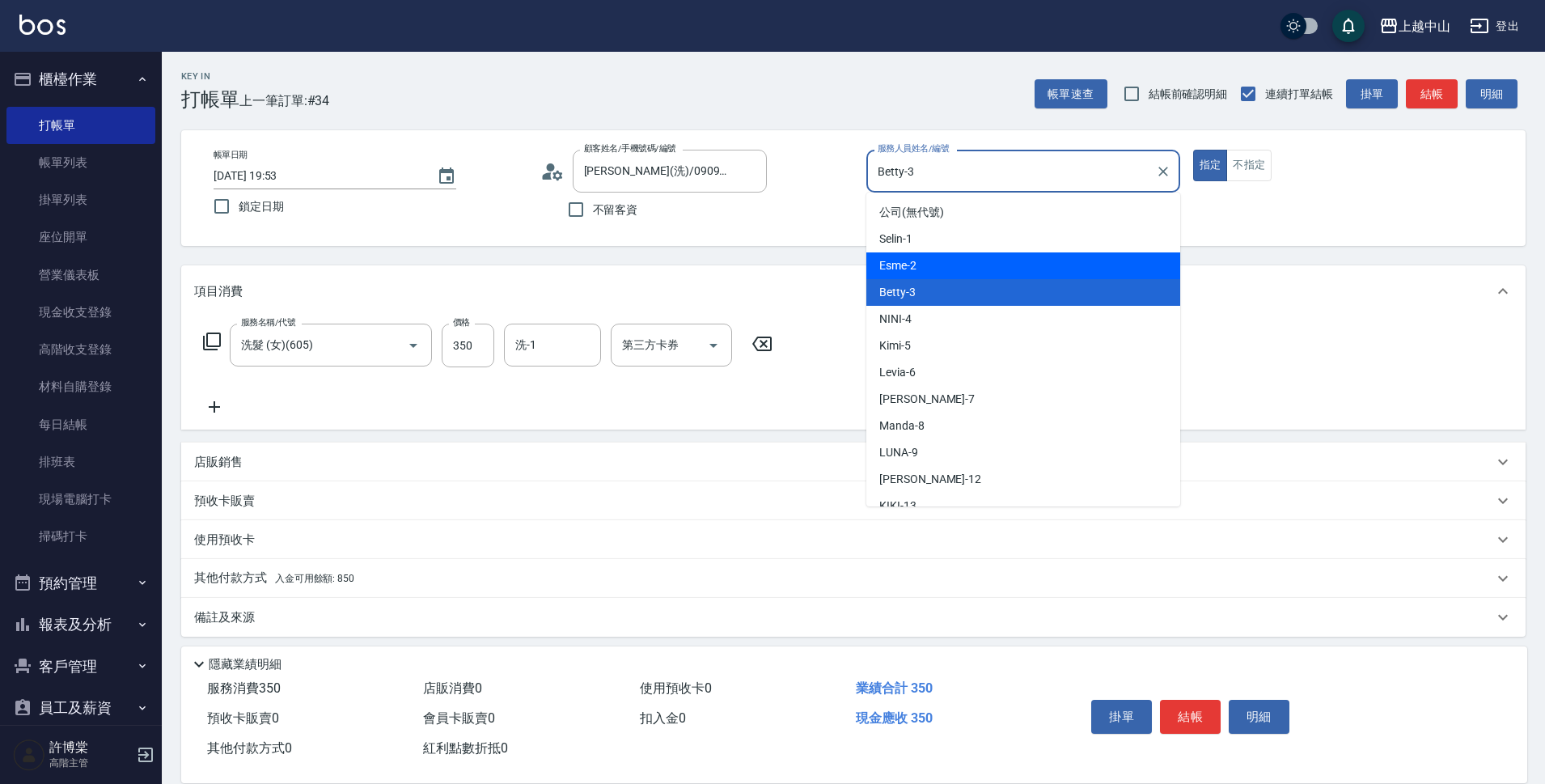
click at [917, 266] on div "Esme -2" at bounding box center [1024, 266] width 314 height 27
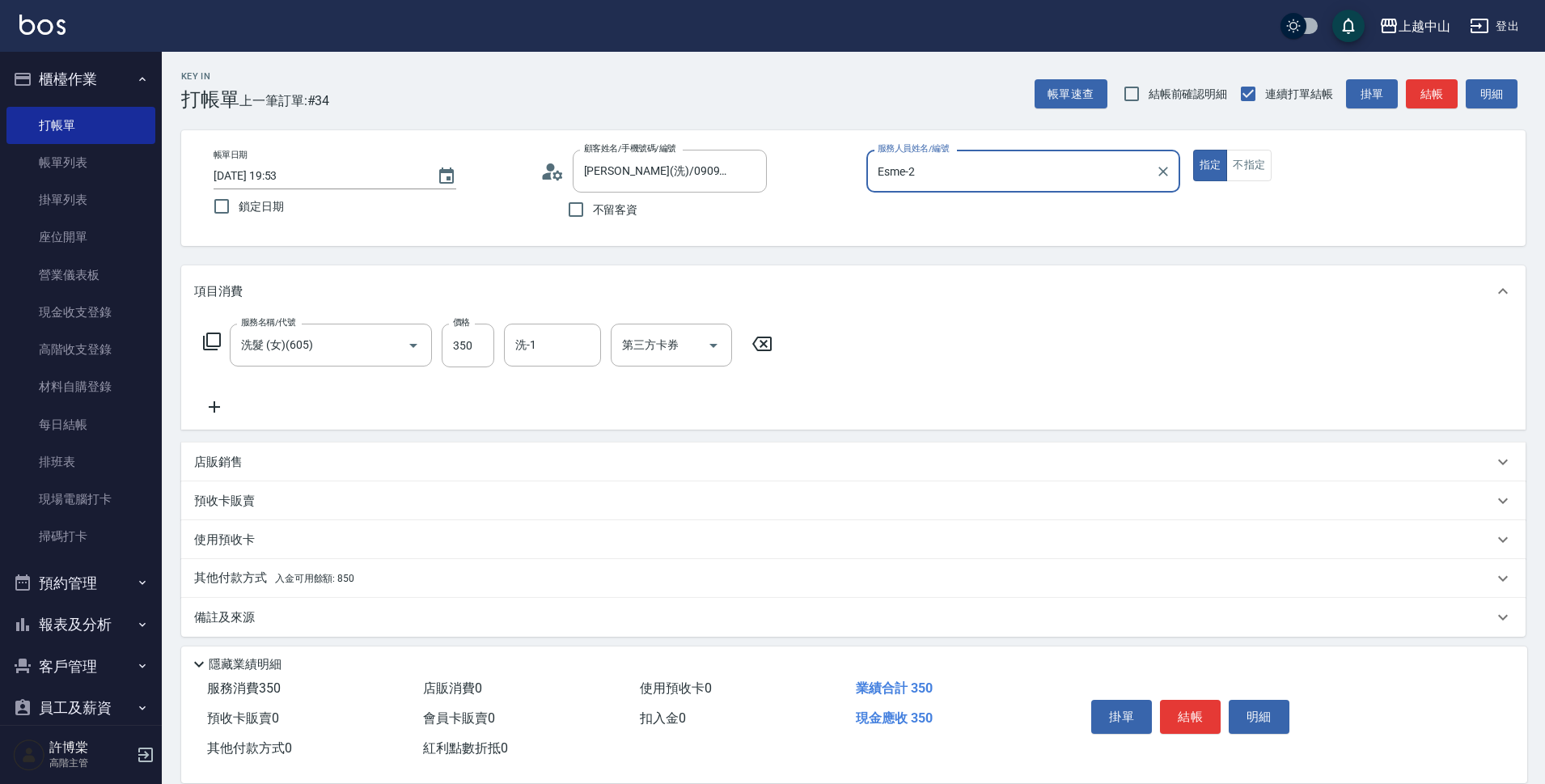
scroll to position [8, 0]
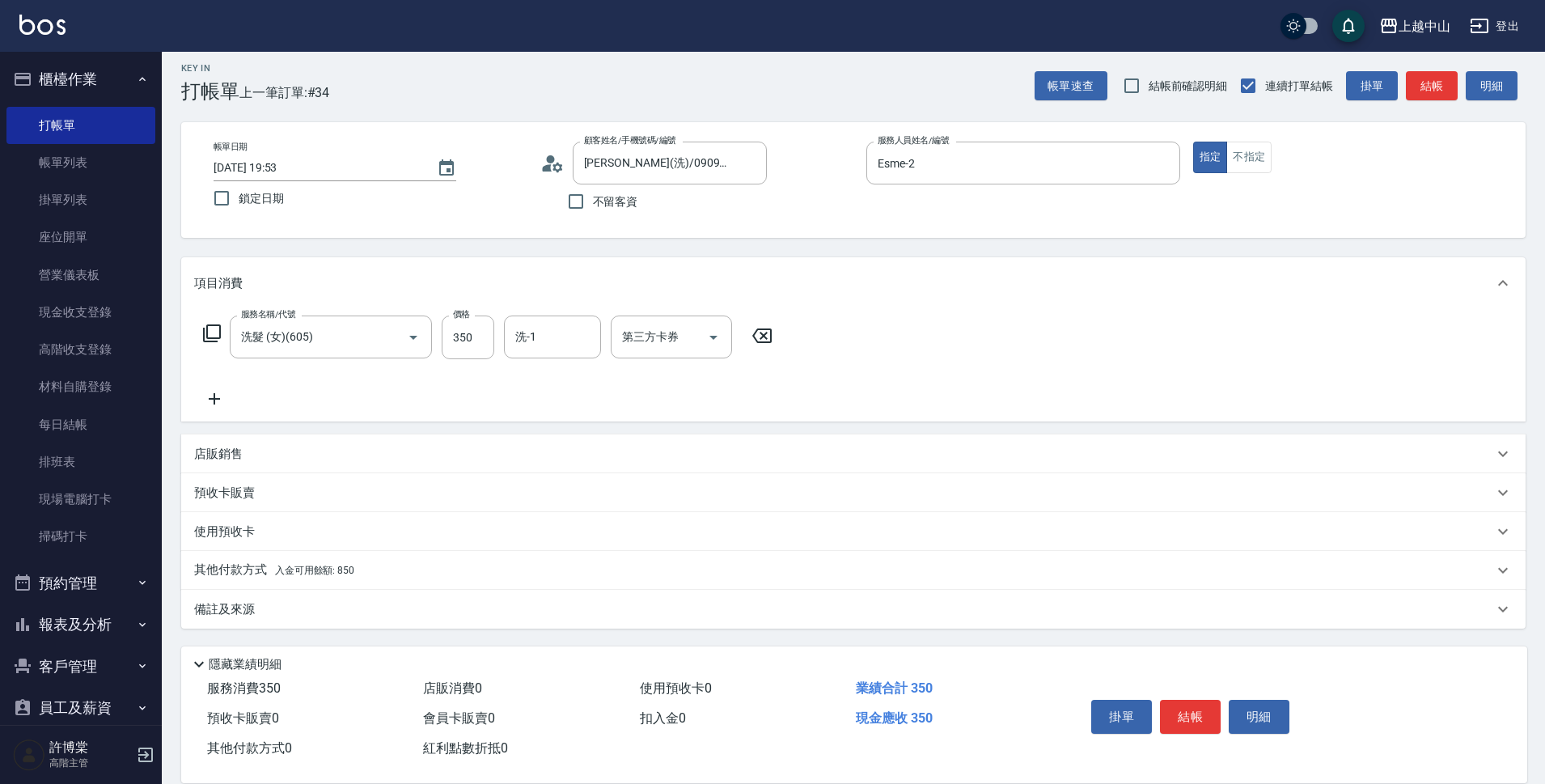
click at [363, 565] on div "其他付款方式 入金可用餘額: 850" at bounding box center [843, 570] width 1299 height 17
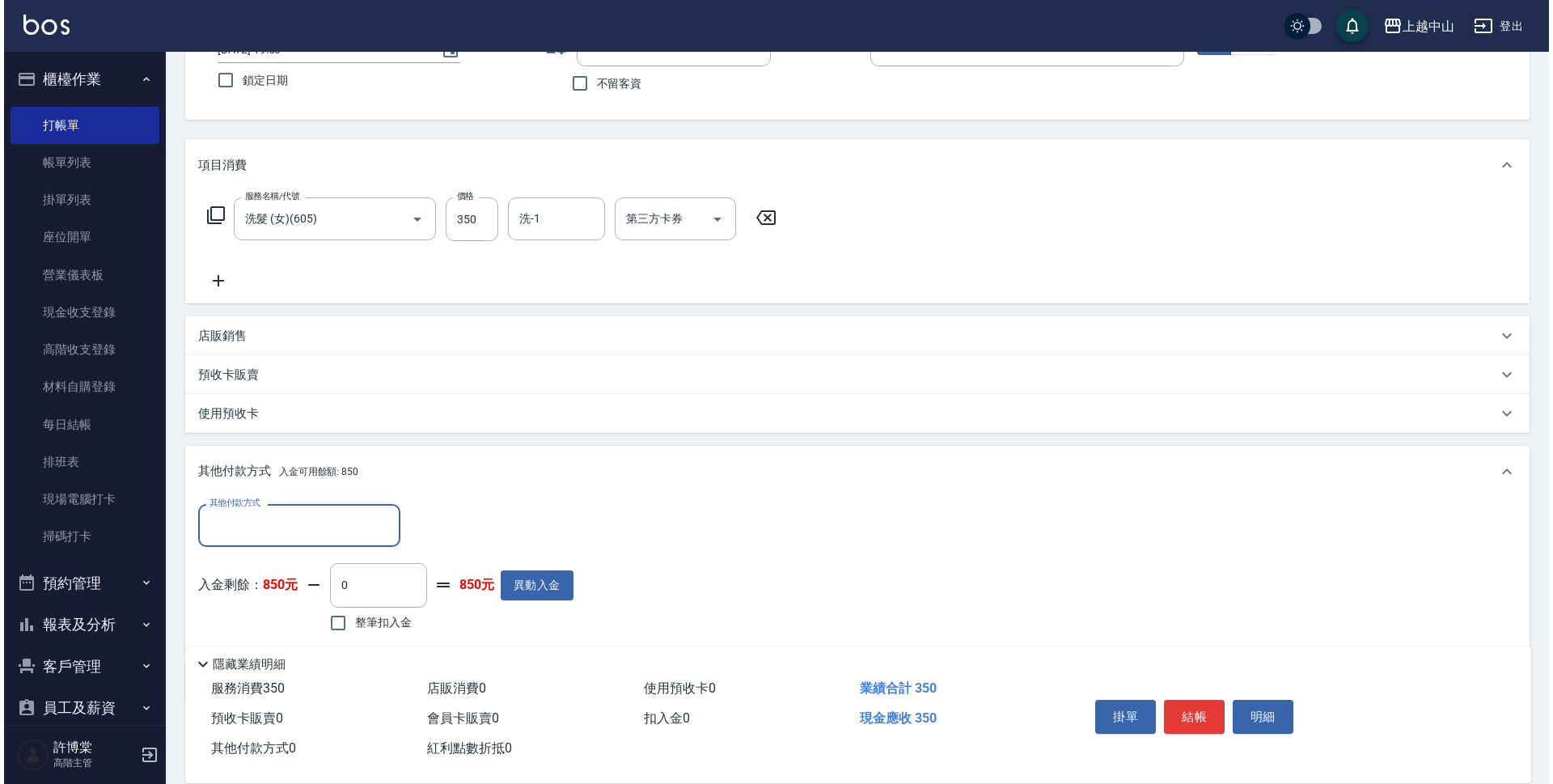
scroll to position [190, 0]
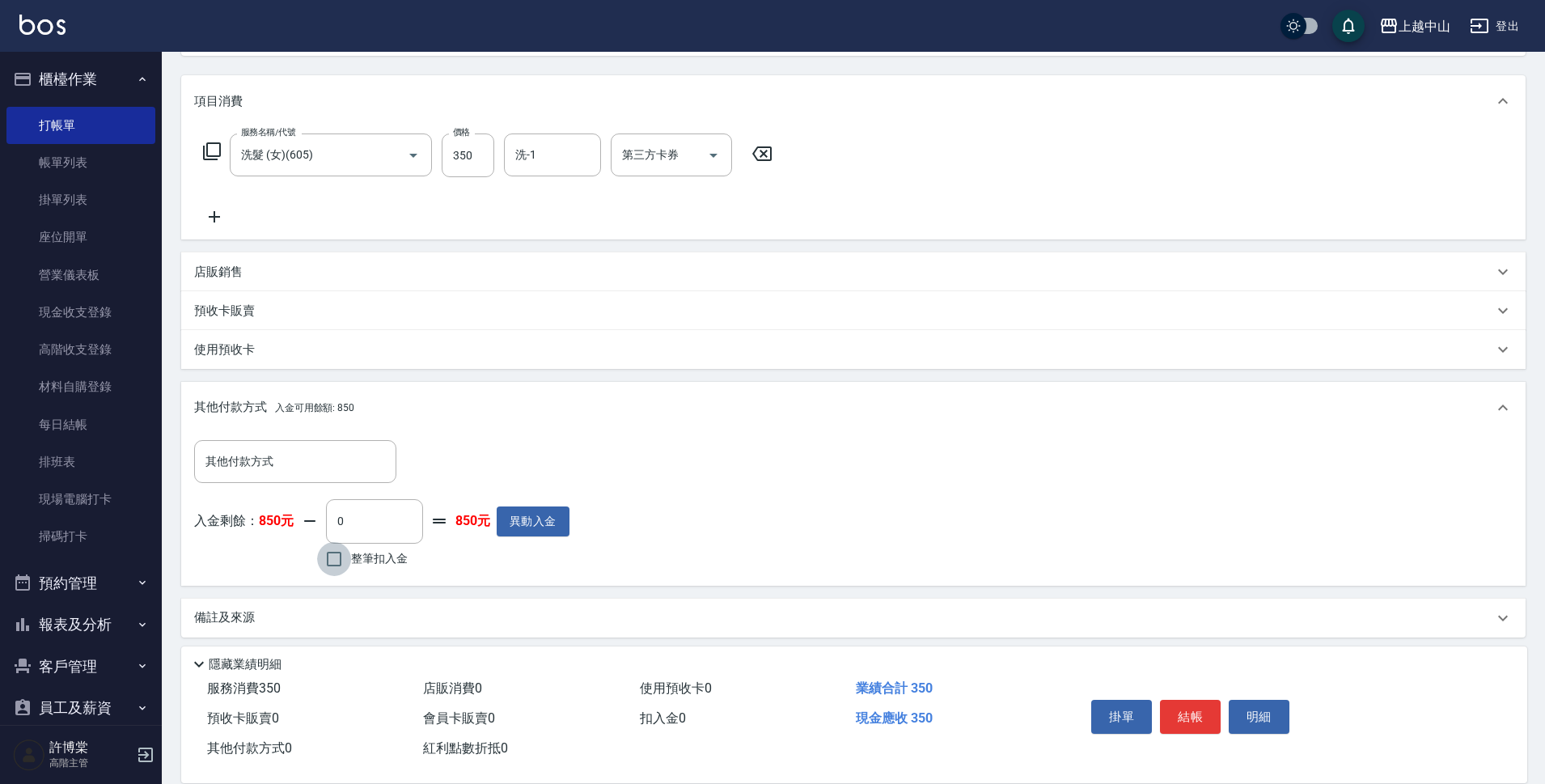
click at [332, 556] on input "整筆扣入金" at bounding box center [333, 558] width 34 height 34
click at [1258, 715] on button "明細" at bounding box center [1258, 716] width 61 height 34
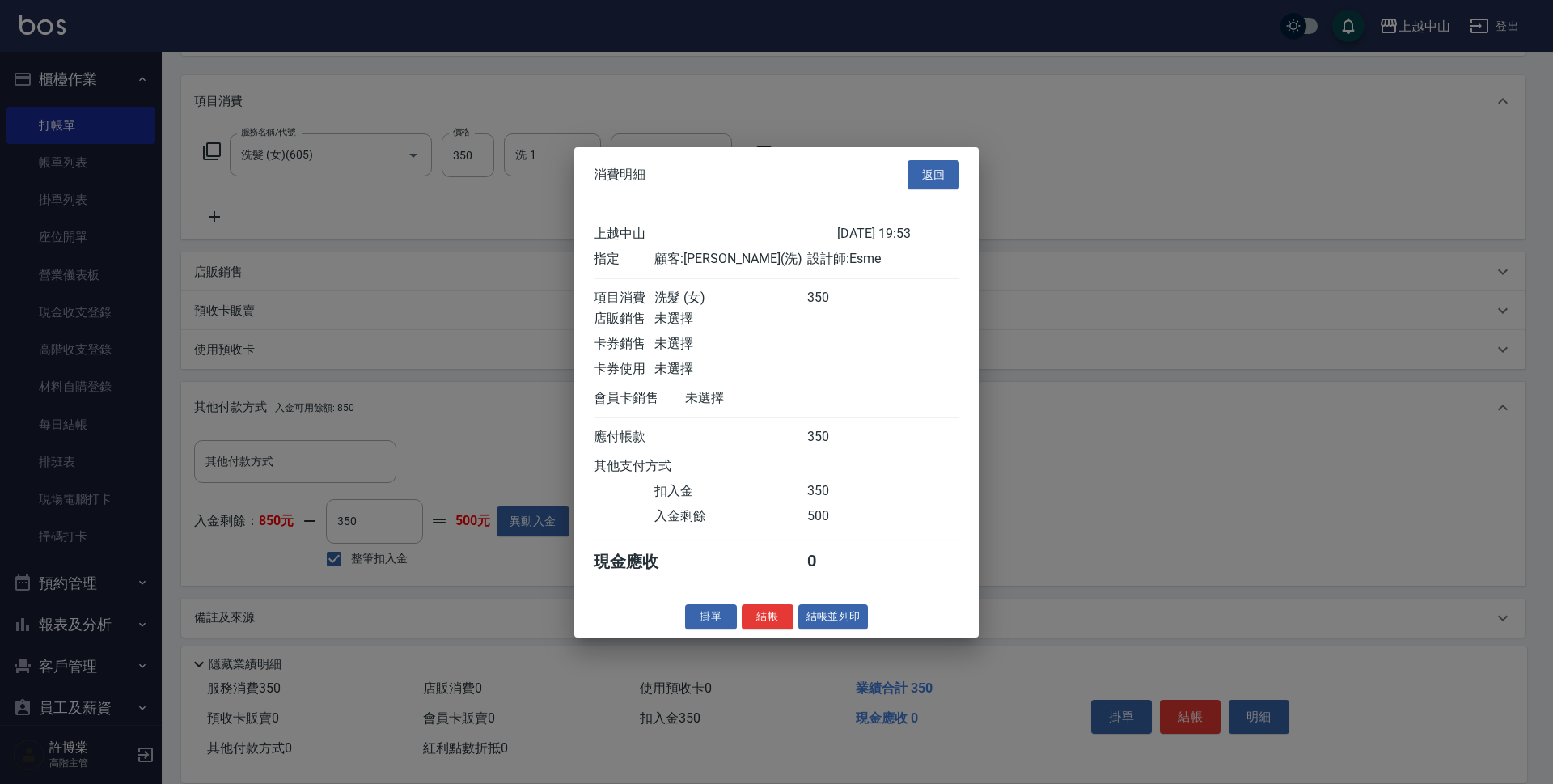
click at [782, 611] on div "消費明細 返回 上越中山 2025/09/12 19:53 指定 顧客: 施昀沄(洗) 設計師: Esme 項目消費 洗髮 (女) 350 店販銷售 未選擇 …" at bounding box center [776, 392] width 404 height 490
click at [782, 617] on div "消費明細 返回 上越中山 2025/09/12 19:53 指定 顧客: 施昀沄(洗) 設計師: Esme 項目消費 洗髮 (女) 350 店販銷售 未選擇 …" at bounding box center [776, 392] width 404 height 490
click at [775, 628] on button "結帳" at bounding box center [767, 616] width 51 height 25
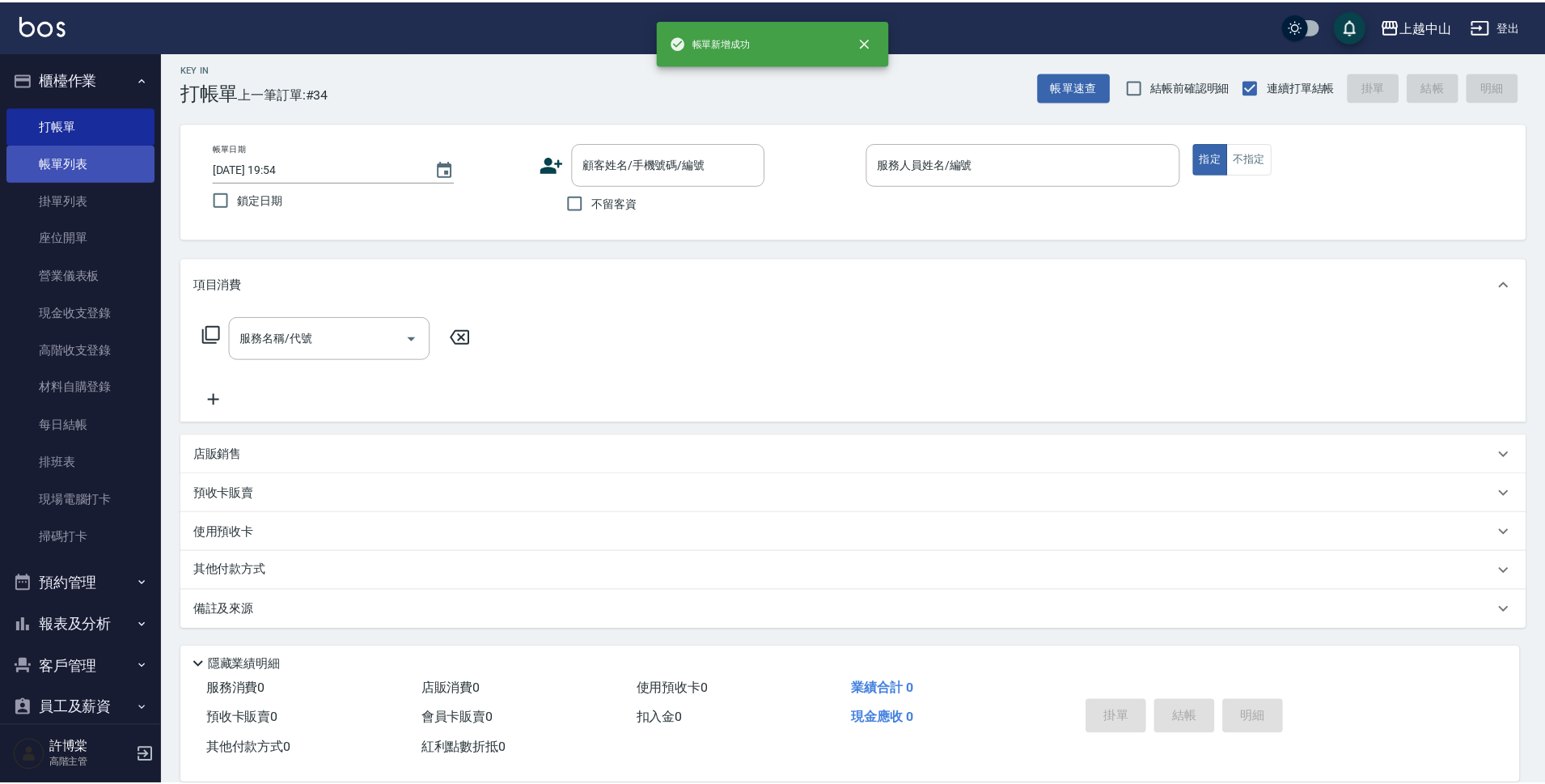
scroll to position [0, 0]
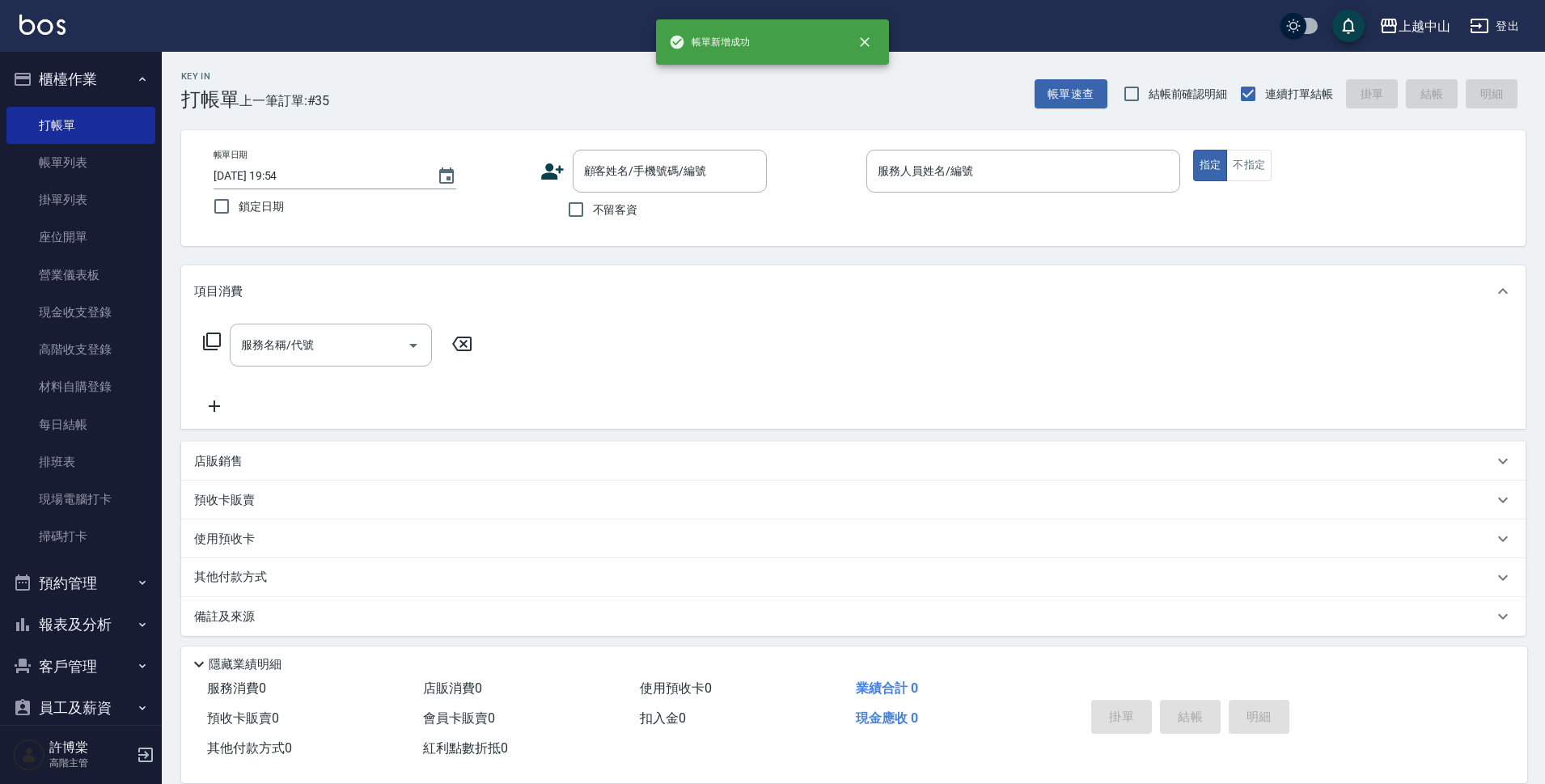
click at [126, 76] on button "櫃檯作業" at bounding box center [81, 78] width 149 height 42
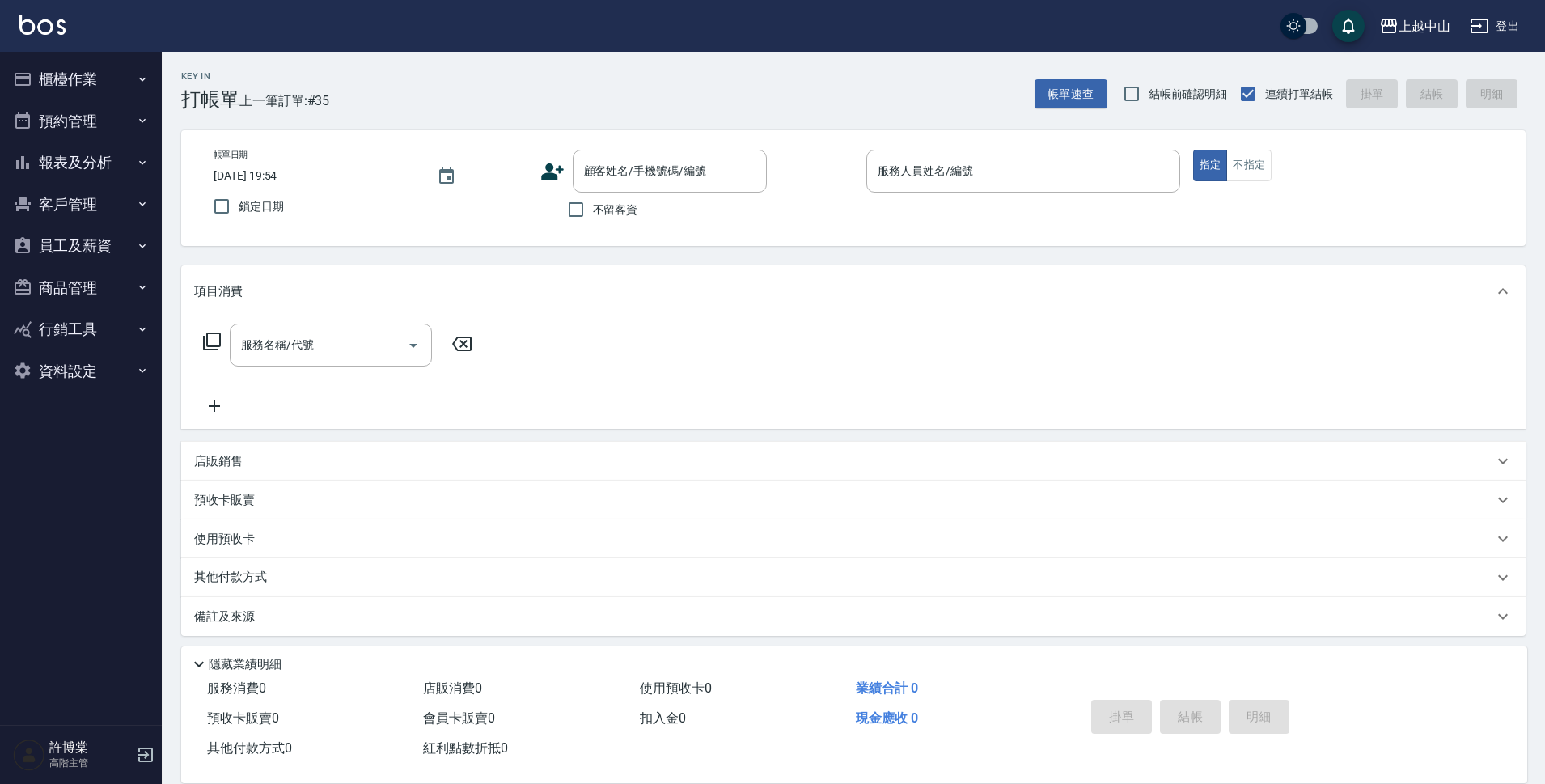
click at [142, 160] on icon "button" at bounding box center [142, 162] width 13 height 13
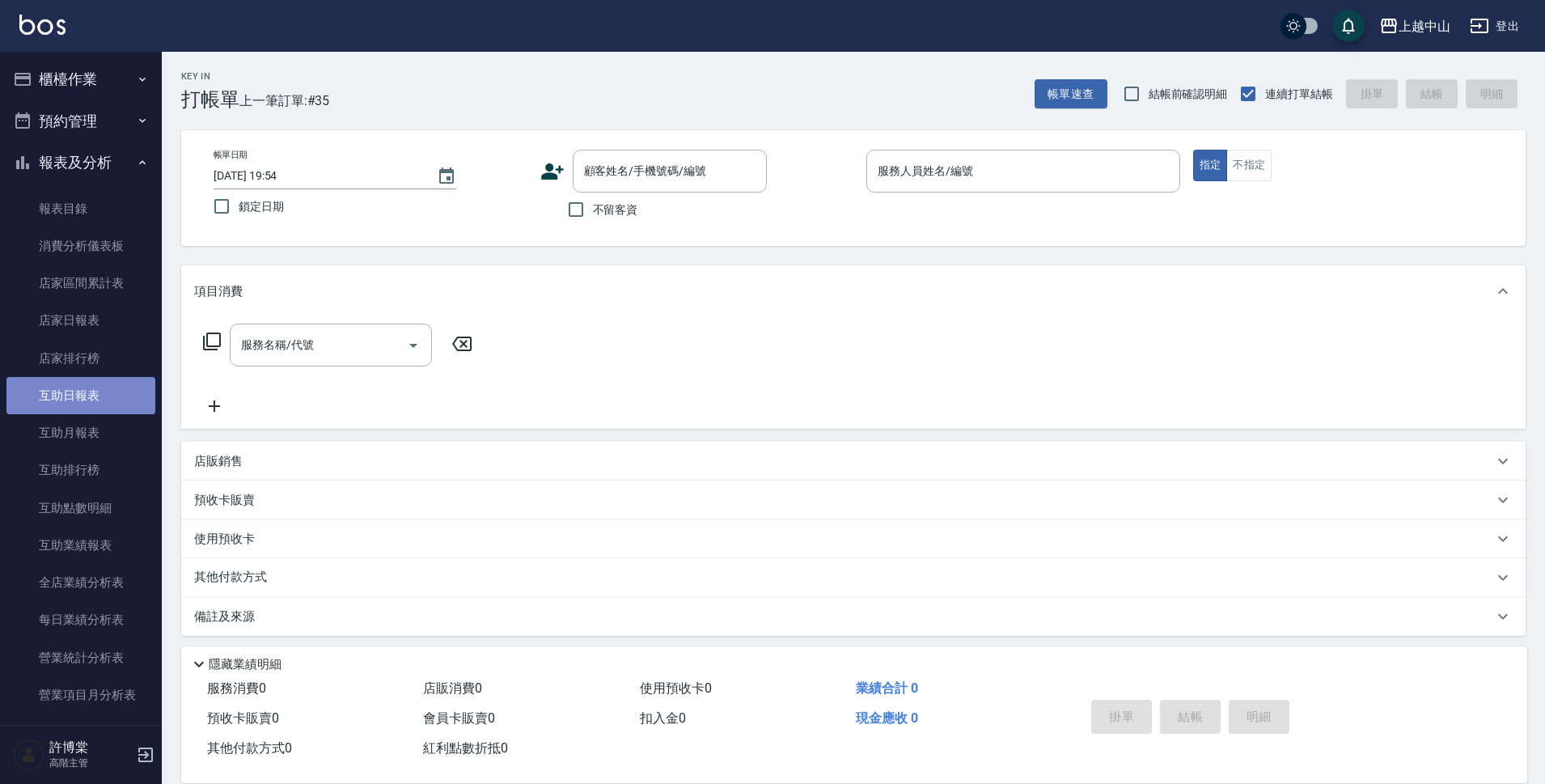
click at [119, 402] on link "互助日報表" at bounding box center [81, 395] width 149 height 37
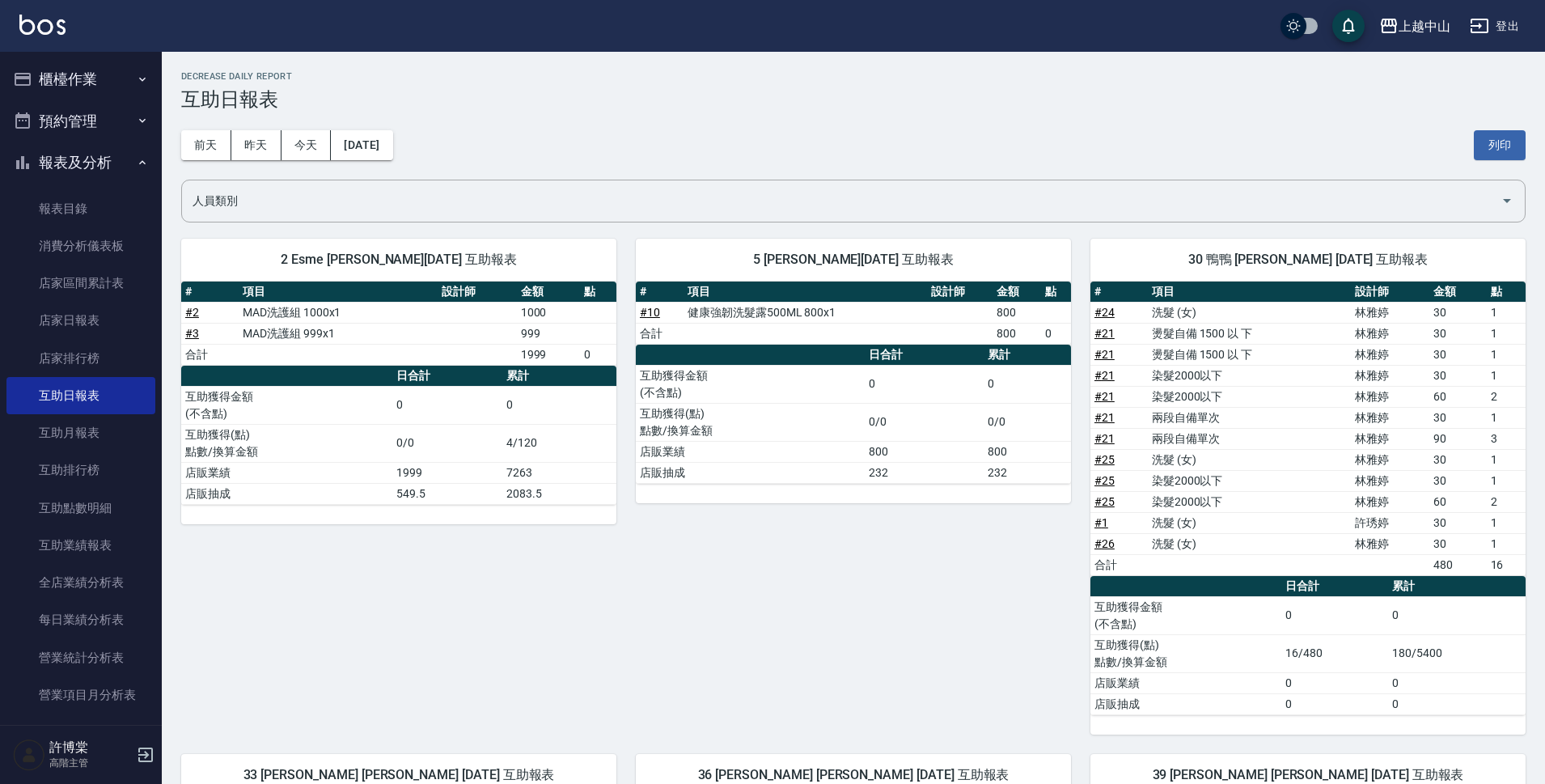
click at [107, 84] on button "櫃檯作業" at bounding box center [81, 78] width 149 height 42
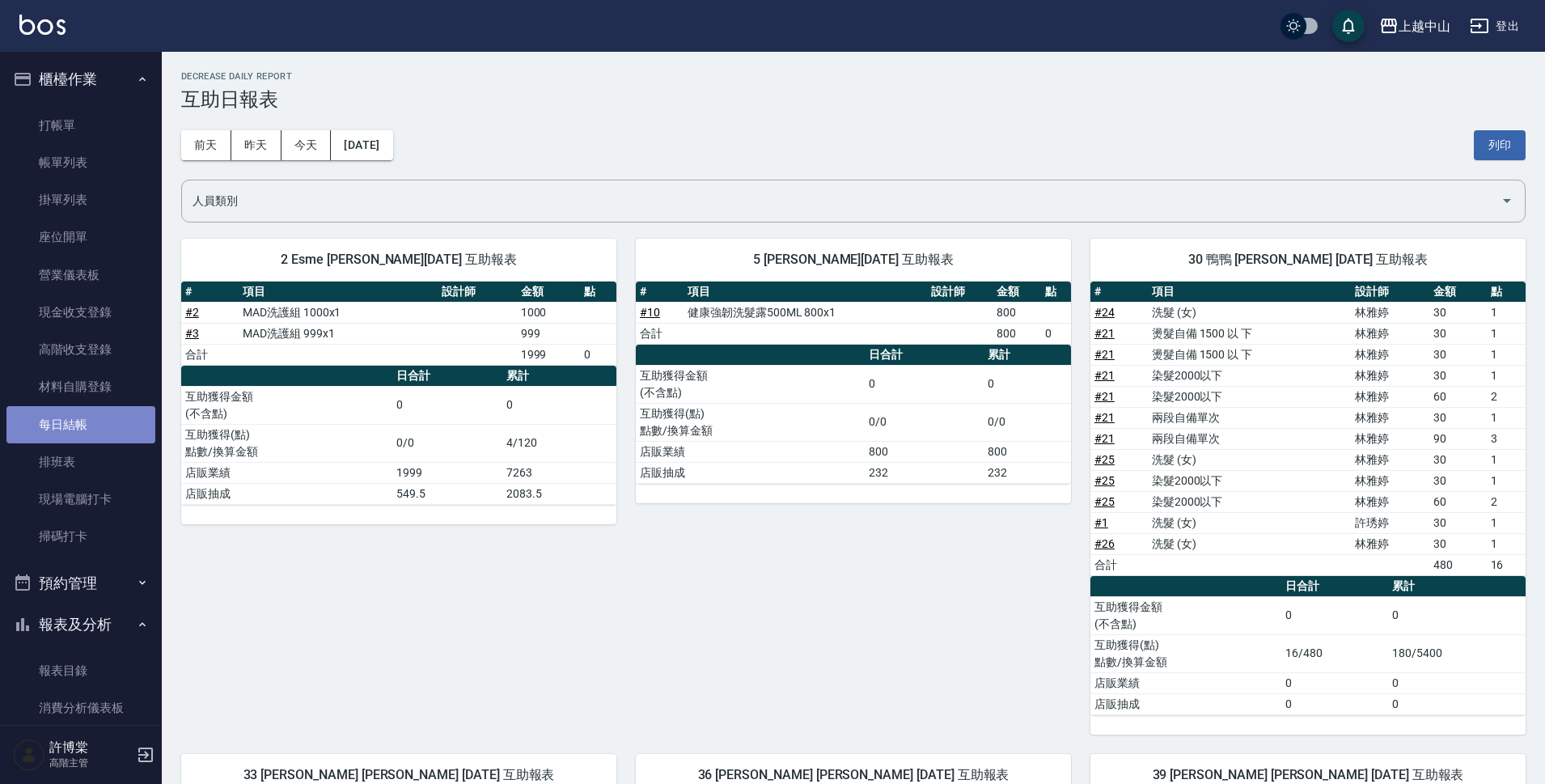
click at [91, 432] on link "每日結帳" at bounding box center [81, 424] width 149 height 37
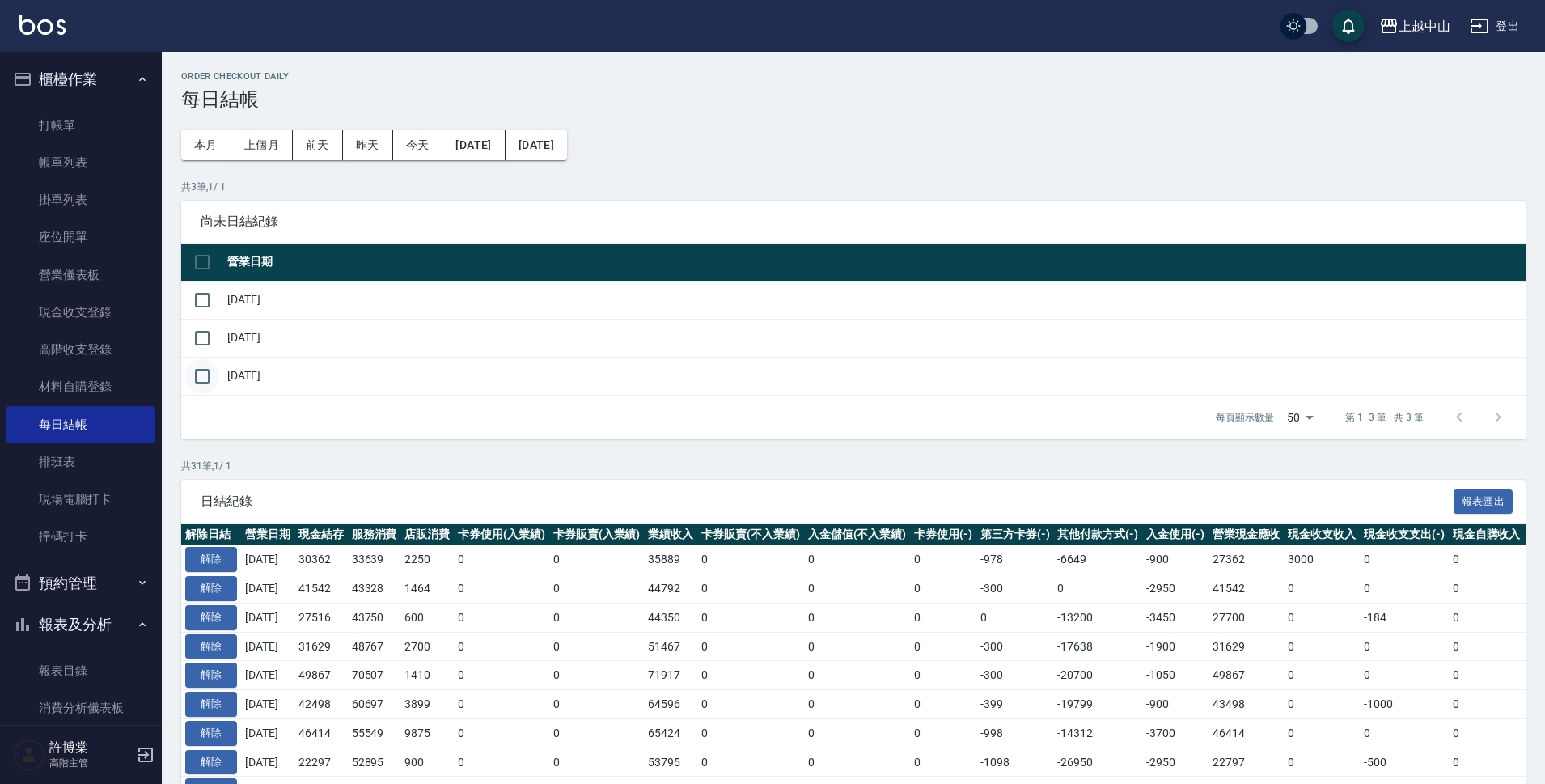
click at [213, 378] on input "checkbox" at bounding box center [202, 375] width 34 height 34
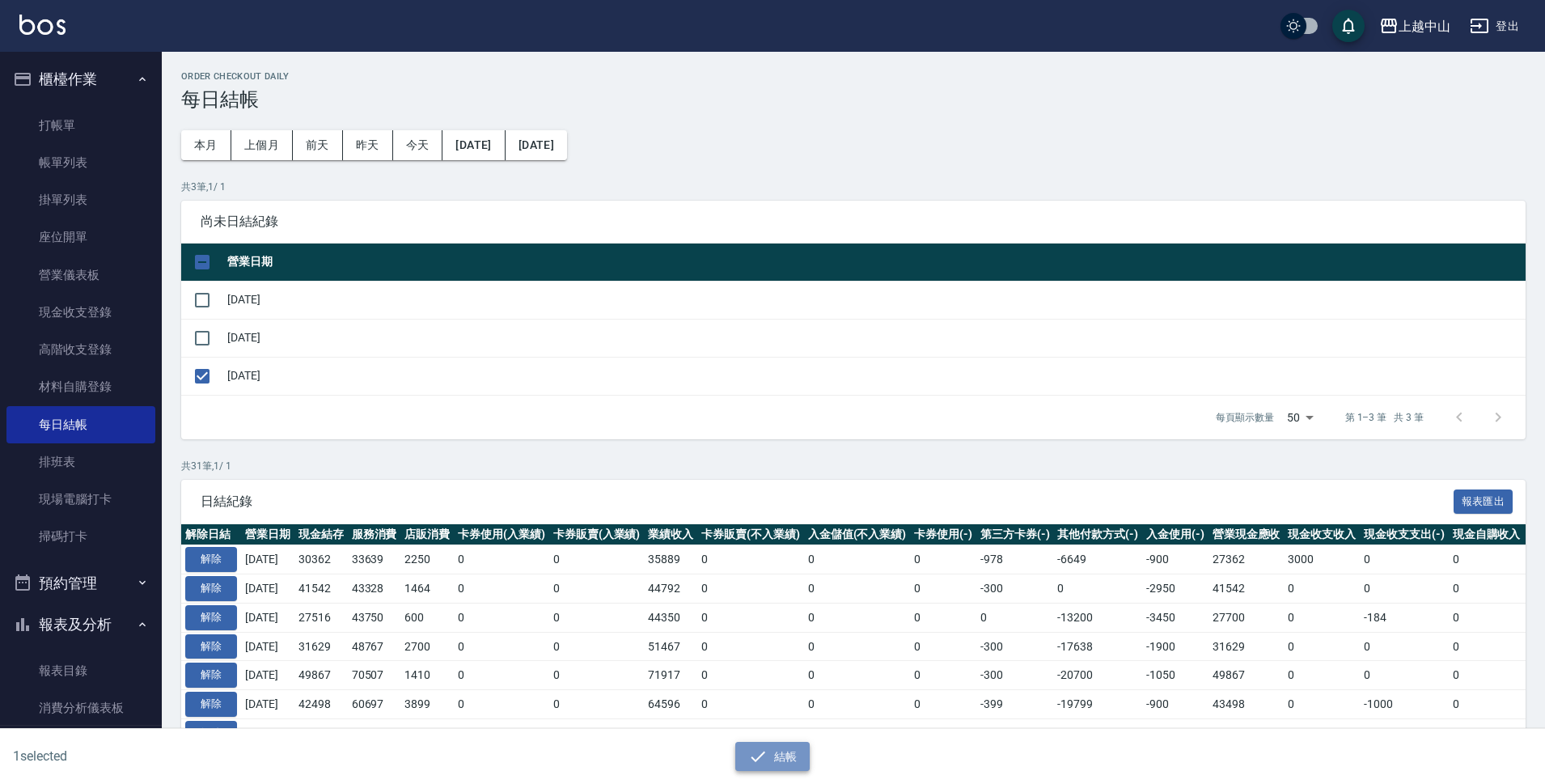
click at [800, 763] on button "結帳" at bounding box center [772, 756] width 76 height 30
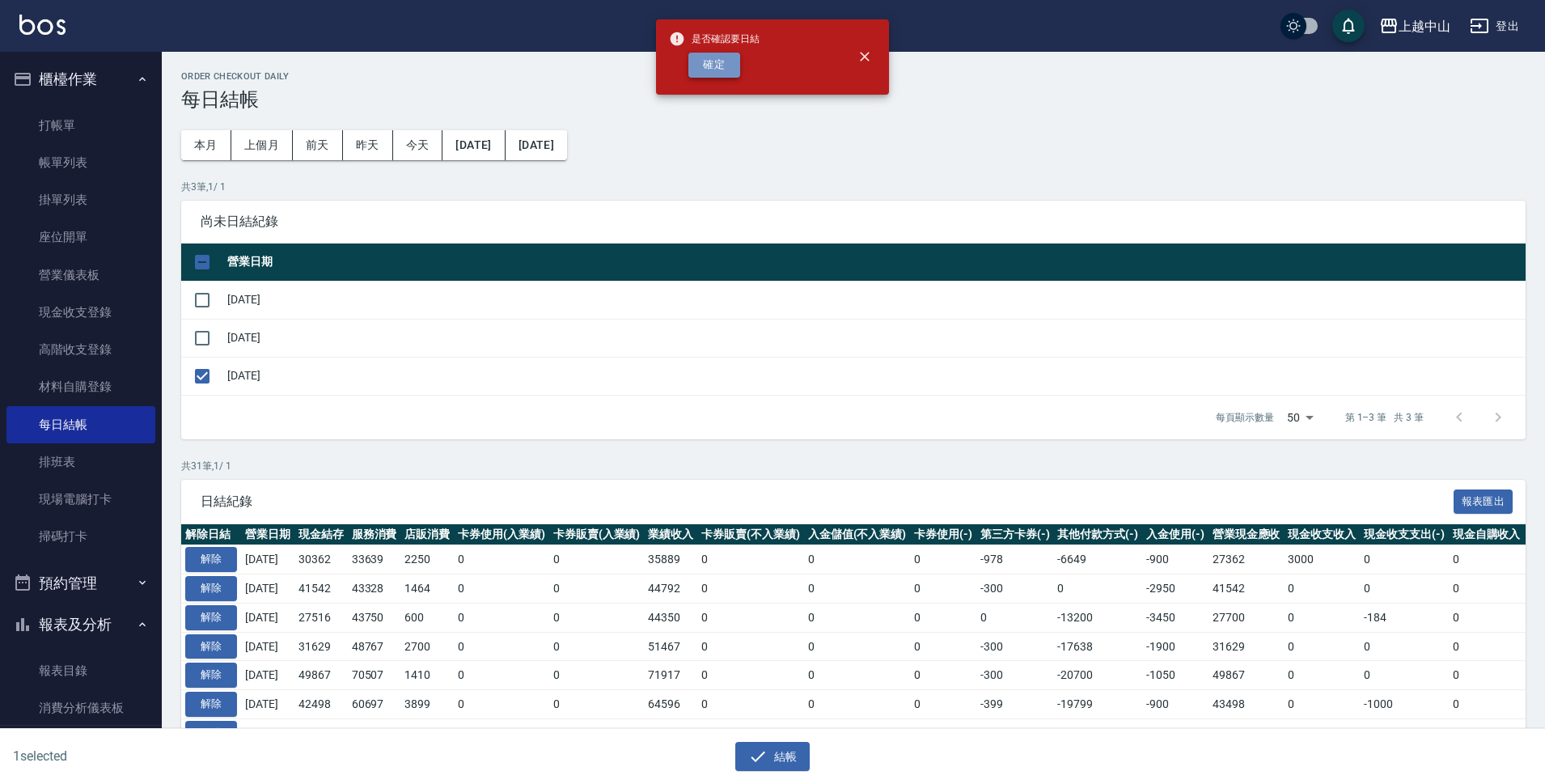
click at [691, 60] on button "確定" at bounding box center [713, 65] width 51 height 25
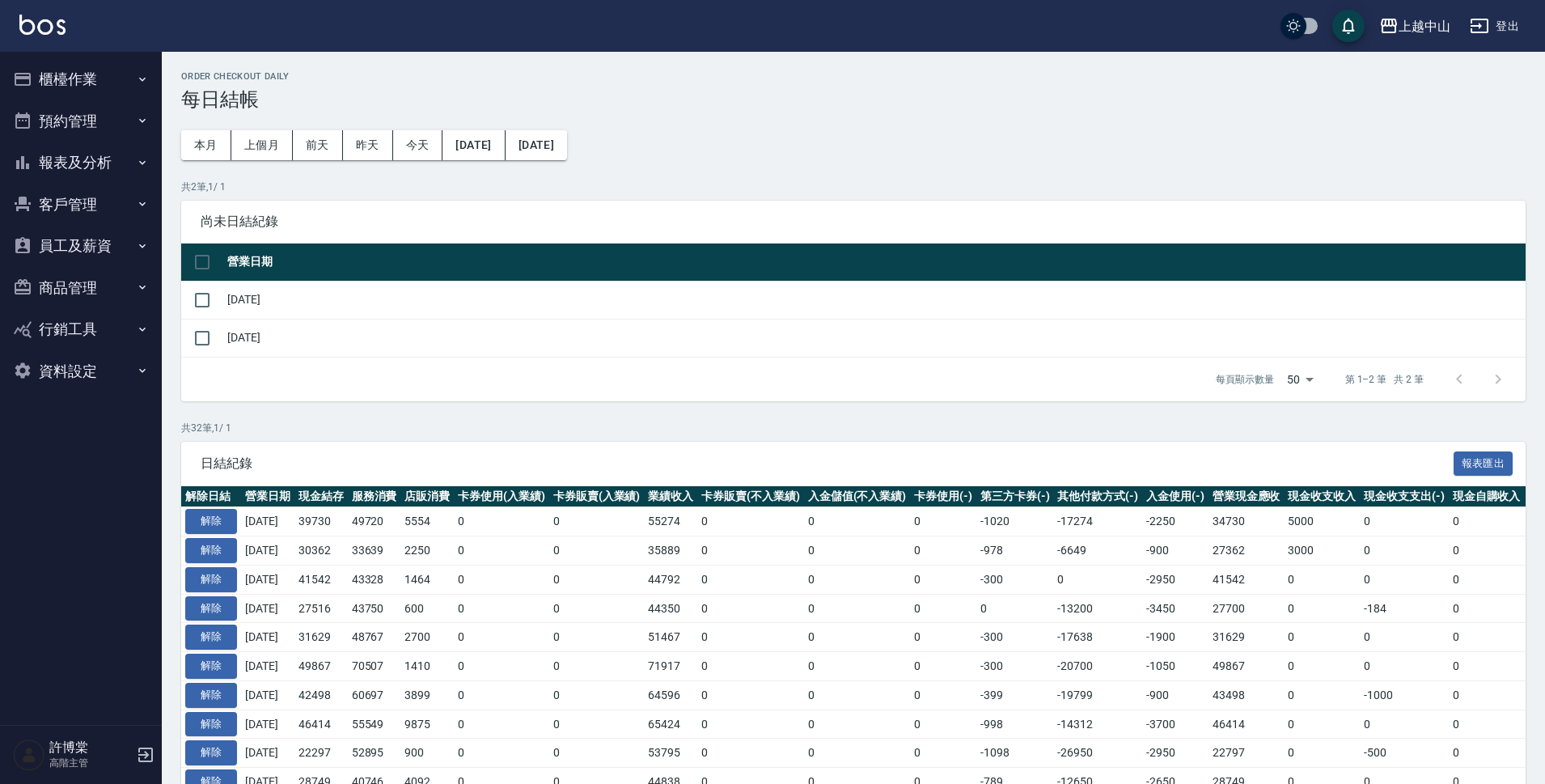
click at [99, 164] on button "報表及分析" at bounding box center [81, 162] width 149 height 42
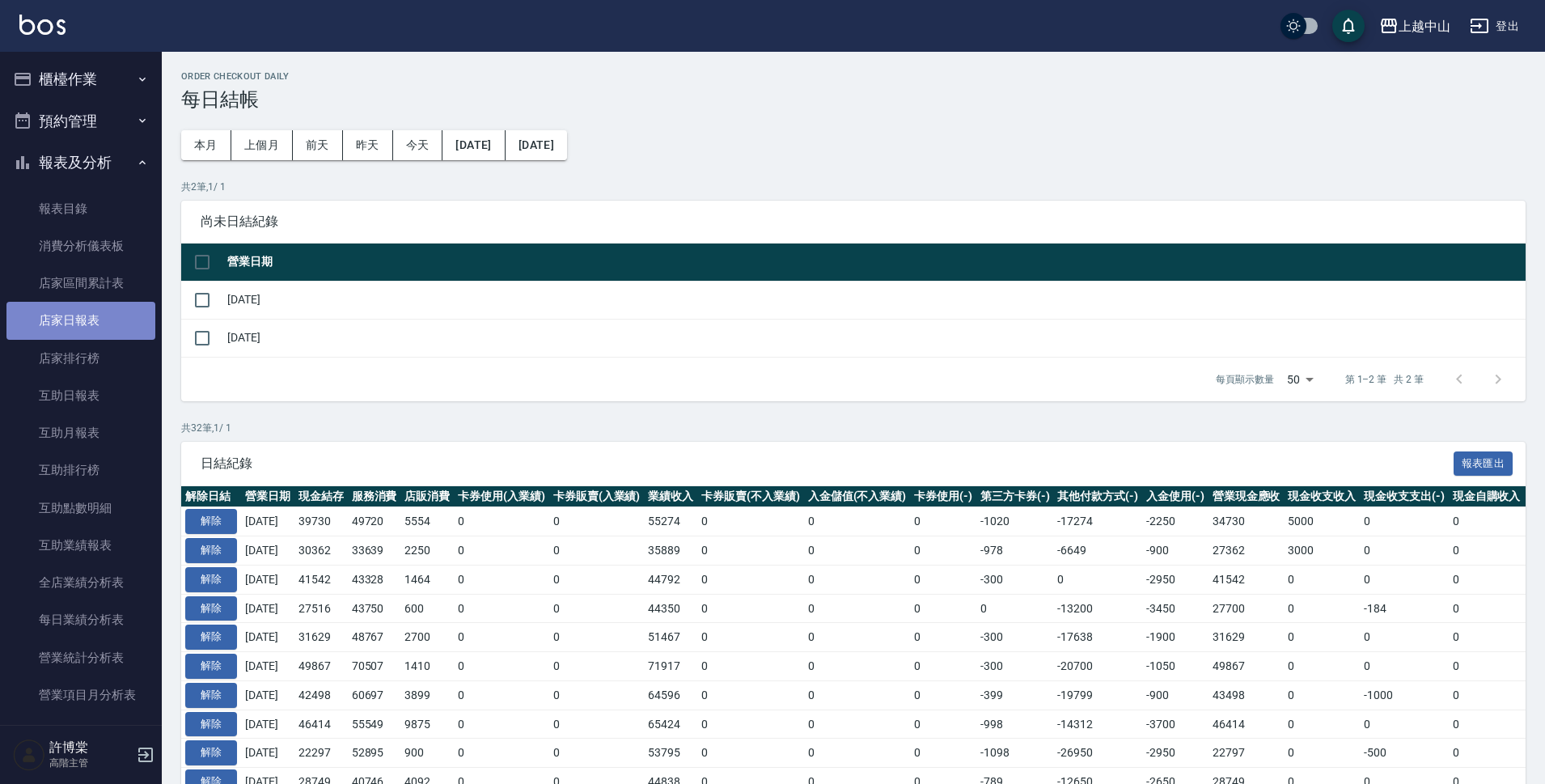
click at [82, 323] on link "店家日報表" at bounding box center [81, 320] width 149 height 37
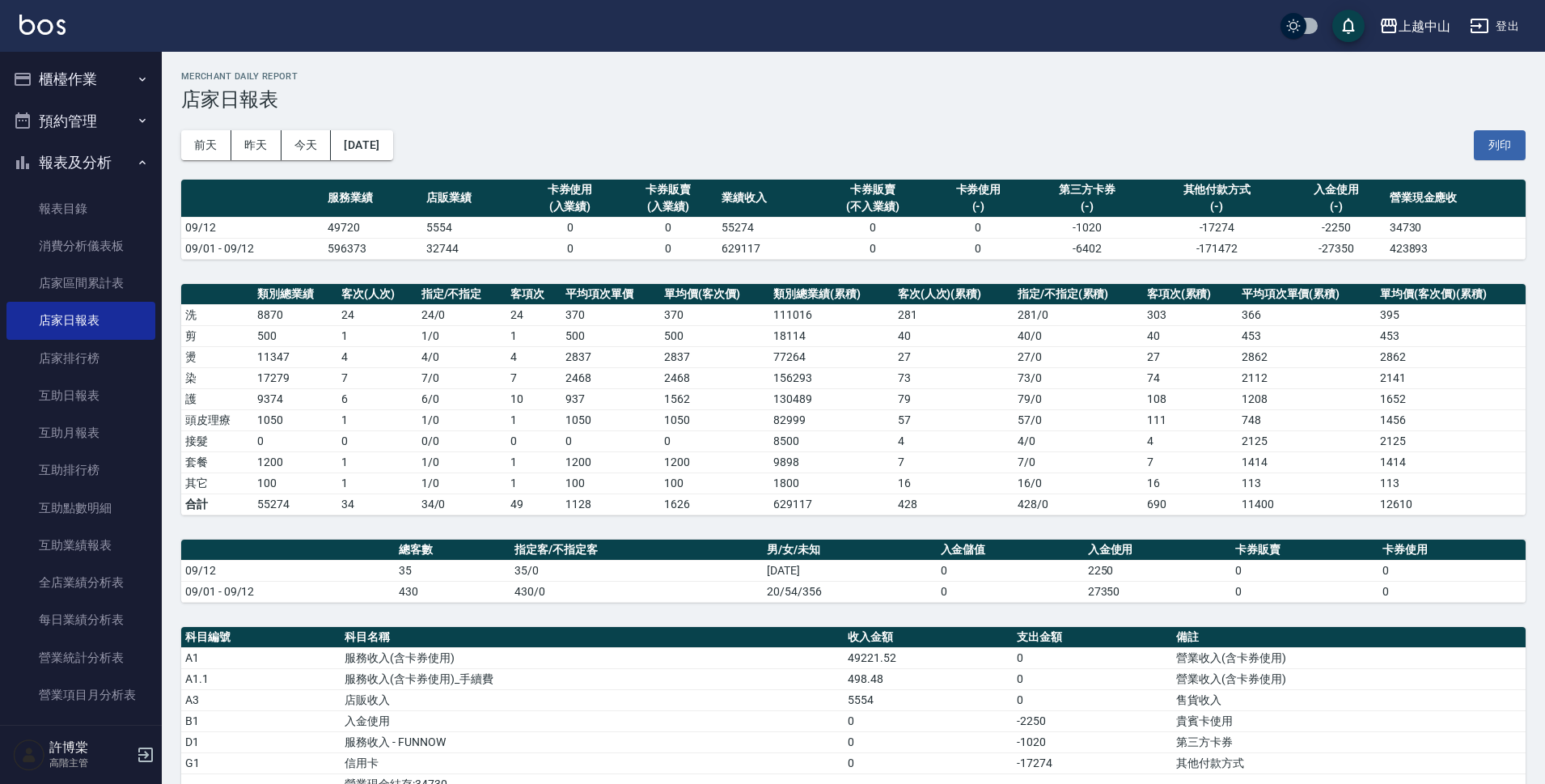
click at [104, 159] on button "報表及分析" at bounding box center [81, 162] width 149 height 42
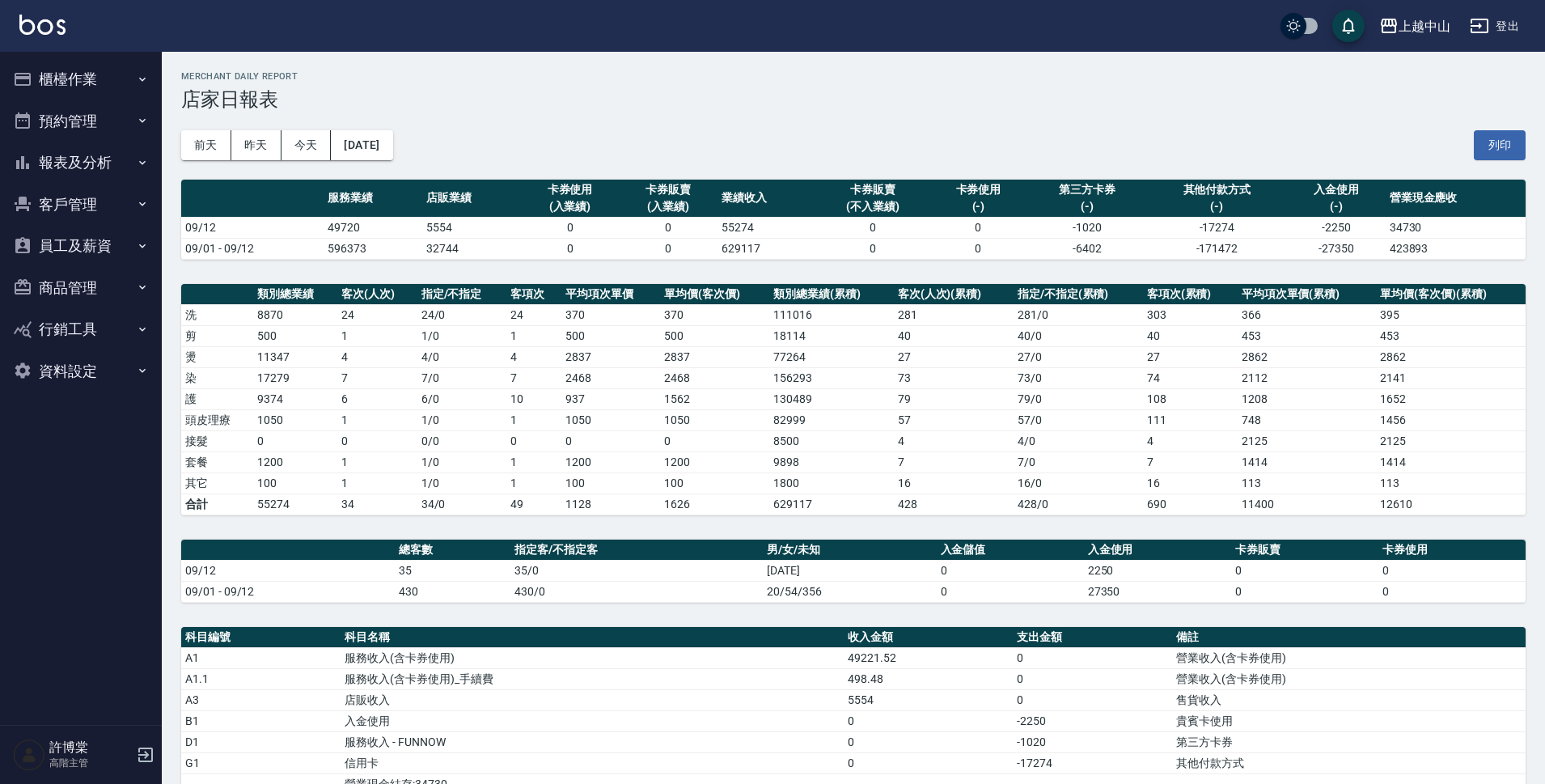
click at [93, 76] on button "櫃檯作業" at bounding box center [81, 78] width 149 height 42
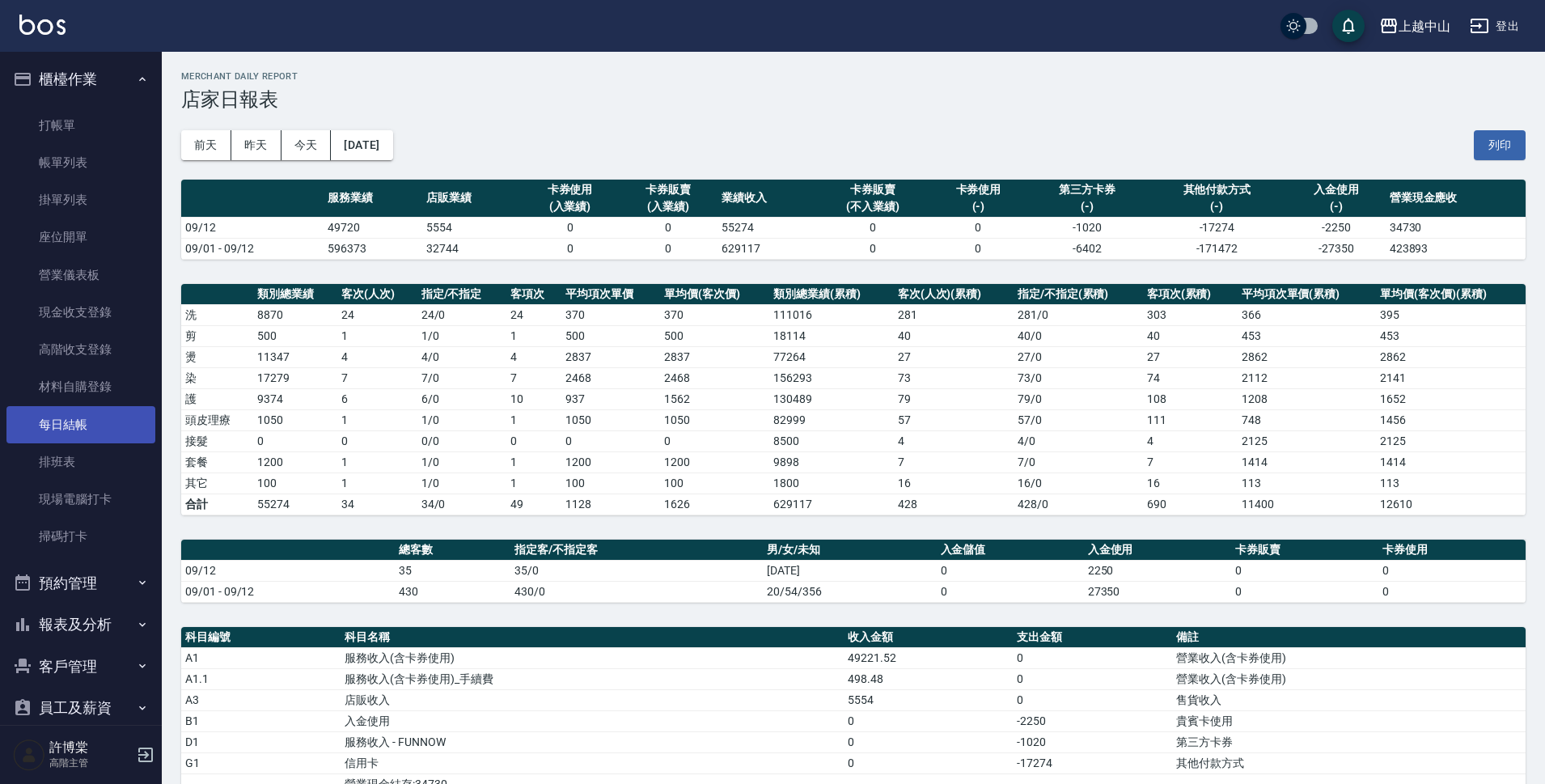
click at [57, 424] on link "每日結帳" at bounding box center [81, 424] width 149 height 37
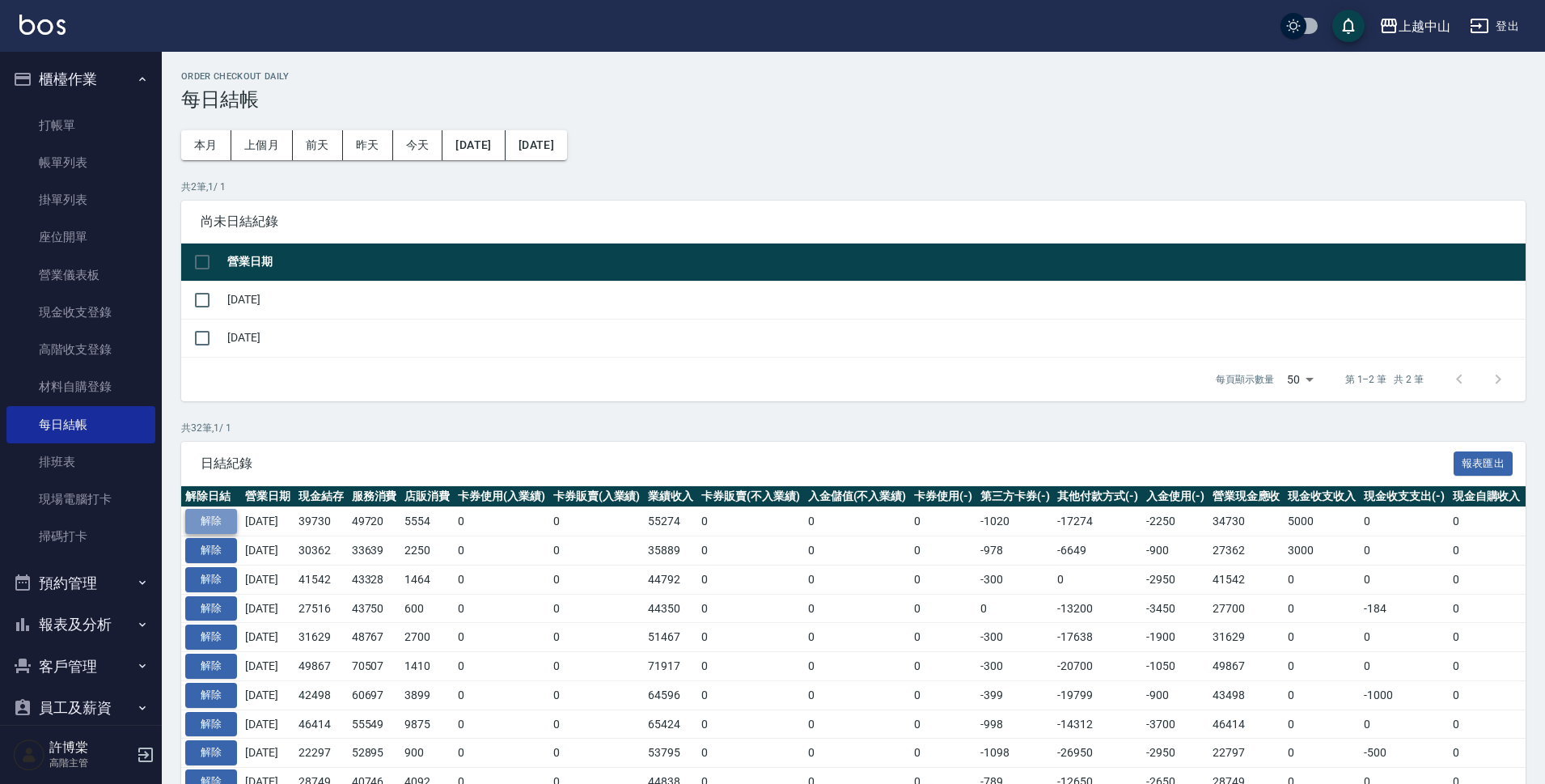
click at [203, 516] on button "解除" at bounding box center [210, 521] width 51 height 25
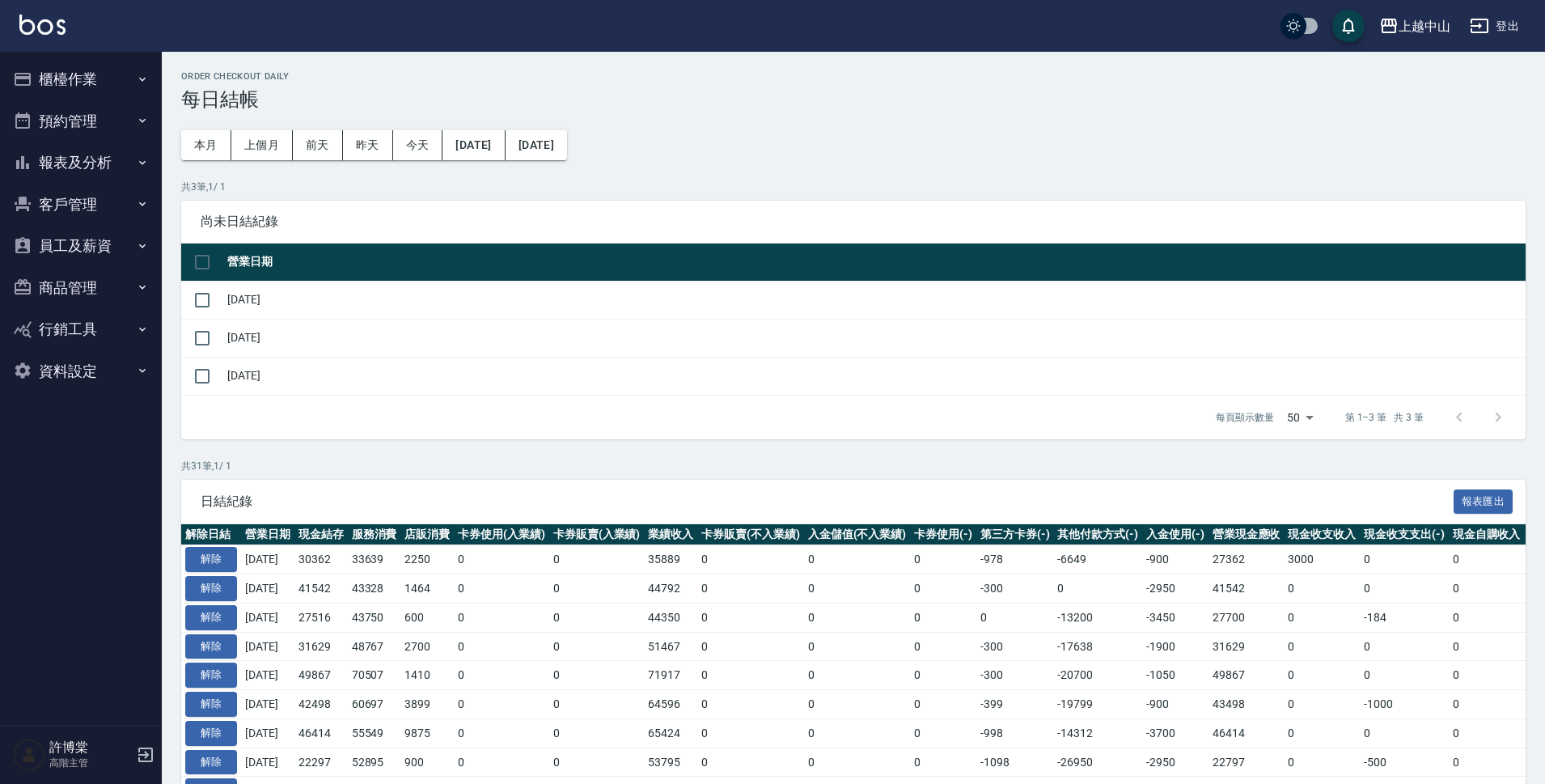
click at [109, 82] on button "櫃檯作業" at bounding box center [81, 78] width 149 height 42
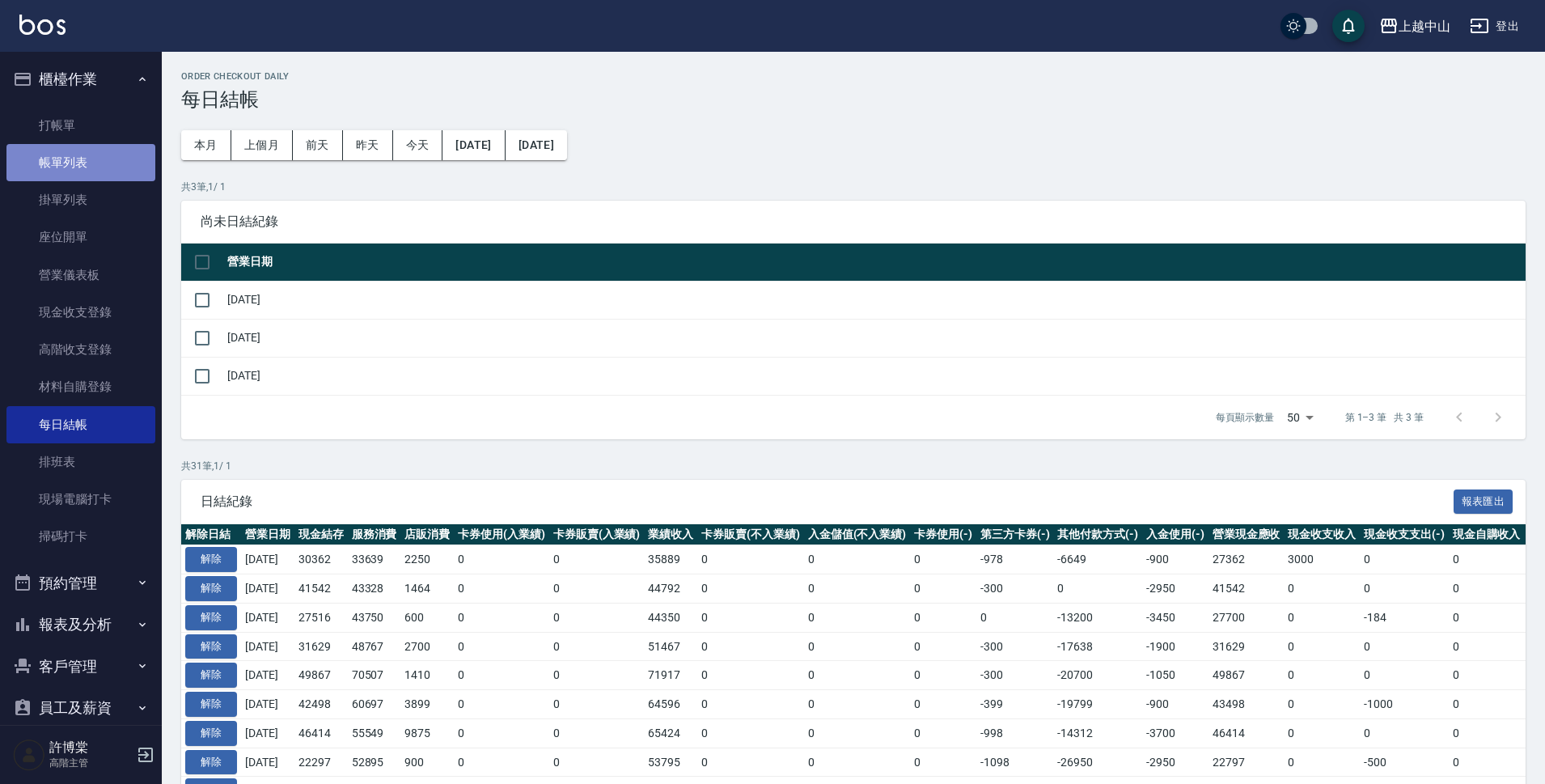
click at [94, 162] on link "帳單列表" at bounding box center [81, 163] width 149 height 37
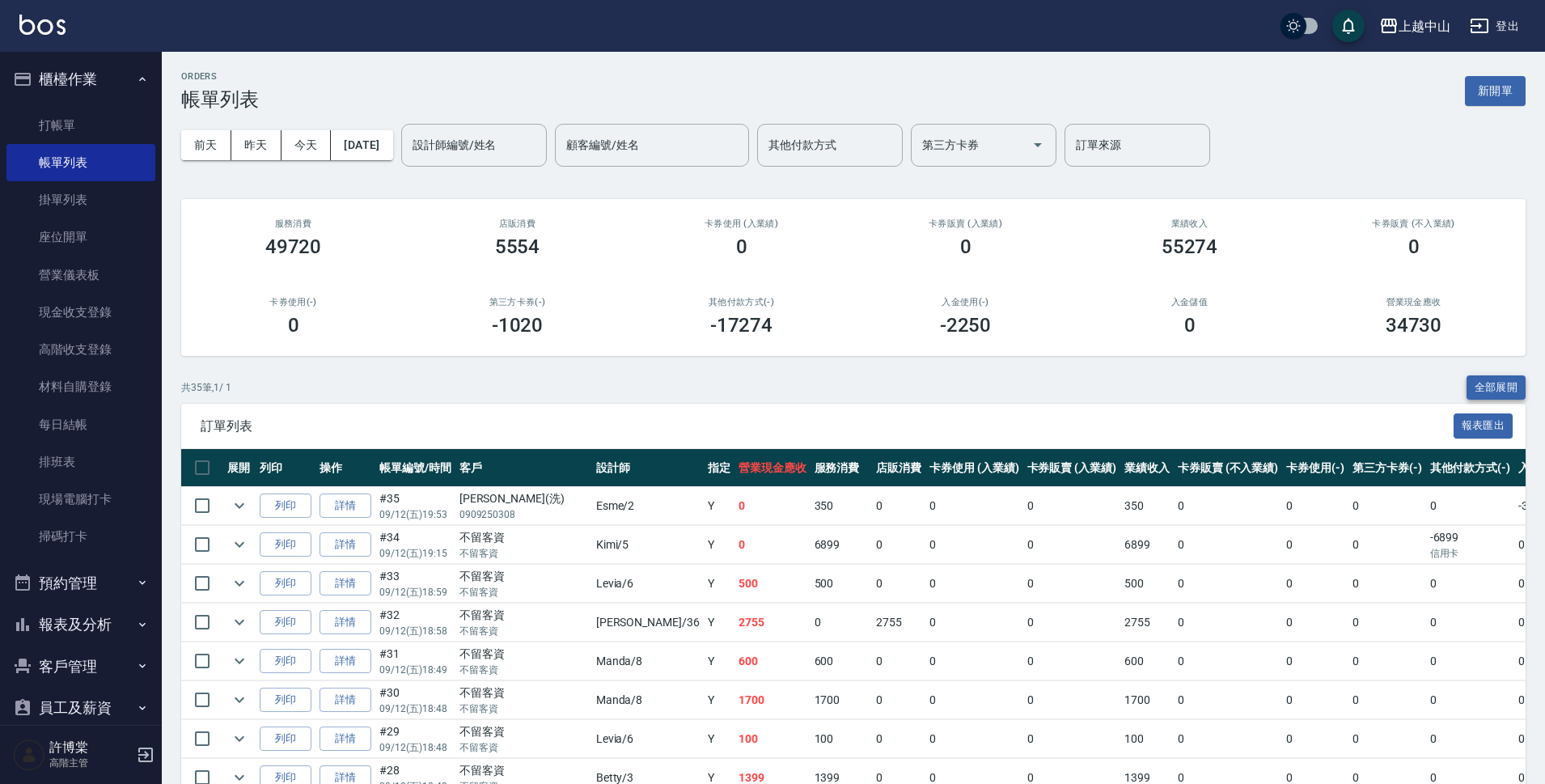
click at [1497, 388] on button "全部展開" at bounding box center [1497, 388] width 60 height 25
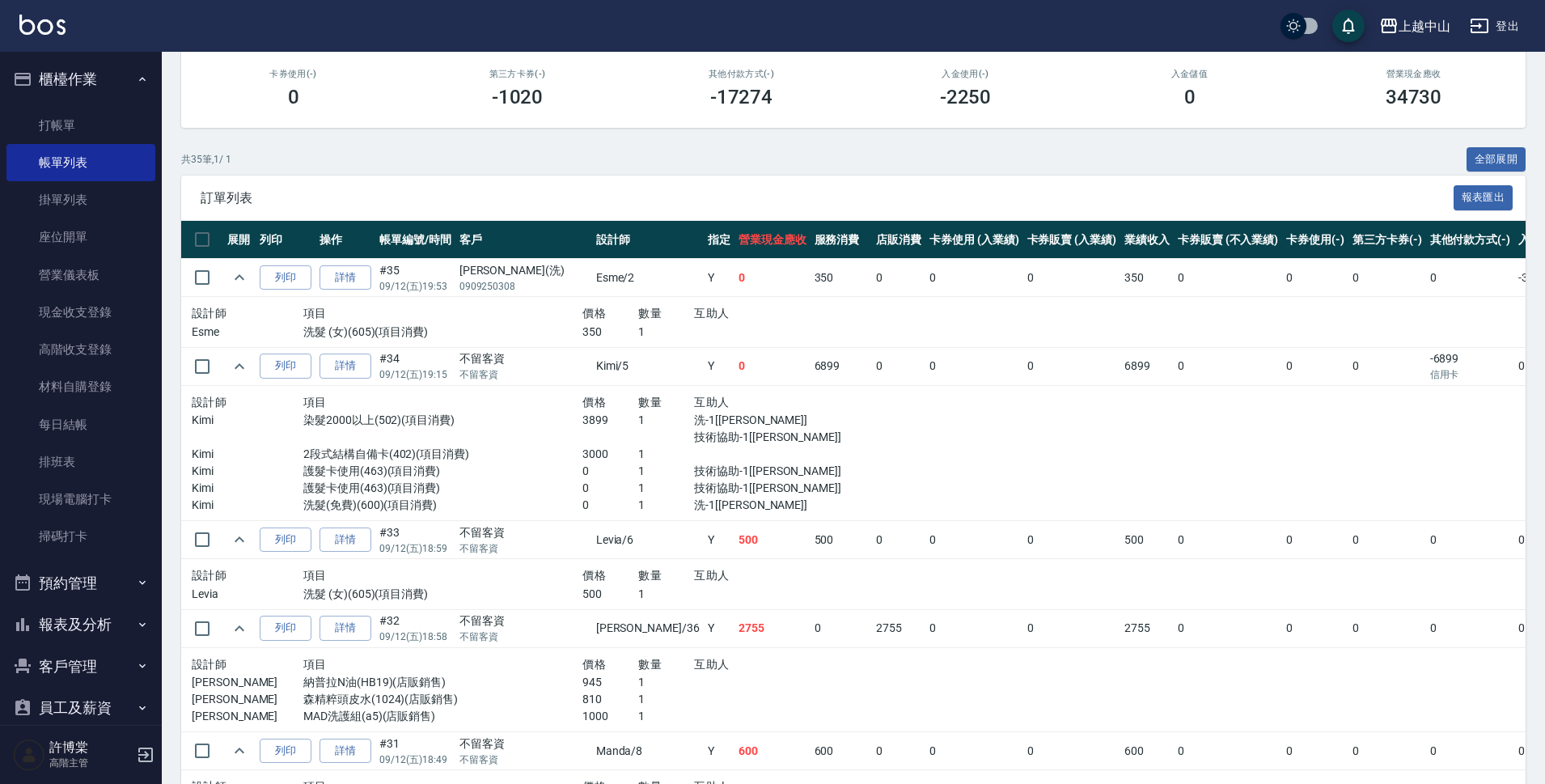
scroll to position [262, 0]
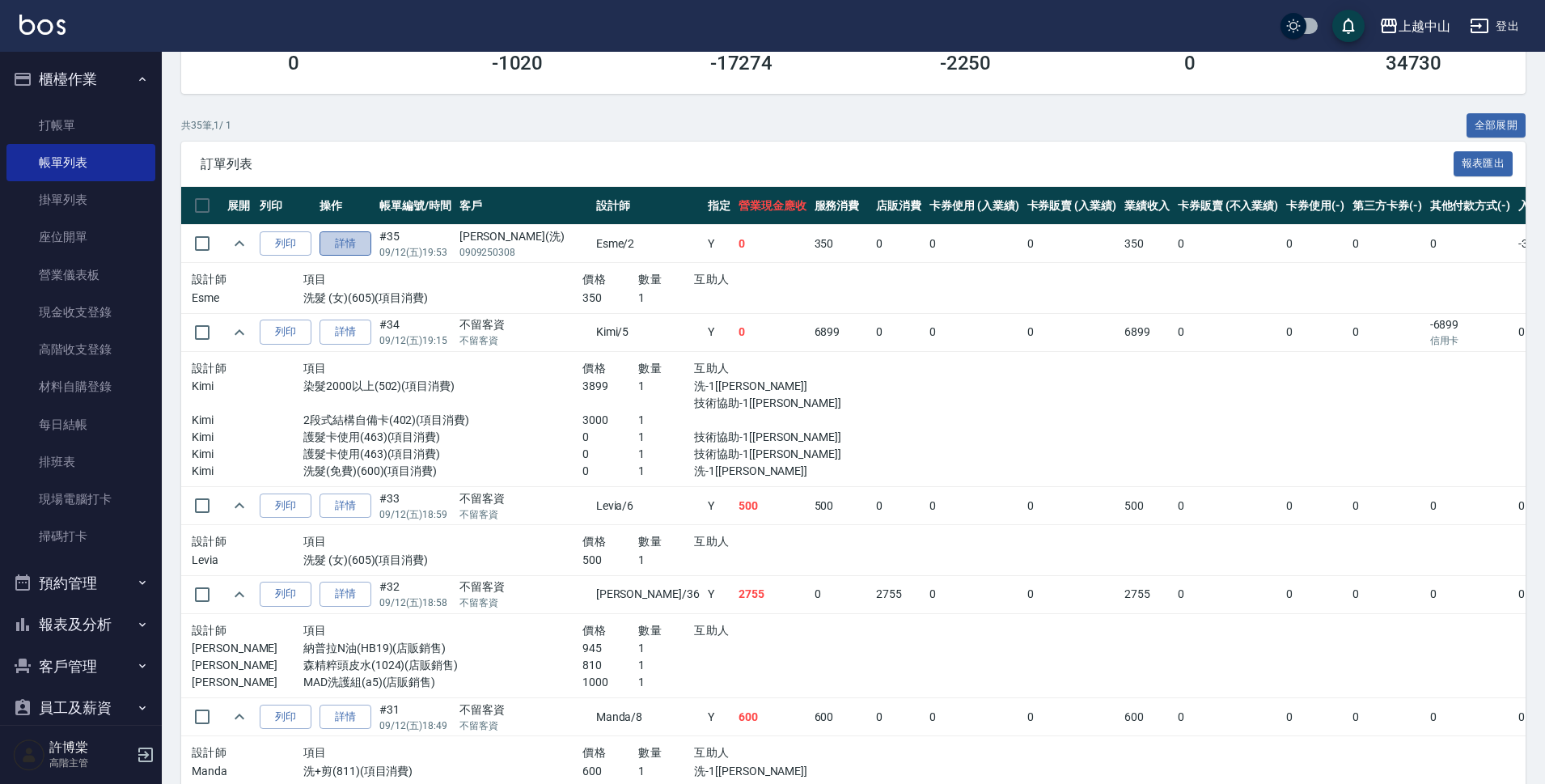
click at [345, 244] on link "詳情" at bounding box center [345, 244] width 51 height 25
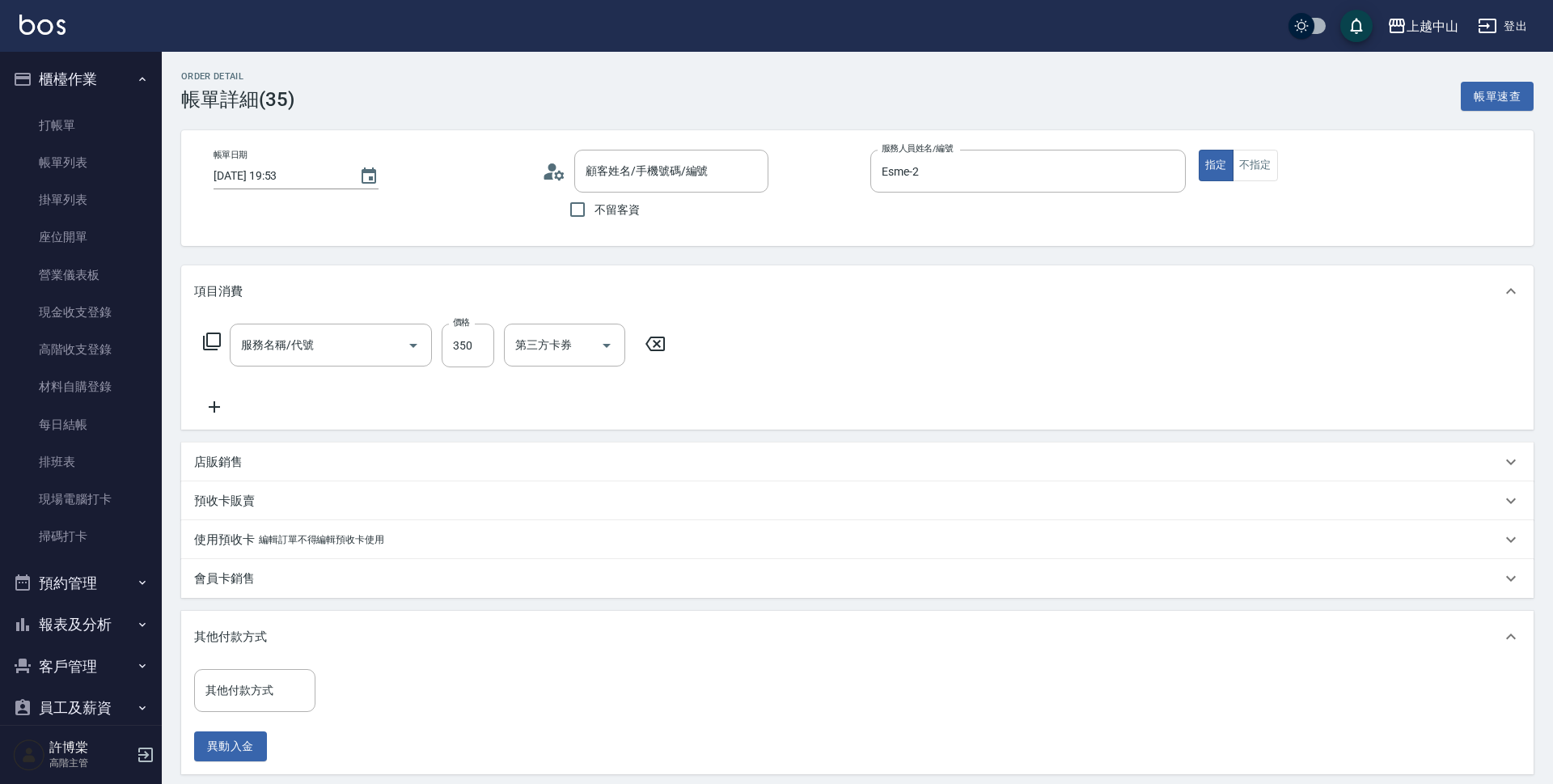
type input "2025/09/12 19:53"
type input "Esme-2"
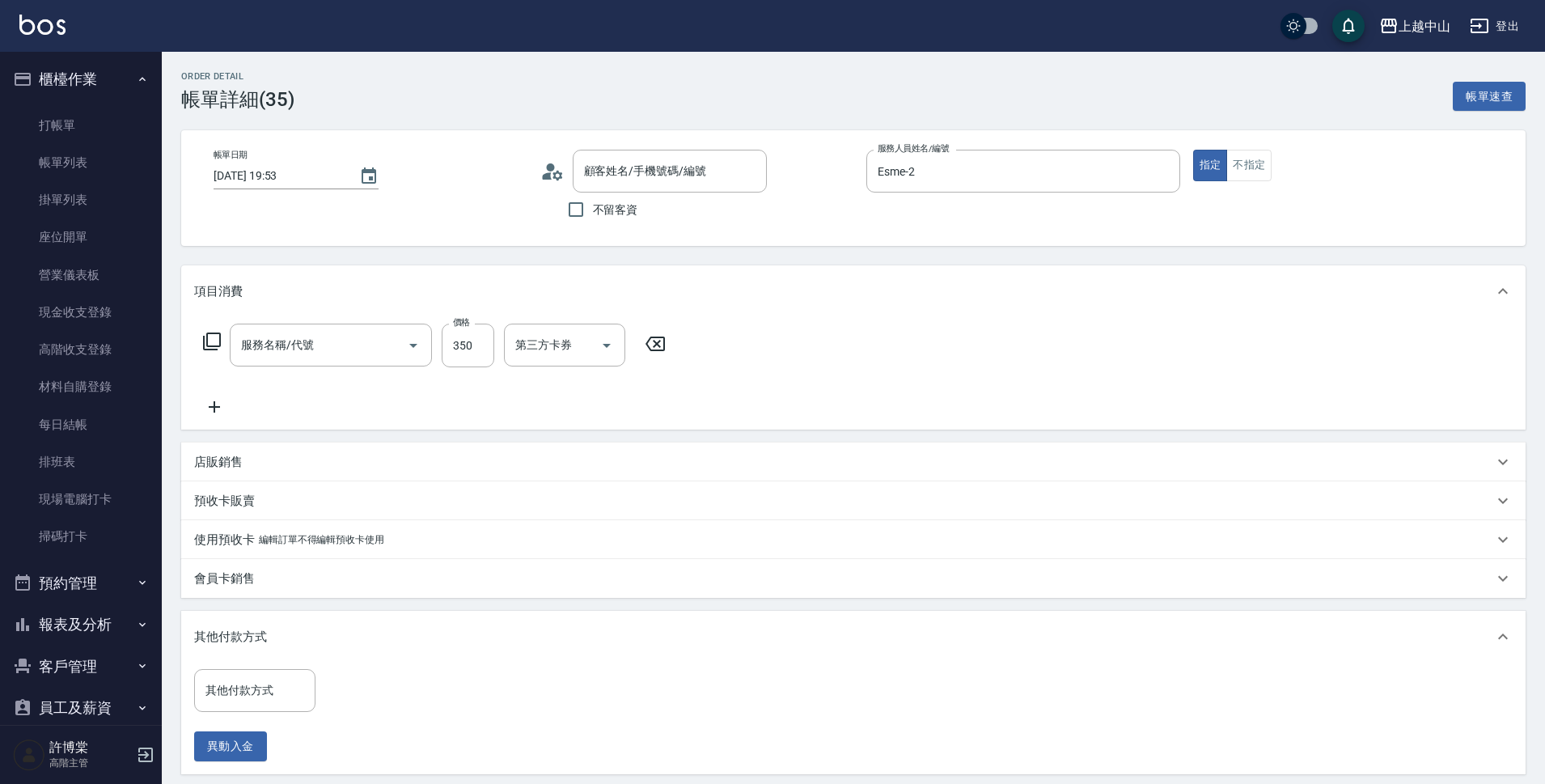
type input "洗髮 (女)(605)"
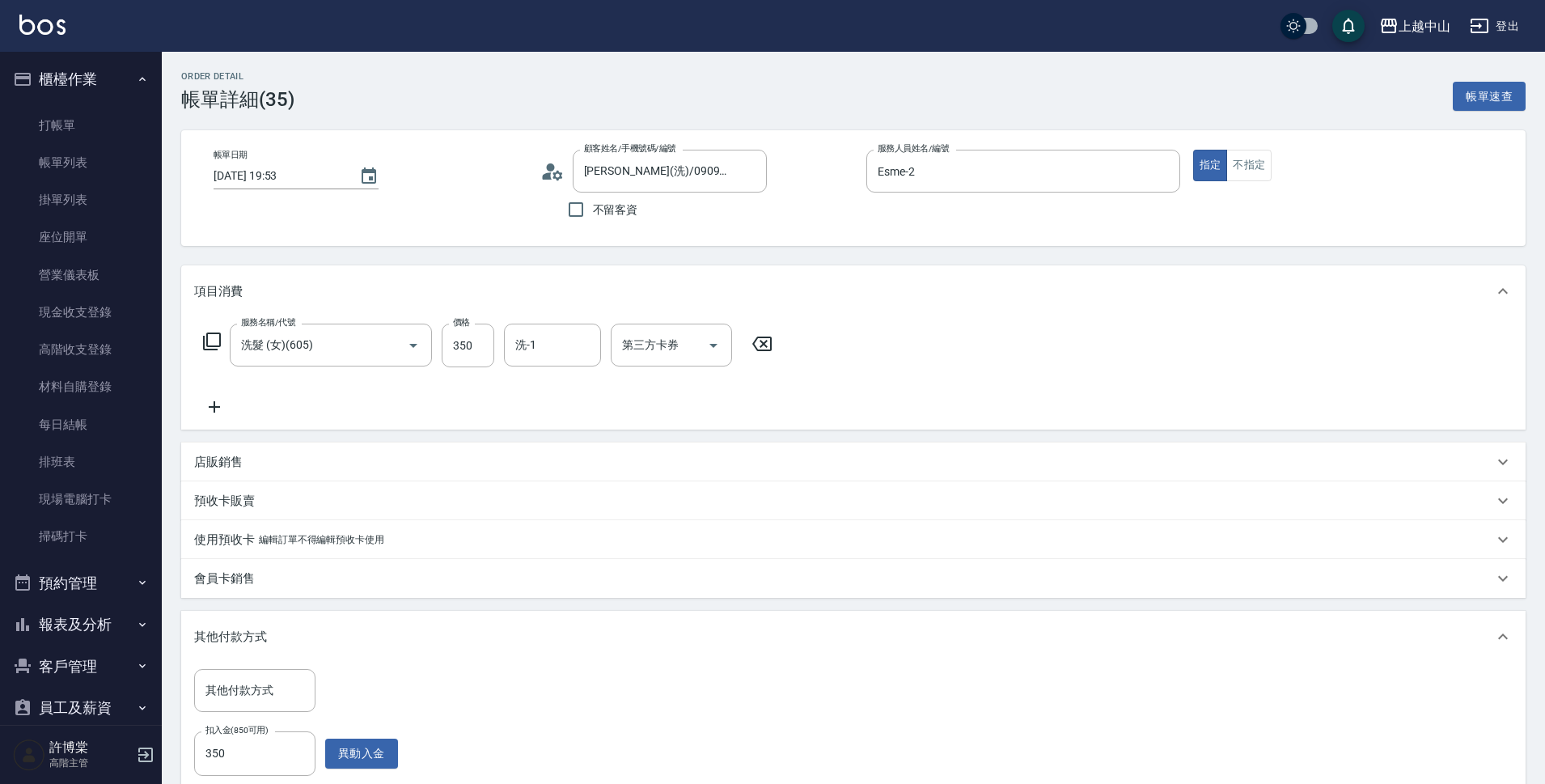
type input "施昀沄(洗)/0909250308/"
click at [557, 342] on input "洗-1" at bounding box center [552, 344] width 82 height 28
type input "薇慈-36"
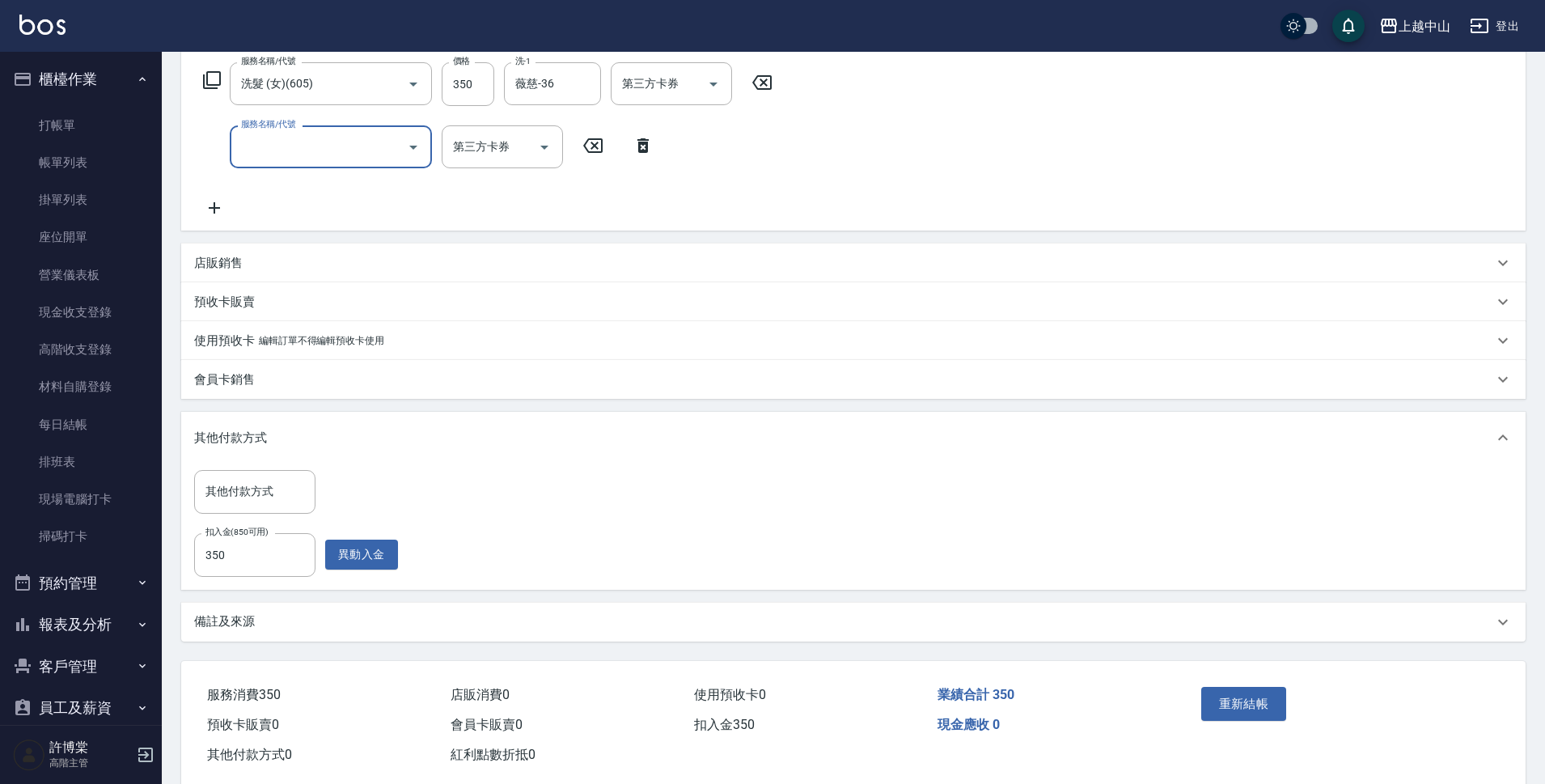
scroll to position [294, 0]
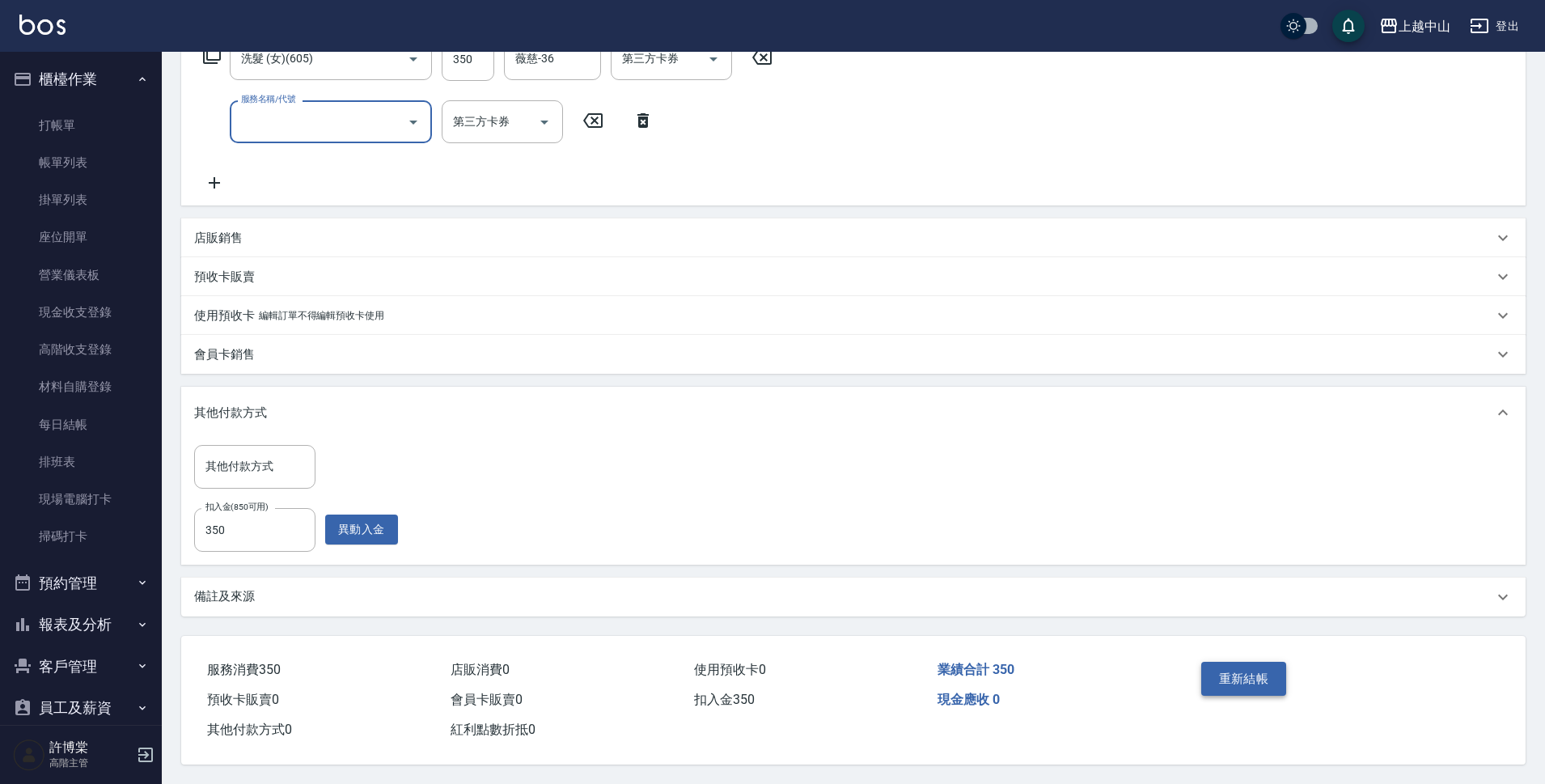
click at [1238, 668] on button "重新結帳" at bounding box center [1244, 678] width 85 height 34
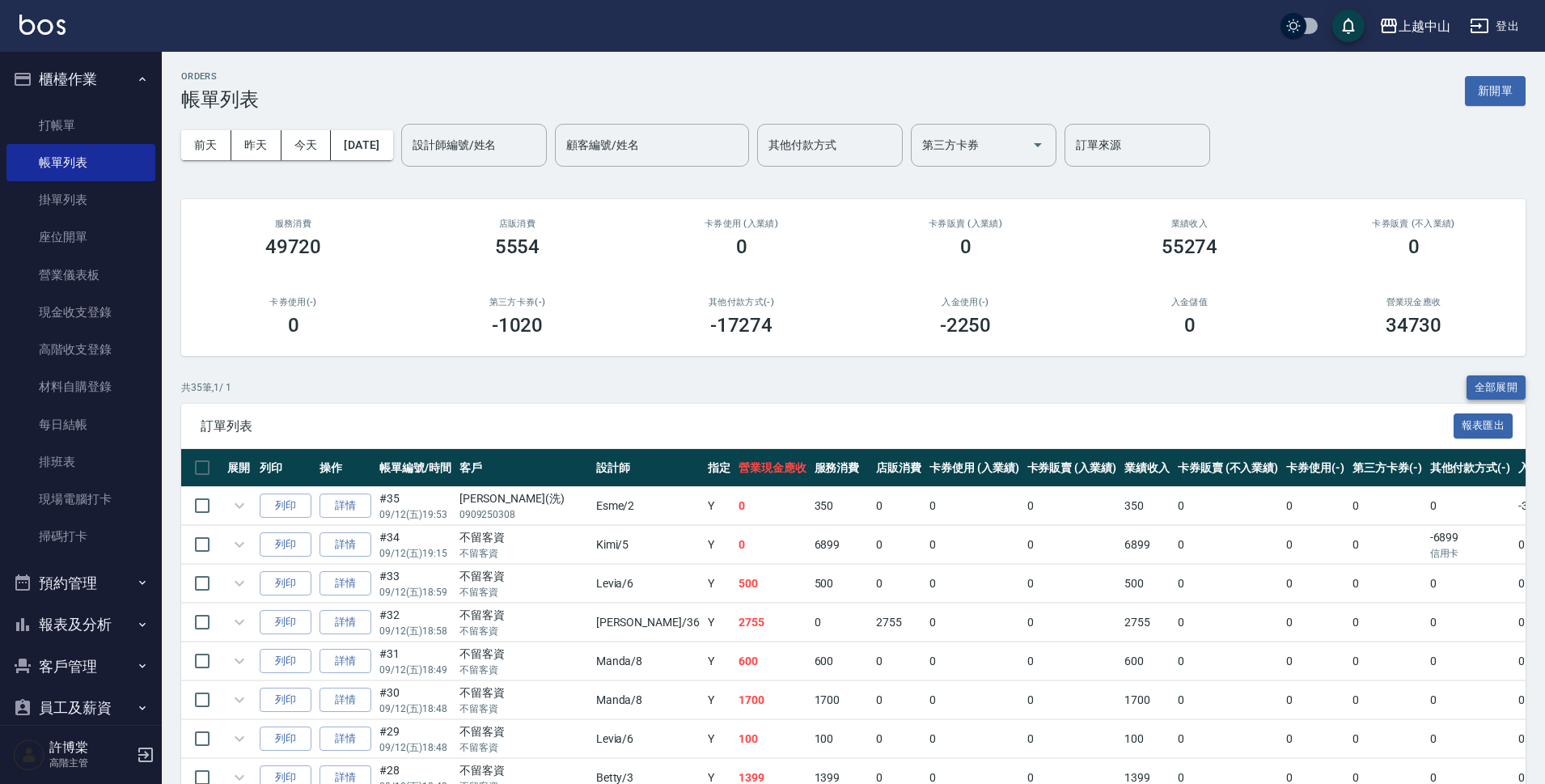
click at [1492, 387] on button "全部展開" at bounding box center [1497, 388] width 60 height 25
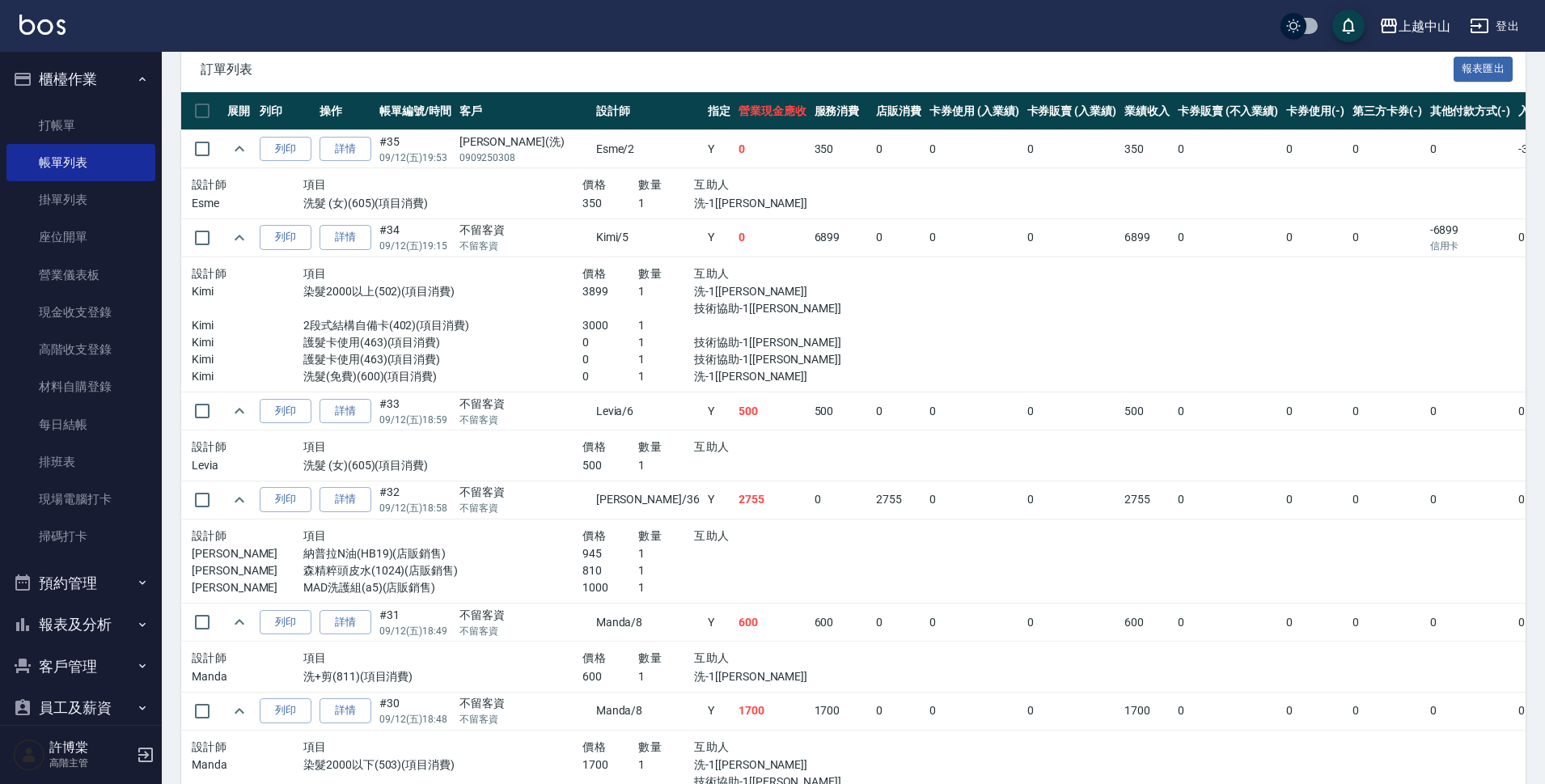
scroll to position [224, 0]
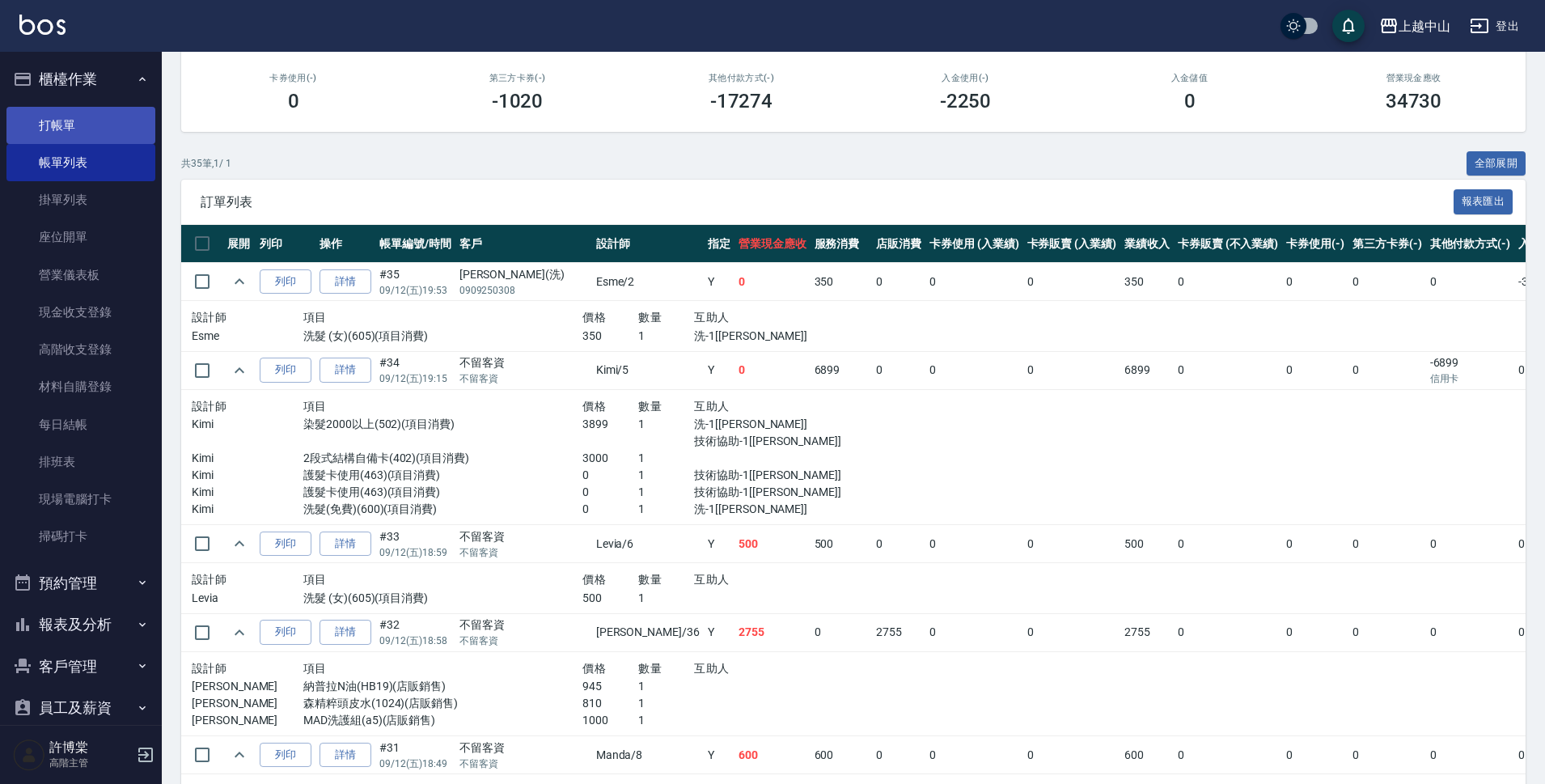
click at [95, 126] on link "打帳單" at bounding box center [81, 125] width 149 height 37
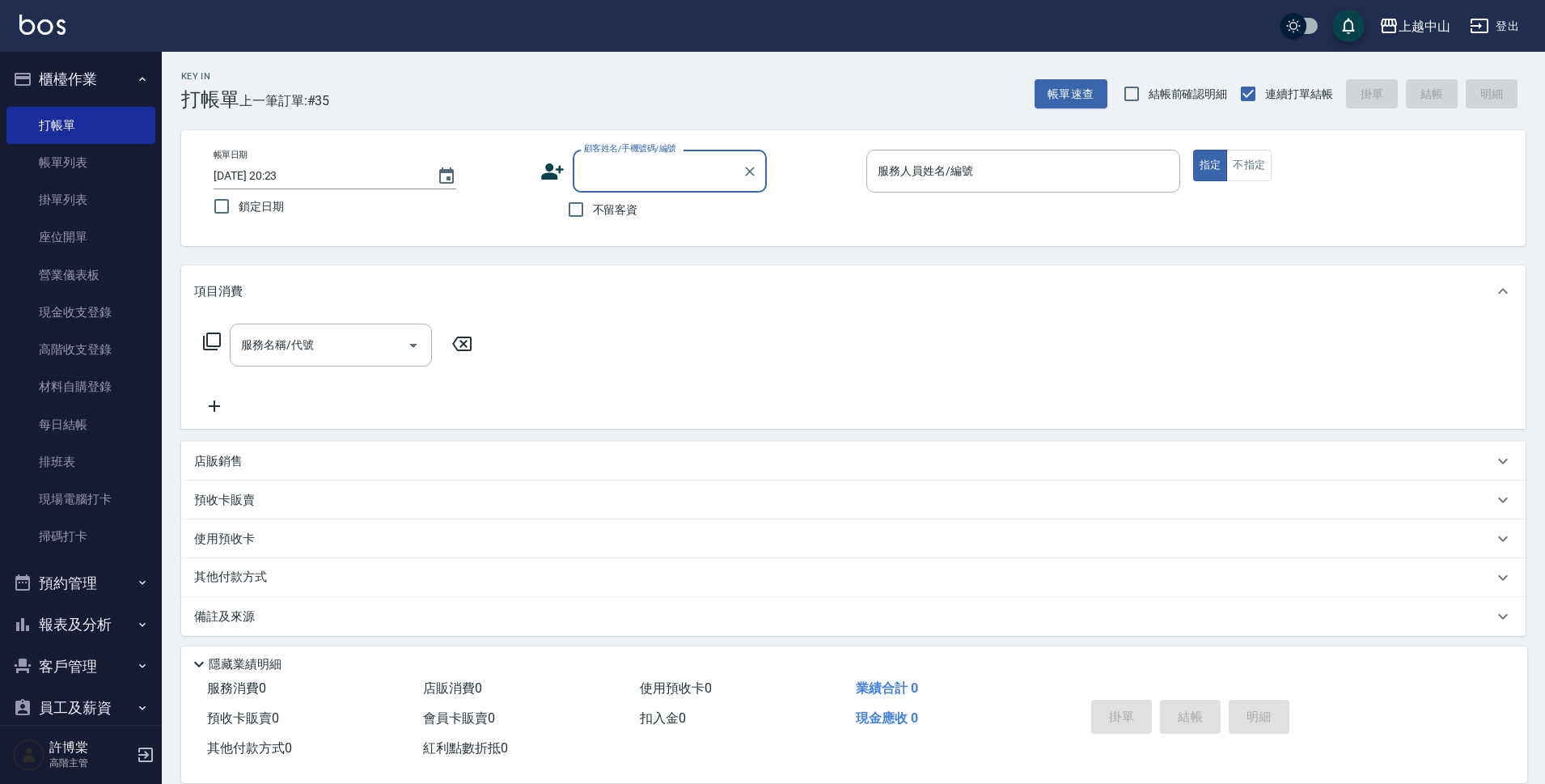
click at [70, 100] on ul "打帳單 帳單列表 掛單列表 座位開單 營業儀表板 現金收支登錄 高階收支登錄 材料自購登錄 每日結帳 排班表 現場電腦打卡 掃碼打卡" at bounding box center [81, 330] width 149 height 461
click at [74, 97] on button "櫃檯作業" at bounding box center [81, 78] width 149 height 42
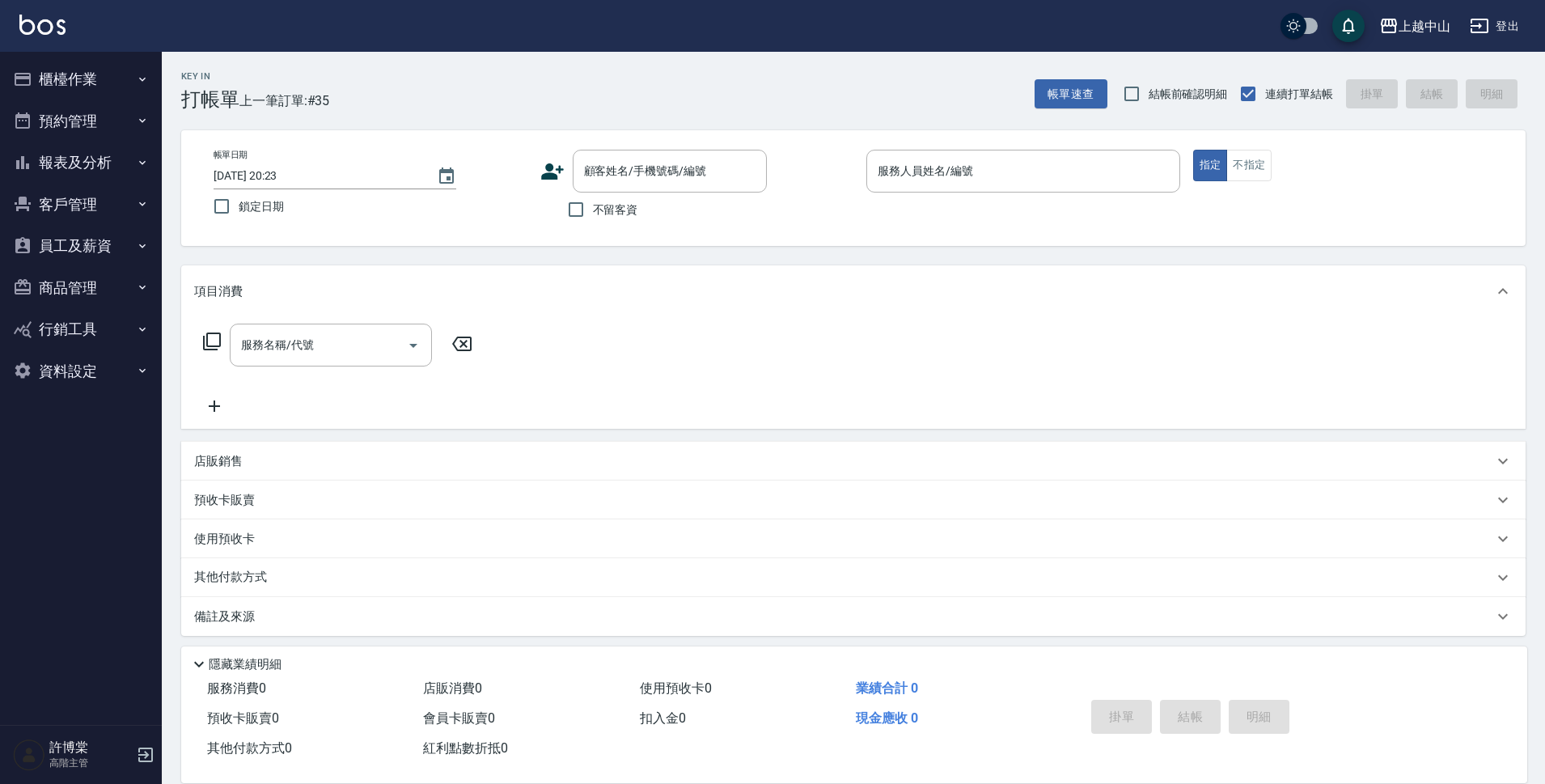
click at [85, 154] on button "報表及分析" at bounding box center [81, 162] width 149 height 42
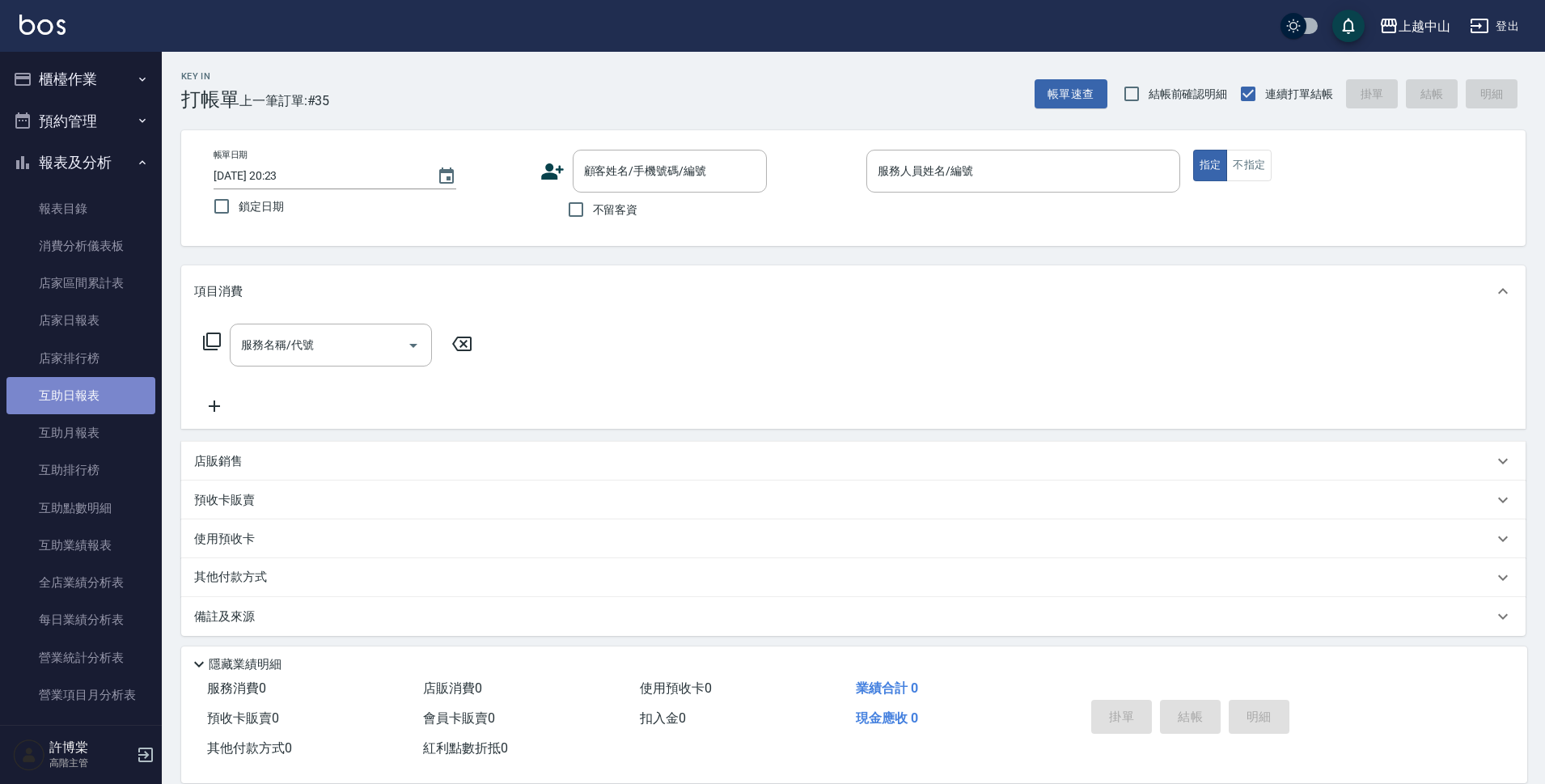
click at [85, 399] on link "互助日報表" at bounding box center [81, 395] width 149 height 37
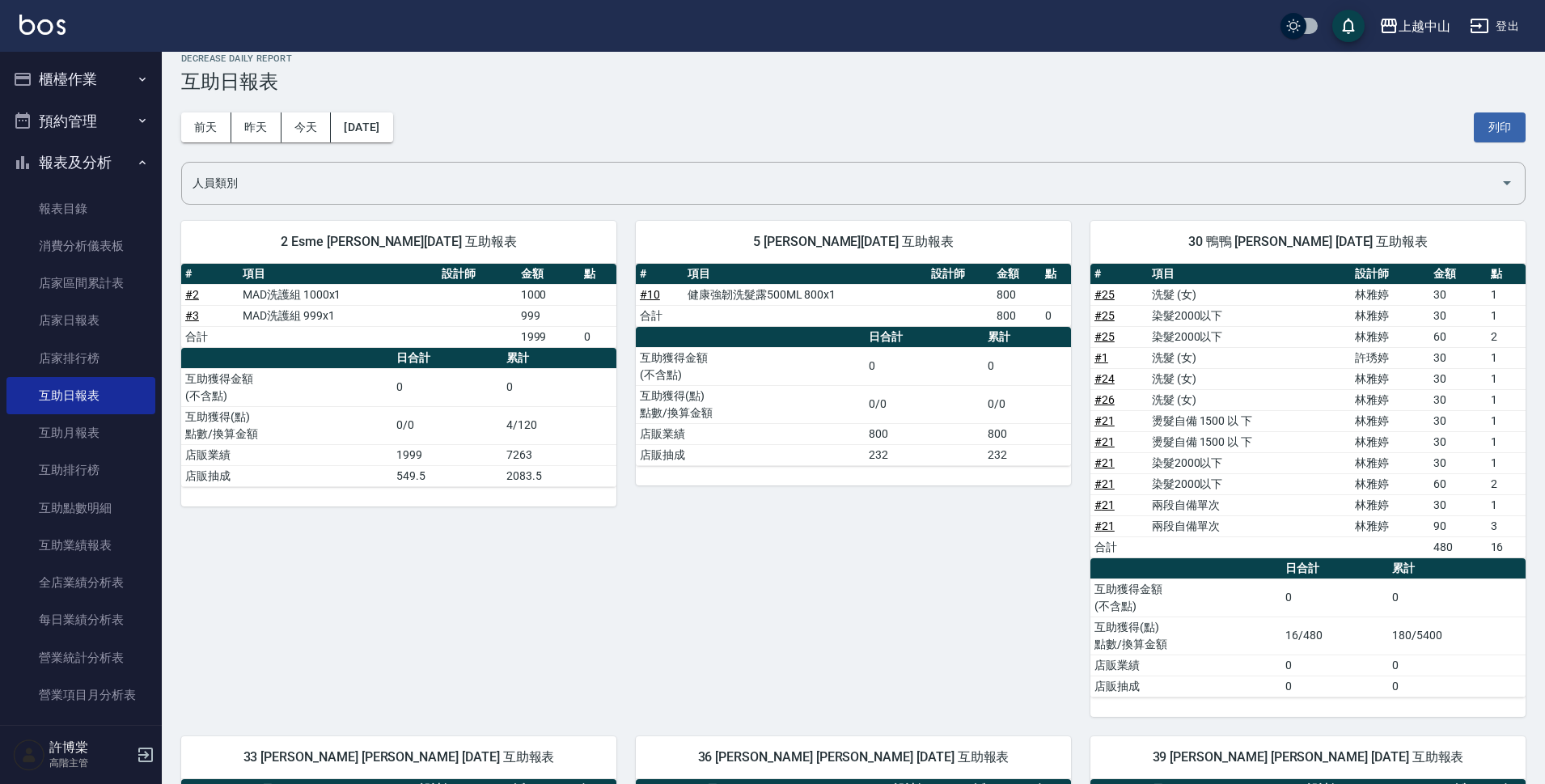
scroll to position [16, 0]
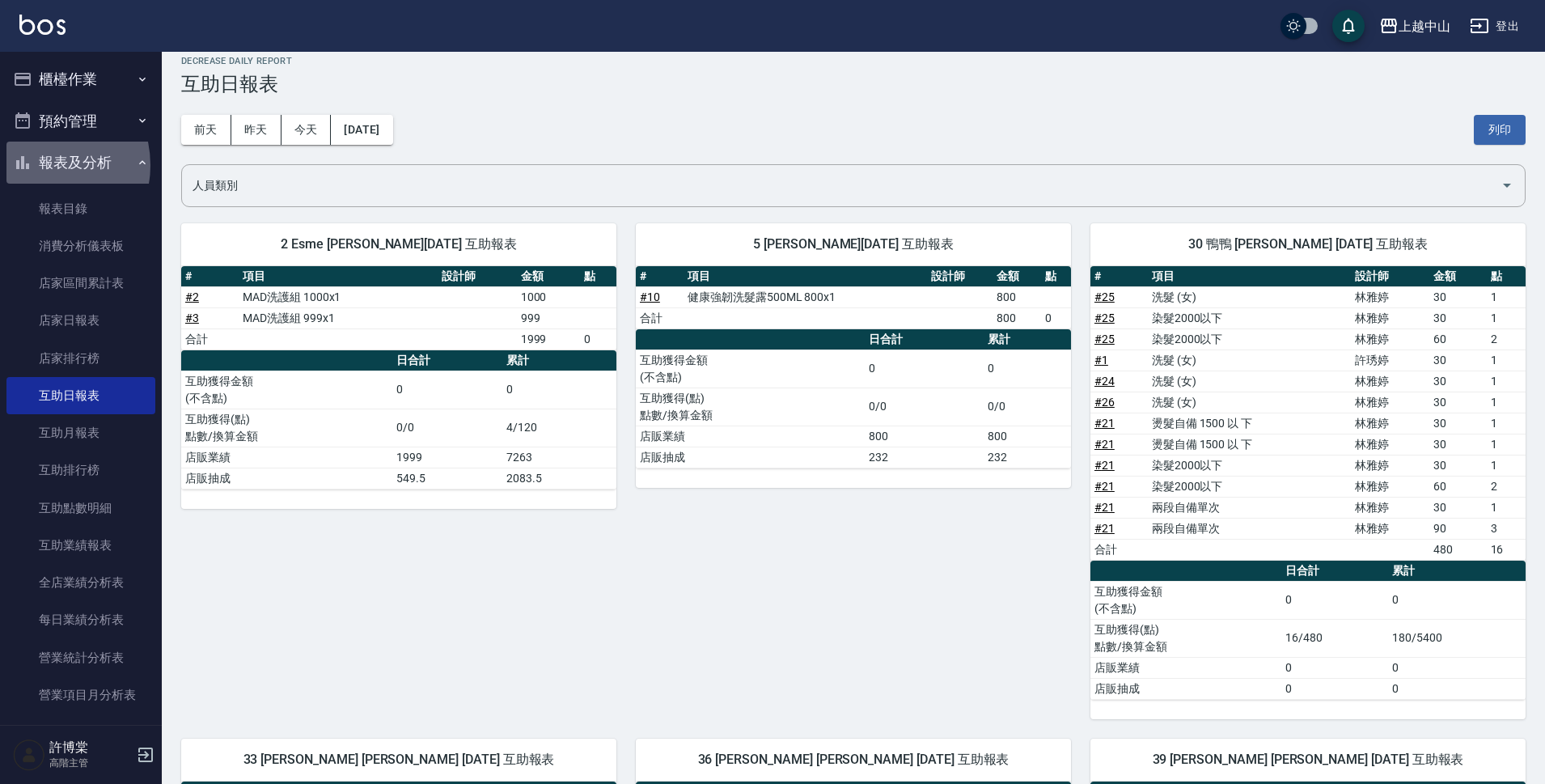
click at [38, 165] on button "報表及分析" at bounding box center [81, 162] width 149 height 42
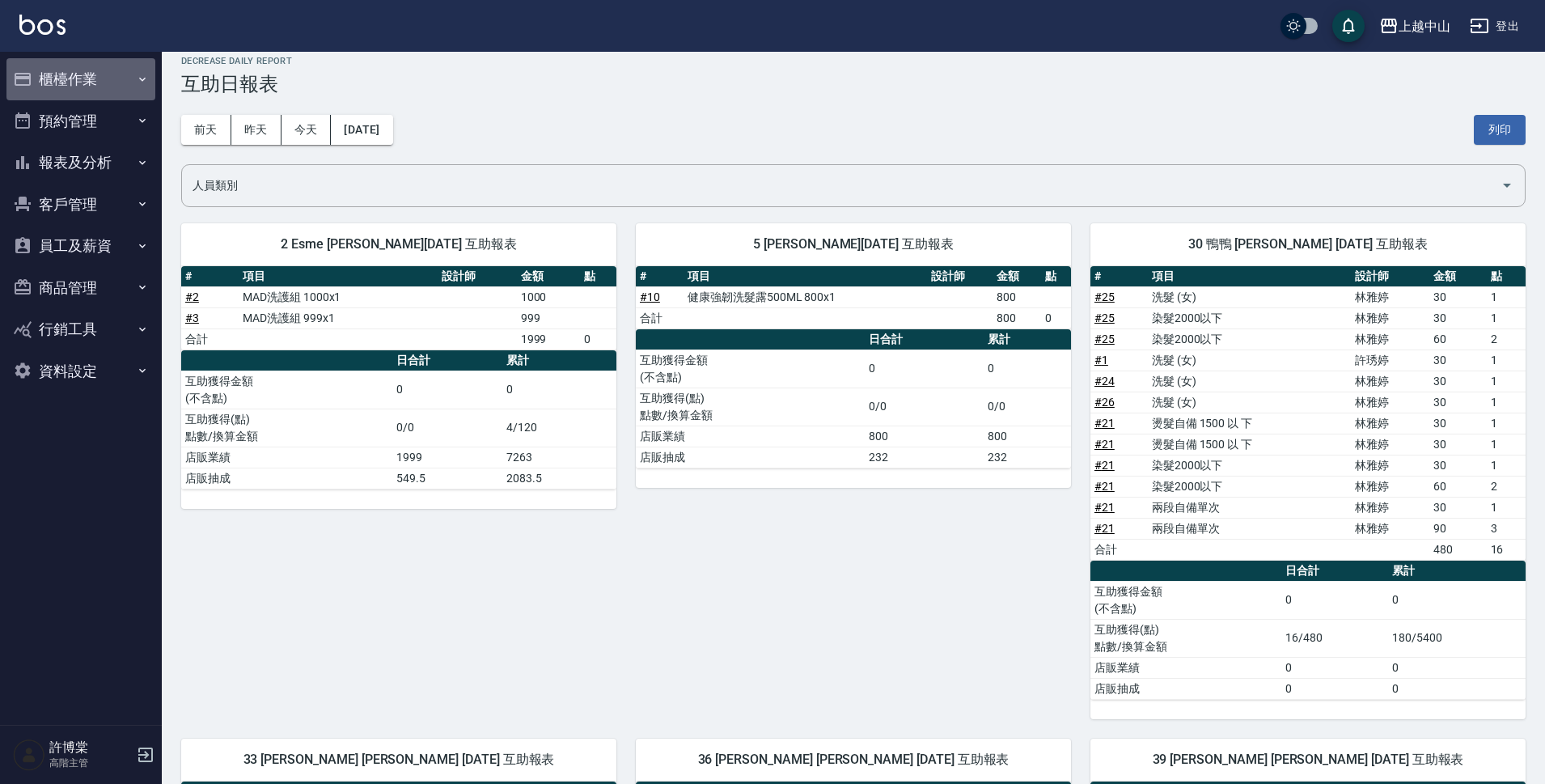
click at [41, 96] on button "櫃檯作業" at bounding box center [81, 78] width 149 height 42
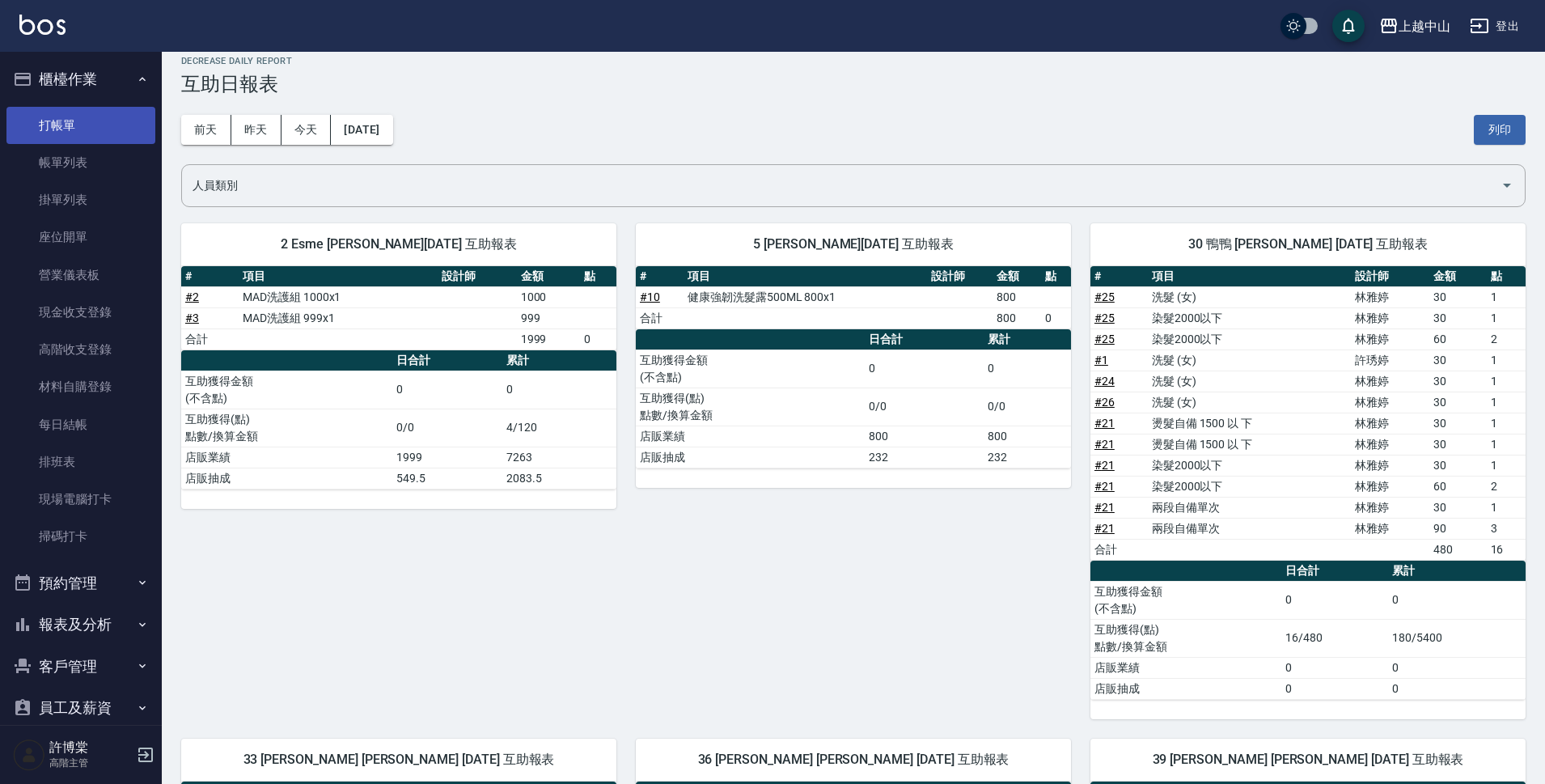
click at [31, 129] on link "打帳單" at bounding box center [81, 125] width 149 height 37
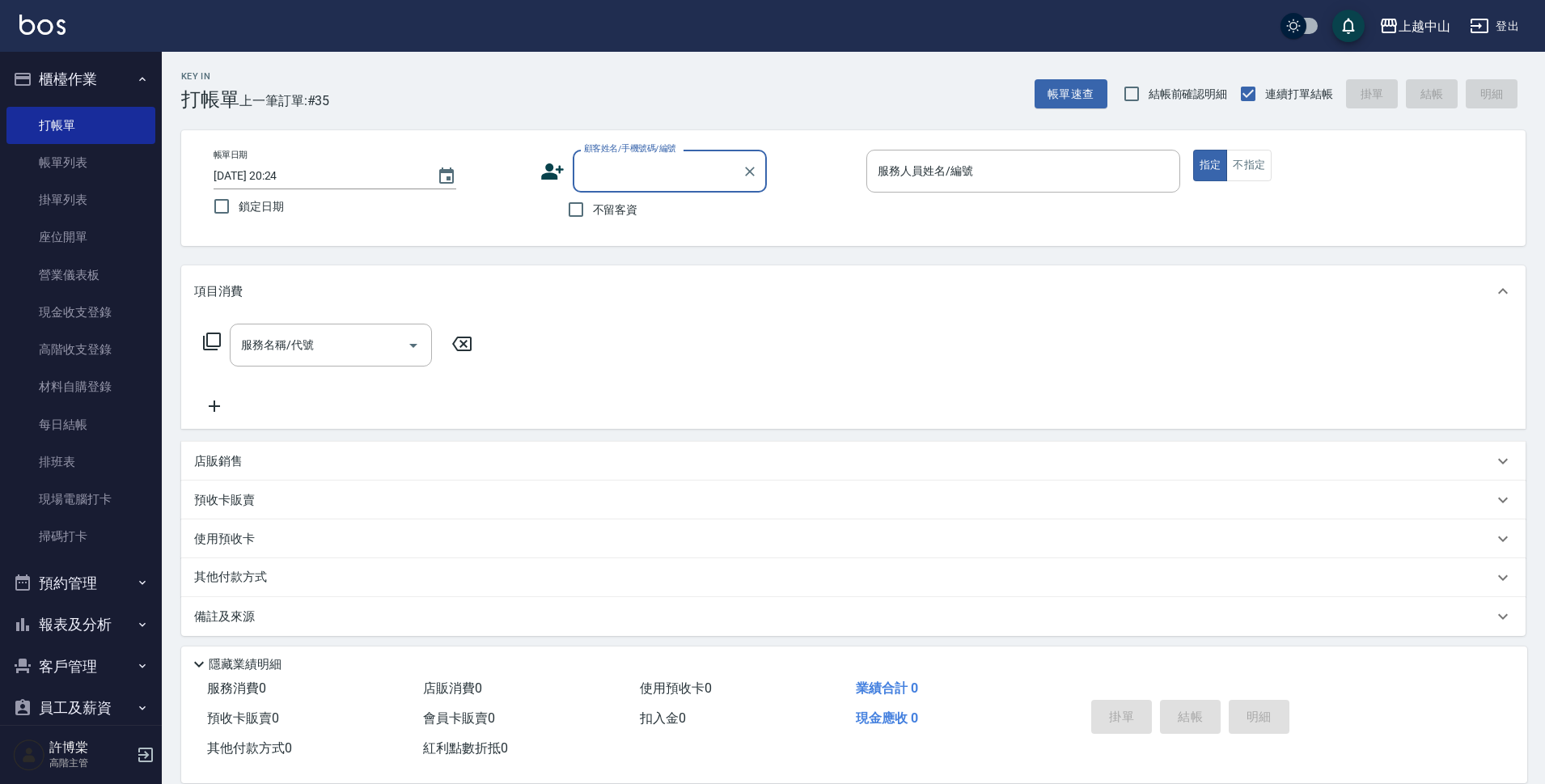
click at [654, 162] on input "顧客姓名/手機號碼/編號" at bounding box center [657, 171] width 155 height 28
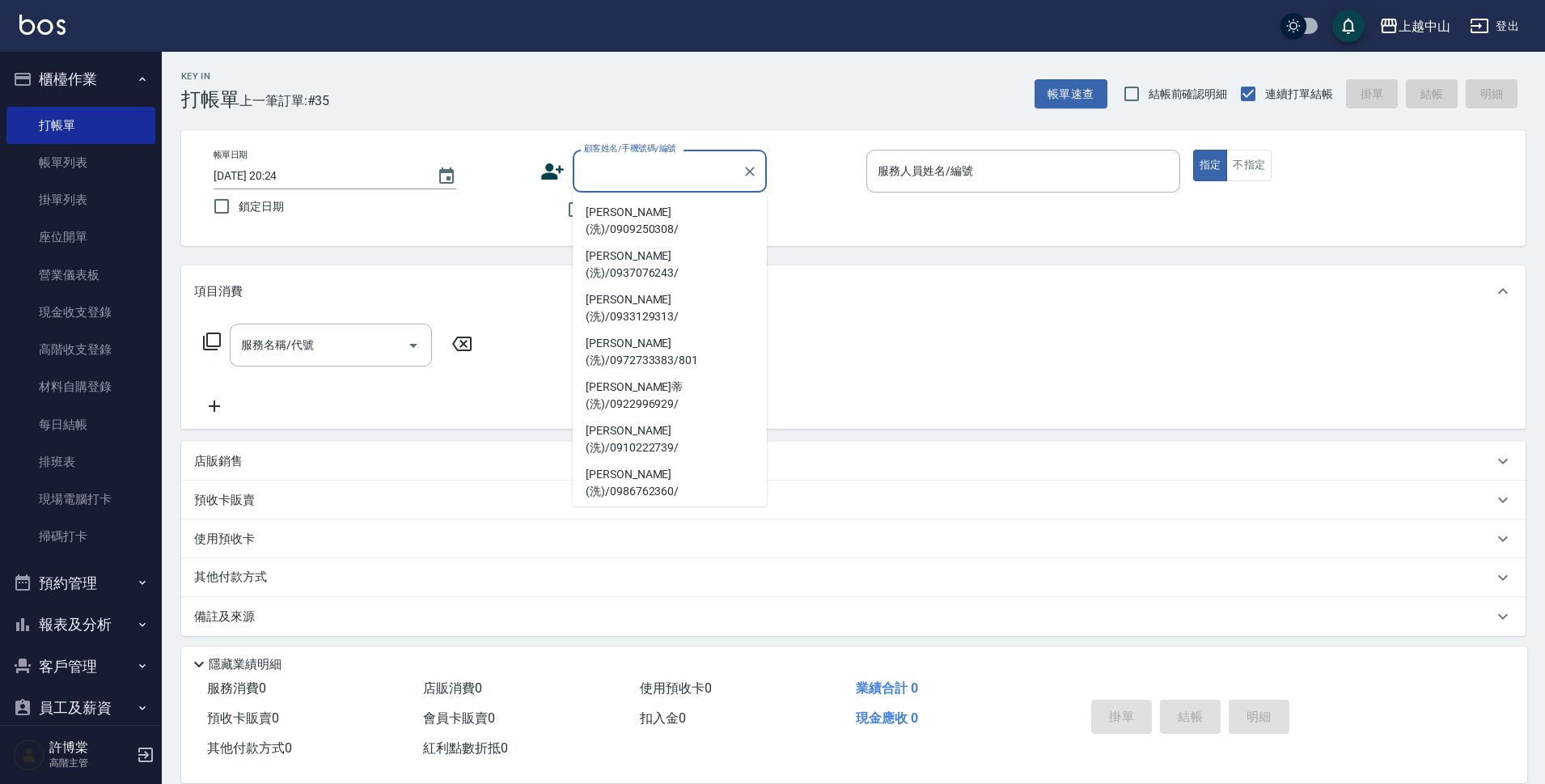
click at [681, 636] on li "陳慧宇(洗)/0905083761/" at bounding box center [670, 657] width 194 height 44
type input "陳慧宇(洗)/0905083761/"
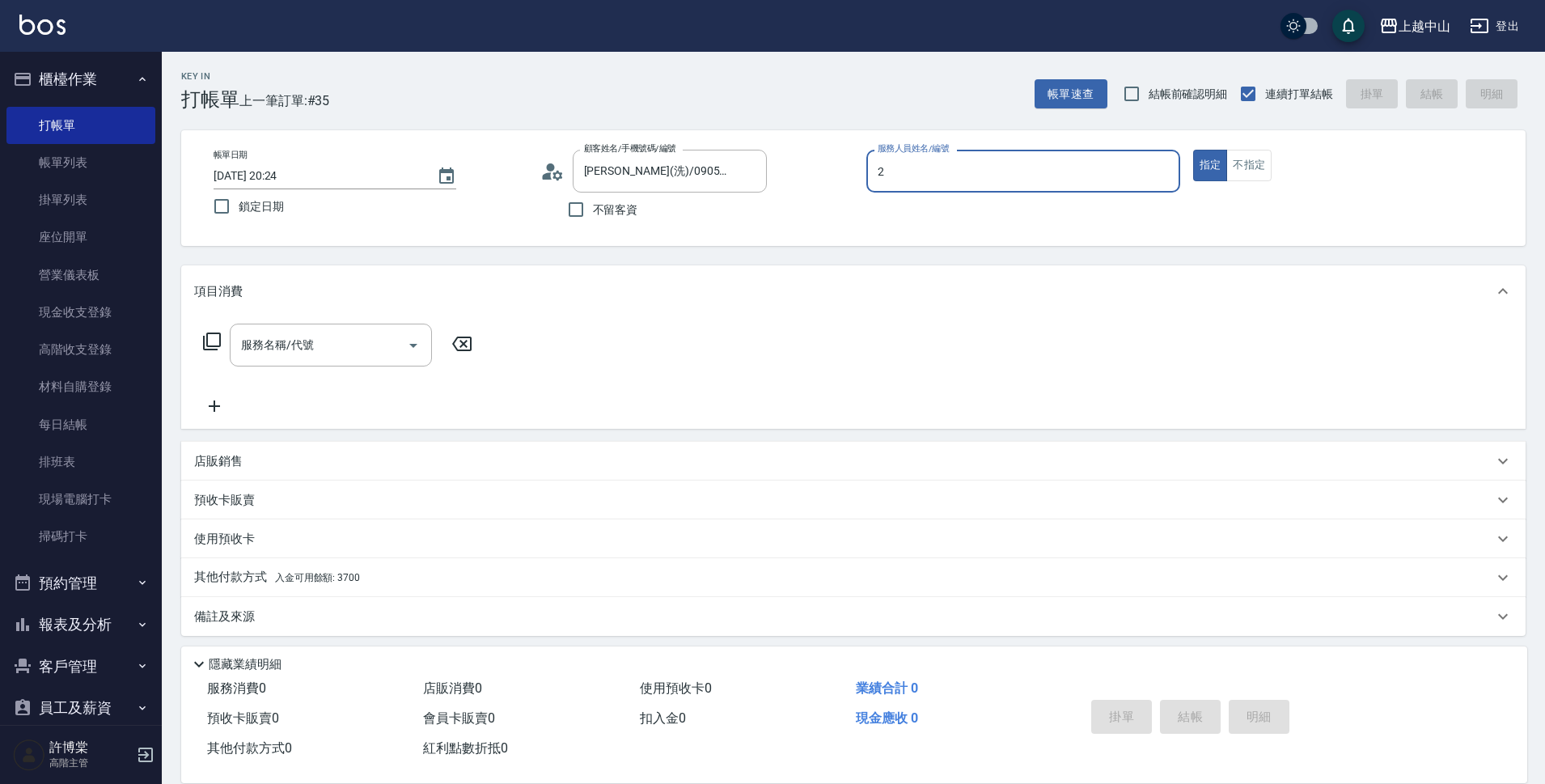
type input "Esme-2"
type button "true"
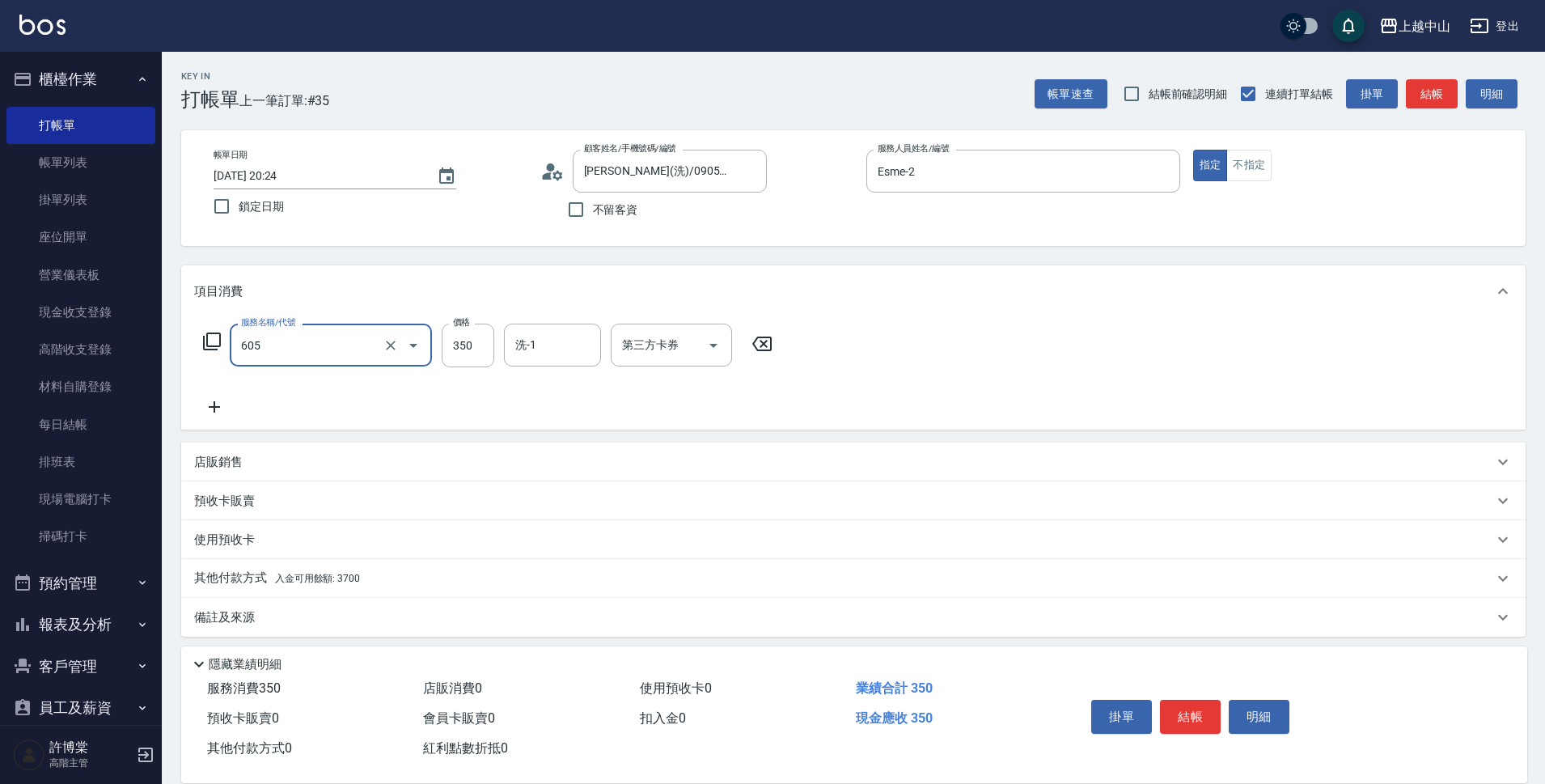
type input "洗髮 (女)(605)"
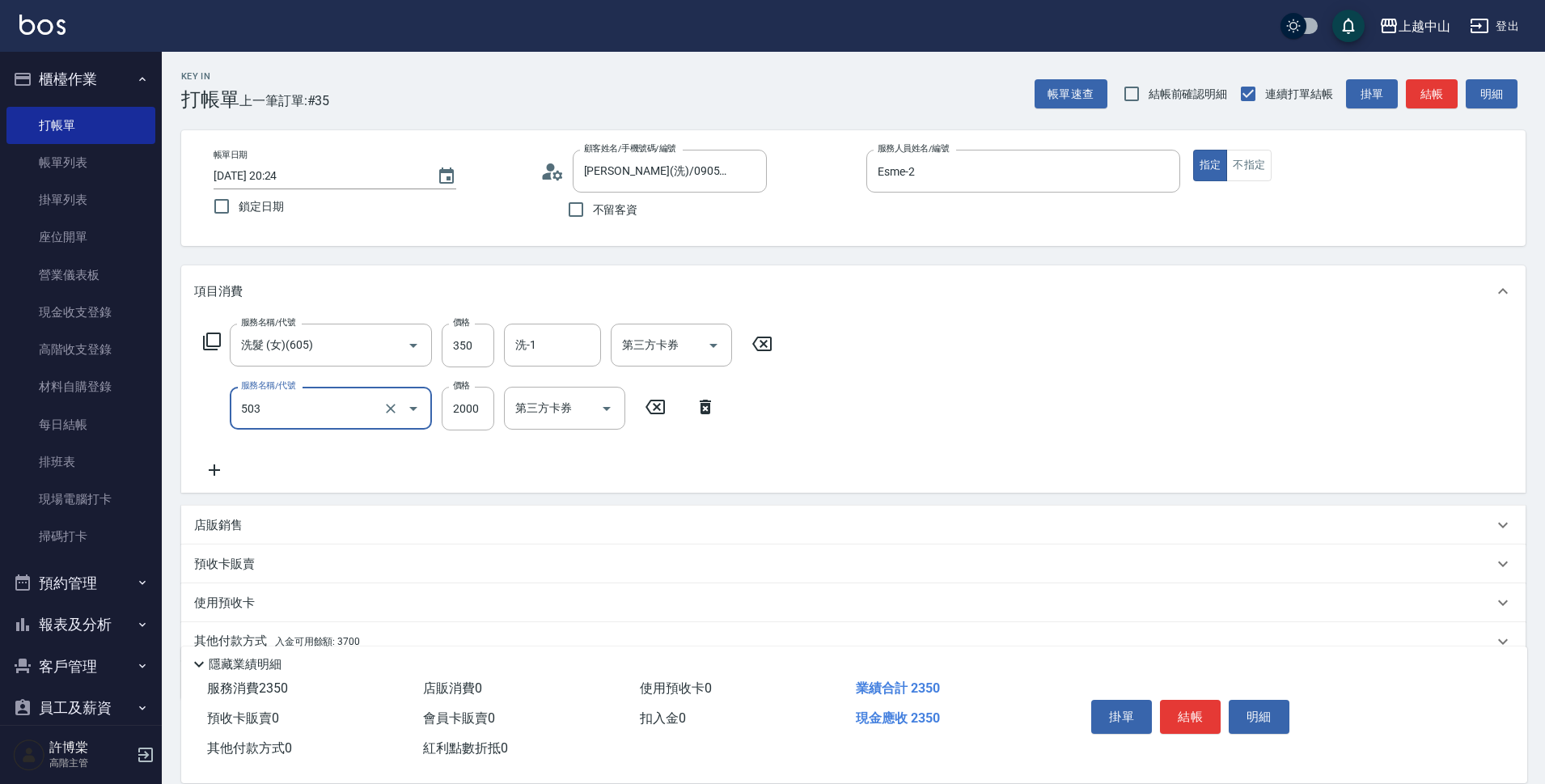
type input "染髮2000以下(503)"
type input "400"
click at [681, 472] on div "服務名稱/代號 洗髮 (女)(605) 服務名稱/代號 價格 350 價格 洗-1 洗-1 第三方卡券 第三方卡券 服務名稱/代號 染髮2000以下(503)…" at bounding box center [566, 401] width 744 height 156
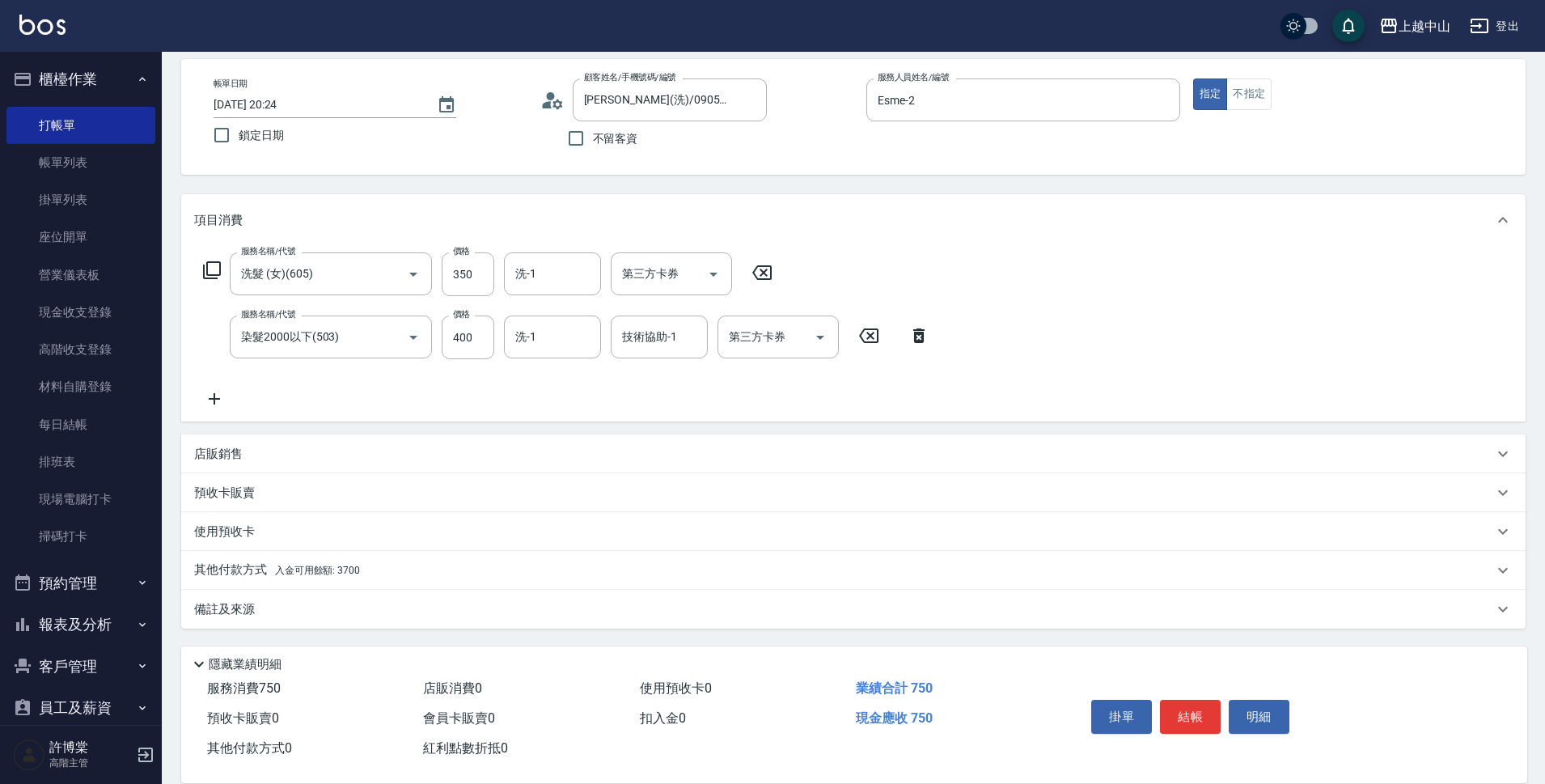
click at [365, 578] on div "其他付款方式 入金可用餘額: 3700" at bounding box center [843, 570] width 1299 height 17
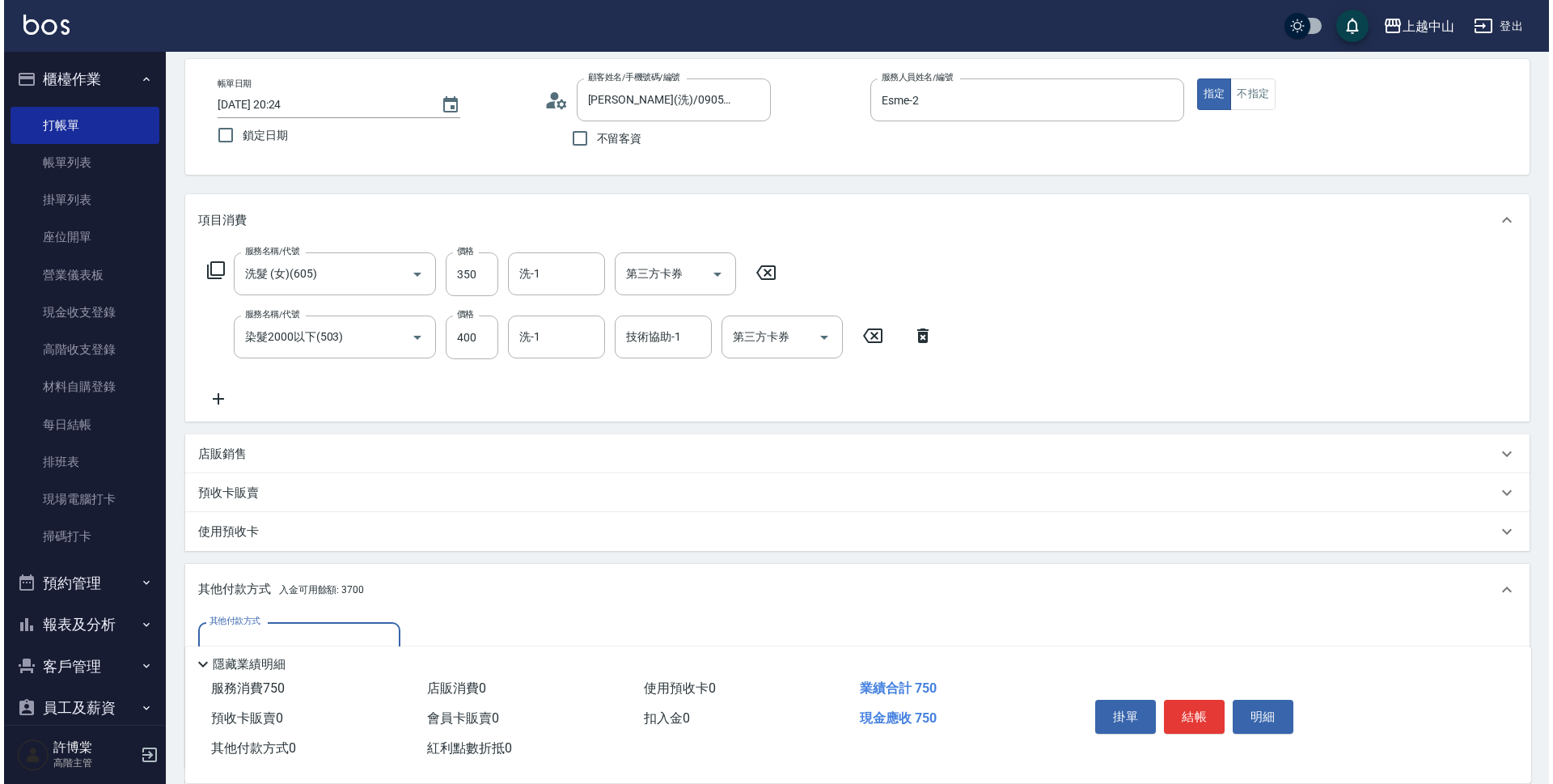
scroll to position [262, 0]
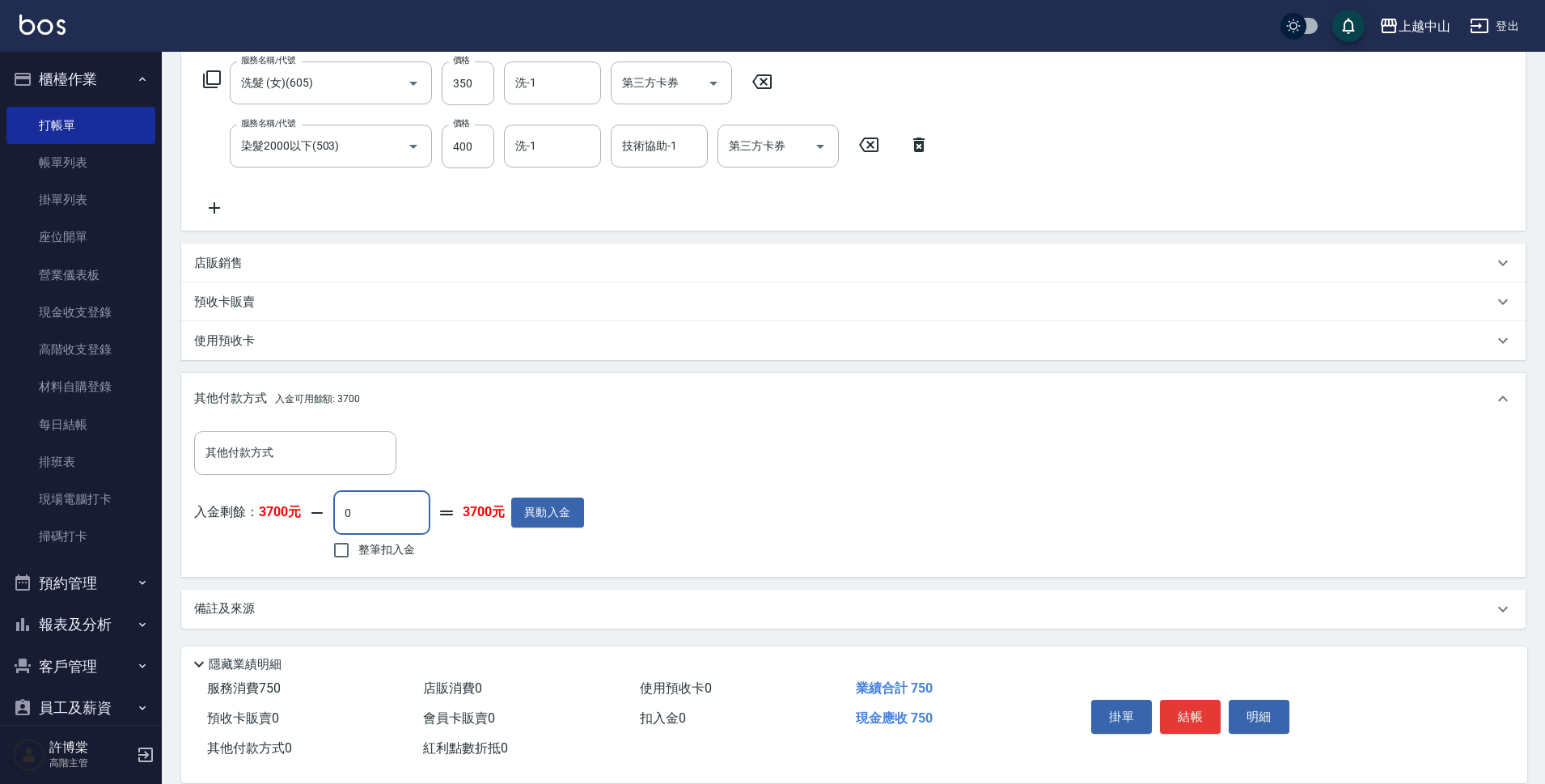
click at [388, 511] on input "0" at bounding box center [382, 512] width 97 height 44
type input "350"
click at [1267, 708] on button "明細" at bounding box center [1258, 716] width 61 height 34
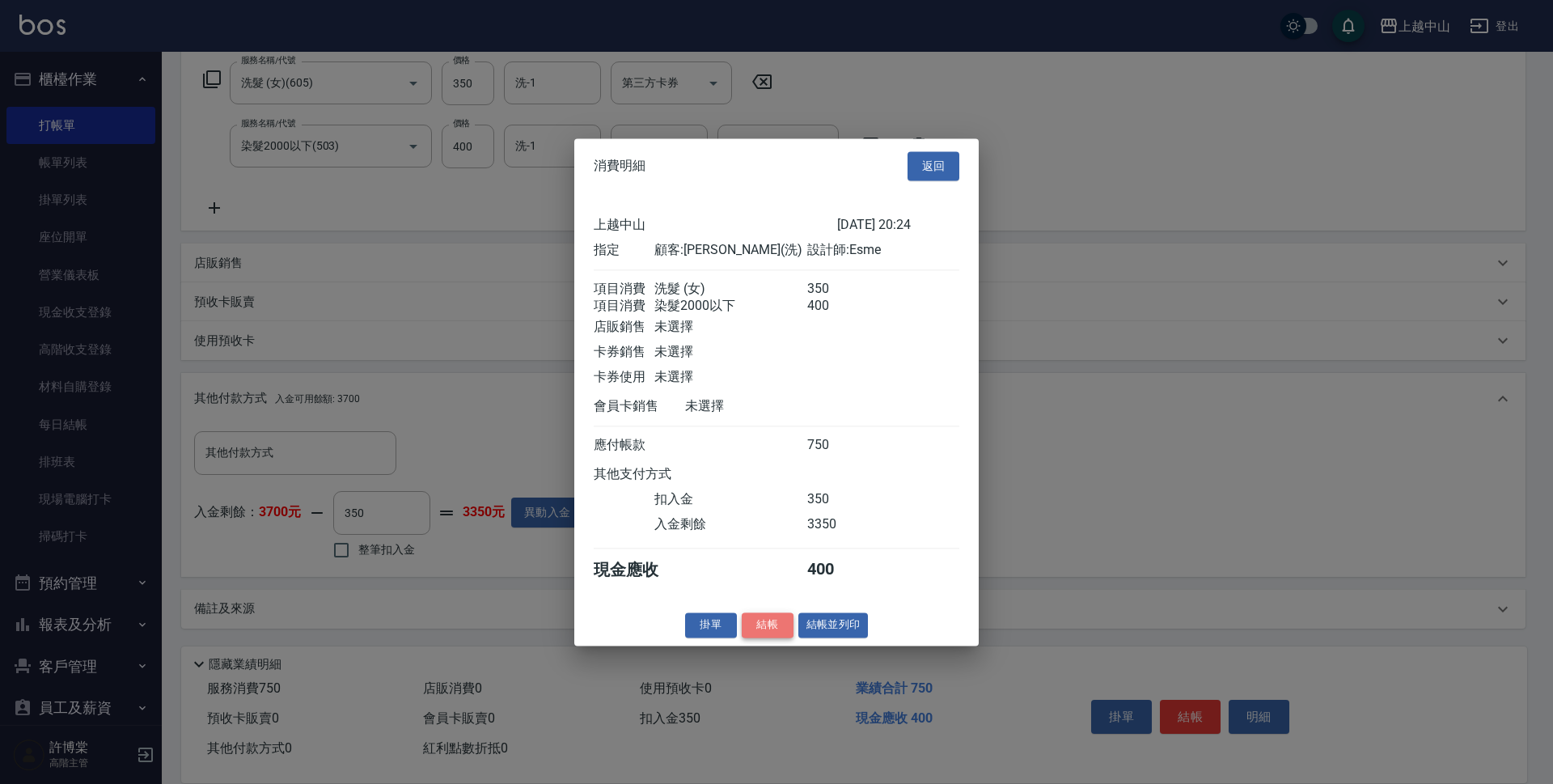
click at [759, 638] on button "結帳" at bounding box center [767, 625] width 51 height 25
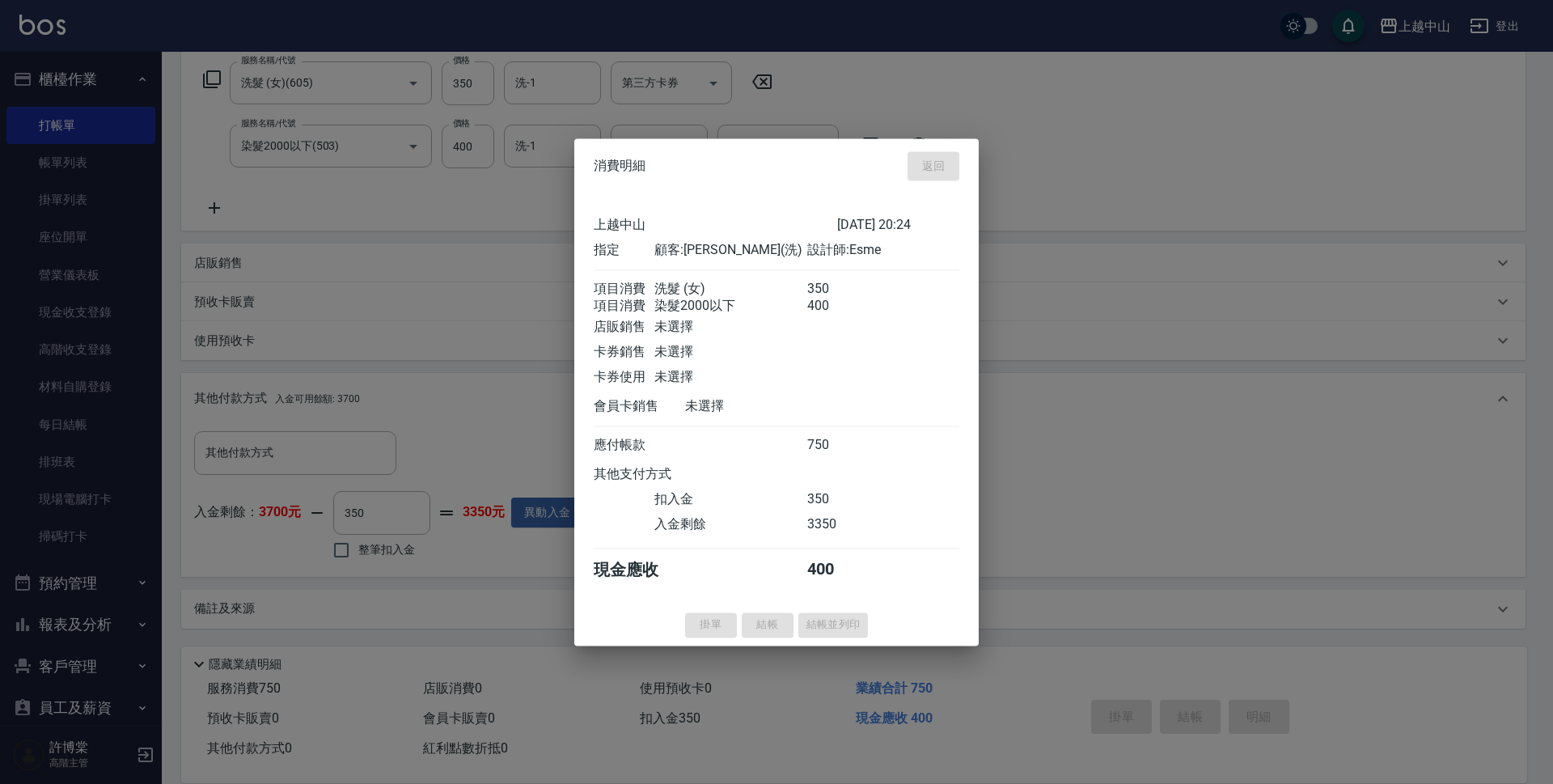
type input "2025/09/12 21:03"
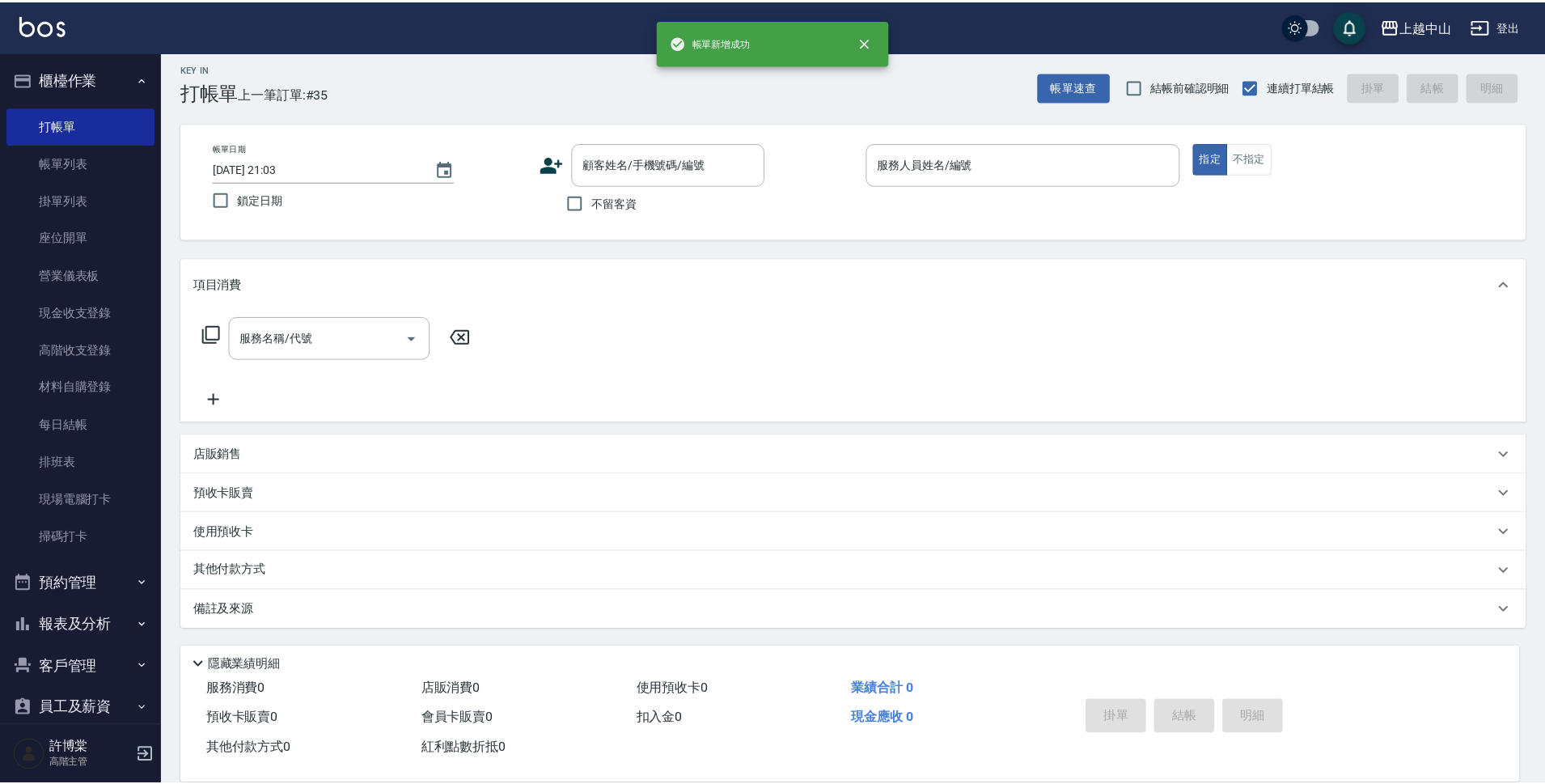
scroll to position [0, 0]
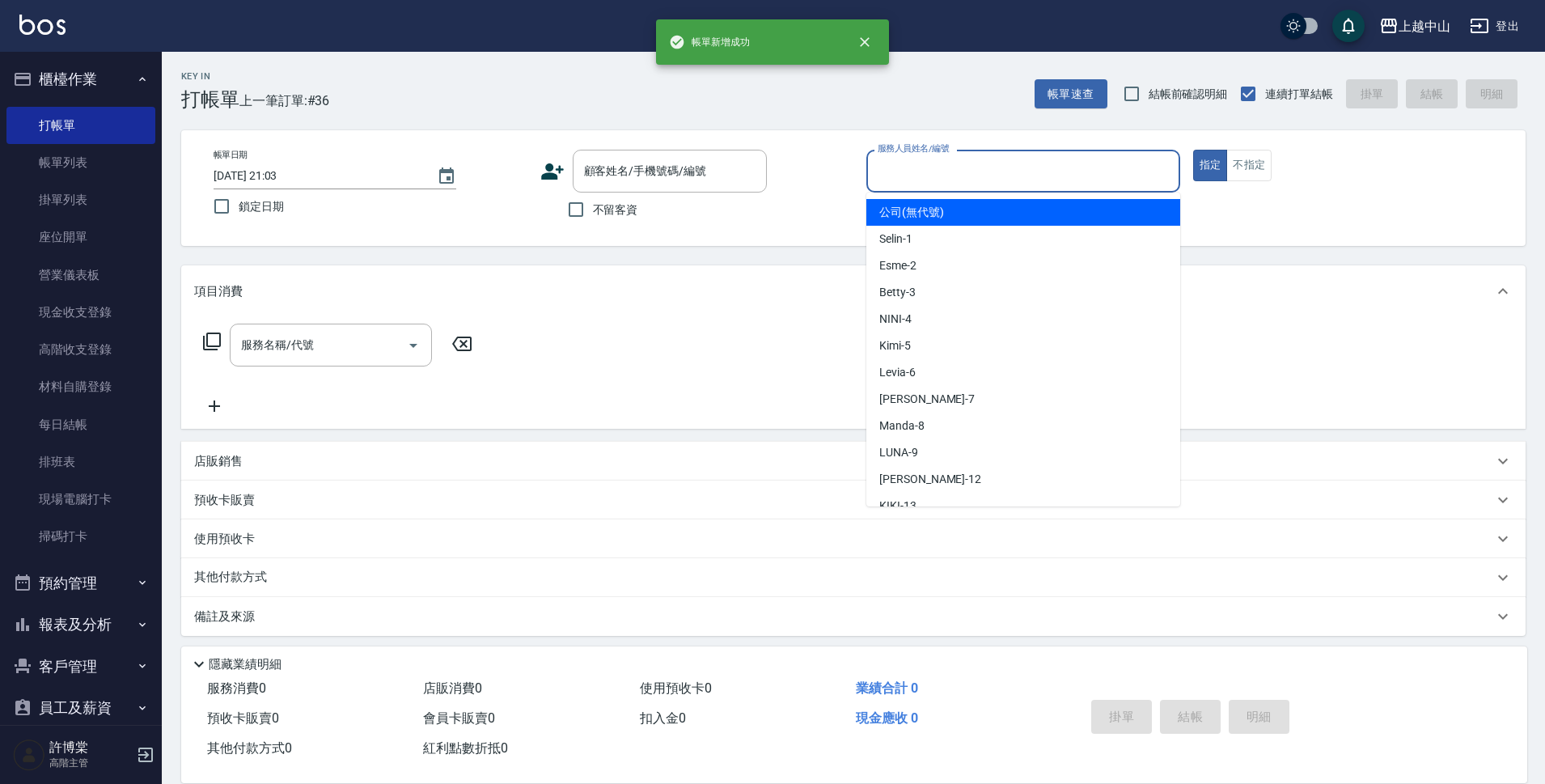
click at [1003, 178] on input "服務人員姓名/編號" at bounding box center [1023, 171] width 300 height 28
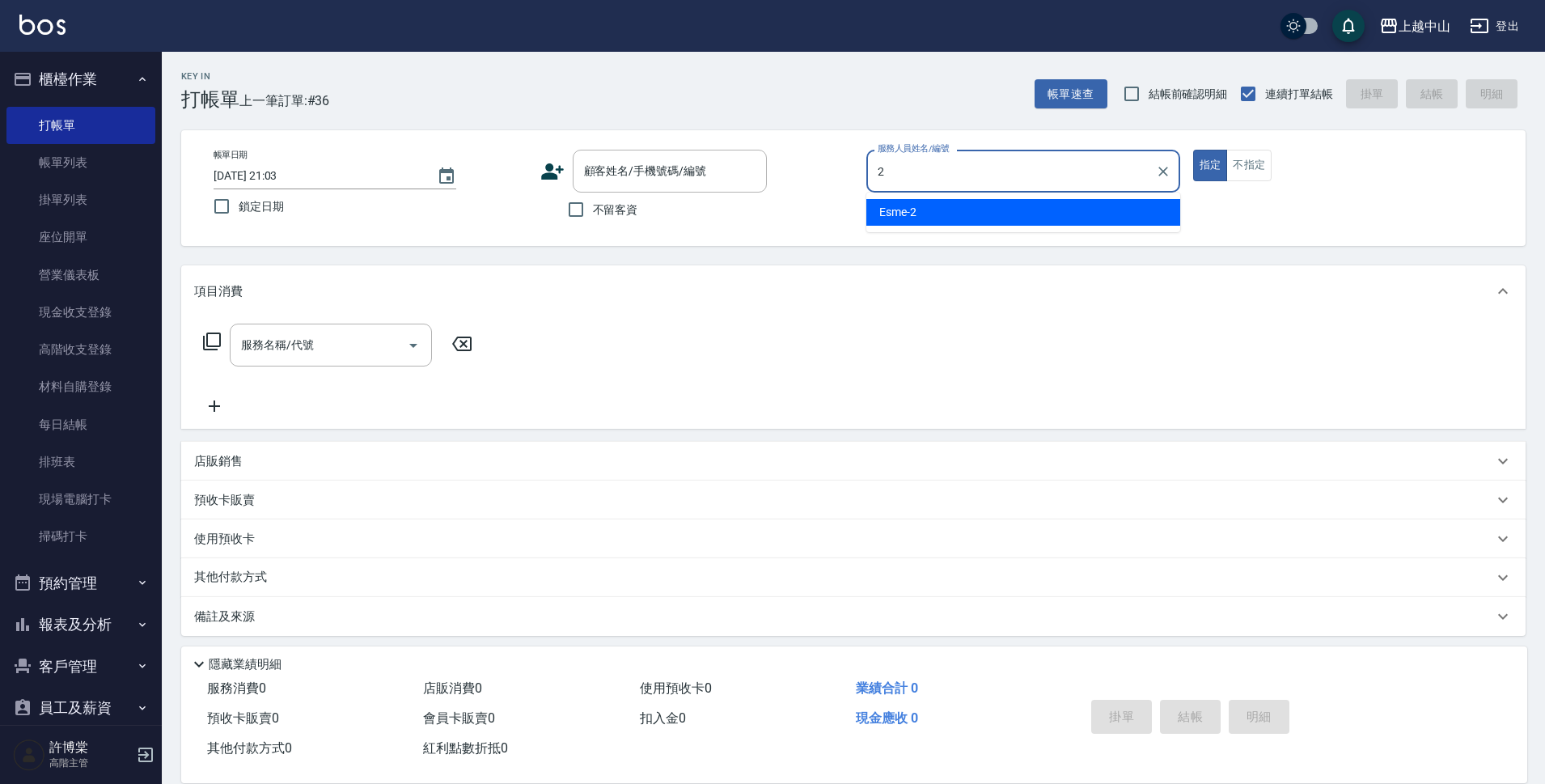
type input "Esme-2"
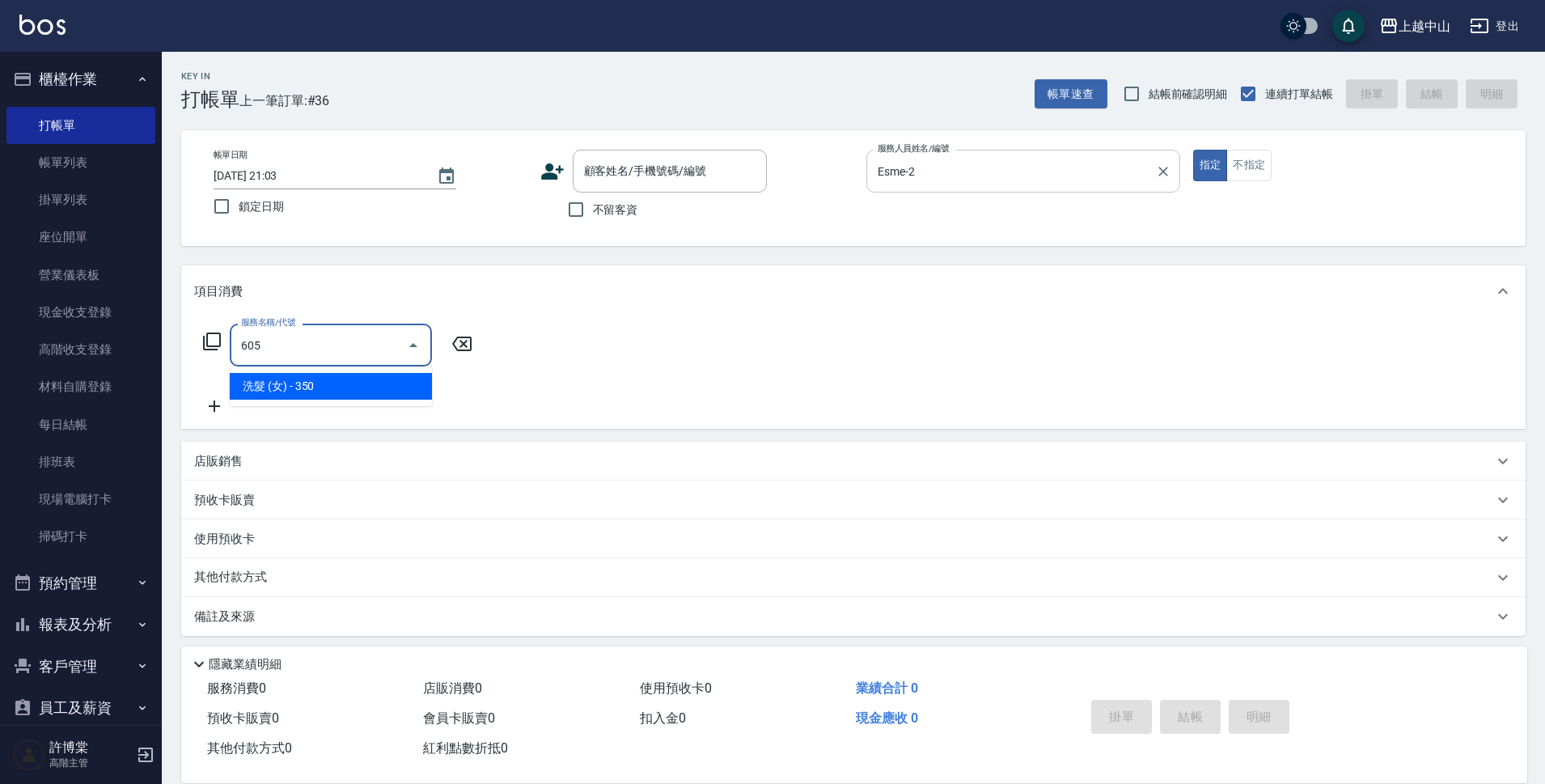
type input "洗髮 (女)(605)"
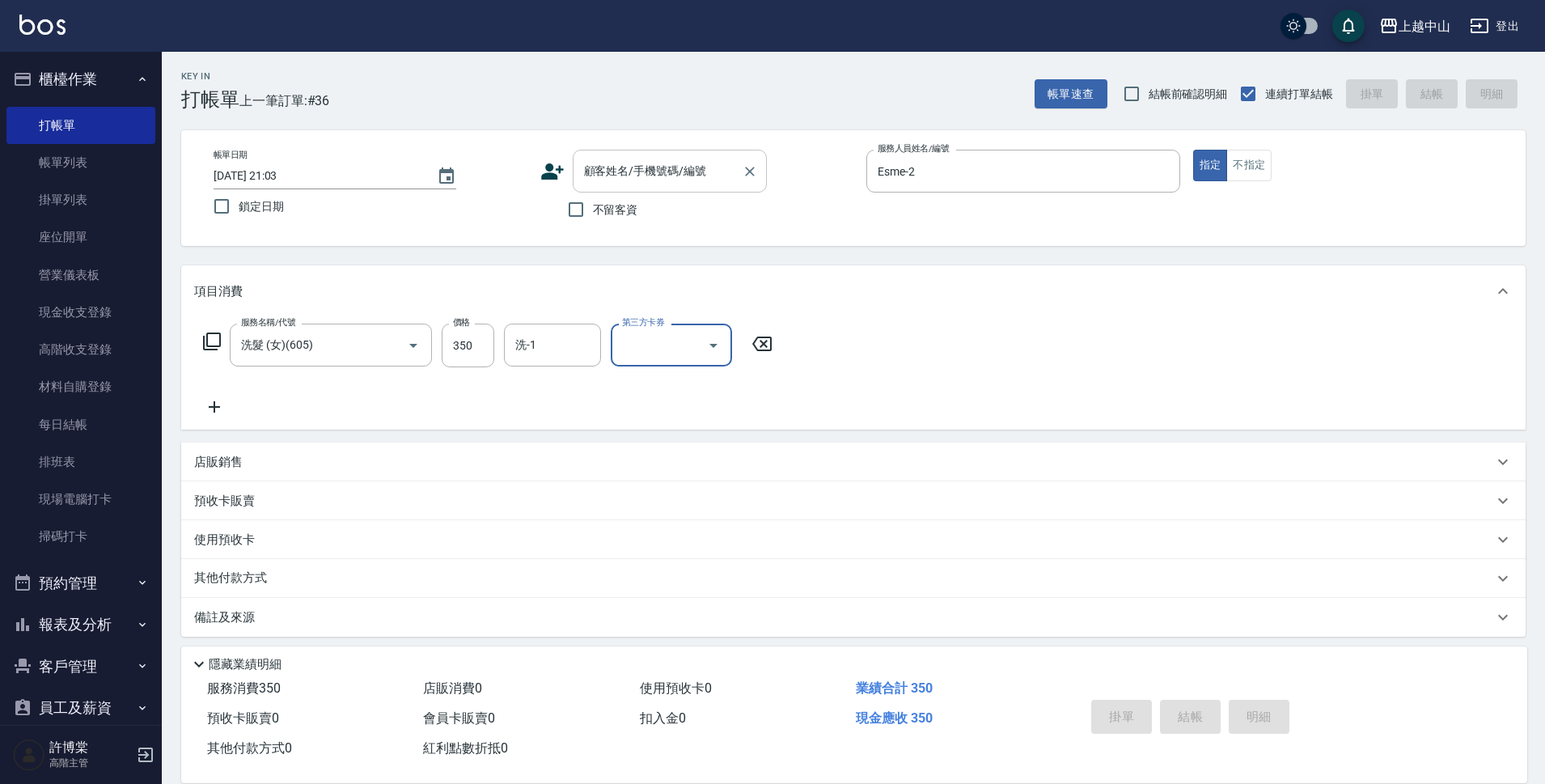
click at [592, 190] on div "顧客姓名/手機號碼/編號" at bounding box center [670, 171] width 194 height 43
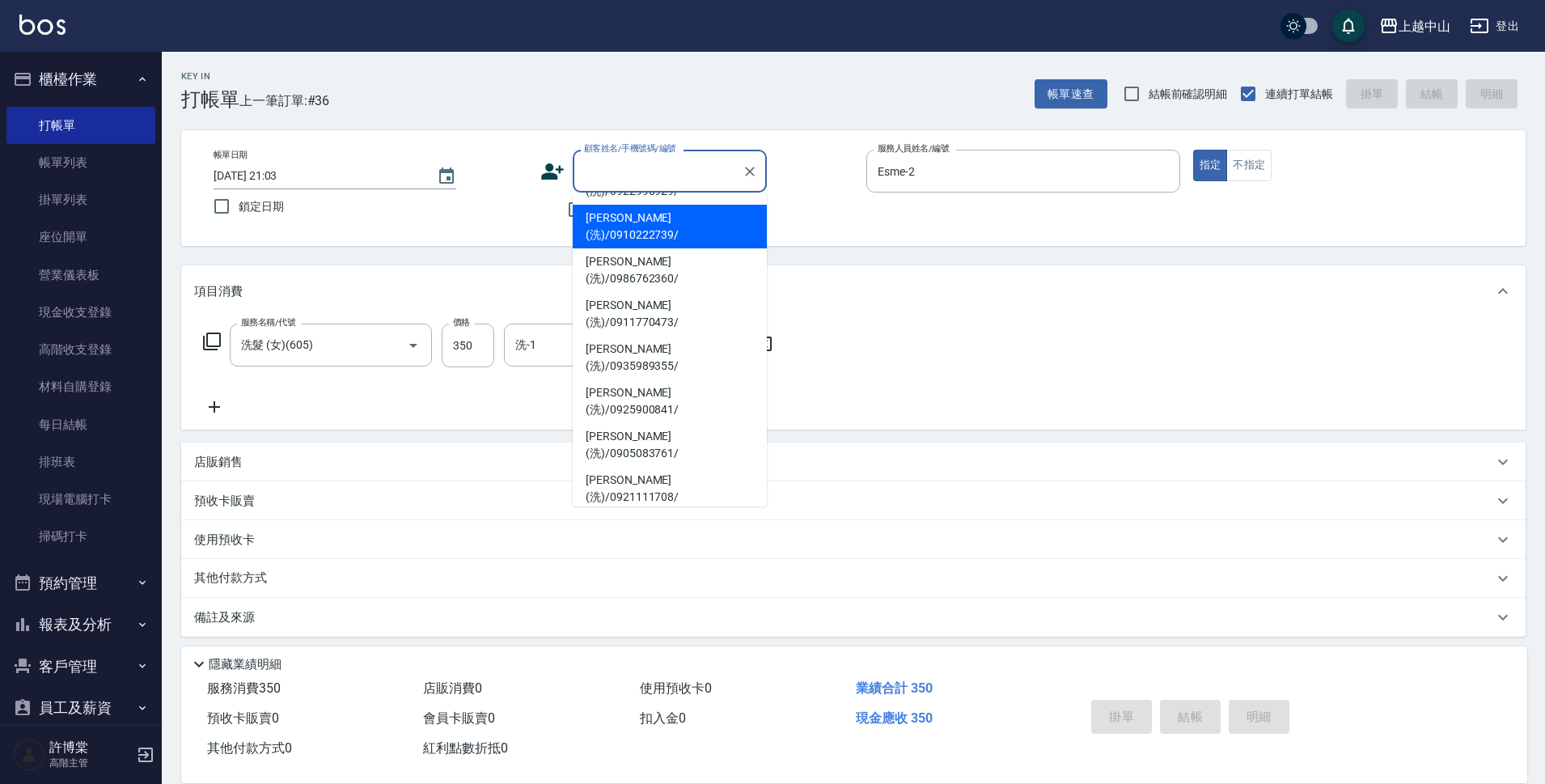
scroll to position [217, 0]
click at [725, 638] on li "小玲(洗)/0952334727/" at bounding box center [670, 659] width 194 height 44
type input "小玲(洗)/0952334727/"
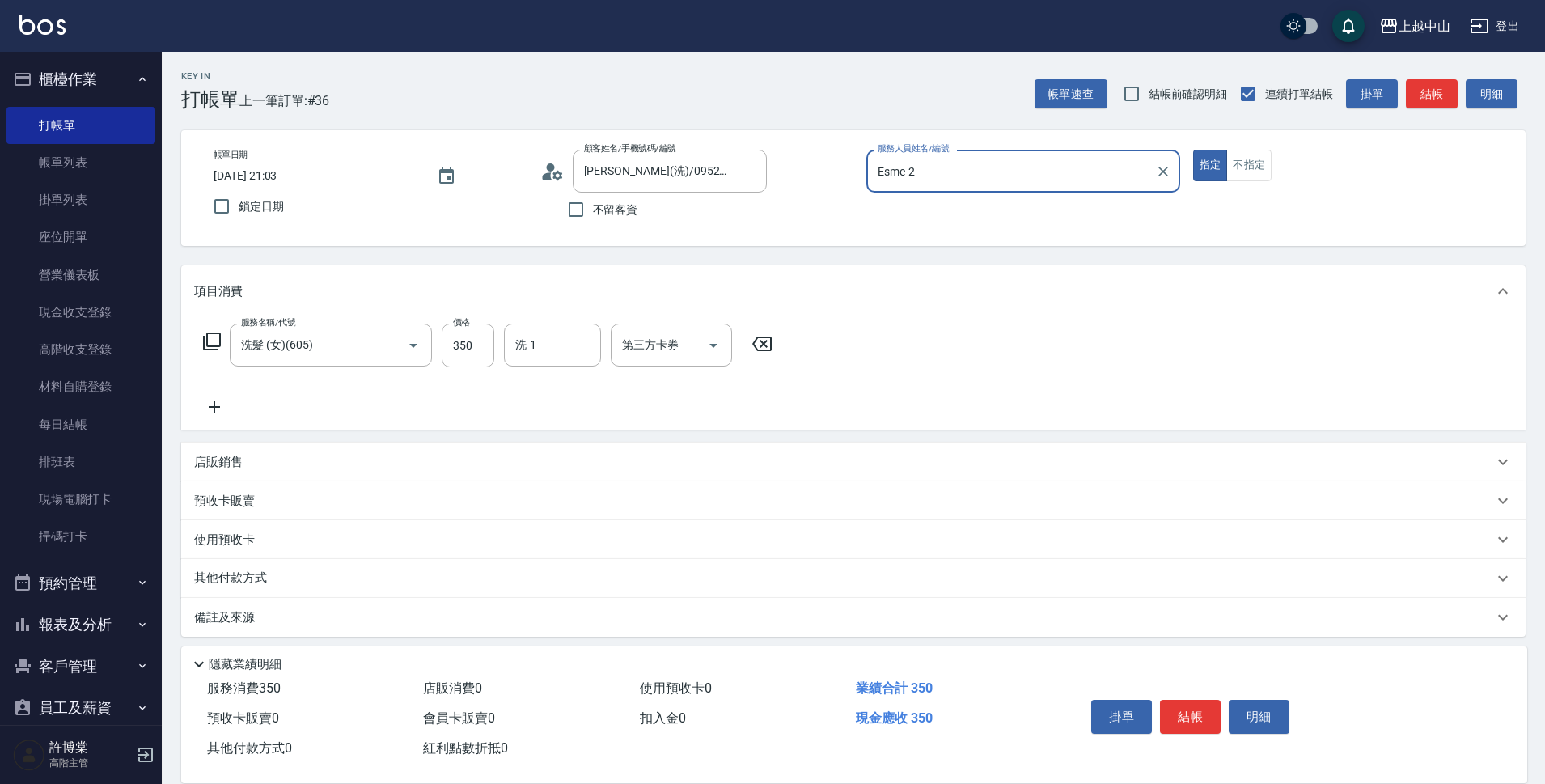
scroll to position [8, 0]
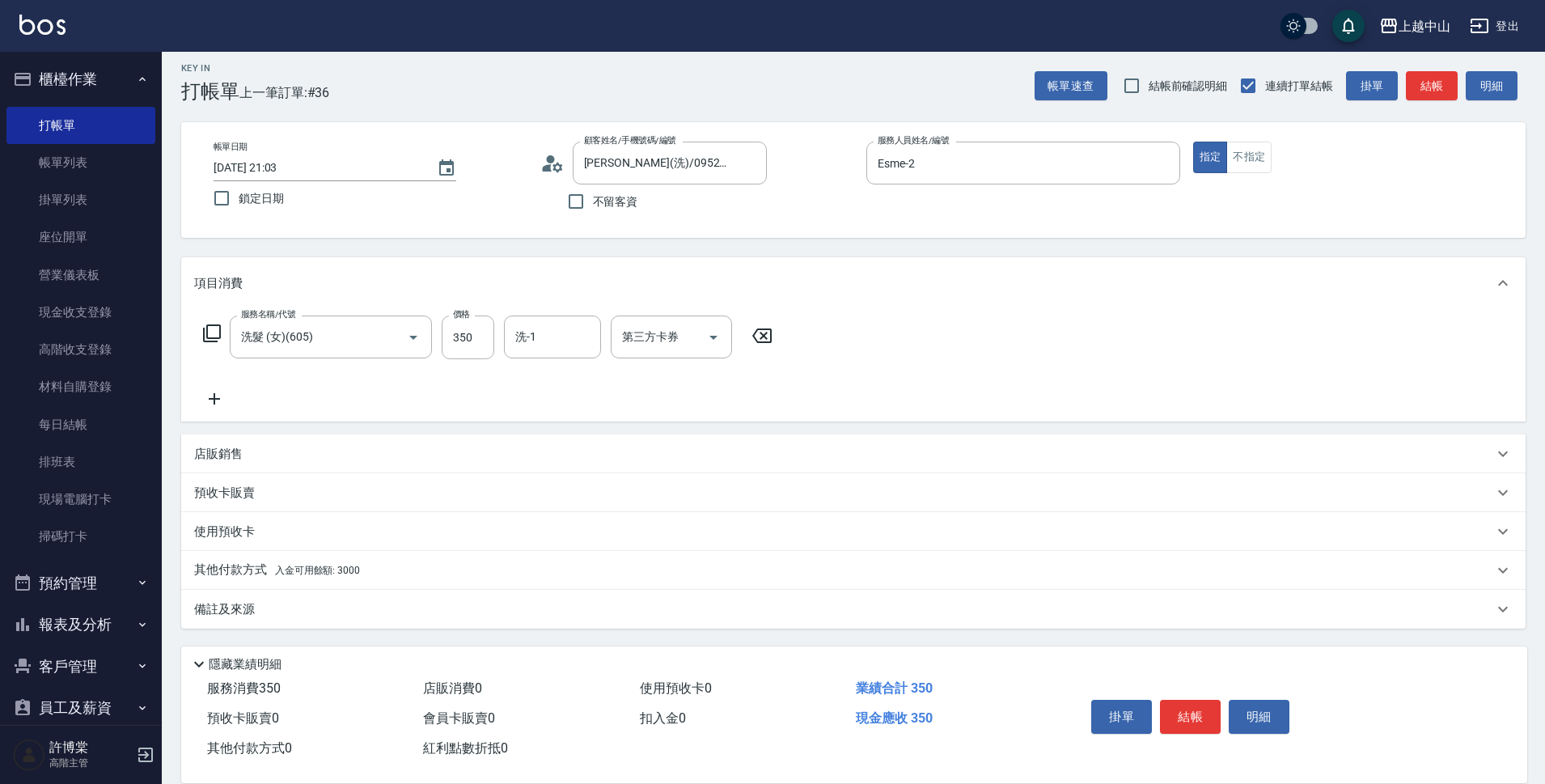
click at [309, 575] on span "入金可用餘額: 3000" at bounding box center [318, 570] width 85 height 12
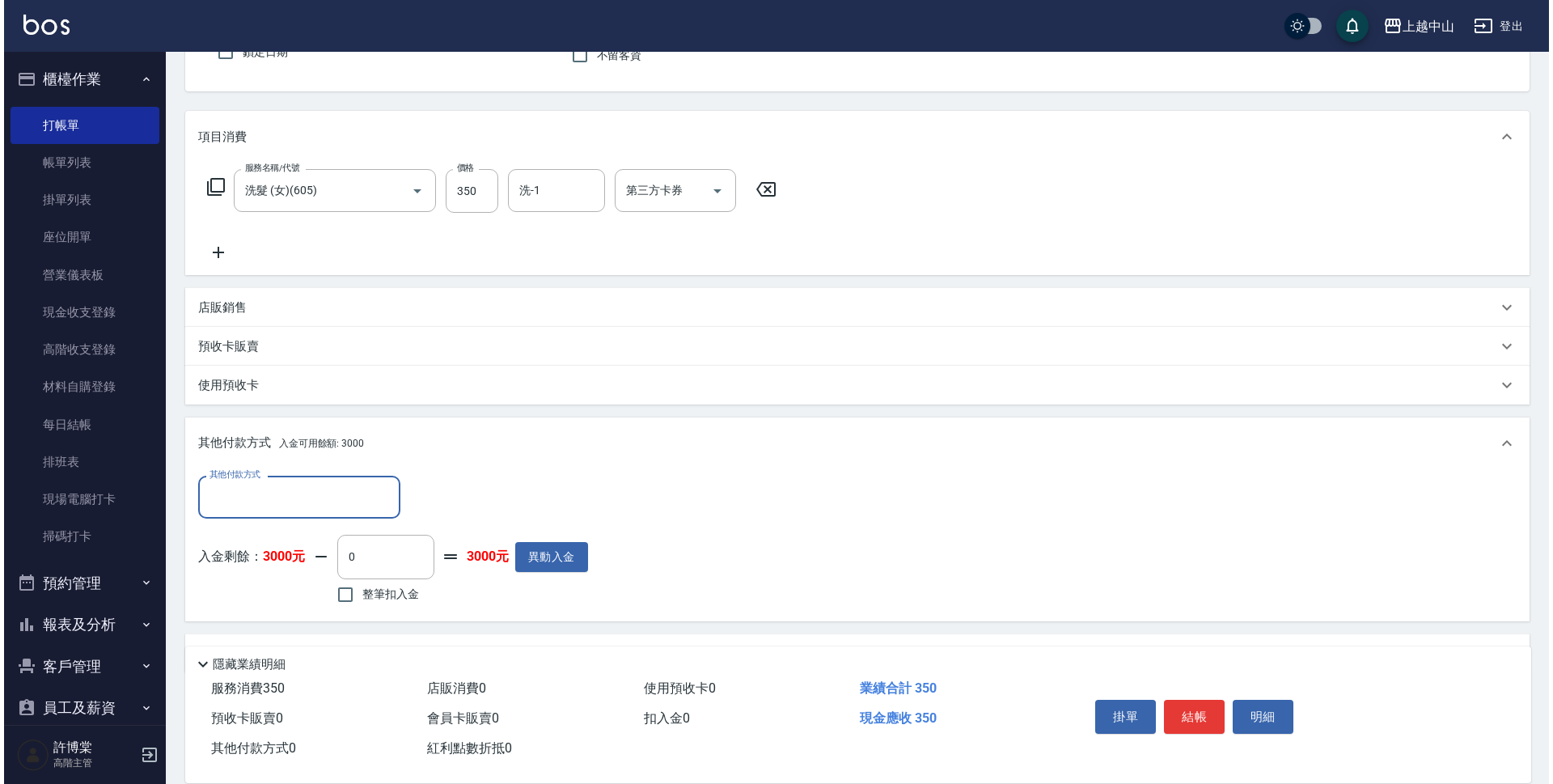
scroll to position [196, 0]
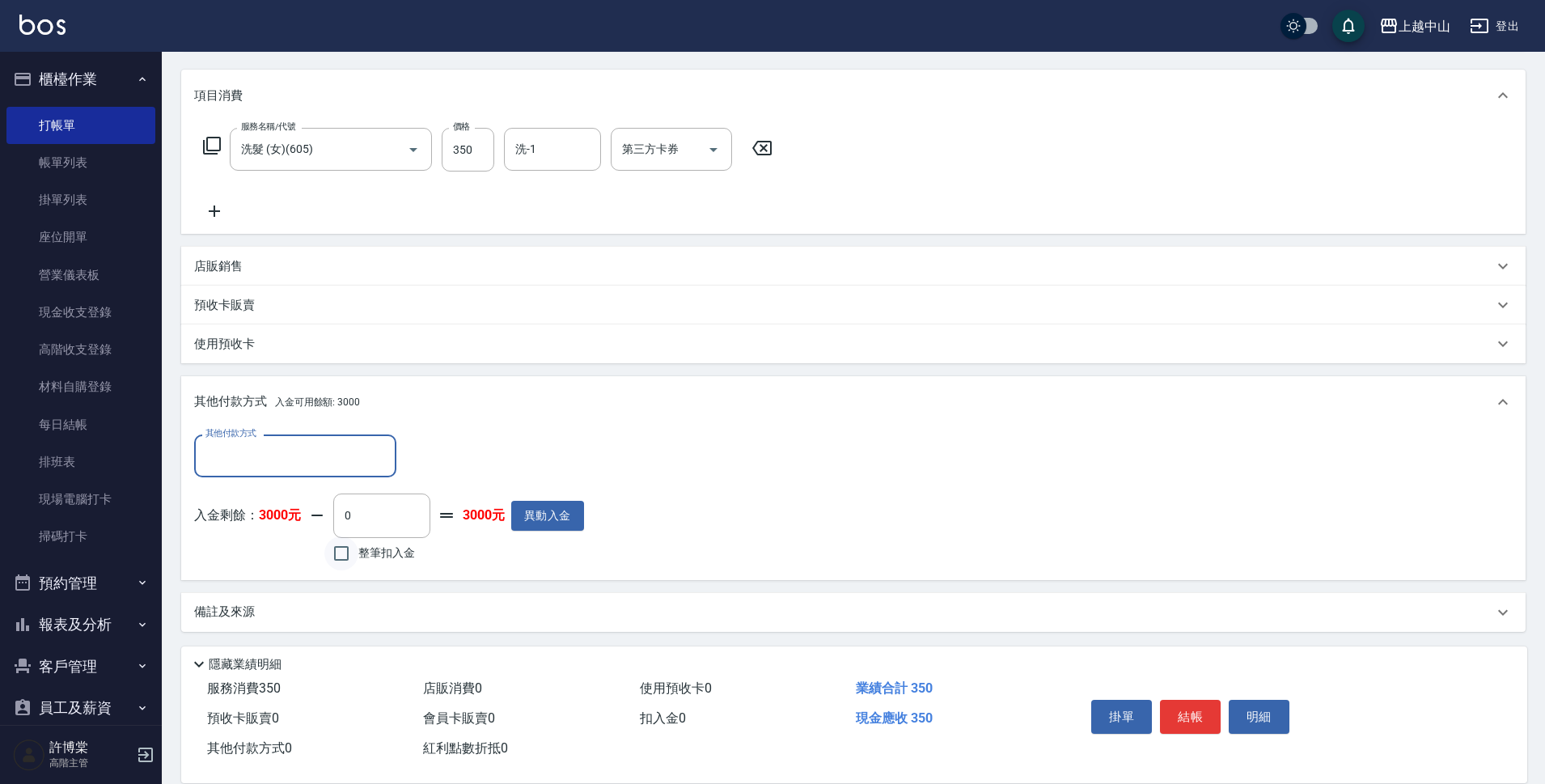
click at [350, 550] on input "整筆扣入金" at bounding box center [341, 552] width 34 height 34
checkbox input "true"
type input "350"
click at [1263, 710] on button "明細" at bounding box center [1258, 716] width 61 height 34
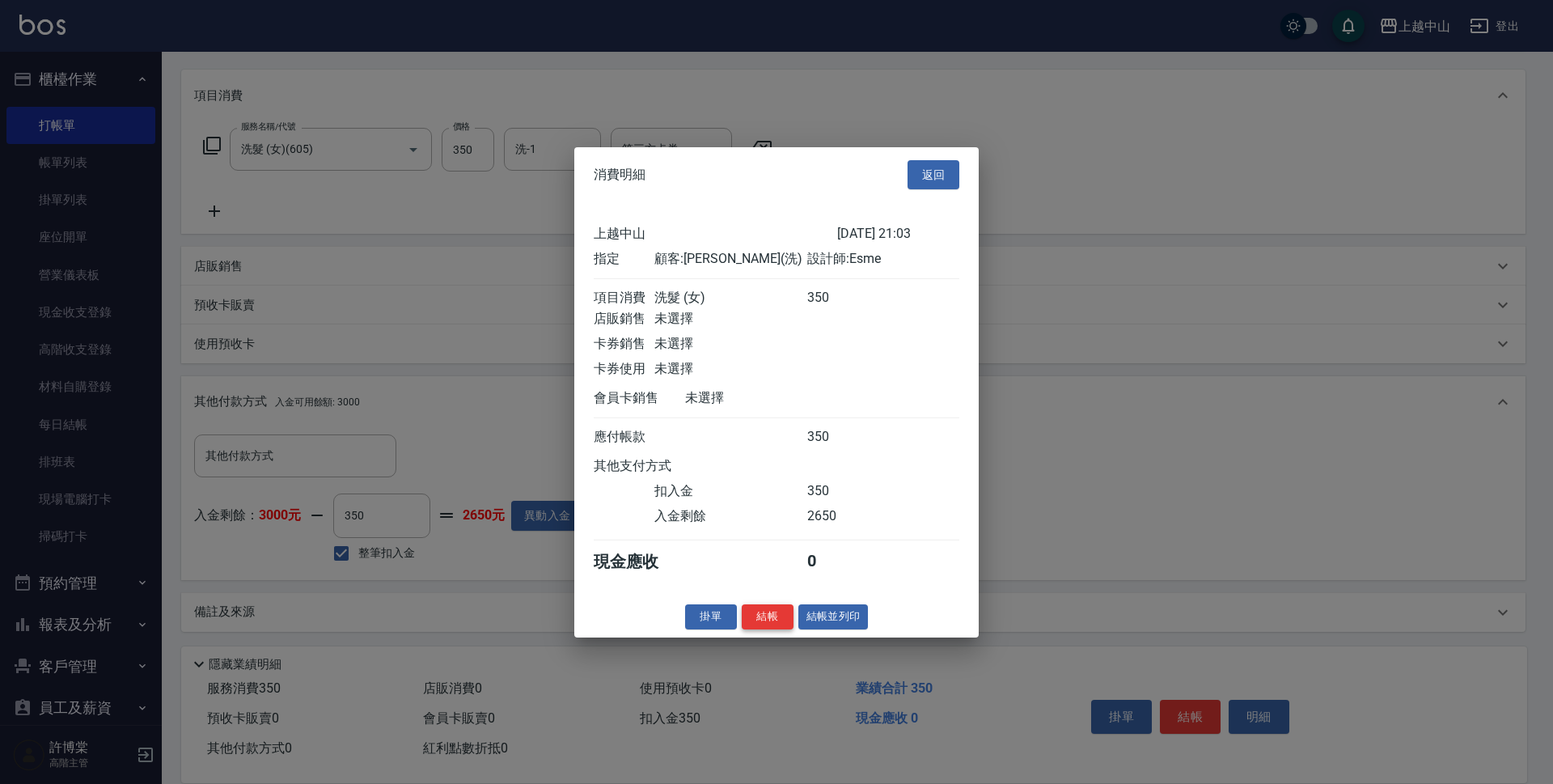
click at [756, 626] on button "結帳" at bounding box center [767, 616] width 51 height 25
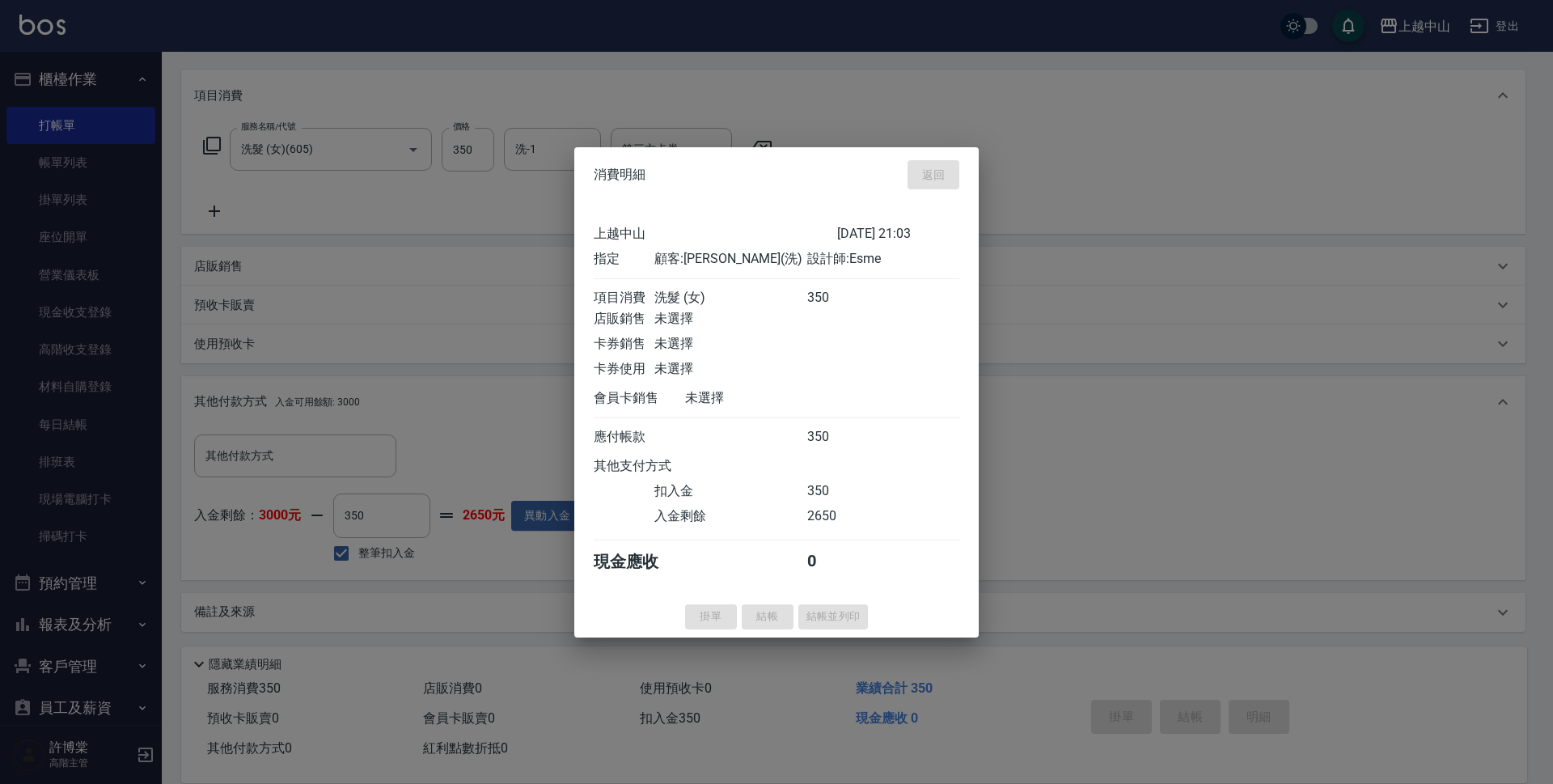
type input "2025/09/12 21:04"
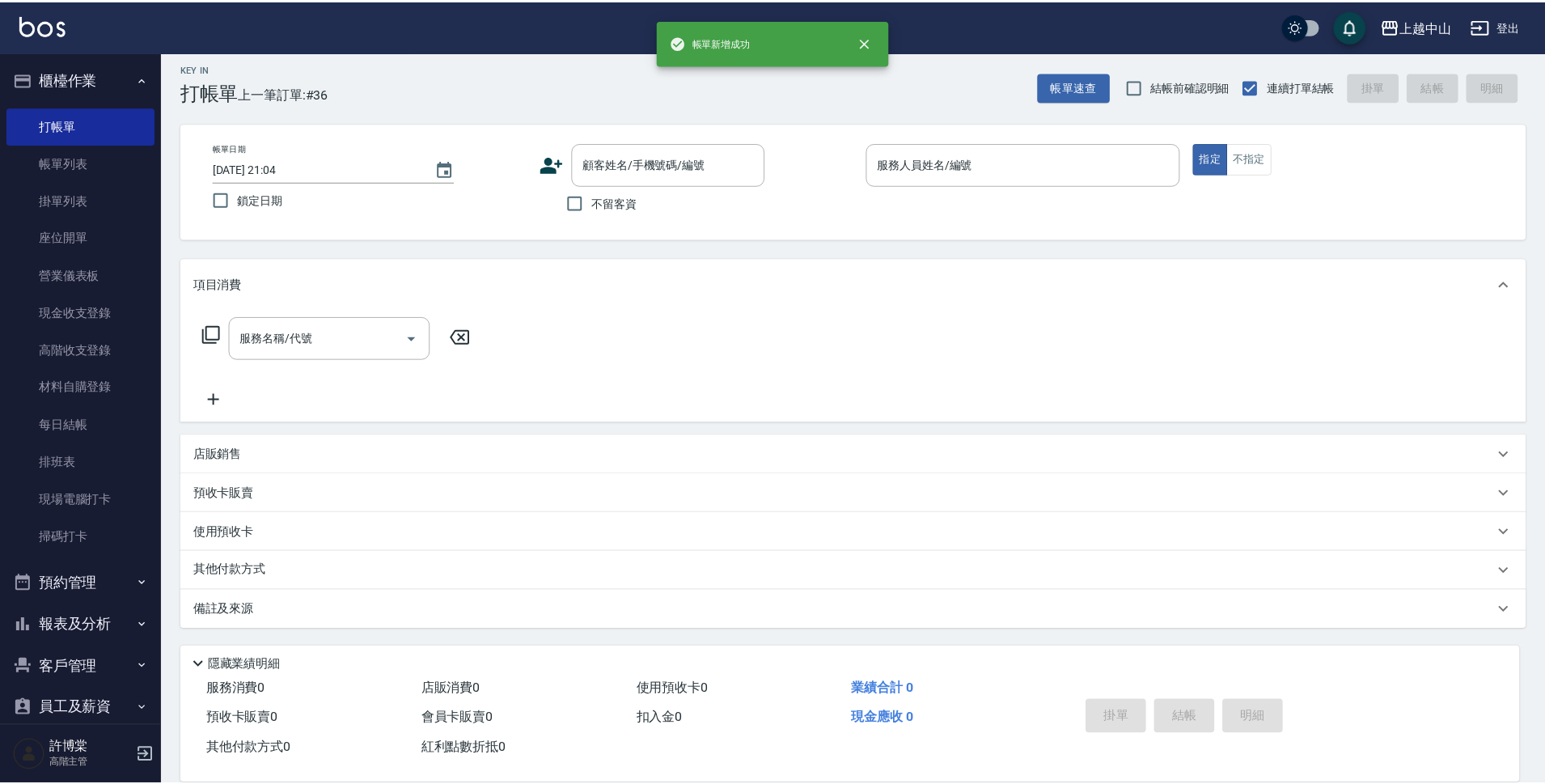
scroll to position [0, 0]
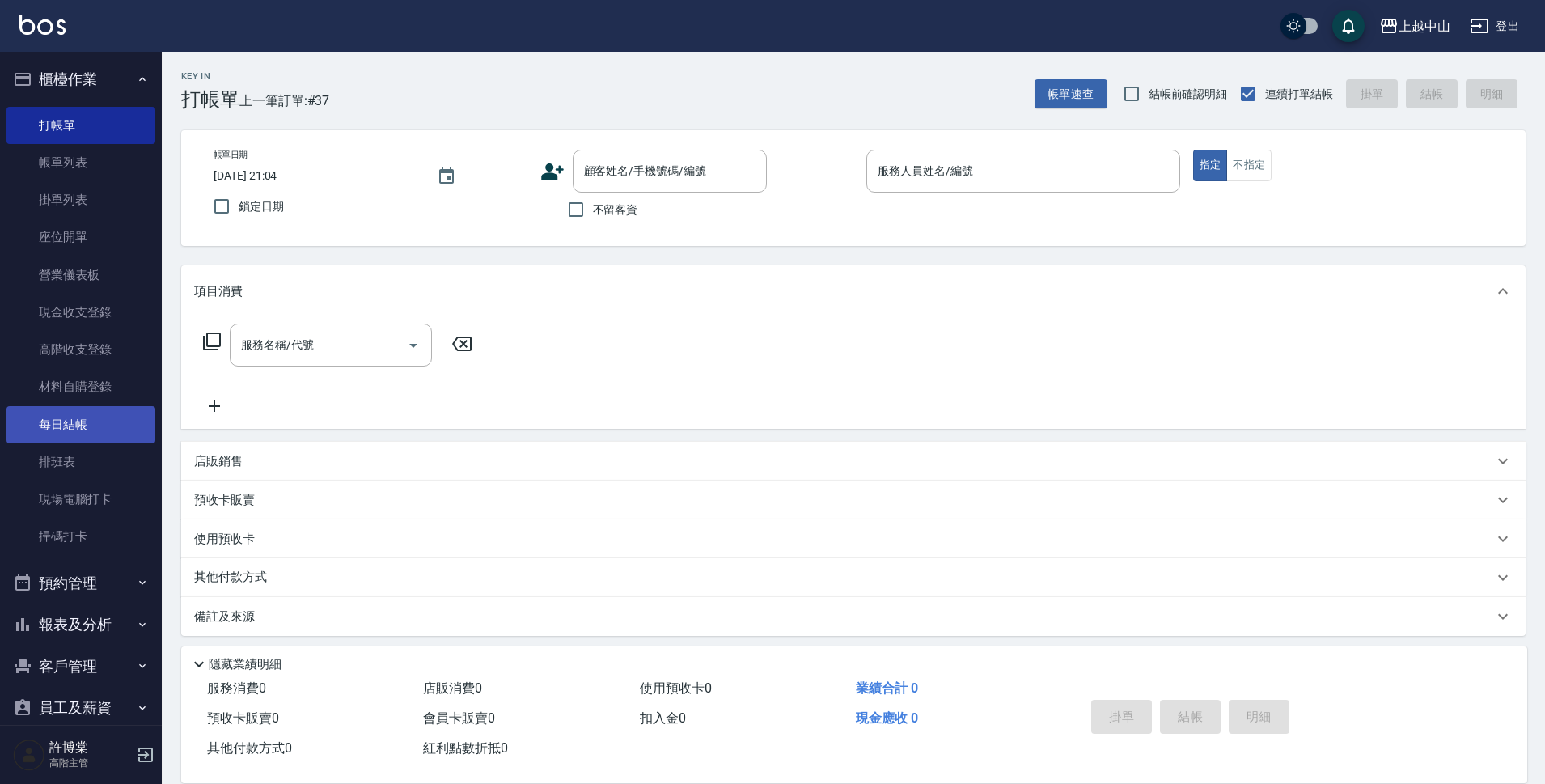
click at [119, 432] on link "每日結帳" at bounding box center [81, 424] width 149 height 37
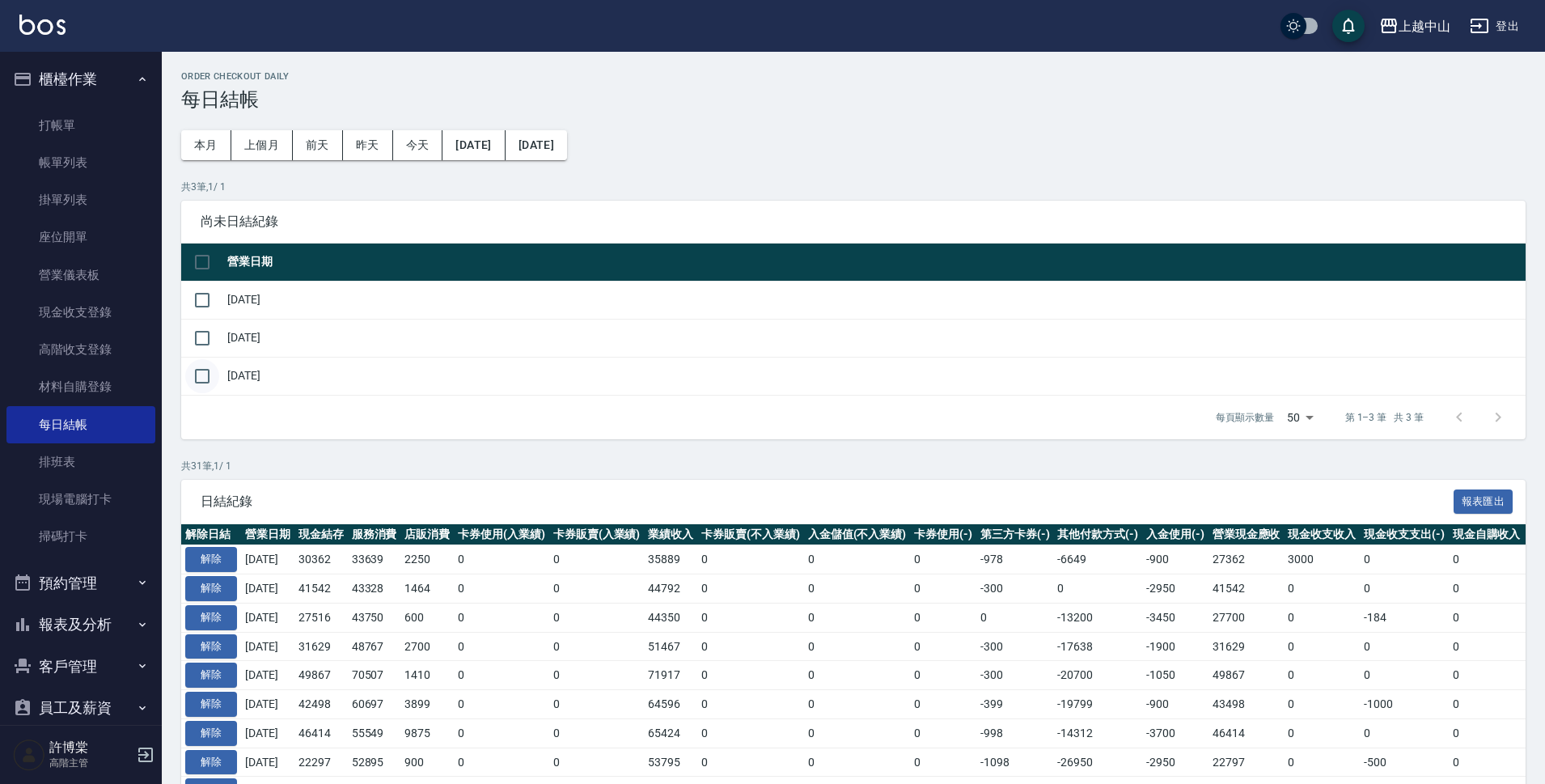
click at [215, 376] on input "checkbox" at bounding box center [202, 375] width 34 height 34
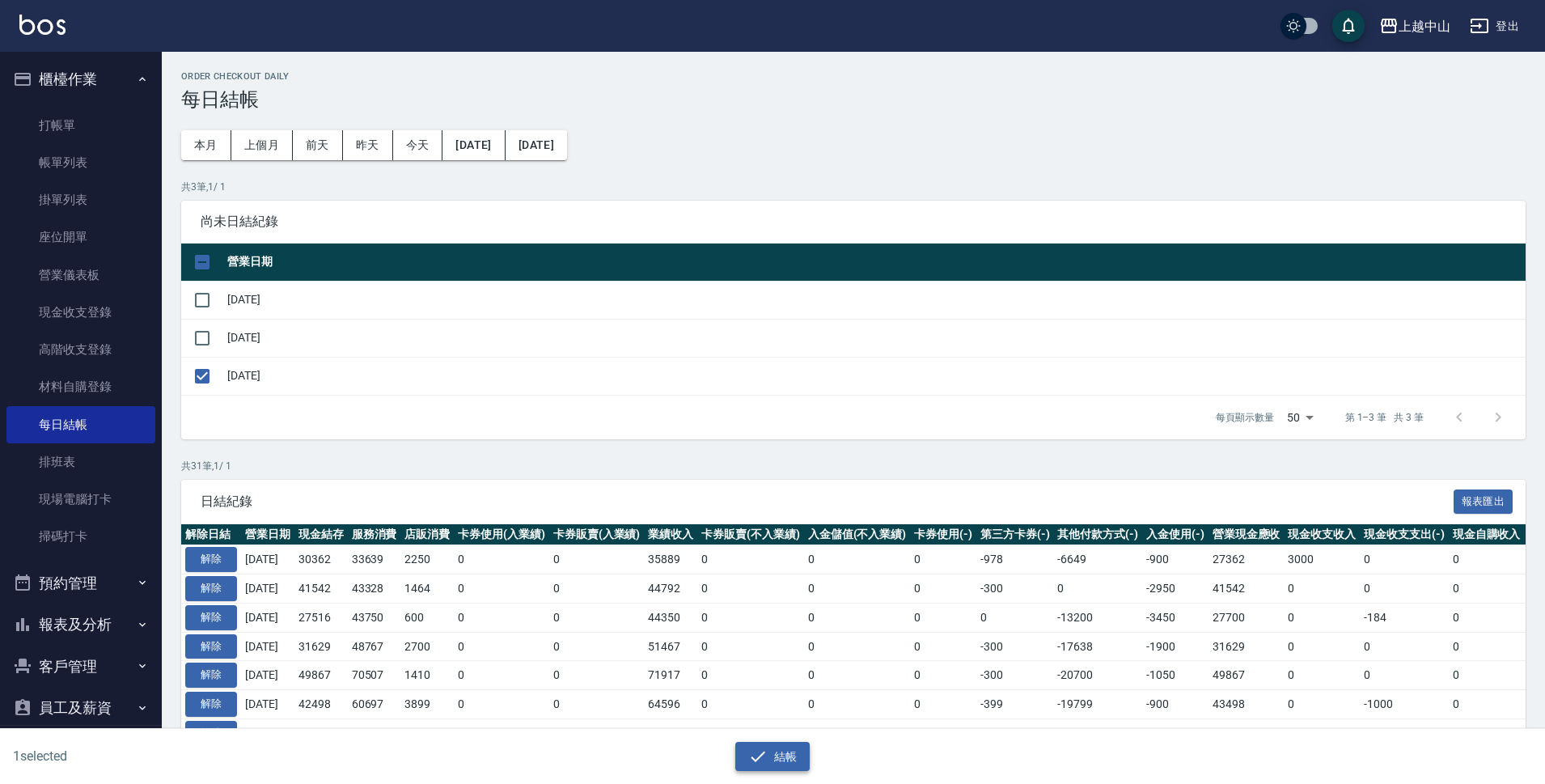
click at [772, 751] on button "結帳" at bounding box center [772, 756] width 76 height 30
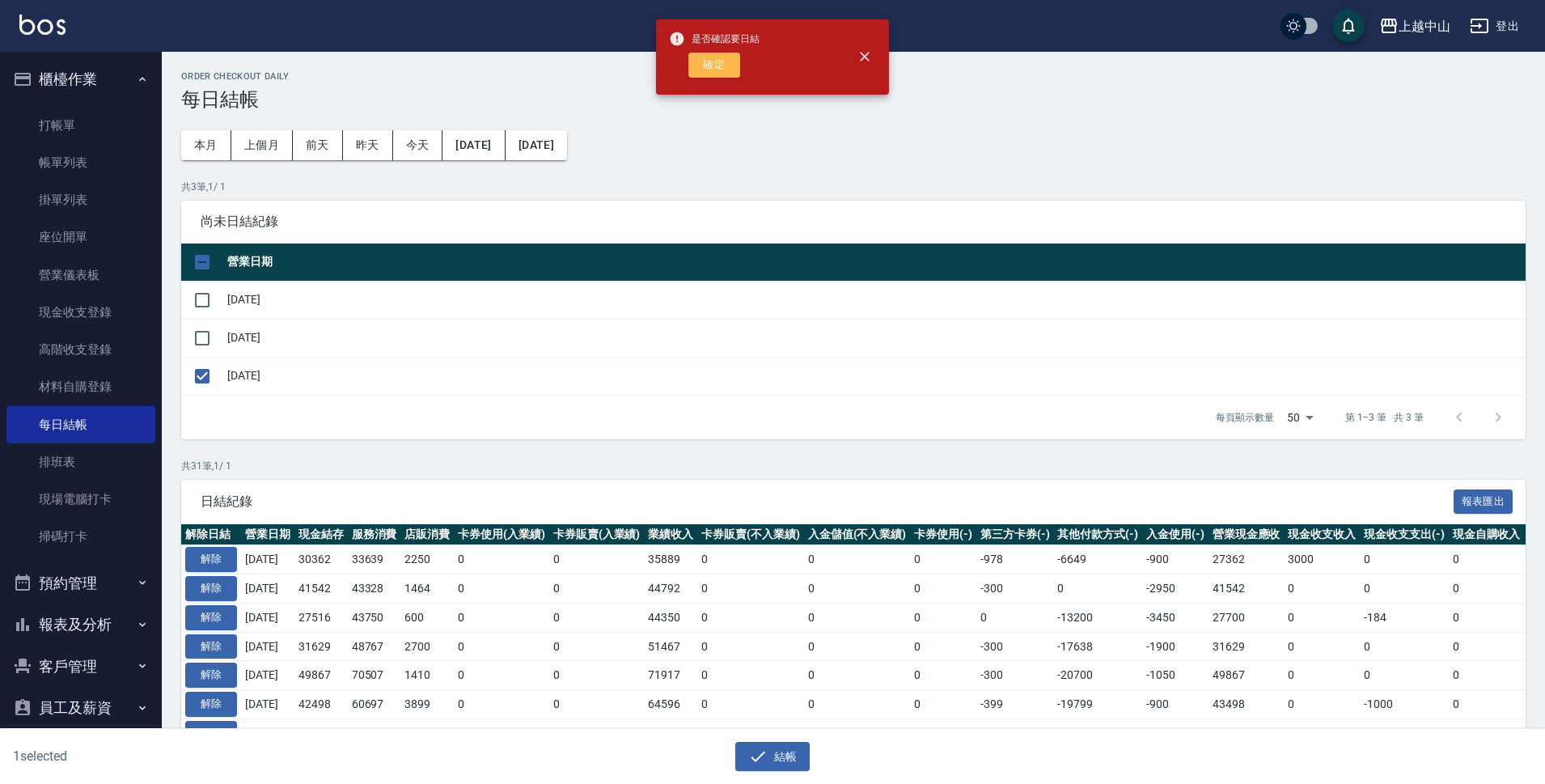
click at [724, 69] on button "確定" at bounding box center [713, 65] width 51 height 25
checkbox input "false"
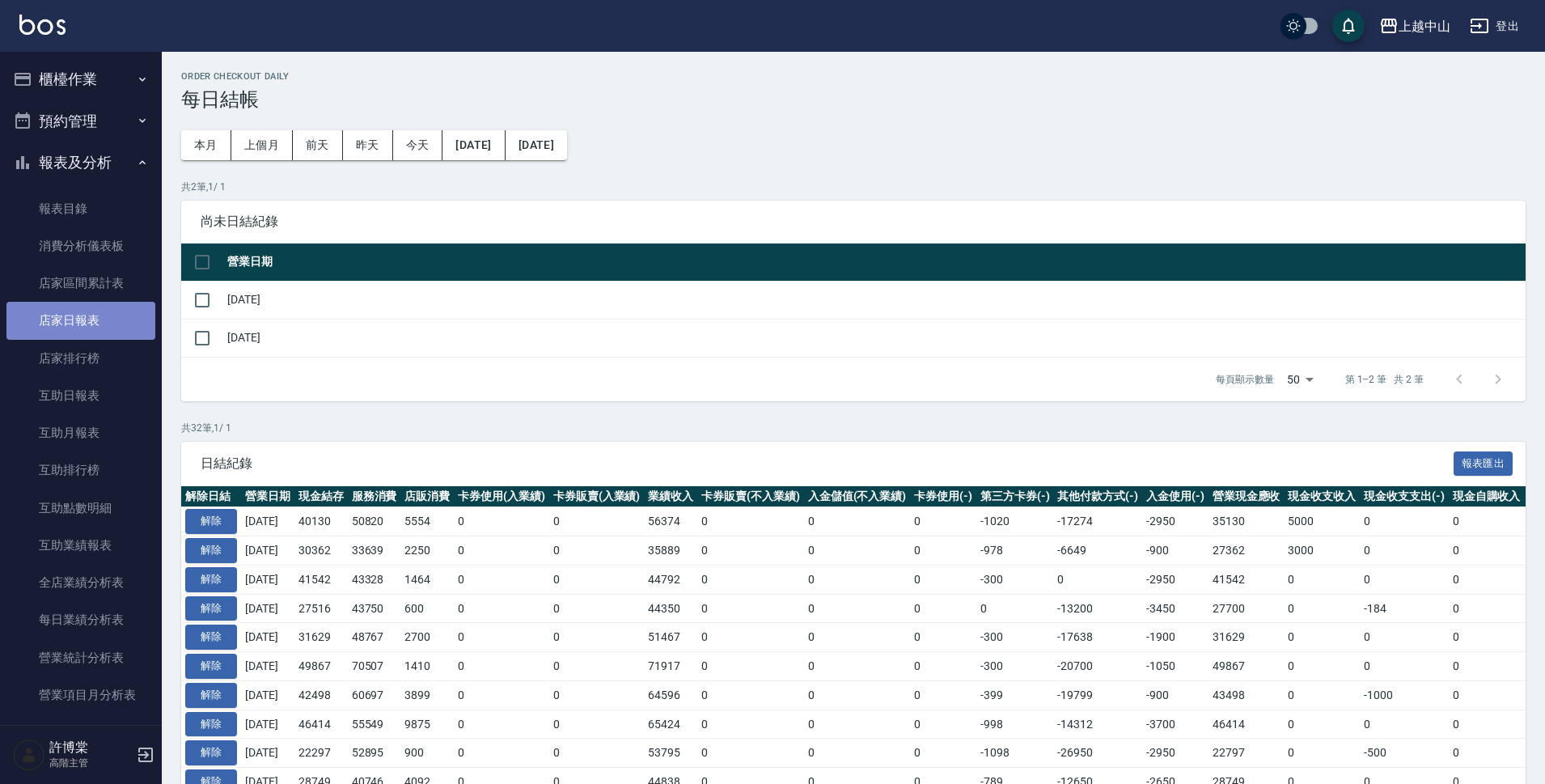
click at [116, 320] on link "店家日報表" at bounding box center [81, 320] width 149 height 37
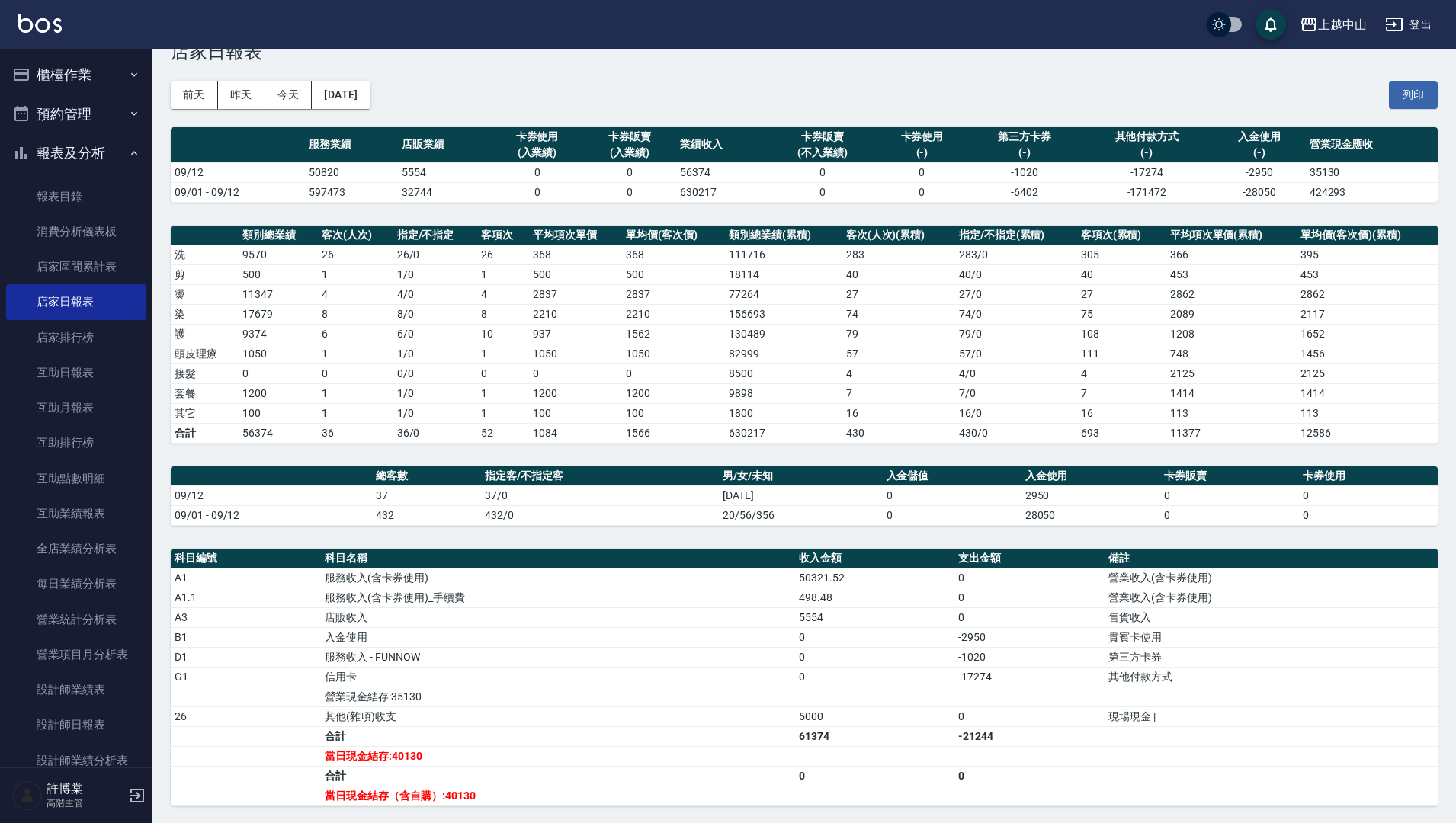
scroll to position [41, 0]
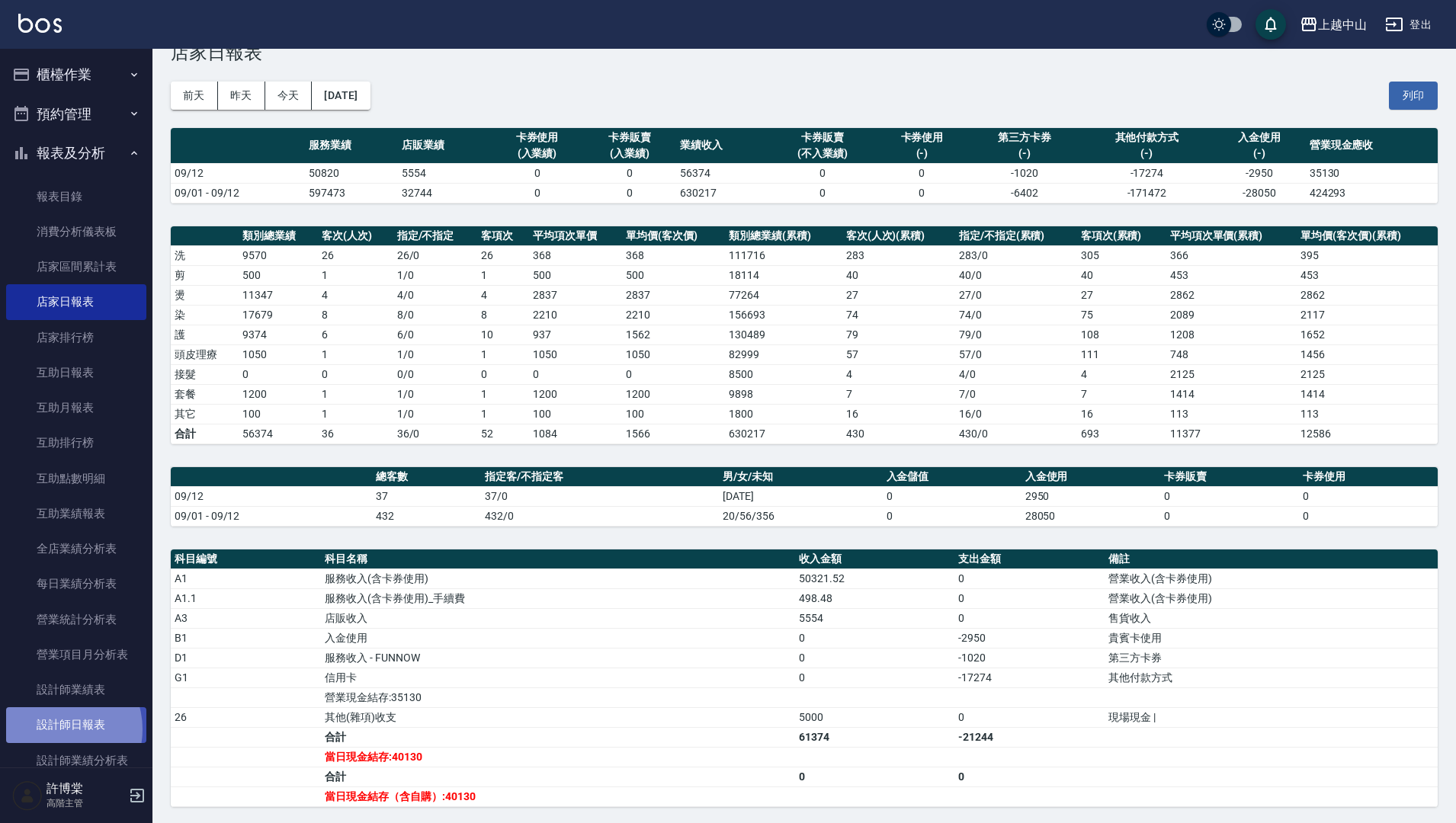
click at [55, 730] on link "設計師日報表" at bounding box center [77, 724] width 141 height 35
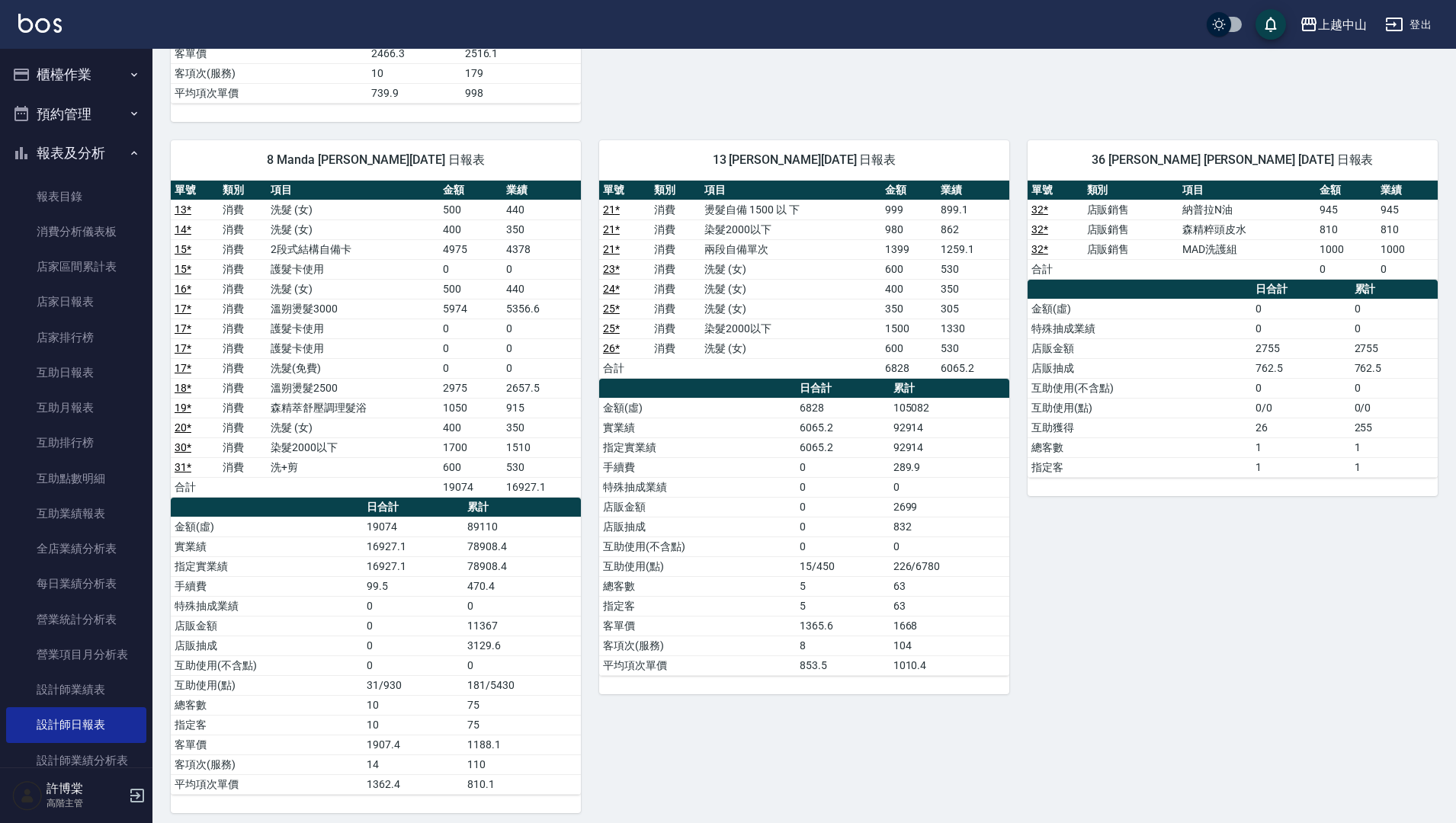
scroll to position [1360, 0]
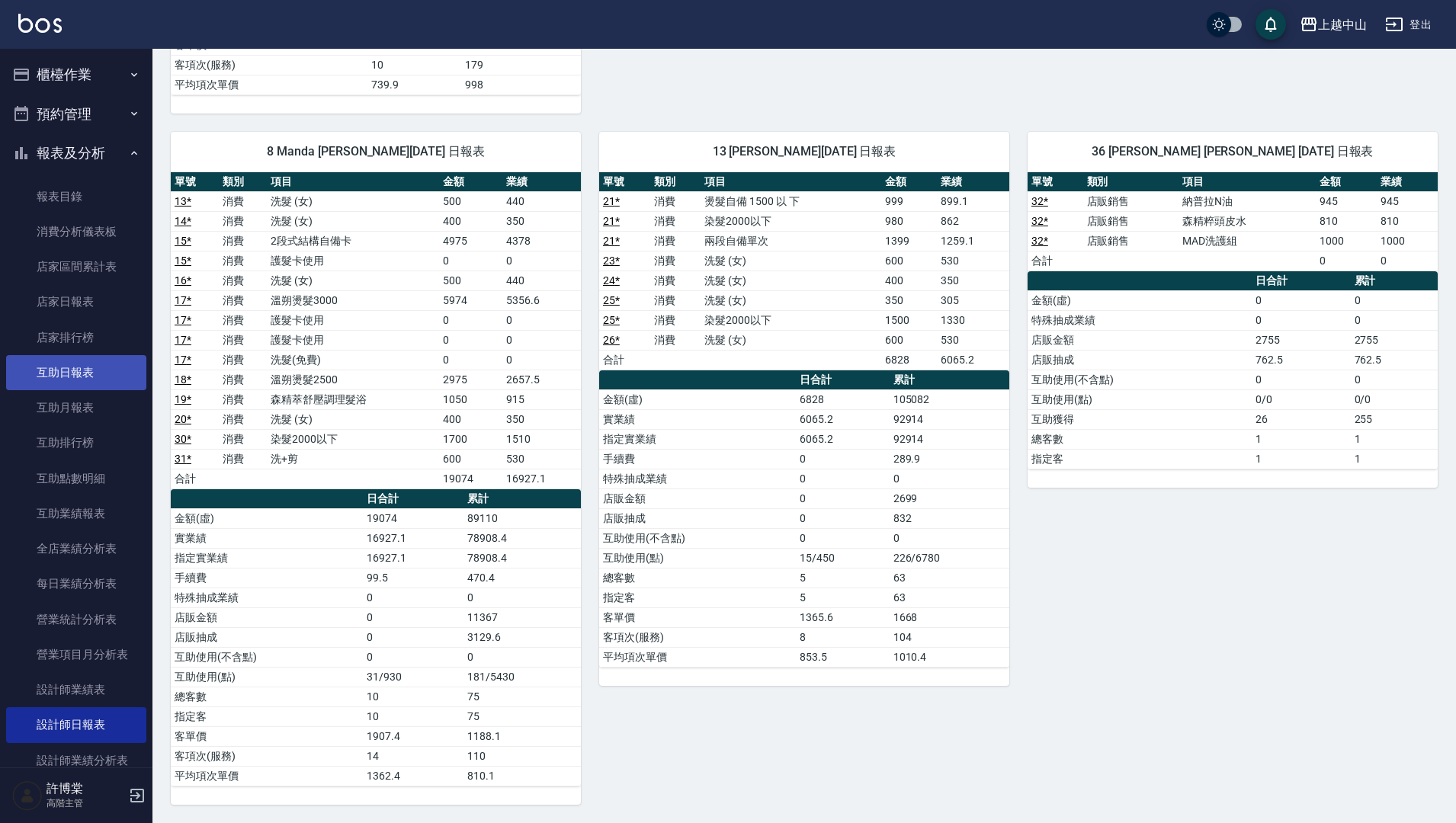
click at [110, 363] on link "互助日報表" at bounding box center [77, 373] width 141 height 35
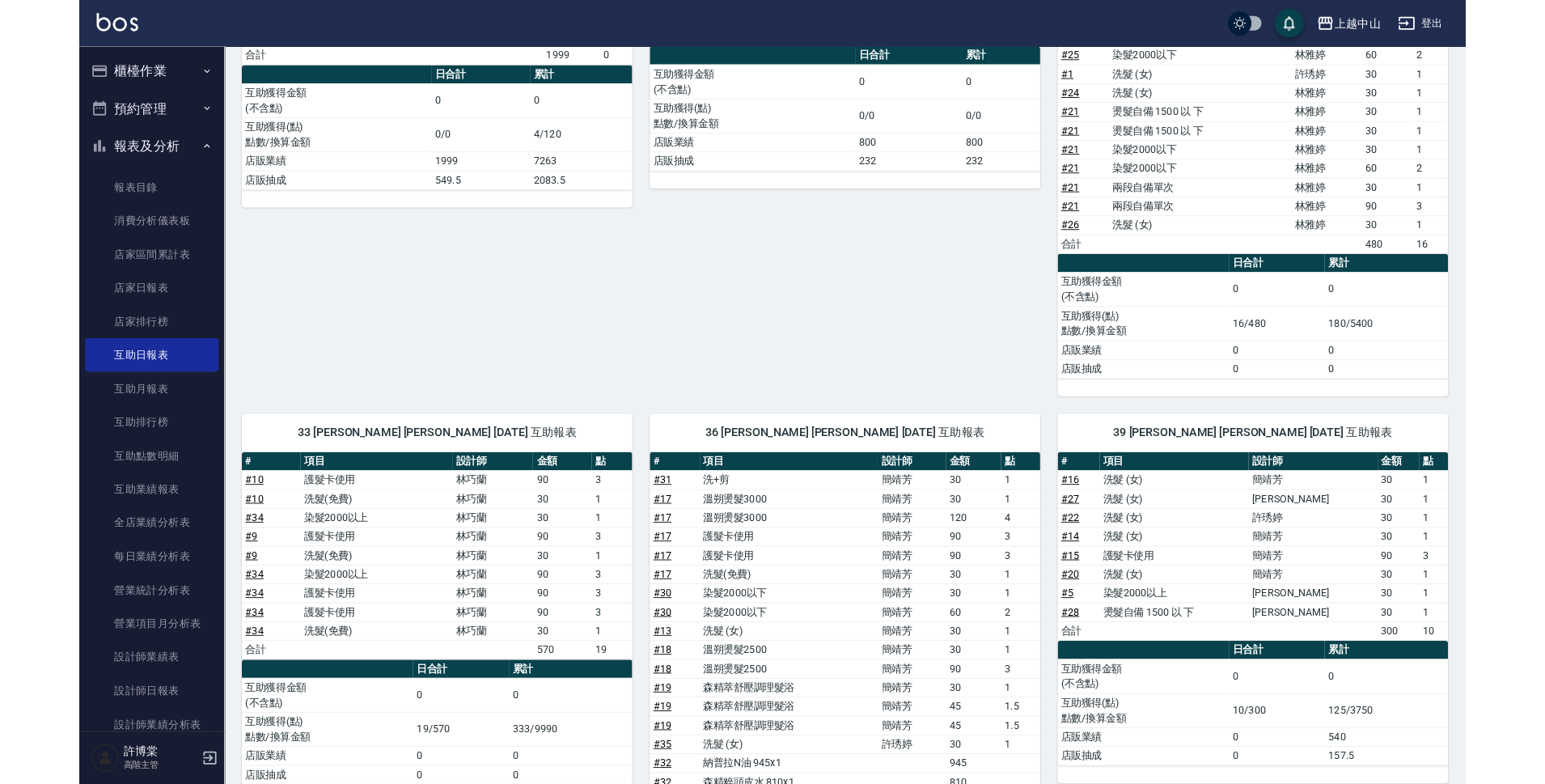
scroll to position [521, 0]
